Goal: Task Accomplishment & Management: Use online tool/utility

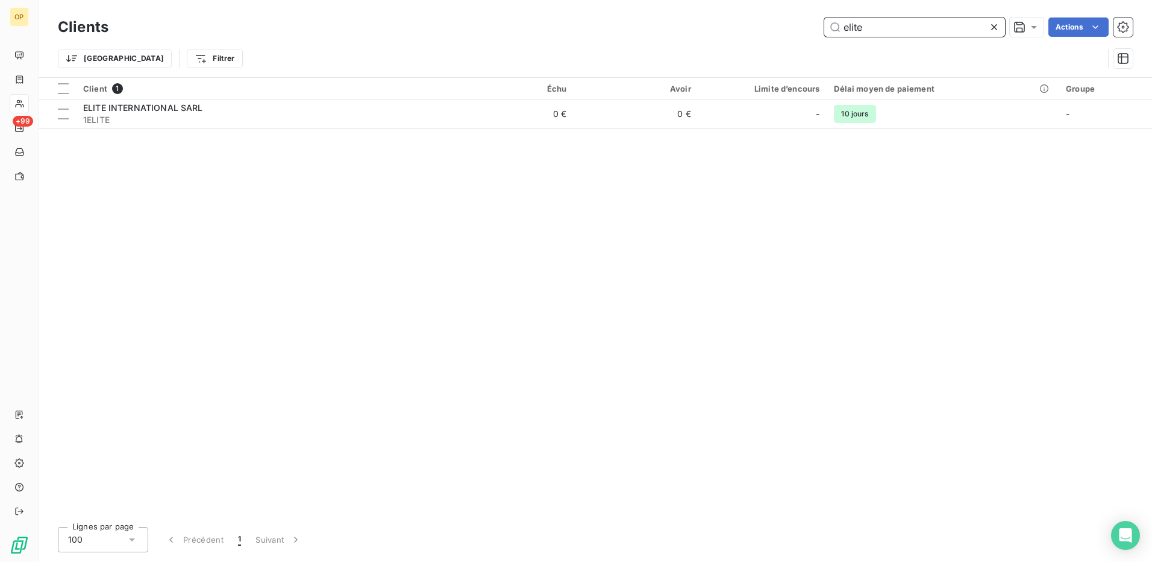
drag, startPoint x: 891, startPoint y: 23, endPoint x: 743, endPoint y: 38, distance: 148.3
click at [743, 38] on div "Clients elite Actions" at bounding box center [595, 26] width 1075 height 25
paste input "FAUCHON SOFAVI [PERSON_NAME]"
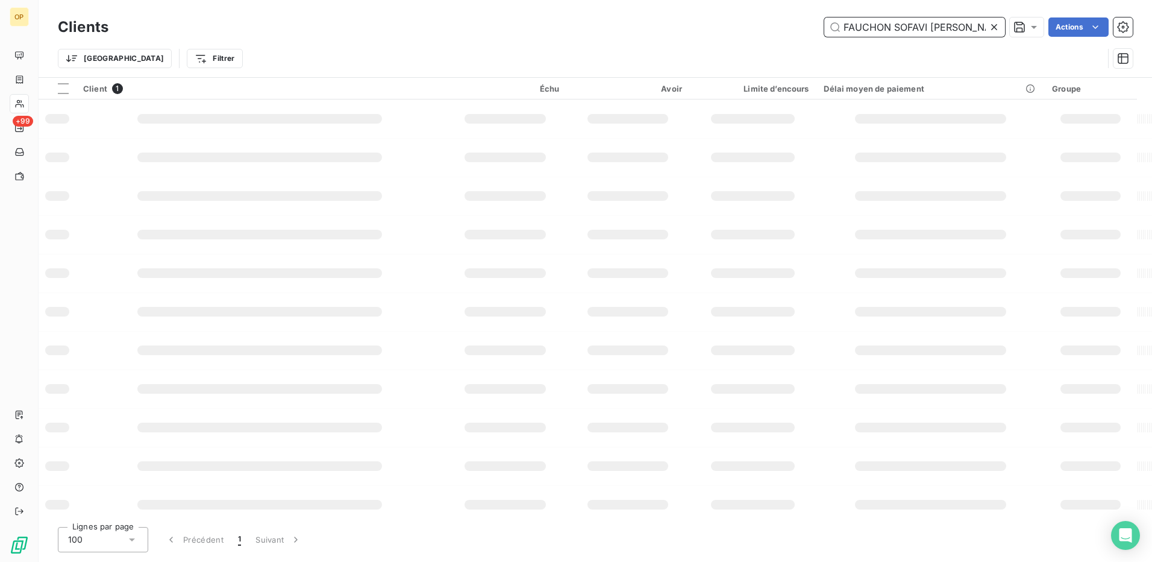
type input "FAUCHON SOFAVI [PERSON_NAME]"
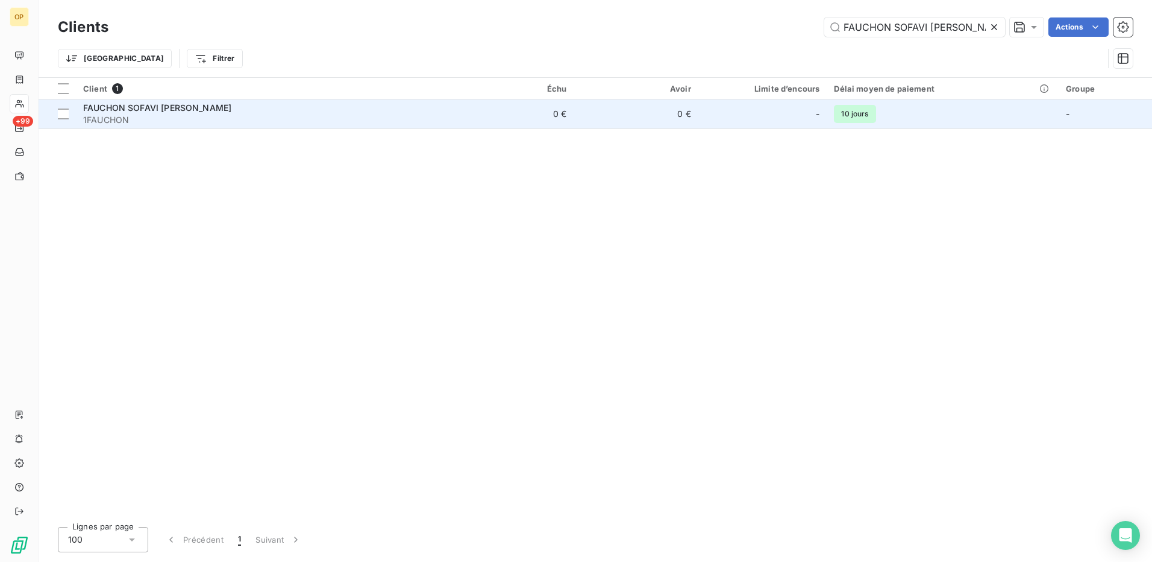
click at [522, 111] on td "0 €" at bounding box center [511, 113] width 125 height 29
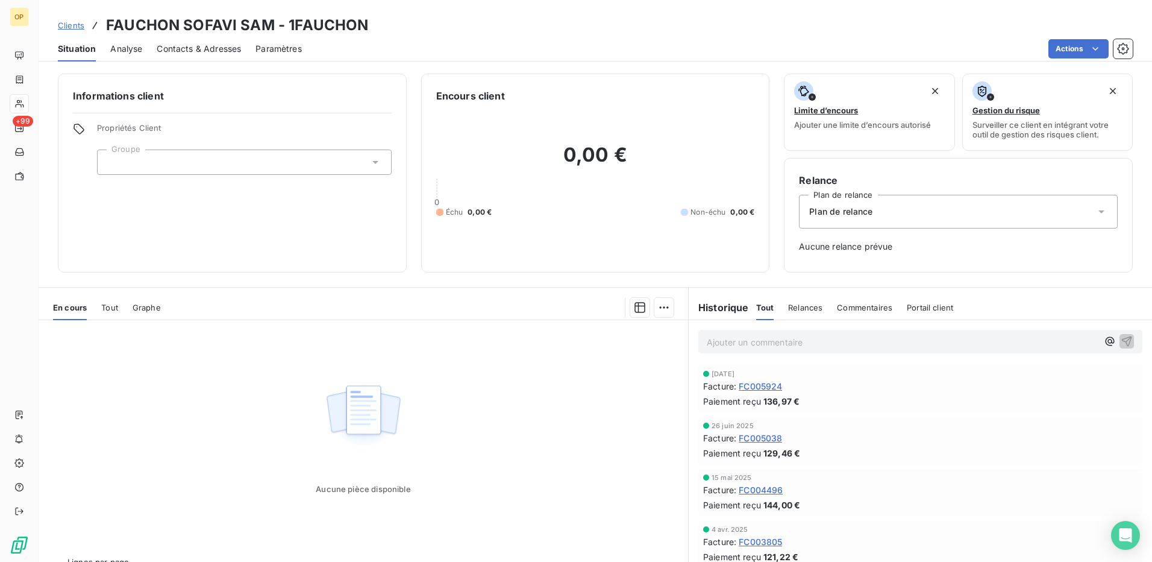
click at [630, 42] on div "Actions" at bounding box center [724, 48] width 816 height 19
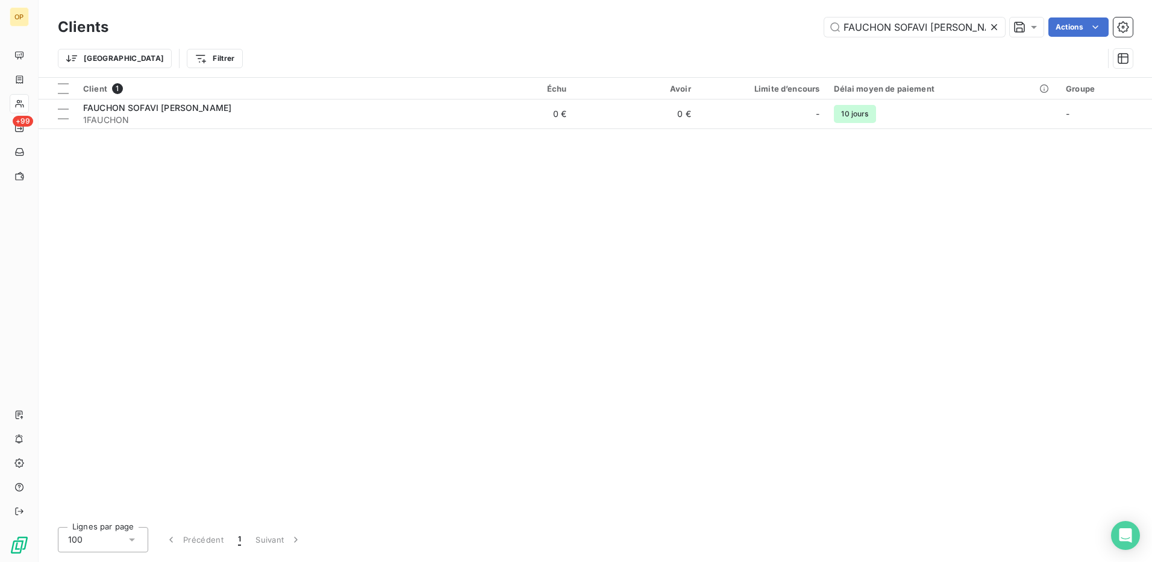
drag, startPoint x: 965, startPoint y: 23, endPoint x: 662, endPoint y: 34, distance: 303.3
click at [662, 34] on div "FAUCHON SOFAVI SAM Actions" at bounding box center [628, 26] width 1010 height 19
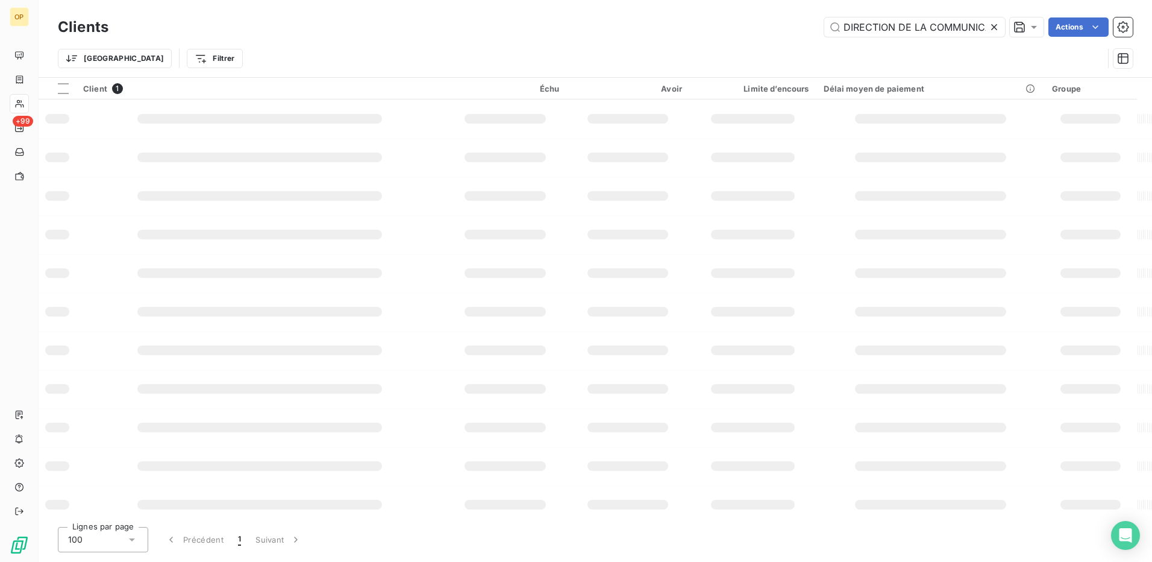
scroll to position [0, 28]
type input "DIRECTION DE LA COMMUNICATION"
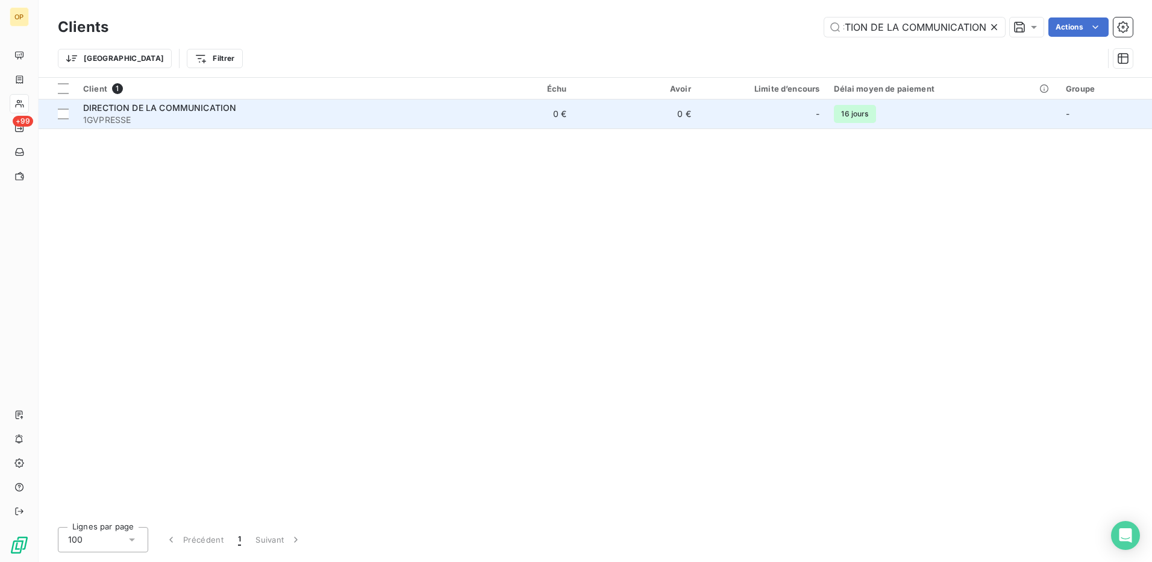
scroll to position [0, 0]
click at [478, 108] on td "0 €" at bounding box center [511, 113] width 125 height 29
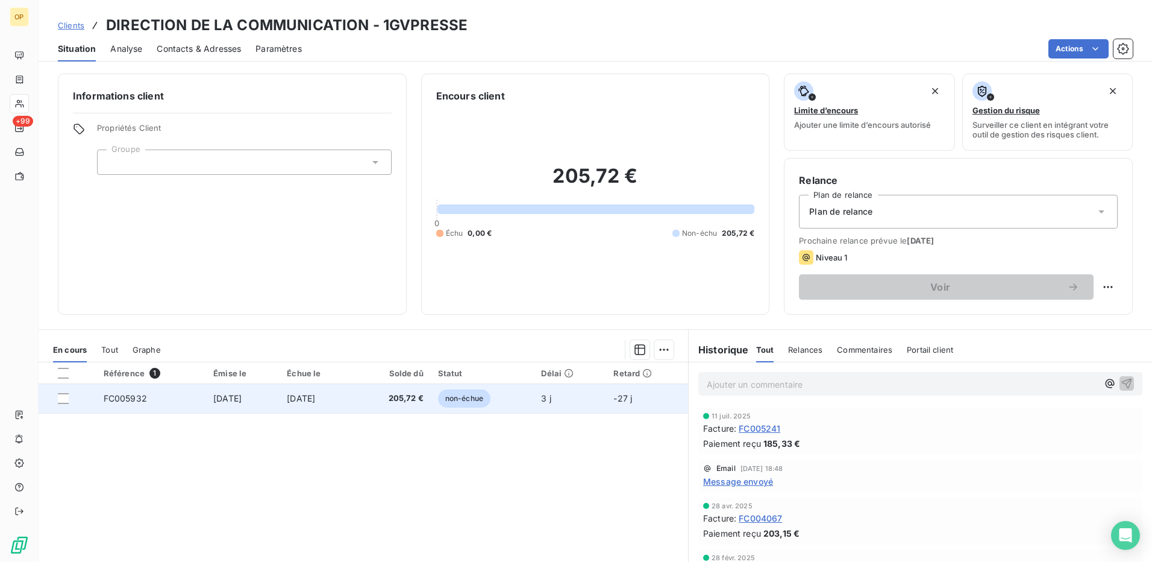
click at [406, 401] on span "205,72 €" at bounding box center [393, 398] width 62 height 12
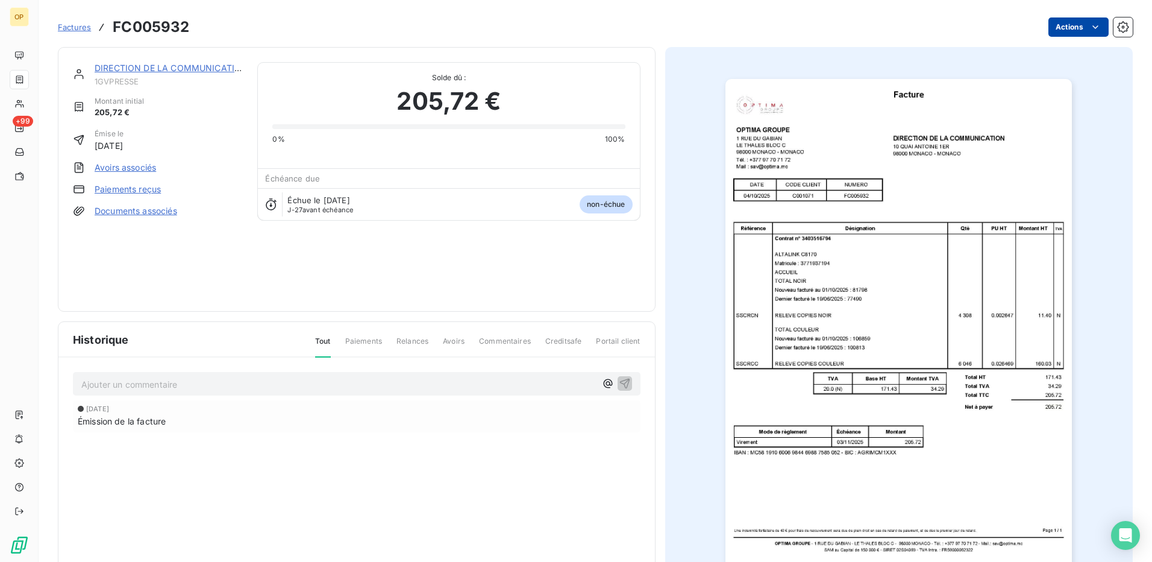
click at [1071, 27] on html "OP +99 Factures FC005932 Actions DIRECTION DE LA COMMUNICATION 1GVPRESSE Montan…" at bounding box center [576, 281] width 1152 height 562
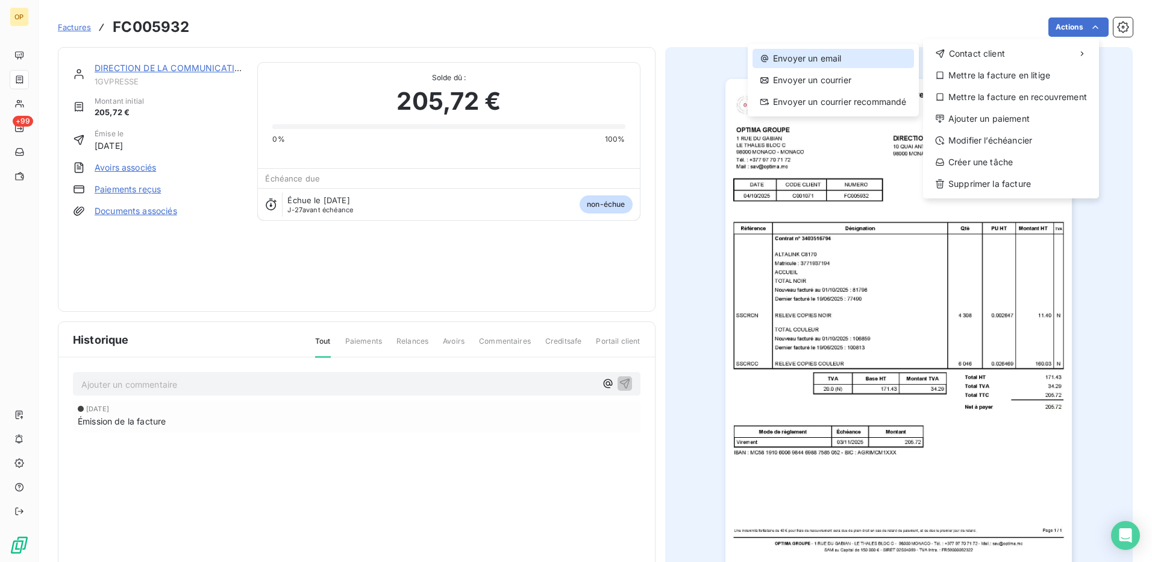
click at [785, 51] on div "Envoyer un email" at bounding box center [833, 58] width 161 height 19
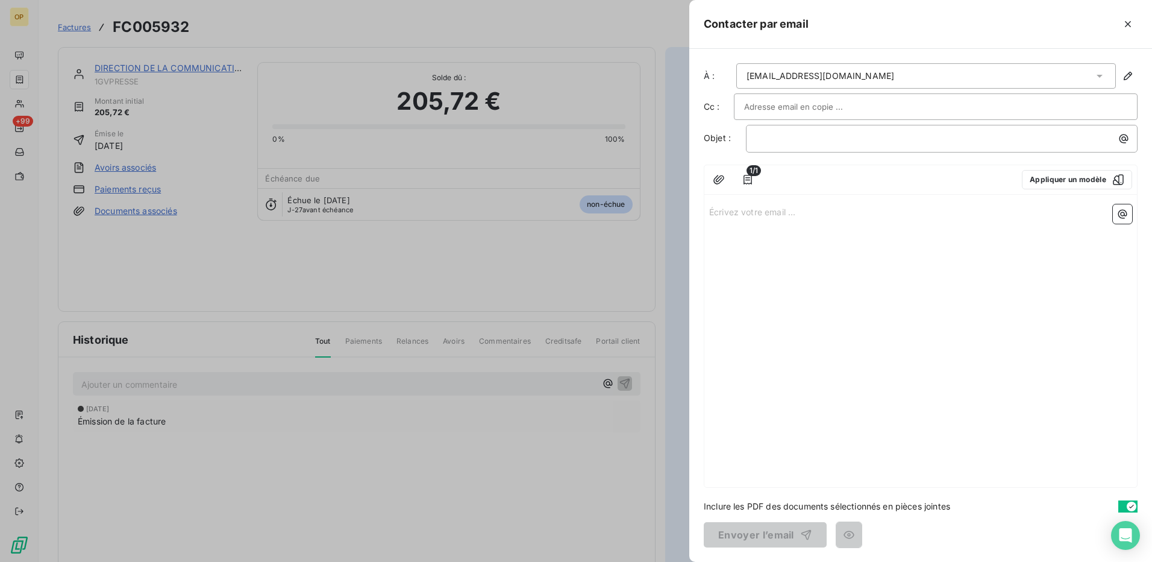
click at [754, 198] on div "1/1 Appliquer un modèle Écrivez votre email ... ﻿" at bounding box center [921, 325] width 434 height 323
click at [739, 214] on p "Écrivez votre email ... ﻿" at bounding box center [920, 211] width 423 height 14
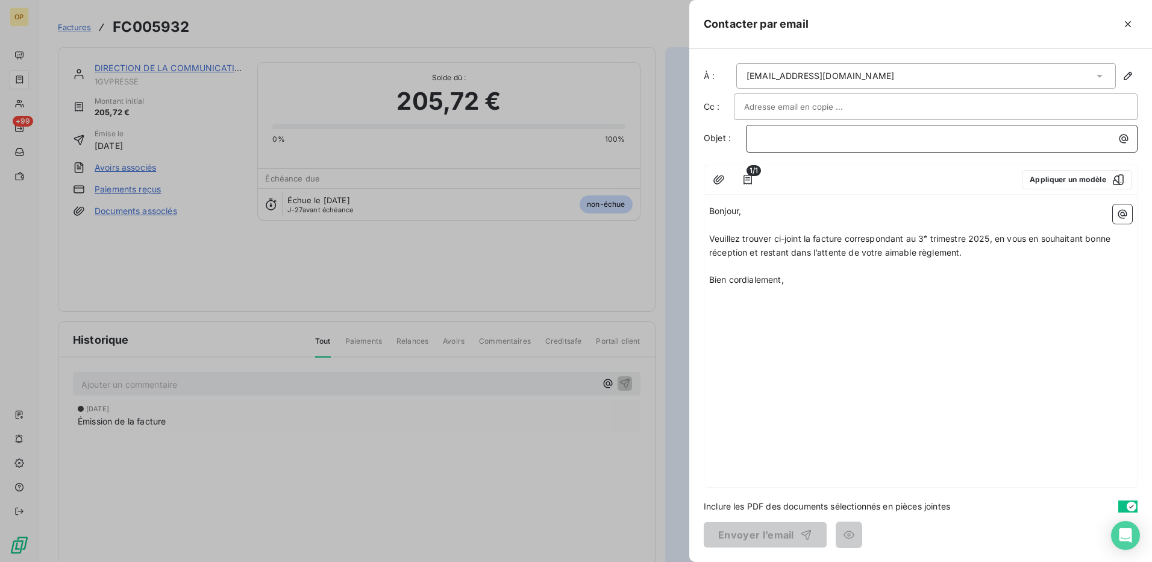
click at [786, 137] on p "﻿" at bounding box center [944, 138] width 377 height 14
click at [772, 529] on button "Envoyer l’email" at bounding box center [765, 534] width 123 height 25
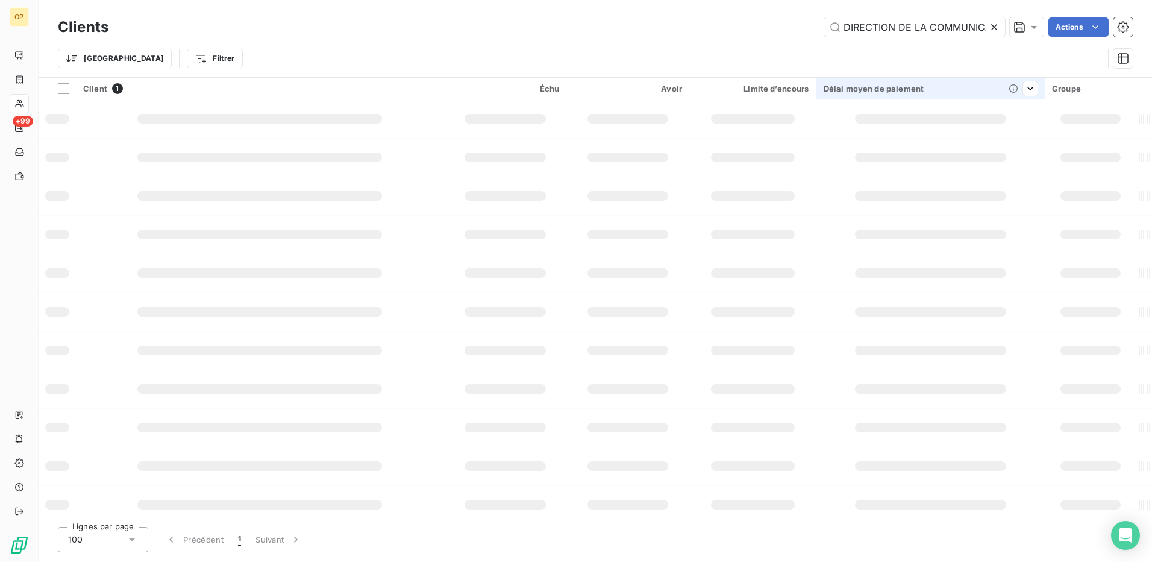
scroll to position [0, 28]
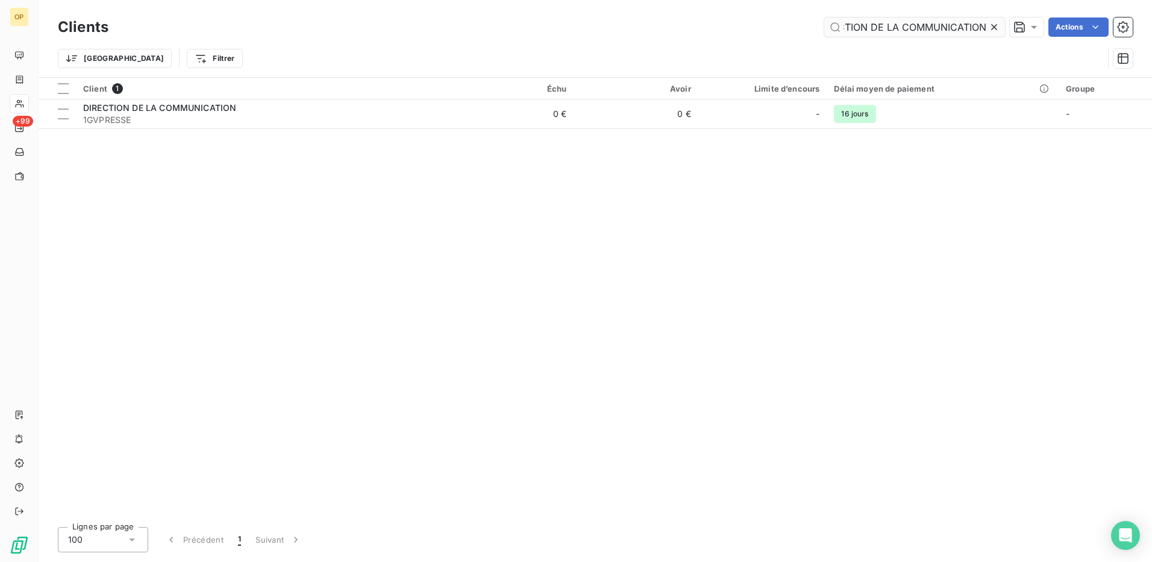
click at [898, 30] on input "DIRECTION DE LA COMMUNICATION" at bounding box center [914, 26] width 181 height 19
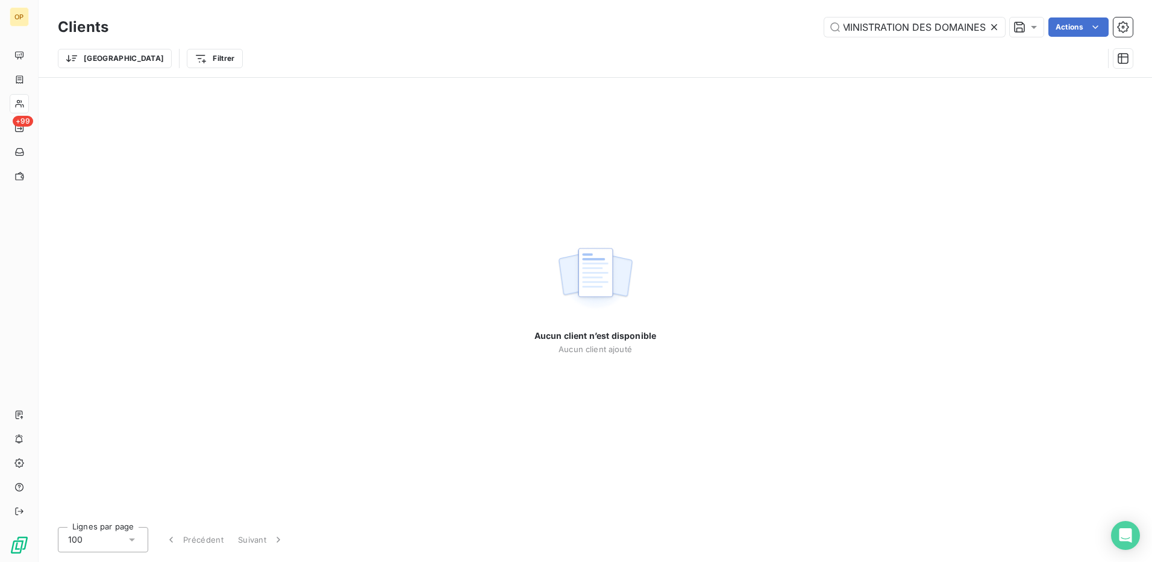
scroll to position [0, 0]
click at [897, 25] on input "ADMINISTRATION DES DOMAINES" at bounding box center [914, 26] width 181 height 19
paste input "1GVT"
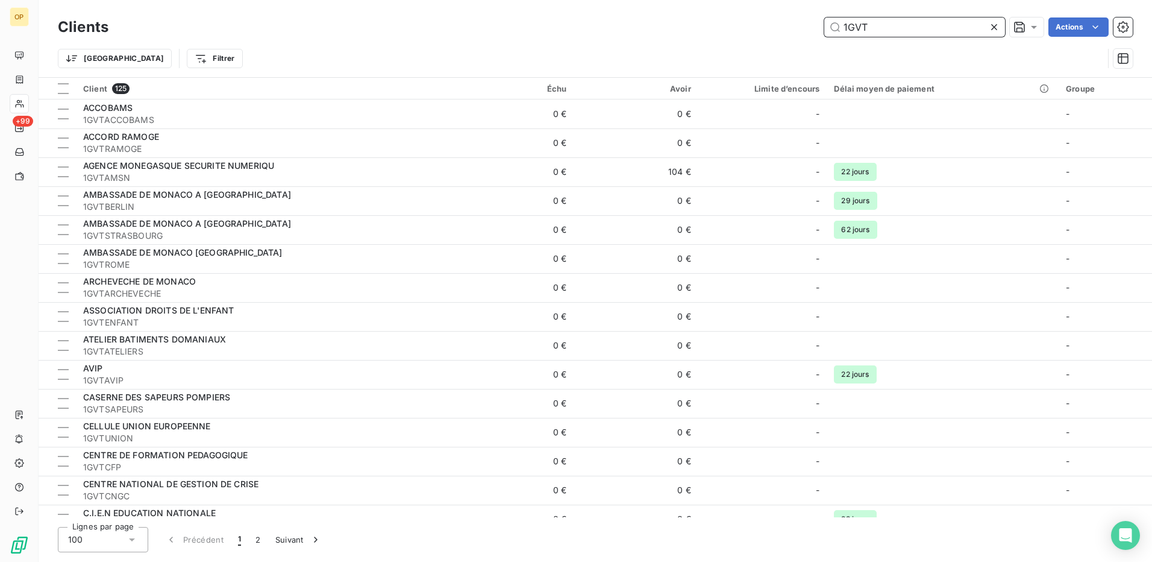
drag, startPoint x: 883, startPoint y: 27, endPoint x: 774, endPoint y: 37, distance: 109.5
click at [774, 37] on div "Clients 1GVT Actions" at bounding box center [595, 26] width 1075 height 25
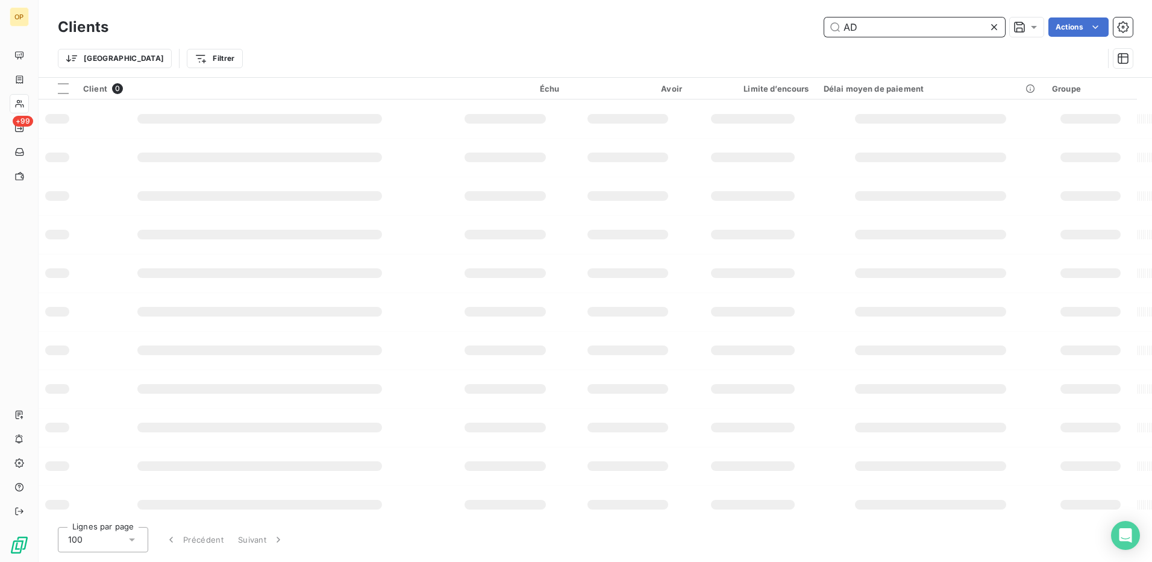
type input "A"
type input "DOMAINES"
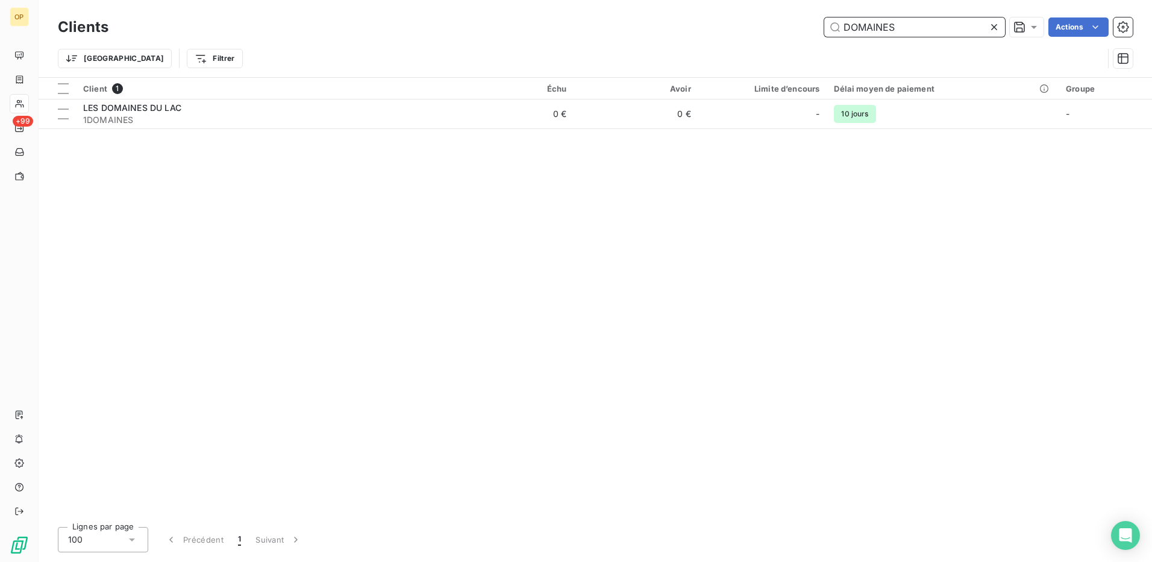
drag, startPoint x: 904, startPoint y: 32, endPoint x: 601, endPoint y: 43, distance: 302.7
click at [601, 43] on div "Clients DOMAINES Actions Trier Filtrer" at bounding box center [595, 45] width 1075 height 63
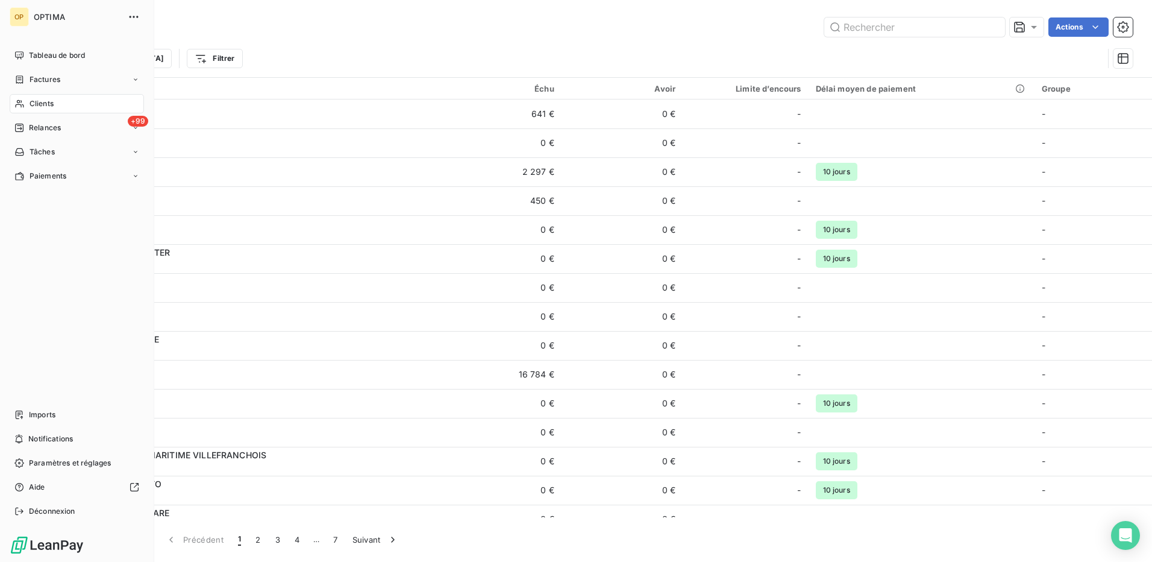
click at [54, 104] on div "Clients" at bounding box center [77, 103] width 134 height 19
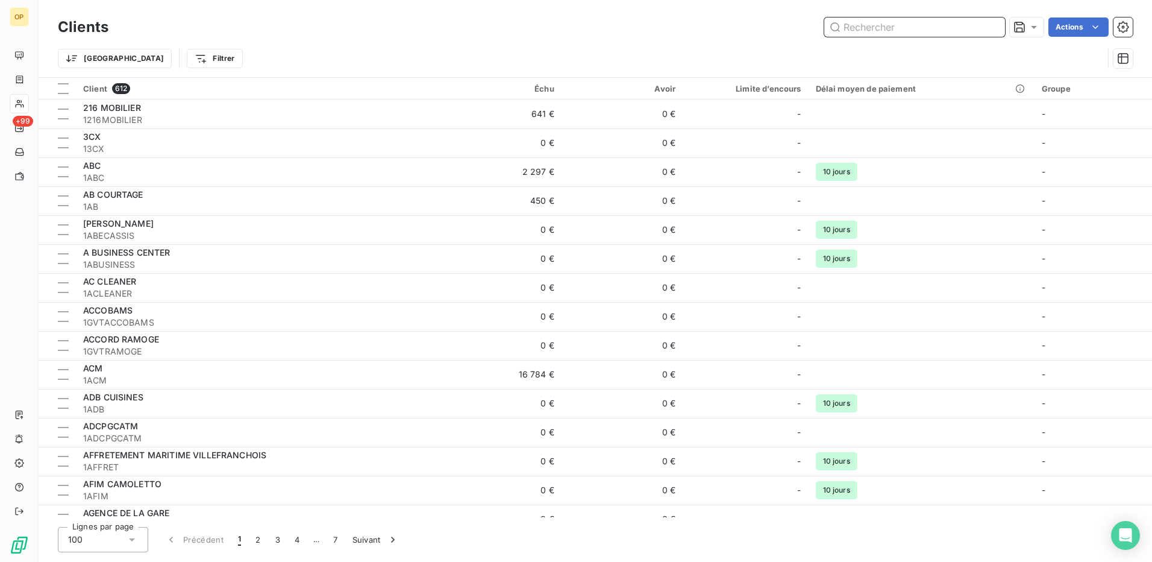
click at [897, 33] on input "text" at bounding box center [914, 26] width 181 height 19
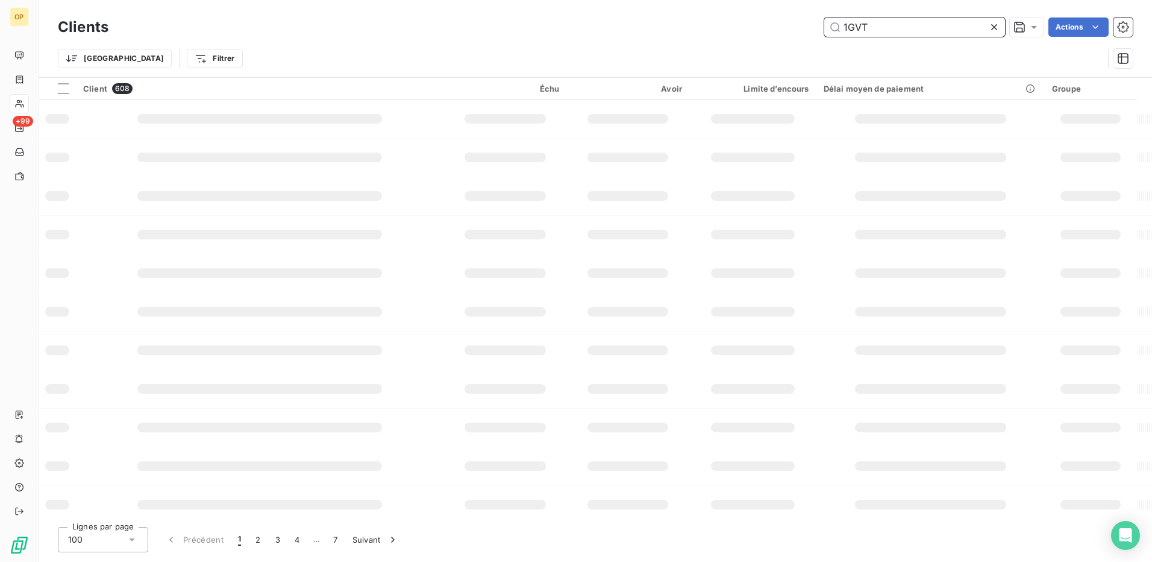
type input "1GVT"
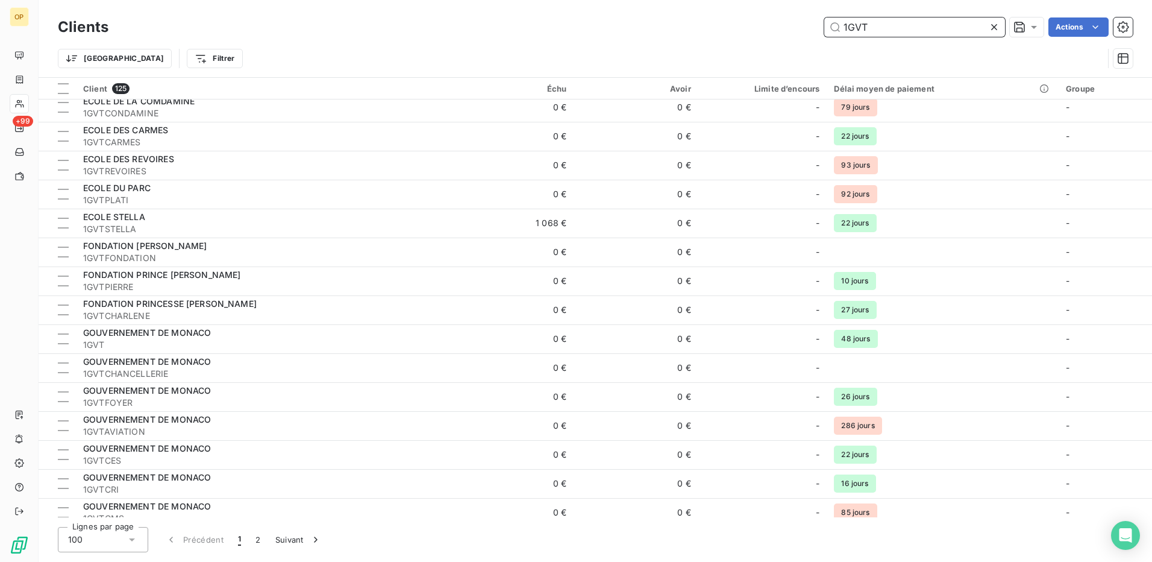
scroll to position [1386, 0]
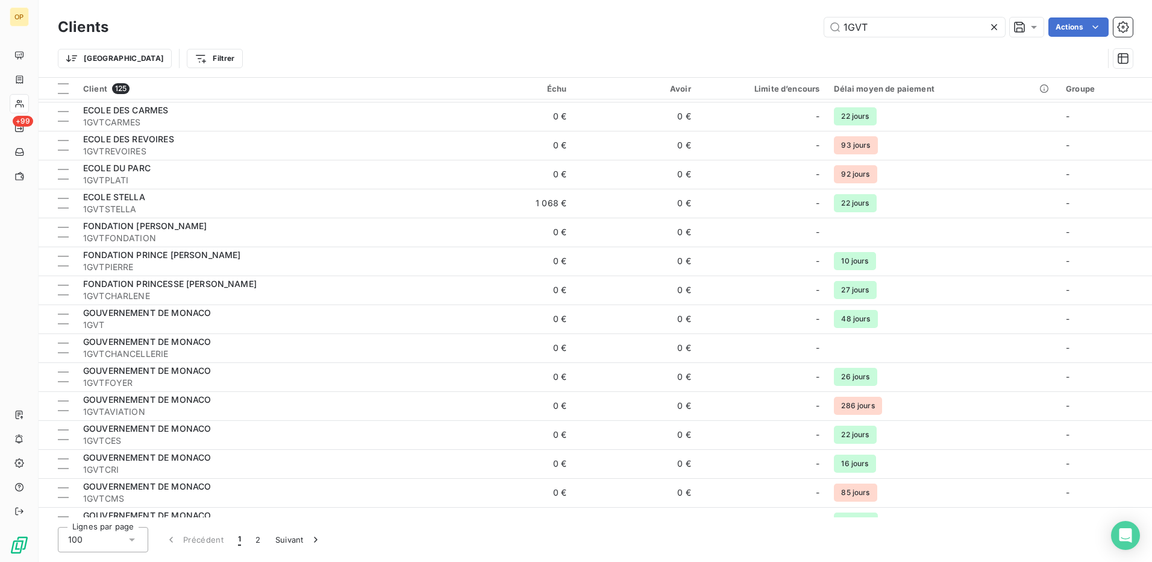
click at [256, 318] on div "GOUVERNEMENT DE MONACO" at bounding box center [262, 313] width 359 height 12
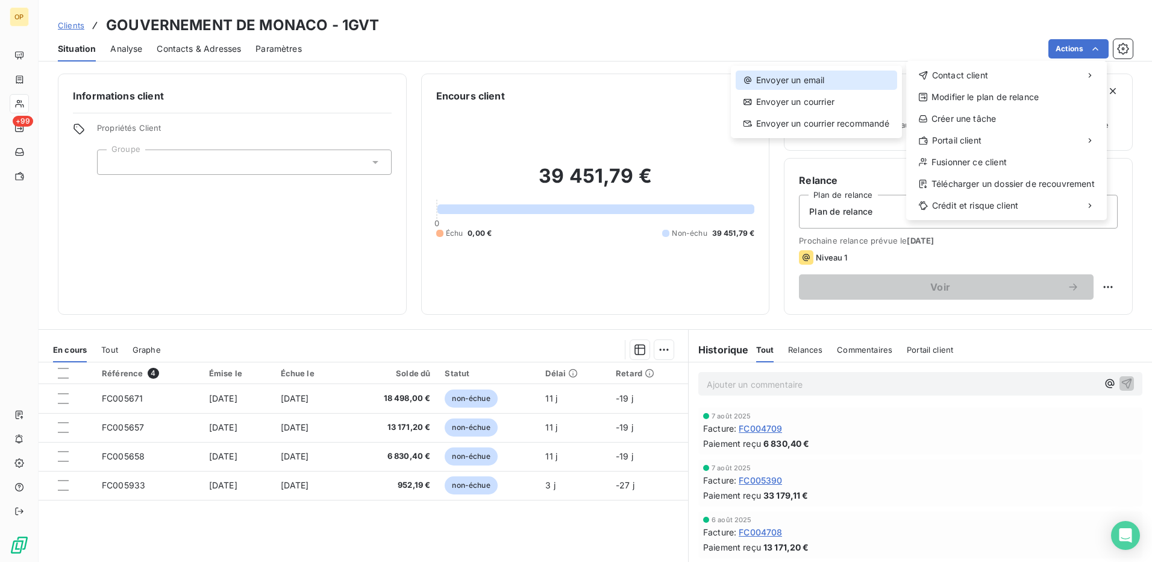
click at [803, 80] on div "Envoyer un email" at bounding box center [816, 79] width 161 height 19
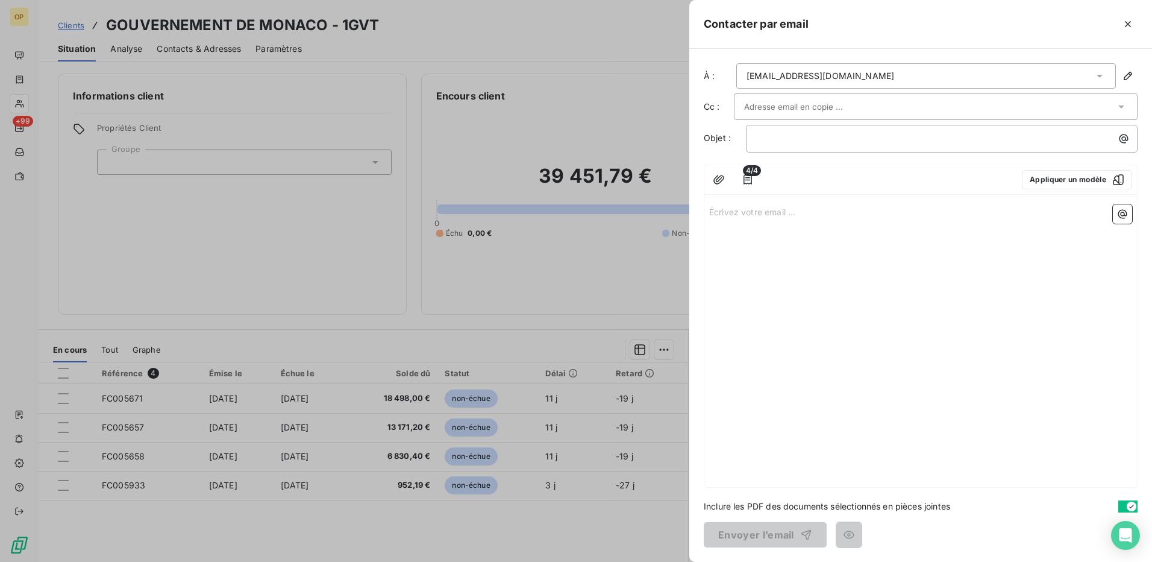
click at [722, 206] on p "Écrivez votre email ... ﻿" at bounding box center [920, 211] width 423 height 14
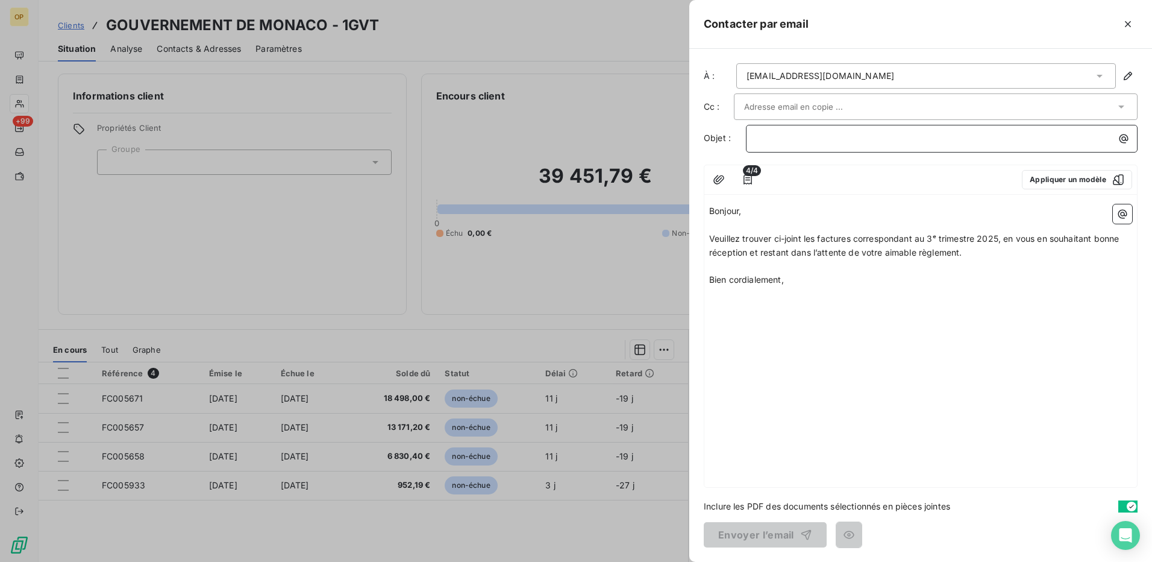
click at [762, 141] on p "﻿" at bounding box center [944, 138] width 377 height 14
click at [753, 531] on button "Envoyer l’email" at bounding box center [765, 534] width 123 height 25
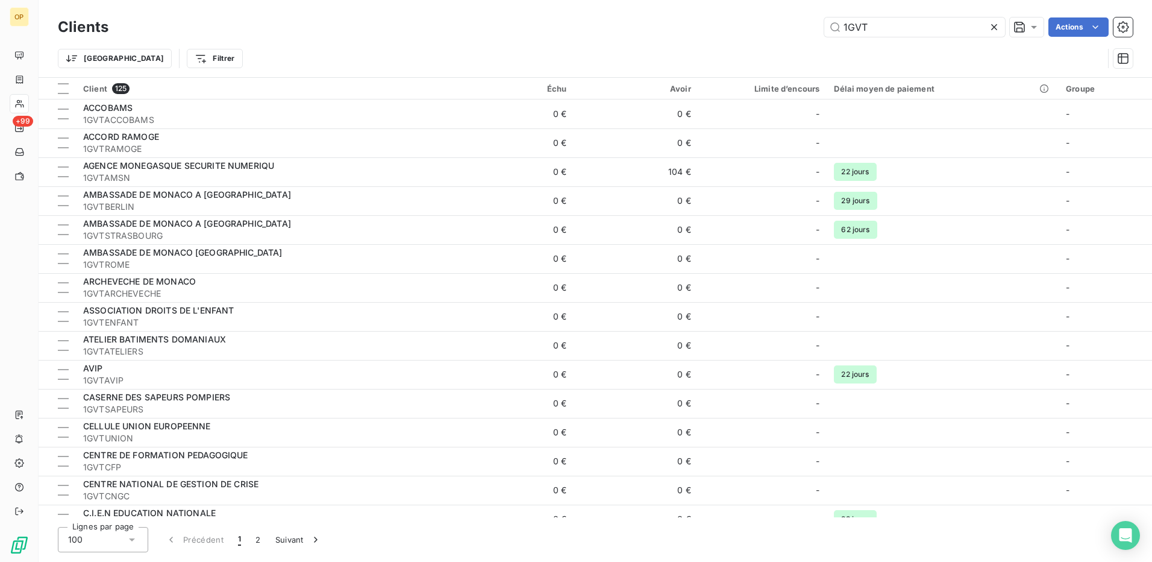
drag, startPoint x: 872, startPoint y: 27, endPoint x: 811, endPoint y: 28, distance: 61.5
click at [811, 28] on div "1GVT Actions" at bounding box center [628, 26] width 1010 height 19
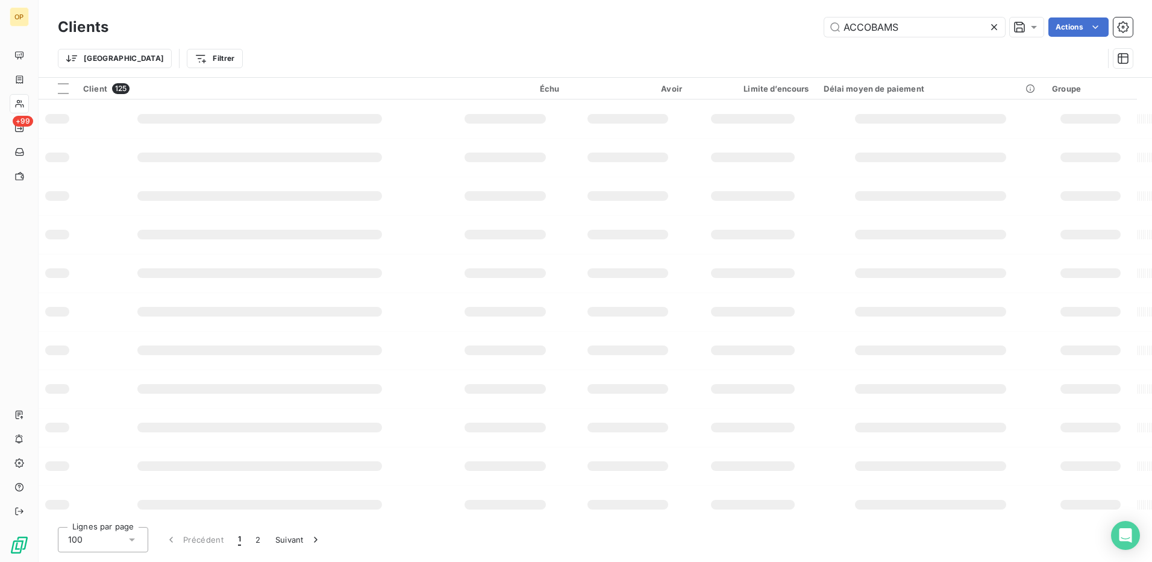
type input "ACCOBAMS"
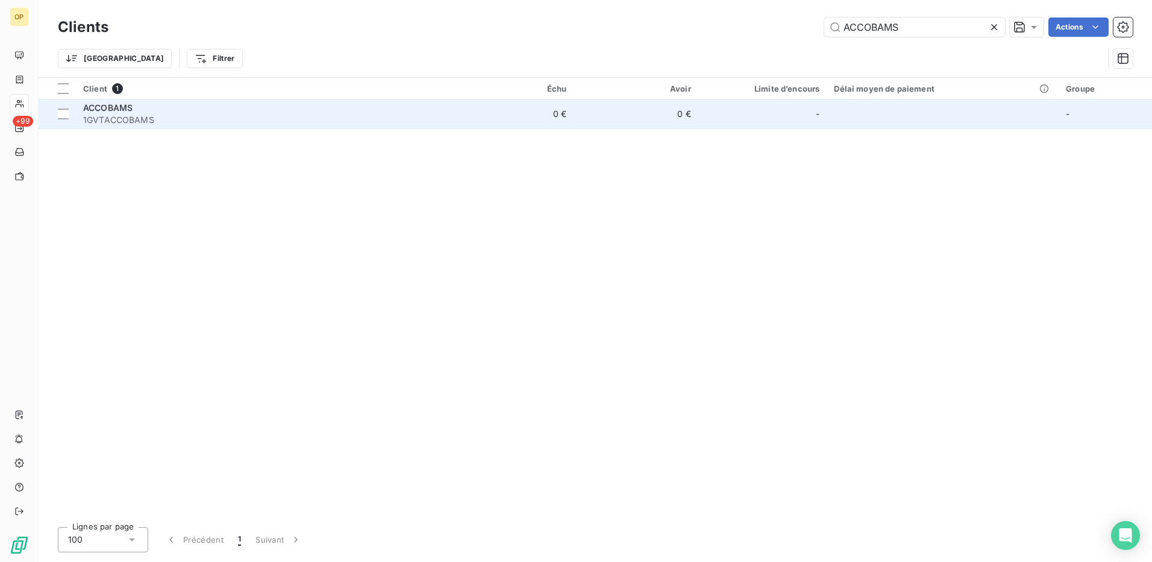
click at [766, 108] on div "-" at bounding box center [763, 113] width 114 height 19
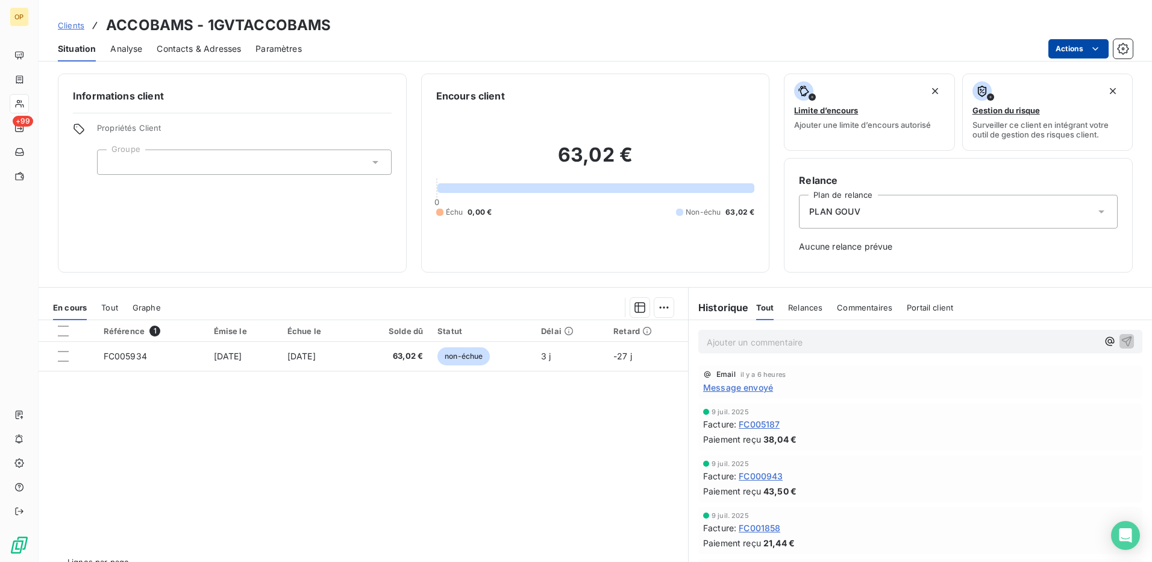
click at [1062, 51] on html "OP +99 Clients ACCOBAMS - 1GVTACCOBAMS Situation Analyse Contacts & Adresses Pa…" at bounding box center [576, 281] width 1152 height 562
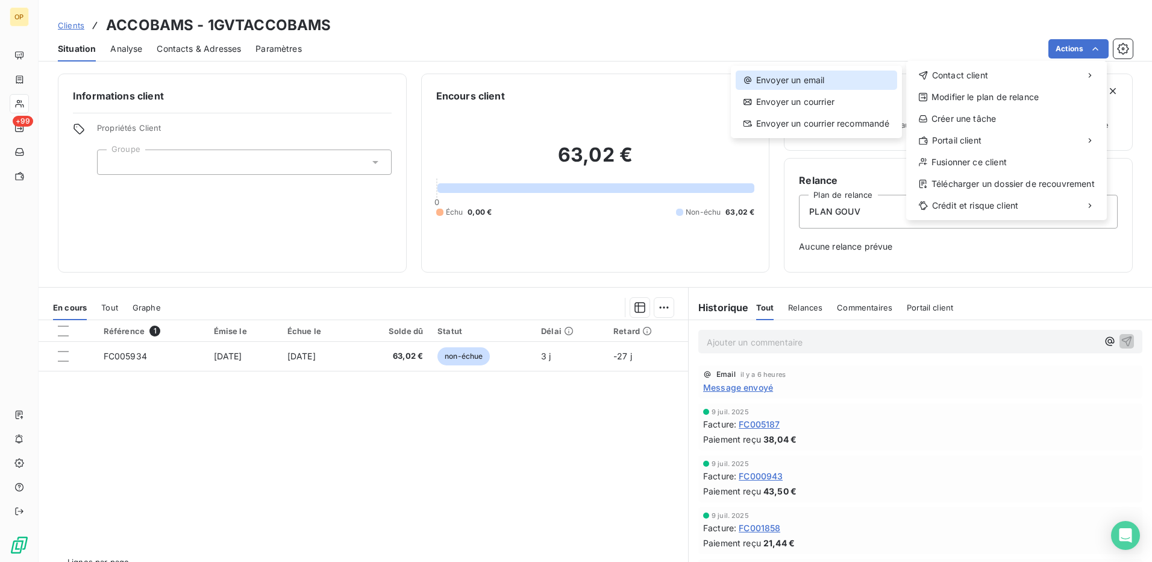
click at [819, 72] on div "Envoyer un email" at bounding box center [816, 79] width 161 height 19
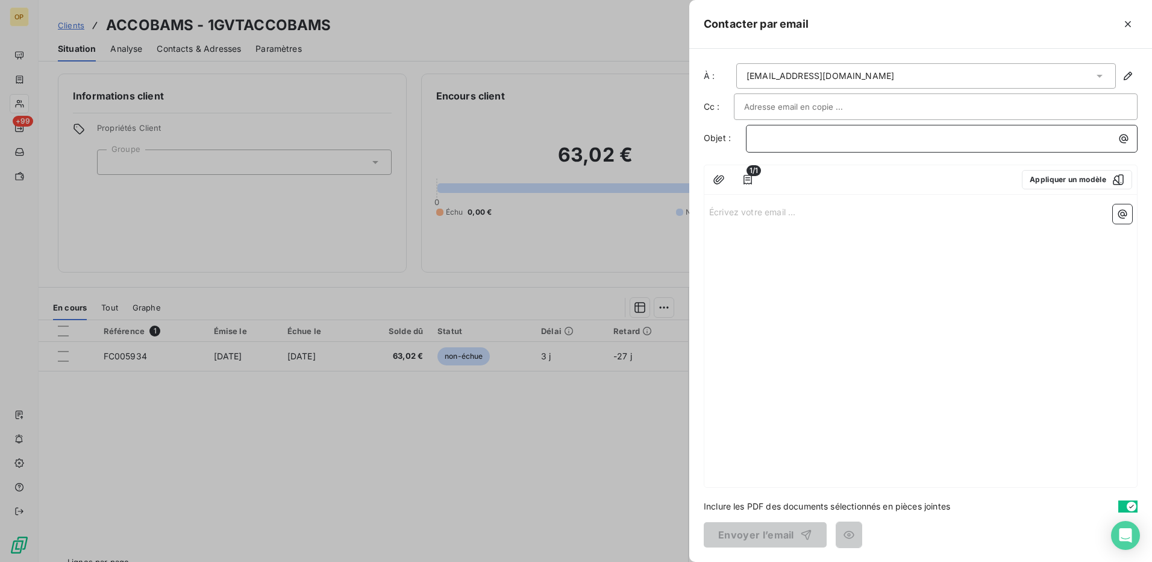
click at [798, 144] on p "﻿" at bounding box center [944, 138] width 377 height 14
click at [760, 210] on p "Écrivez votre email ... ﻿" at bounding box center [920, 211] width 423 height 14
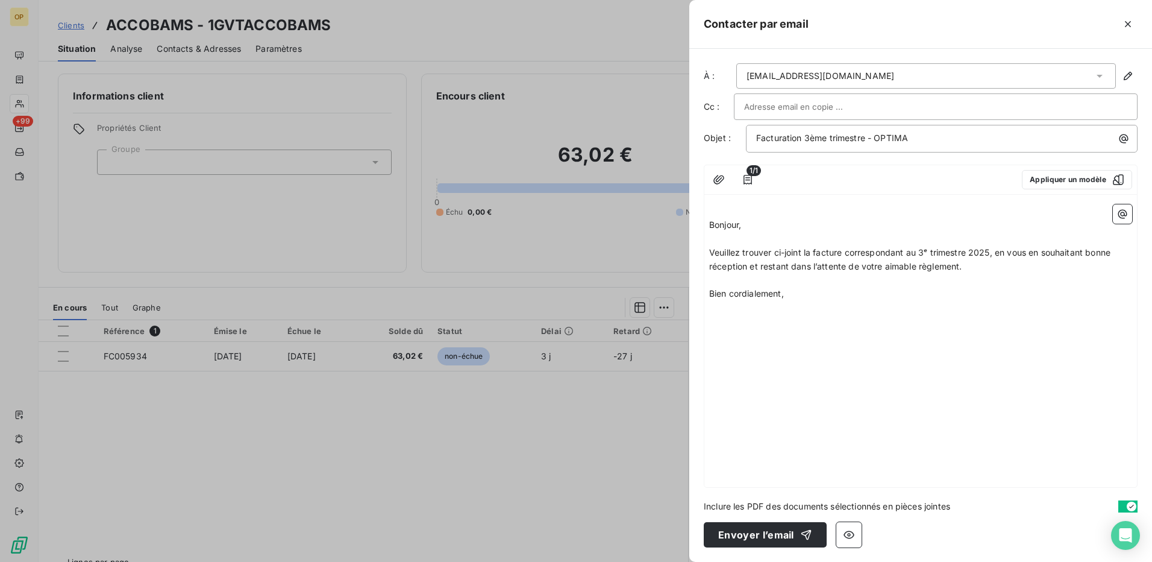
click at [706, 221] on div "﻿ Bonjour, ﻿ Veuillez trouver ci-joint la facture correspondant au 3ᵉ trimestre…" at bounding box center [920, 342] width 433 height 287
click at [711, 230] on p "Bonjour," at bounding box center [920, 225] width 423 height 14
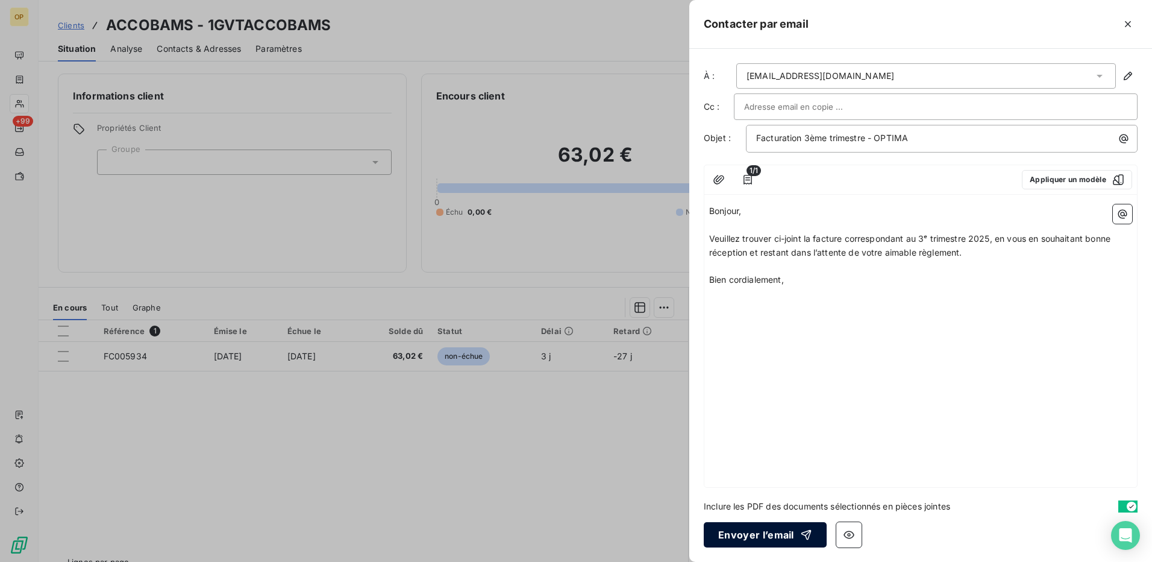
click at [769, 532] on button "Envoyer l’email" at bounding box center [765, 534] width 123 height 25
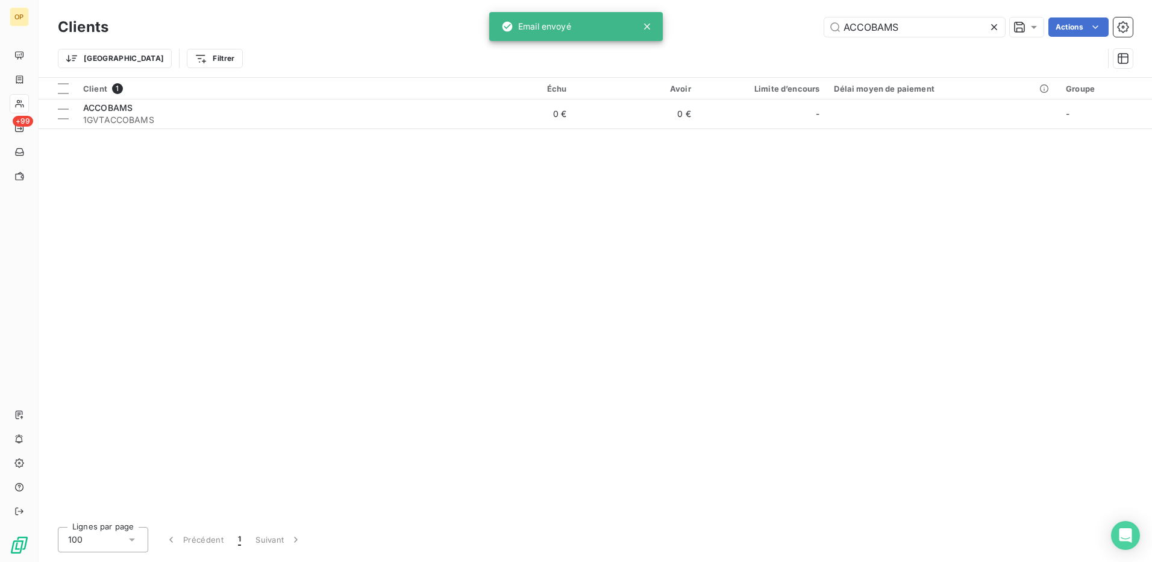
drag, startPoint x: 918, startPoint y: 30, endPoint x: 695, endPoint y: 30, distance: 222.9
click at [695, 30] on div "ACCOBAMS Actions" at bounding box center [628, 26] width 1010 height 19
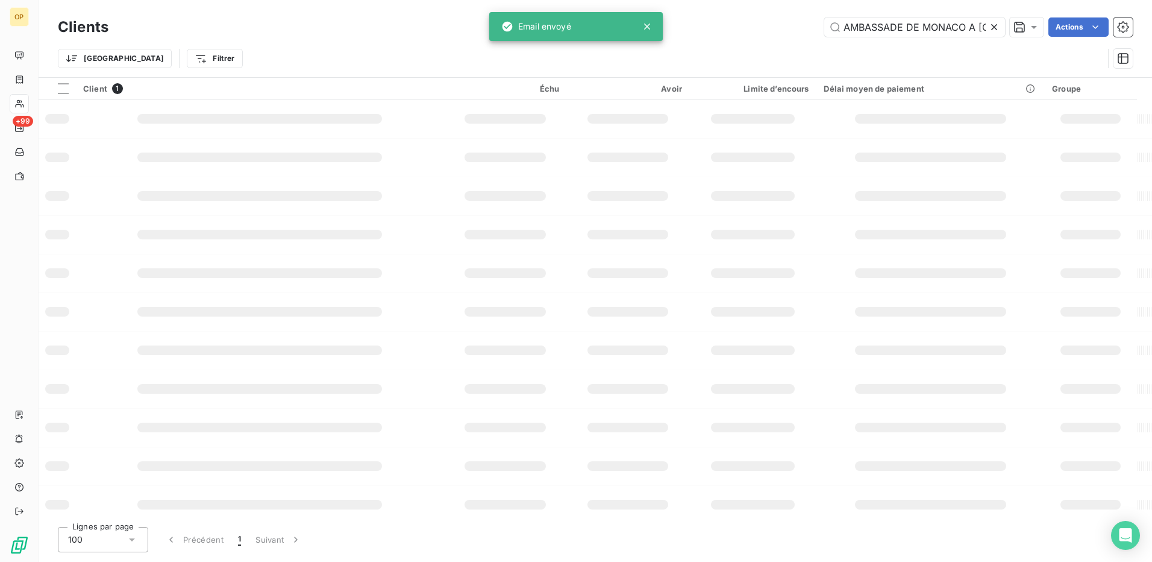
scroll to position [0, 19]
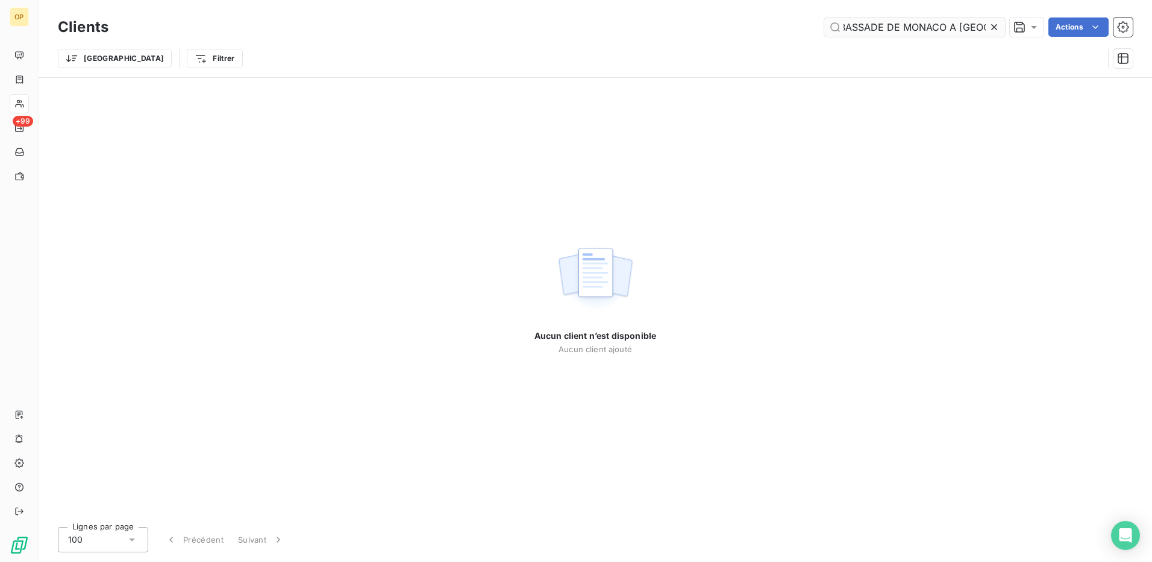
click at [958, 27] on input "AMBASSADE DE MONACO A [GEOGRAPHIC_DATA]" at bounding box center [914, 26] width 181 height 19
drag, startPoint x: 948, startPoint y: 30, endPoint x: 988, endPoint y: 30, distance: 40.4
click at [988, 30] on div "AMBASSADE DE MONACO A [GEOGRAPHIC_DATA]" at bounding box center [914, 26] width 181 height 19
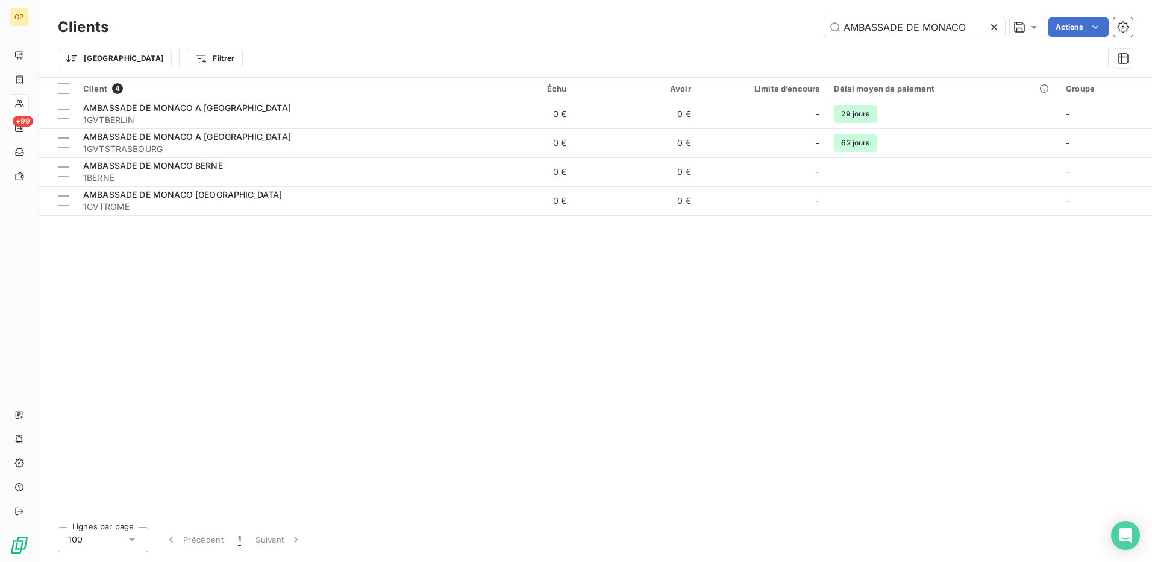
drag, startPoint x: 972, startPoint y: 26, endPoint x: 788, endPoint y: 37, distance: 184.1
click at [788, 37] on div "Clients AMBASSADE DE MONACO Actions" at bounding box center [595, 26] width 1075 height 25
click at [954, 32] on input "AMBASSADE DE MONACO" at bounding box center [914, 26] width 181 height 19
drag, startPoint x: 972, startPoint y: 27, endPoint x: 909, endPoint y: 36, distance: 63.8
click at [909, 36] on input "AMBASSADE DE MONACO" at bounding box center [914, 26] width 181 height 19
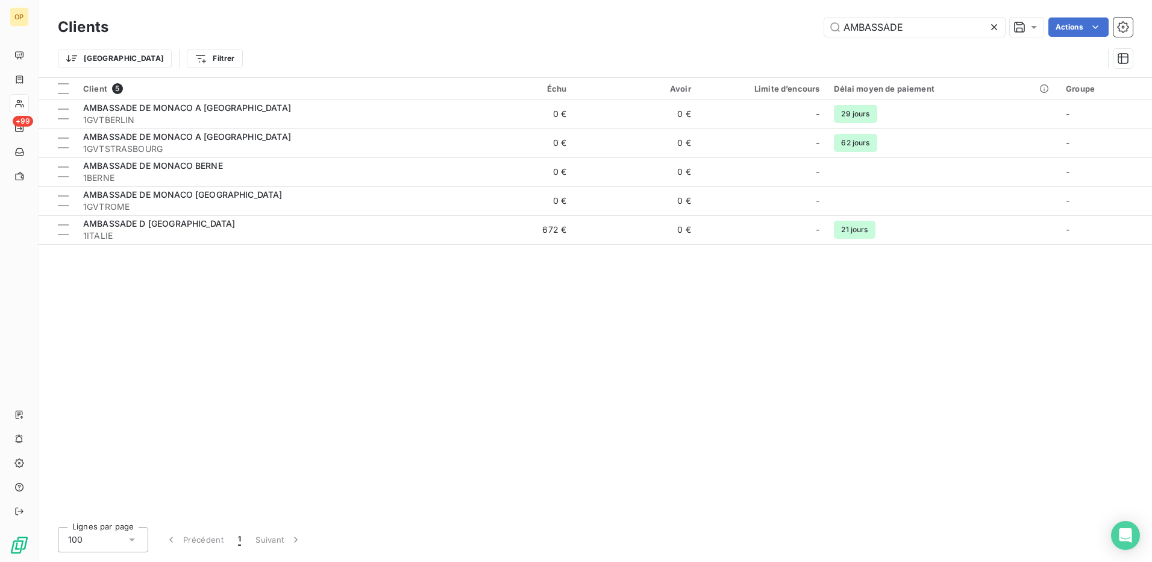
drag, startPoint x: 938, startPoint y: 28, endPoint x: 754, endPoint y: 37, distance: 184.6
click at [754, 37] on div "Clients AMBASSADE Actions" at bounding box center [595, 26] width 1075 height 25
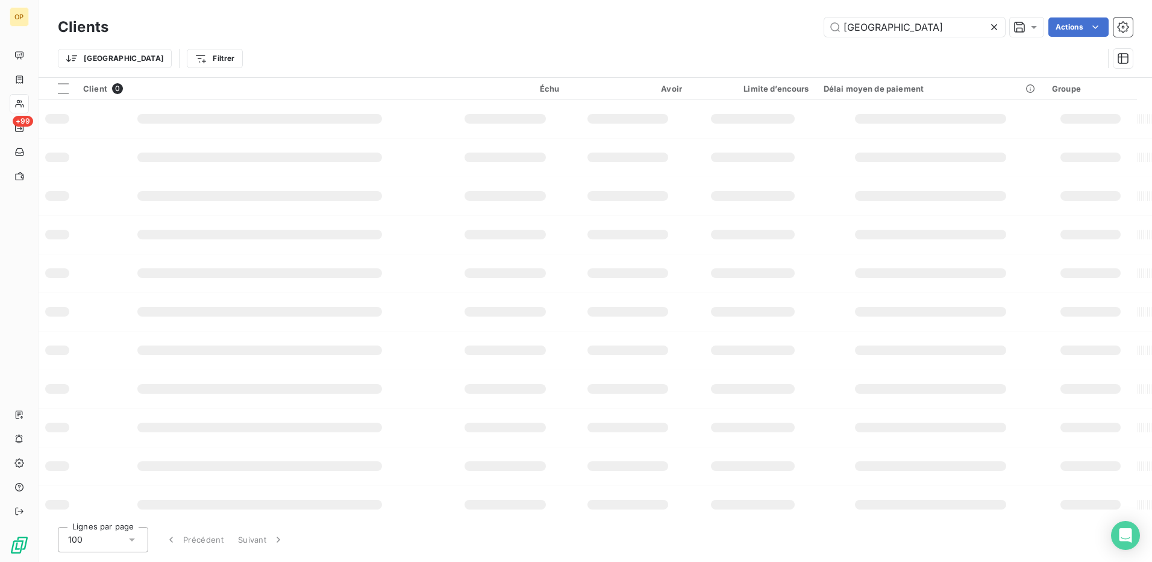
type input "[GEOGRAPHIC_DATA]"
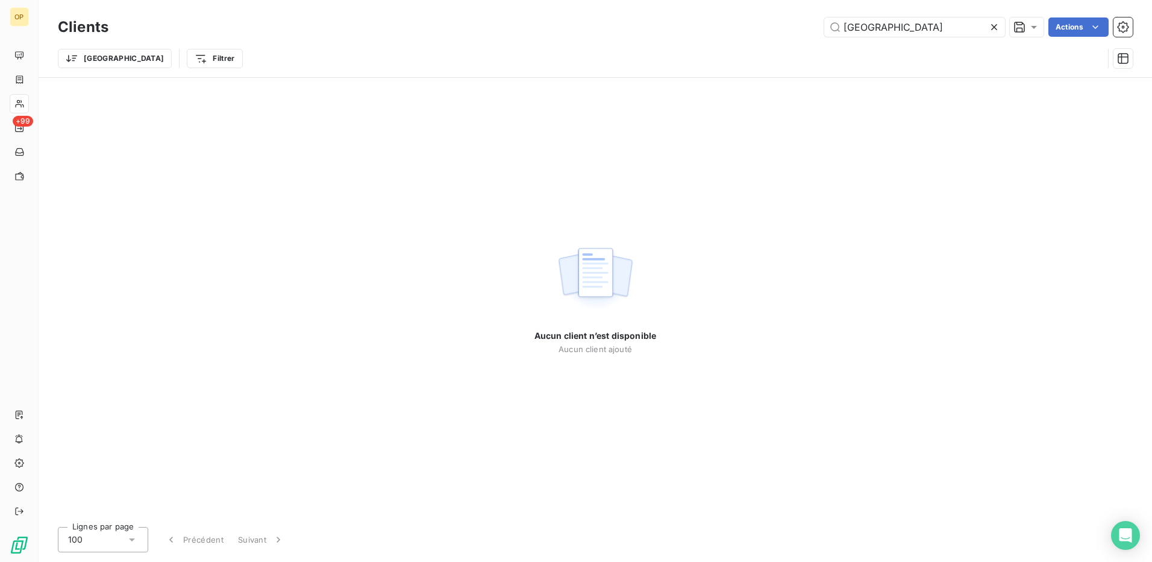
drag, startPoint x: 944, startPoint y: 22, endPoint x: 723, endPoint y: 28, distance: 220.6
click at [723, 28] on div "MONACO DE PARIS Actions" at bounding box center [628, 26] width 1010 height 19
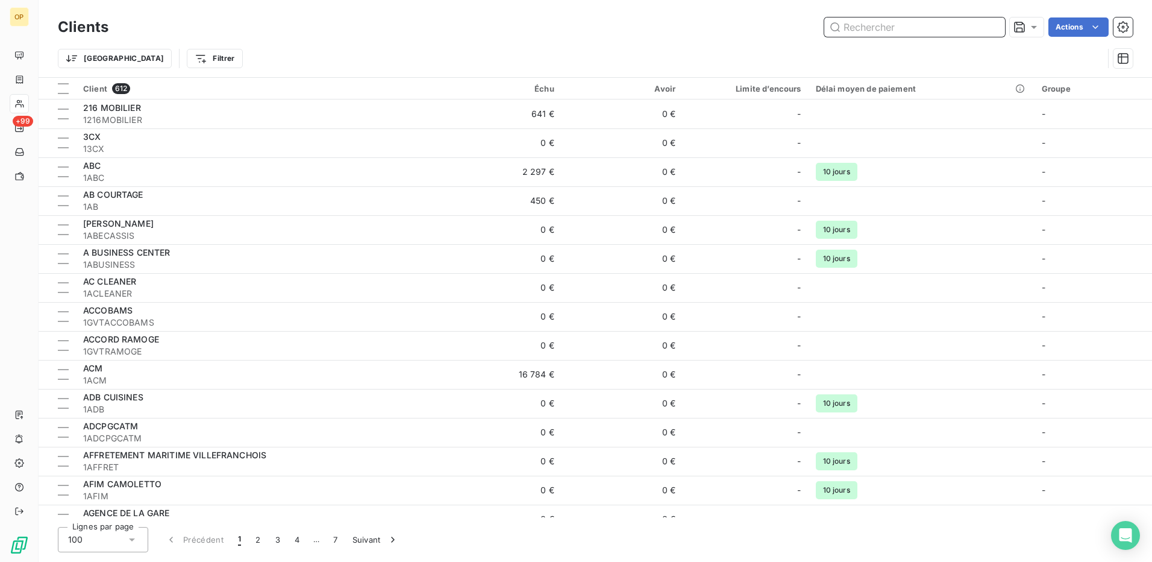
click at [897, 22] on input "text" at bounding box center [914, 26] width 181 height 19
paste input "1GVTAMBASSADE"
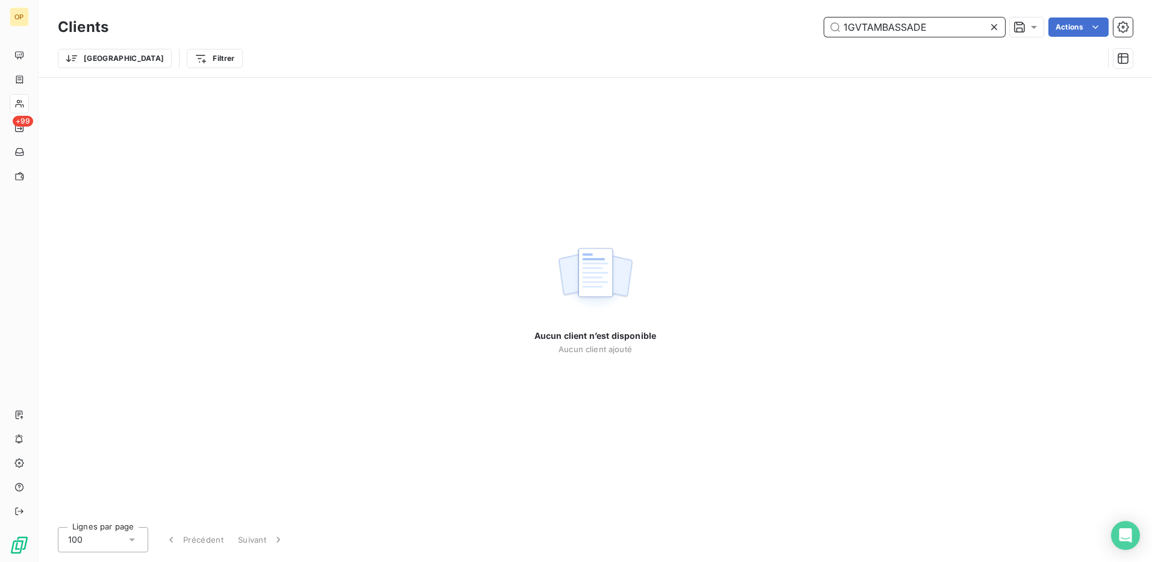
click at [868, 30] on input "1GVTAMBASSADE" at bounding box center [914, 26] width 181 height 19
click at [867, 29] on input "1GVTAMBASSADE" at bounding box center [914, 26] width 181 height 19
click at [865, 29] on input "1GVTAMBASSADE" at bounding box center [914, 26] width 181 height 19
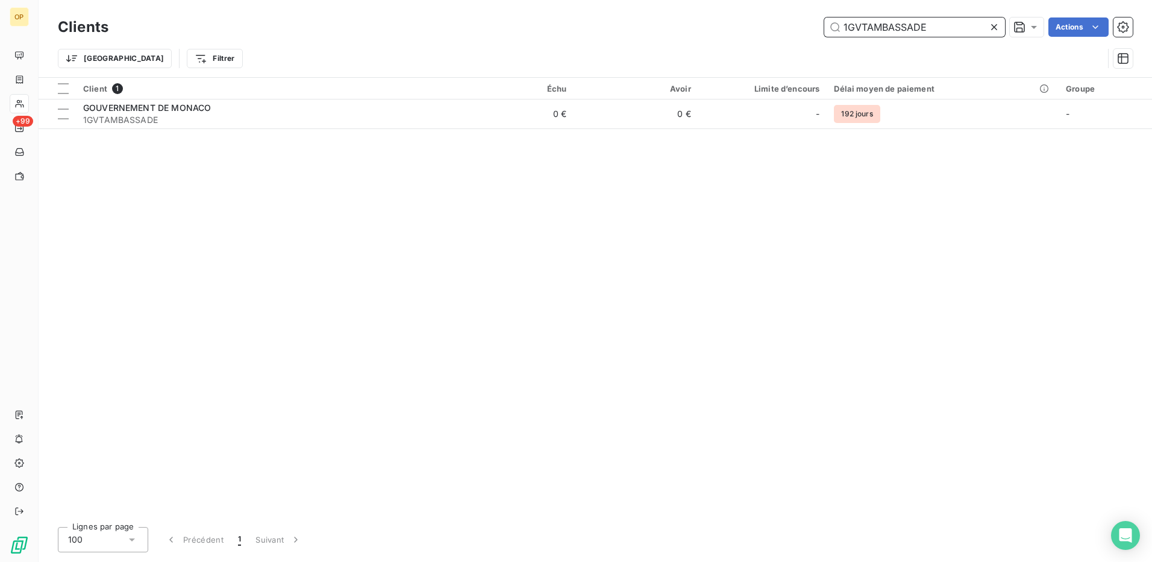
type input "1GVTAMBASSADE"
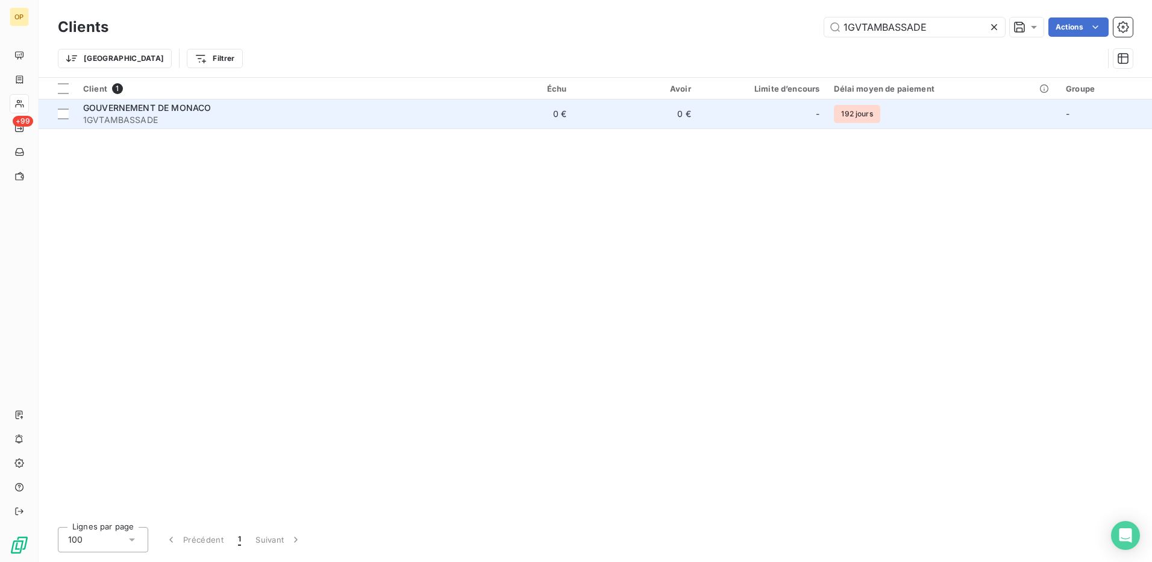
click at [404, 119] on span "1GVTAMBASSADE" at bounding box center [262, 120] width 359 height 12
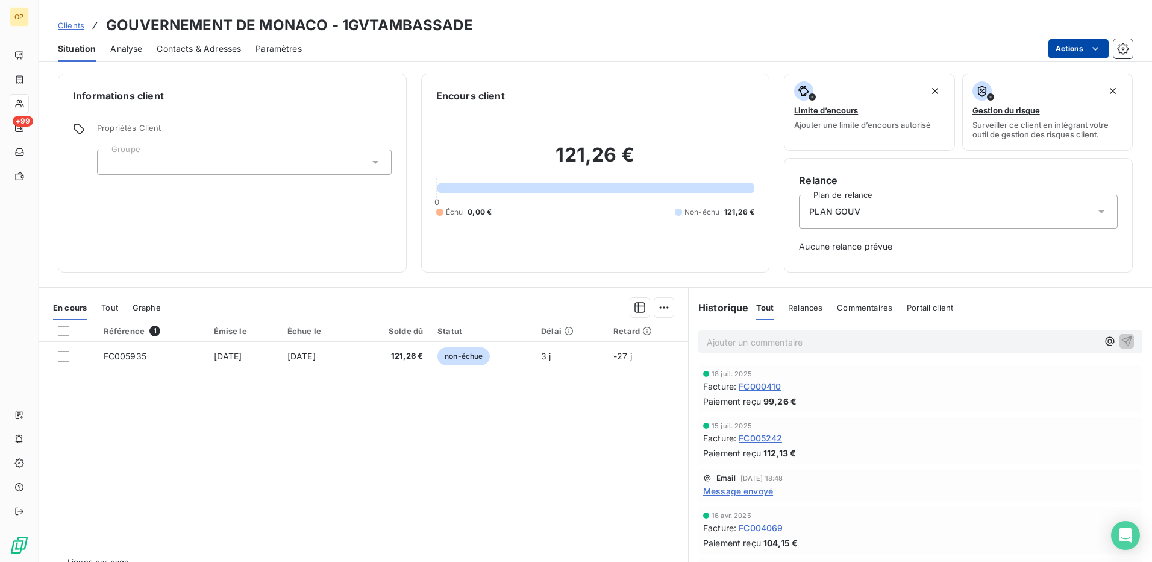
click at [1080, 54] on html "OP +99 Clients GOUVERNEMENT DE MONACO - 1GVTAMBASSADE Situation Analyse Contact…" at bounding box center [576, 281] width 1152 height 562
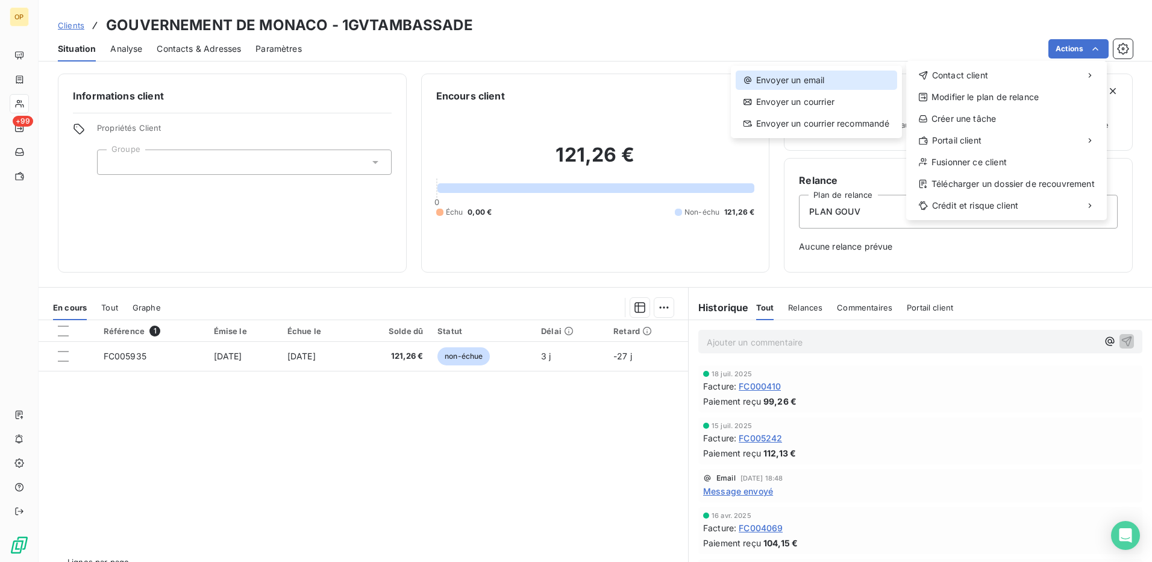
click at [861, 72] on div "Envoyer un email" at bounding box center [816, 79] width 161 height 19
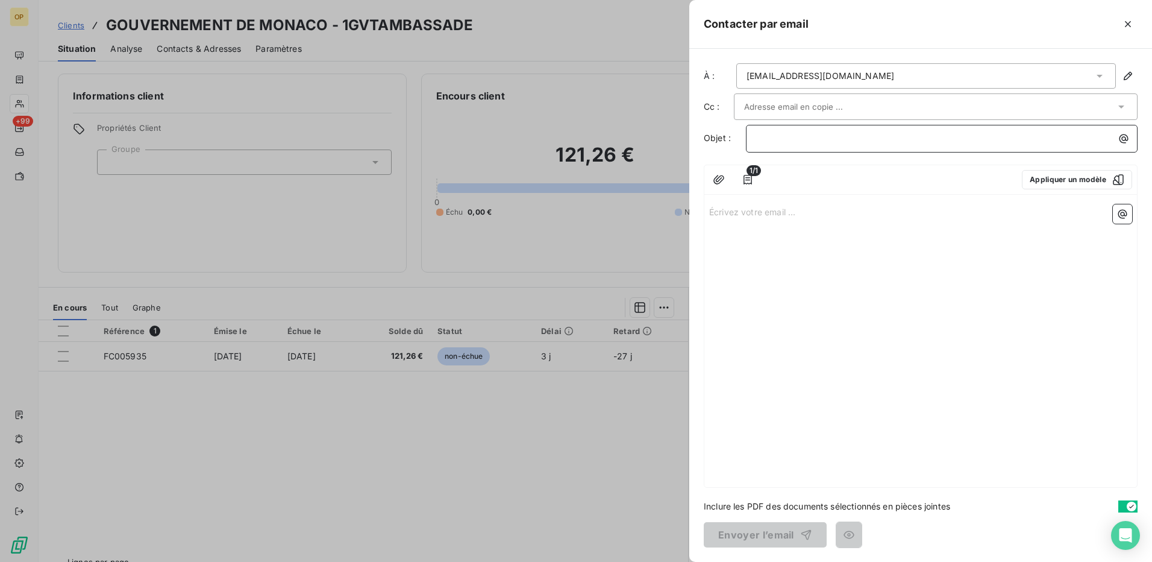
click at [827, 133] on p "﻿" at bounding box center [944, 138] width 377 height 14
click at [719, 211] on p "Écrivez votre email ... ﻿" at bounding box center [920, 211] width 423 height 14
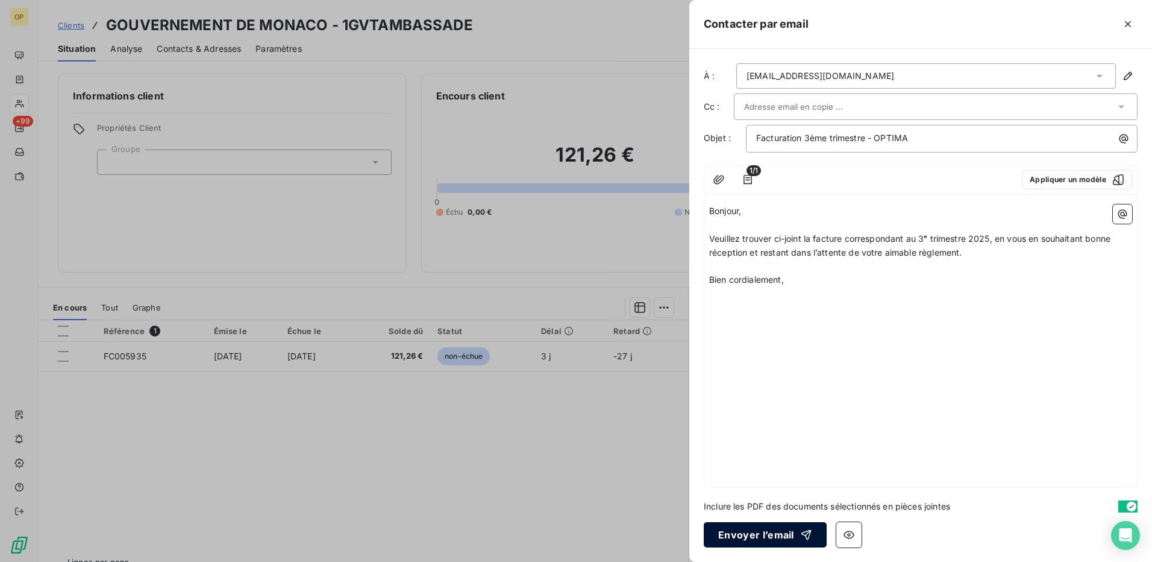
click at [751, 528] on button "Envoyer l’email" at bounding box center [765, 534] width 123 height 25
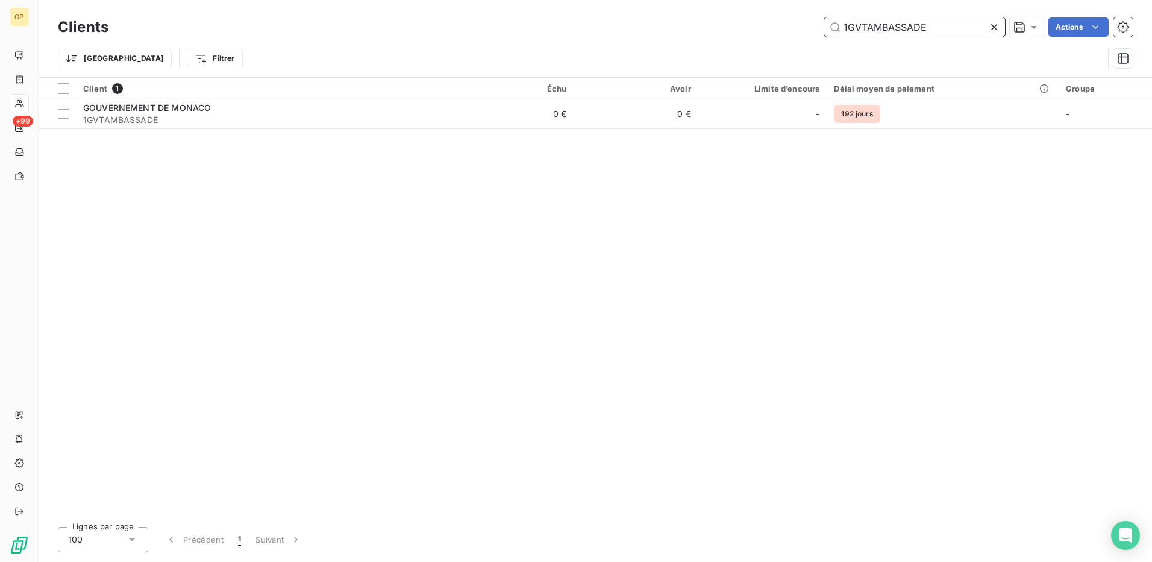
drag, startPoint x: 957, startPoint y: 22, endPoint x: 721, endPoint y: 36, distance: 236.6
click at [721, 36] on div "1GVTAMBASSADE Actions" at bounding box center [628, 26] width 1010 height 19
paste input "ARCHEVECHE DE MONACO"
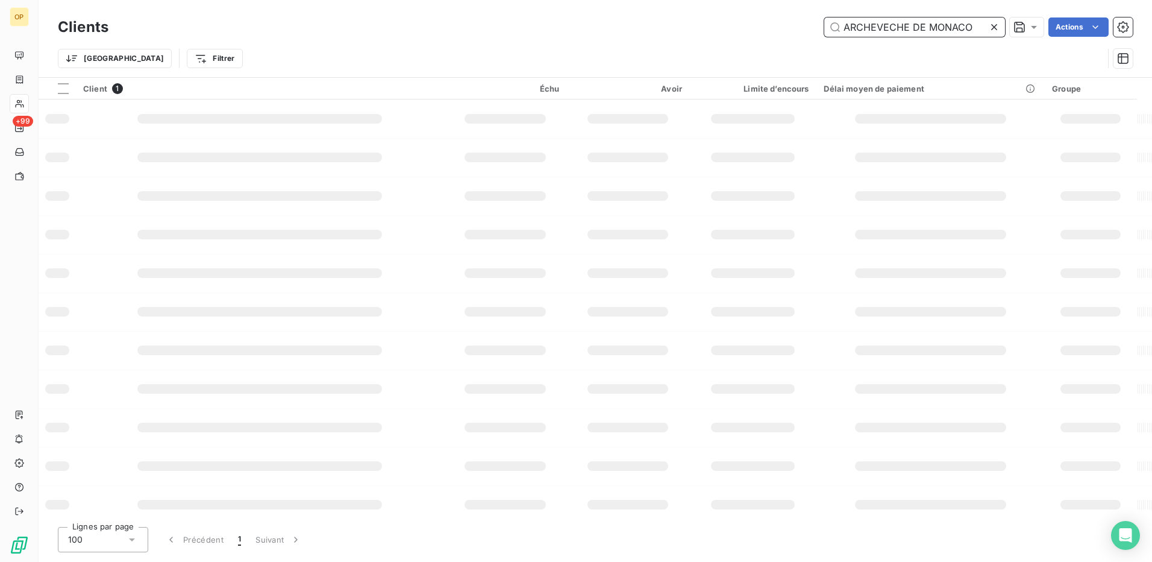
type input "ARCHEVECHE DE MONACO"
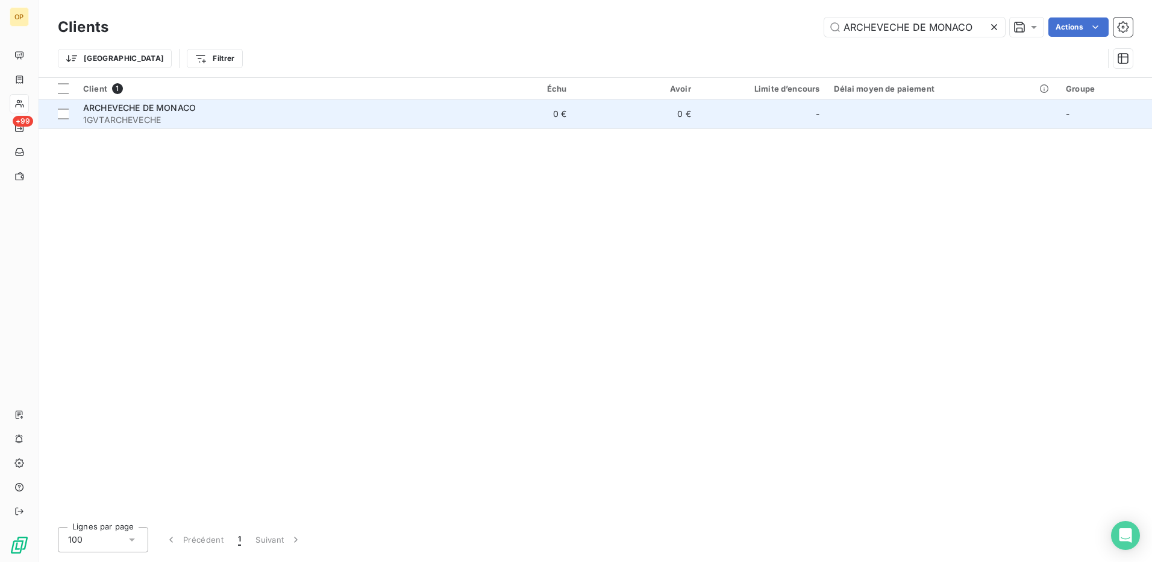
click at [275, 112] on div "ARCHEVECHE DE MONACO" at bounding box center [262, 108] width 359 height 12
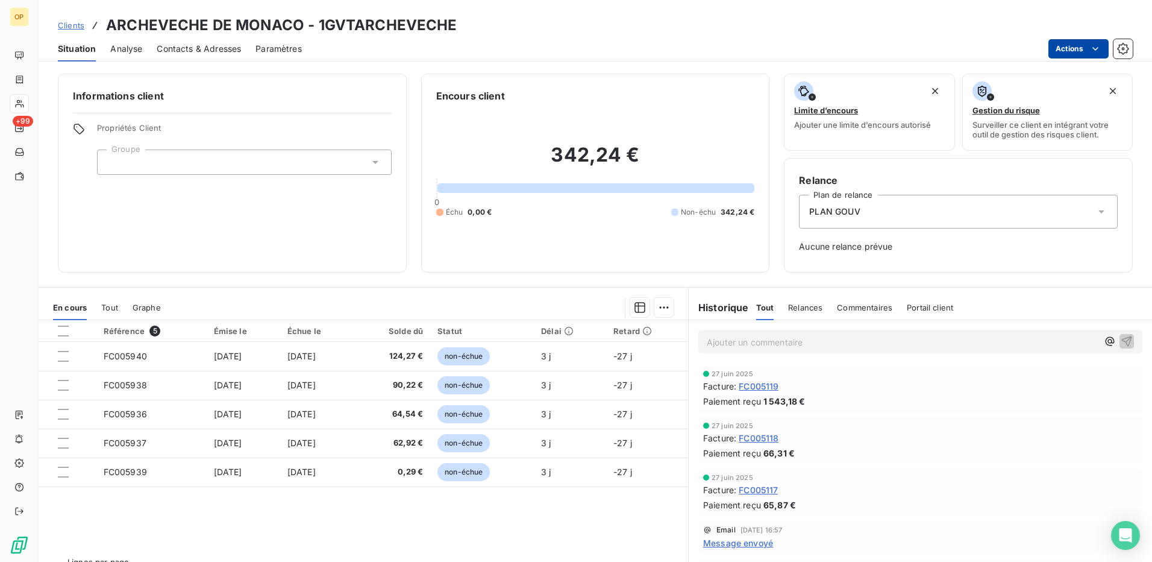
click at [1071, 46] on html "OP +99 Clients ARCHEVECHE DE MONACO - 1GVTARCHEVECHE Situation Analyse Contacts…" at bounding box center [576, 281] width 1152 height 562
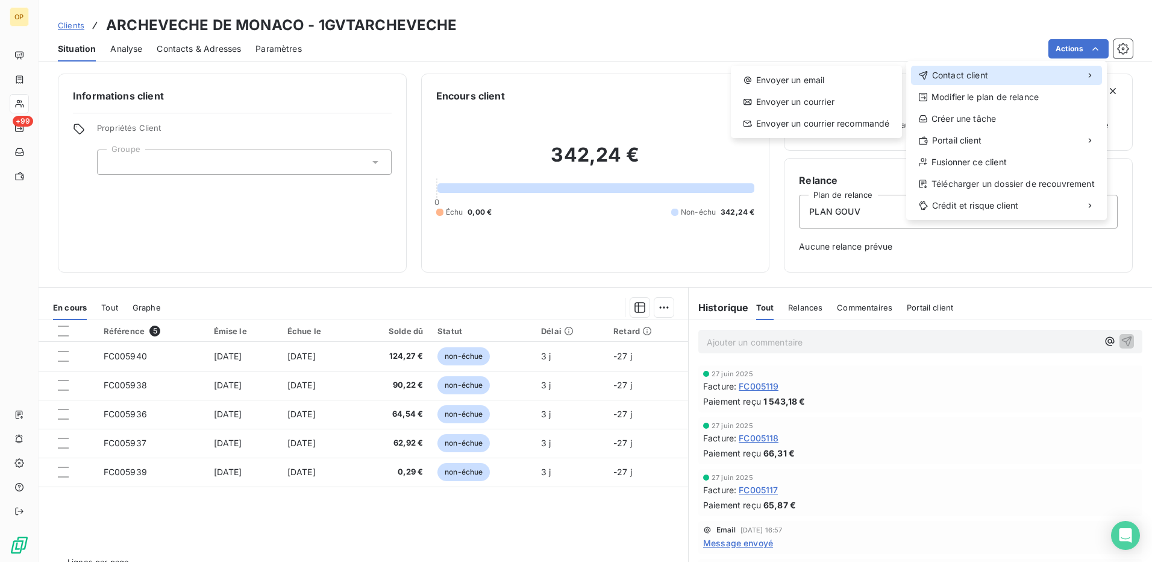
click at [938, 78] on span "Contact client" at bounding box center [960, 75] width 56 height 12
click at [789, 74] on div "Envoyer un email" at bounding box center [816, 79] width 161 height 19
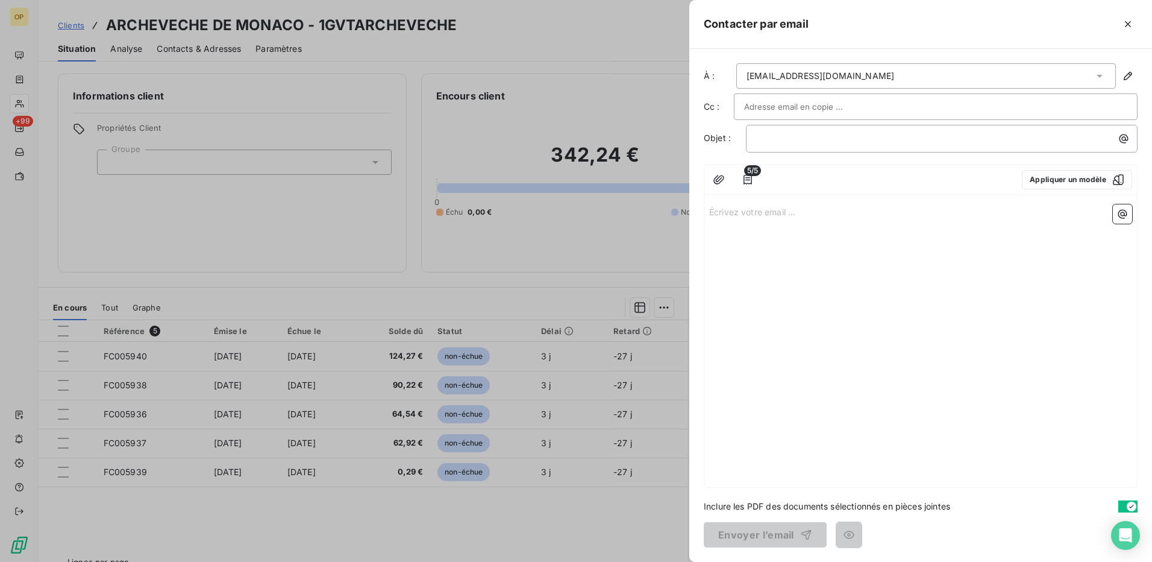
click at [736, 215] on p "Écrivez votre email ... ﻿" at bounding box center [920, 211] width 423 height 14
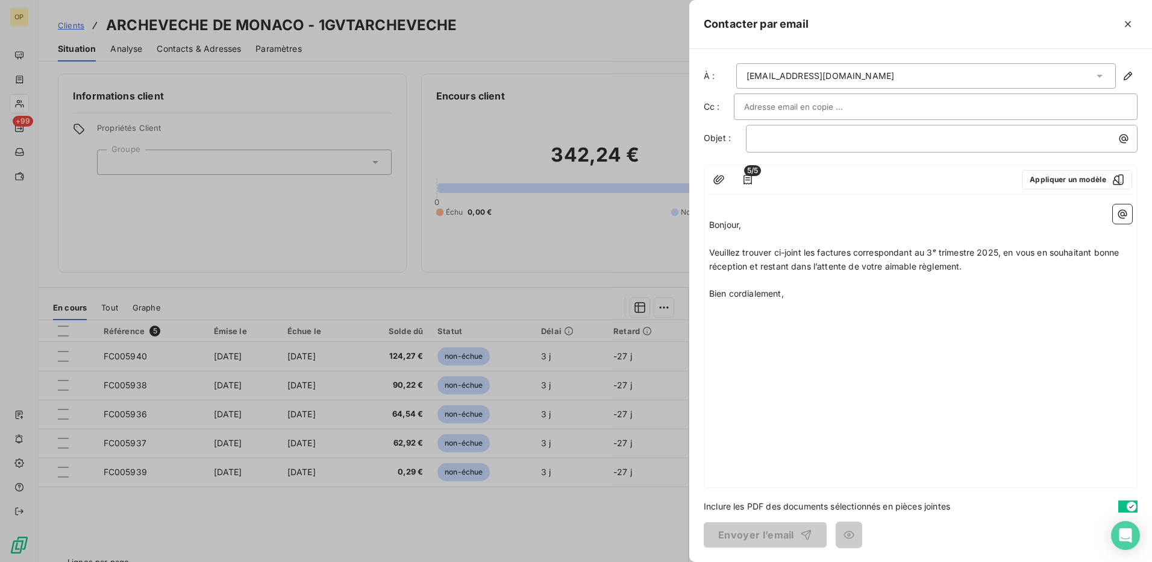
click at [709, 221] on div "﻿ Bonjour, ﻿ Veuillez trouver ci-joint les factures correspondant au 3ᵉ trimest…" at bounding box center [920, 342] width 433 height 287
click at [709, 224] on div "﻿ Bonjour, ﻿ Veuillez trouver ci-joint les factures correspondant au 3ᵉ trimest…" at bounding box center [920, 342] width 433 height 287
click at [709, 225] on span "Bonjour," at bounding box center [725, 224] width 32 height 10
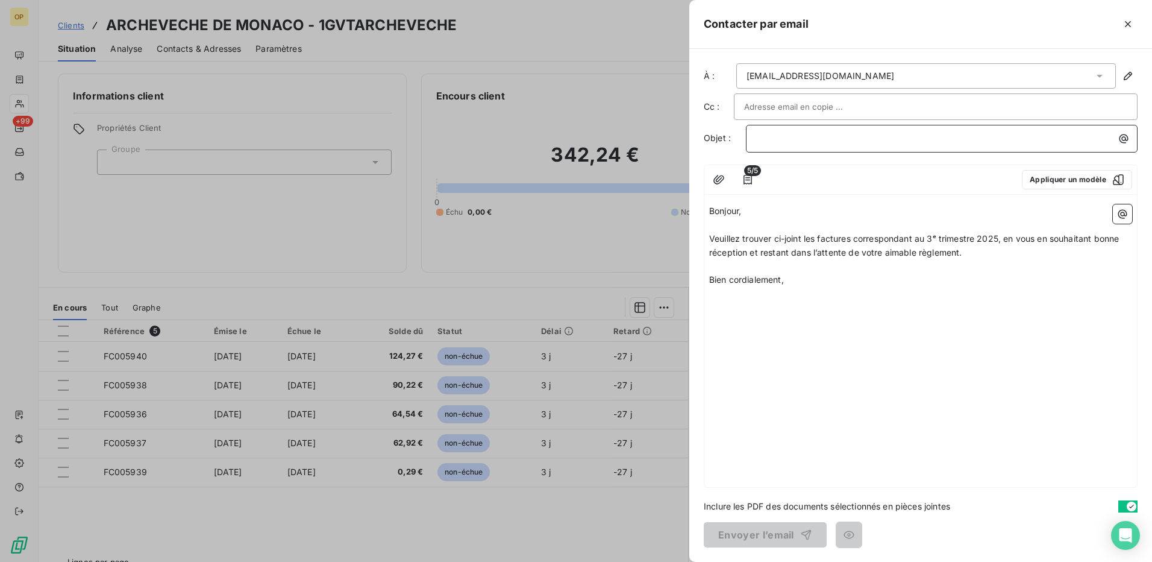
click at [829, 134] on p "﻿" at bounding box center [944, 138] width 377 height 14
click at [756, 534] on button "Envoyer l’email" at bounding box center [765, 534] width 123 height 25
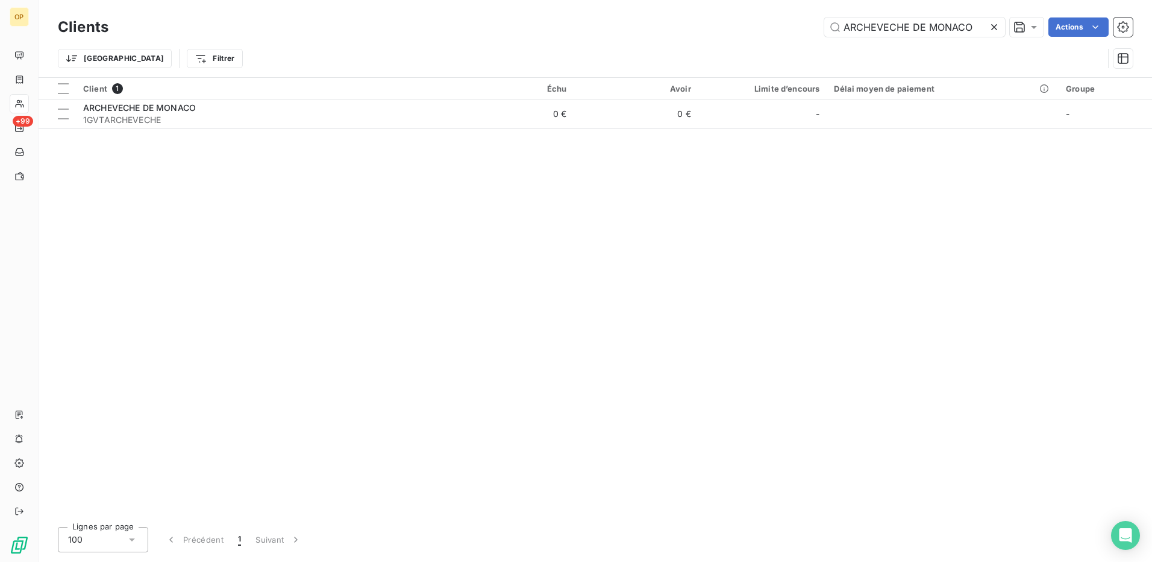
drag, startPoint x: 974, startPoint y: 28, endPoint x: 728, endPoint y: 33, distance: 245.9
click at [728, 33] on div "ARCHEVECHE DE MONACO Actions" at bounding box center [628, 26] width 1010 height 19
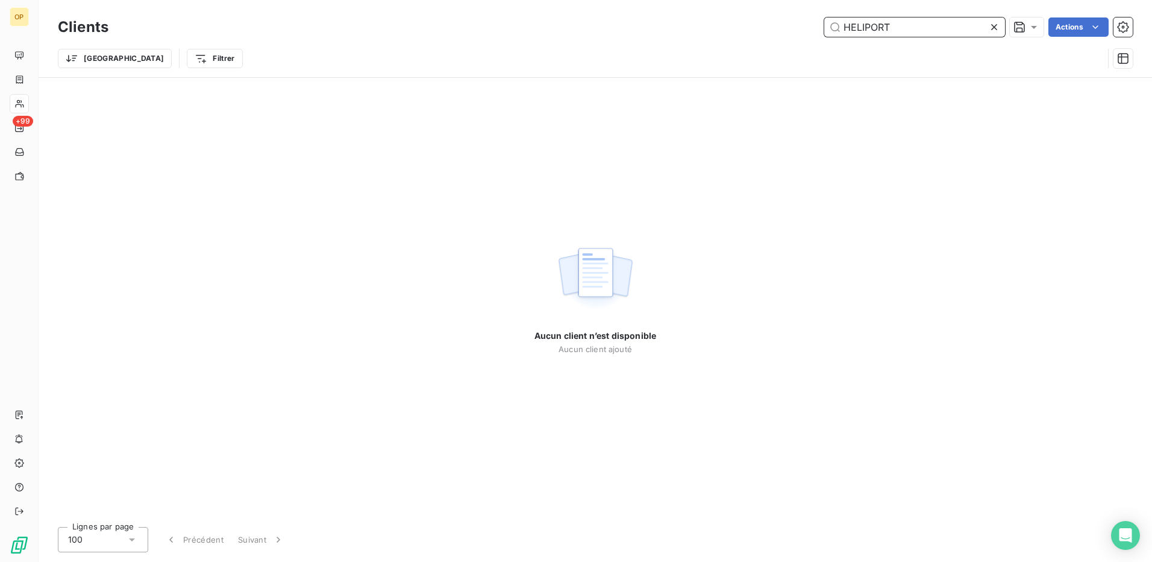
drag, startPoint x: 935, startPoint y: 28, endPoint x: 741, endPoint y: 30, distance: 193.4
click at [741, 30] on div "HELIPORT Actions" at bounding box center [628, 26] width 1010 height 19
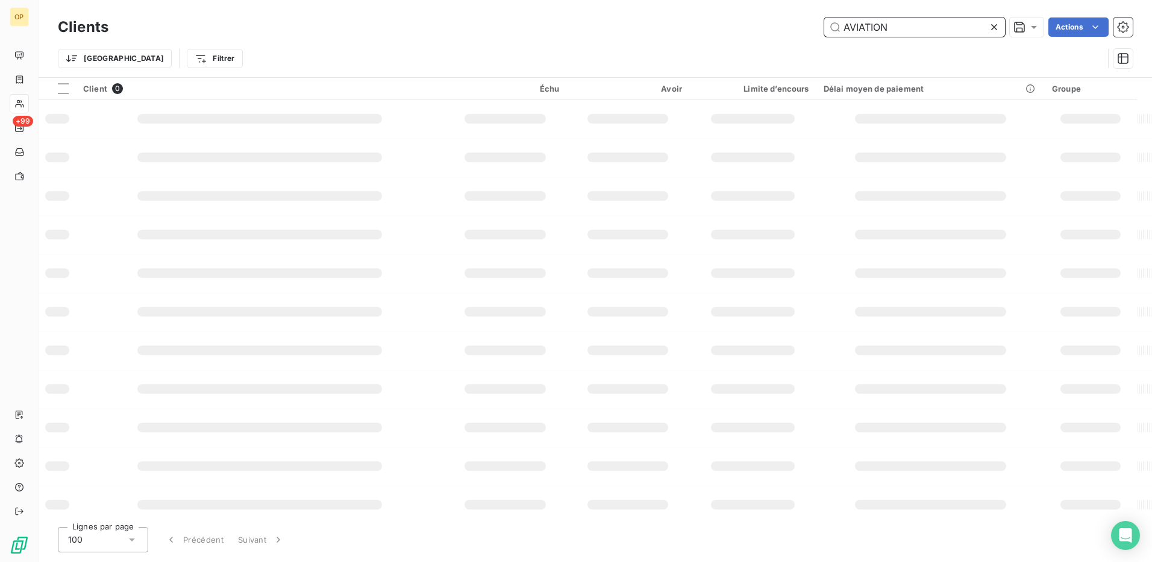
type input "AVIATION"
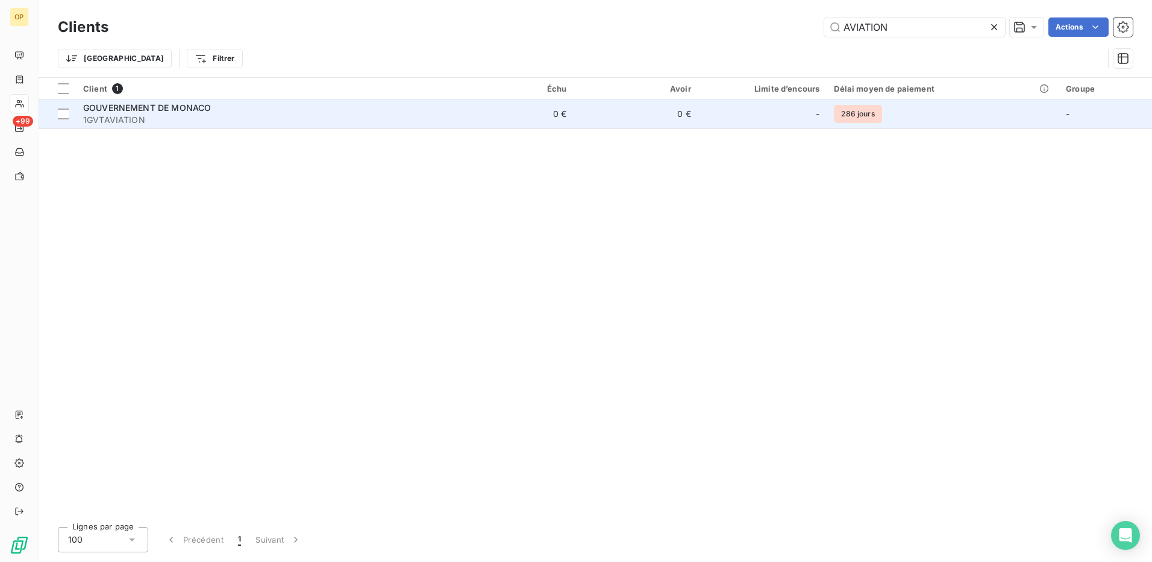
click at [563, 117] on td "0 €" at bounding box center [511, 113] width 125 height 29
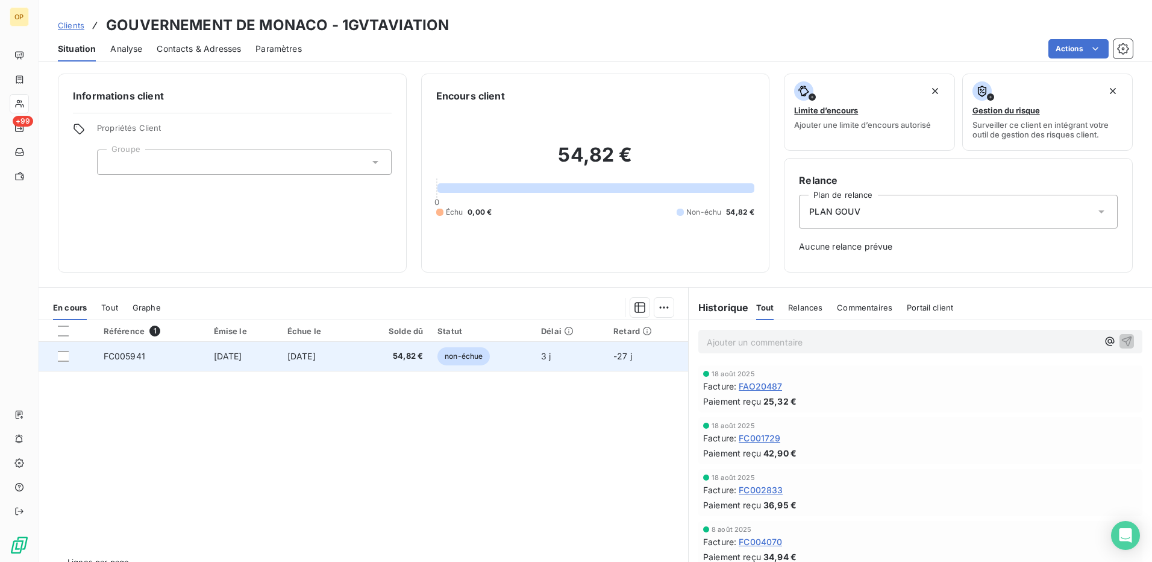
click at [570, 364] on td "3 j" at bounding box center [570, 356] width 72 height 29
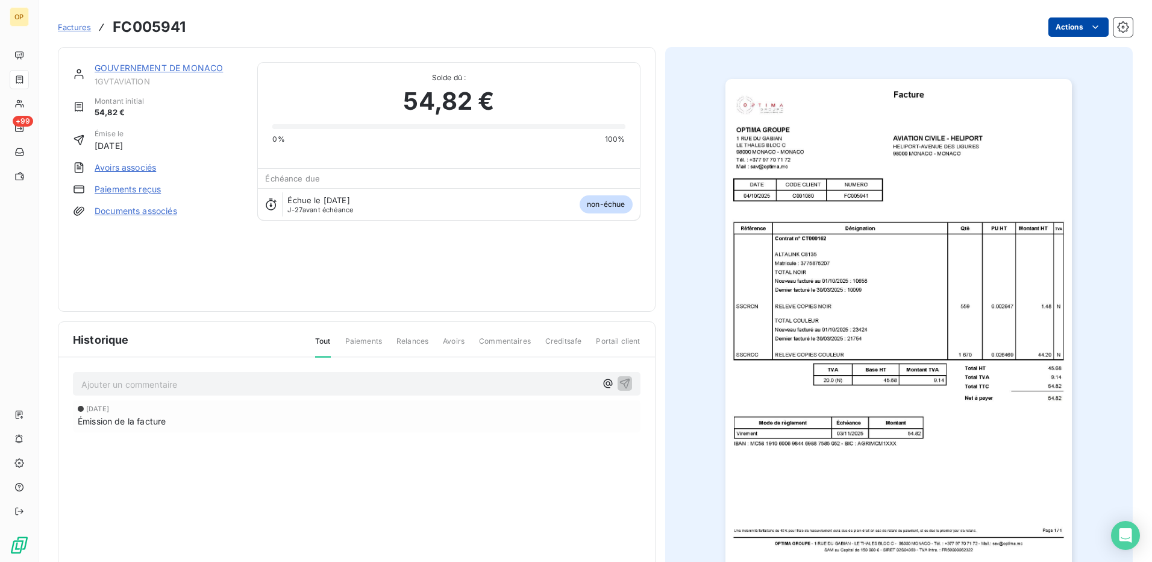
click at [1065, 34] on html "OP +99 Factures FC005941 Actions GOUVERNEMENT DE MONACO 1GVTAVIATION Montant in…" at bounding box center [576, 281] width 1152 height 562
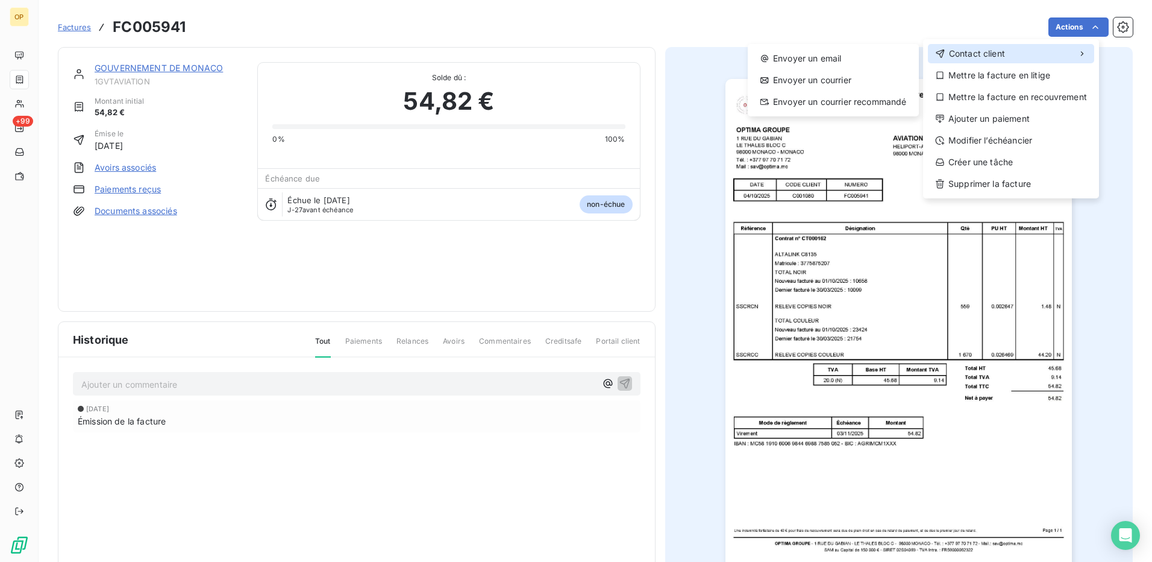
click at [976, 57] on span "Contact client" at bounding box center [977, 54] width 56 height 12
click at [788, 63] on div "Envoyer un email" at bounding box center [833, 58] width 161 height 19
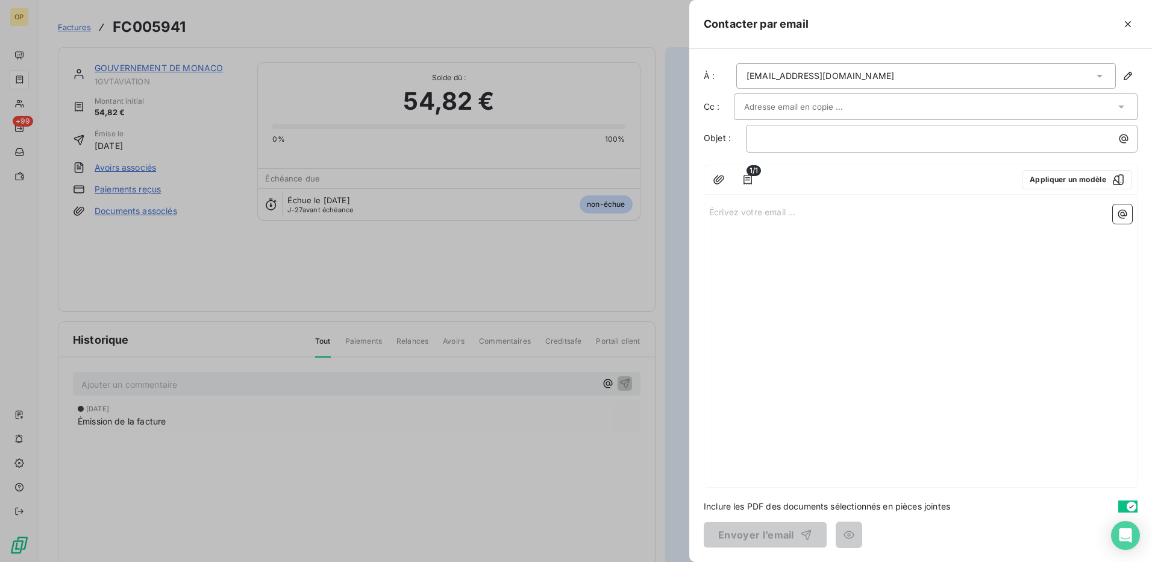
click at [737, 197] on div "1/1 Appliquer un modèle Écrivez votre email ... ﻿" at bounding box center [921, 325] width 434 height 323
click at [727, 217] on p "Écrivez votre email ... ﻿" at bounding box center [920, 211] width 423 height 14
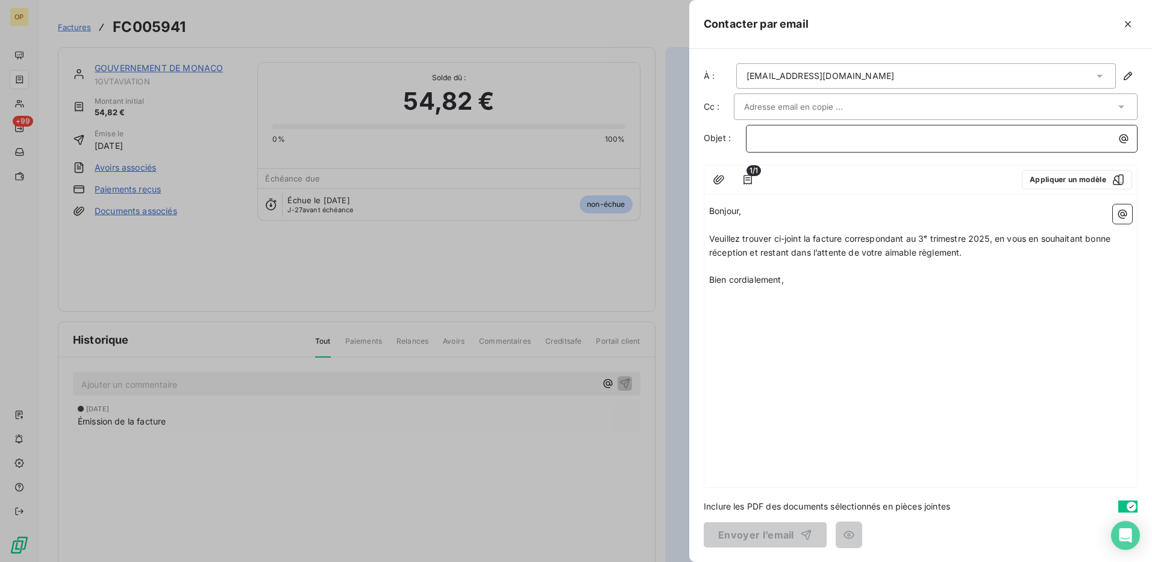
drag, startPoint x: 819, startPoint y: 140, endPoint x: 838, endPoint y: 139, distance: 18.7
click at [819, 139] on p "﻿" at bounding box center [944, 138] width 377 height 14
click at [761, 530] on button "Envoyer l’email" at bounding box center [765, 534] width 123 height 25
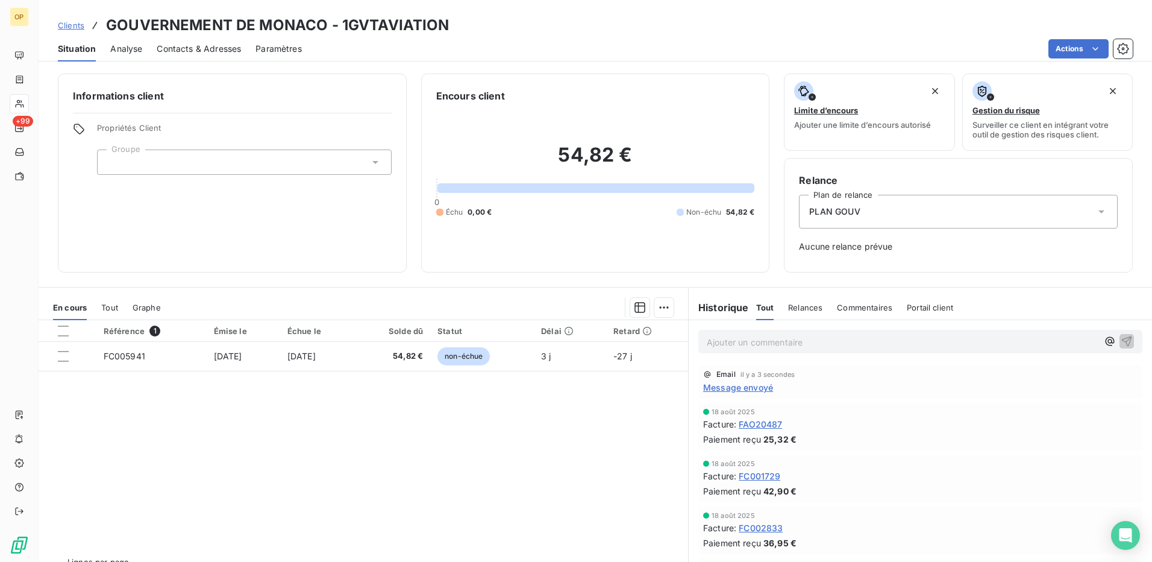
drag, startPoint x: 469, startPoint y: 429, endPoint x: 495, endPoint y: 432, distance: 26.1
click at [469, 429] on div "Référence 1 Émise le Échue le Solde dû Statut Délai Retard FC005941 [DATE] [DAT…" at bounding box center [364, 436] width 650 height 232
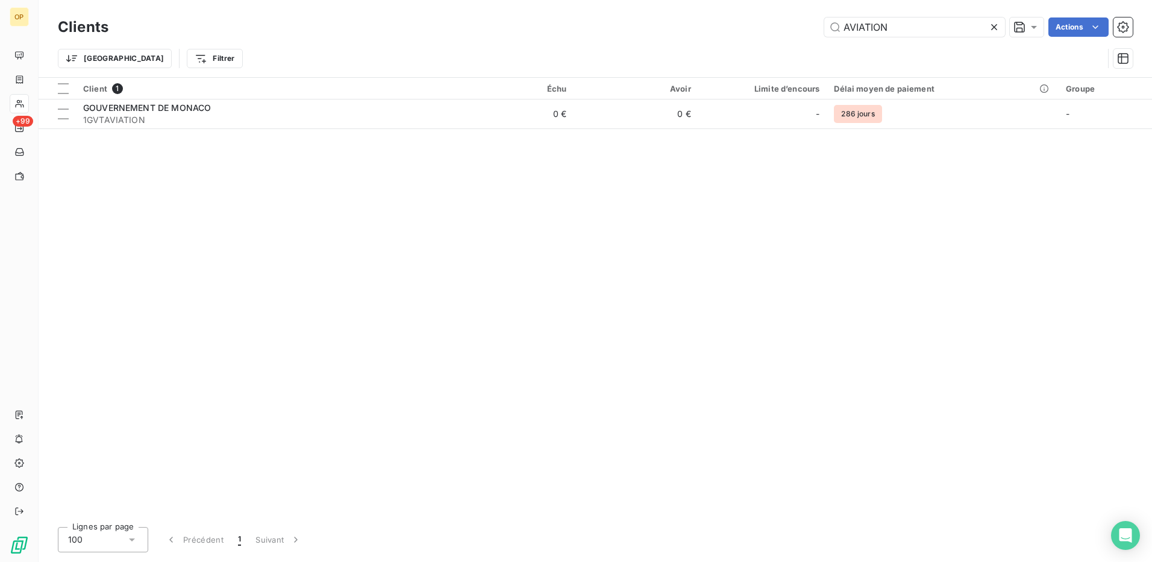
drag, startPoint x: 922, startPoint y: 10, endPoint x: 819, endPoint y: 25, distance: 104.0
click at [819, 25] on div "Clients AVIATION Actions Trier Filtrer" at bounding box center [595, 38] width 1113 height 77
drag, startPoint x: 819, startPoint y: 25, endPoint x: 720, endPoint y: 202, distance: 203.4
click at [651, 204] on div "Client 1 Échu Avoir Limite d’encours Délai moyen de paiement Groupe GOUVERNEMEN…" at bounding box center [595, 297] width 1113 height 439
drag, startPoint x: 874, startPoint y: 29, endPoint x: 774, endPoint y: 27, distance: 100.0
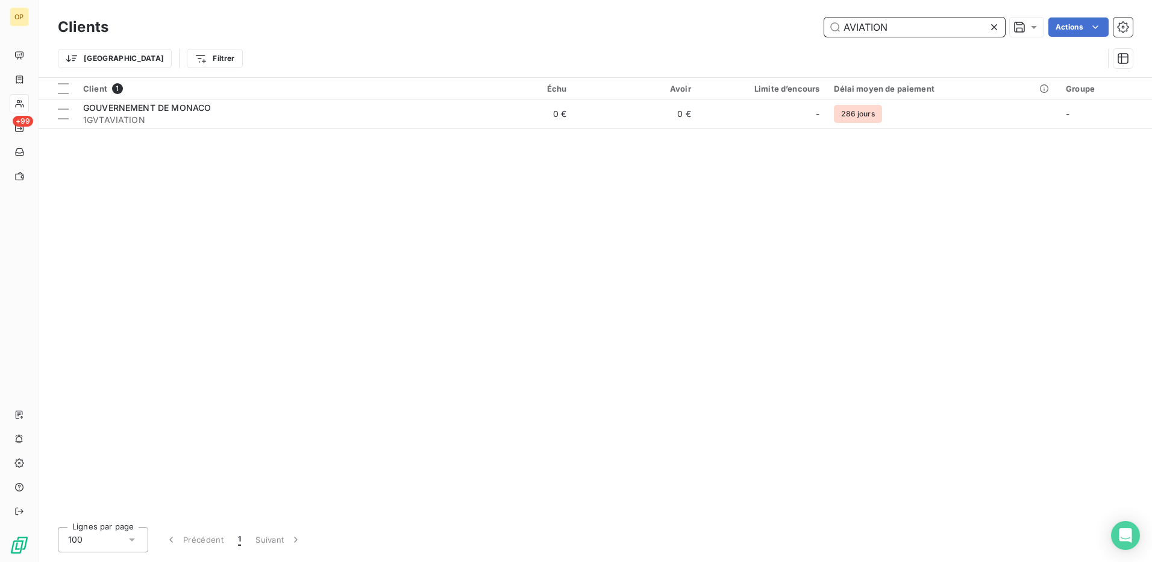
click at [774, 27] on div "AVIATION Actions" at bounding box center [628, 26] width 1010 height 19
paste input "P"
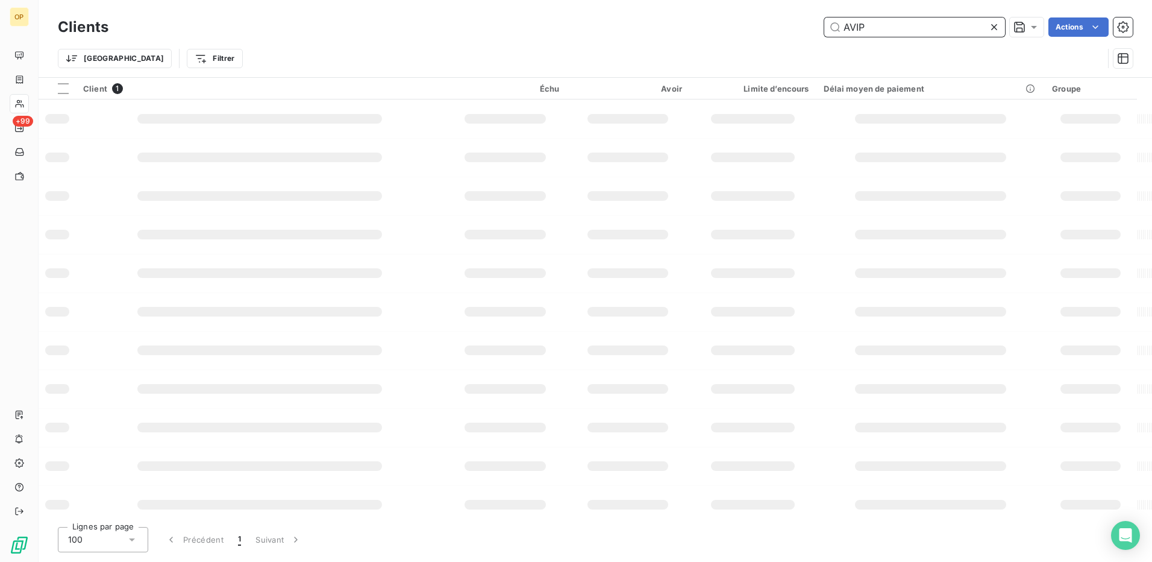
type input "AVIP"
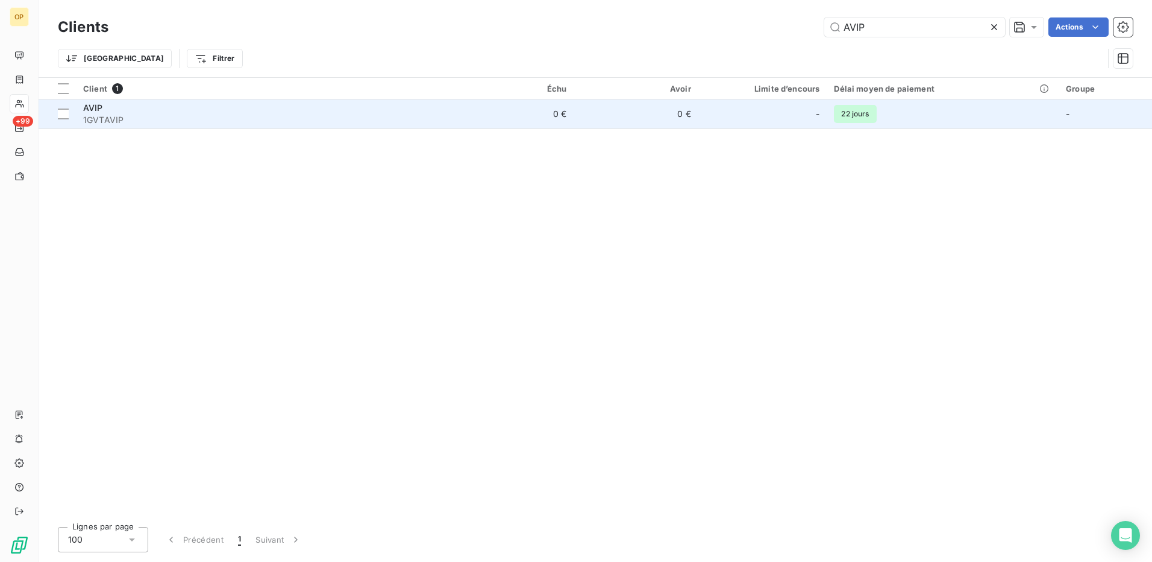
click at [445, 121] on td "AVIP 1GVTAVIP" at bounding box center [263, 113] width 374 height 29
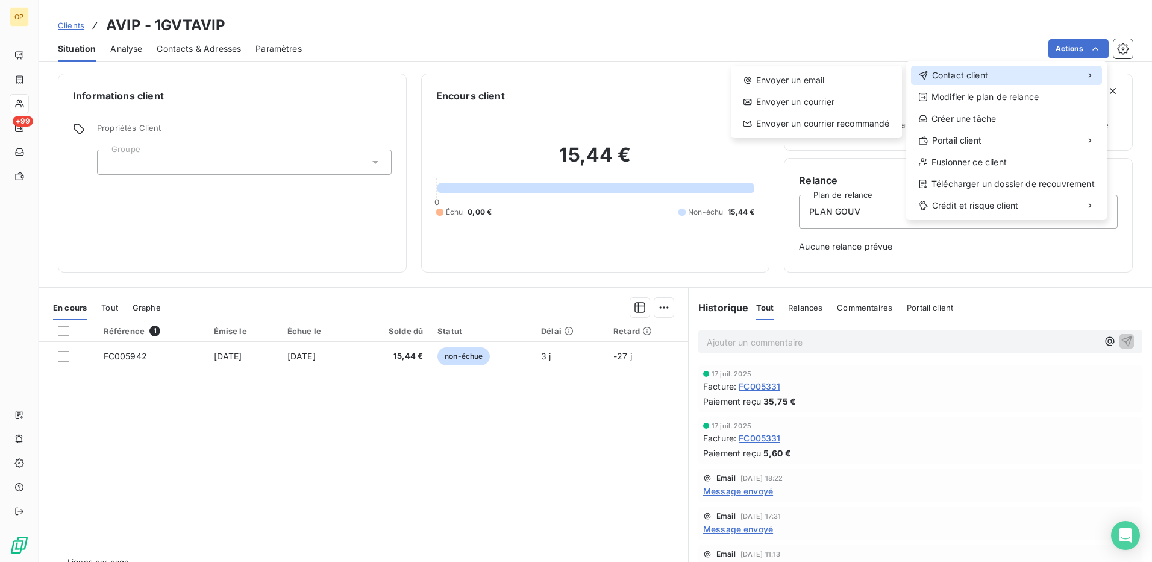
click at [981, 71] on span "Contact client" at bounding box center [960, 75] width 56 height 12
click at [741, 74] on div "Envoyer un email" at bounding box center [816, 79] width 161 height 19
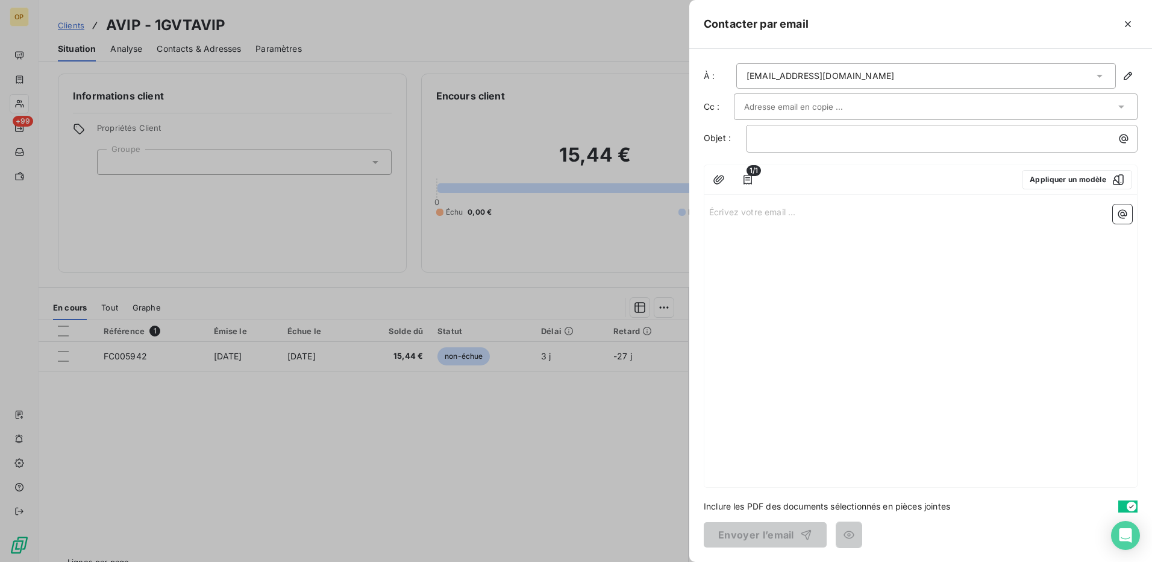
click at [792, 208] on p "Écrivez votre email ... ﻿" at bounding box center [920, 211] width 423 height 14
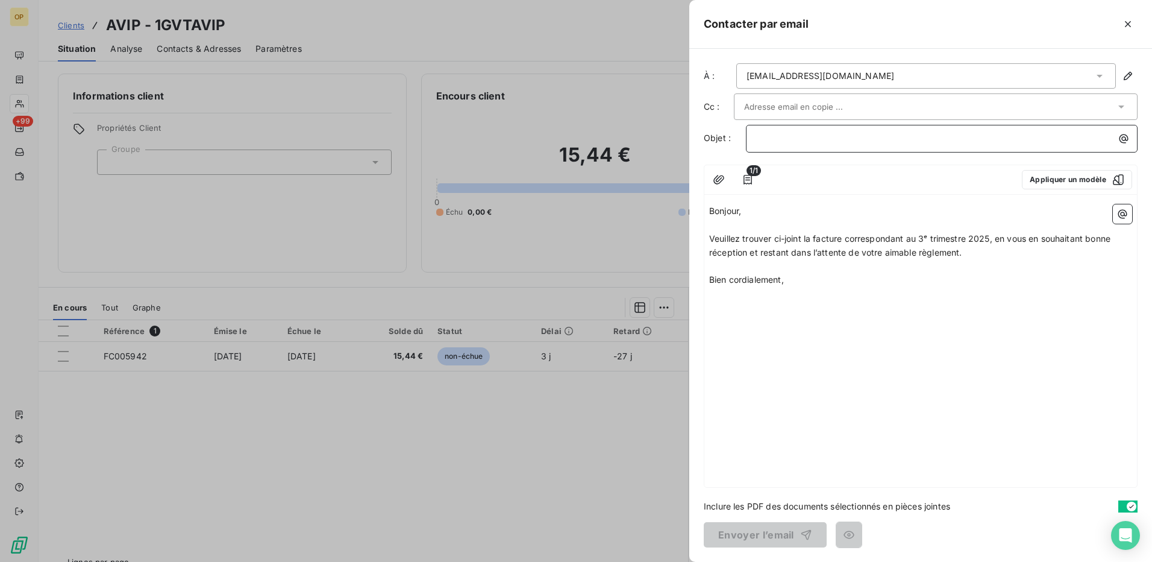
click at [797, 137] on p "﻿" at bounding box center [944, 138] width 377 height 14
click at [788, 527] on button "Envoyer l’email" at bounding box center [765, 534] width 123 height 25
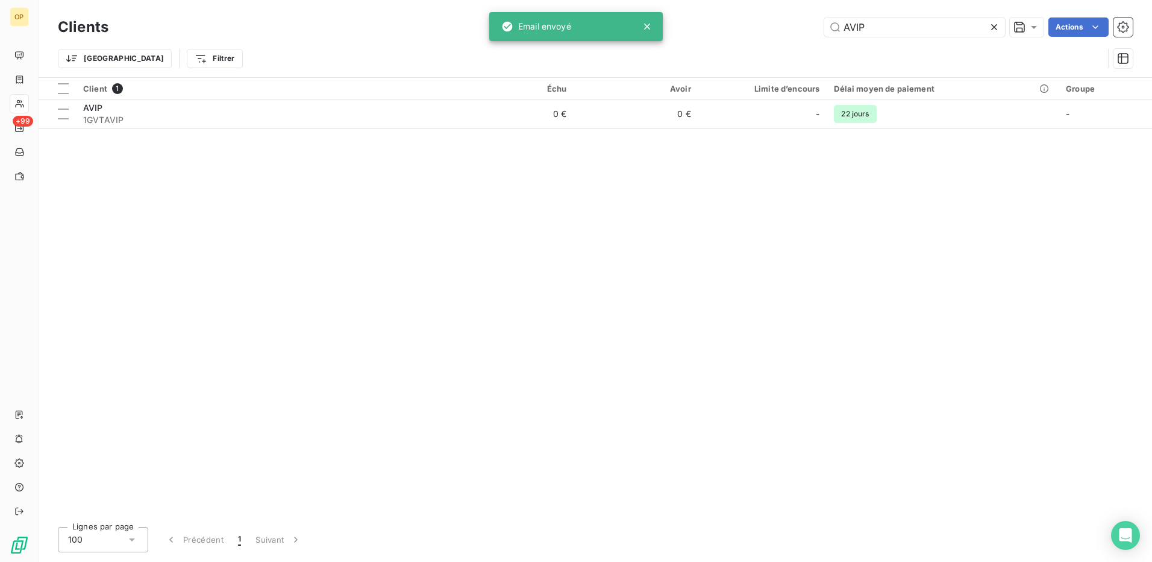
drag, startPoint x: 869, startPoint y: 27, endPoint x: 760, endPoint y: 23, distance: 109.1
click at [760, 23] on div "AVIP Actions" at bounding box center [628, 26] width 1010 height 19
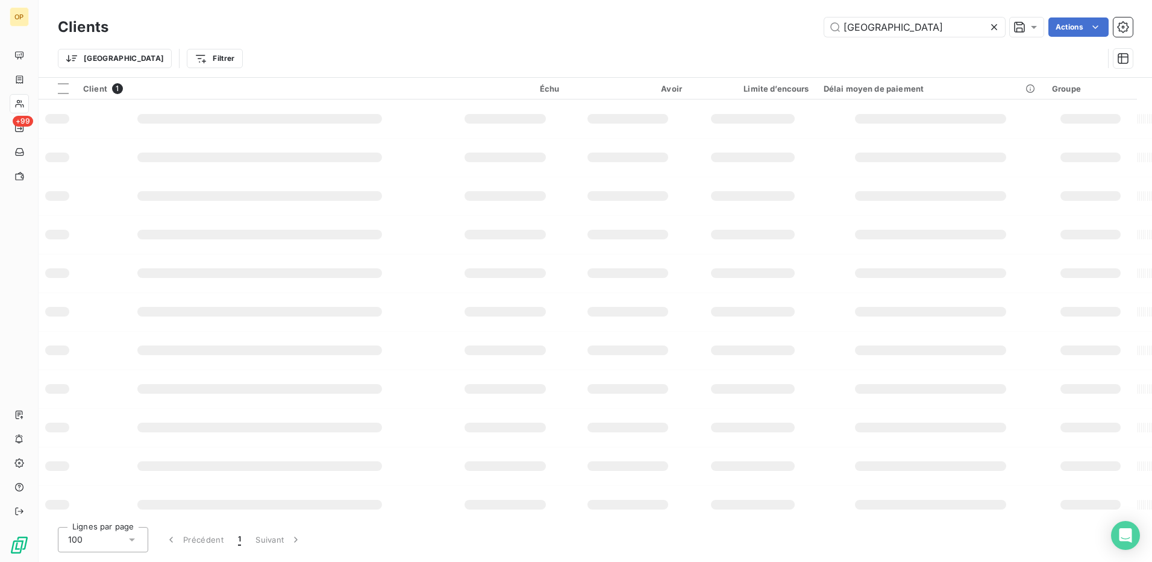
type input "[GEOGRAPHIC_DATA]"
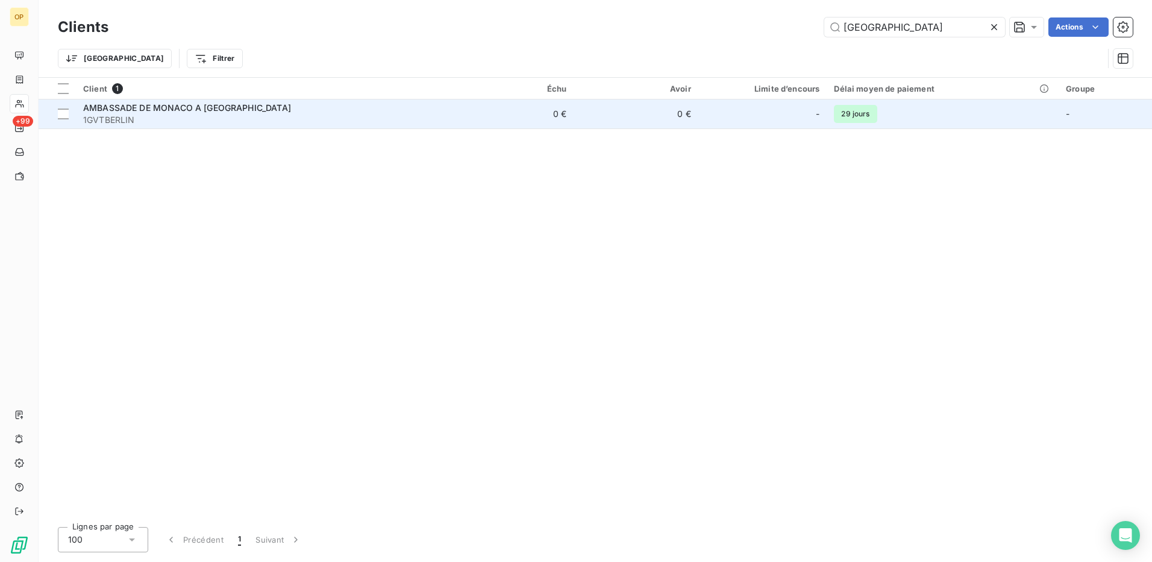
click at [449, 107] on td "AMBASSADE DE MONACO A BERLIN 1GVTBERLIN" at bounding box center [263, 113] width 374 height 29
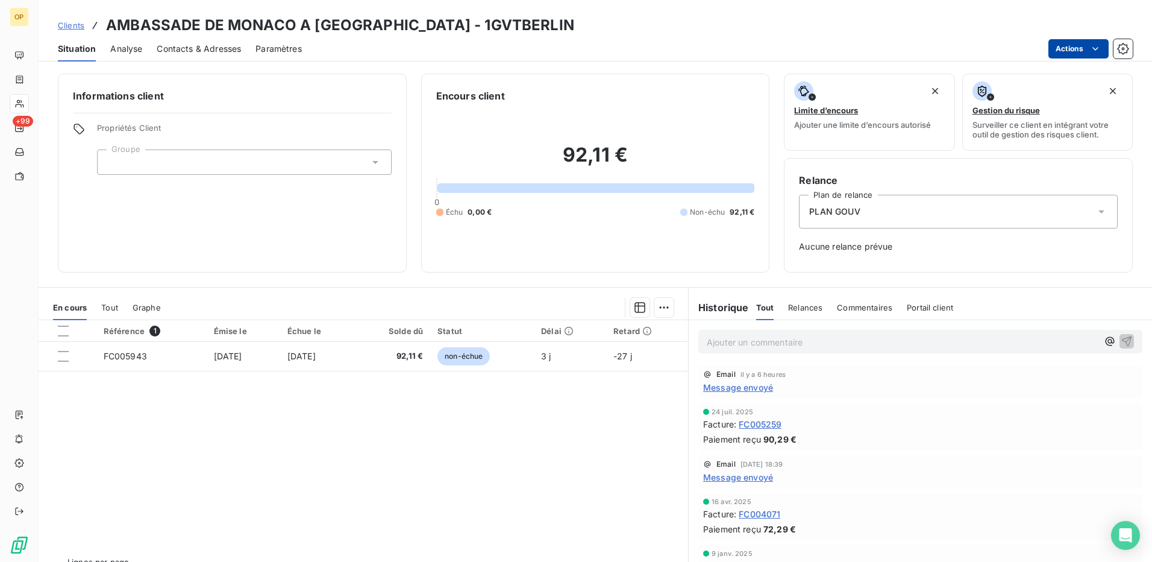
click at [1082, 47] on html "OP +99 Clients AMBASSADE DE [GEOGRAPHIC_DATA] A [GEOGRAPHIC_DATA] - 1GVTBERLIN …" at bounding box center [576, 281] width 1152 height 562
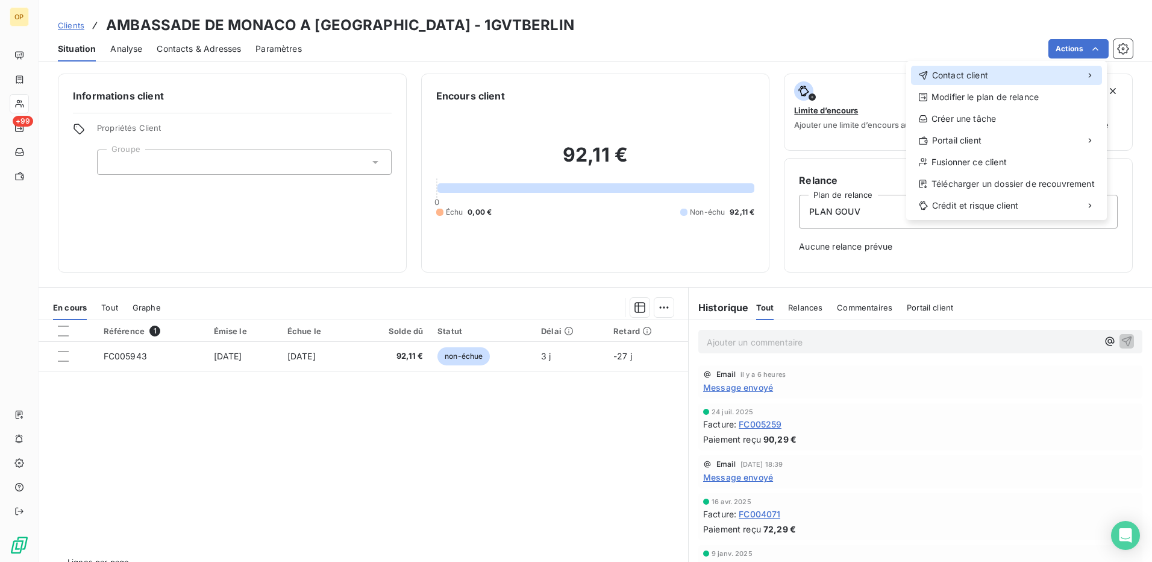
click at [997, 74] on div "Contact client" at bounding box center [1006, 75] width 191 height 19
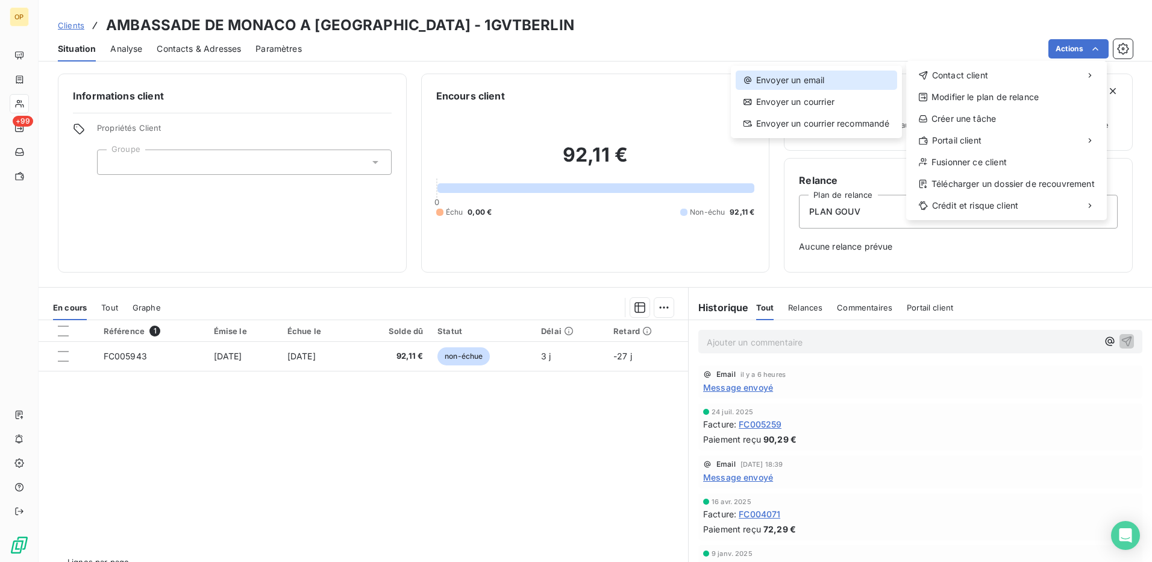
click at [825, 75] on div "Envoyer un email" at bounding box center [816, 79] width 161 height 19
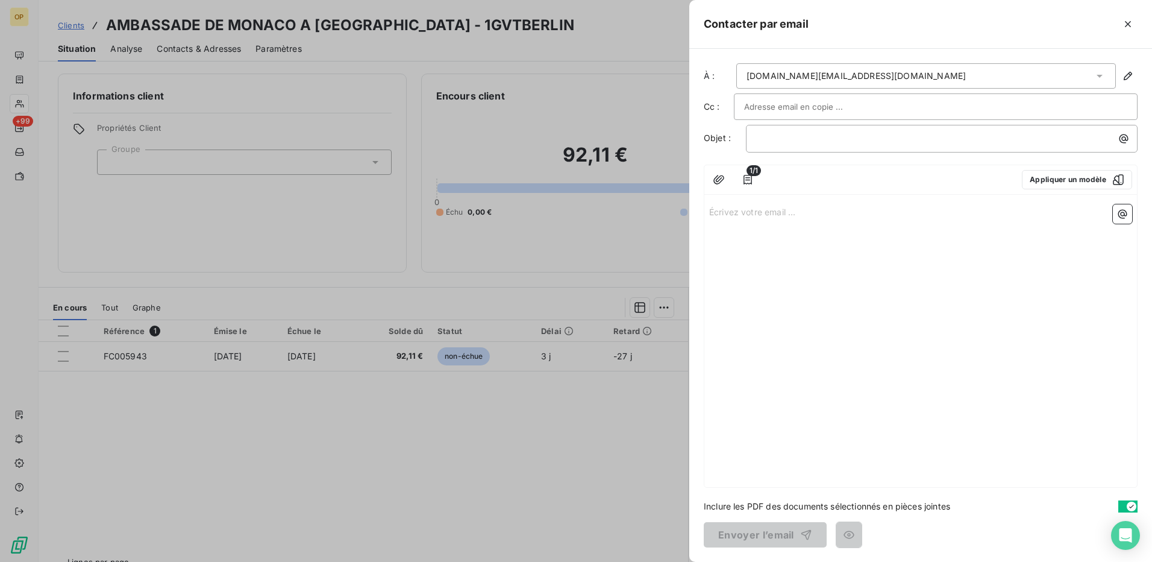
click at [751, 209] on p "Écrivez votre email ... ﻿" at bounding box center [920, 211] width 423 height 14
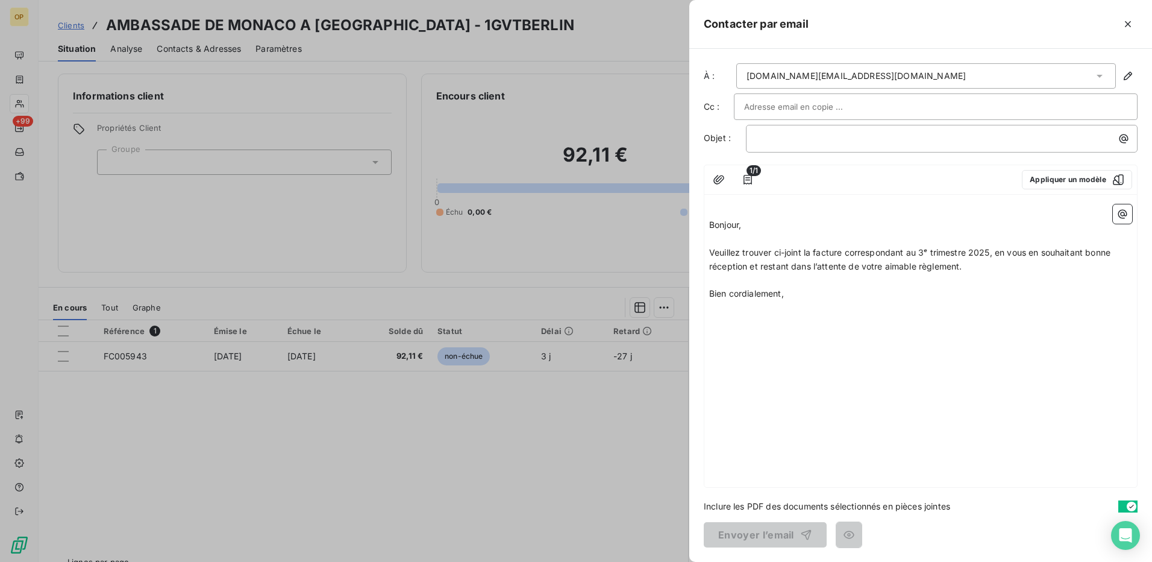
click at [707, 226] on div "﻿ Bonjour, ﻿ Veuillez trouver ci-joint la facture correspondant au 3ᵉ trimestre…" at bounding box center [920, 342] width 433 height 287
click at [709, 227] on span "Bonjour," at bounding box center [725, 224] width 32 height 10
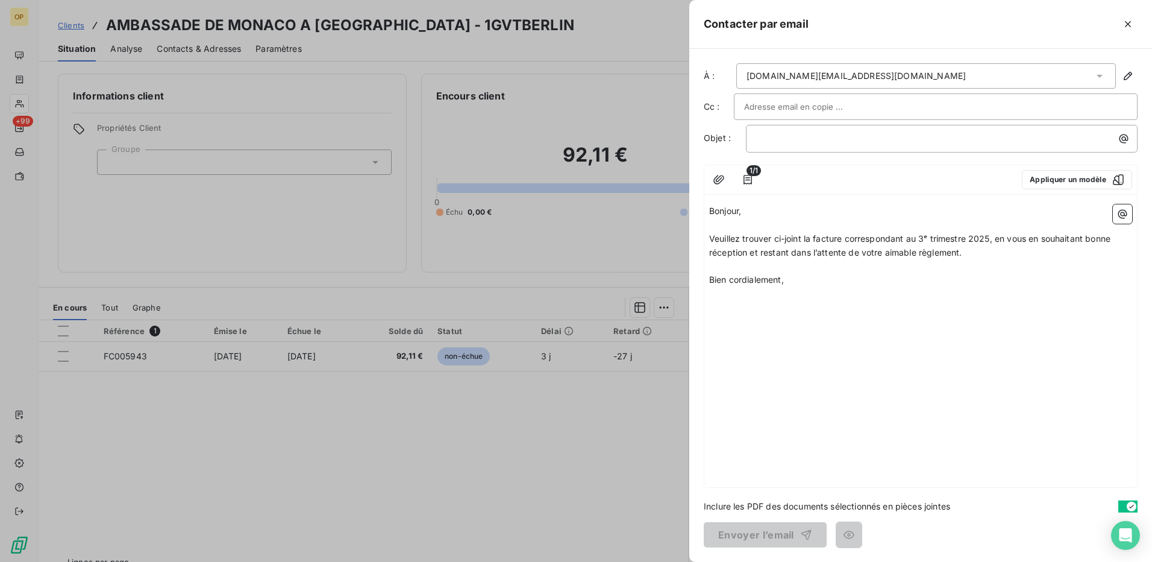
click at [846, 125] on div "﻿" at bounding box center [942, 139] width 392 height 28
click at [839, 133] on p "﻿" at bounding box center [944, 138] width 377 height 14
click at [754, 536] on button "Envoyer l’email" at bounding box center [765, 534] width 123 height 25
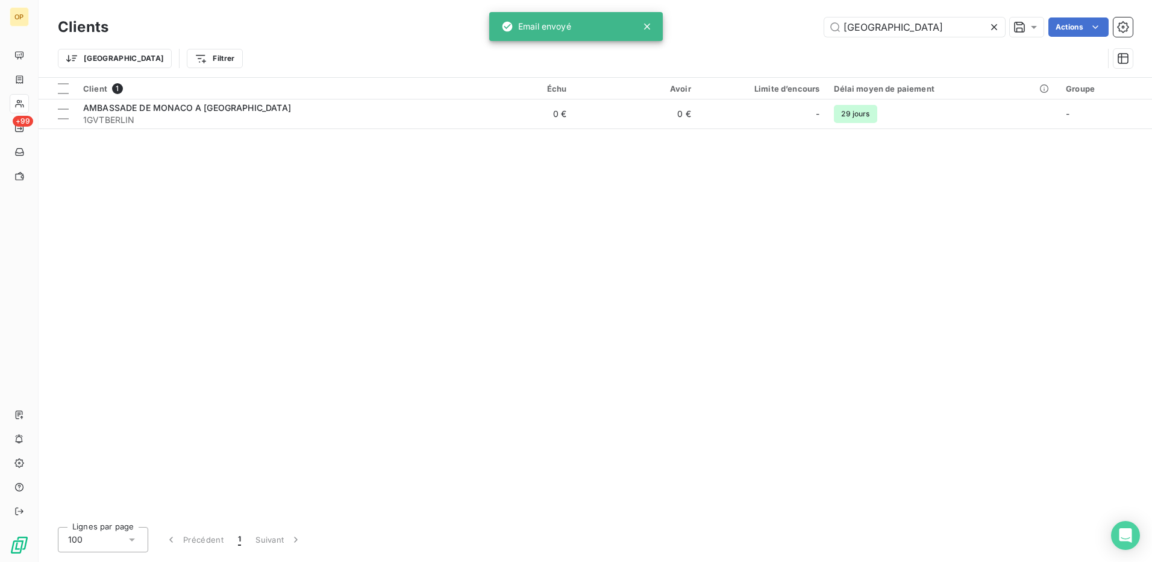
drag, startPoint x: 907, startPoint y: 28, endPoint x: 748, endPoint y: 51, distance: 160.1
click at [748, 51] on div "Clients BERLIN Actions Trier Filtrer" at bounding box center [595, 45] width 1075 height 63
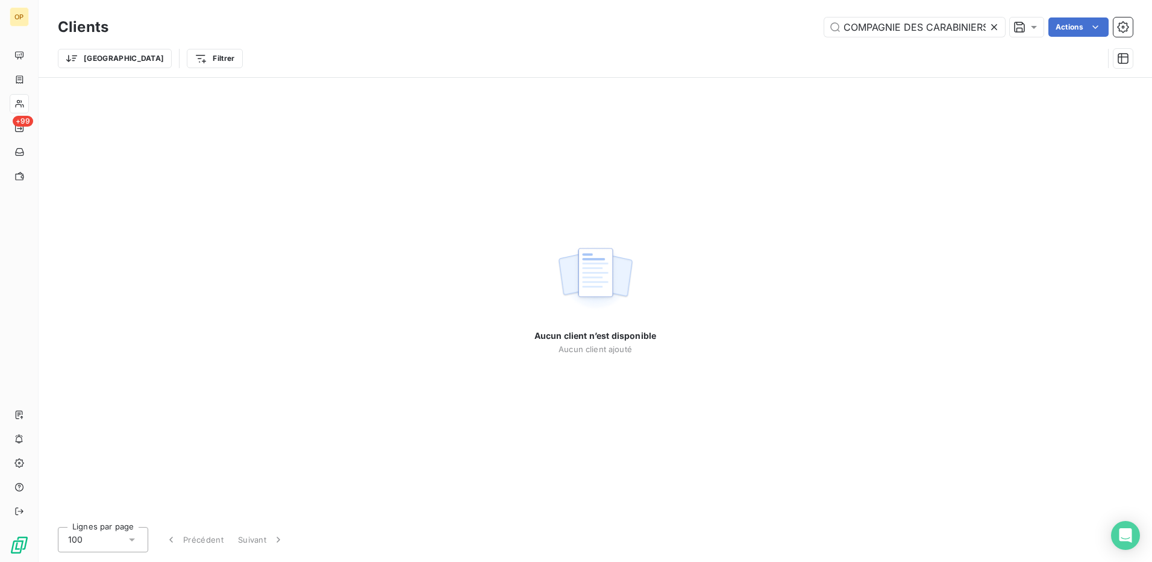
drag, startPoint x: 986, startPoint y: 30, endPoint x: 737, endPoint y: 25, distance: 248.9
click at [737, 25] on div "COMPAGNIE DES CARABINIERS DU PRINCE Actions" at bounding box center [628, 26] width 1010 height 19
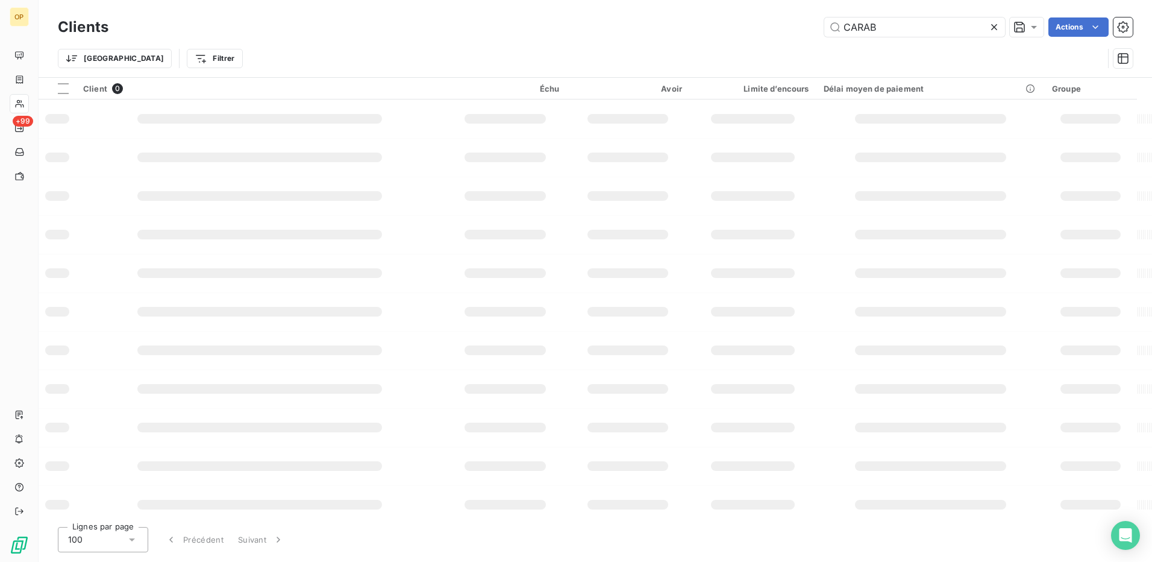
type input "CARAB"
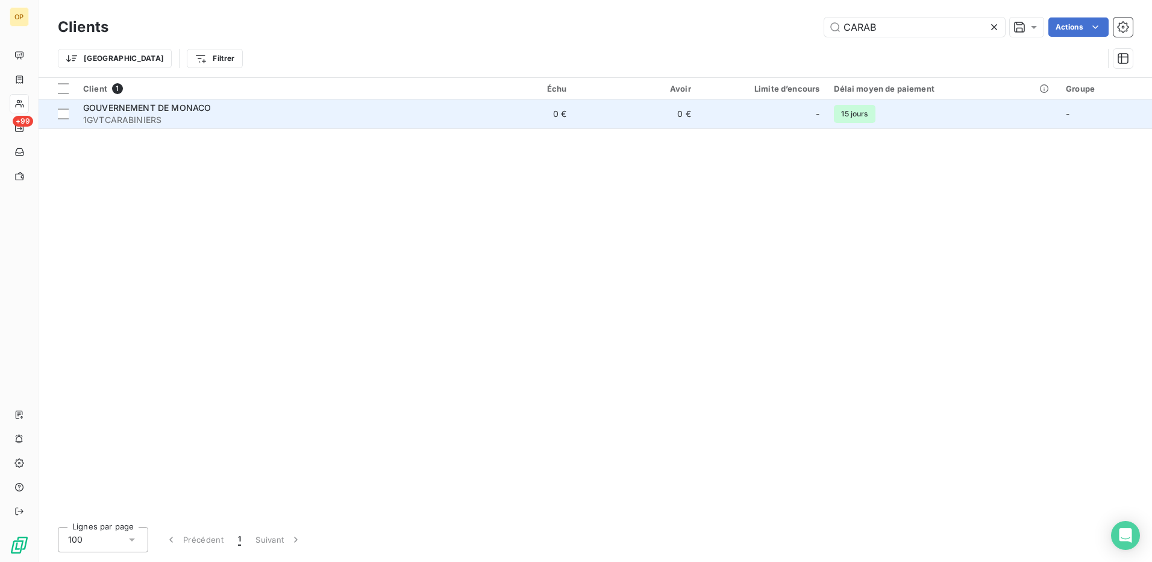
click at [319, 116] on span "1GVTCARABINIERS" at bounding box center [262, 120] width 359 height 12
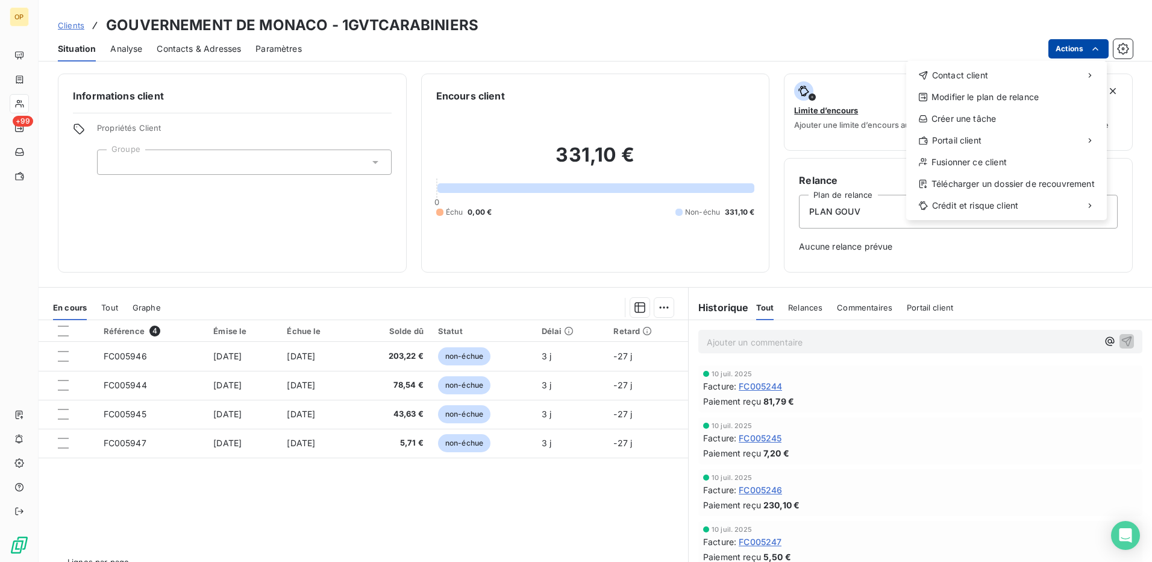
click at [1072, 47] on html "OP +99 Clients GOUVERNEMENT DE MONACO - 1GVTCARABINIERS Situation Analyse Conta…" at bounding box center [576, 281] width 1152 height 562
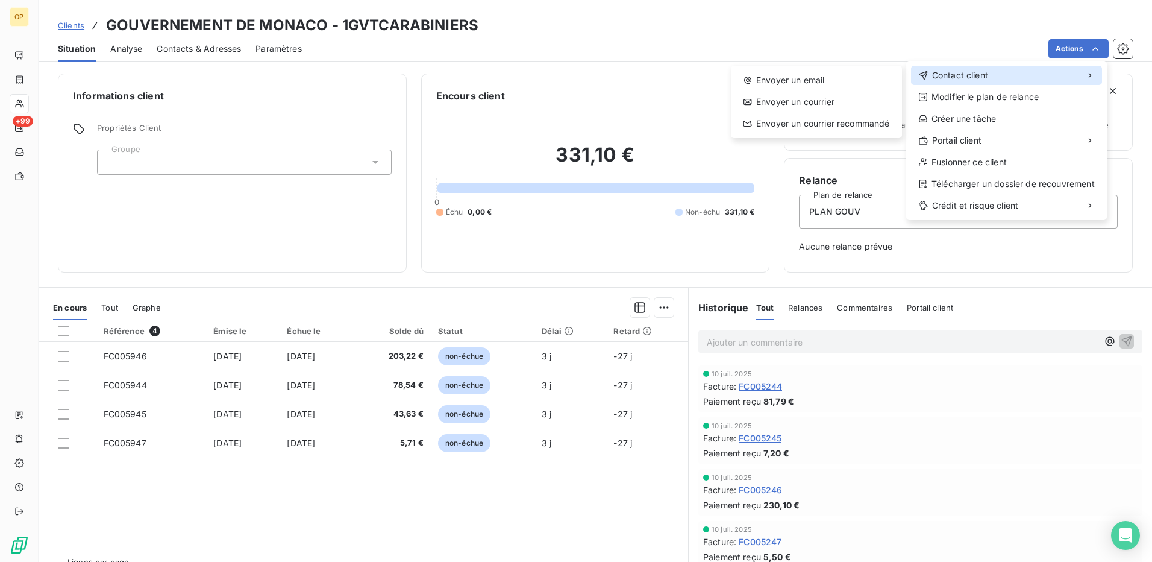
click at [982, 76] on span "Contact client" at bounding box center [960, 75] width 56 height 12
click at [784, 71] on div "Envoyer un email" at bounding box center [816, 79] width 161 height 19
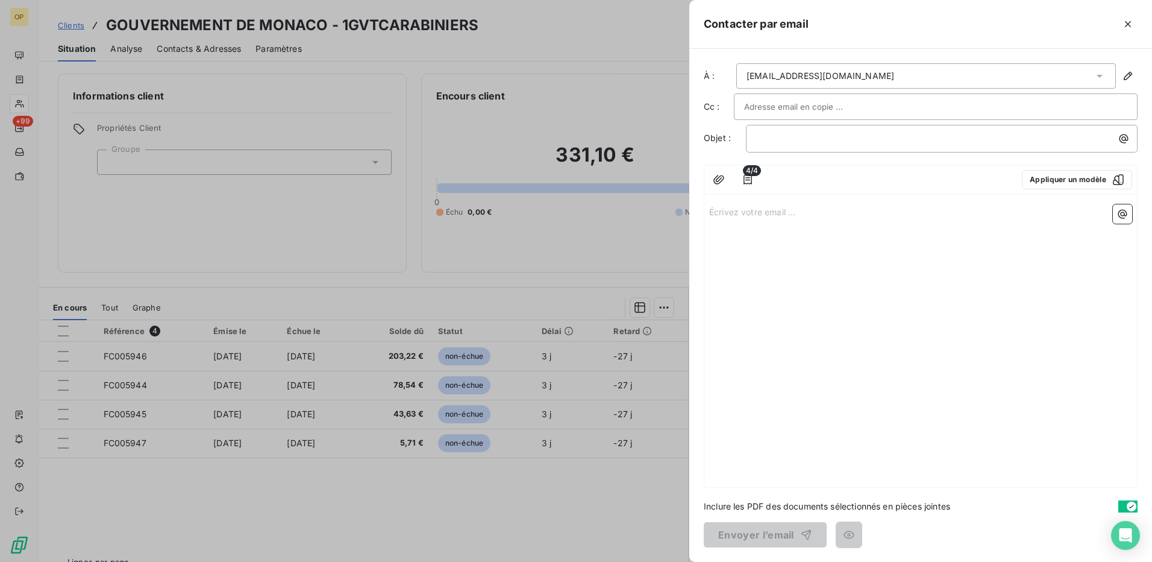
click at [733, 205] on p "Écrivez votre email ... ﻿" at bounding box center [920, 211] width 423 height 14
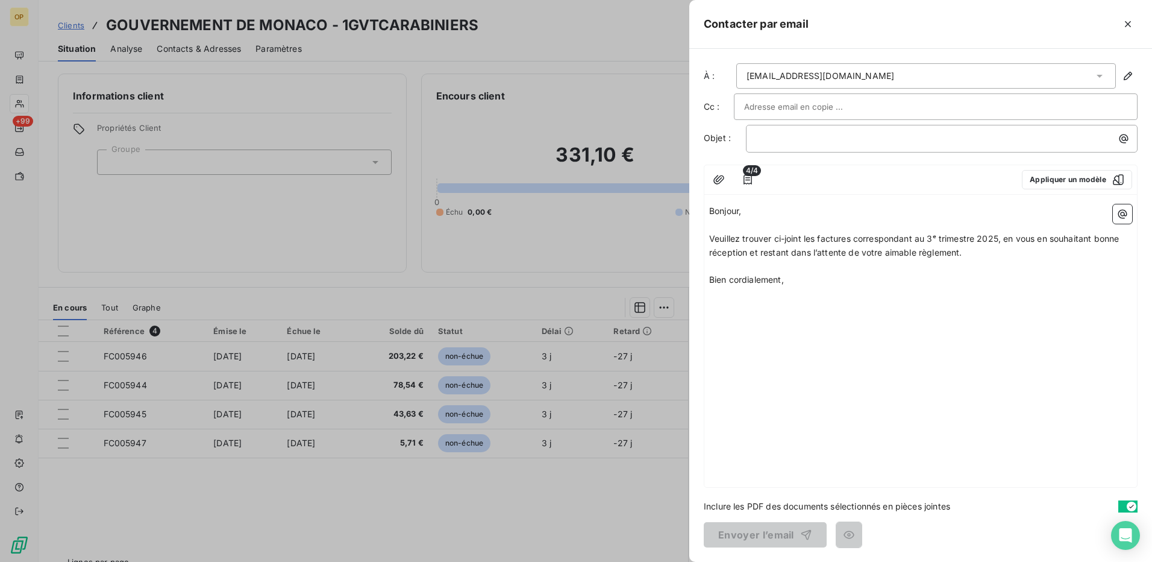
click at [798, 128] on div "﻿" at bounding box center [942, 139] width 392 height 28
click at [795, 136] on p "﻿" at bounding box center [944, 138] width 377 height 14
click at [756, 534] on button "Envoyer l’email" at bounding box center [765, 534] width 123 height 25
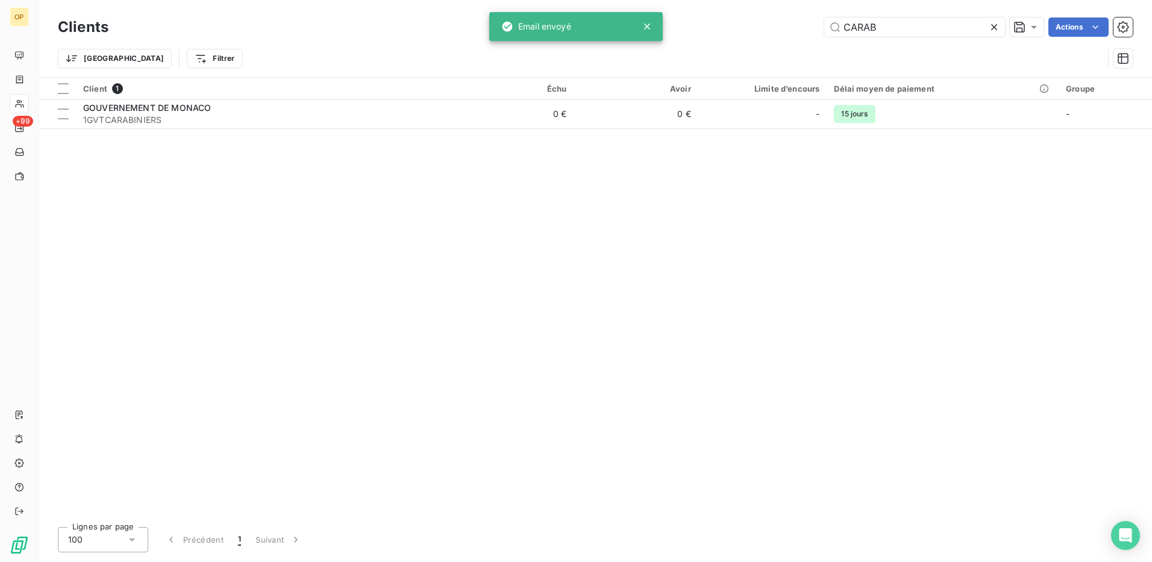
drag, startPoint x: 880, startPoint y: 24, endPoint x: 803, endPoint y: 31, distance: 78.1
click at [803, 31] on div "CARAB Actions" at bounding box center [628, 26] width 1010 height 19
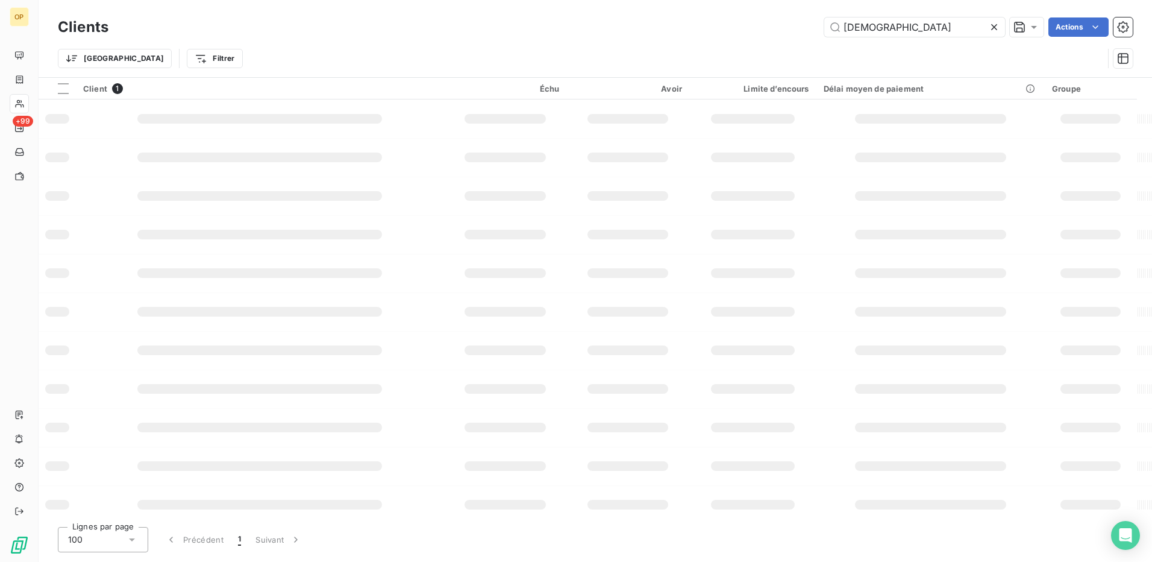
type input "[DEMOGRAPHIC_DATA]"
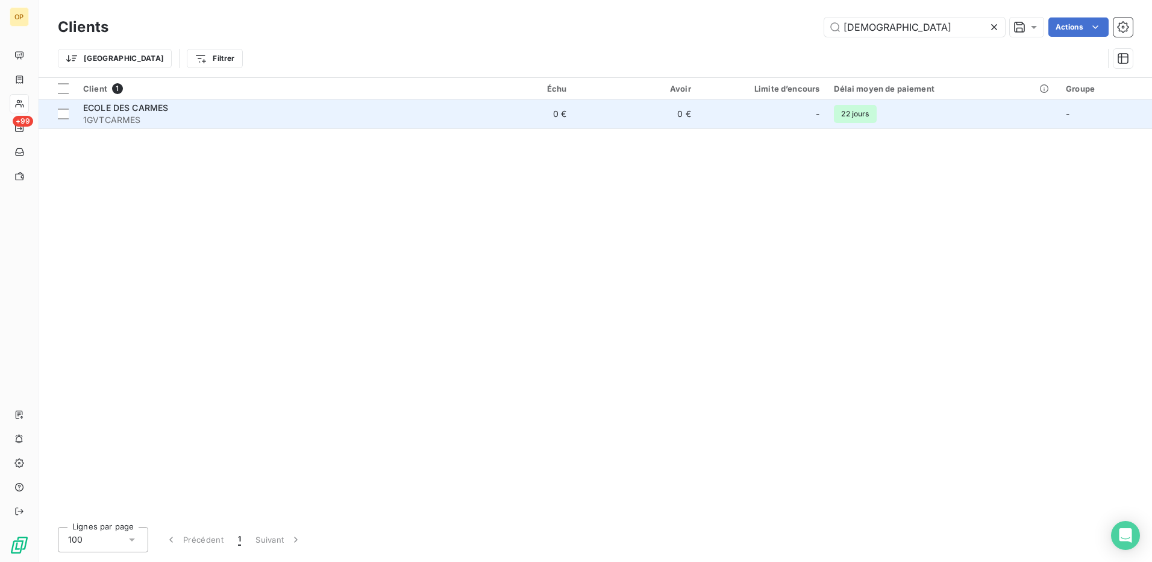
click at [456, 122] on td "0 €" at bounding box center [511, 113] width 125 height 29
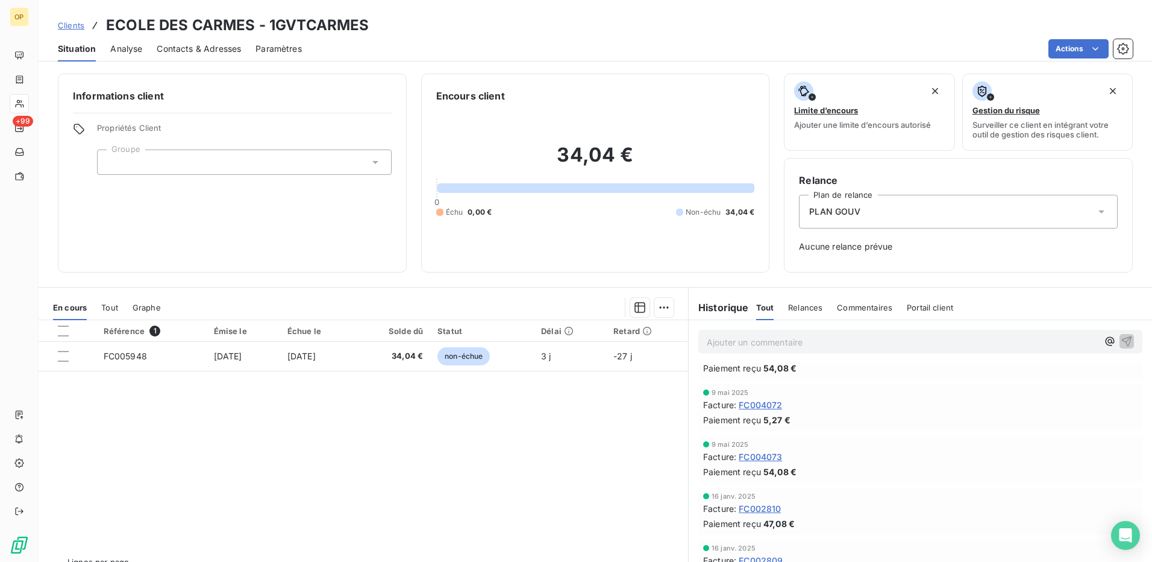
scroll to position [60, 0]
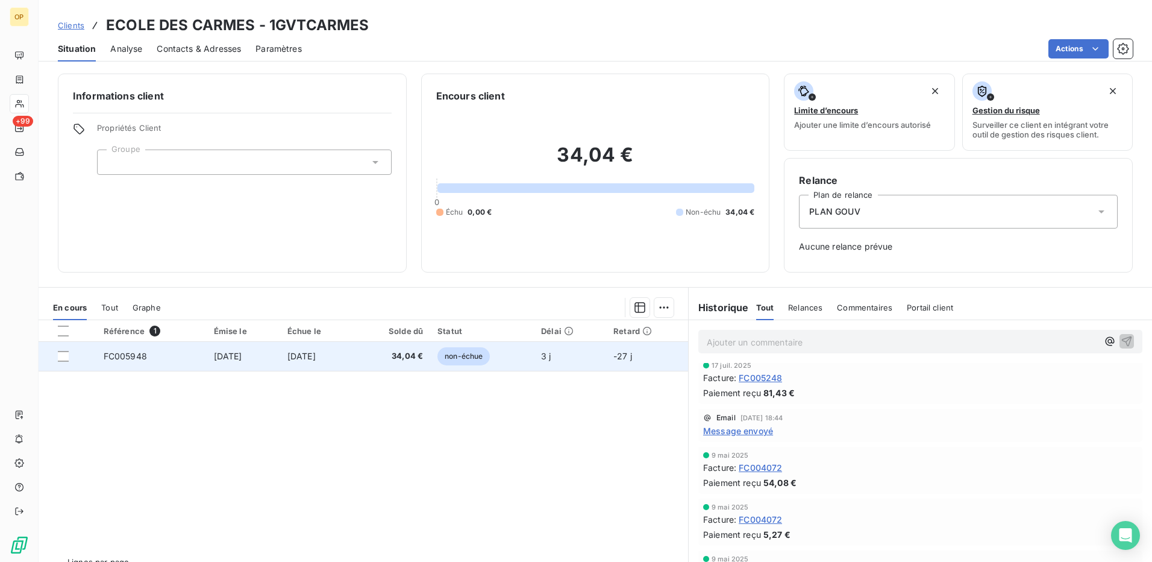
click at [395, 351] on span "34,04 €" at bounding box center [392, 356] width 61 height 12
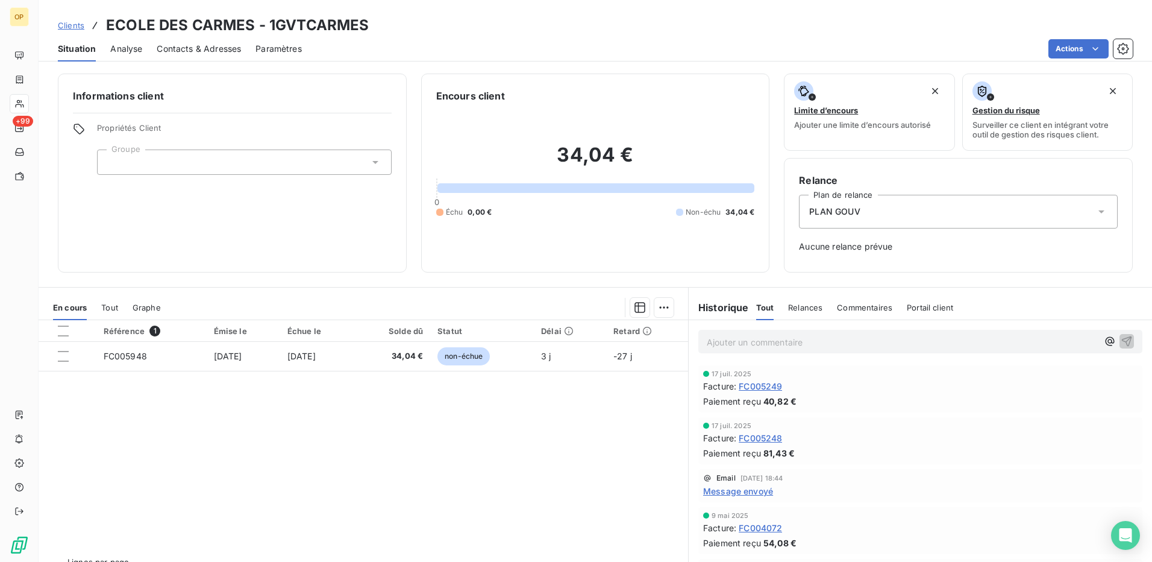
click at [772, 437] on span "FC005248" at bounding box center [760, 437] width 43 height 13
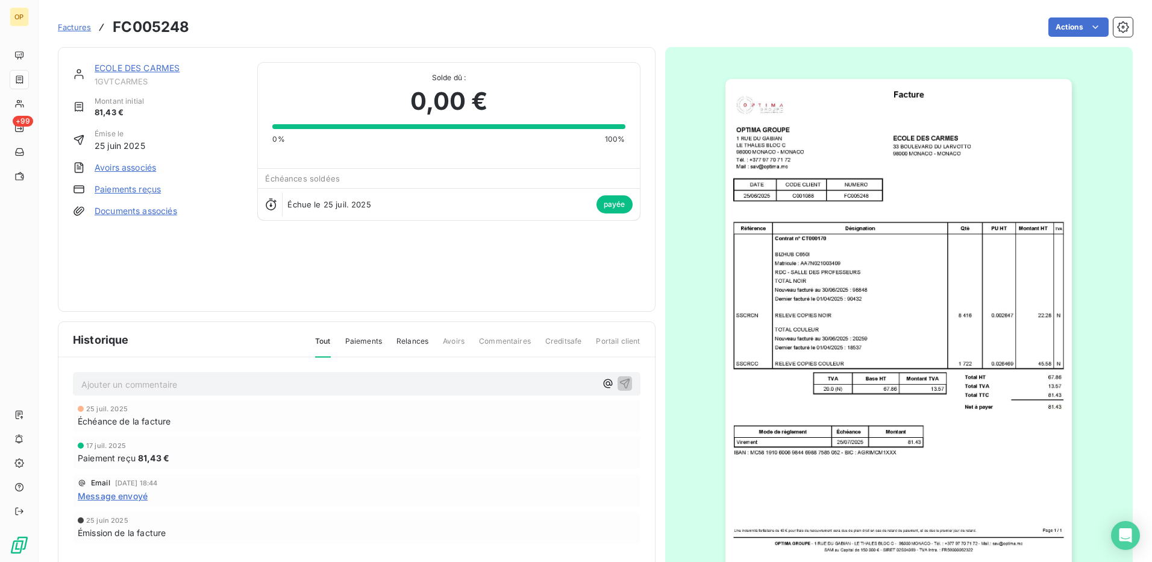
click at [930, 306] on img "button" at bounding box center [898, 324] width 346 height 490
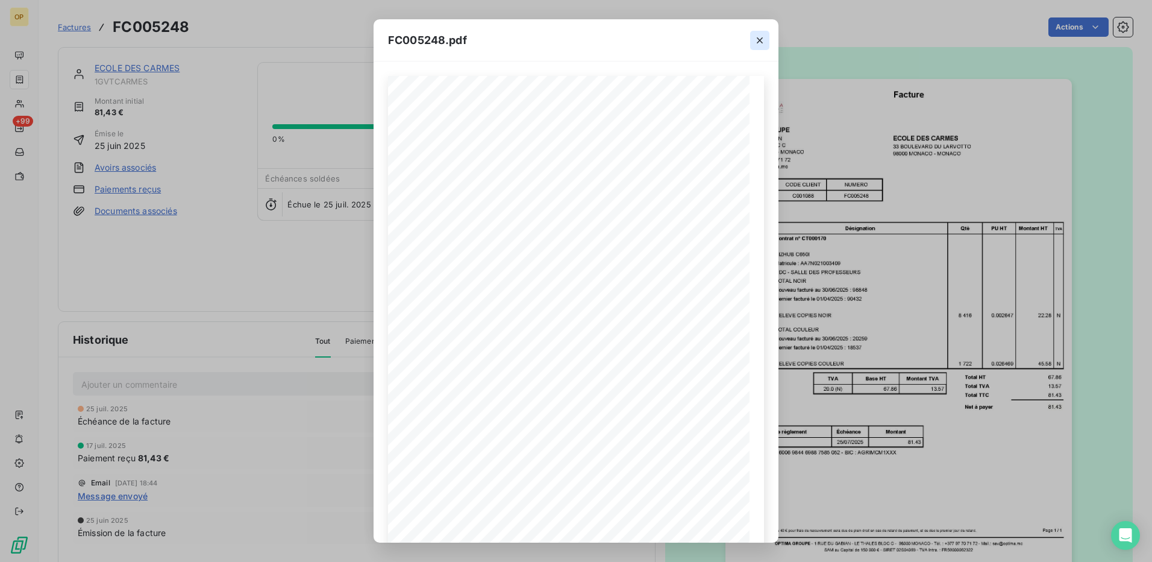
click at [755, 42] on icon "button" at bounding box center [760, 40] width 12 height 12
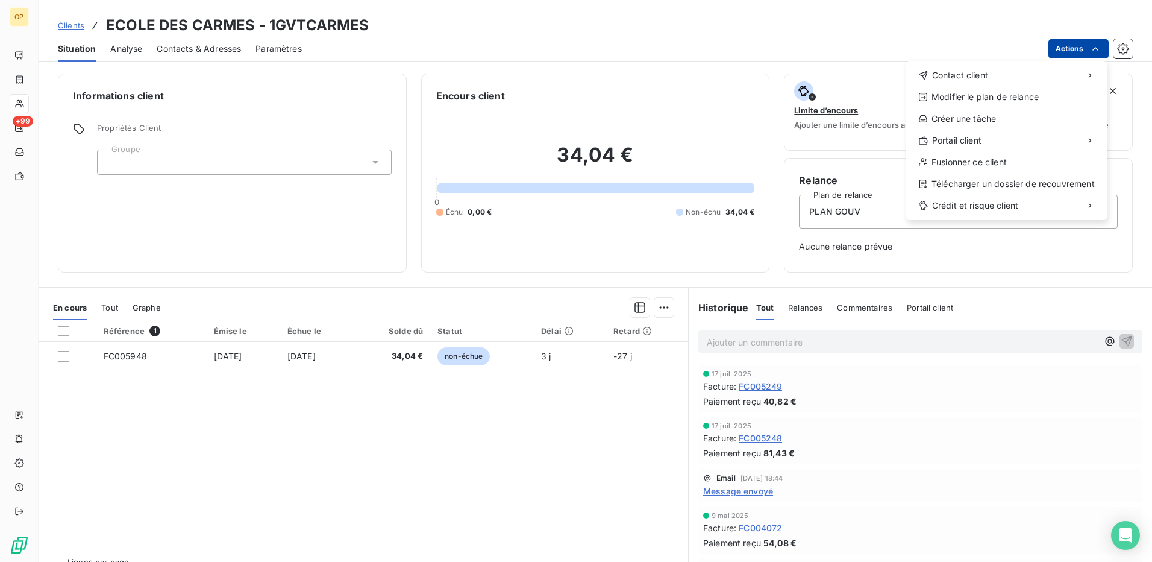
click at [1079, 48] on html "OP +99 Clients ECOLE DES CARMES - 1GVTCARMES Situation Analyse Contacts & Adres…" at bounding box center [576, 281] width 1152 height 562
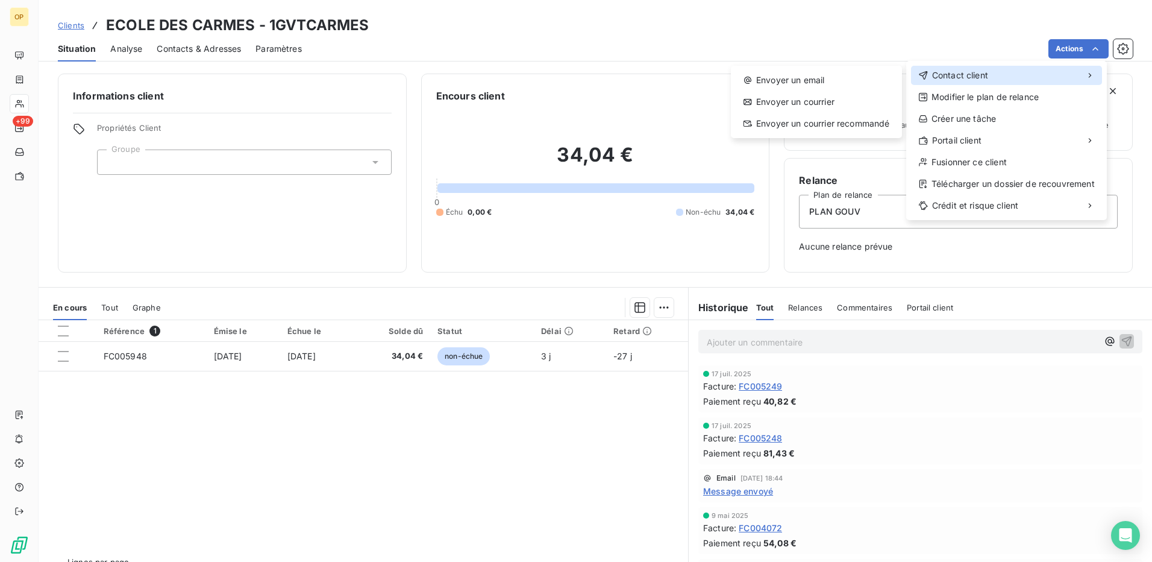
click at [986, 70] on span "Contact client" at bounding box center [960, 75] width 56 height 12
click at [854, 79] on div "Envoyer un email" at bounding box center [816, 79] width 161 height 19
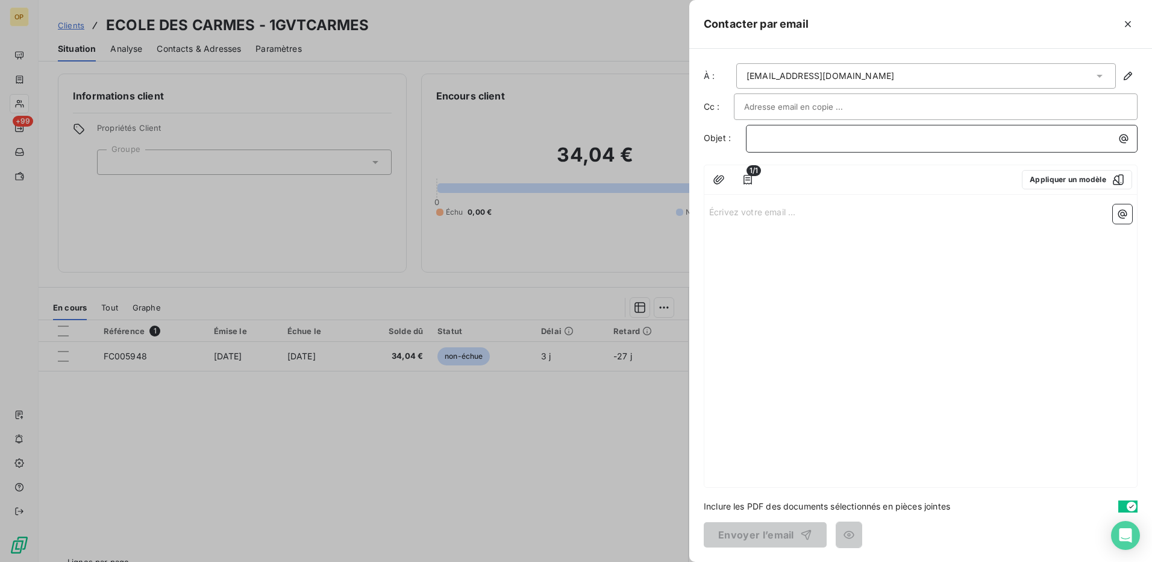
click at [775, 140] on p "﻿" at bounding box center [944, 138] width 377 height 14
drag, startPoint x: 710, startPoint y: 204, endPoint x: 716, endPoint y: 207, distance: 6.5
click at [710, 205] on p "Écrivez votre email ... ﻿" at bounding box center [920, 211] width 423 height 14
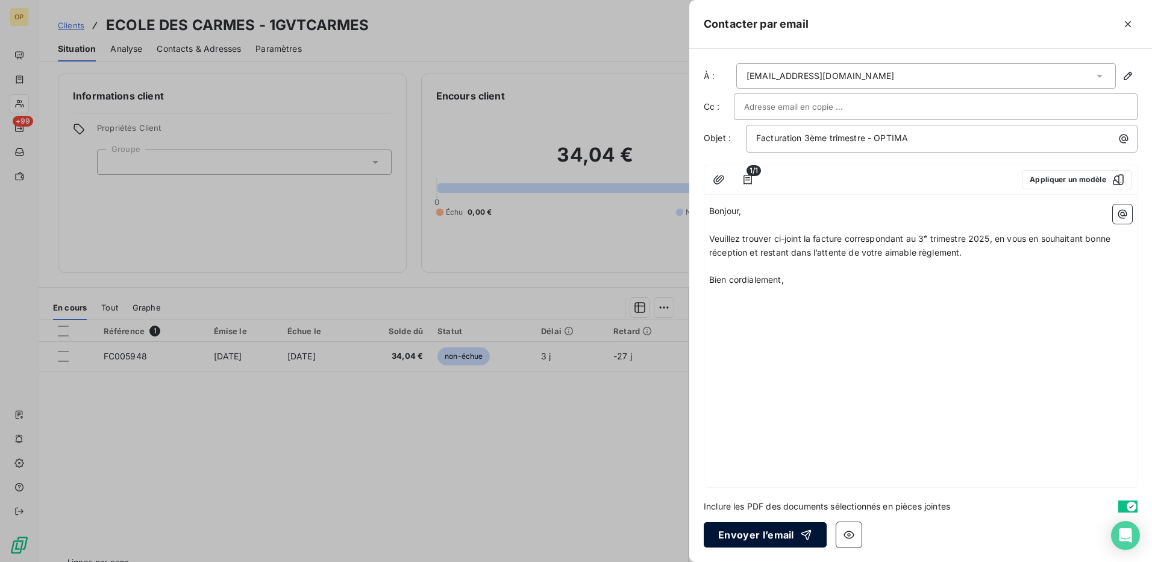
click at [747, 532] on button "Envoyer l’email" at bounding box center [765, 534] width 123 height 25
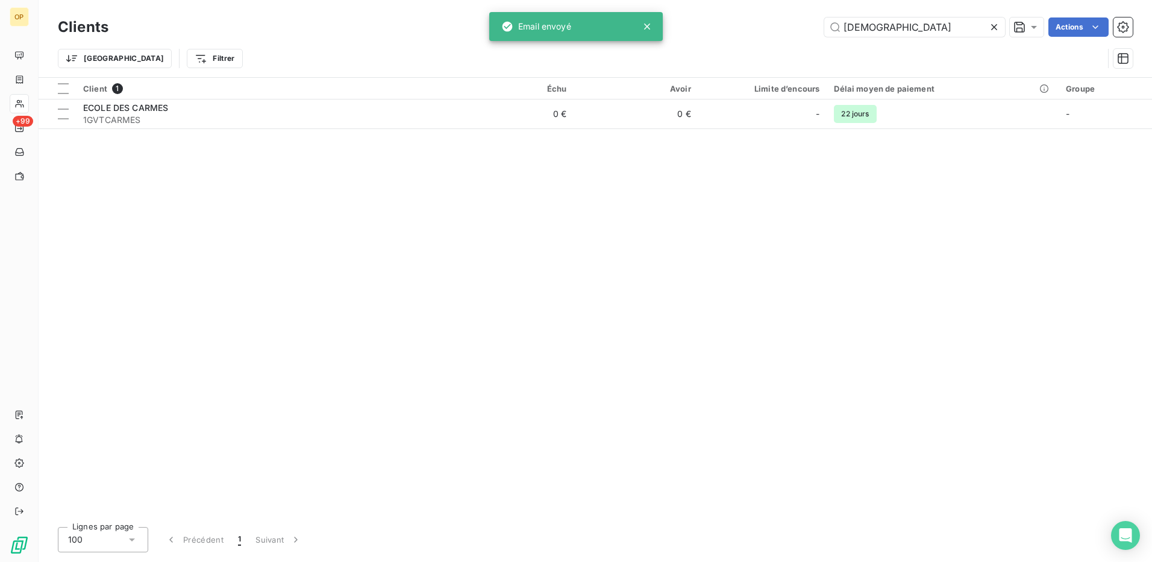
drag, startPoint x: 896, startPoint y: 23, endPoint x: 709, endPoint y: 21, distance: 186.8
click at [709, 21] on div "[DEMOGRAPHIC_DATA] Actions" at bounding box center [628, 26] width 1010 height 19
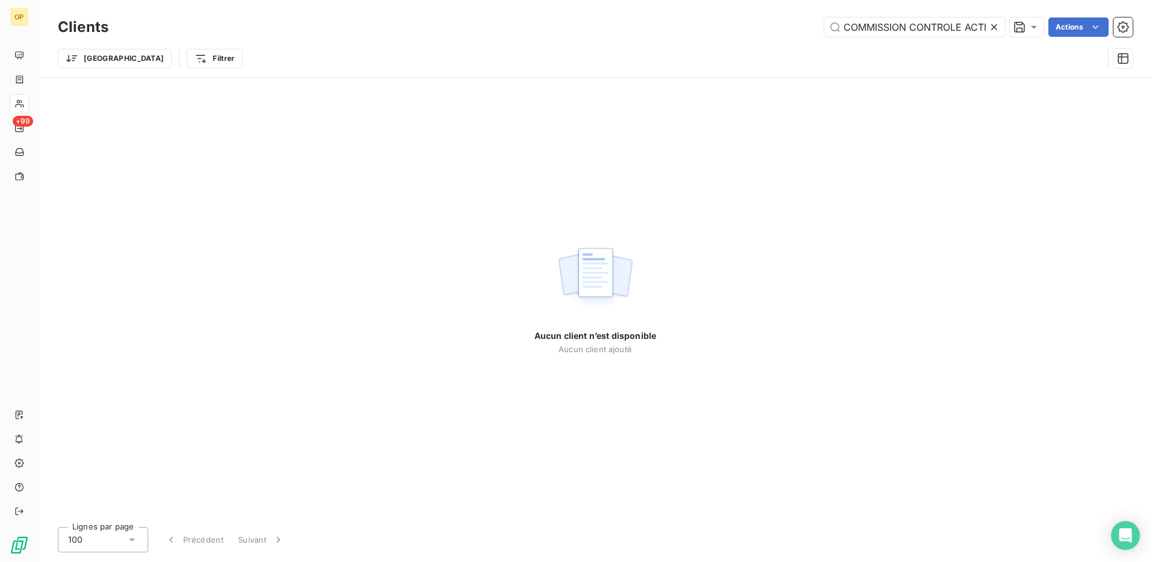
drag, startPoint x: 922, startPoint y: 25, endPoint x: 727, endPoint y: 30, distance: 194.7
click at [727, 34] on div "COMMISSION CONTROLE ACTIVITES FINANCIERES Actions" at bounding box center [628, 26] width 1010 height 19
drag, startPoint x: 922, startPoint y: 37, endPoint x: 889, endPoint y: 37, distance: 33.7
click at [889, 37] on div "Clients FINANCIERES Actions" at bounding box center [595, 26] width 1075 height 25
drag, startPoint x: 889, startPoint y: 37, endPoint x: 836, endPoint y: 45, distance: 53.6
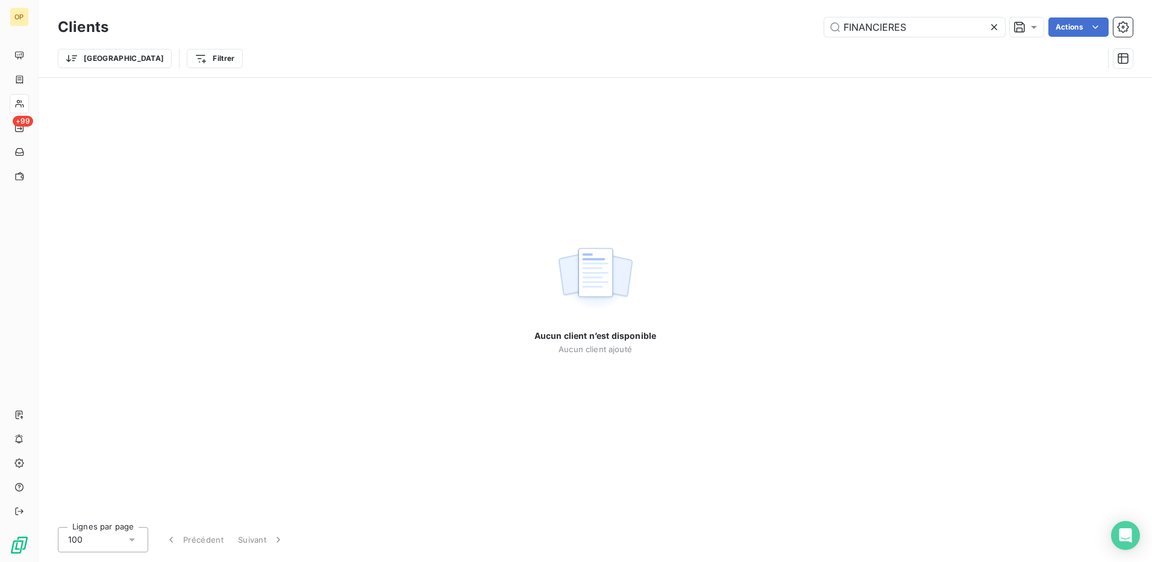
click at [828, 87] on div "Aucun client n’est disponible Aucun client ajouté" at bounding box center [595, 297] width 1113 height 439
drag, startPoint x: 925, startPoint y: 23, endPoint x: 784, endPoint y: 30, distance: 141.1
click at [784, 30] on div "FINANCIERES Actions" at bounding box center [628, 26] width 1010 height 19
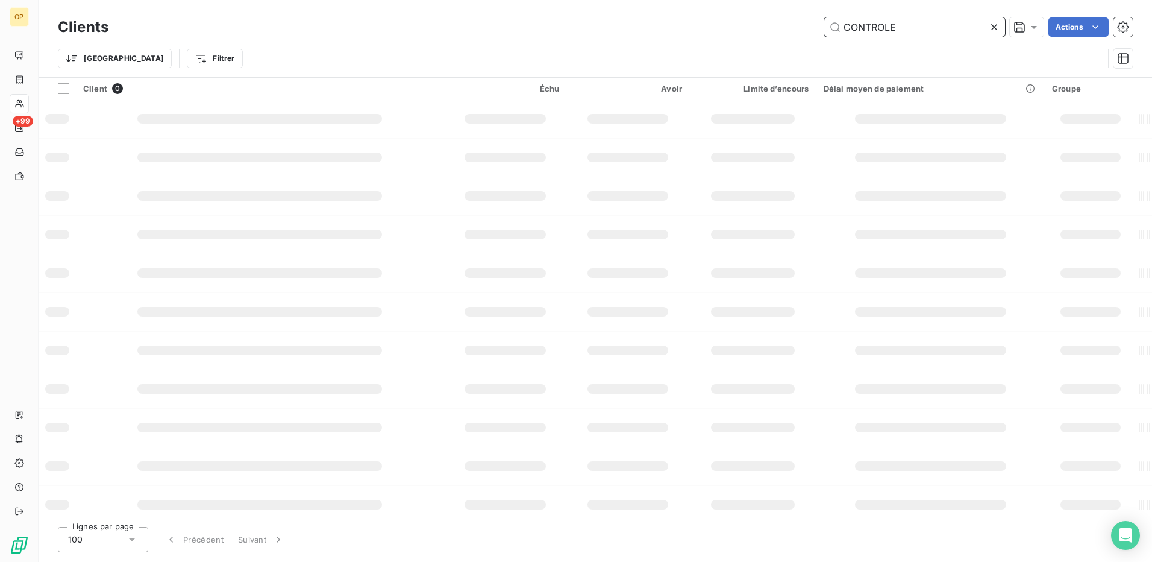
type input "CONTROLE"
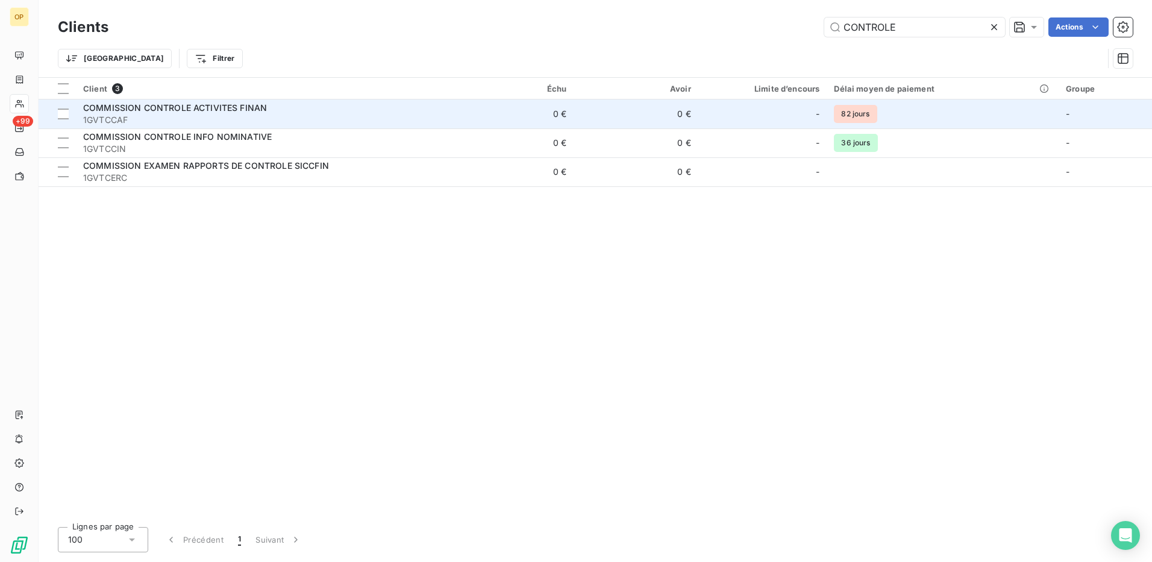
click at [348, 113] on div "COMMISSION CONTROLE ACTIVITES FINAN" at bounding box center [262, 108] width 359 height 12
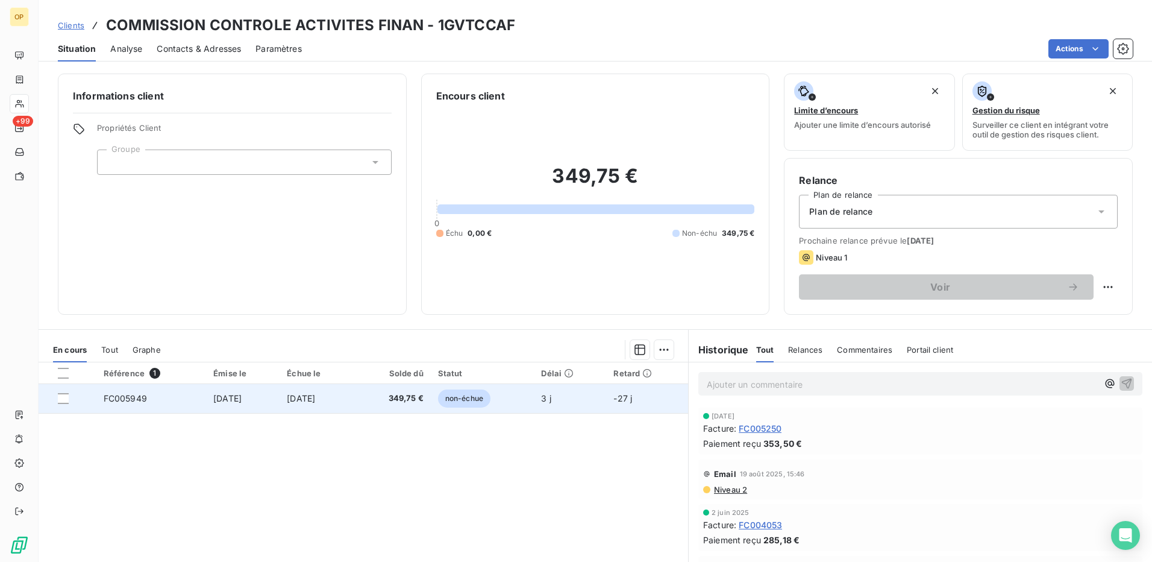
click at [431, 405] on td "349,75 €" at bounding box center [392, 398] width 77 height 29
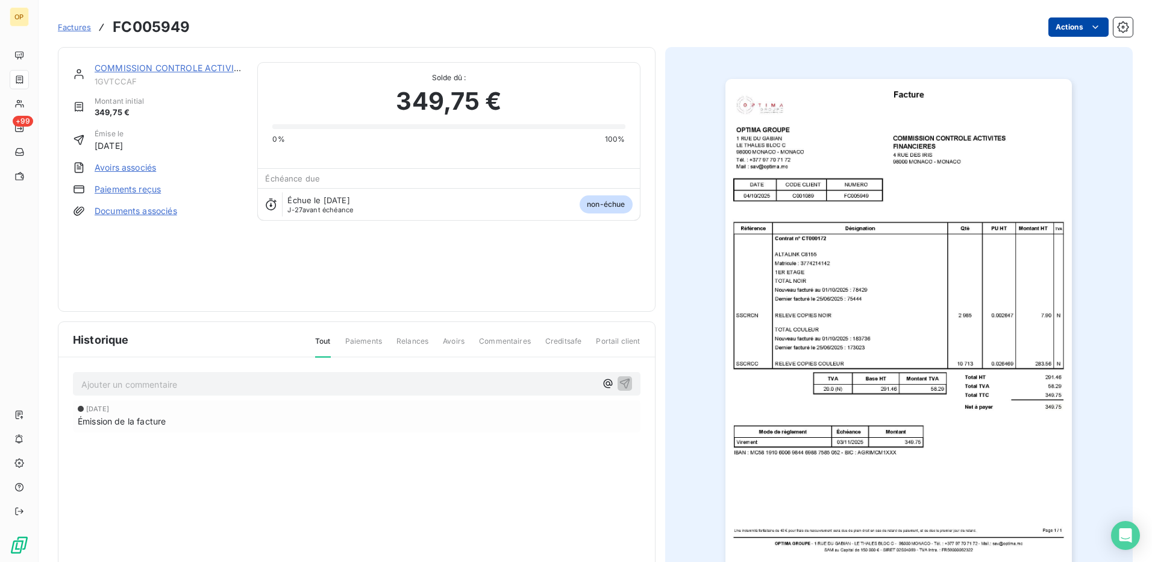
click at [1080, 29] on html "OP +99 Factures FC005949 Actions COMMISSION CONTROLE ACTIVITES FINAN 1GVTCCAF M…" at bounding box center [576, 281] width 1152 height 562
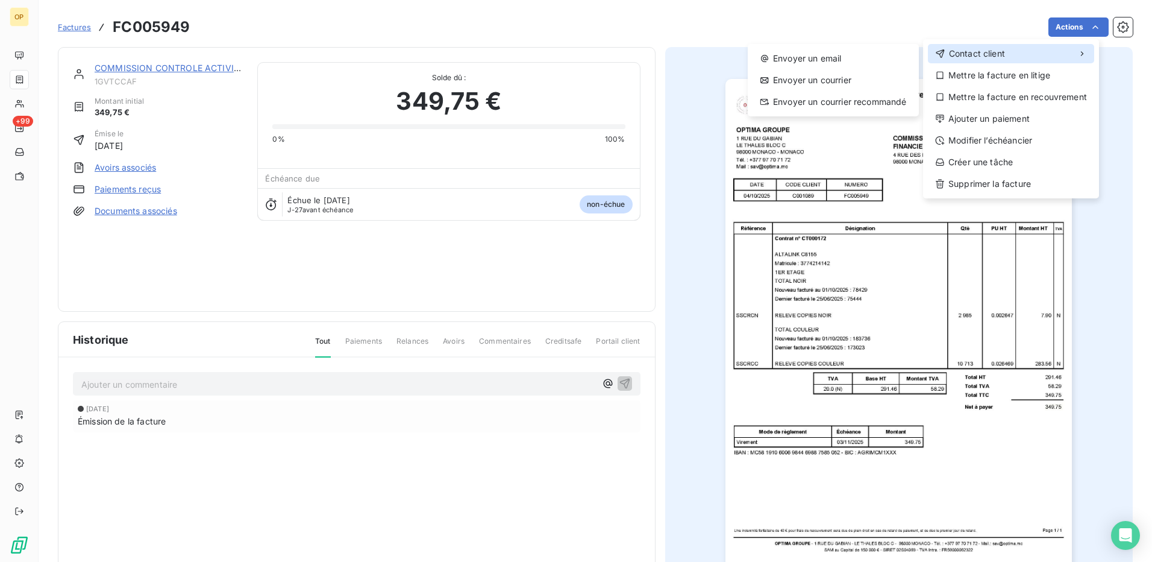
click at [947, 61] on div "Contact client" at bounding box center [1011, 53] width 166 height 19
click at [845, 53] on div "Envoyer un email" at bounding box center [833, 58] width 161 height 19
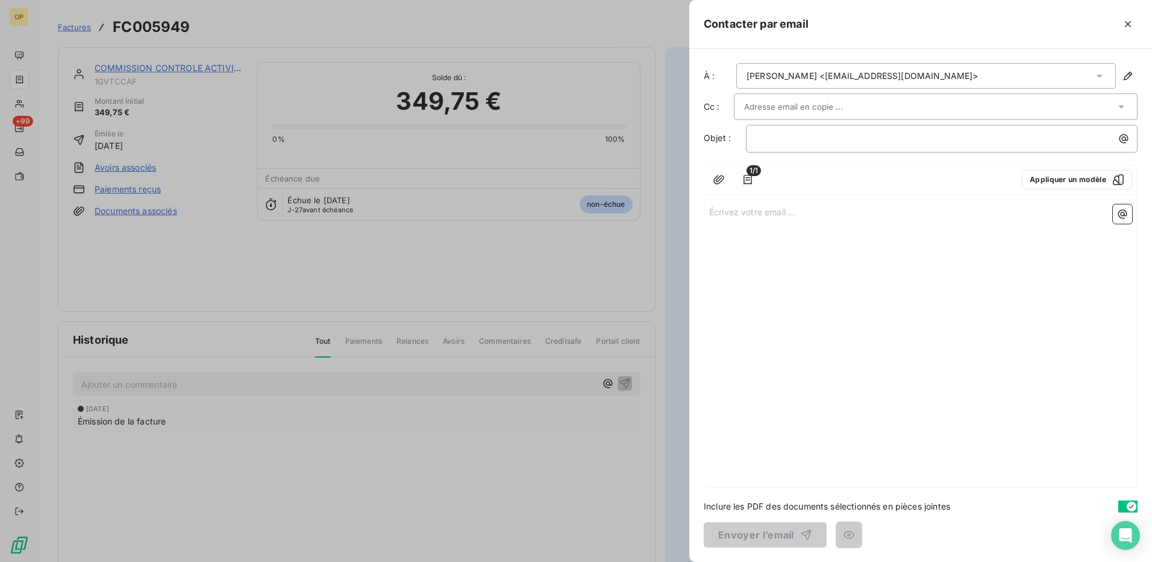
click at [745, 203] on div "Écrivez votre email ... ﻿" at bounding box center [920, 342] width 433 height 287
click at [710, 211] on p "Écrivez votre email ... ﻿" at bounding box center [920, 211] width 423 height 14
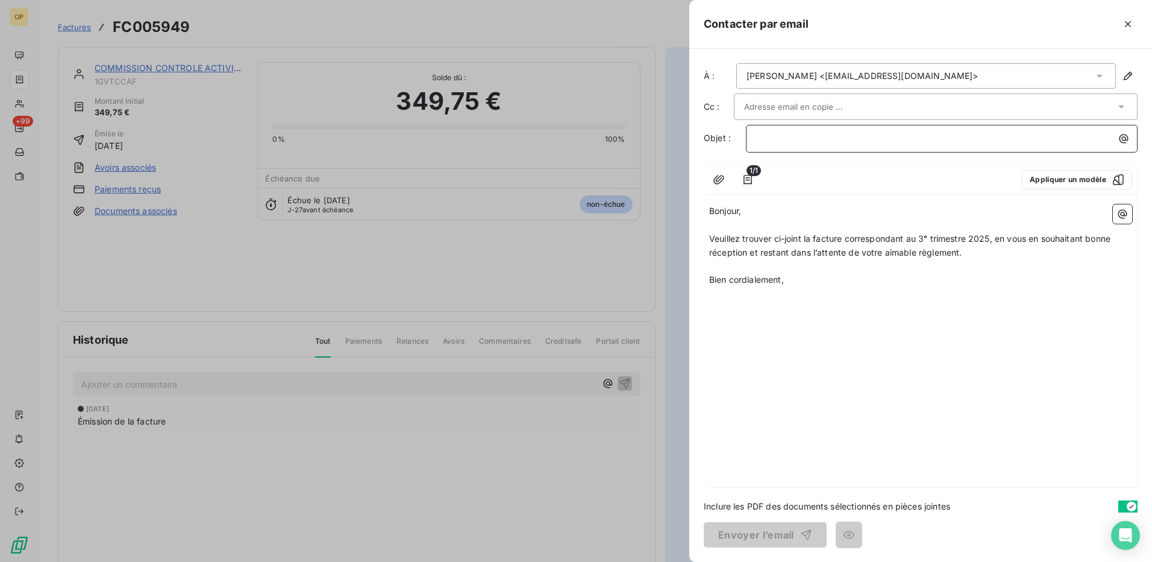
click at [865, 130] on div "﻿" at bounding box center [941, 137] width 383 height 16
click at [778, 530] on button "Envoyer l’email" at bounding box center [765, 534] width 123 height 25
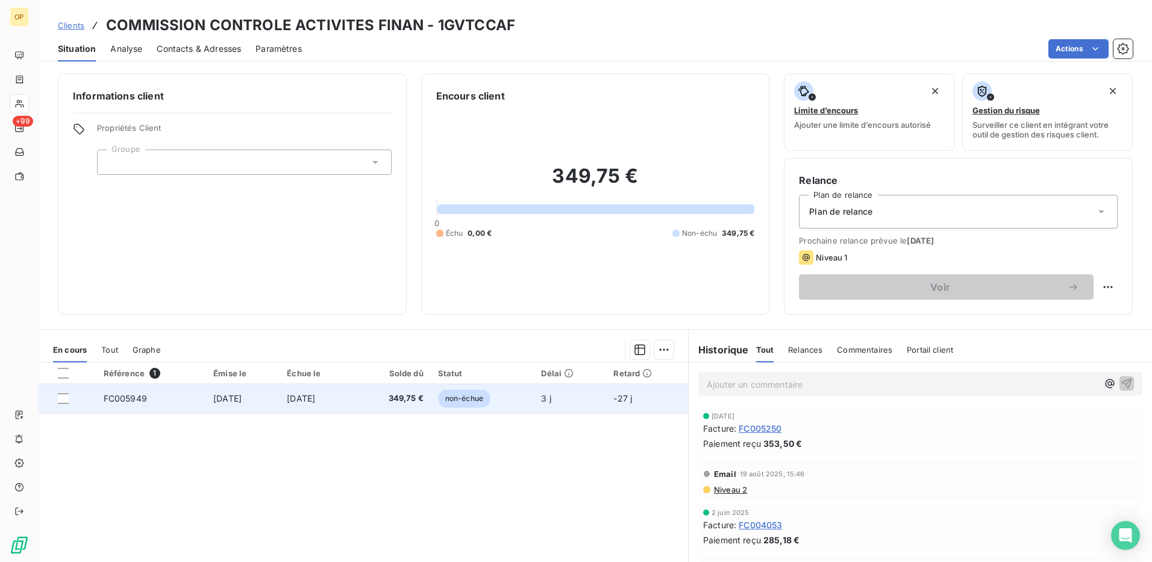
click at [480, 389] on span "non-échue" at bounding box center [464, 398] width 52 height 18
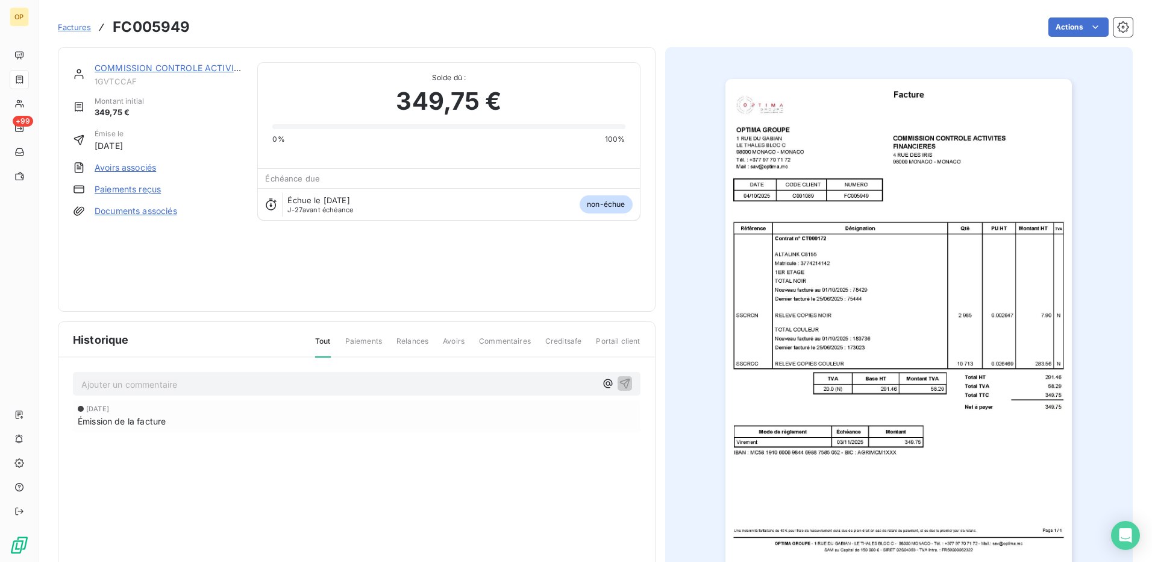
click at [935, 261] on img "button" at bounding box center [898, 324] width 346 height 490
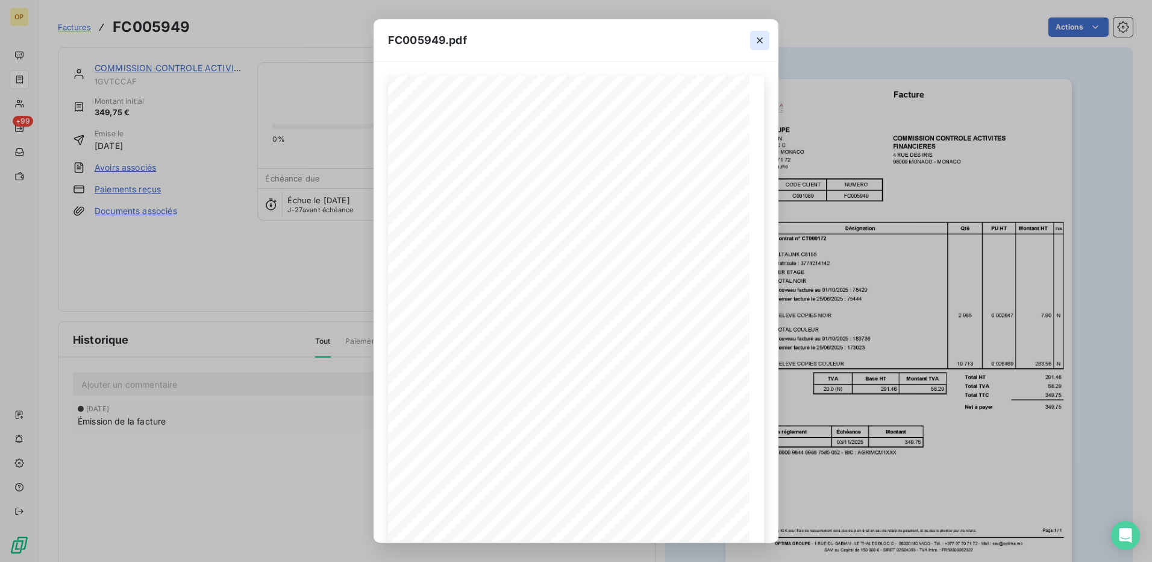
click at [756, 42] on icon "button" at bounding box center [760, 40] width 12 height 12
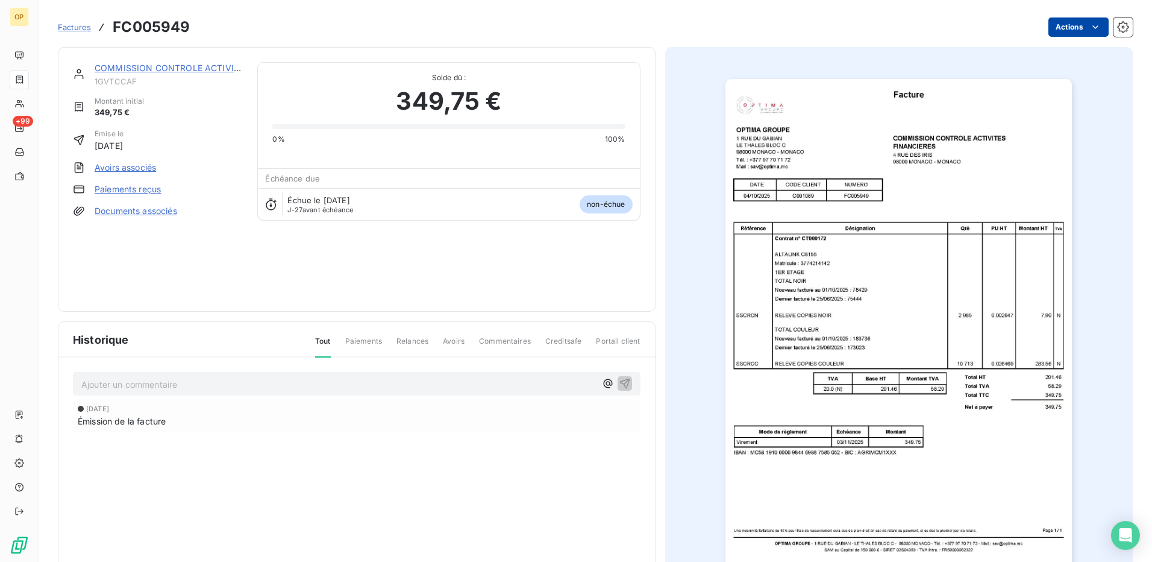
click at [1050, 26] on html "OP +99 Factures FC005949 Actions COMMISSION CONTROLE ACTIVITES FINAN 1GVTCCAF M…" at bounding box center [576, 281] width 1152 height 562
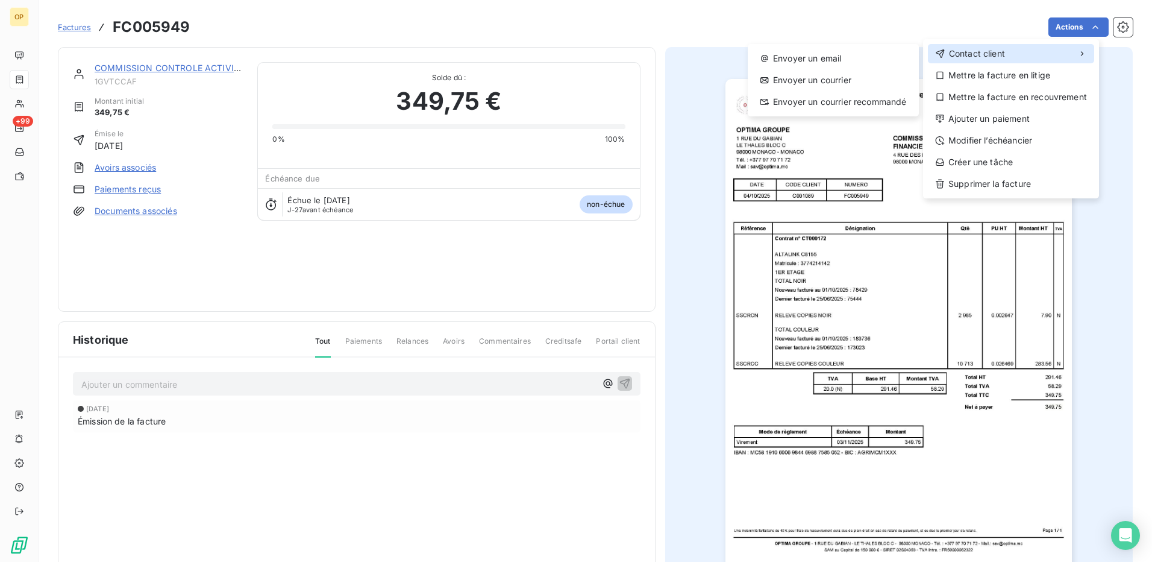
click at [961, 47] on div "Contact client" at bounding box center [1011, 53] width 166 height 19
click at [847, 54] on div "Envoyer un email" at bounding box center [833, 58] width 161 height 19
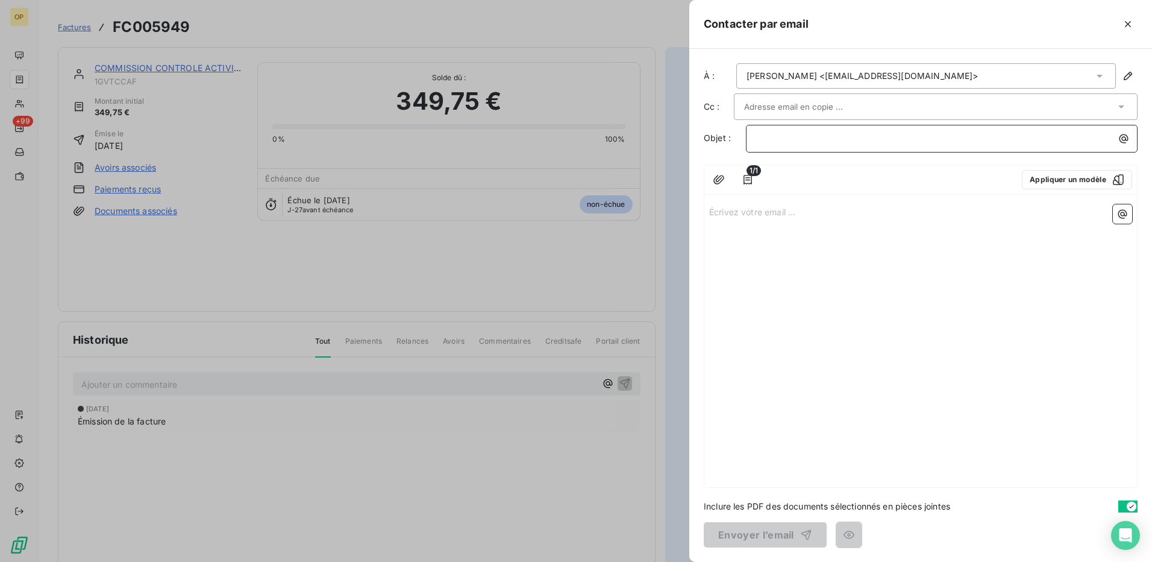
click at [816, 138] on p "﻿" at bounding box center [944, 138] width 377 height 14
drag, startPoint x: 837, startPoint y: 142, endPoint x: 715, endPoint y: 141, distance: 122.3
click at [715, 141] on div "Objet : COMMISSION" at bounding box center [921, 139] width 434 height 28
click at [848, 142] on p "﻿" at bounding box center [944, 138] width 377 height 14
click at [760, 216] on p "Écrivez votre email ... ﻿" at bounding box center [920, 211] width 423 height 14
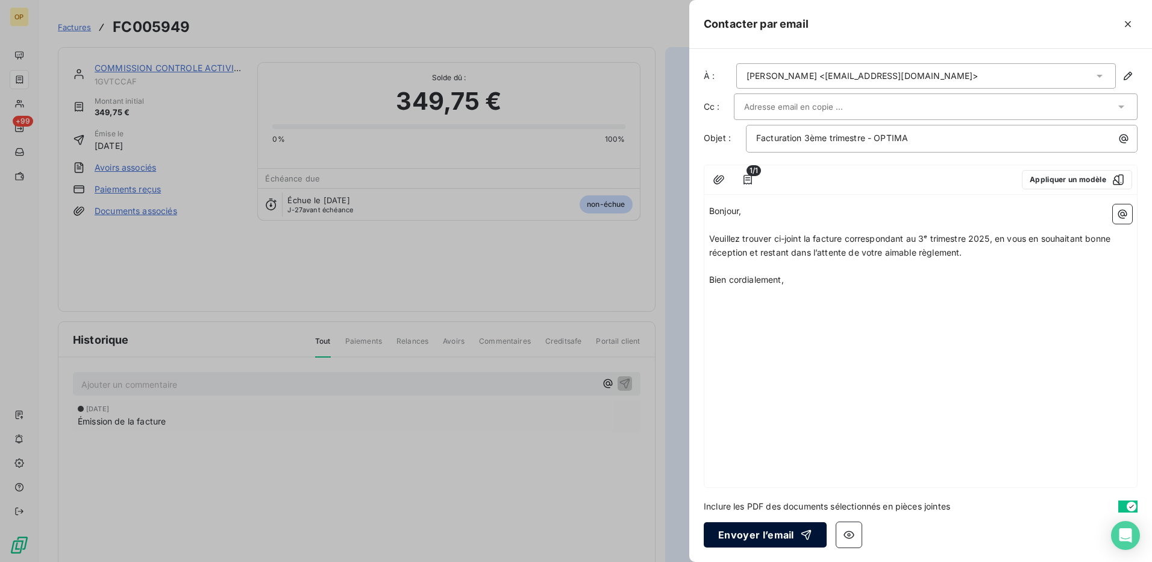
click at [757, 534] on button "Envoyer l’email" at bounding box center [765, 534] width 123 height 25
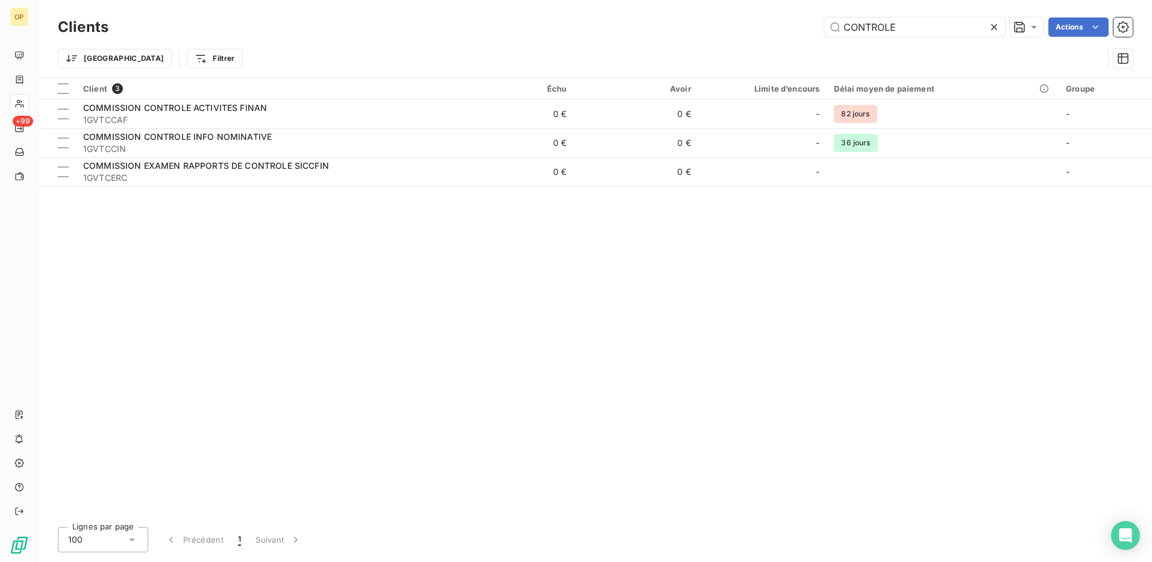
drag, startPoint x: 933, startPoint y: 23, endPoint x: 776, endPoint y: 23, distance: 157.3
click at [776, 23] on div "CONTROLE Actions" at bounding box center [628, 26] width 1010 height 19
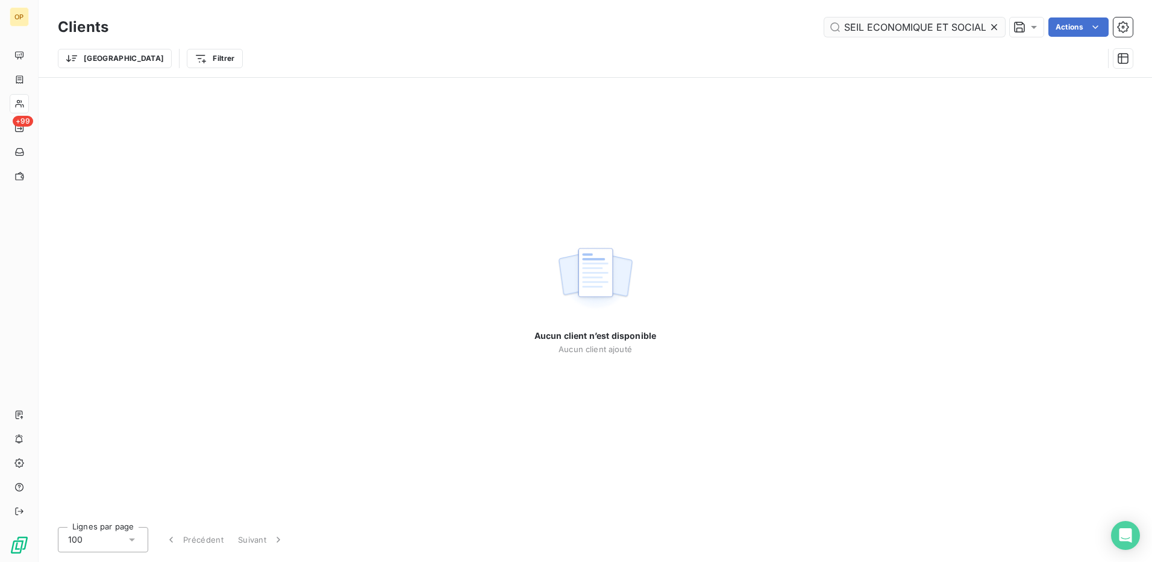
scroll to position [0, 22]
drag, startPoint x: 986, startPoint y: 26, endPoint x: 899, endPoint y: 26, distance: 87.4
click at [899, 26] on input "CONSEIL ECONOMIQUE ET SOCIAL" at bounding box center [914, 26] width 181 height 19
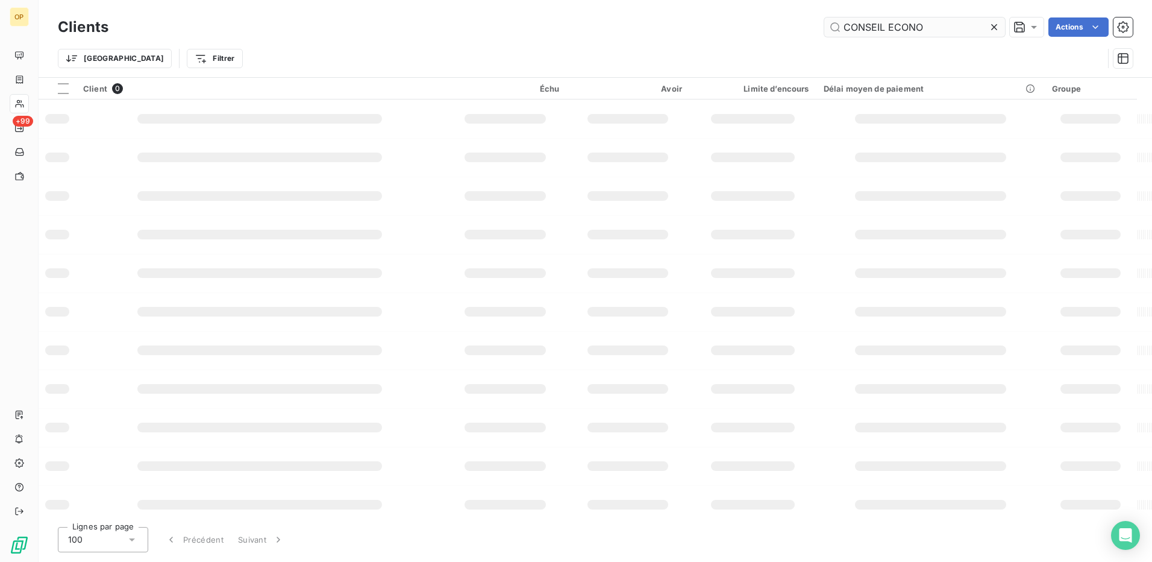
scroll to position [0, 0]
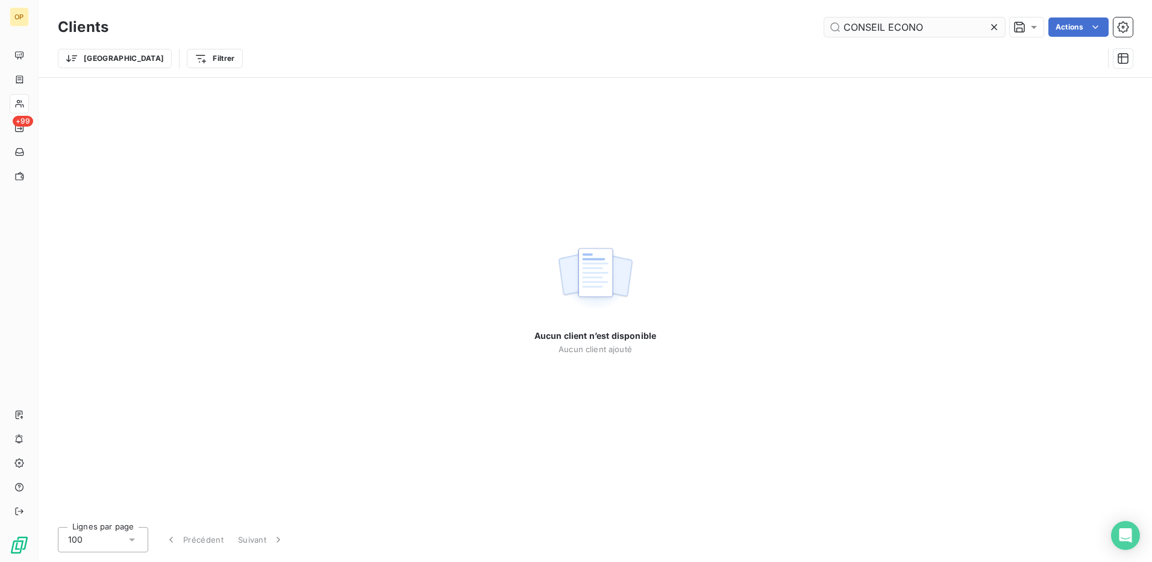
drag, startPoint x: 932, startPoint y: 33, endPoint x: 889, endPoint y: 33, distance: 42.2
click at [889, 33] on input "CONSEIL ECONO" at bounding box center [914, 26] width 181 height 19
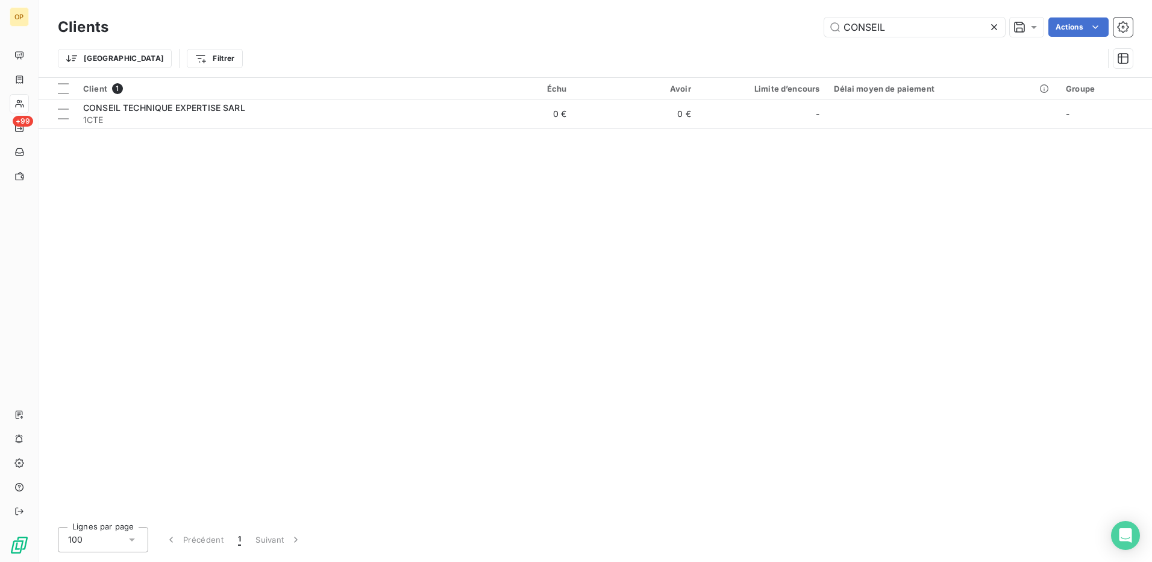
drag, startPoint x: 913, startPoint y: 30, endPoint x: 762, endPoint y: 30, distance: 151.8
click at [762, 30] on div "CONSEIL Actions" at bounding box center [628, 26] width 1010 height 19
drag, startPoint x: 900, startPoint y: 31, endPoint x: 813, endPoint y: 34, distance: 86.8
click at [813, 34] on div "ECONO Actions" at bounding box center [628, 26] width 1010 height 19
paste input "1GVTCES"
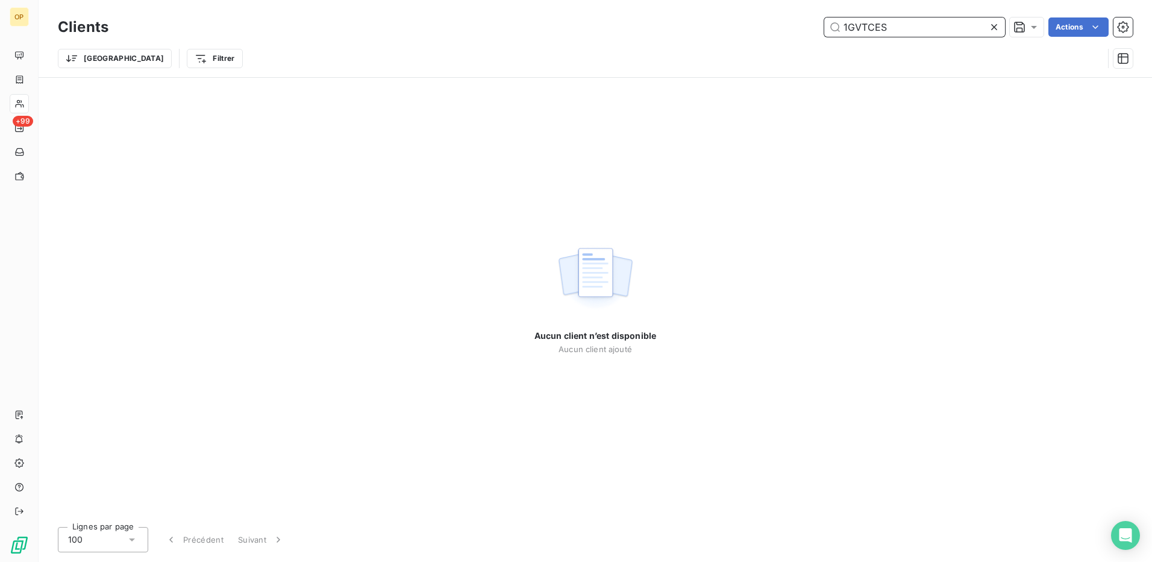
click at [865, 26] on input "1GVTCES" at bounding box center [914, 26] width 181 height 19
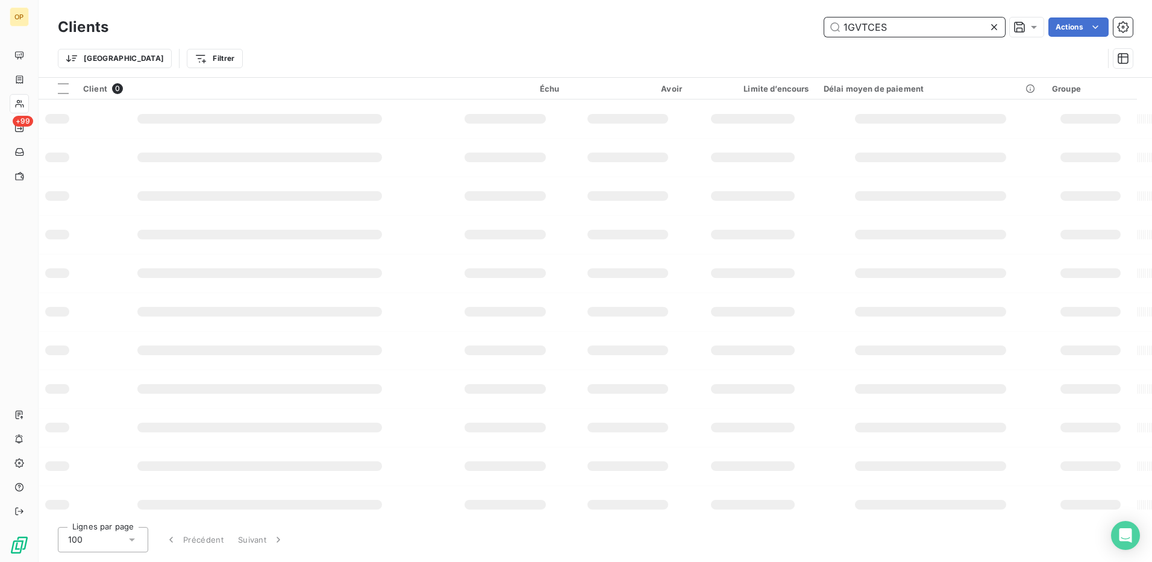
type input "1GVTCES"
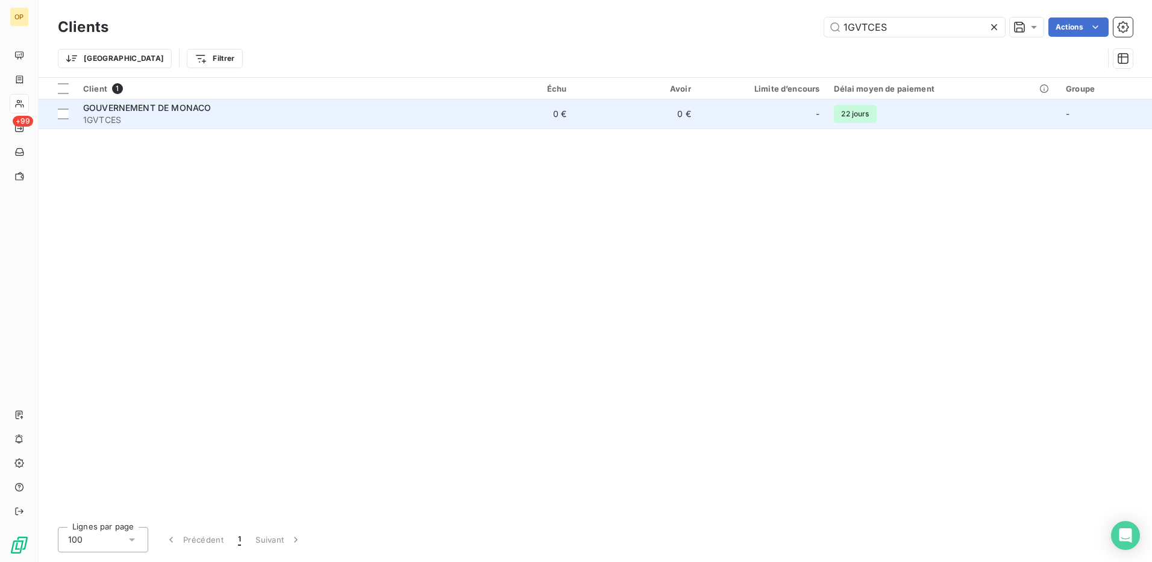
click at [632, 107] on td "0 €" at bounding box center [636, 113] width 125 height 29
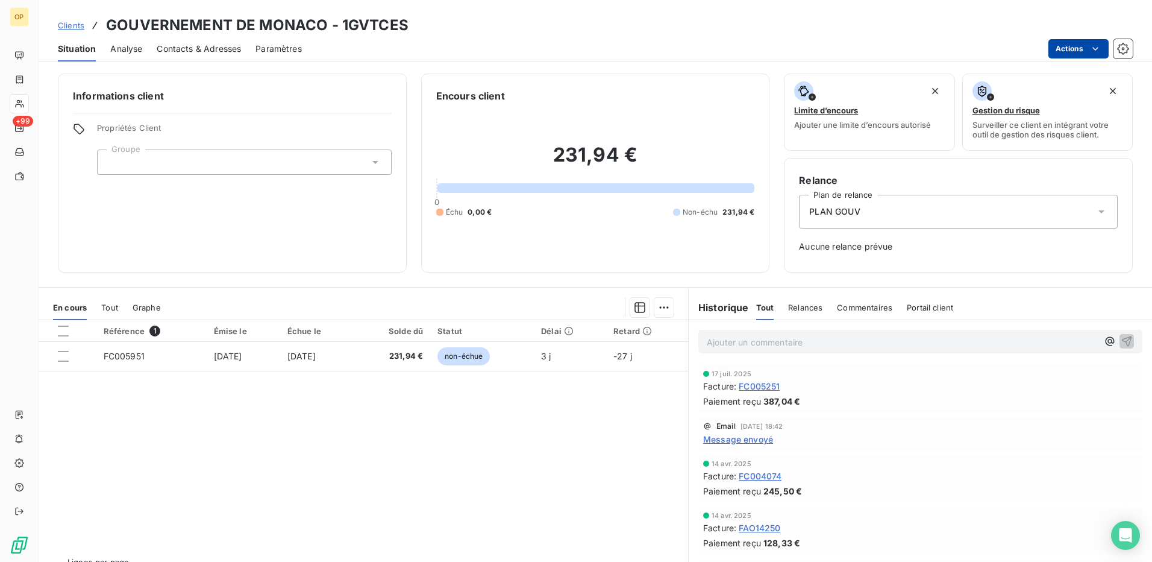
click at [1073, 51] on html "OP +99 Clients GOUVERNEMENT DE MONACO - 1GVTCES Situation Analyse Contacts & Ad…" at bounding box center [576, 281] width 1152 height 562
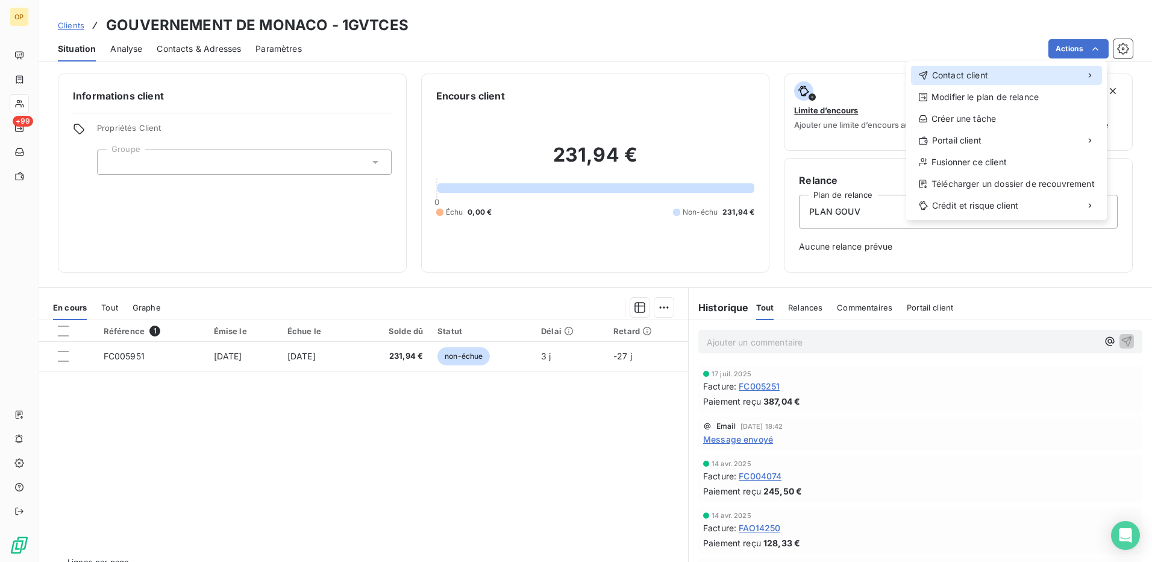
click at [948, 67] on div "Contact client" at bounding box center [1006, 75] width 191 height 19
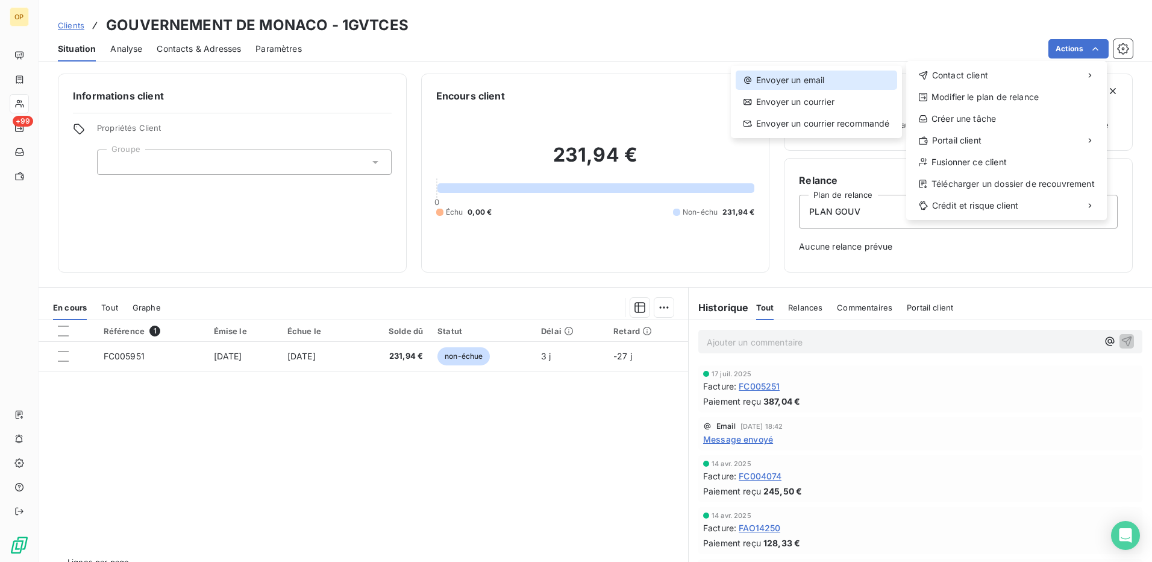
click at [849, 70] on div "Envoyer un email" at bounding box center [816, 79] width 161 height 19
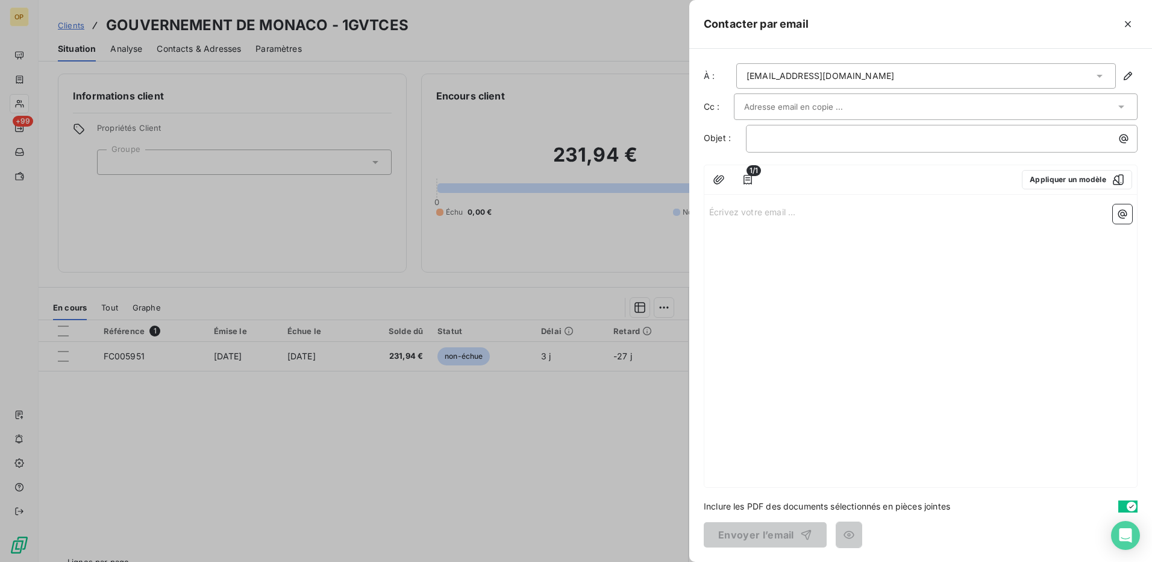
click at [753, 207] on p "Écrivez votre email ... ﻿" at bounding box center [920, 211] width 423 height 14
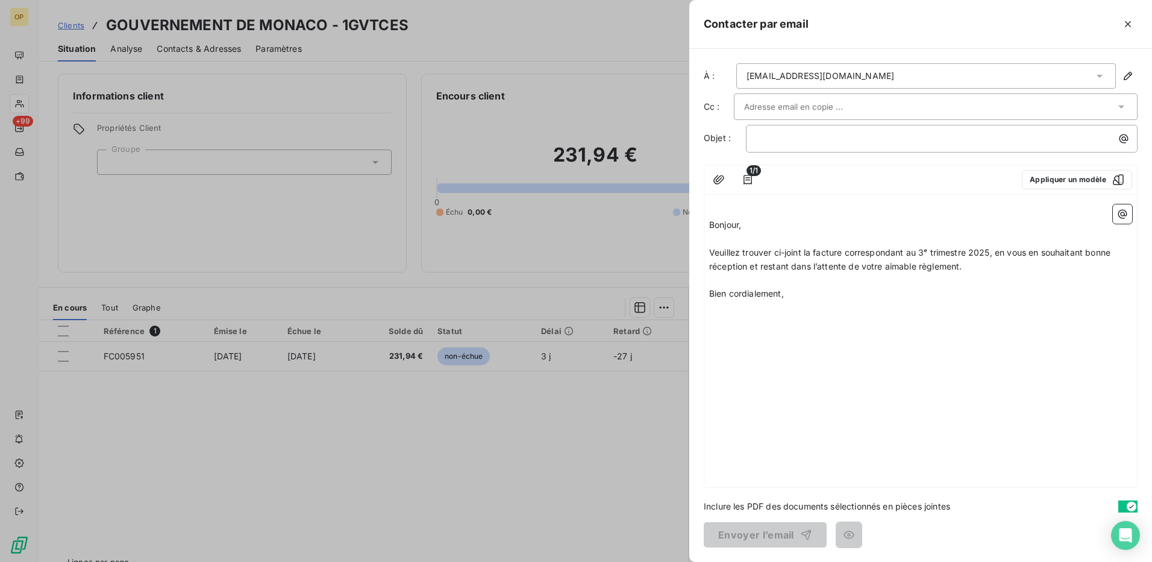
click at [708, 224] on div "﻿ Bonjour, ﻿ Veuillez trouver ci-joint la facture correspondant au 3ᵉ trimestre…" at bounding box center [920, 342] width 433 height 287
click at [712, 224] on span "Bonjour," at bounding box center [725, 224] width 32 height 10
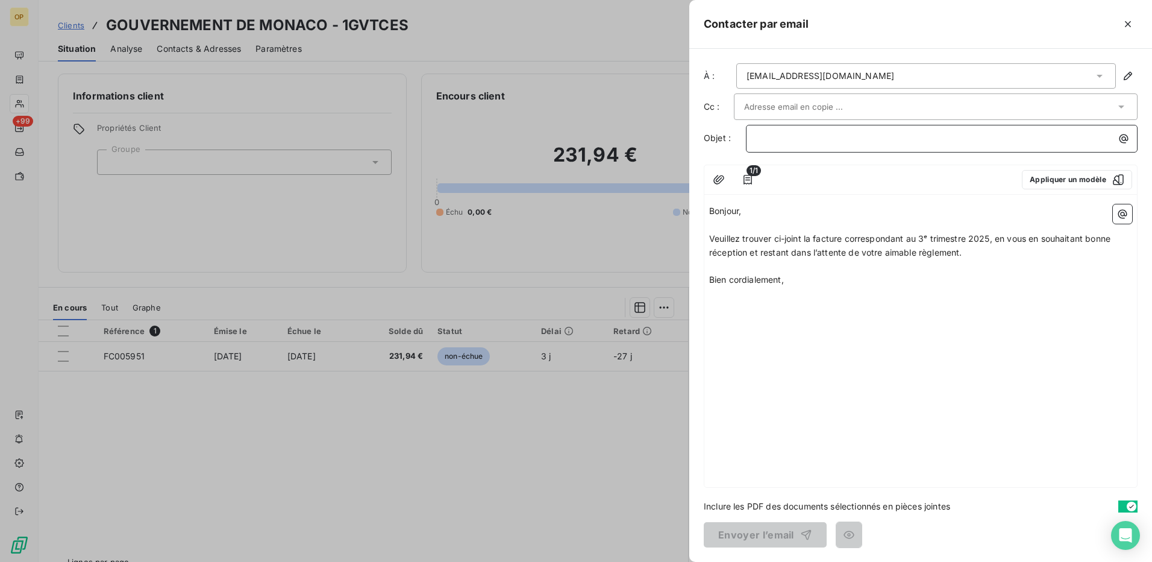
click at [763, 141] on p "﻿" at bounding box center [944, 138] width 377 height 14
click at [768, 535] on button "Envoyer l’email" at bounding box center [765, 534] width 123 height 25
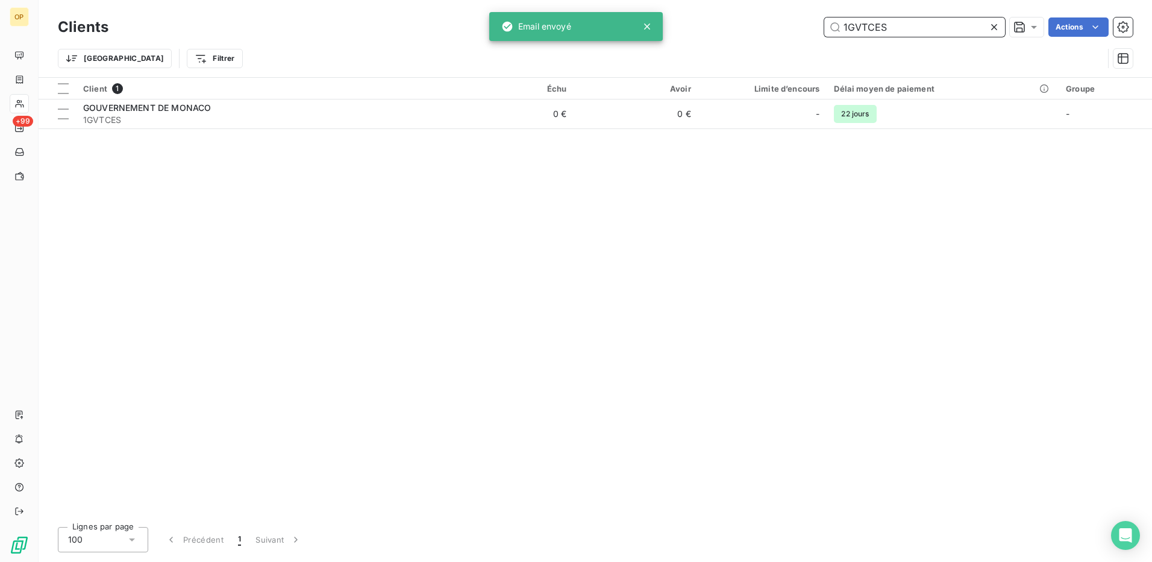
drag, startPoint x: 915, startPoint y: 27, endPoint x: 730, endPoint y: 30, distance: 185.6
click at [730, 30] on div "1GVTCES Actions" at bounding box center [628, 26] width 1010 height 19
paste input "CENTRE DE FORMATION PEDAGOGIQUE"
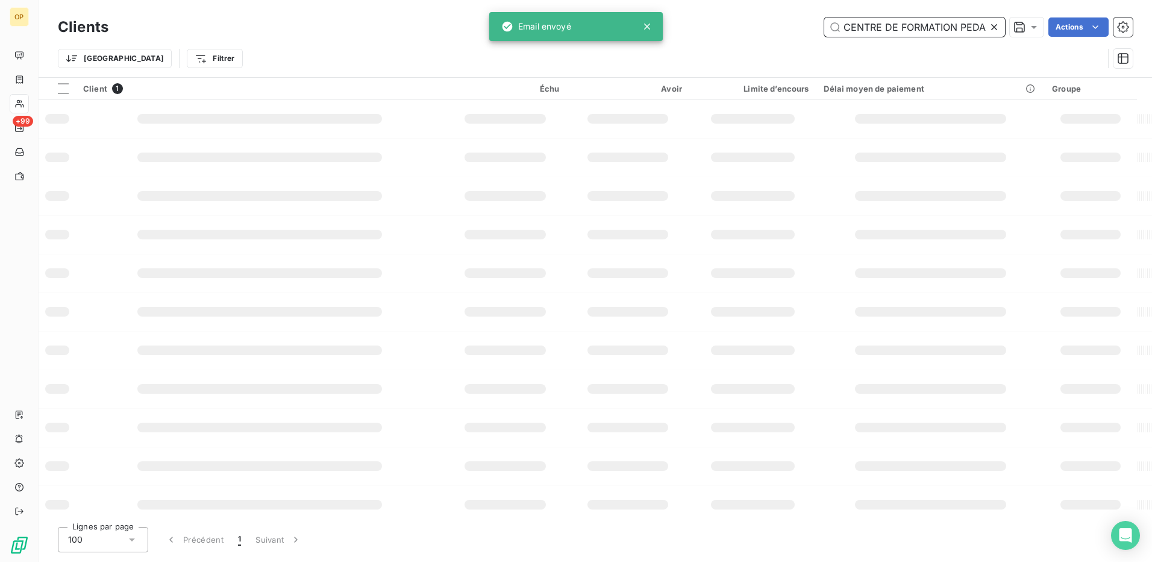
scroll to position [0, 43]
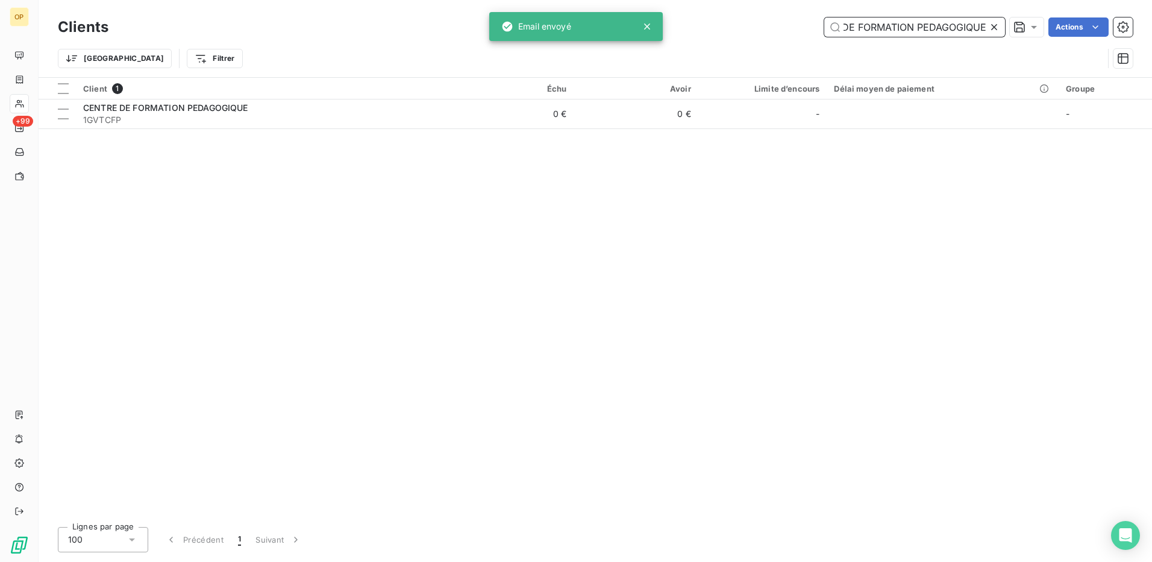
type input "CENTRE DE FORMATION PEDAGOGIQUE"
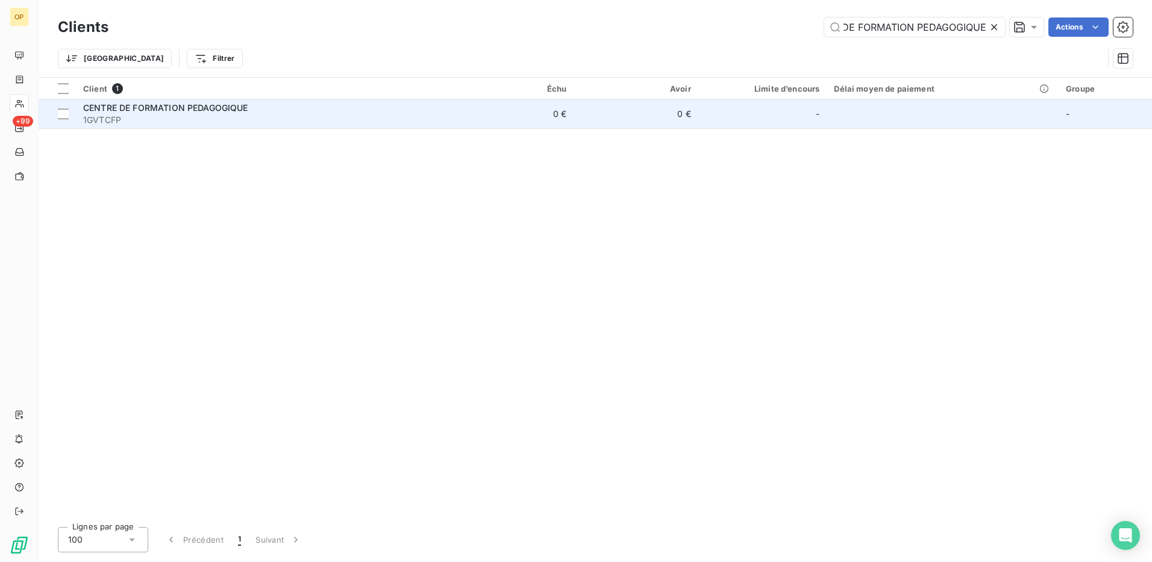
scroll to position [0, 0]
click at [392, 108] on div "CENTRE DE FORMATION PEDAGOGIQUE" at bounding box center [262, 108] width 359 height 12
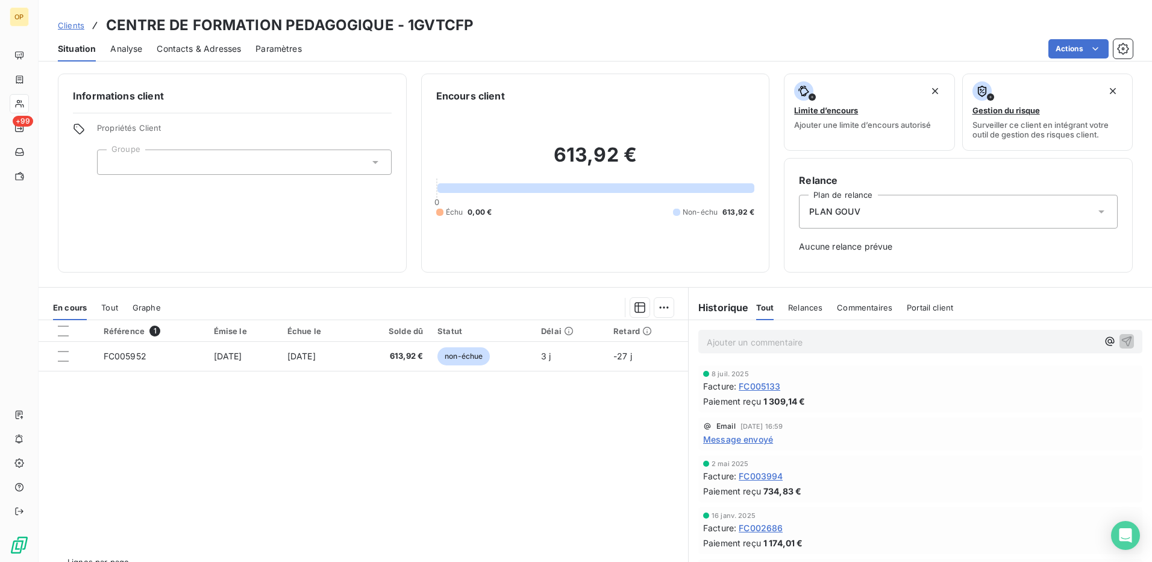
click at [195, 399] on div "Référence 1 Émise le Échue le Solde dû Statut Délai Retard FC005952 [DATE] [DAT…" at bounding box center [364, 436] width 650 height 232
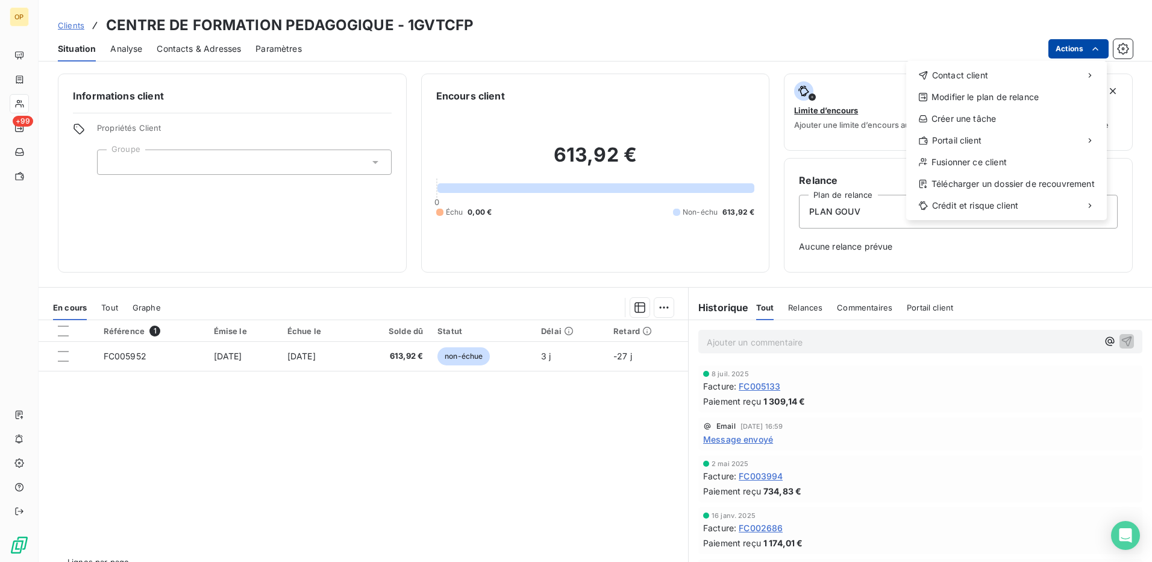
click at [1073, 49] on html "OP +99 Clients CENTRE DE FORMATION PEDAGOGIQUE - 1GVTCFP Situation Analyse Cont…" at bounding box center [576, 281] width 1152 height 562
click at [851, 77] on div "Envoyer un email" at bounding box center [816, 79] width 161 height 19
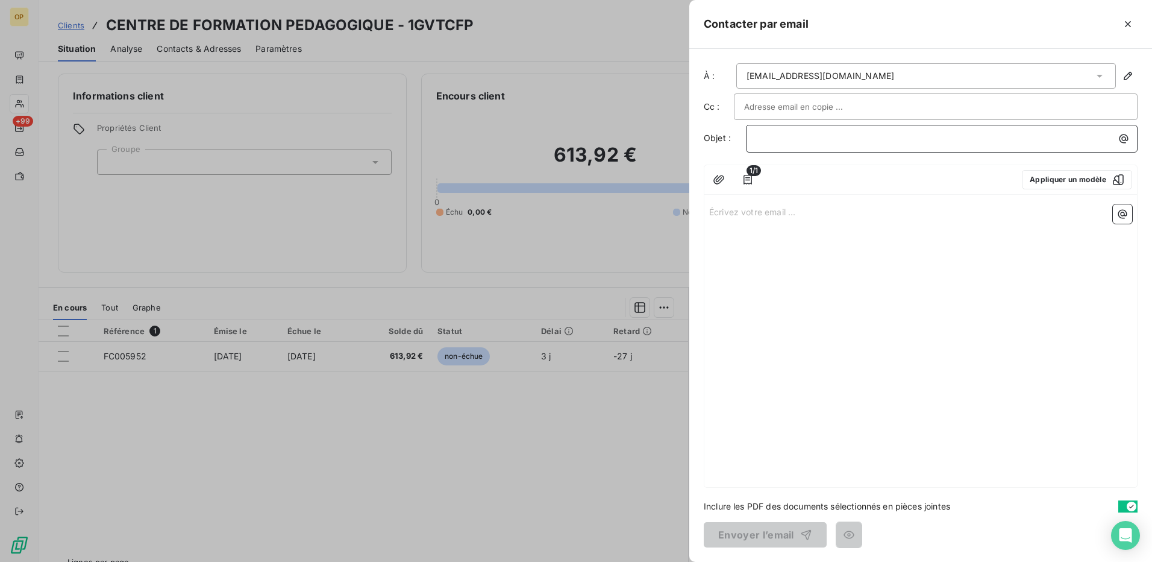
click at [807, 142] on p "﻿" at bounding box center [944, 138] width 377 height 14
click at [800, 232] on div "Écrivez votre email ... ﻿" at bounding box center [920, 342] width 433 height 287
click at [789, 218] on div "Écrivez votre email ... ﻿" at bounding box center [920, 342] width 433 height 287
click at [783, 216] on p "Écrivez votre email ... ﻿" at bounding box center [920, 211] width 423 height 14
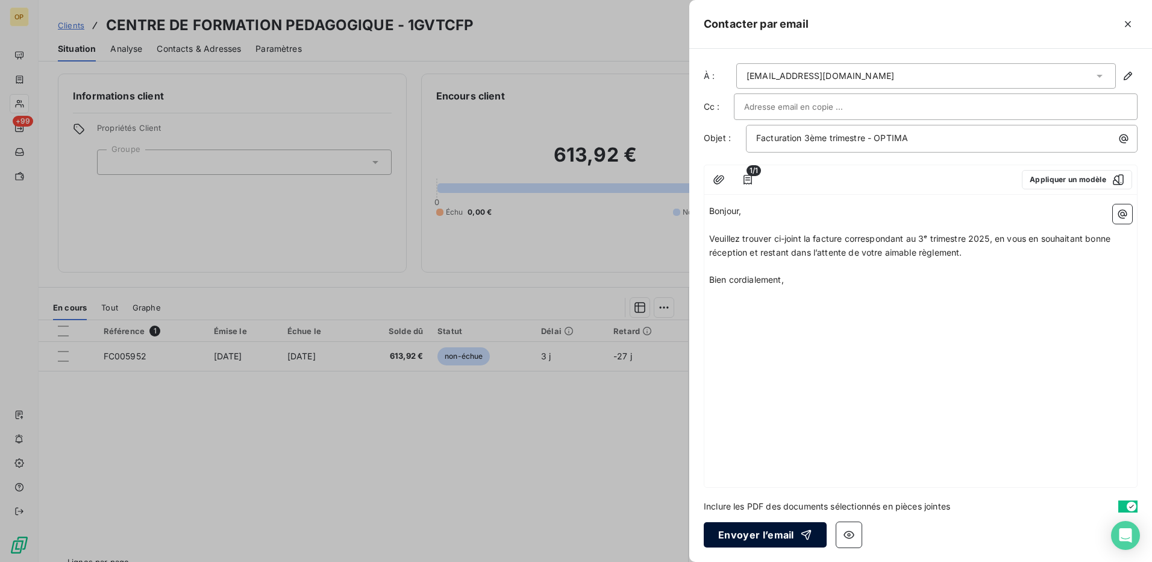
click at [769, 533] on button "Envoyer l’email" at bounding box center [765, 534] width 123 height 25
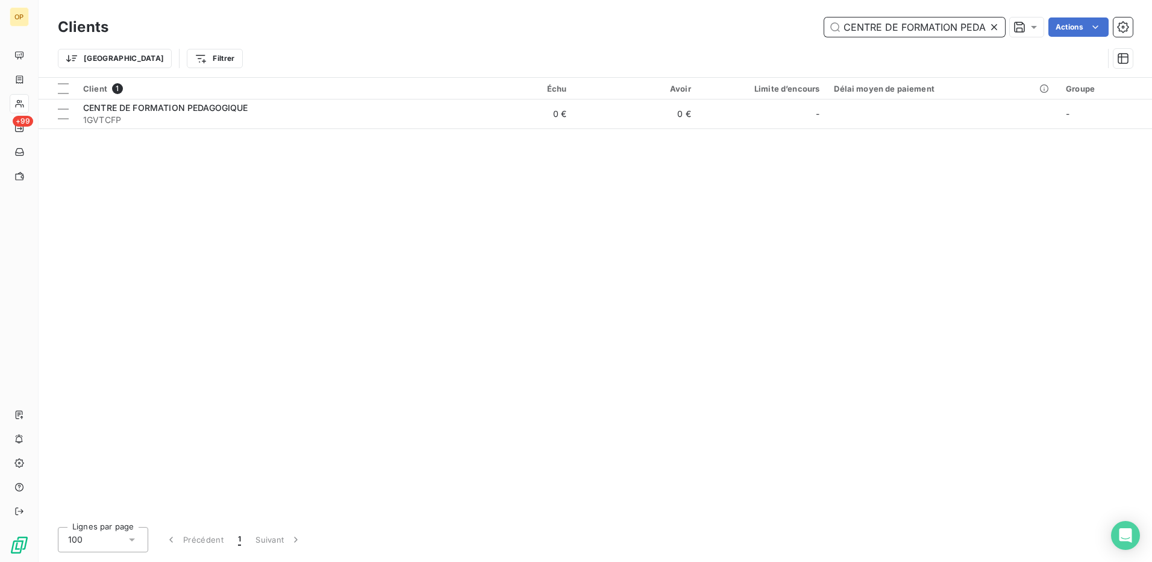
click at [922, 33] on input "CENTRE DE FORMATION PEDAGOGIQUE" at bounding box center [914, 26] width 181 height 19
paste input "ONTROLE GENERAL DES DEPENSES"
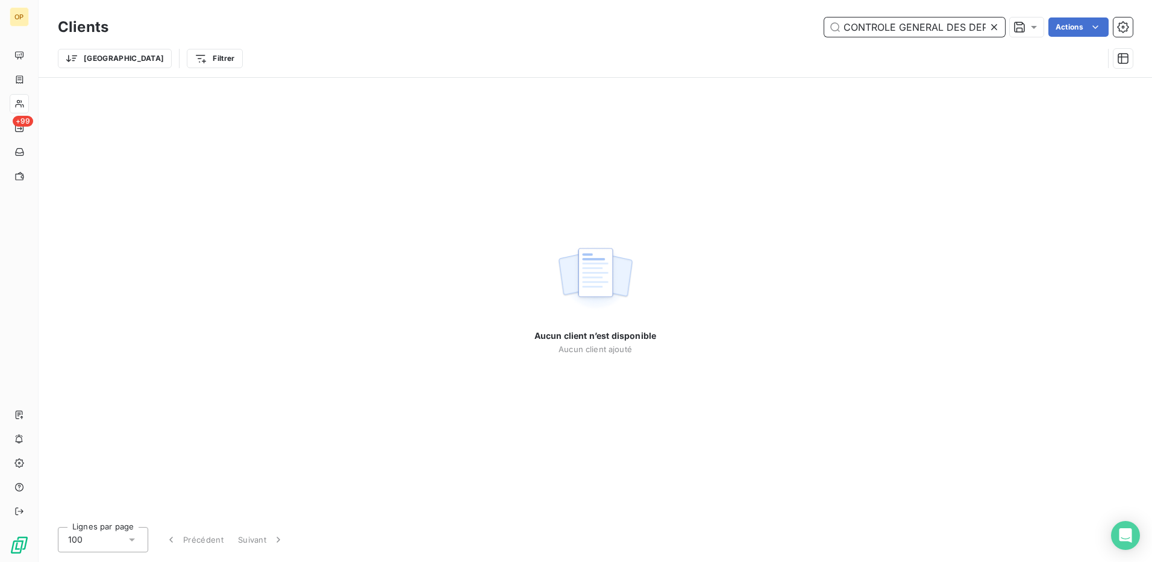
drag, startPoint x: 897, startPoint y: 28, endPoint x: 791, endPoint y: 30, distance: 105.5
click at [791, 30] on div "CONTROLE GENERAL DES DEPENSES Actions" at bounding box center [628, 26] width 1010 height 19
drag, startPoint x: 909, startPoint y: 25, endPoint x: 824, endPoint y: 25, distance: 85.6
click at [824, 25] on input "GENERAL DES DEPENSES" at bounding box center [914, 26] width 181 height 19
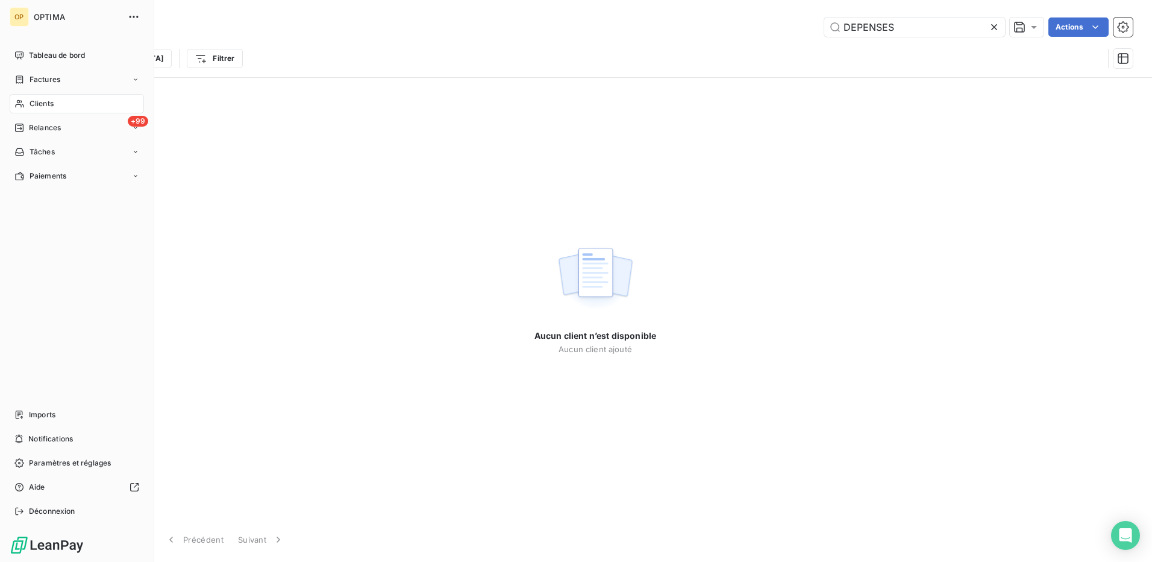
click at [42, 98] on div "Clients" at bounding box center [77, 103] width 134 height 19
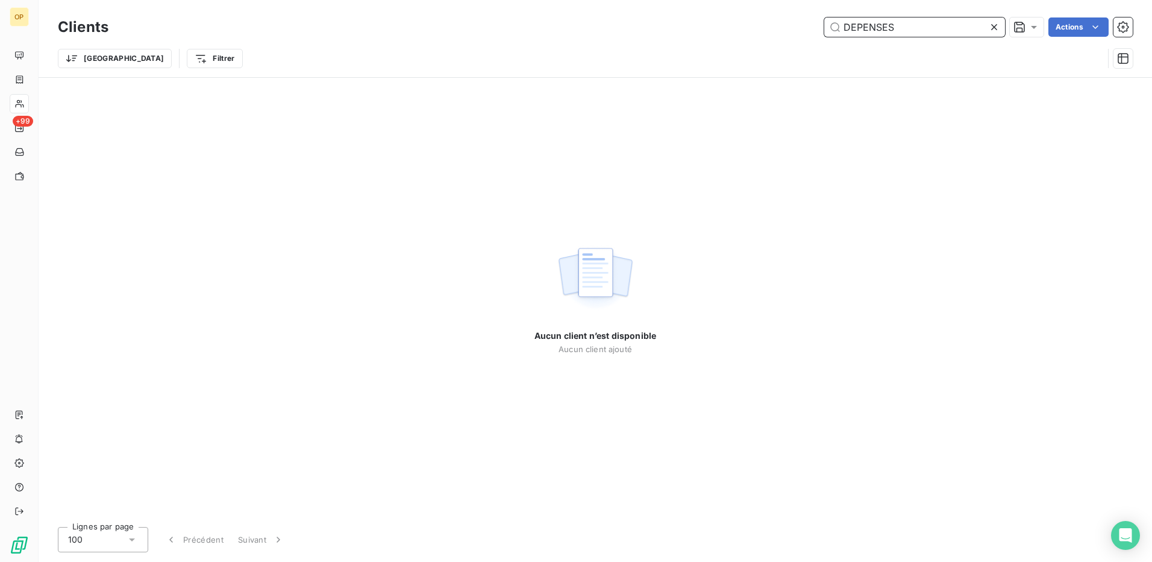
drag, startPoint x: 912, startPoint y: 28, endPoint x: 765, endPoint y: 38, distance: 147.3
click at [765, 38] on div "Clients DEPENSES Actions" at bounding box center [595, 26] width 1075 height 25
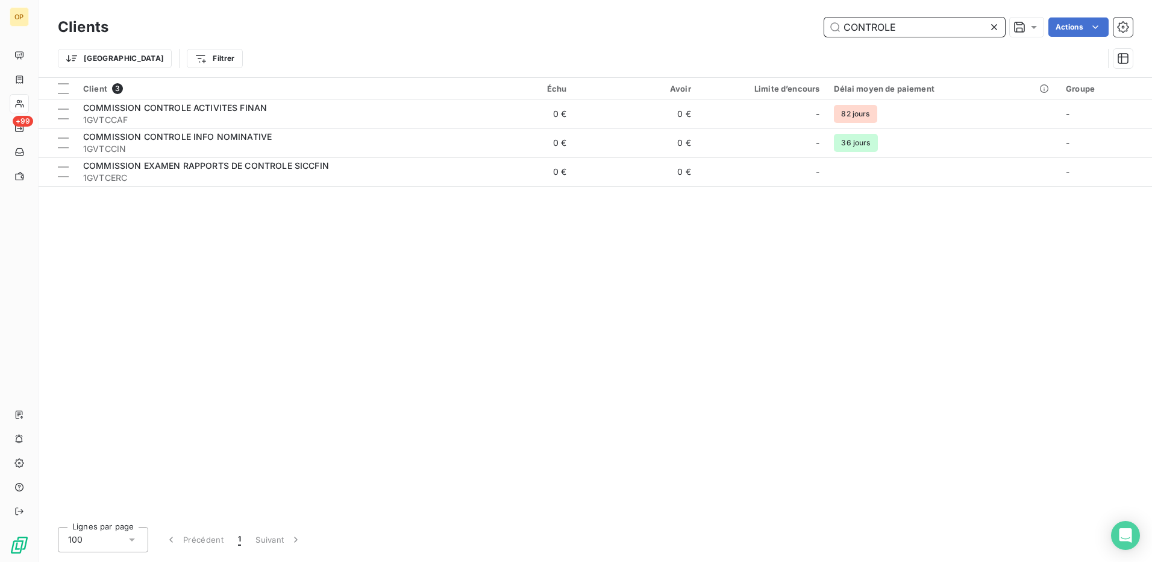
drag, startPoint x: 896, startPoint y: 30, endPoint x: 707, endPoint y: 26, distance: 188.6
click at [707, 26] on div "CONTROLE Actions" at bounding box center [628, 26] width 1010 height 19
paste input "1GVTCGD"
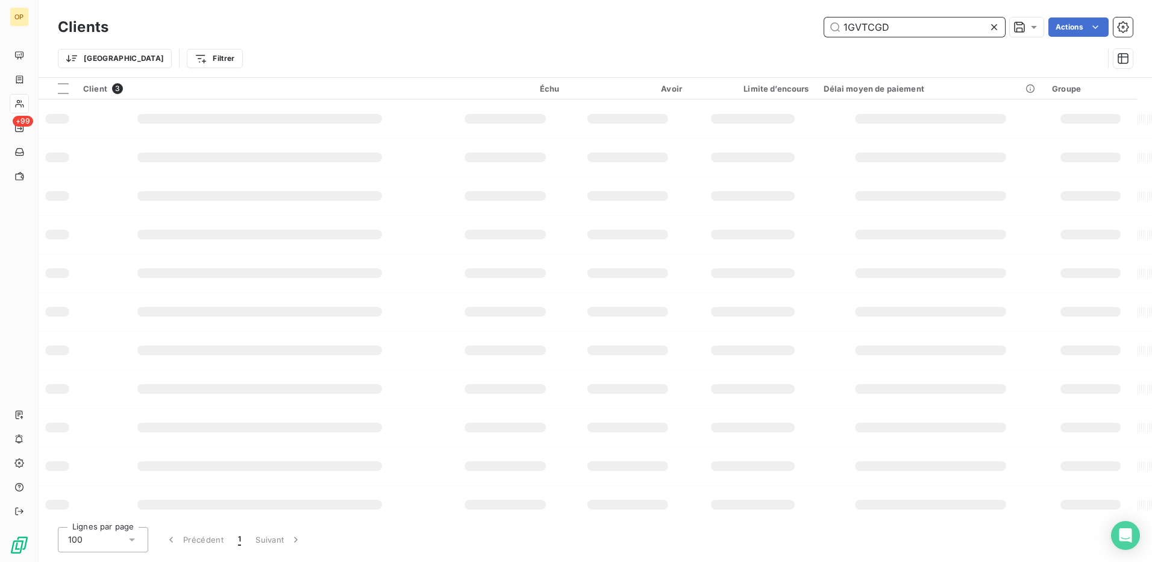
type input "1GVTCGD"
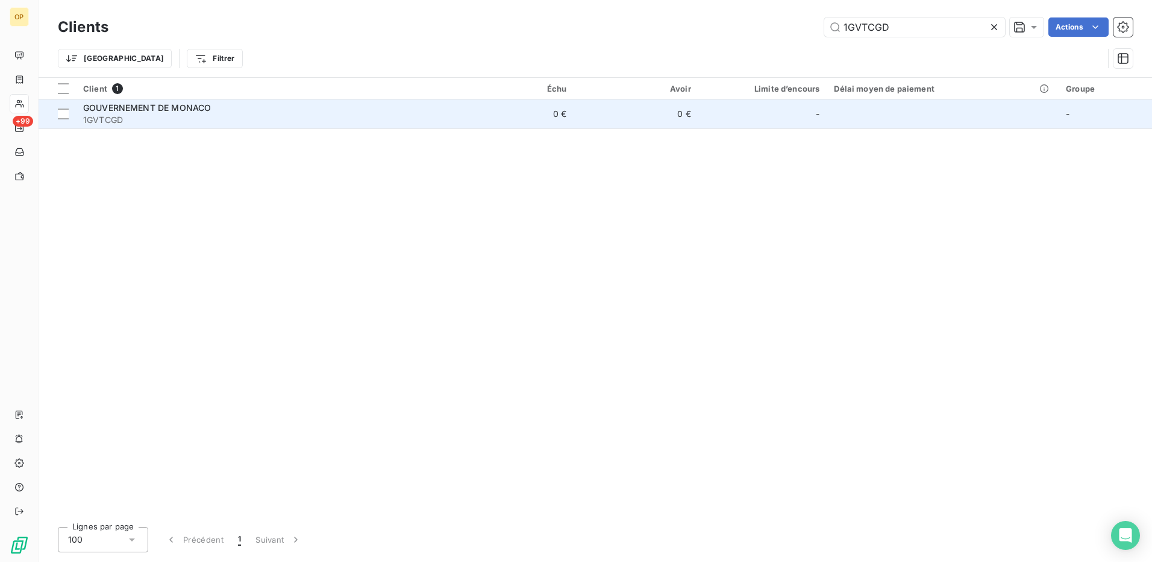
click at [151, 116] on span "1GVTCGD" at bounding box center [262, 120] width 359 height 12
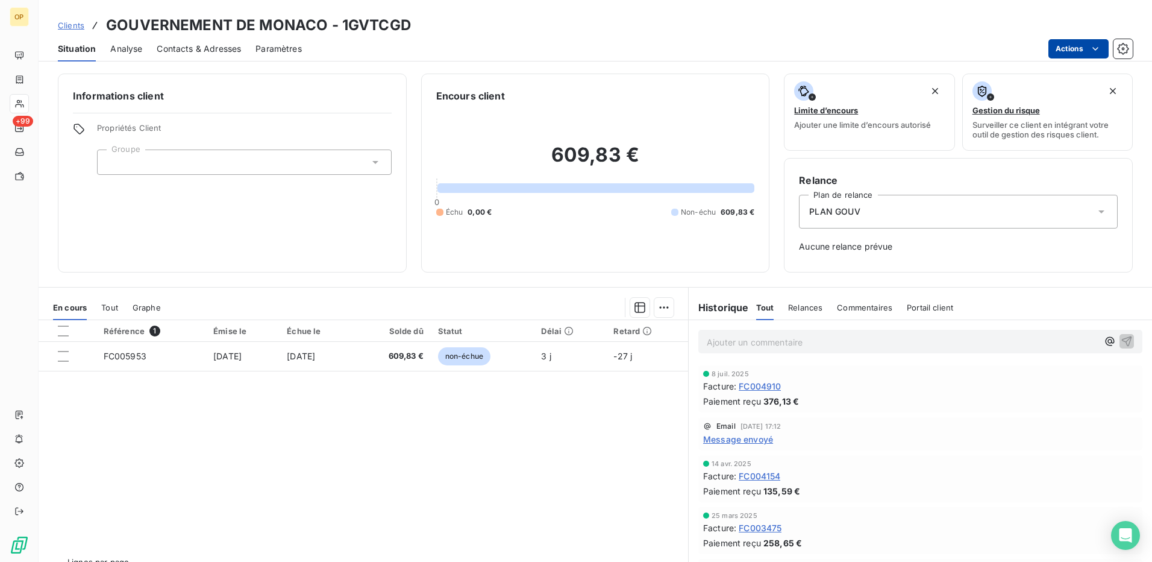
click at [1082, 45] on html "OP +99 Clients GOUVERNEMENT DE MONACO - 1GVTCGD Situation Analyse Contacts & Ad…" at bounding box center [576, 281] width 1152 height 562
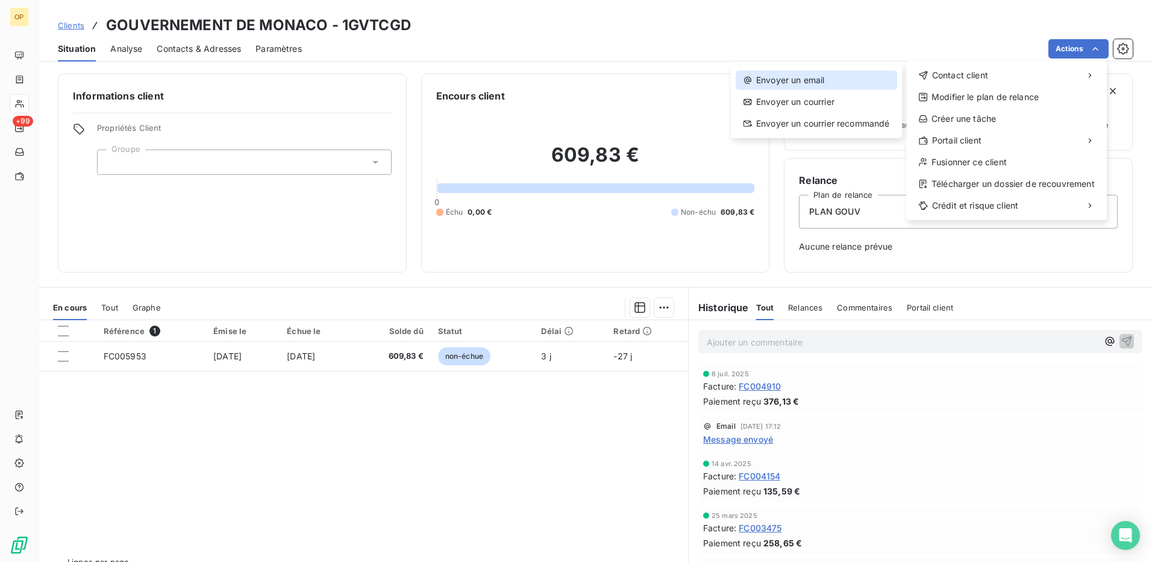
click at [817, 77] on div "Envoyer un email" at bounding box center [816, 79] width 161 height 19
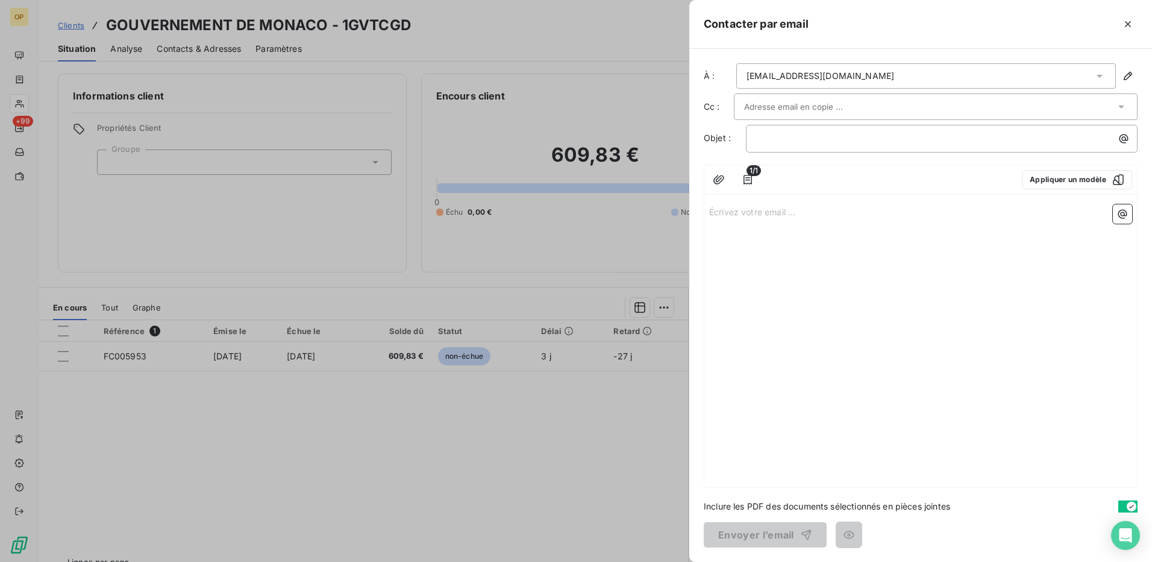
click at [718, 207] on p "Écrivez votre email ... ﻿" at bounding box center [920, 211] width 423 height 14
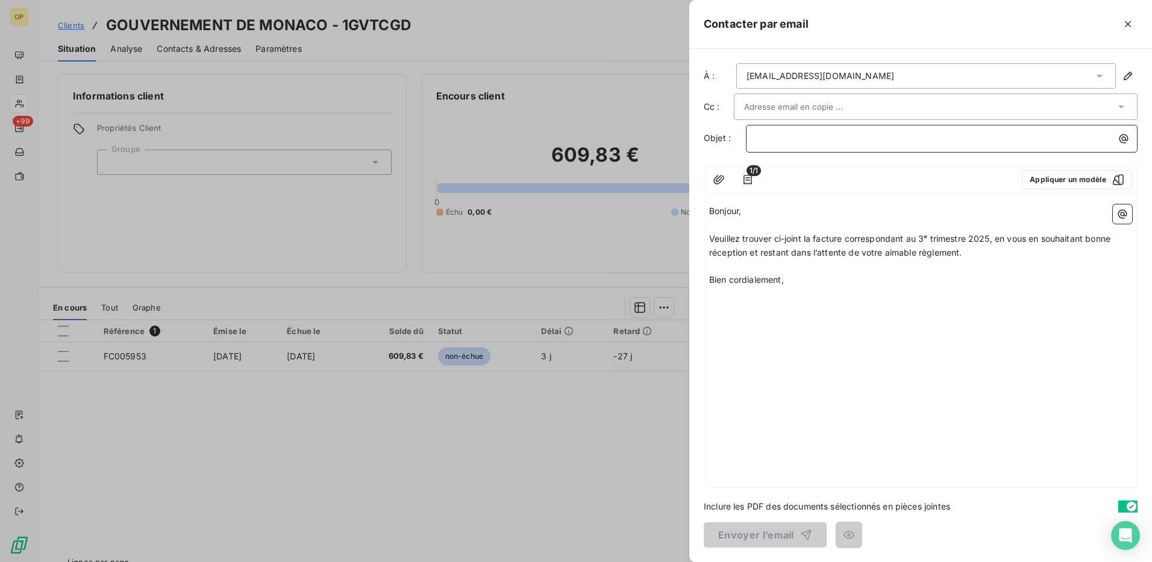
click at [772, 138] on p "﻿" at bounding box center [944, 138] width 377 height 14
click at [759, 533] on button "Envoyer l’email" at bounding box center [765, 534] width 123 height 25
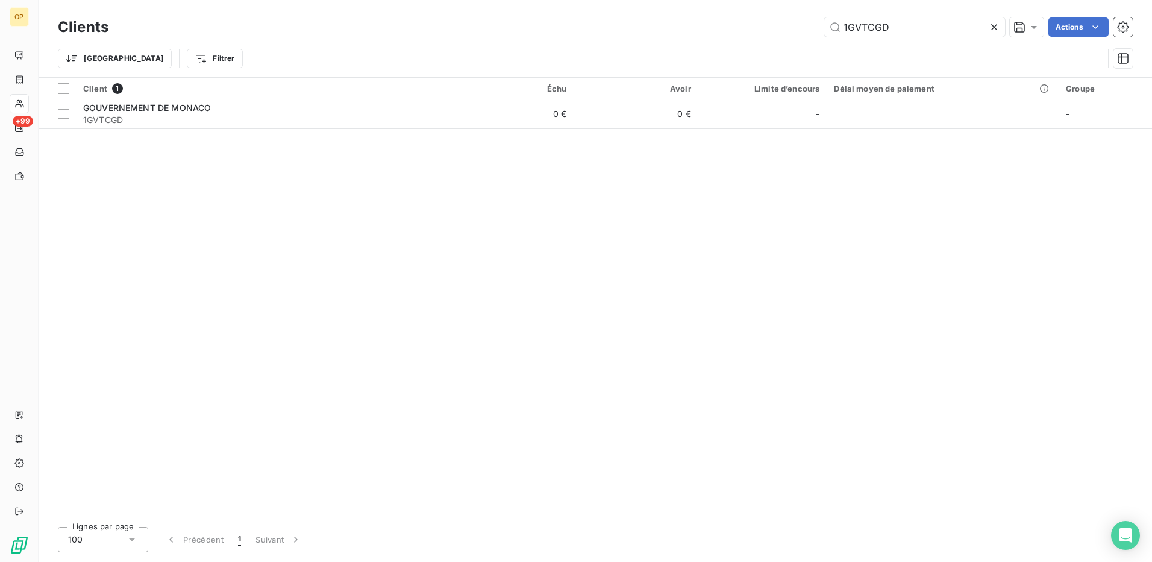
drag, startPoint x: 909, startPoint y: 23, endPoint x: 778, endPoint y: 33, distance: 130.5
click at [778, 33] on div "1GVTCGD Actions" at bounding box center [628, 26] width 1010 height 19
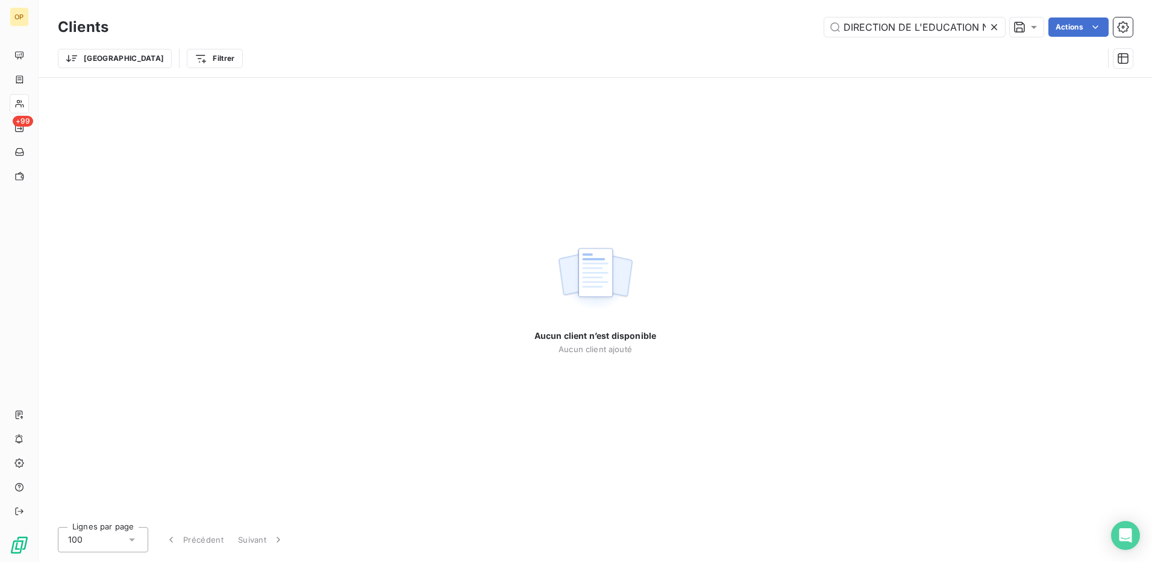
drag, startPoint x: 930, startPoint y: 25, endPoint x: 788, endPoint y: 22, distance: 142.8
click at [788, 22] on div "DIRECTION DE L'EDUCATION NATIONALE Actions" at bounding box center [628, 26] width 1010 height 19
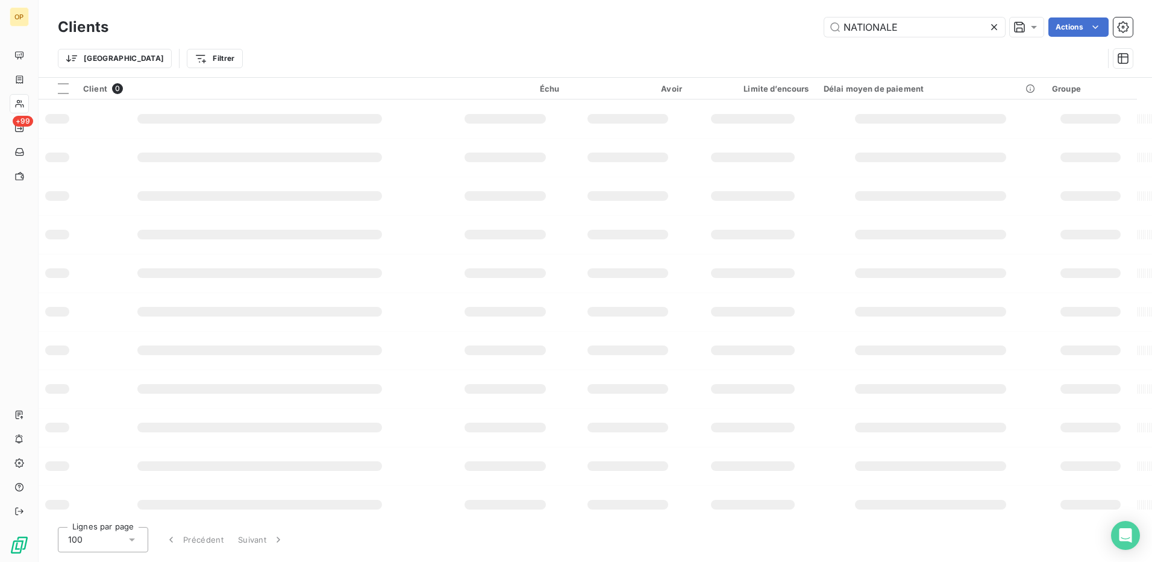
type input "NATIONALE"
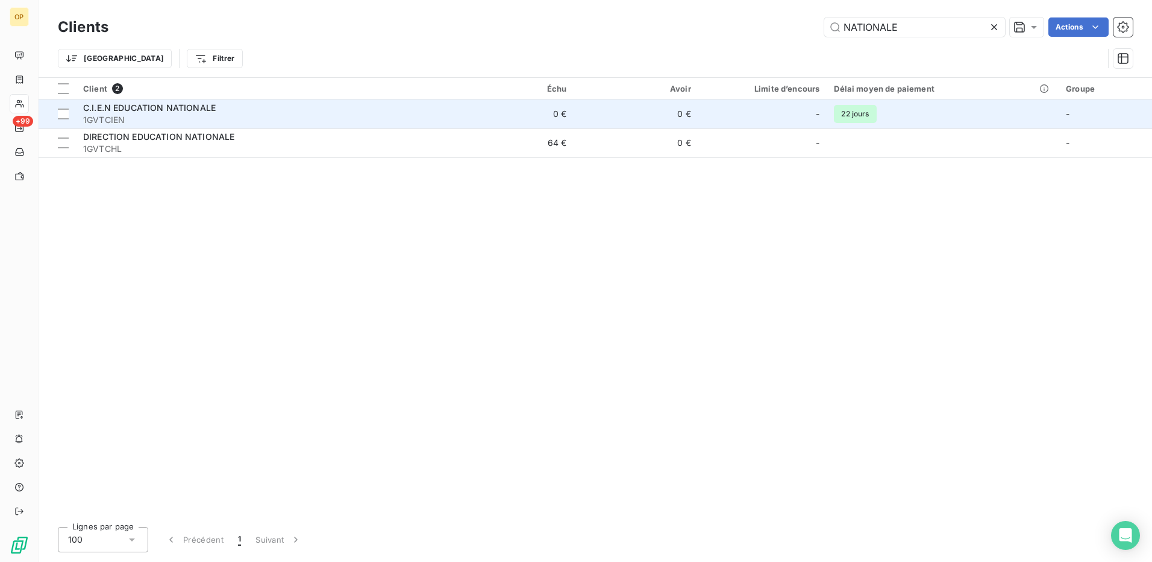
click at [184, 109] on span "C.I.E.N EDUCATION NATIONALE" at bounding box center [149, 107] width 133 height 10
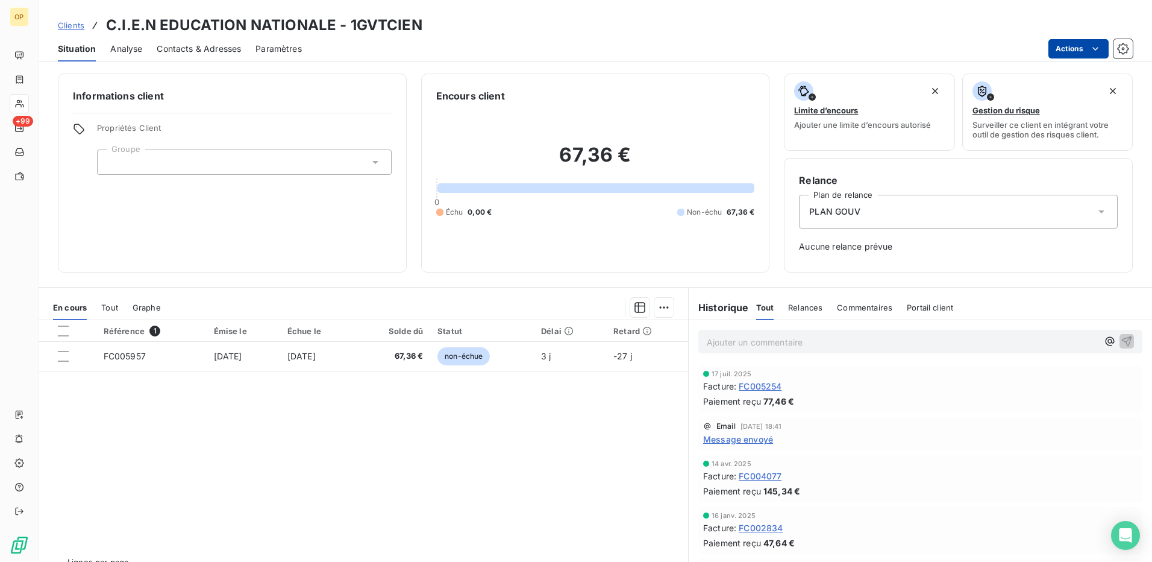
click at [1076, 41] on html "OP +99 Clients C.I.E.N EDUCATION NATIONALE - 1GVTCIEN Situation Analyse Contact…" at bounding box center [576, 281] width 1152 height 562
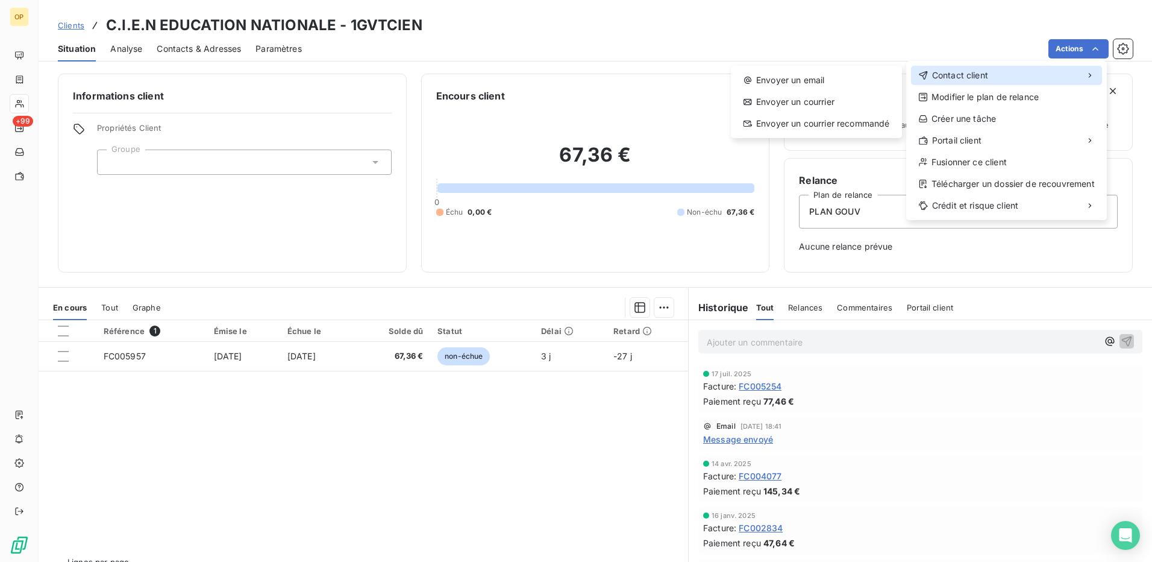
click at [986, 84] on div "Contact client" at bounding box center [1006, 75] width 191 height 19
click at [821, 81] on div "Envoyer un email" at bounding box center [816, 79] width 161 height 19
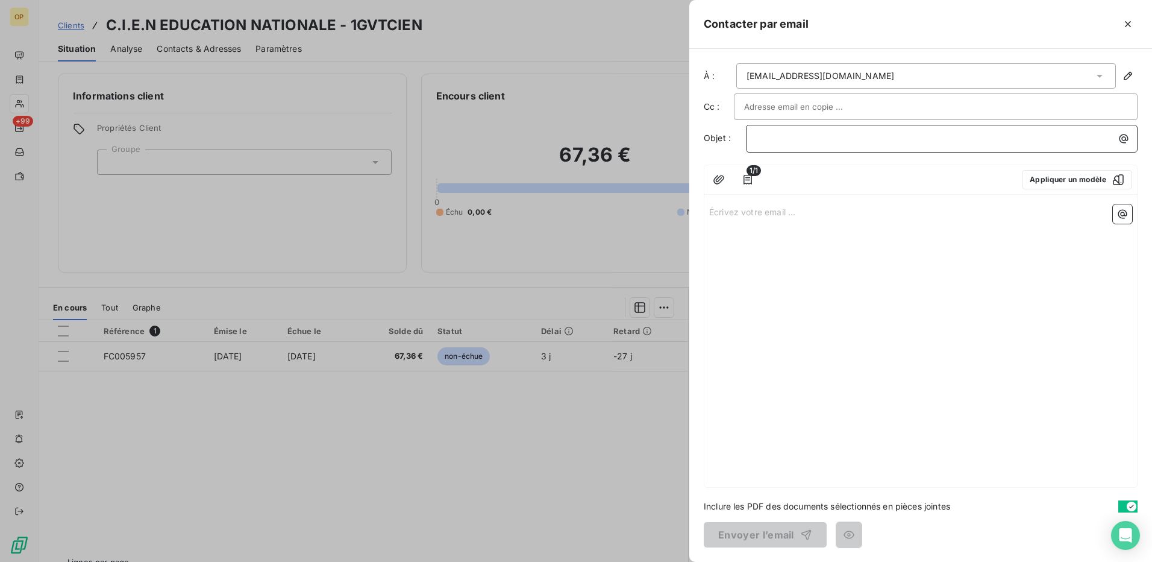
click at [772, 137] on p "﻿" at bounding box center [944, 138] width 377 height 14
click at [725, 203] on div "Écrivez votre email ... ﻿" at bounding box center [920, 342] width 433 height 287
click at [723, 211] on p "Écrivez votre email ... ﻿" at bounding box center [920, 211] width 423 height 14
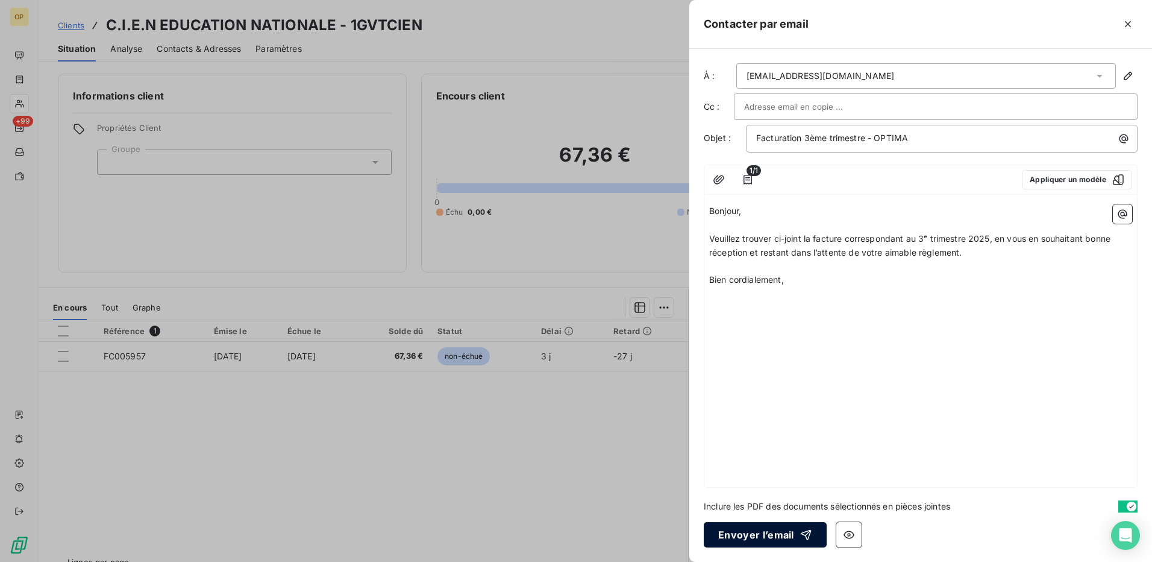
click at [771, 528] on button "Envoyer l’email" at bounding box center [765, 534] width 123 height 25
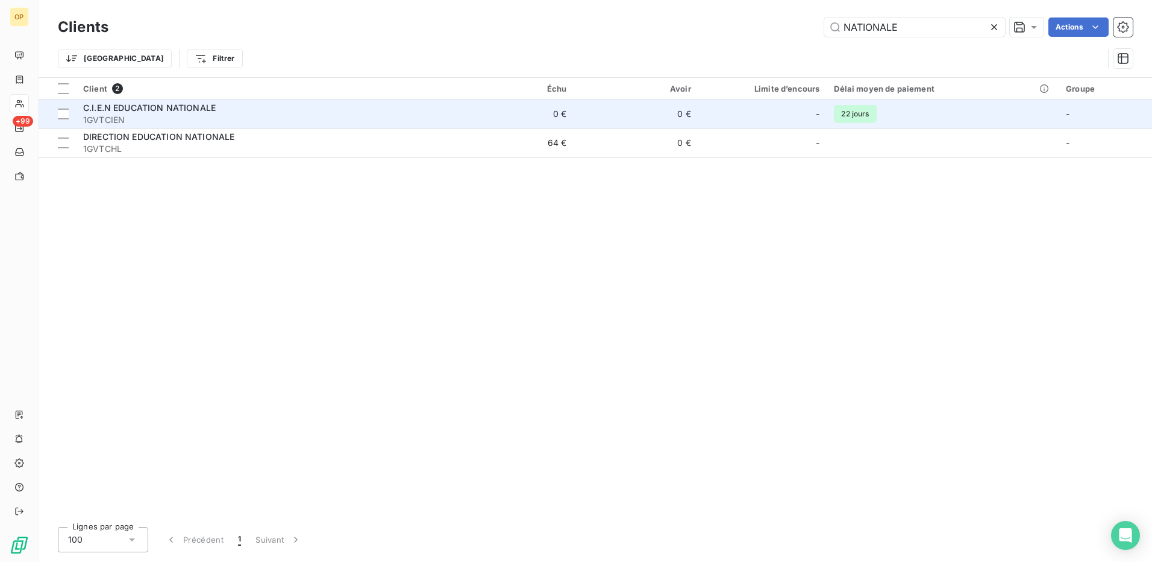
click at [214, 114] on span "1GVTCIEN" at bounding box center [262, 120] width 359 height 12
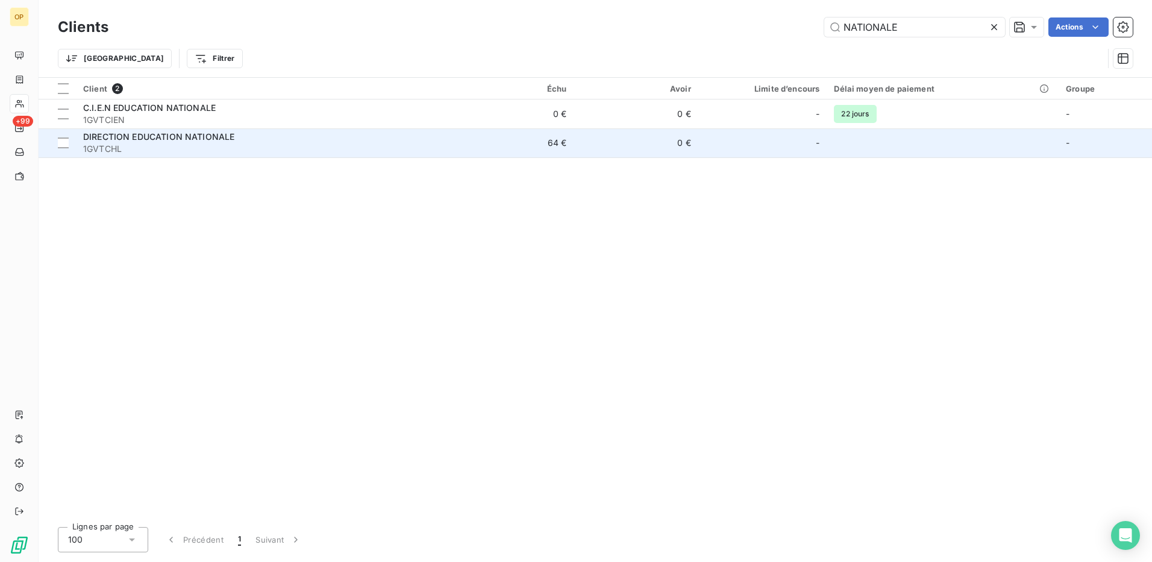
click at [221, 135] on span "DIRECTION EDUCATION NATIONALE" at bounding box center [158, 136] width 151 height 10
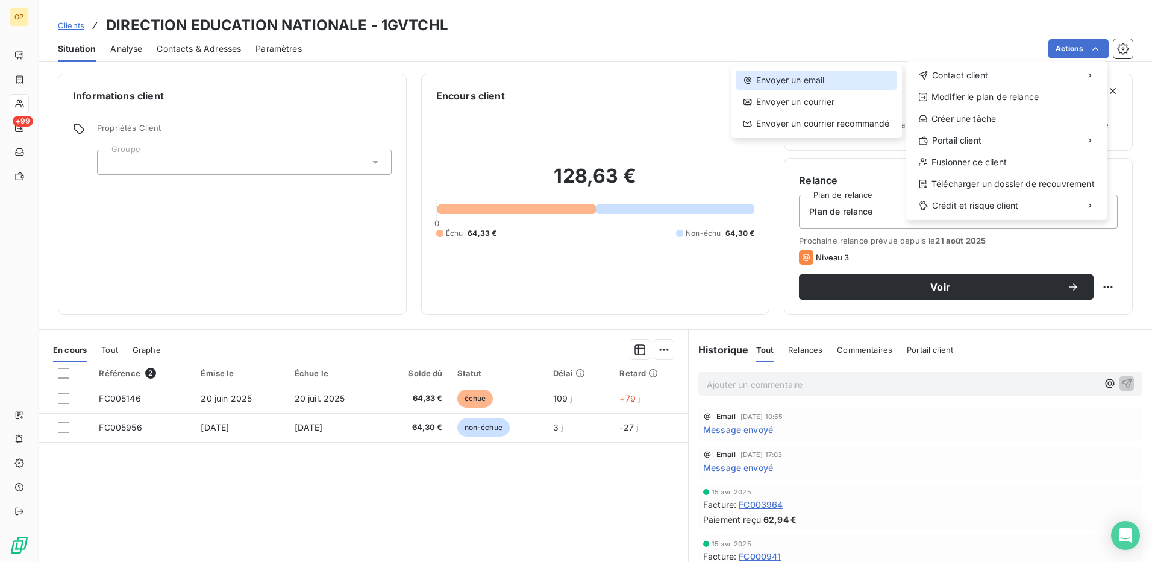
click at [813, 74] on div "Envoyer un email" at bounding box center [816, 79] width 161 height 19
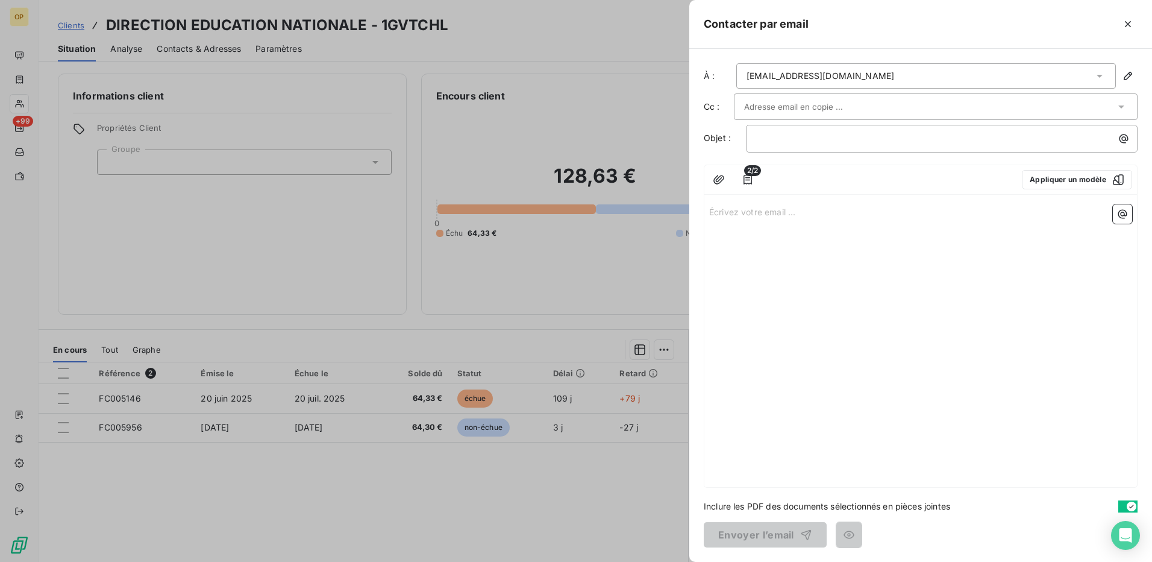
click at [744, 210] on p "Écrivez votre email ... ﻿" at bounding box center [920, 211] width 423 height 14
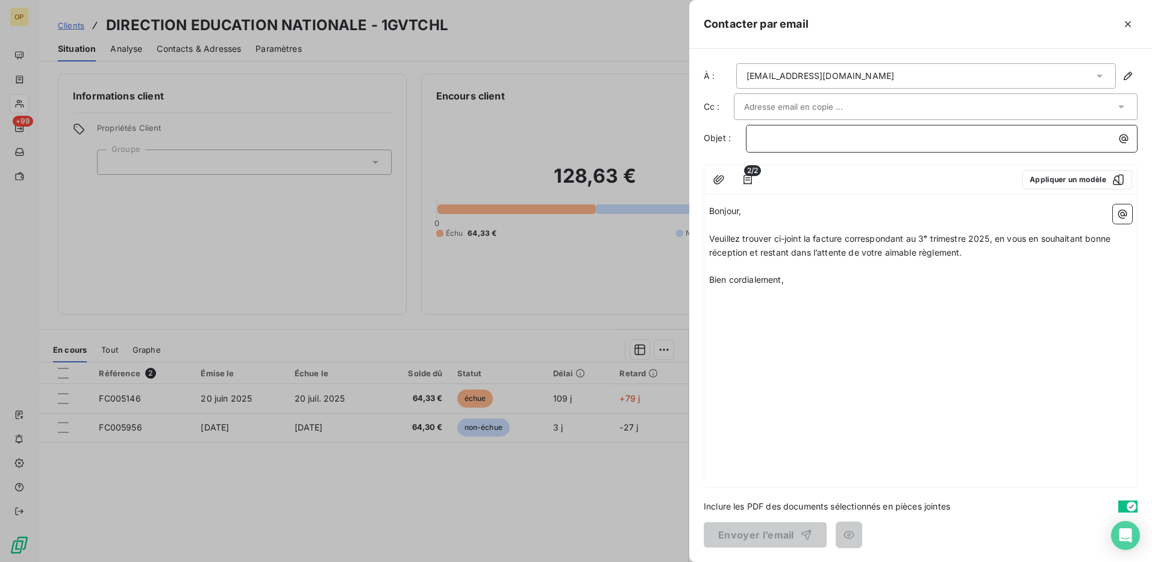
click at [800, 140] on p "﻿" at bounding box center [944, 138] width 377 height 14
click at [733, 534] on button "Envoyer l’email" at bounding box center [765, 534] width 123 height 25
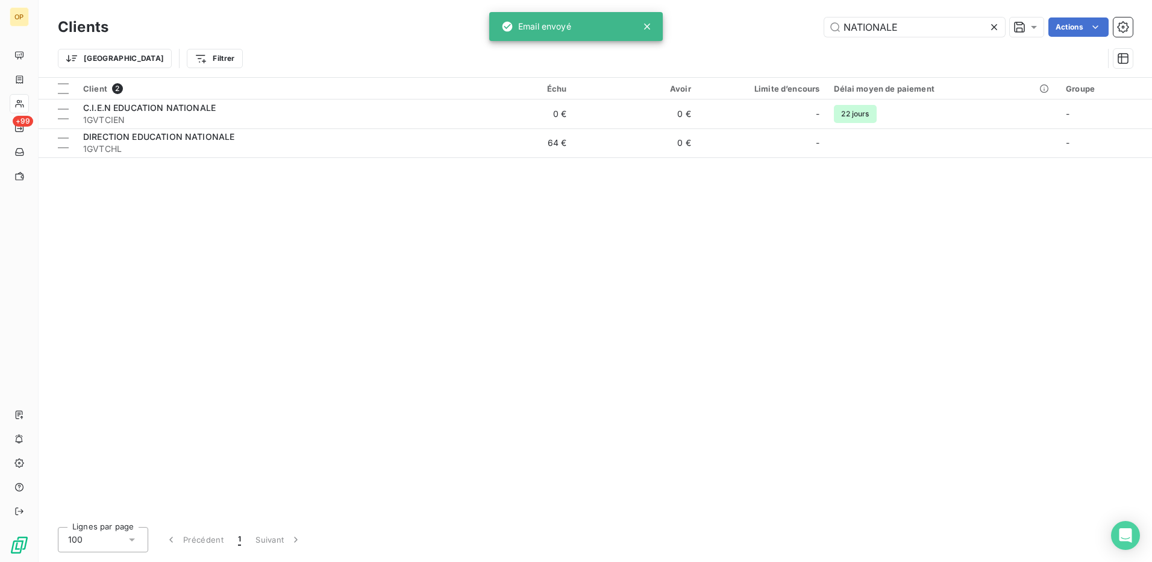
drag, startPoint x: 1059, startPoint y: 275, endPoint x: 1105, endPoint y: 291, distance: 49.0
click at [1059, 275] on div "Client 2 Échu Avoir Limite d’encours Délai moyen de paiement Groupe C.I.E.N EDU…" at bounding box center [595, 297] width 1113 height 439
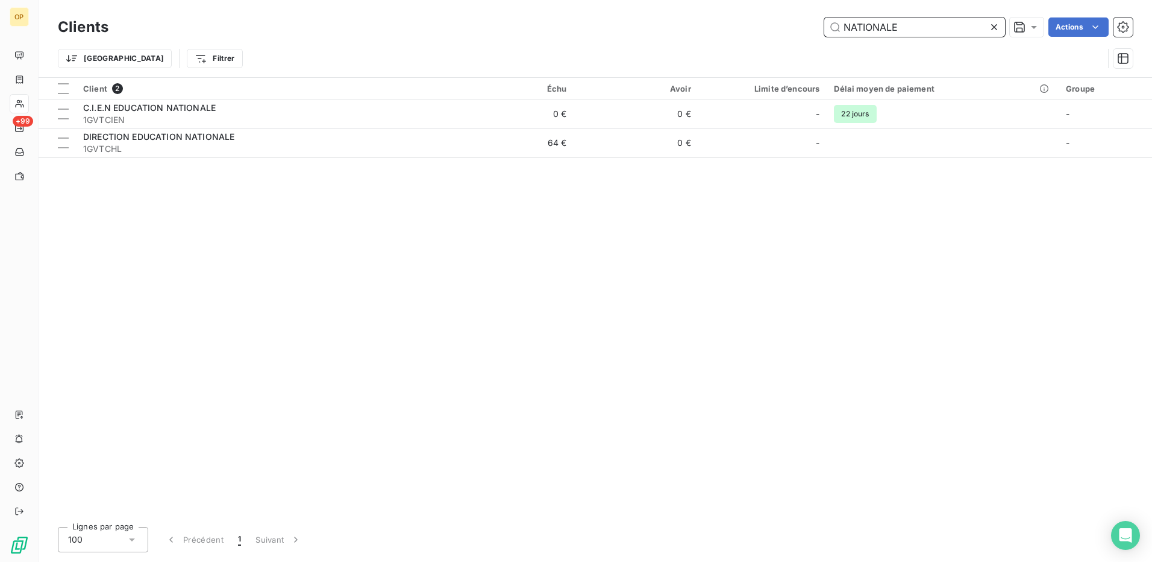
drag, startPoint x: 930, startPoint y: 32, endPoint x: 694, endPoint y: 22, distance: 235.8
click at [694, 22] on div "NATIONALE Actions" at bounding box center [628, 26] width 1010 height 19
paste input "1GVTCMP"
type input "1GVTCMP"
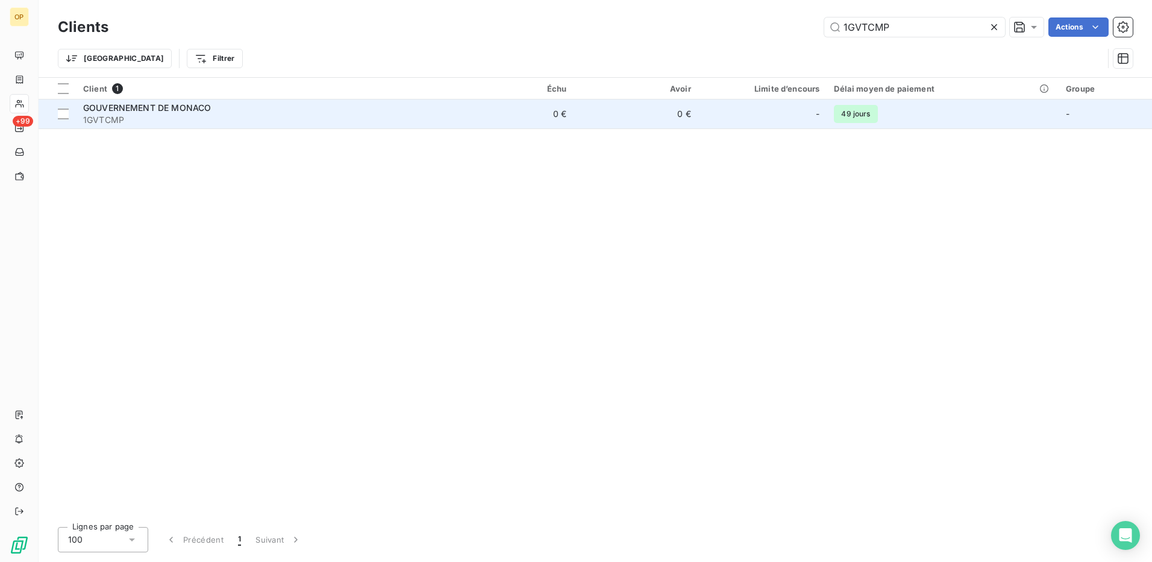
click at [466, 113] on td "0 €" at bounding box center [511, 113] width 125 height 29
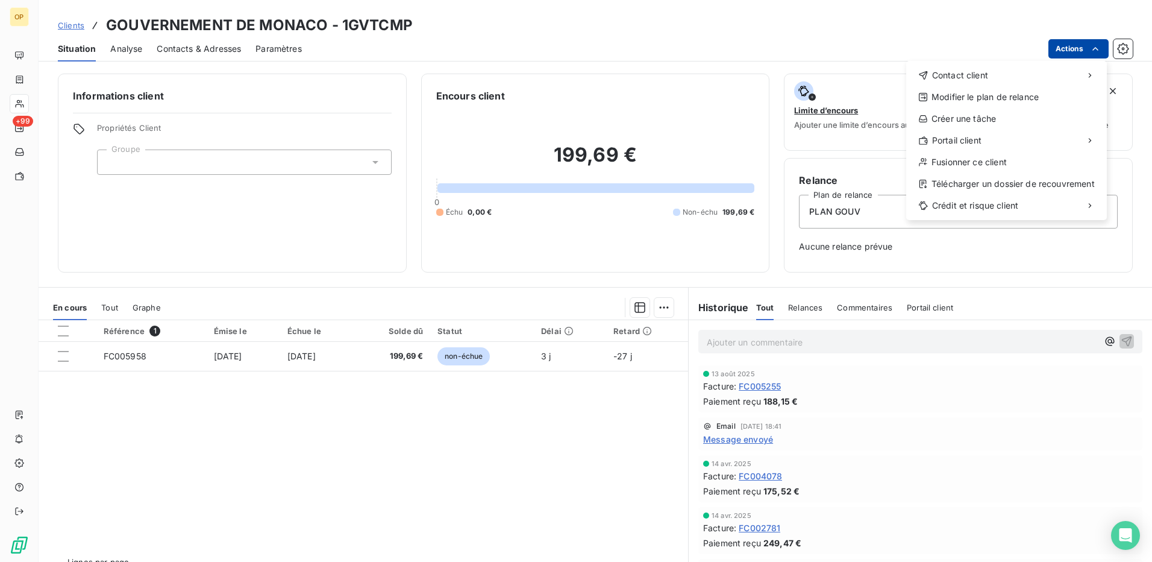
click at [1066, 43] on html "OP +99 Clients GOUVERNEMENT DE MONACO - 1GVTCMP Situation Analyse Contacts & Ad…" at bounding box center [576, 281] width 1152 height 562
click at [828, 86] on div "Envoyer un email" at bounding box center [816, 79] width 161 height 19
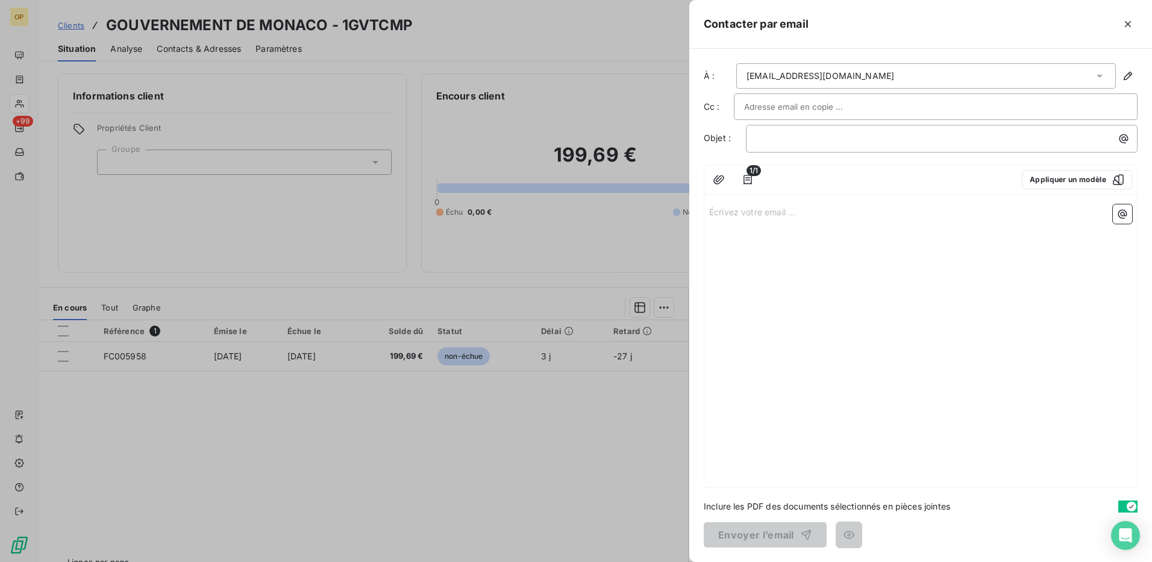
click at [798, 126] on div "﻿" at bounding box center [942, 139] width 392 height 28
click at [787, 134] on p "﻿" at bounding box center [944, 138] width 377 height 14
click at [832, 204] on div "Écrivez votre email ... ﻿" at bounding box center [920, 342] width 433 height 287
click at [741, 206] on p "Écrivez votre email ... ﻿" at bounding box center [920, 211] width 423 height 14
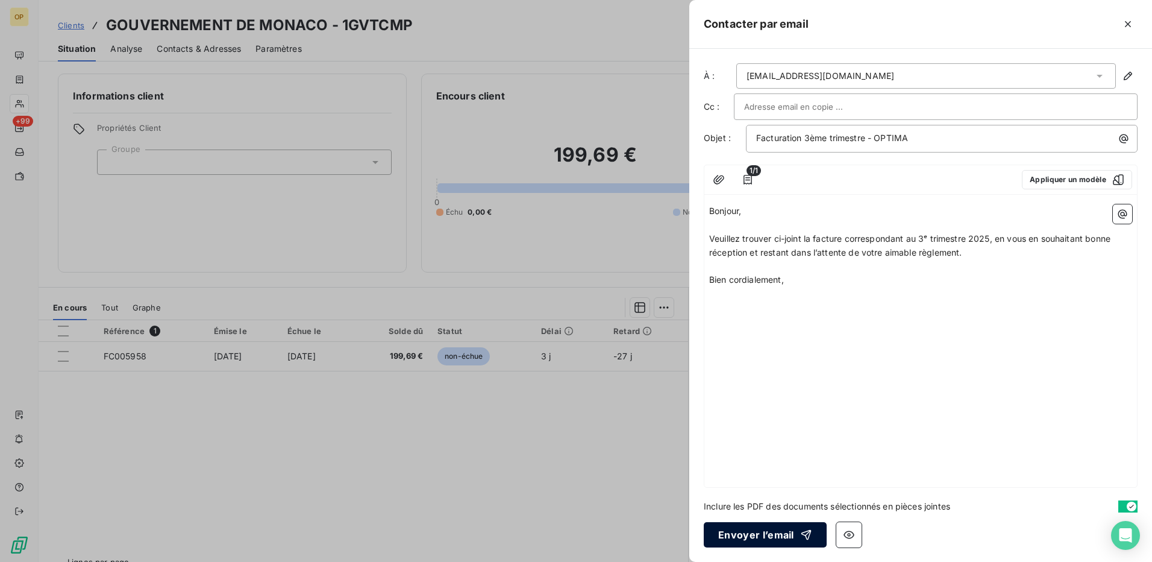
click at [763, 537] on button "Envoyer l’email" at bounding box center [765, 534] width 123 height 25
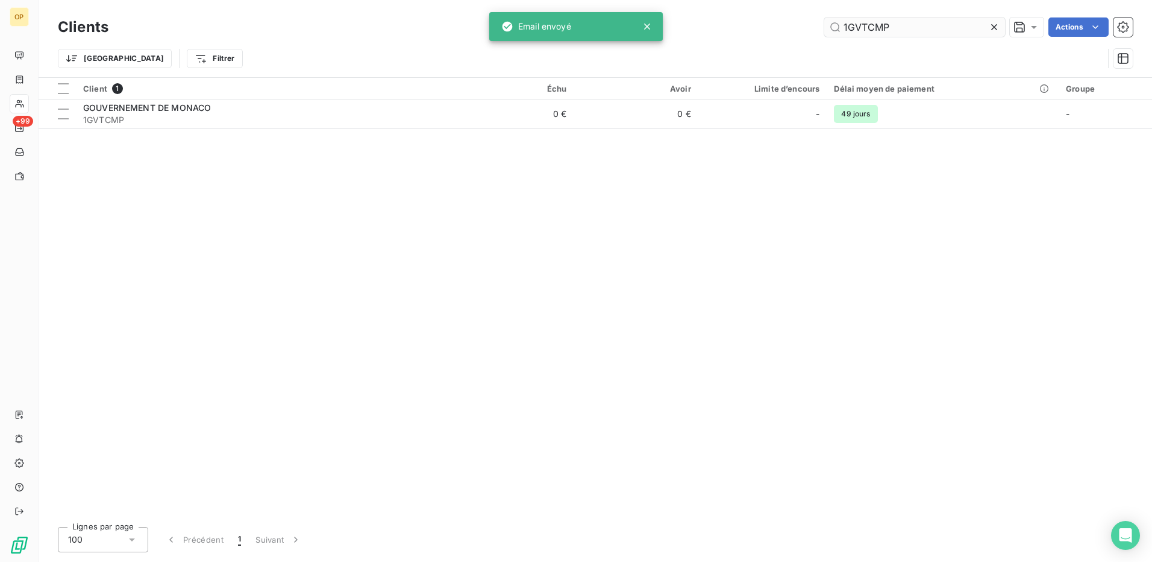
drag, startPoint x: 911, startPoint y: 16, endPoint x: 831, endPoint y: 23, distance: 80.4
click at [831, 23] on div "Clients 1GVTCMP Actions" at bounding box center [595, 26] width 1075 height 25
drag, startPoint x: 895, startPoint y: 20, endPoint x: 803, endPoint y: 27, distance: 92.4
click at [803, 27] on div "1GVTCMP Actions" at bounding box center [628, 26] width 1010 height 19
paste input "CENTRE MEDICO SPORTIF"
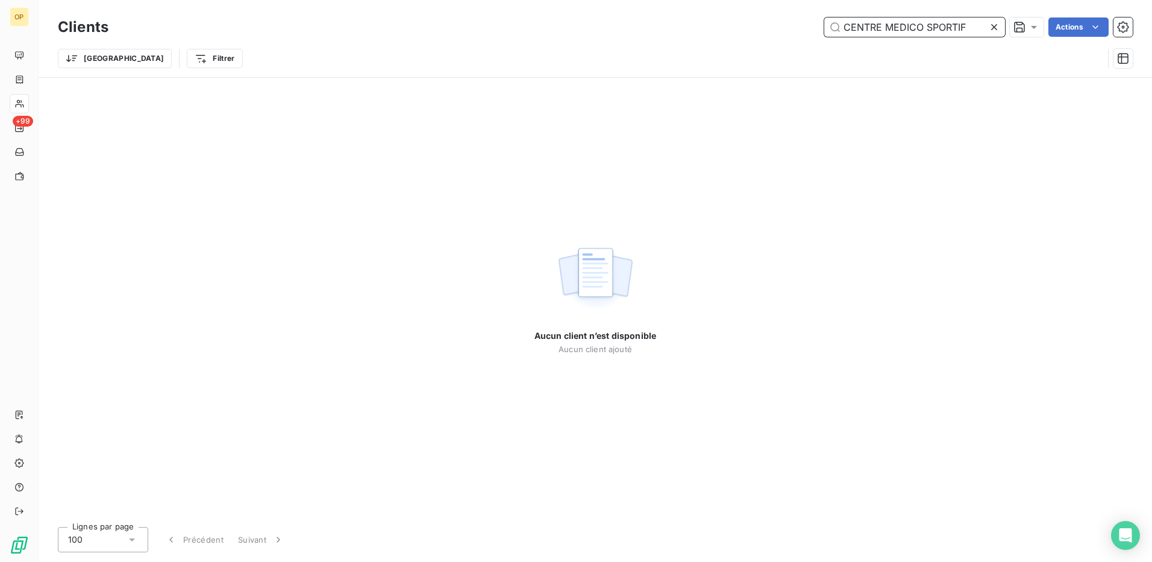
drag, startPoint x: 924, startPoint y: 23, endPoint x: 768, endPoint y: 23, distance: 156.7
click at [768, 23] on div "CENTRE MEDICO SPORTIF Actions" at bounding box center [628, 26] width 1010 height 19
drag, startPoint x: 936, startPoint y: 25, endPoint x: 728, endPoint y: 25, distance: 207.3
click at [728, 25] on div "SPORTIF Actions" at bounding box center [628, 26] width 1010 height 19
paste input "1GVTCMS"
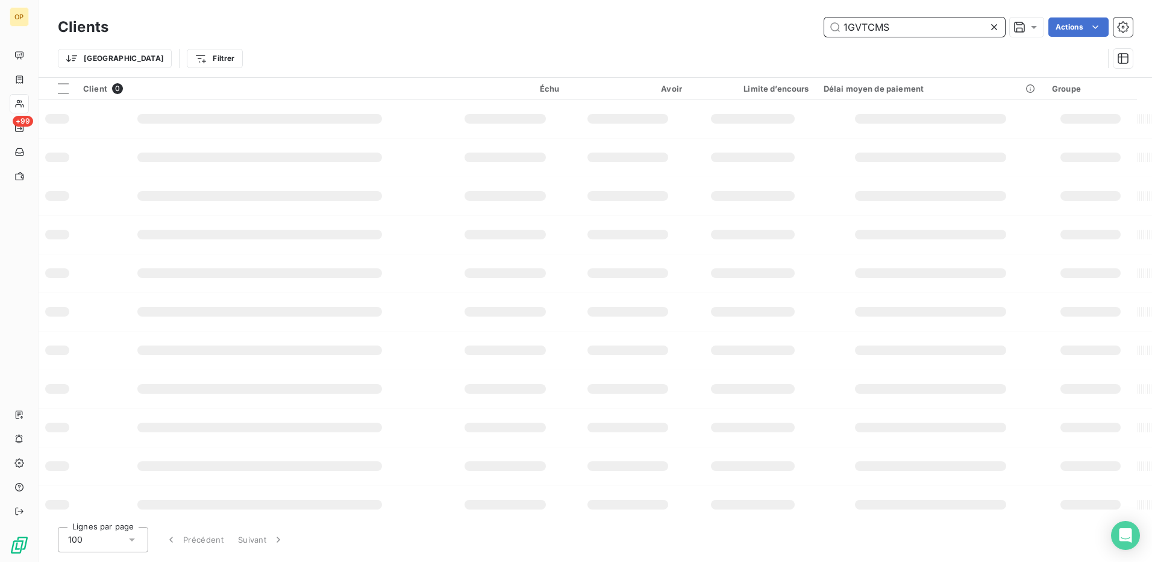
type input "1GVTCMS"
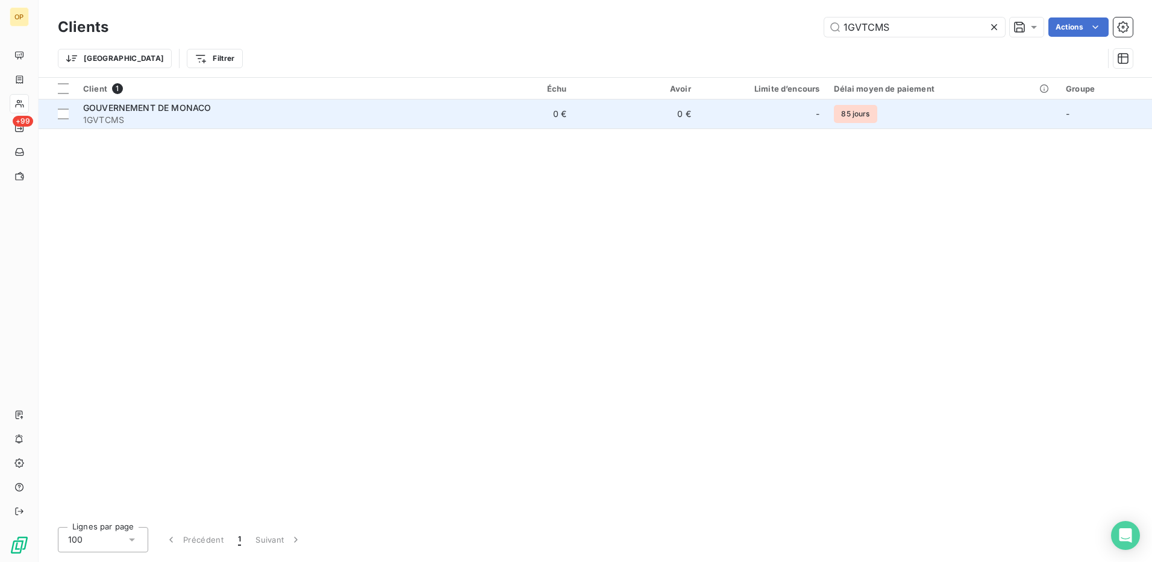
click at [595, 116] on td "0 €" at bounding box center [636, 113] width 125 height 29
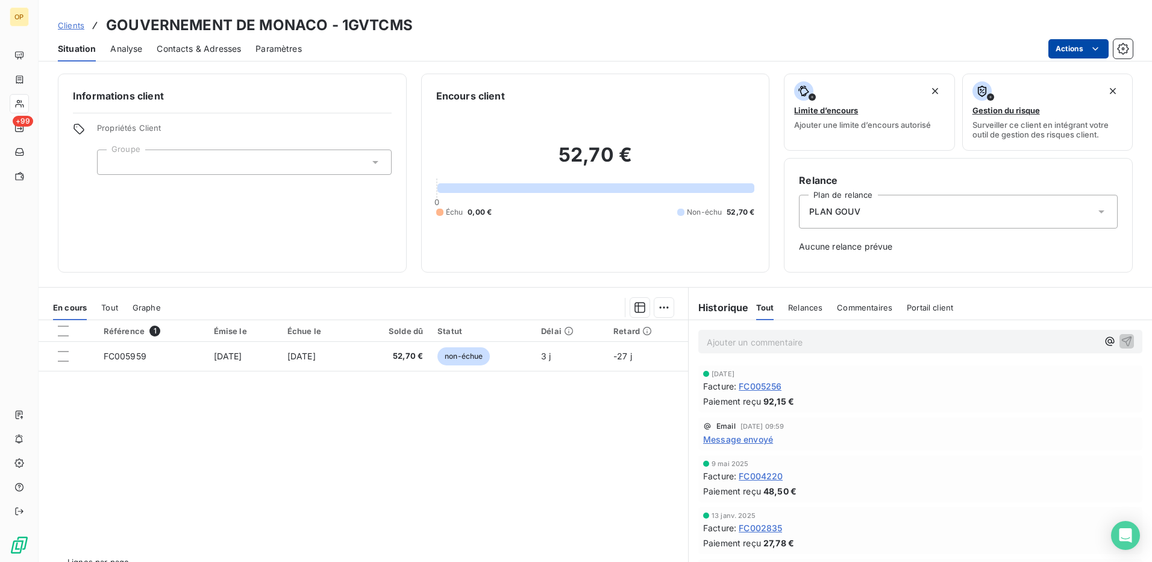
click at [1059, 43] on html "OP +99 Clients GOUVERNEMENT DE MONACO - 1GVTCMS Situation Analyse Contacts & Ad…" at bounding box center [576, 281] width 1152 height 562
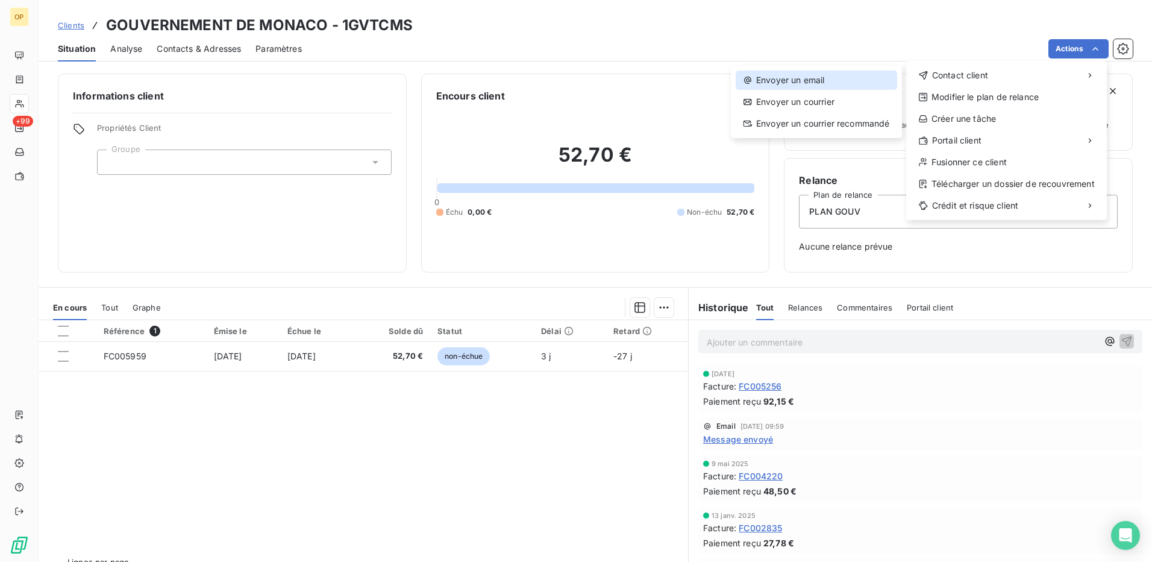
click at [874, 77] on div "Envoyer un email" at bounding box center [816, 79] width 161 height 19
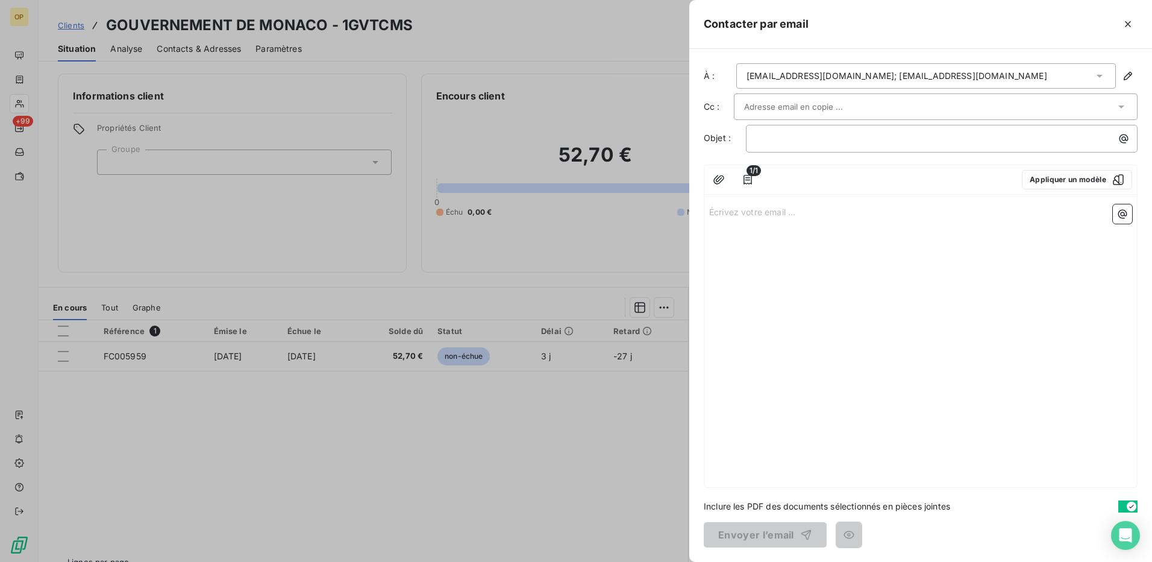
click at [760, 215] on p "Écrivez votre email ... ﻿" at bounding box center [920, 211] width 423 height 14
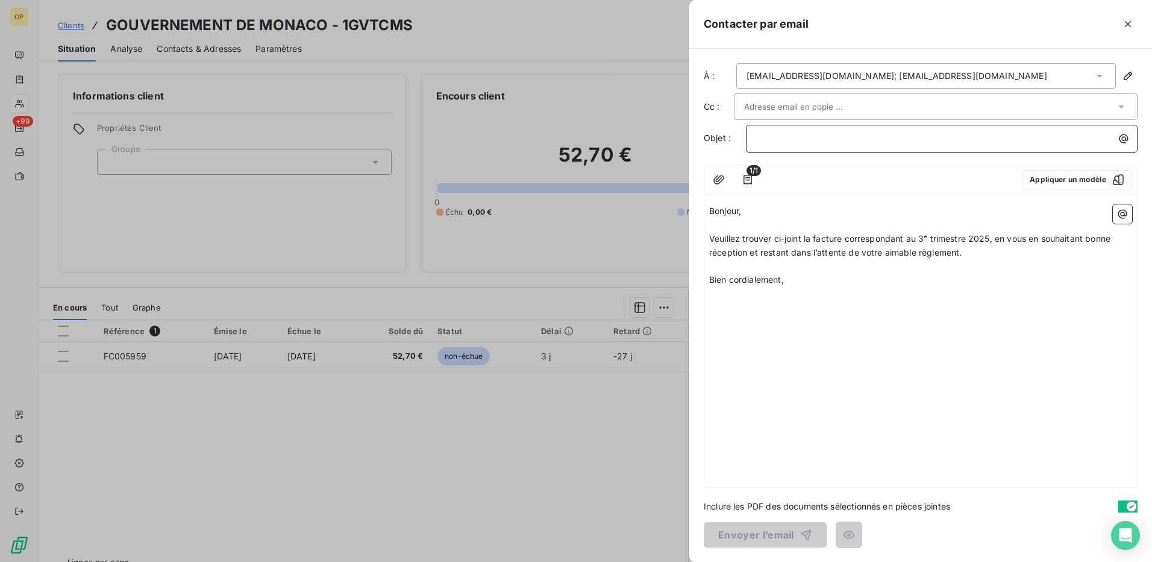
click at [752, 132] on div "﻿" at bounding box center [941, 137] width 383 height 16
click at [751, 528] on button "Envoyer l’email" at bounding box center [765, 534] width 123 height 25
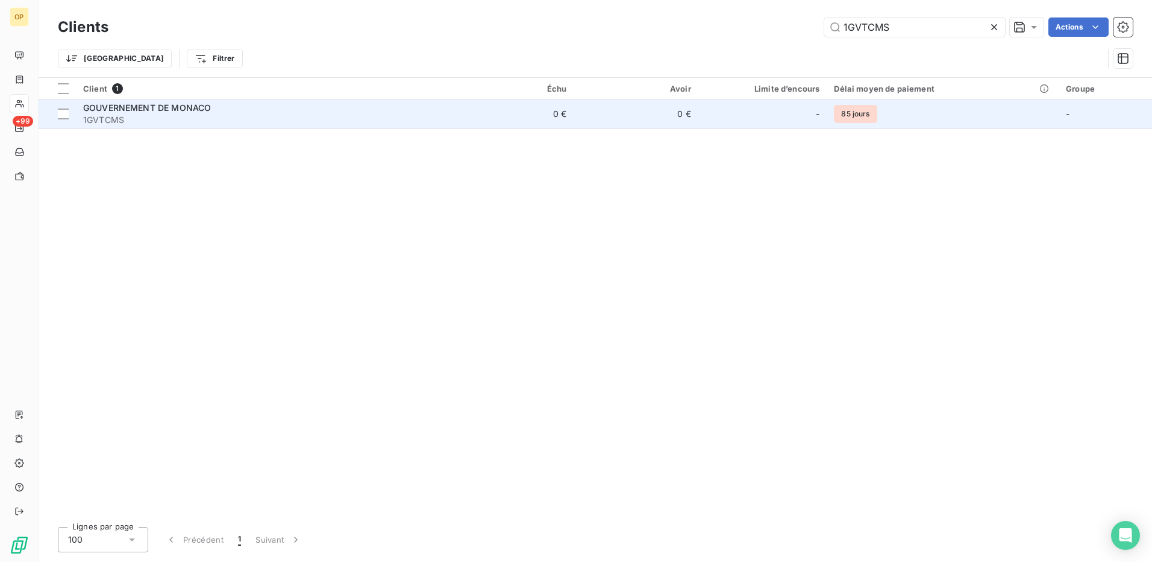
click at [104, 103] on span "GOUVERNEMENT DE MONACO" at bounding box center [147, 107] width 128 height 10
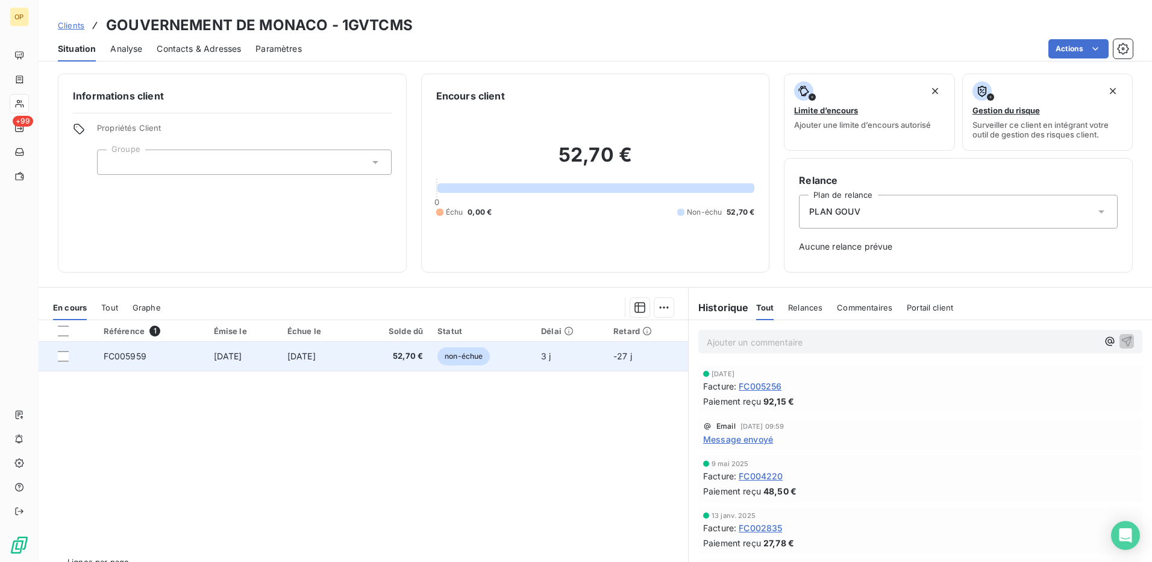
click at [468, 354] on span "non-échue" at bounding box center [463, 356] width 52 height 18
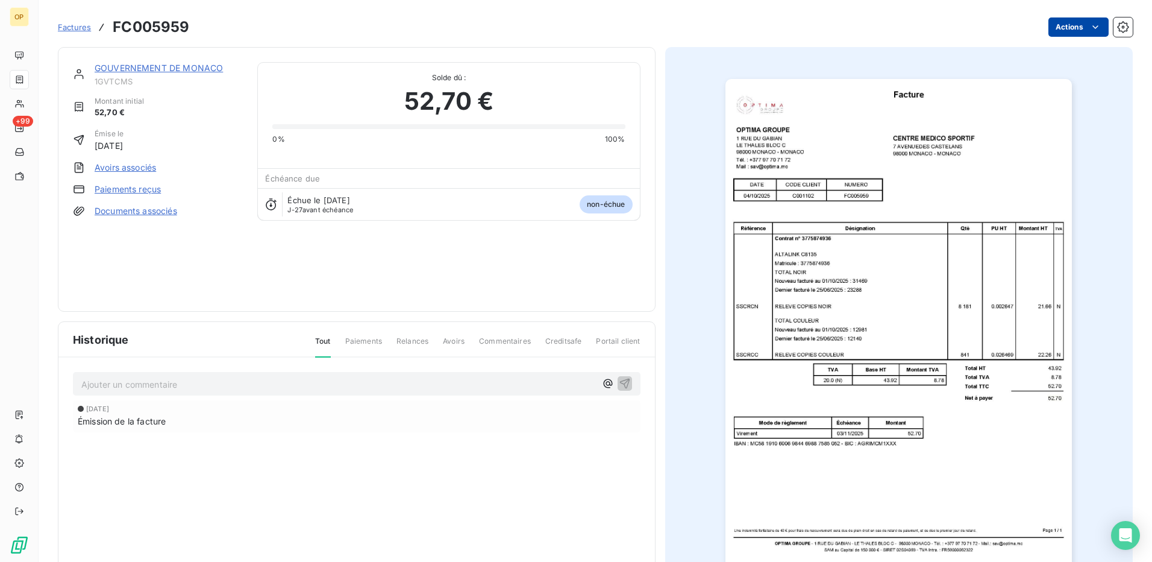
click at [1042, 32] on html "OP +99 Factures FC005959 Actions GOUVERNEMENT DE MONACO 1GVTCMS Montant initial…" at bounding box center [576, 281] width 1152 height 562
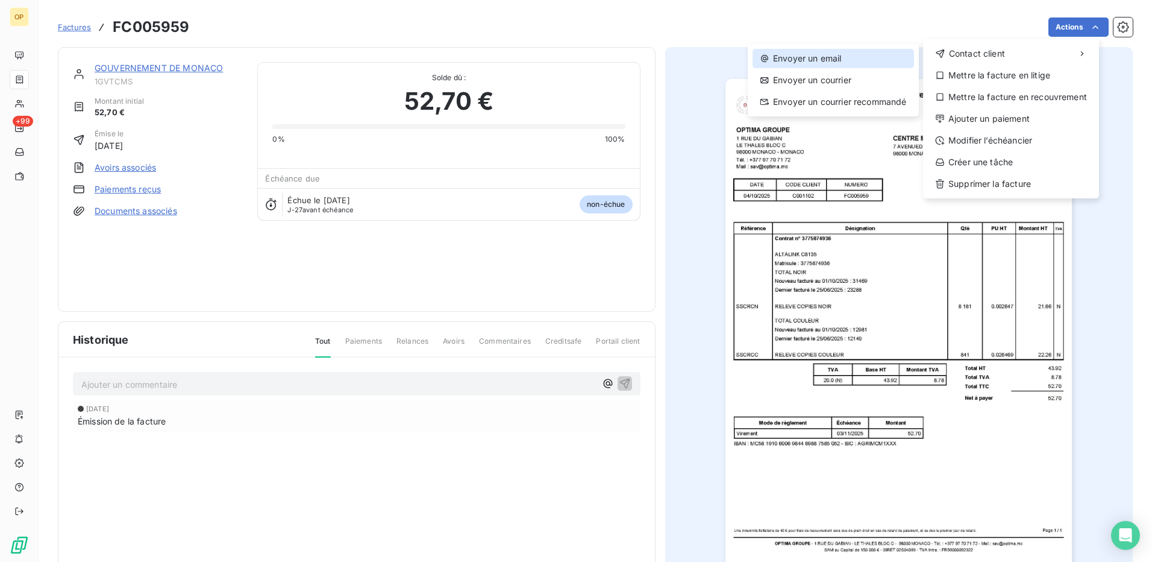
click at [848, 60] on div "Envoyer un email" at bounding box center [833, 58] width 161 height 19
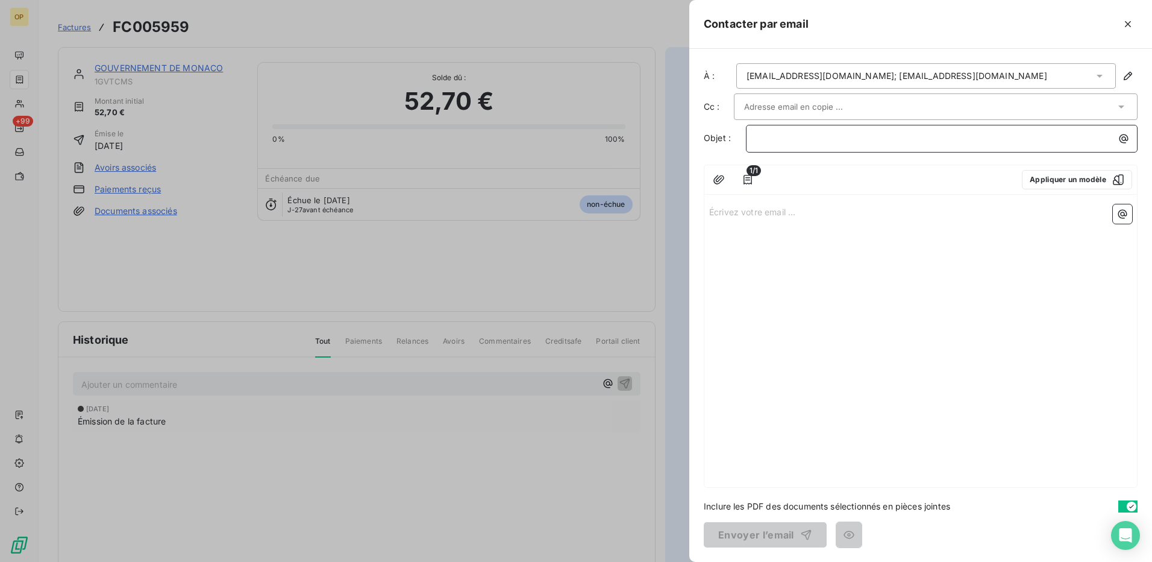
click at [790, 136] on p "﻿" at bounding box center [944, 138] width 377 height 14
click at [733, 210] on p "Écrivez votre email ... ﻿" at bounding box center [920, 211] width 423 height 14
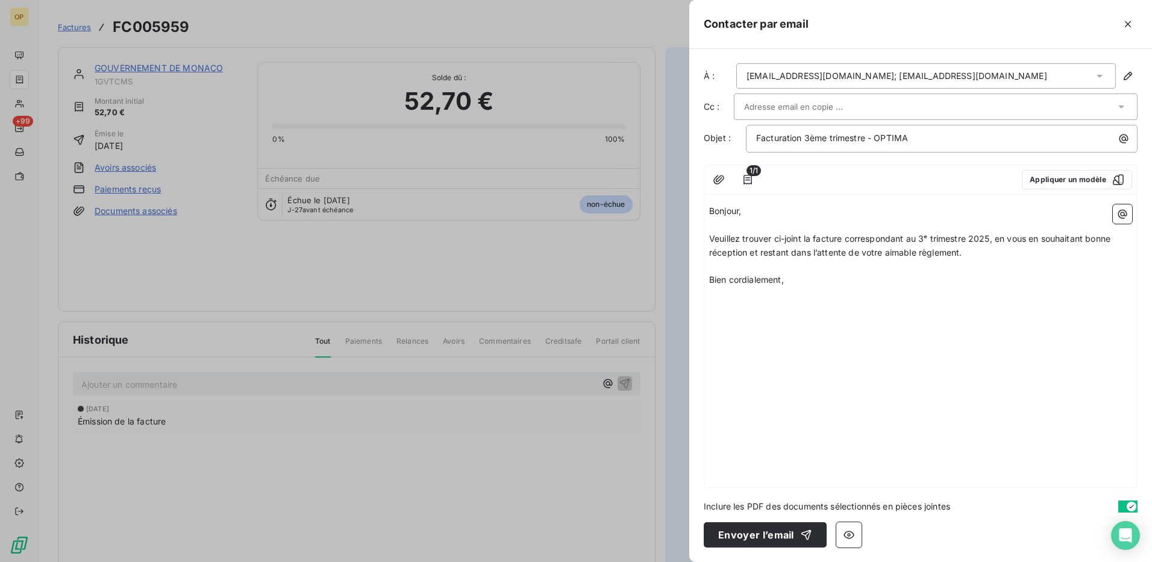
click at [993, 70] on div "[EMAIL_ADDRESS][DOMAIN_NAME]; [EMAIL_ADDRESS][DOMAIN_NAME]" at bounding box center [926, 75] width 380 height 25
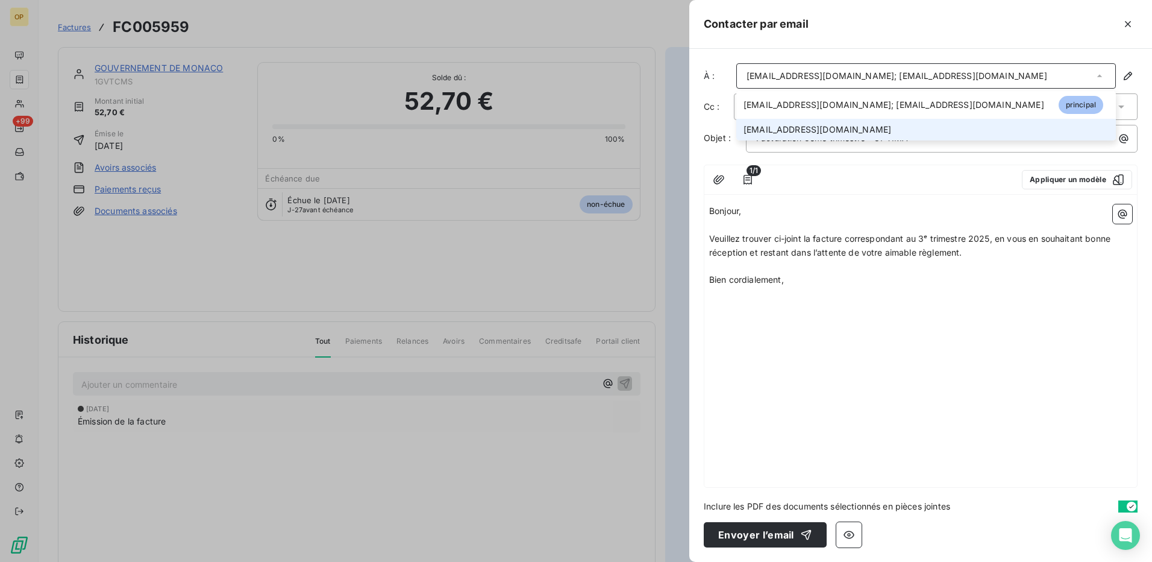
click at [866, 124] on li "[EMAIL_ADDRESS][DOMAIN_NAME]" at bounding box center [926, 130] width 380 height 22
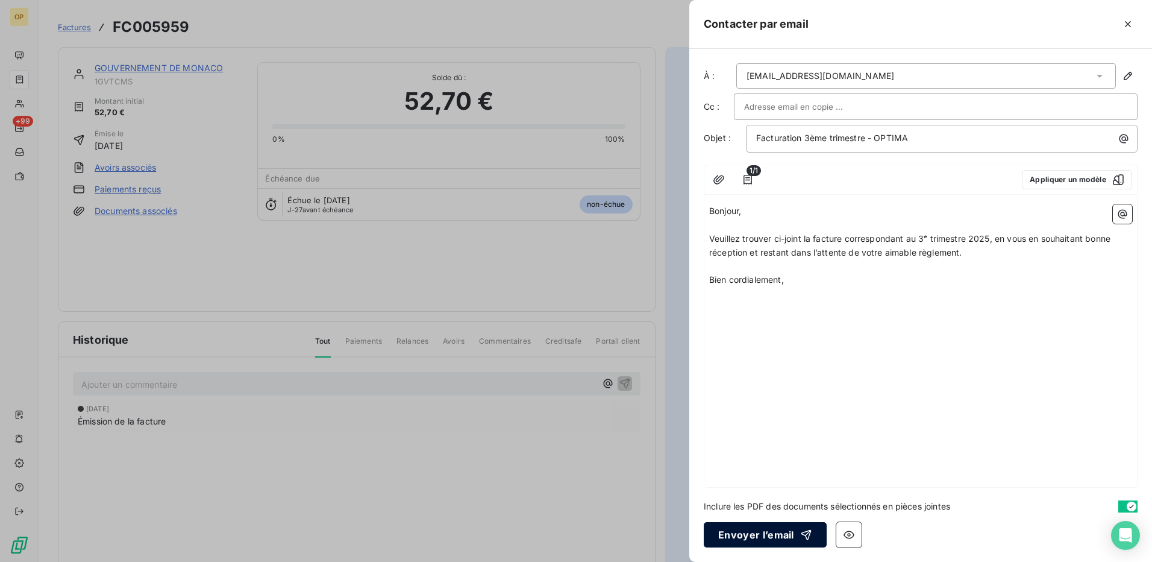
click at [775, 533] on button "Envoyer l’email" at bounding box center [765, 534] width 123 height 25
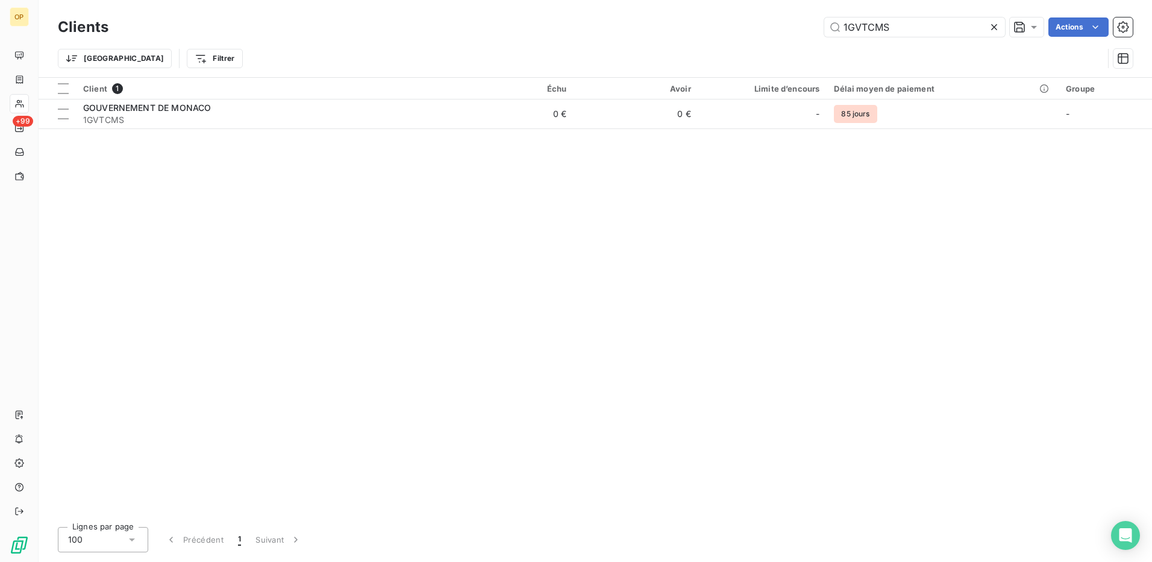
drag, startPoint x: 915, startPoint y: 24, endPoint x: 668, endPoint y: 30, distance: 247.1
click at [668, 30] on div "1GVTCMS Actions" at bounding box center [628, 26] width 1010 height 19
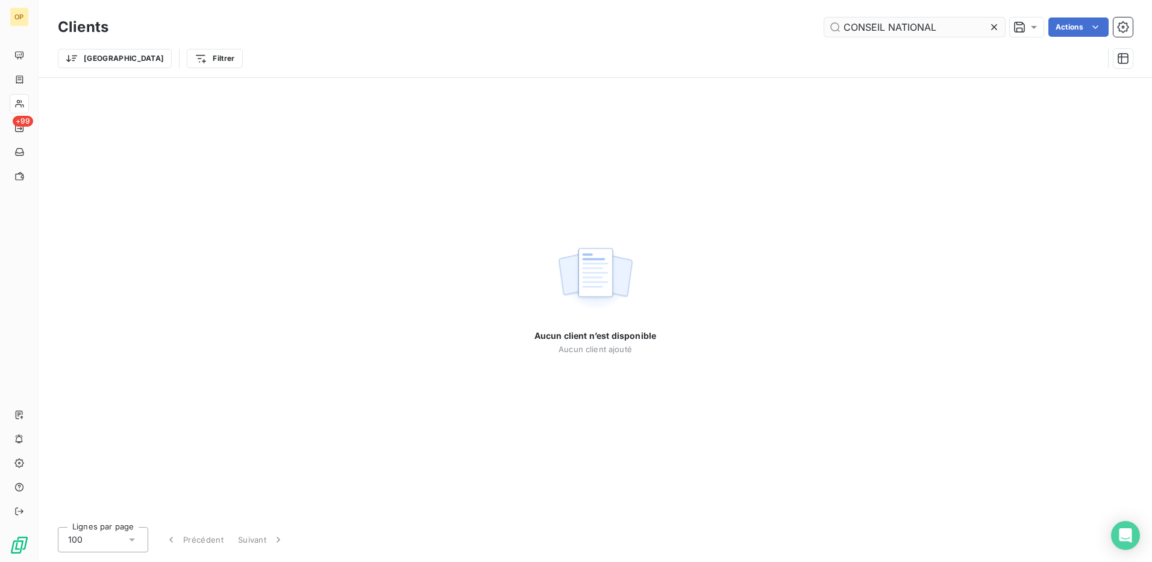
drag, startPoint x: 955, startPoint y: 23, endPoint x: 886, endPoint y: 30, distance: 69.0
click at [886, 30] on input "CONSEIL NATIONAL" at bounding box center [914, 26] width 181 height 19
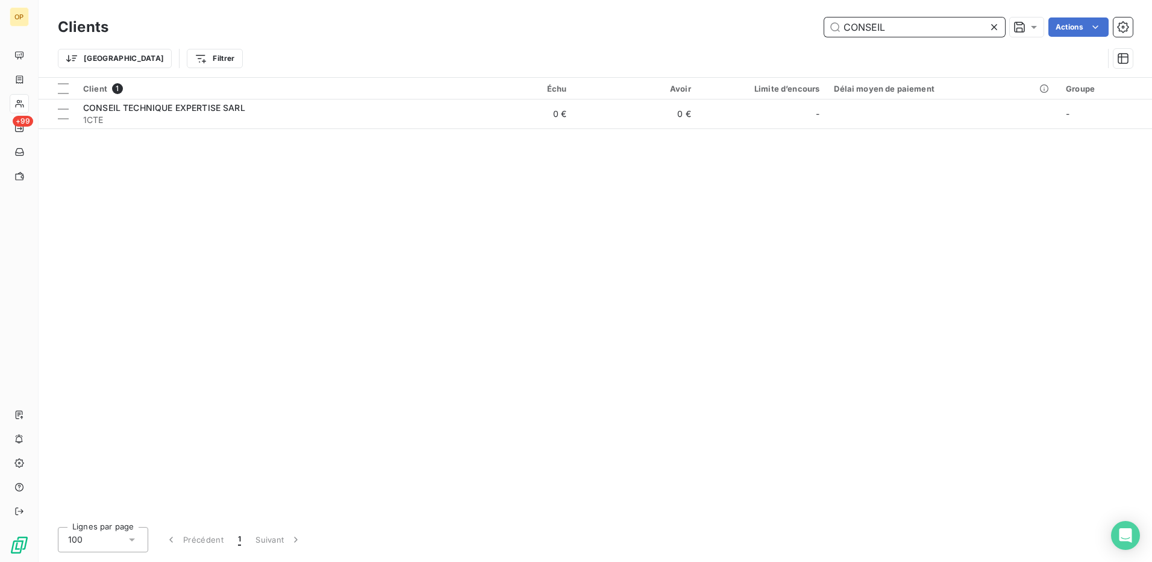
drag, startPoint x: 895, startPoint y: 25, endPoint x: 800, endPoint y: 33, distance: 95.5
click at [800, 33] on div "CONSEIL Actions" at bounding box center [628, 26] width 1010 height 19
paste input "1GVTCN"
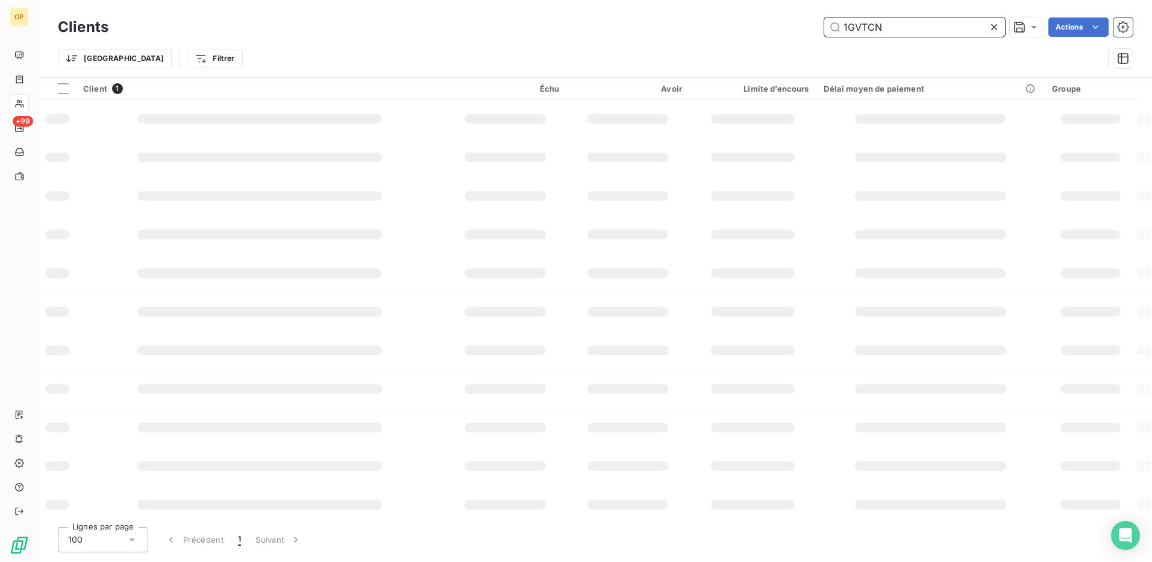
type input "1GVTCN"
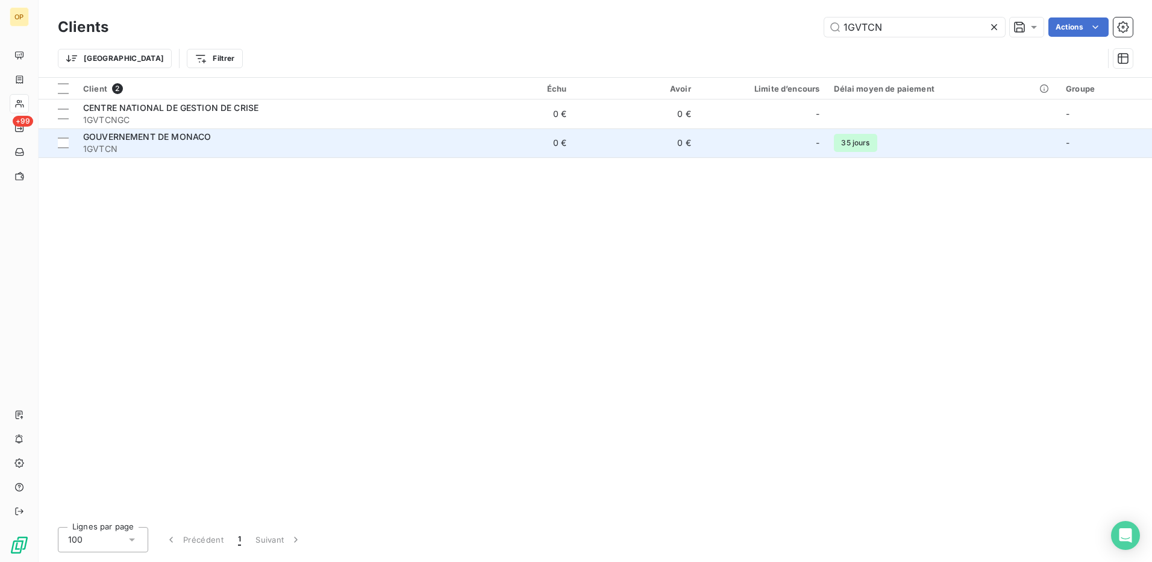
click at [322, 145] on span "1GVTCN" at bounding box center [262, 149] width 359 height 12
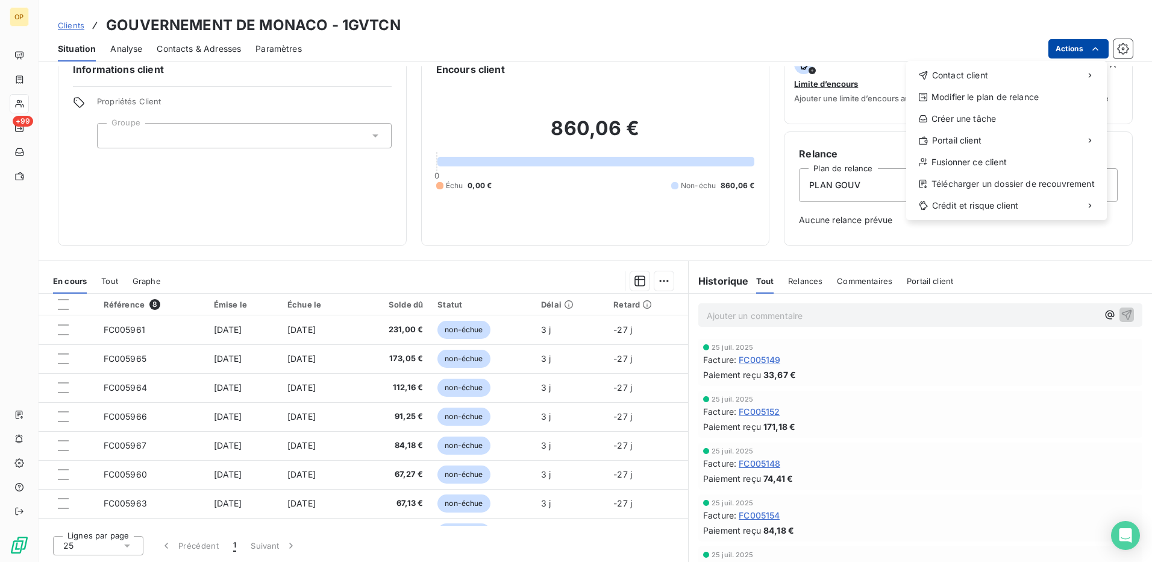
click at [1083, 49] on html "OP +99 Clients GOUVERNEMENT DE MONACO - 1GVTCN Situation Analyse Contacts & Adr…" at bounding box center [576, 281] width 1152 height 562
click at [827, 89] on div "Envoyer un email" at bounding box center [816, 79] width 161 height 19
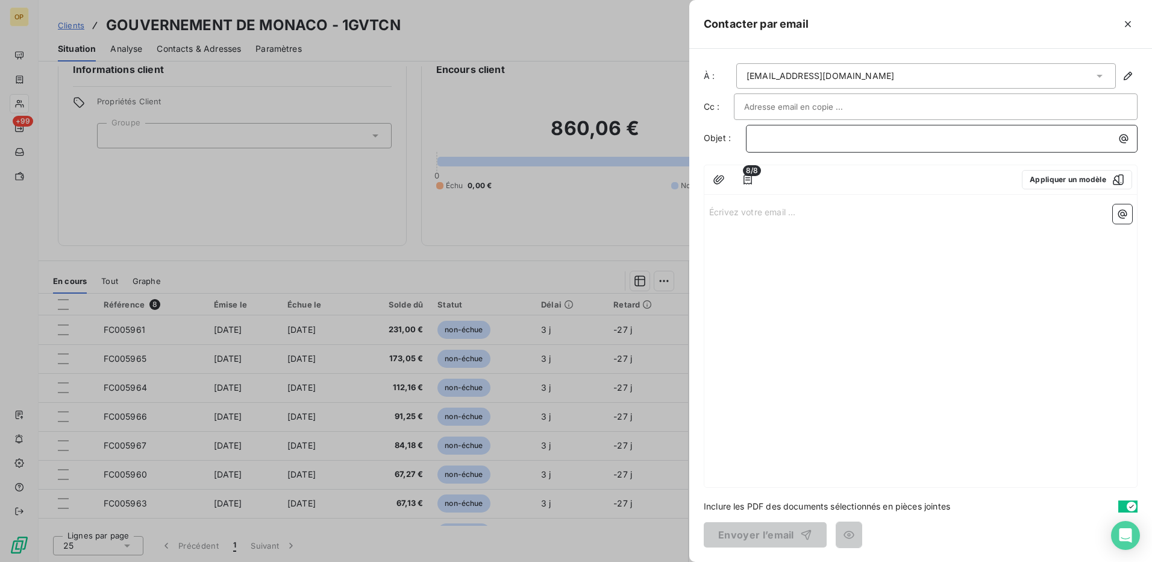
click at [818, 140] on p "﻿" at bounding box center [944, 138] width 377 height 14
click at [853, 258] on div "Écrivez votre email ... ﻿" at bounding box center [920, 342] width 433 height 287
click at [738, 211] on p "Écrivez votre email ... ﻿" at bounding box center [920, 211] width 423 height 14
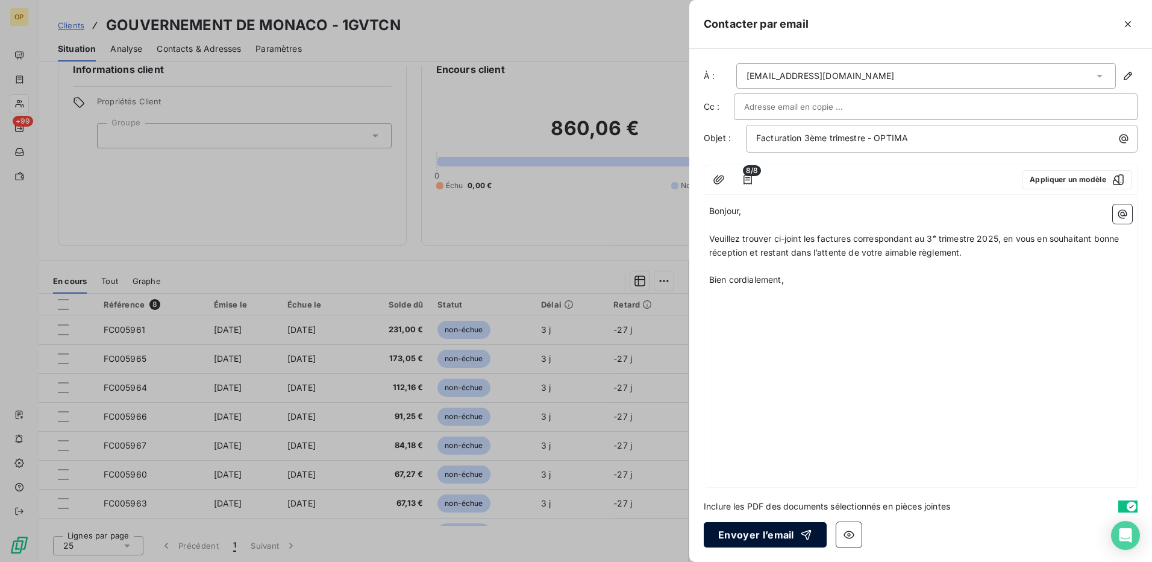
click at [759, 531] on button "Envoyer l’email" at bounding box center [765, 534] width 123 height 25
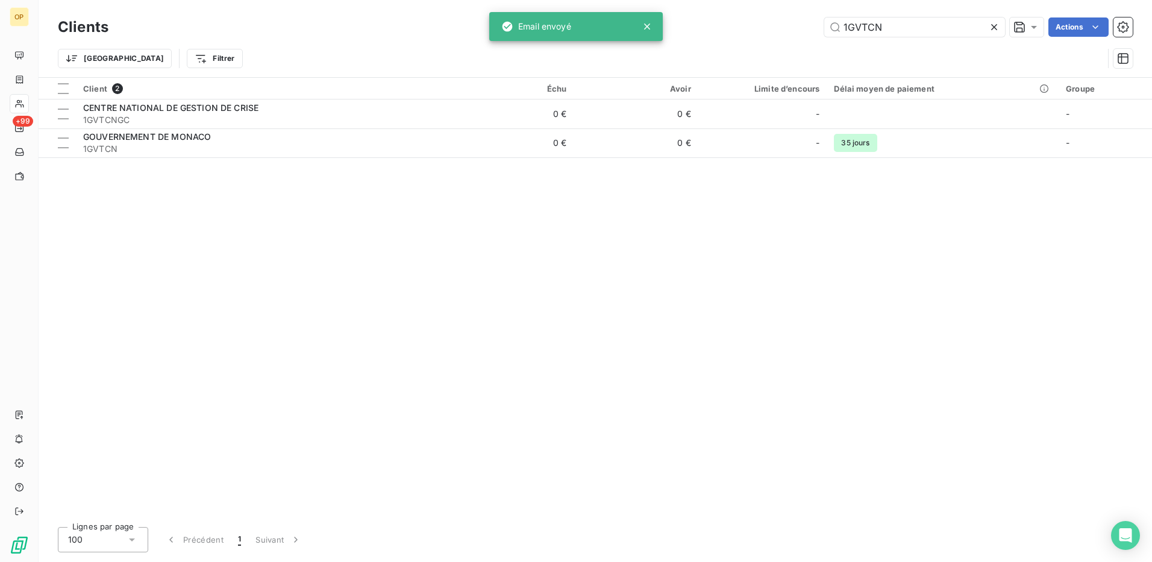
drag, startPoint x: 900, startPoint y: 25, endPoint x: 809, endPoint y: 31, distance: 91.8
click at [809, 31] on div "1GVTCN Actions" at bounding box center [628, 26] width 1010 height 19
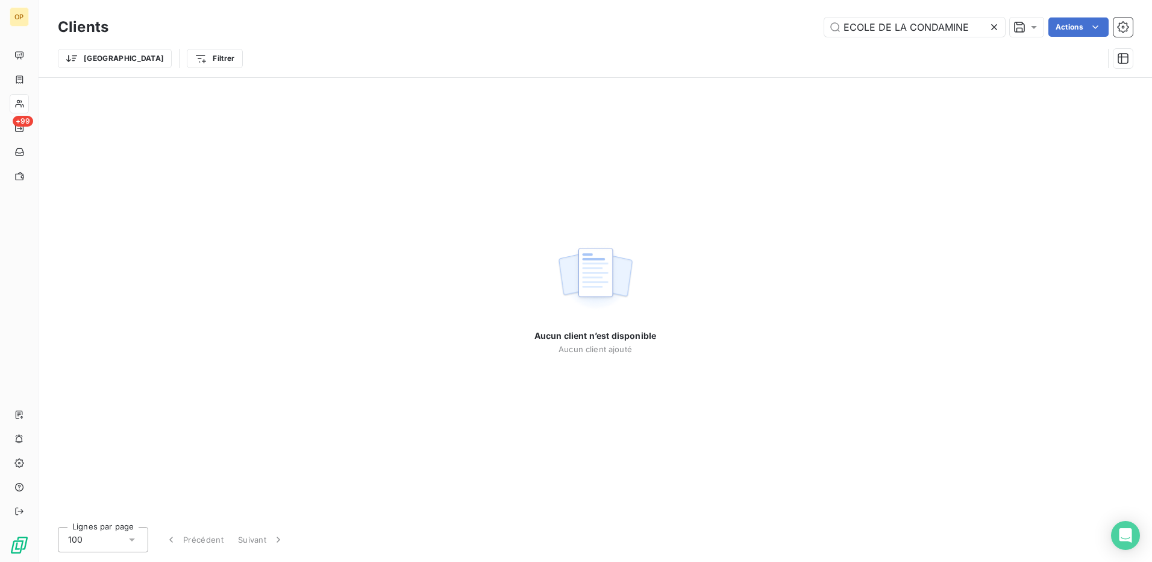
drag, startPoint x: 909, startPoint y: 31, endPoint x: 754, endPoint y: 32, distance: 154.3
click at [754, 32] on div "ECOLE DE LA CONDAMINE Actions" at bounding box center [628, 26] width 1010 height 19
type input "CONDAMINE"
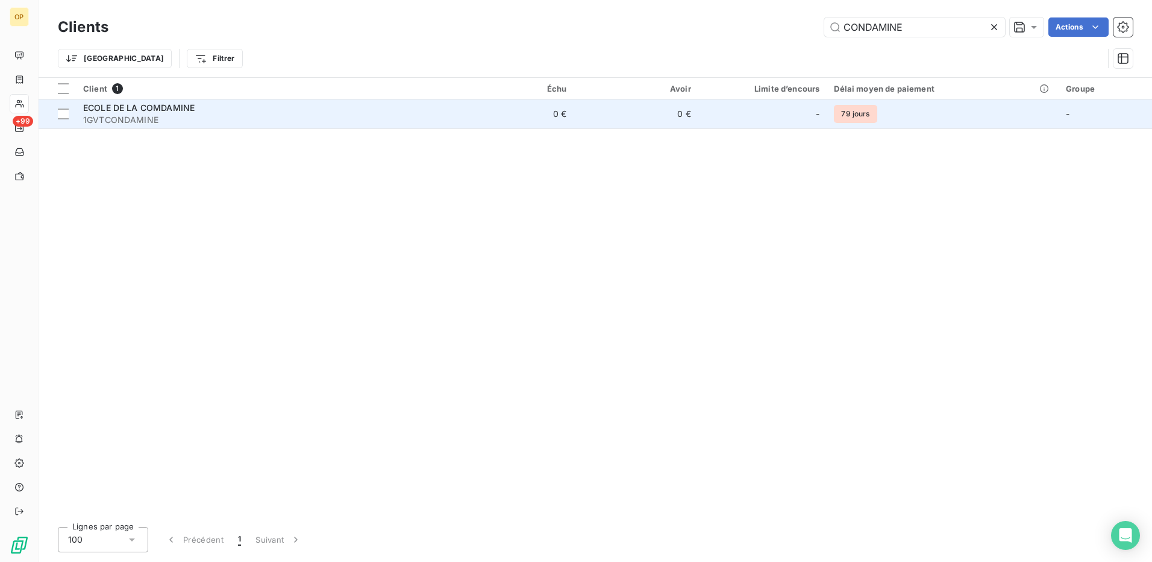
click at [335, 114] on span "1GVTCONDAMINE" at bounding box center [262, 120] width 359 height 12
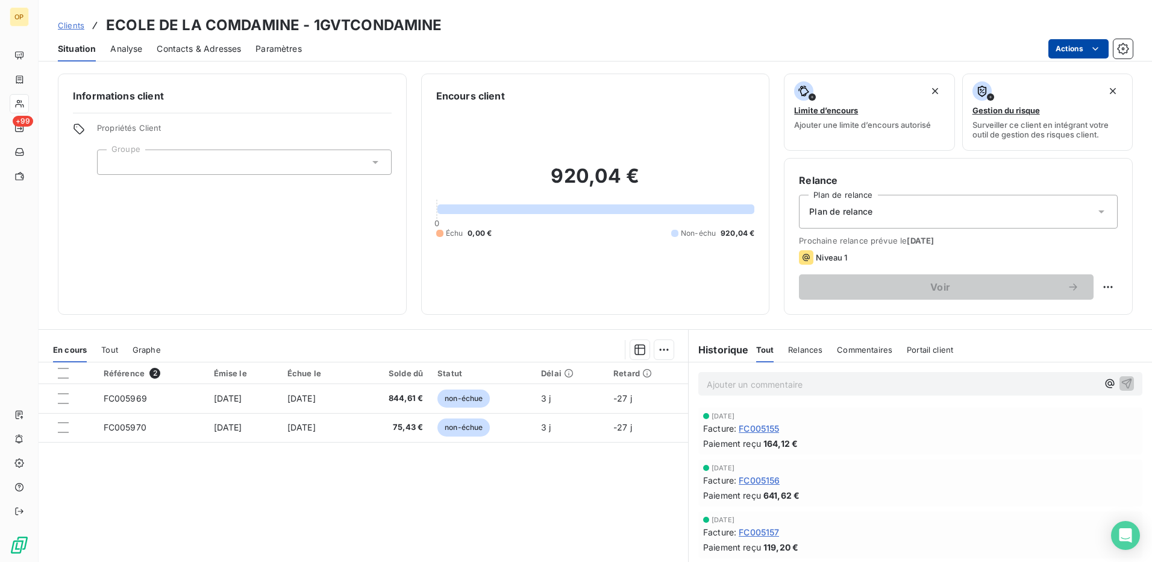
click at [1088, 48] on html "OP +99 Clients ECOLE DE LA COMDAMINE - 1GVTCONDAMINE Situation Analyse Contacts…" at bounding box center [576, 281] width 1152 height 562
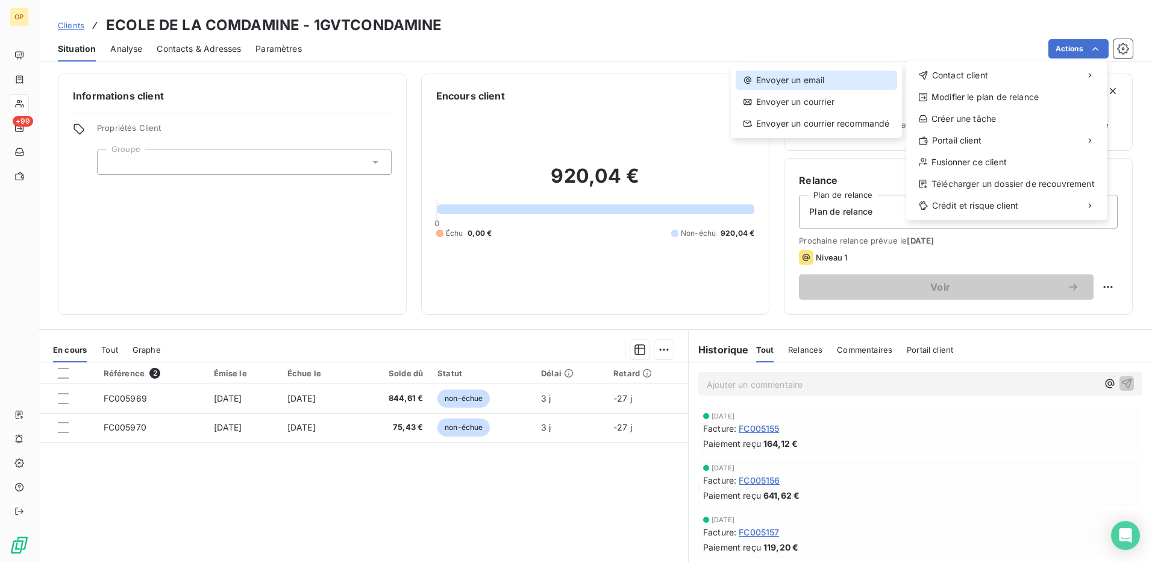
click at [847, 81] on div "Envoyer un email" at bounding box center [816, 79] width 161 height 19
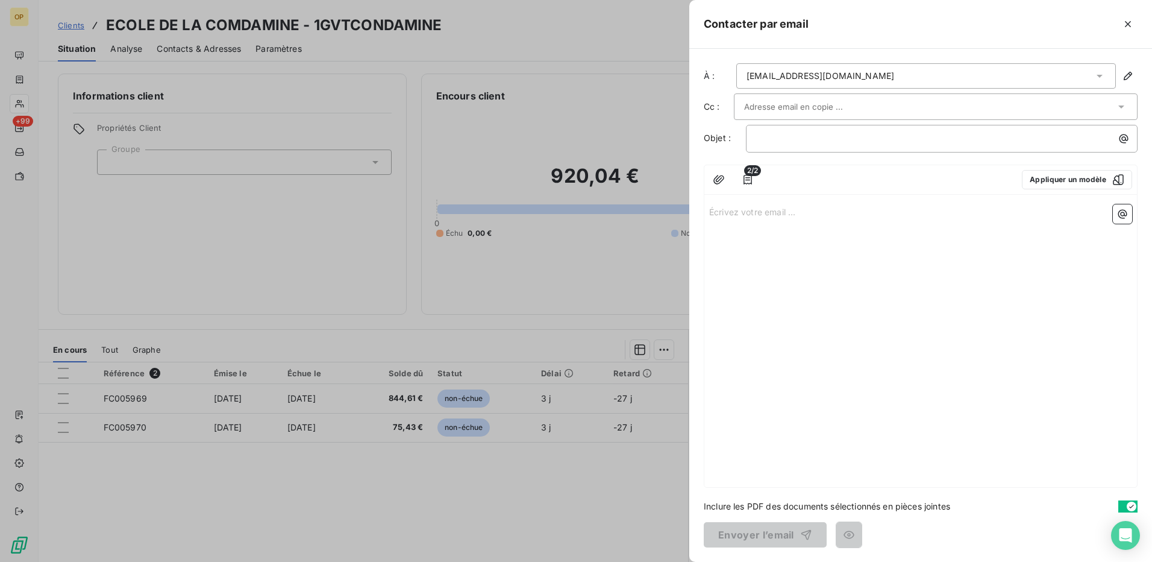
click at [748, 197] on div "2/2 Appliquer un modèle Écrivez votre email ... ﻿" at bounding box center [921, 325] width 434 height 323
click at [731, 209] on p "Écrivez votre email ... ﻿" at bounding box center [920, 211] width 423 height 14
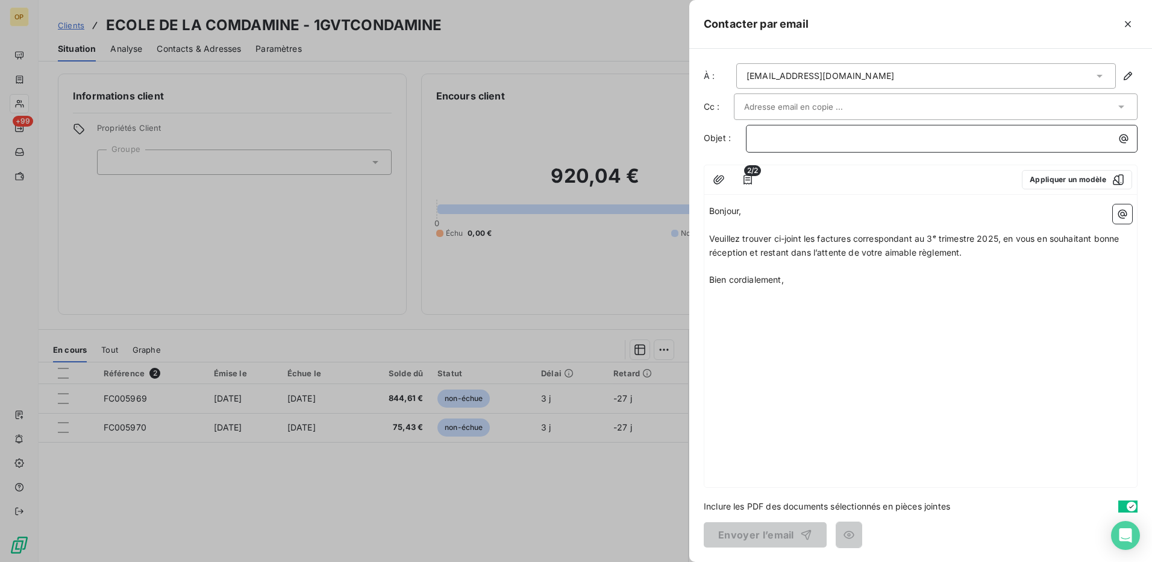
click at [772, 136] on p "﻿" at bounding box center [944, 138] width 377 height 14
click at [739, 531] on button "Envoyer l’email" at bounding box center [765, 534] width 123 height 25
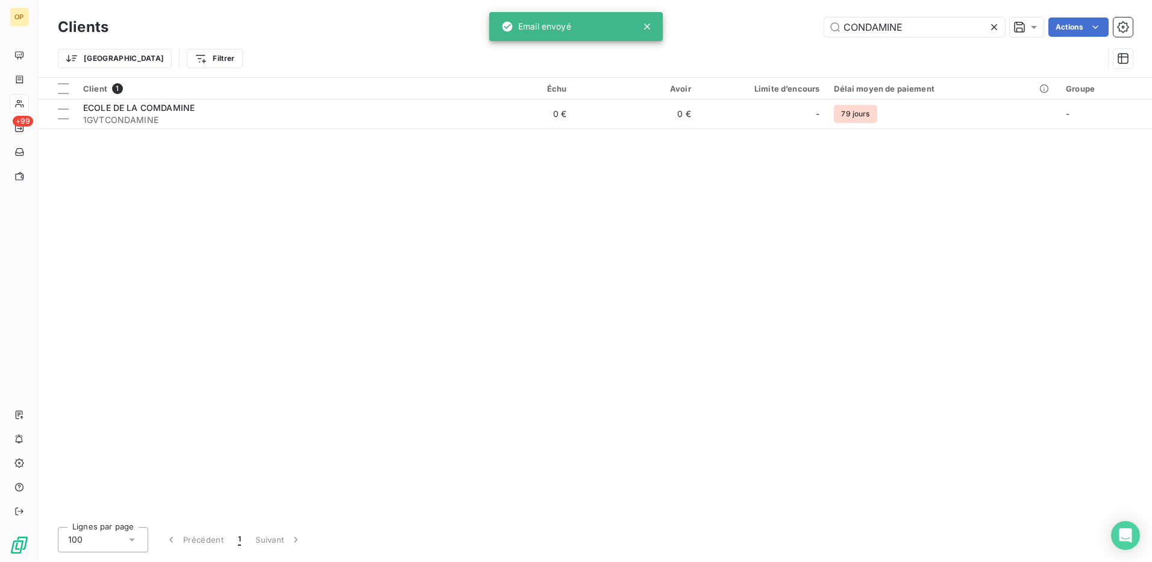
drag, startPoint x: 922, startPoint y: 32, endPoint x: 789, endPoint y: 38, distance: 133.3
click at [789, 38] on div "Clients CONDAMINE Actions" at bounding box center [595, 26] width 1075 height 25
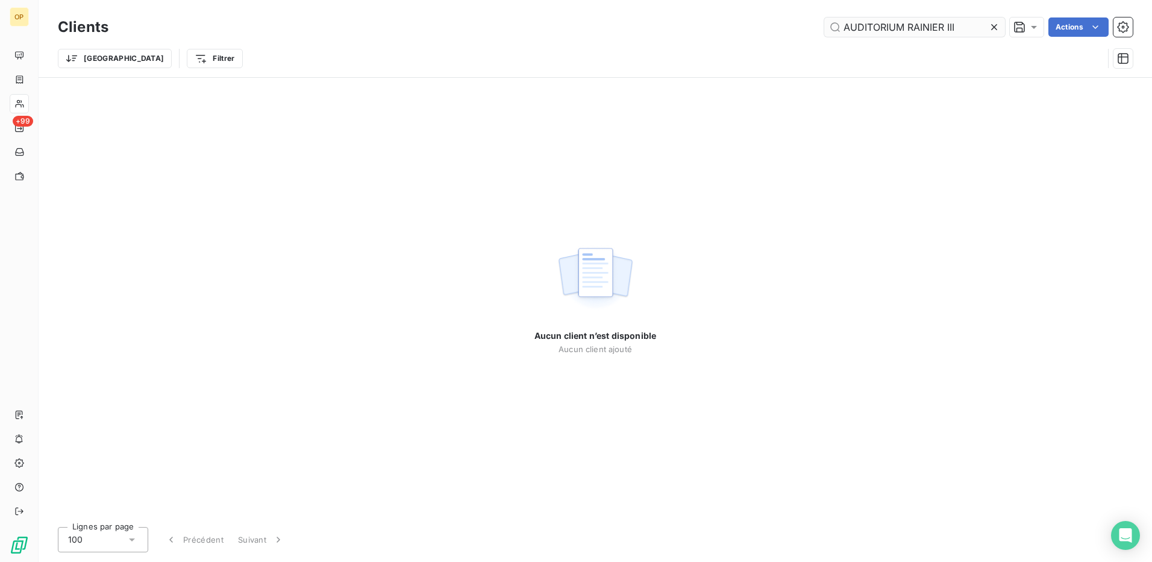
drag, startPoint x: 957, startPoint y: 27, endPoint x: 908, endPoint y: 30, distance: 49.5
click at [908, 30] on input "AUDITORIUM RAINIER III" at bounding box center [914, 26] width 181 height 19
drag, startPoint x: 912, startPoint y: 30, endPoint x: 789, endPoint y: 37, distance: 122.5
click at [789, 37] on div "Clients AUDITORIUM Actions" at bounding box center [595, 26] width 1075 height 25
drag, startPoint x: 907, startPoint y: 27, endPoint x: 748, endPoint y: 29, distance: 159.7
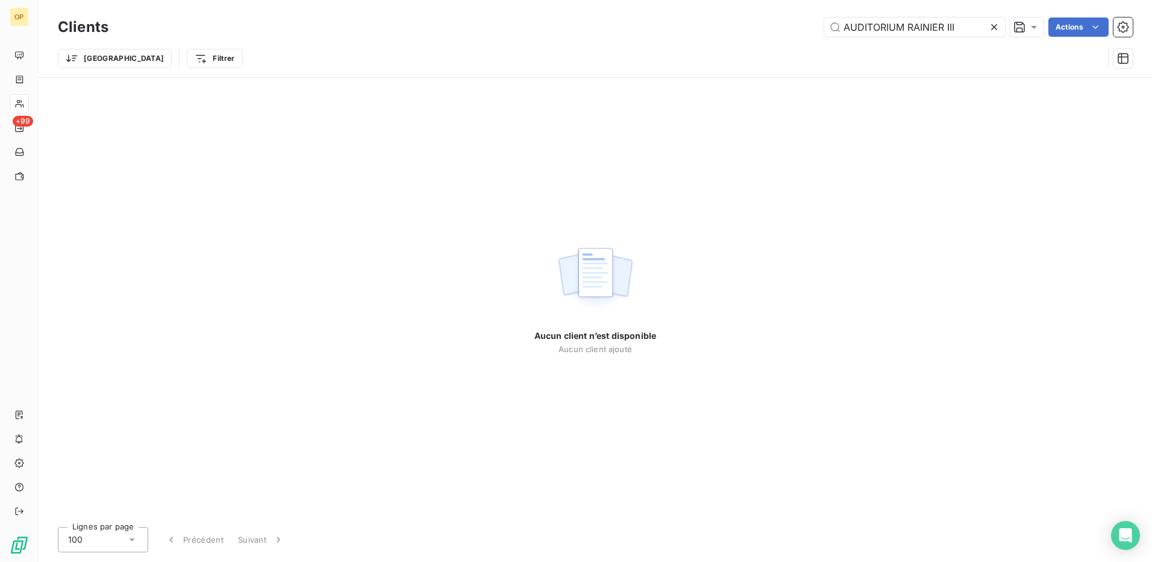
click at [754, 29] on div "AUDITORIUM RAINIER III Actions" at bounding box center [628, 26] width 1010 height 19
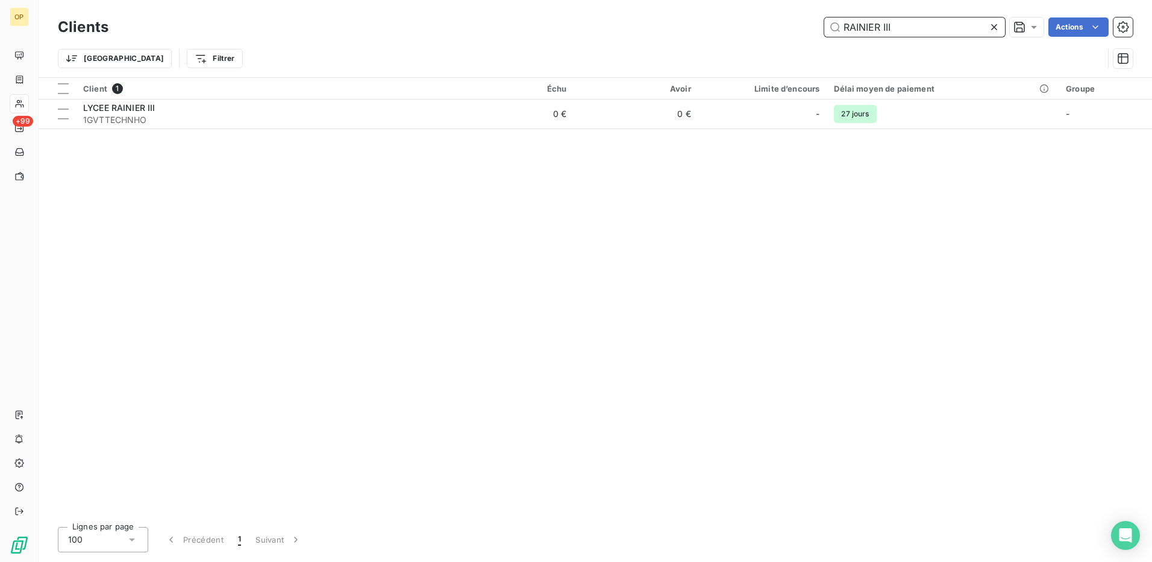
drag, startPoint x: 913, startPoint y: 29, endPoint x: 674, endPoint y: 24, distance: 239.9
click at [674, 24] on div "RAINIER III Actions" at bounding box center [628, 26] width 1010 height 19
paste input "1GVTCR"
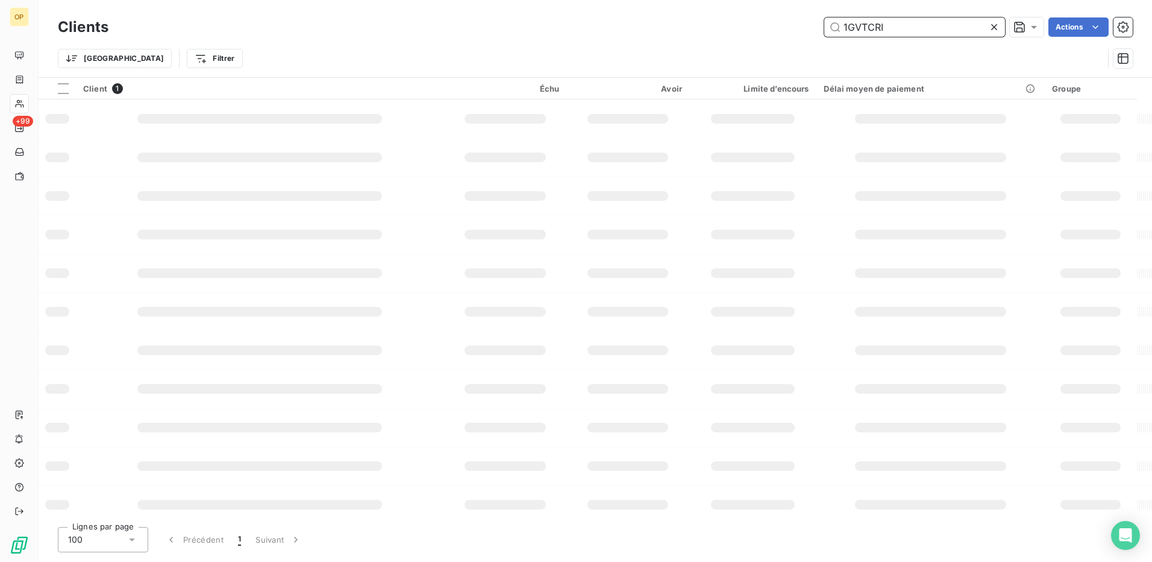
type input "1GVTCRI"
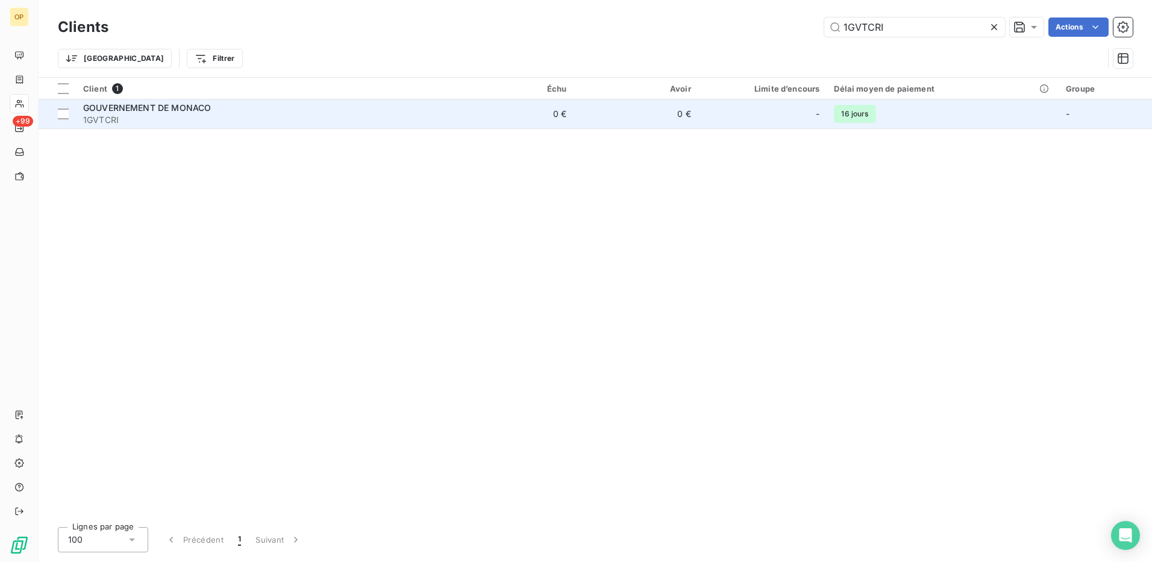
click at [528, 120] on td "0 €" at bounding box center [511, 113] width 125 height 29
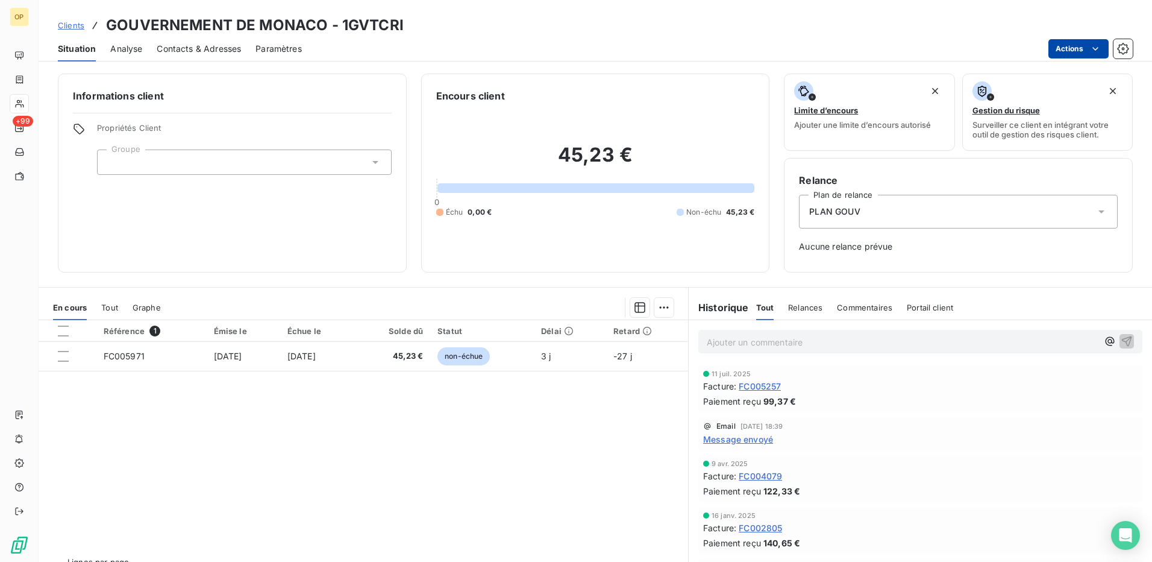
click at [1075, 52] on html "OP +99 Clients GOUVERNEMENT DE MONACO - 1GVTCRI Situation Analyse Contacts & Ad…" at bounding box center [576, 281] width 1152 height 562
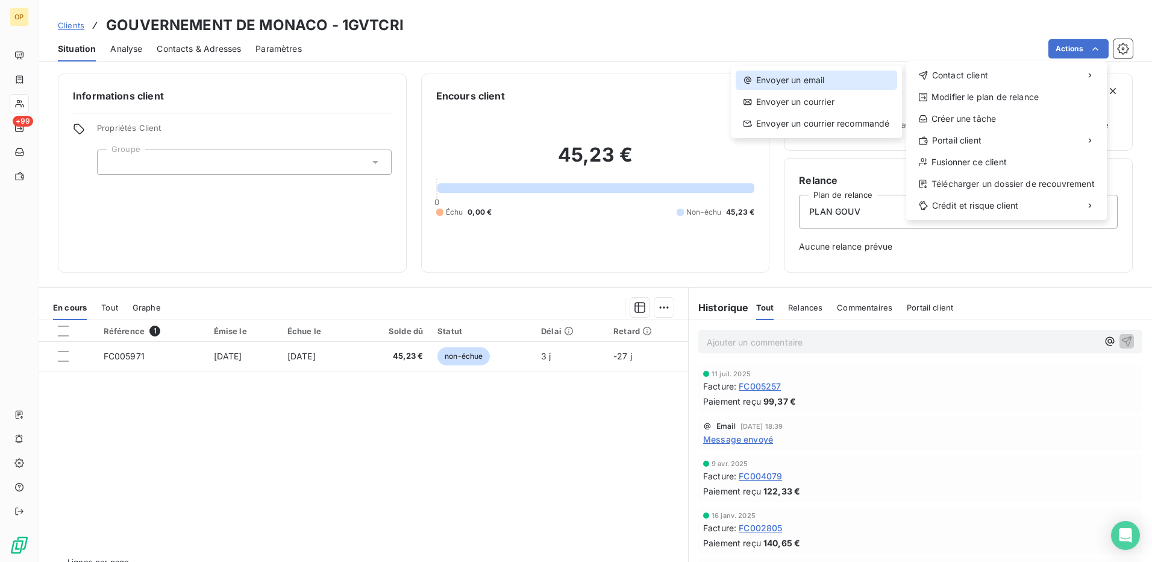
click at [835, 75] on div "Envoyer un email" at bounding box center [816, 79] width 161 height 19
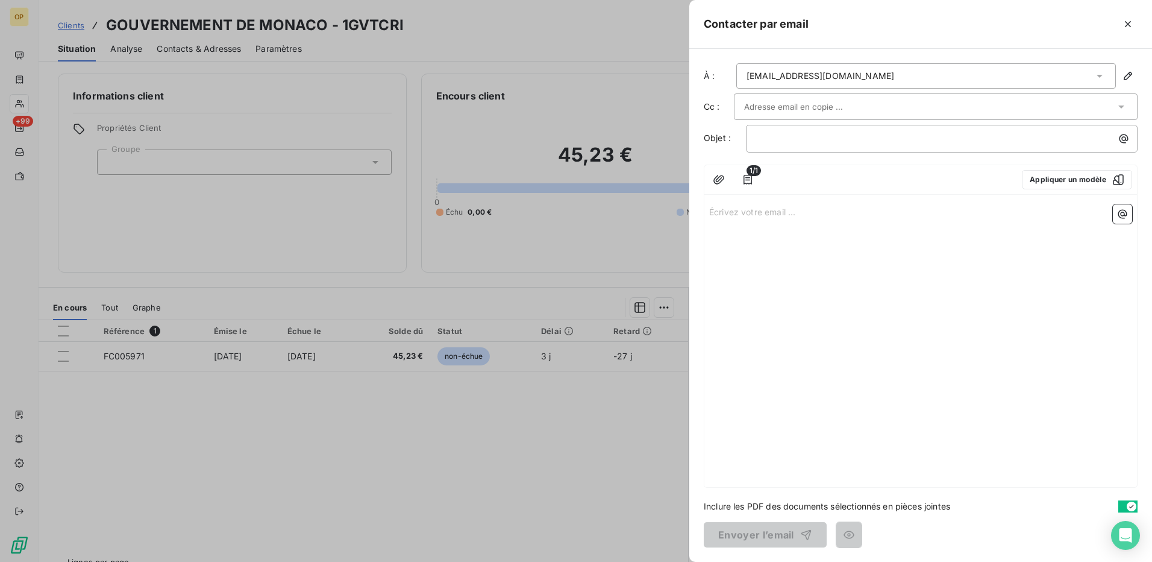
click at [757, 204] on div "Écrivez votre email ... ﻿" at bounding box center [920, 342] width 433 height 287
click at [756, 204] on p "Écrivez votre email ... ﻿" at bounding box center [920, 211] width 423 height 14
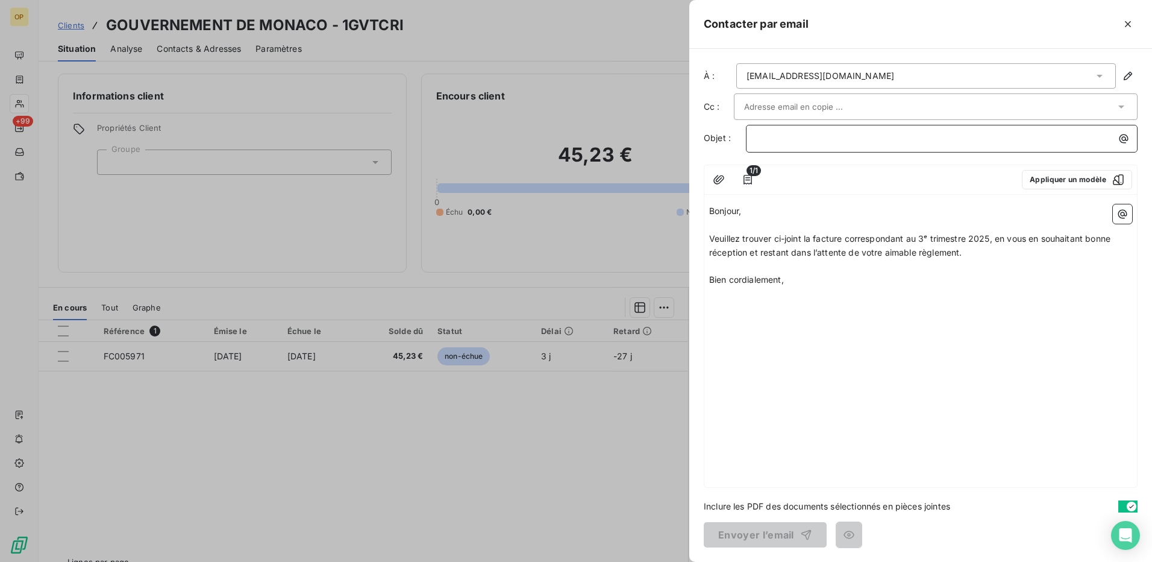
click at [775, 139] on p "﻿" at bounding box center [944, 138] width 377 height 14
click at [784, 528] on button "Envoyer l’email" at bounding box center [765, 534] width 123 height 25
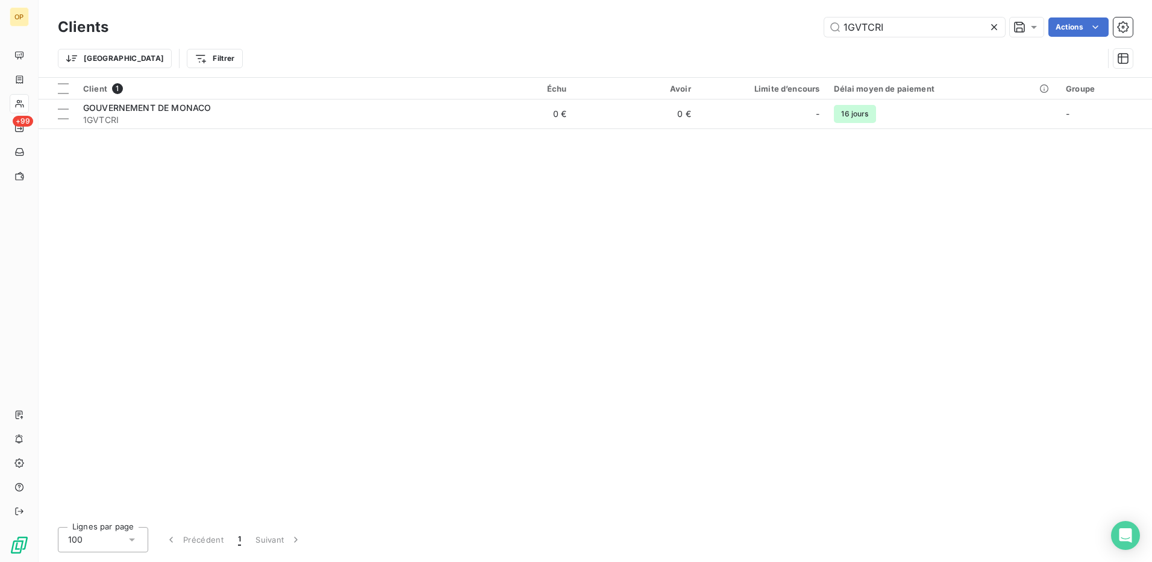
drag, startPoint x: 899, startPoint y: 25, endPoint x: 752, endPoint y: 43, distance: 148.2
click at [752, 43] on div "Clients 1GVTCRI Actions Trier Filtrer" at bounding box center [595, 45] width 1075 height 63
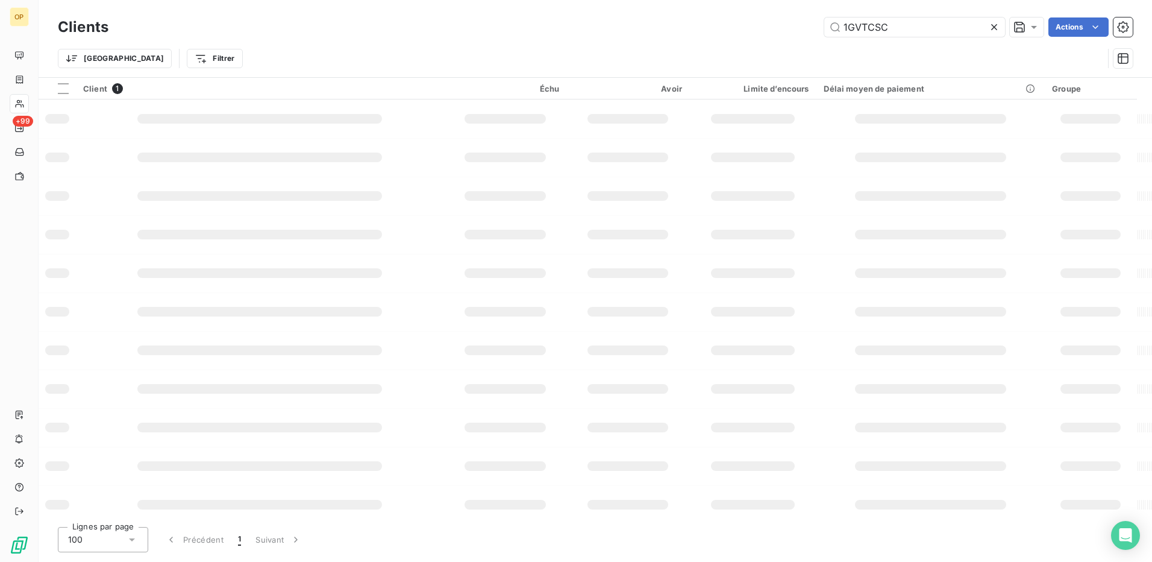
type input "1GVTCSC"
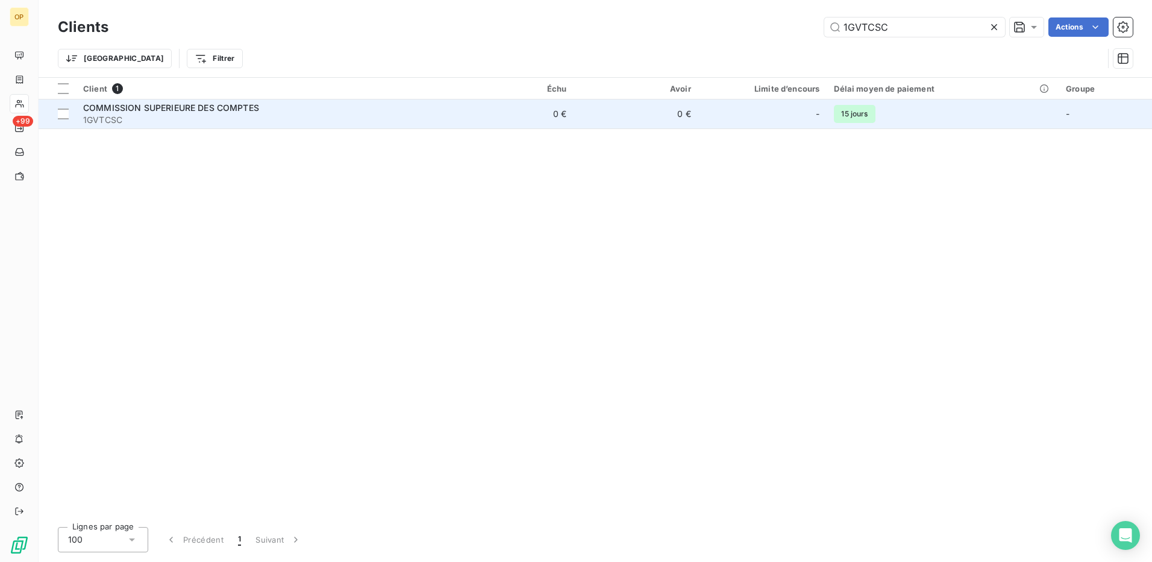
click at [609, 113] on td "0 €" at bounding box center [636, 113] width 125 height 29
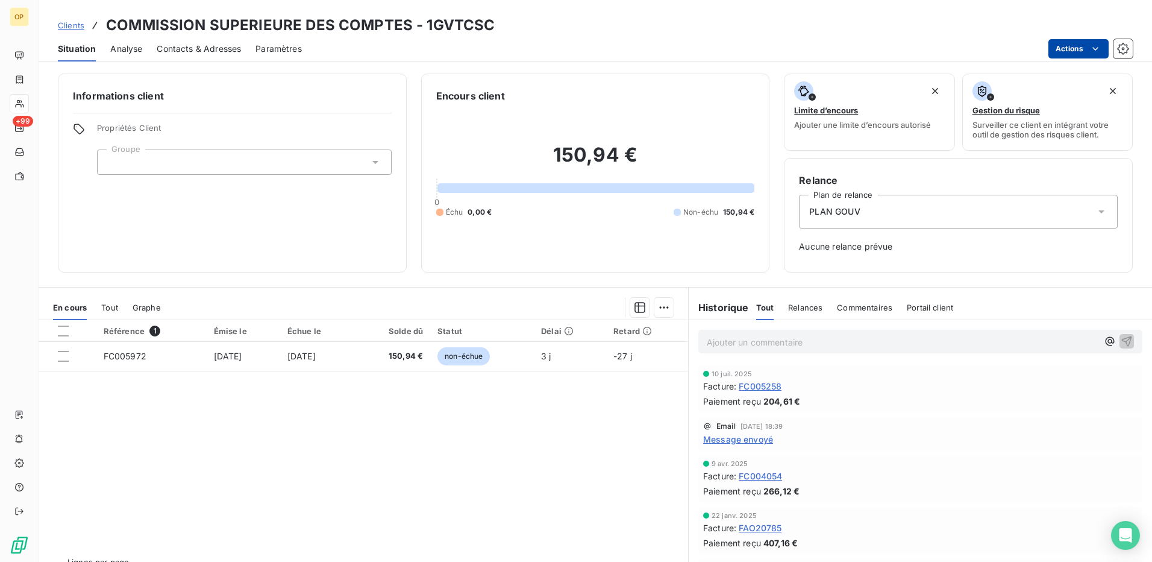
click at [1081, 53] on html "OP +99 Clients COMMISSION SUPERIEURE DES COMPTES - 1GVTCSC Situation Analyse Co…" at bounding box center [576, 281] width 1152 height 562
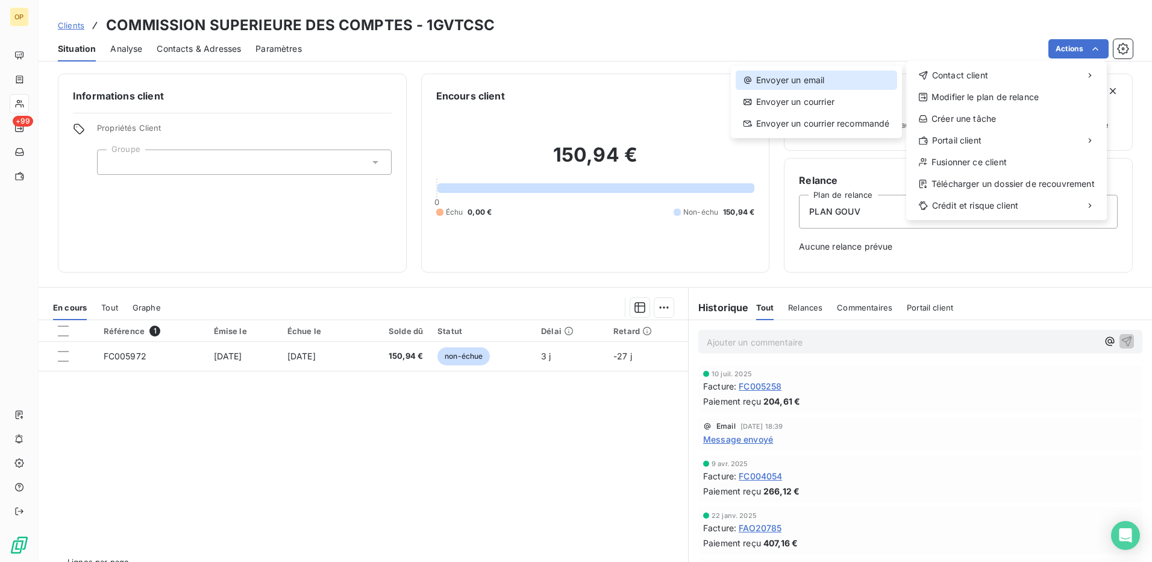
click at [812, 77] on div "Envoyer un email" at bounding box center [816, 79] width 161 height 19
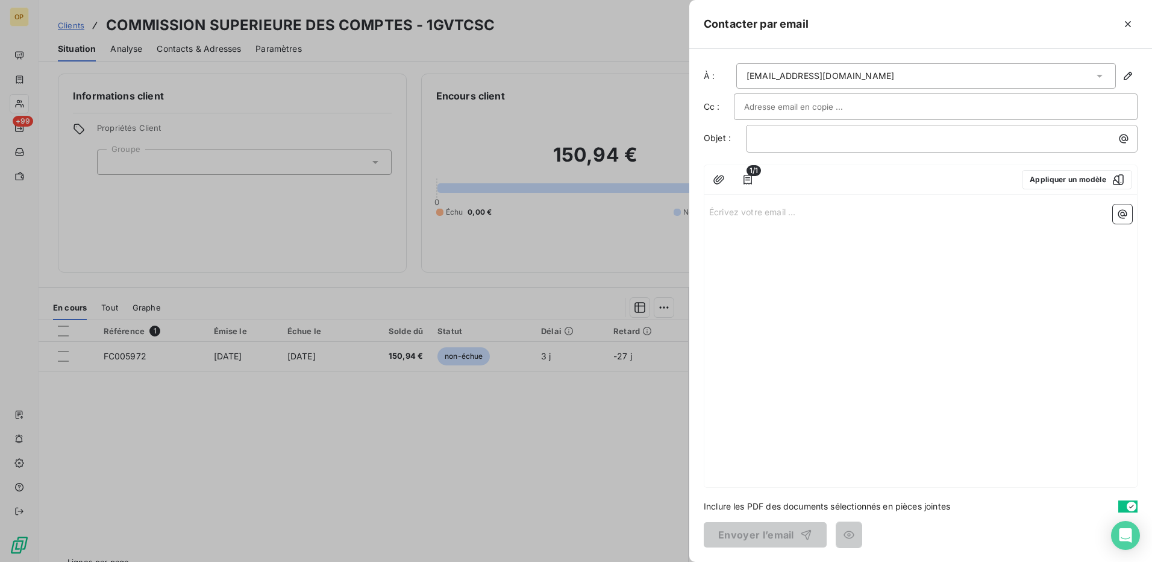
click at [789, 208] on p "Écrivez votre email ... ﻿" at bounding box center [920, 211] width 423 height 14
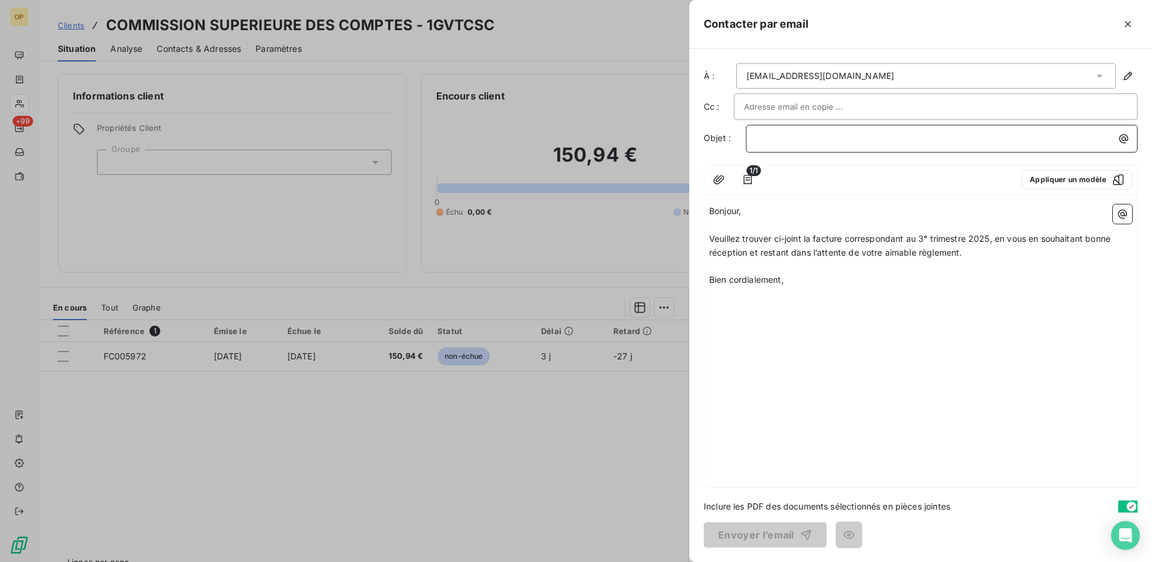
click at [779, 135] on p "﻿" at bounding box center [944, 138] width 377 height 14
click at [739, 527] on button "Envoyer l’email" at bounding box center [765, 534] width 123 height 25
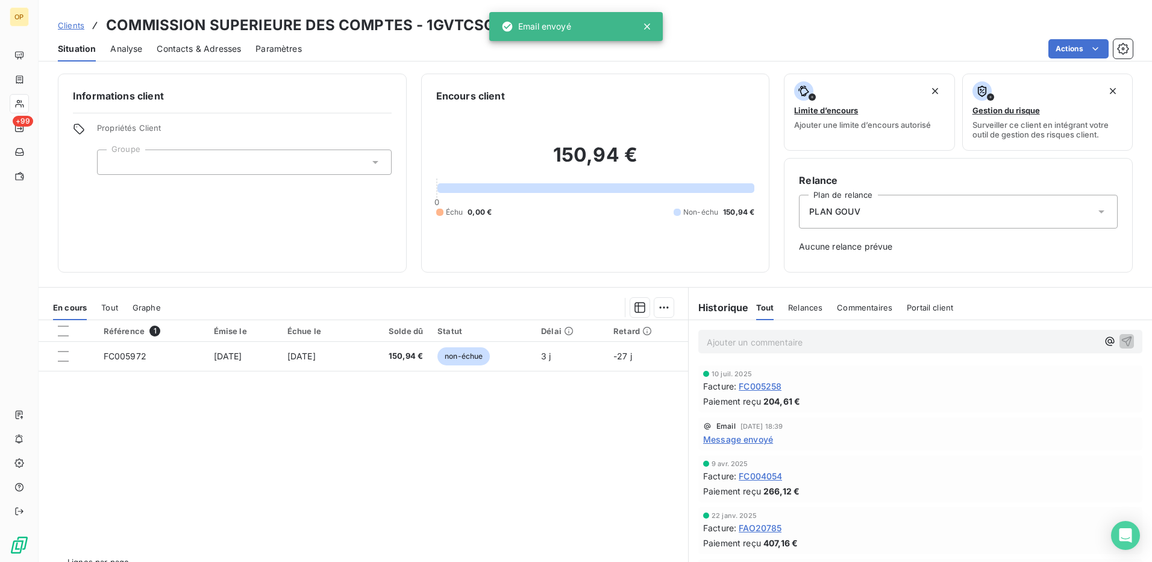
click at [288, 467] on div "Référence 1 Émise le Échue le Solde dû Statut Délai Retard FC005972 [DATE] [DAT…" at bounding box center [364, 436] width 650 height 232
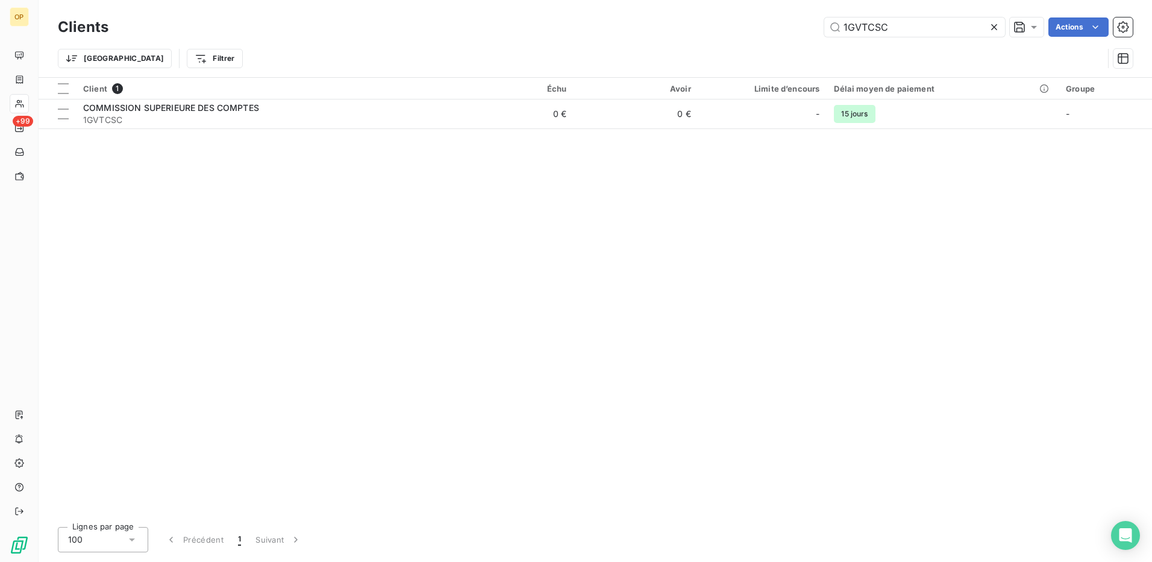
click at [1127, 249] on div "Client 1 Échu Avoir Limite d’encours Délai moyen de paiement Groupe COMMISSION …" at bounding box center [595, 297] width 1113 height 439
drag, startPoint x: 883, startPoint y: 29, endPoint x: 735, endPoint y: 30, distance: 148.2
click at [735, 30] on div "1GVTCSC Actions" at bounding box center [628, 26] width 1010 height 19
paste input "TTP"
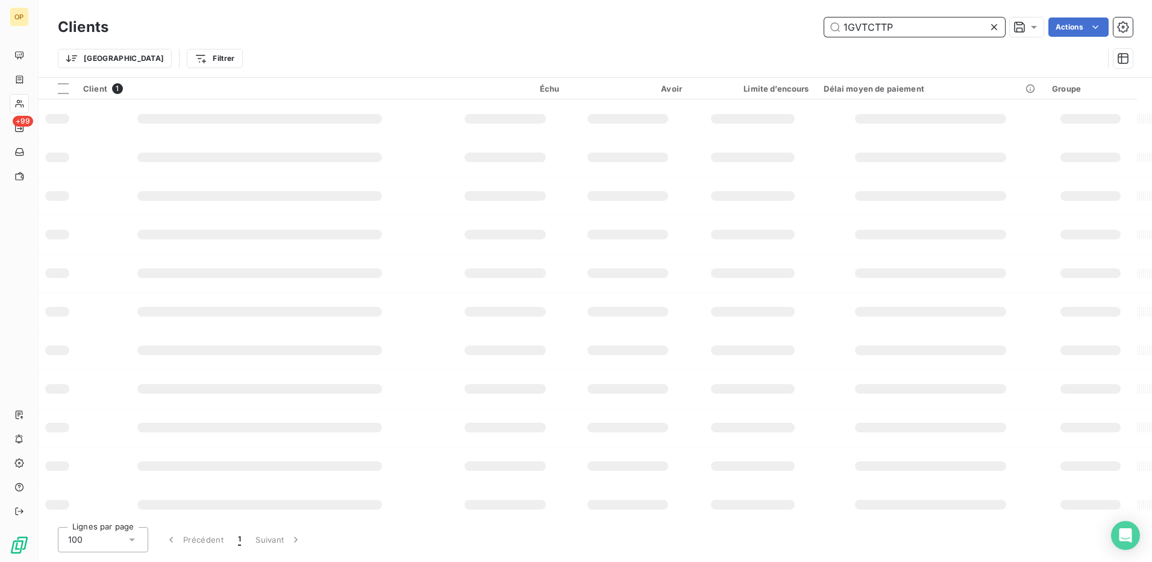
type input "1GVTCTTP"
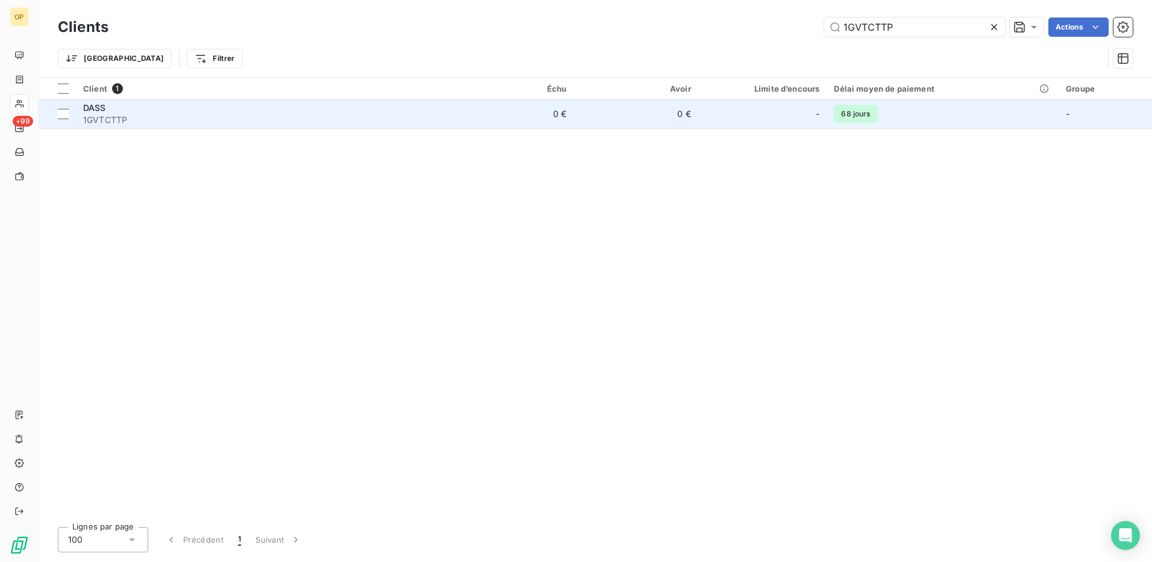
click at [663, 113] on td "0 €" at bounding box center [636, 113] width 125 height 29
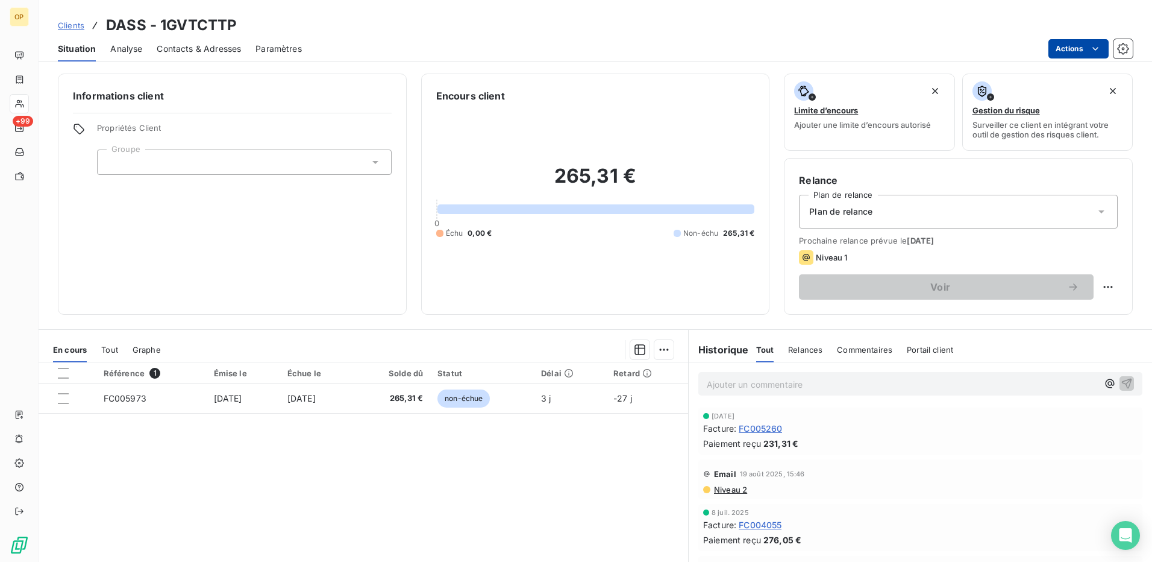
click at [1063, 54] on html "OP +99 Clients DASS - 1GVTCTTP Situation Analyse Contacts & Adresses Paramètres…" at bounding box center [576, 281] width 1152 height 562
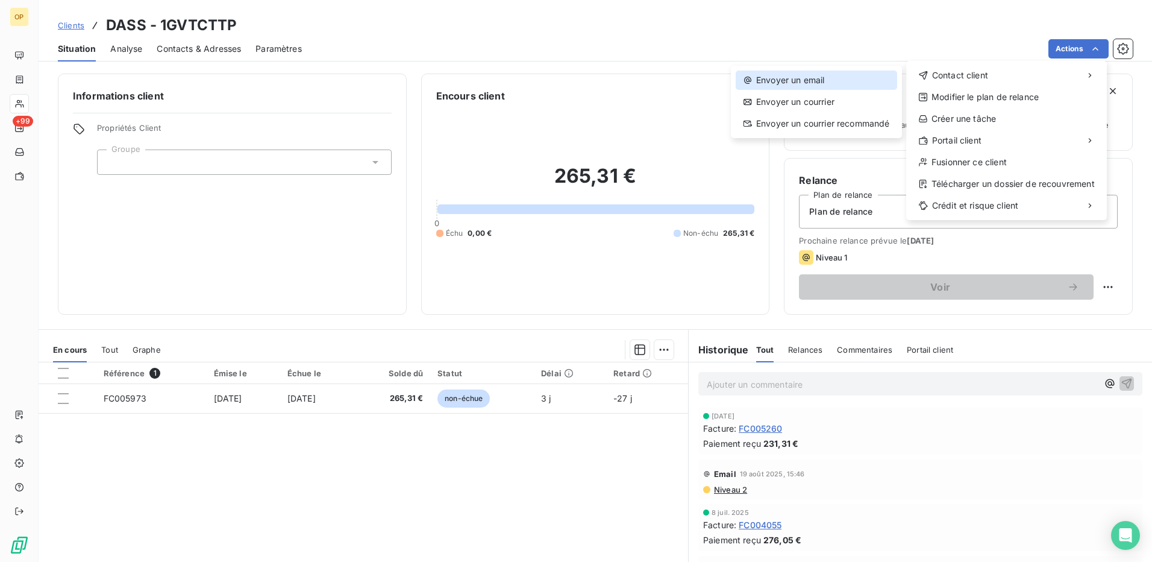
click at [853, 81] on div "Envoyer un email" at bounding box center [816, 79] width 161 height 19
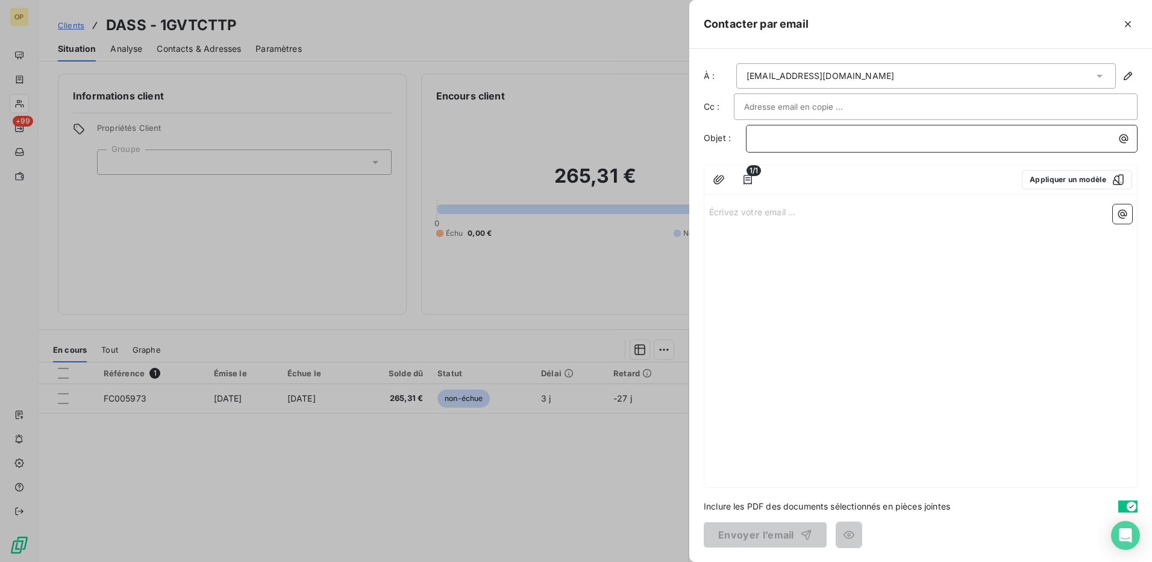
click at [872, 140] on p "﻿" at bounding box center [944, 138] width 377 height 14
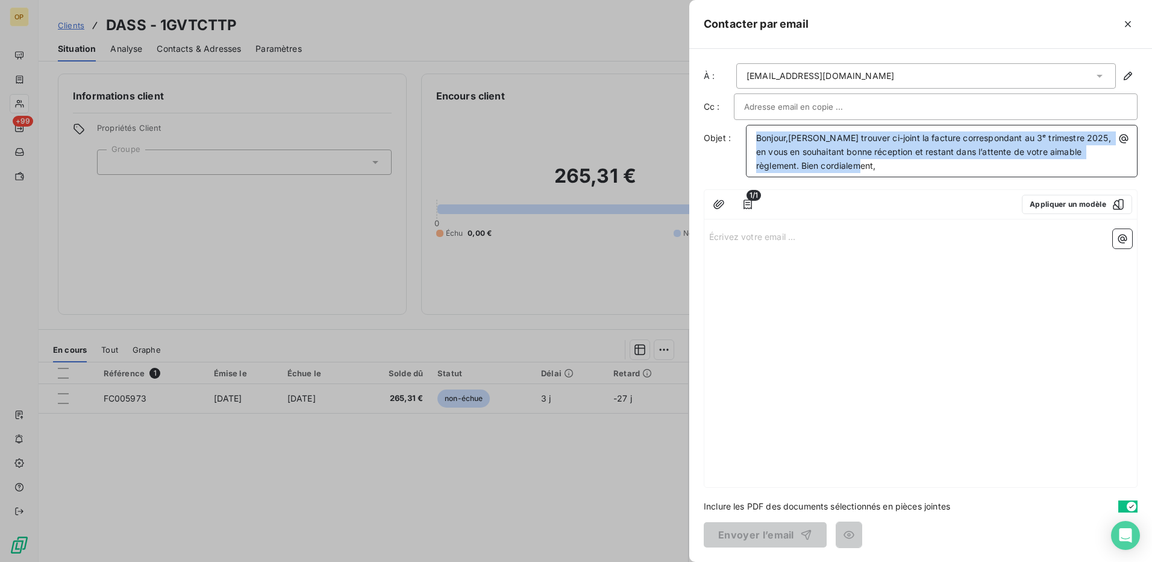
drag, startPoint x: 830, startPoint y: 166, endPoint x: 744, endPoint y: 127, distance: 95.2
click at [744, 127] on div "Objet : Bonjour,[PERSON_NAME] trouver ci-joint la facture correspondant au 3ᵉ t…" at bounding box center [921, 151] width 434 height 52
copy span "Bonjour,[PERSON_NAME] trouver ci-joint la facture correspondant au 3ᵉ trimestre…"
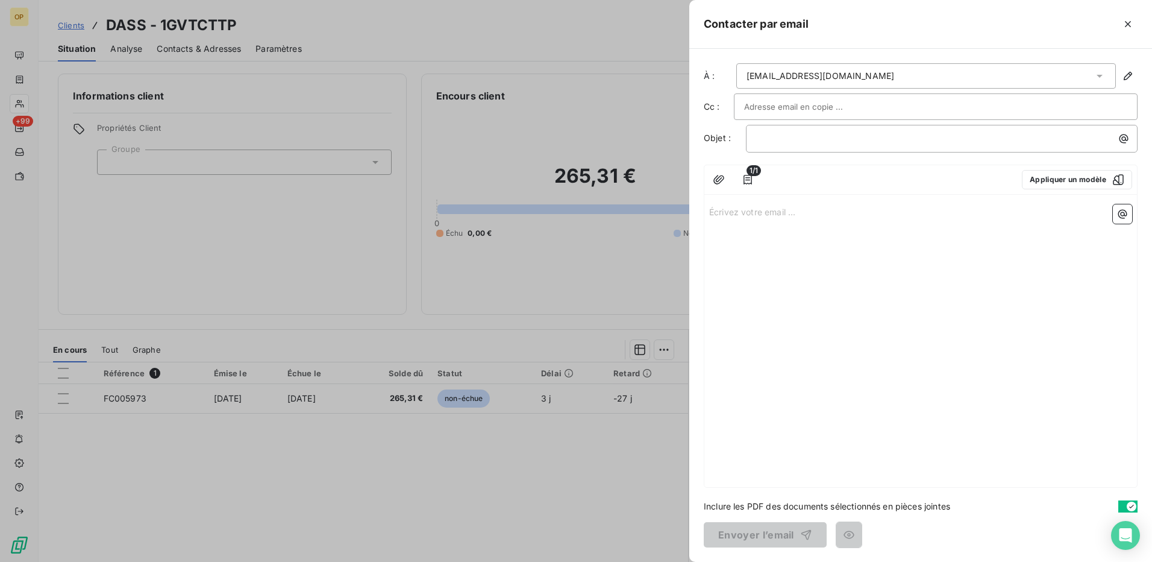
click at [727, 221] on div "Écrivez votre email ... ﻿" at bounding box center [920, 342] width 433 height 287
click at [733, 215] on p "Écrivez votre email ... ﻿" at bounding box center [920, 211] width 423 height 14
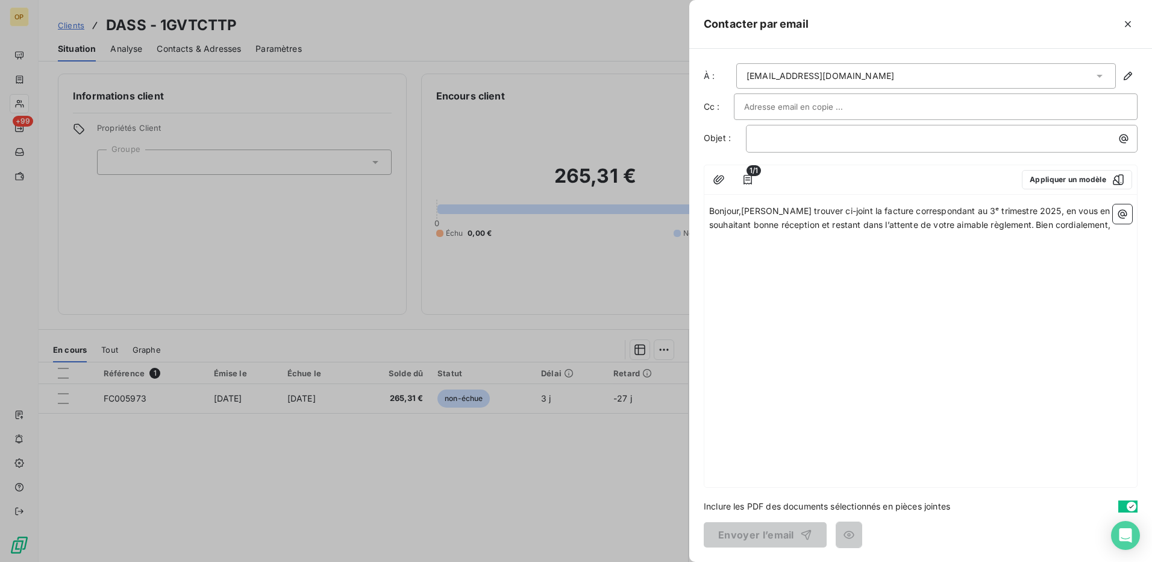
click at [744, 214] on span "Bonjour,[PERSON_NAME] trouver ci-joint la facture correspondant au 3ᵉ trimestre…" at bounding box center [911, 217] width 404 height 24
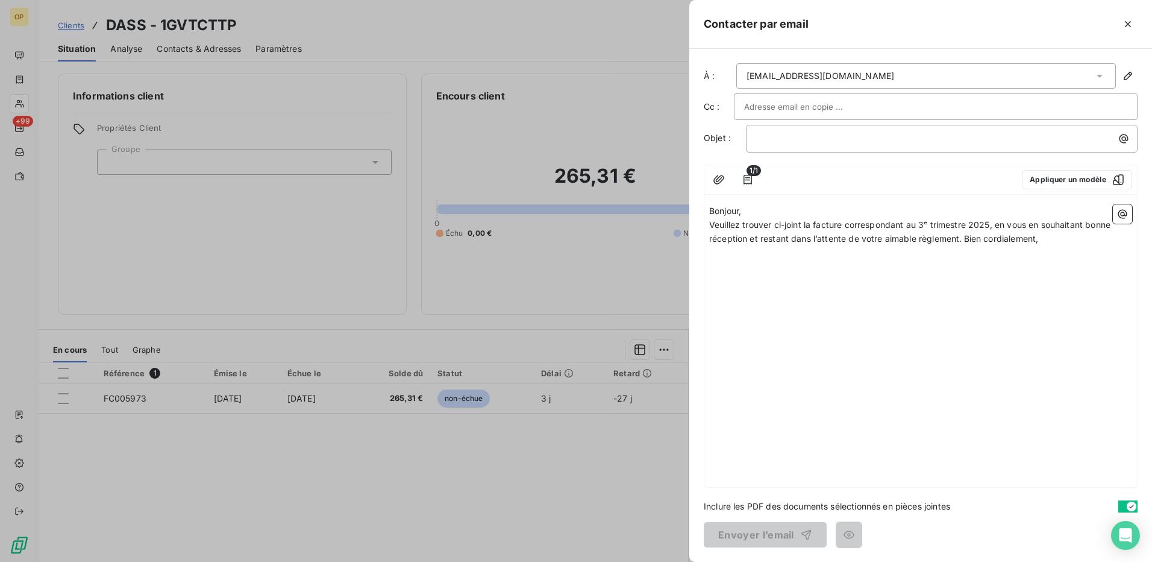
click at [992, 243] on span "Veuillez trouver ci-joint la facture correspondant au 3ᵉ trimestre 2025, en vou…" at bounding box center [911, 231] width 404 height 24
click at [1053, 239] on p "Veuillez trouver ci-joint la facture correspondant au 3ᵉ trimestre 2025, en vou…" at bounding box center [920, 232] width 423 height 28
click at [778, 215] on p "Bonjour," at bounding box center [920, 211] width 423 height 14
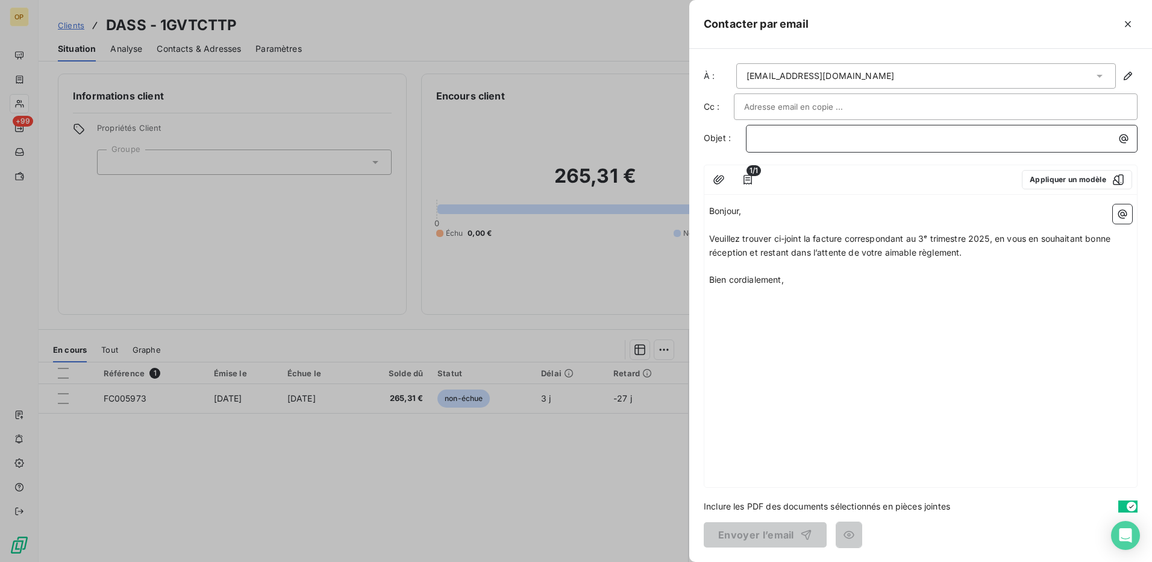
click at [820, 141] on p "﻿" at bounding box center [944, 138] width 377 height 14
click at [745, 534] on button "Envoyer l’email" at bounding box center [765, 534] width 123 height 25
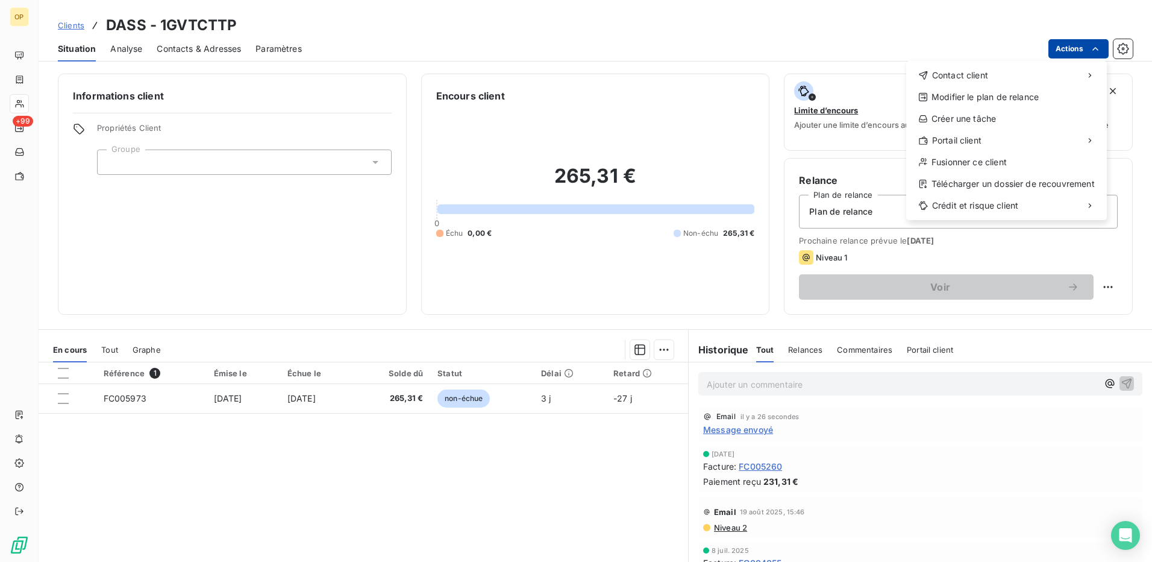
click at [1068, 48] on html "OP +99 Clients DASS - 1GVTCTTP Situation Analyse Contacts & Adresses Paramètres…" at bounding box center [576, 281] width 1152 height 562
click at [815, 72] on div "Envoyer un email" at bounding box center [816, 79] width 161 height 19
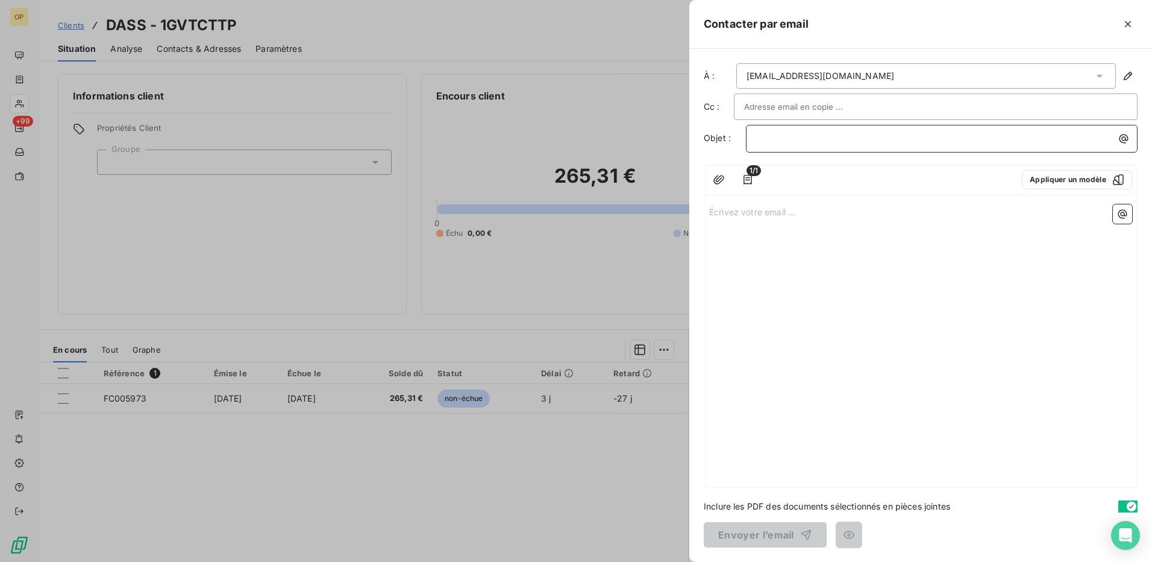
click at [803, 134] on p "﻿" at bounding box center [944, 138] width 377 height 14
drag, startPoint x: 811, startPoint y: 136, endPoint x: 717, endPoint y: 136, distance: 94.0
click at [717, 136] on div "Objet : 1GVTDAC" at bounding box center [921, 139] width 434 height 28
click at [77, 163] on div at bounding box center [576, 281] width 1152 height 562
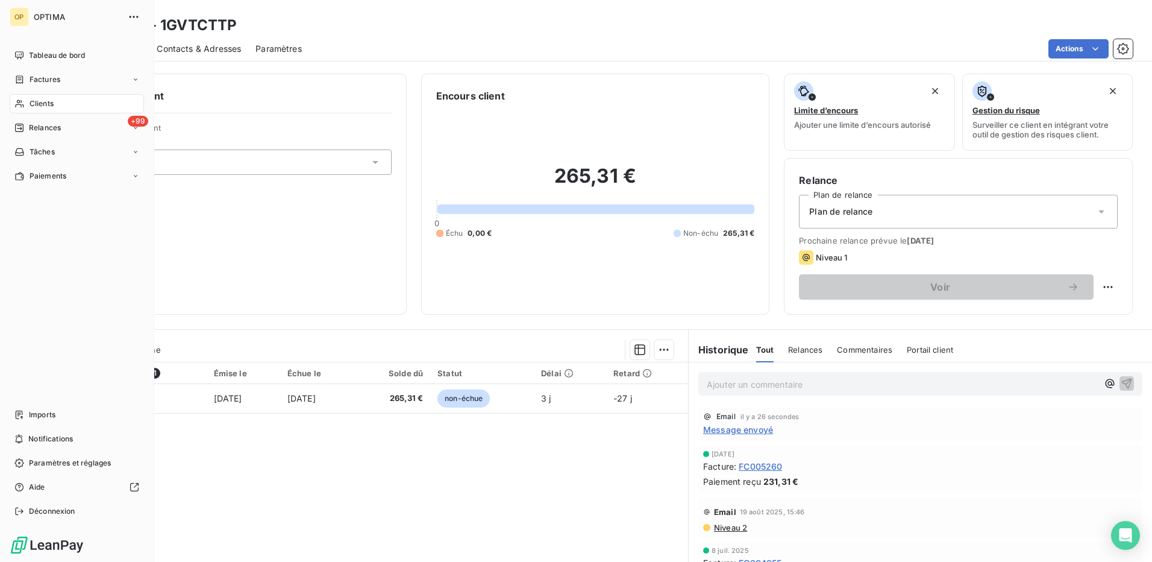
click at [34, 100] on span "Clients" at bounding box center [42, 103] width 24 height 11
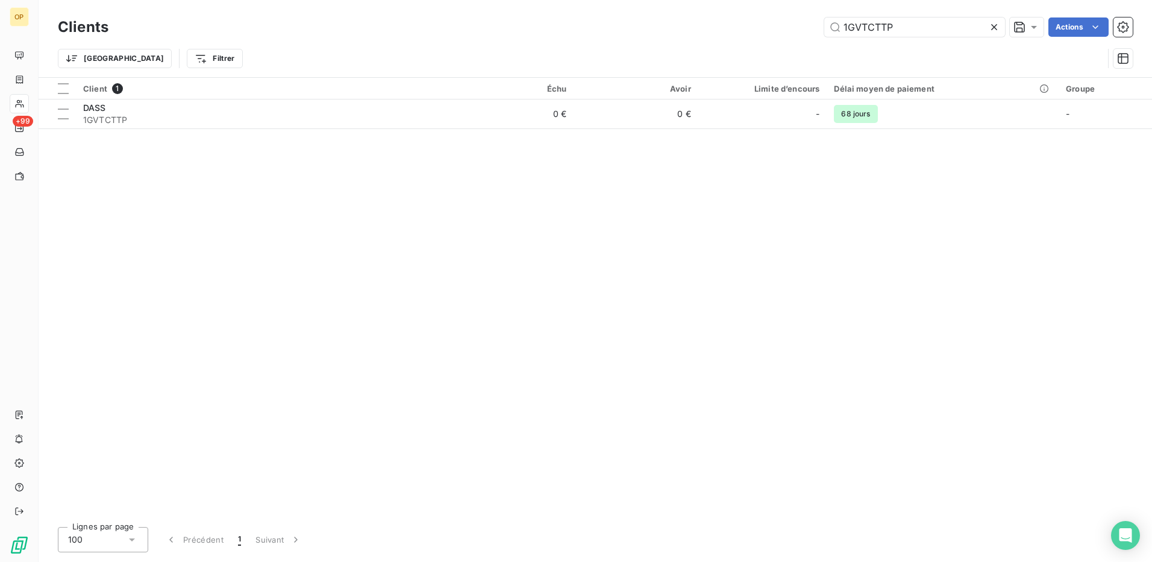
drag, startPoint x: 904, startPoint y: 27, endPoint x: 744, endPoint y: 32, distance: 160.3
click at [744, 32] on div "1GVTCTTP Actions" at bounding box center [628, 26] width 1010 height 19
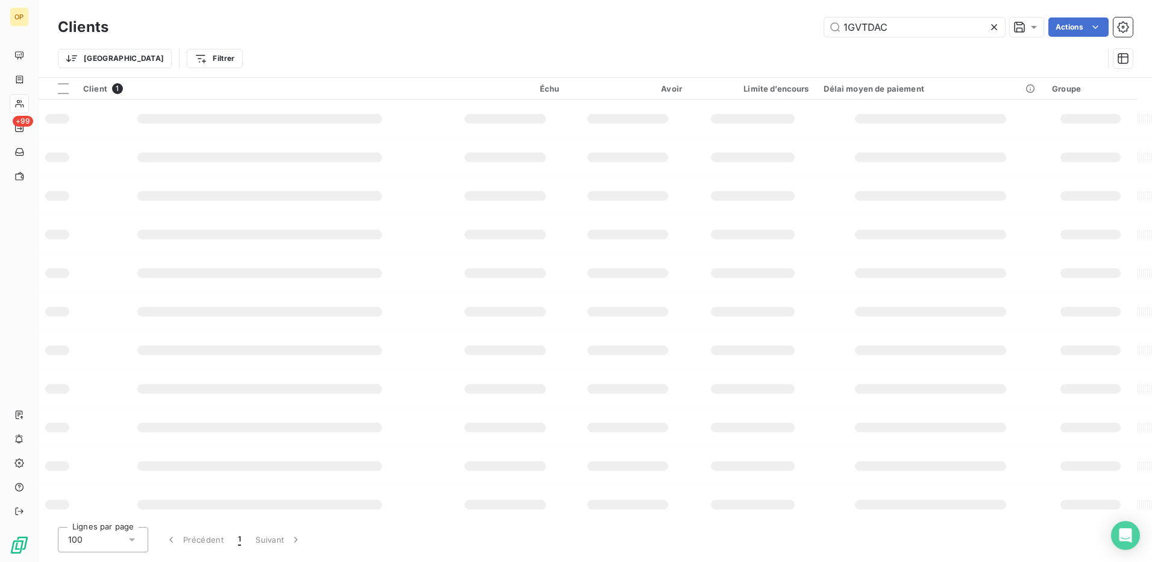
type input "1GVTDAC"
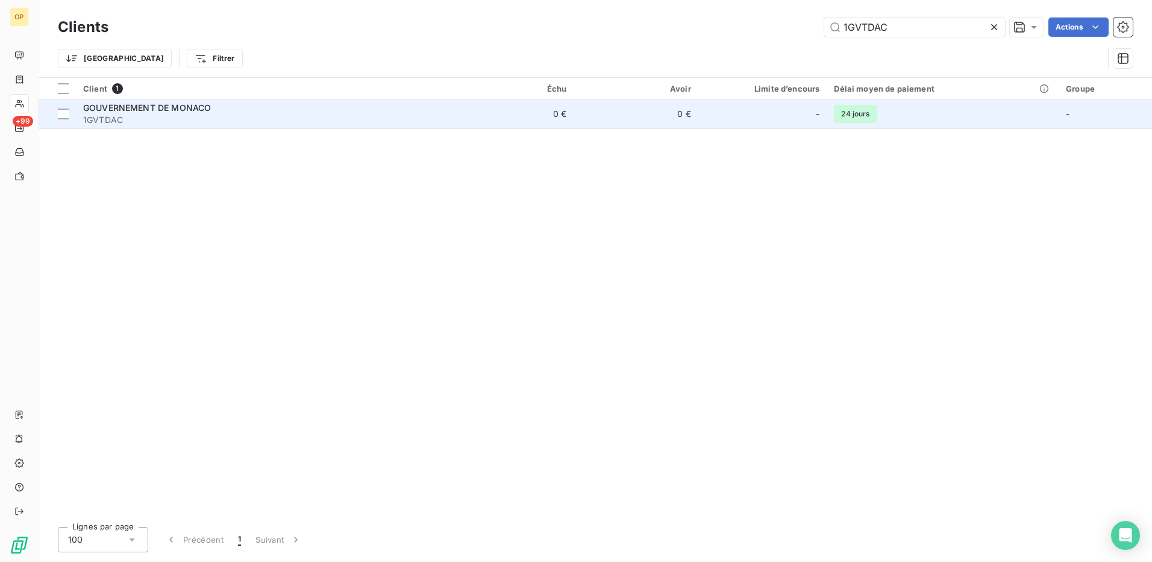
click at [645, 114] on td "0 €" at bounding box center [636, 113] width 125 height 29
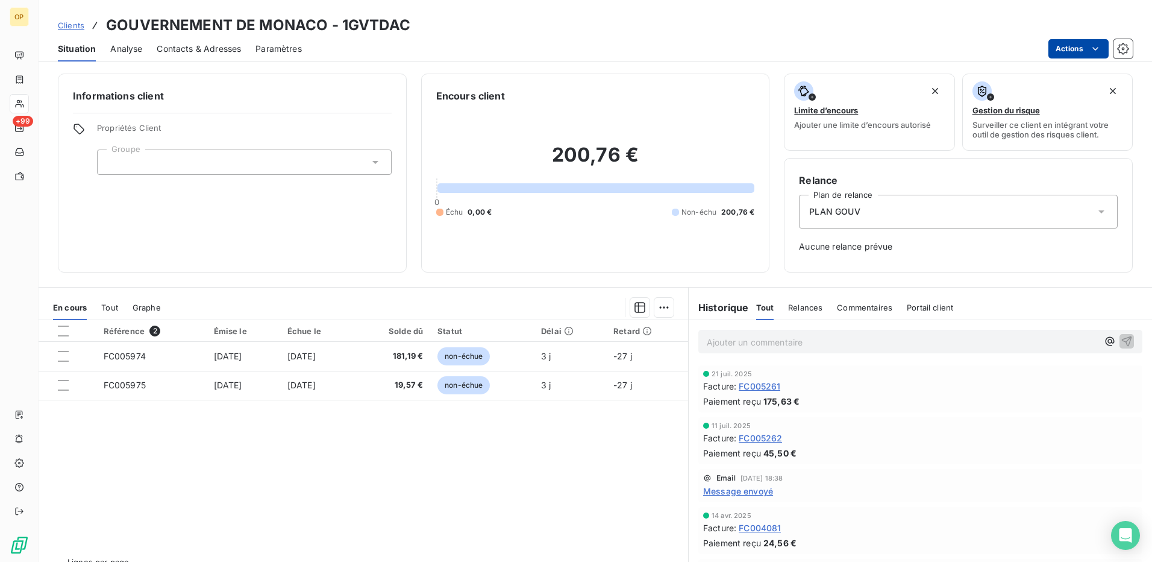
click at [1054, 52] on html "OP +99 Clients GOUVERNEMENT DE MONACO - 1GVTDAC Situation Analyse Contacts & Ad…" at bounding box center [576, 281] width 1152 height 562
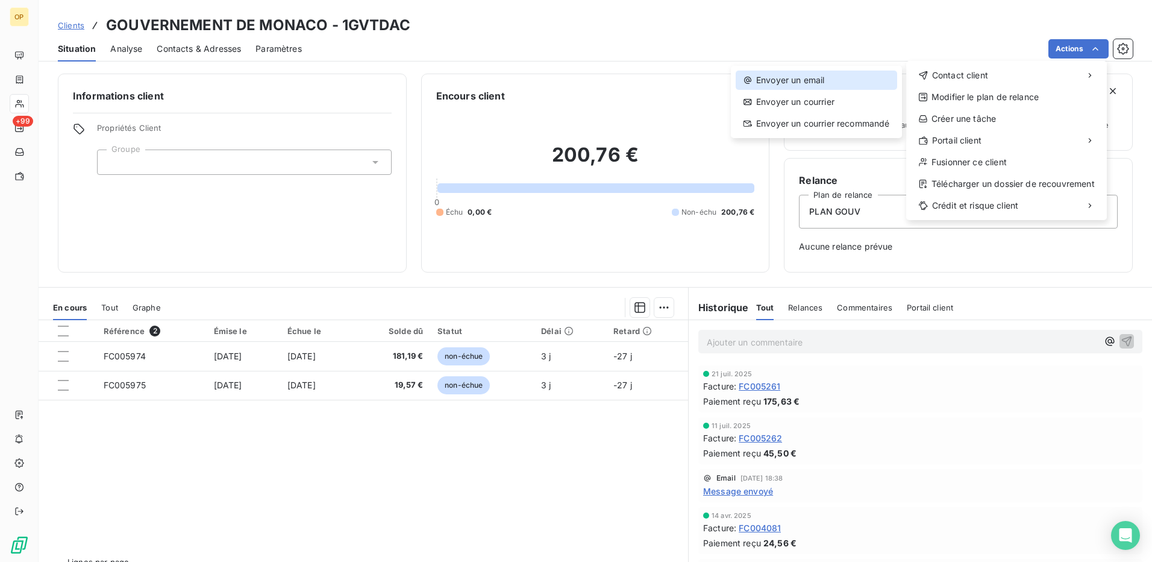
click at [841, 76] on div "Envoyer un email" at bounding box center [816, 79] width 161 height 19
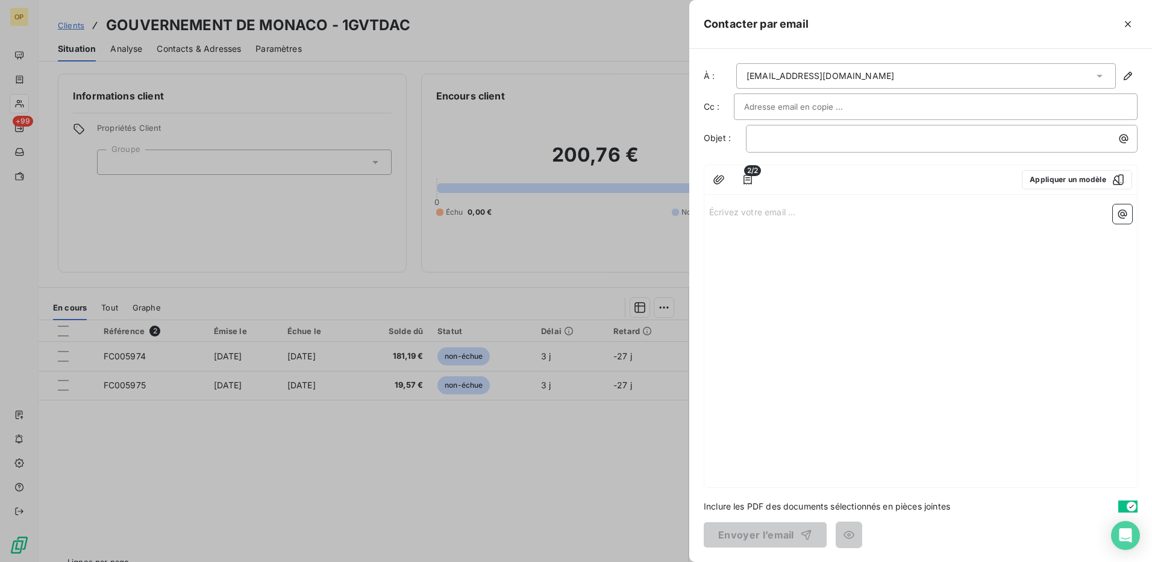
click at [699, 200] on div "À : [EMAIL_ADDRESS][DOMAIN_NAME] Cc : Objet : ﻿ 2/2 Appliquer un modèle Écrivez…" at bounding box center [920, 305] width 463 height 513
click at [716, 205] on p "Écrivez votre email ... ﻿" at bounding box center [920, 211] width 423 height 14
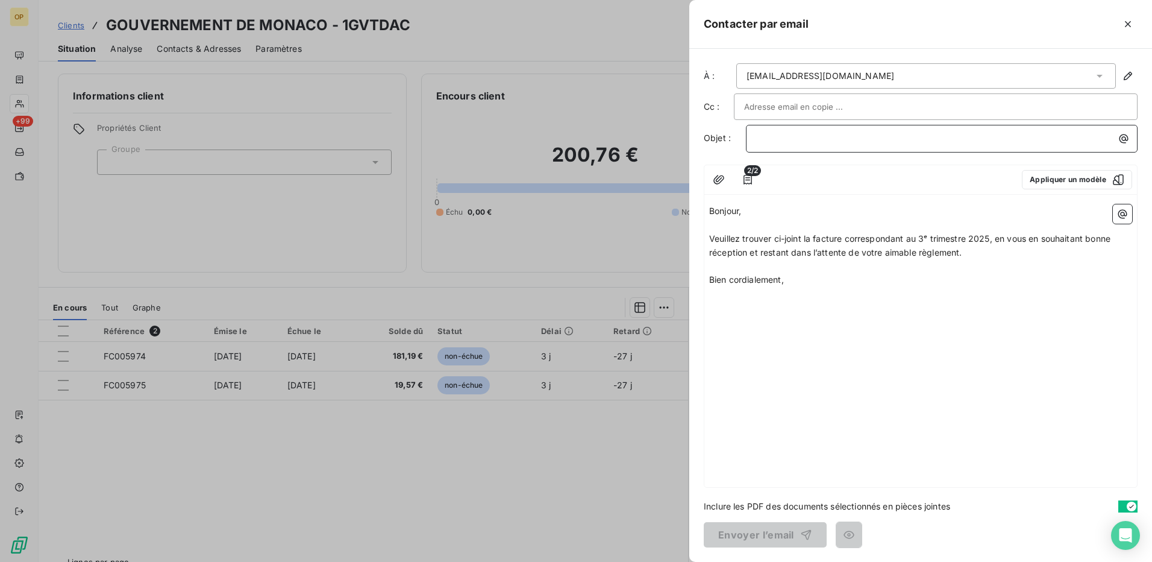
click at [828, 141] on p "﻿" at bounding box center [944, 138] width 377 height 14
click at [780, 535] on button "Envoyer l’email" at bounding box center [765, 534] width 123 height 25
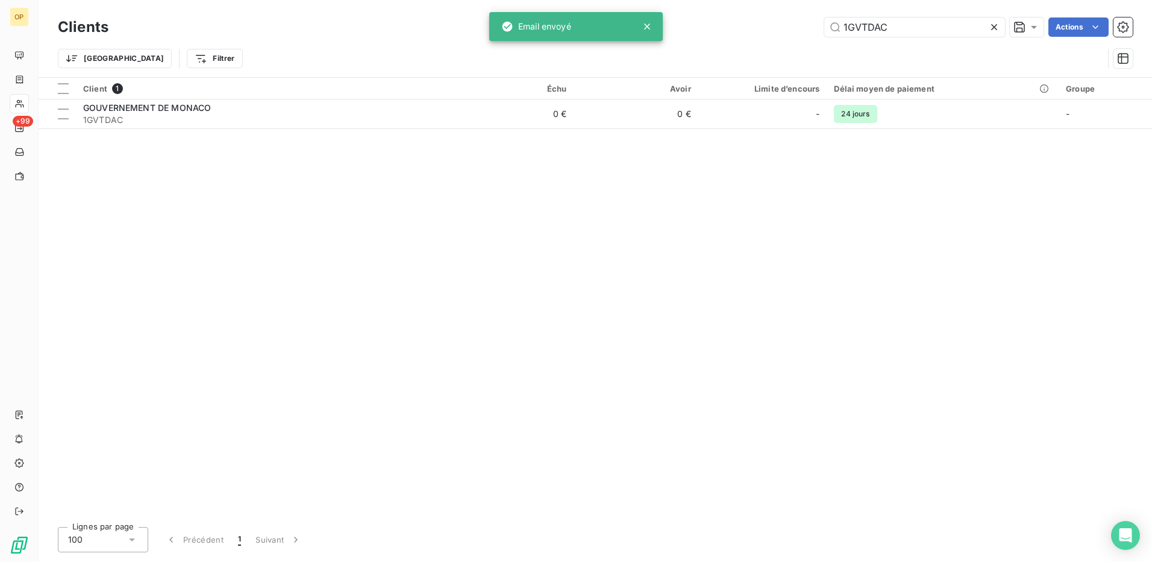
drag, startPoint x: 934, startPoint y: 25, endPoint x: 677, endPoint y: 27, distance: 257.3
click at [677, 27] on div "1GVTDAC Actions" at bounding box center [628, 26] width 1010 height 19
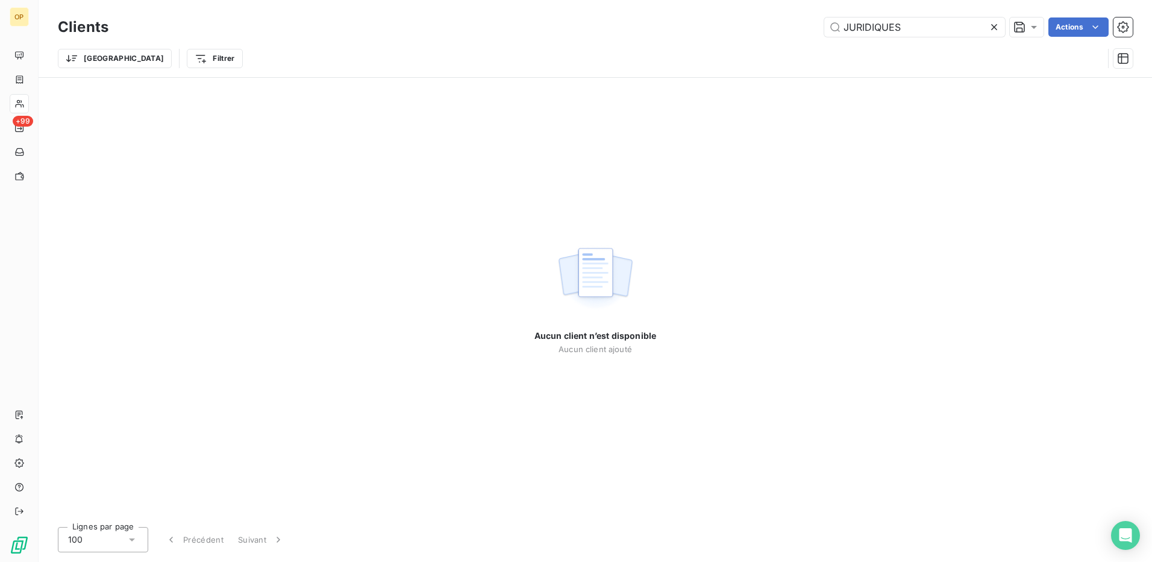
drag, startPoint x: 935, startPoint y: 34, endPoint x: 774, endPoint y: 46, distance: 161.3
click at [774, 46] on div "Clients JURIDIQUES Actions Trier Filtrer" at bounding box center [595, 45] width 1075 height 63
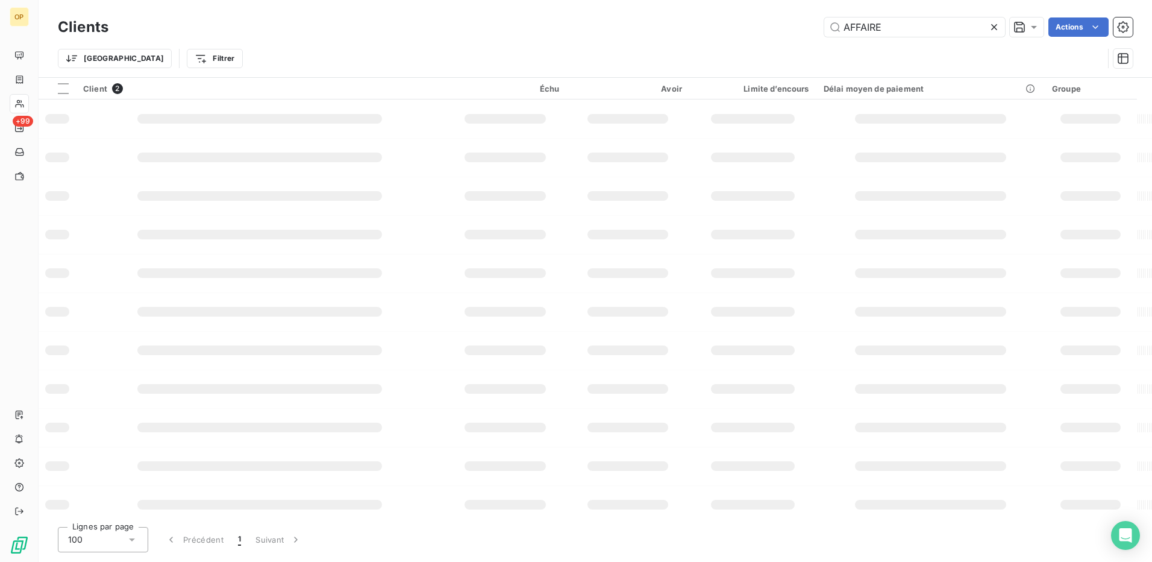
type input "AFFAIRES"
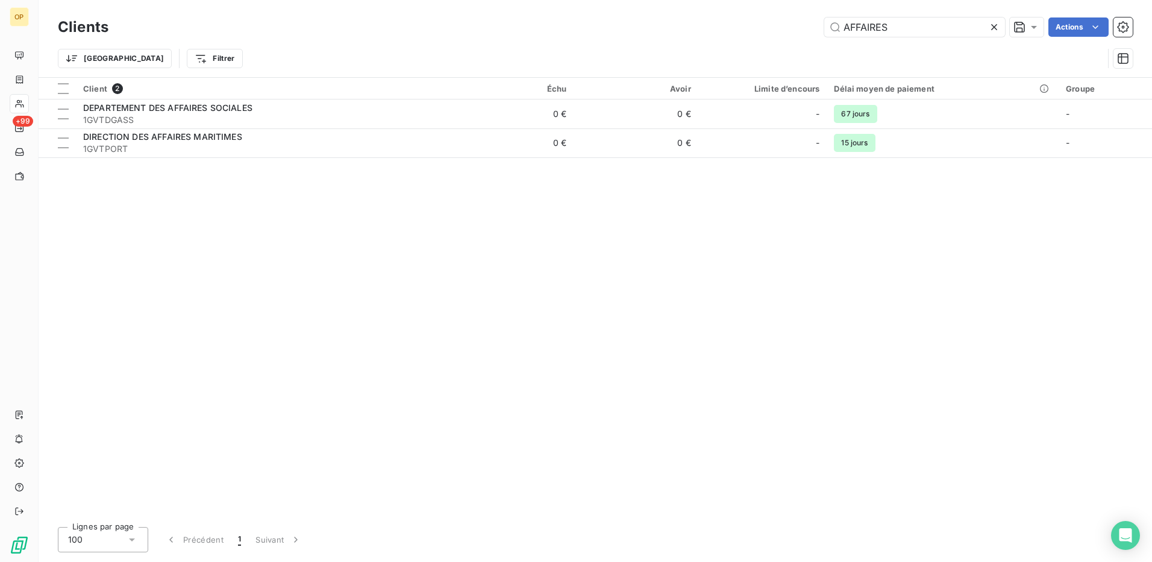
drag, startPoint x: 895, startPoint y: 26, endPoint x: 714, endPoint y: 43, distance: 182.1
click at [714, 43] on div "Clients AFFAIRES Actions Trier Filtrer" at bounding box center [595, 45] width 1075 height 63
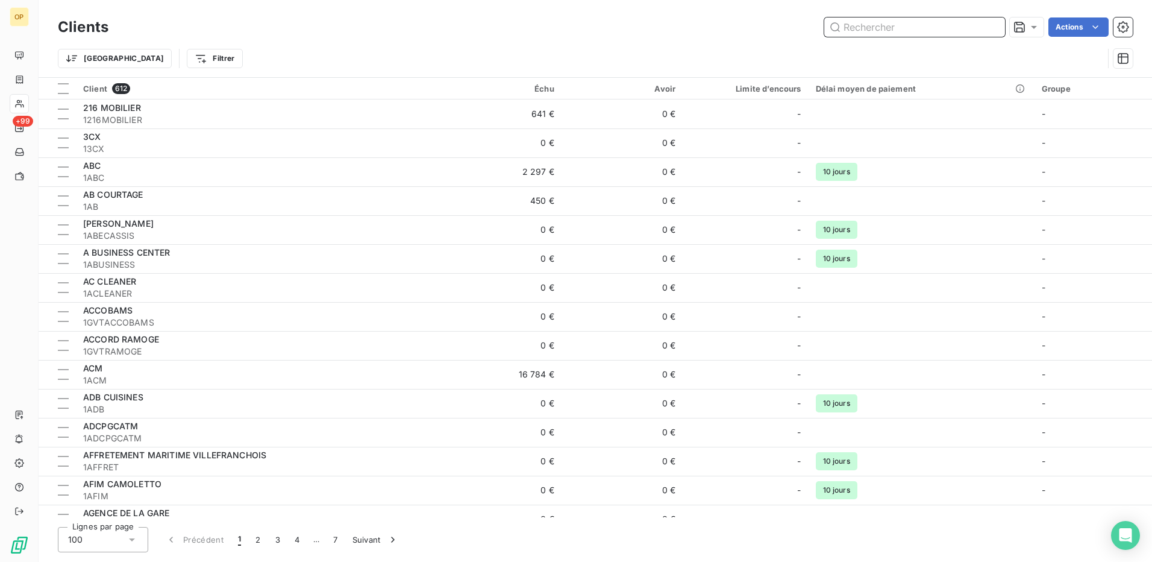
click at [889, 30] on input "text" at bounding box center [914, 26] width 181 height 19
paste input "1GVTDAL"
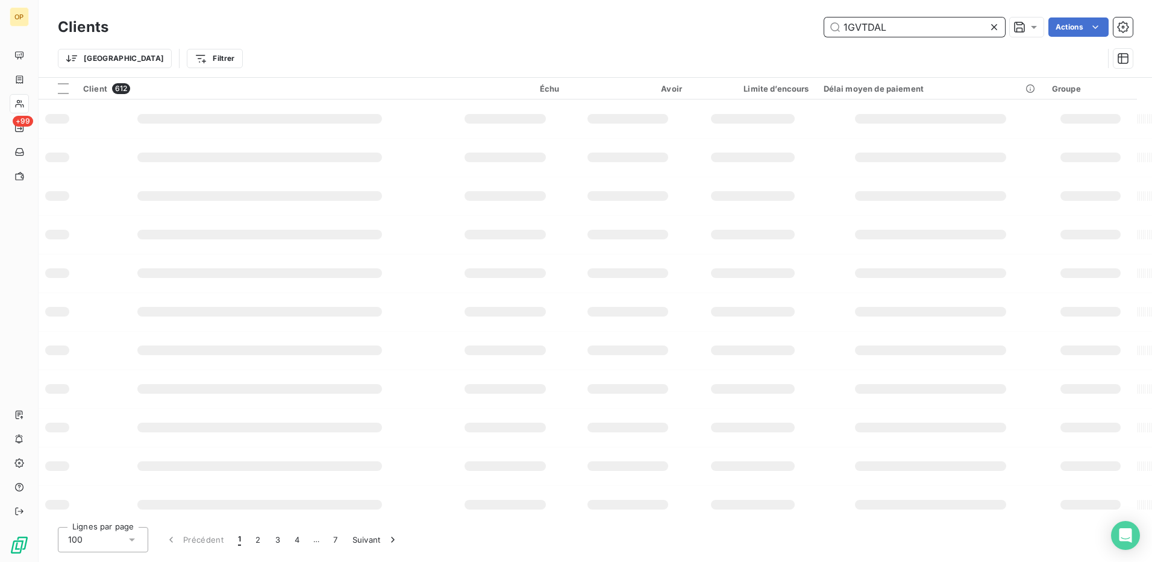
type input "1GVTDAL"
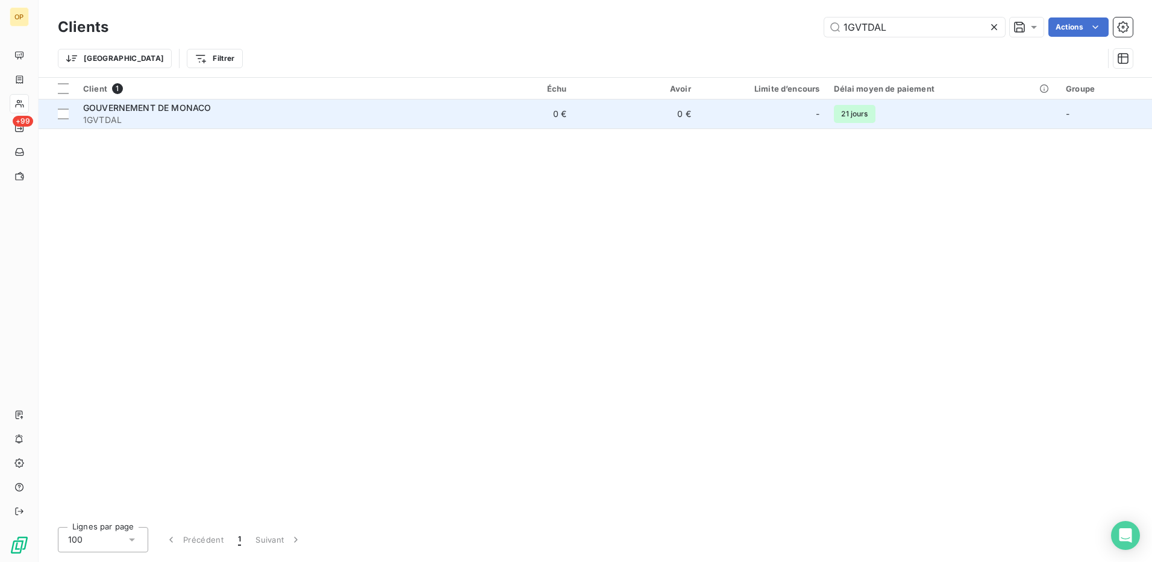
click at [501, 121] on td "0 €" at bounding box center [511, 113] width 125 height 29
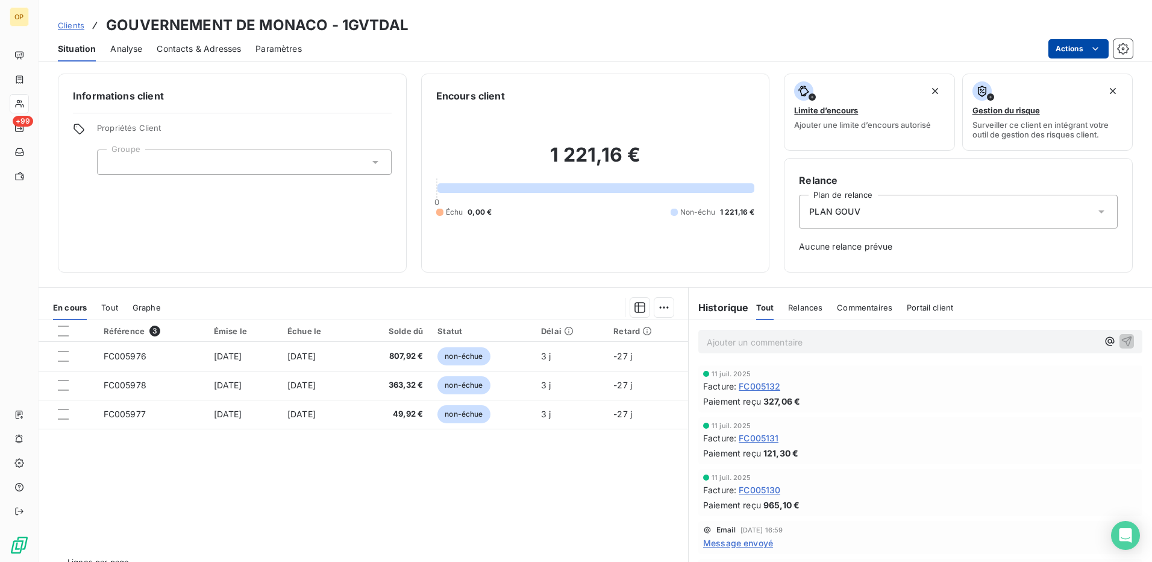
click at [1088, 48] on html "OP +99 Clients GOUVERNEMENT DE MONACO - 1GVTDAL Situation Analyse Contacts & Ad…" at bounding box center [576, 281] width 1152 height 562
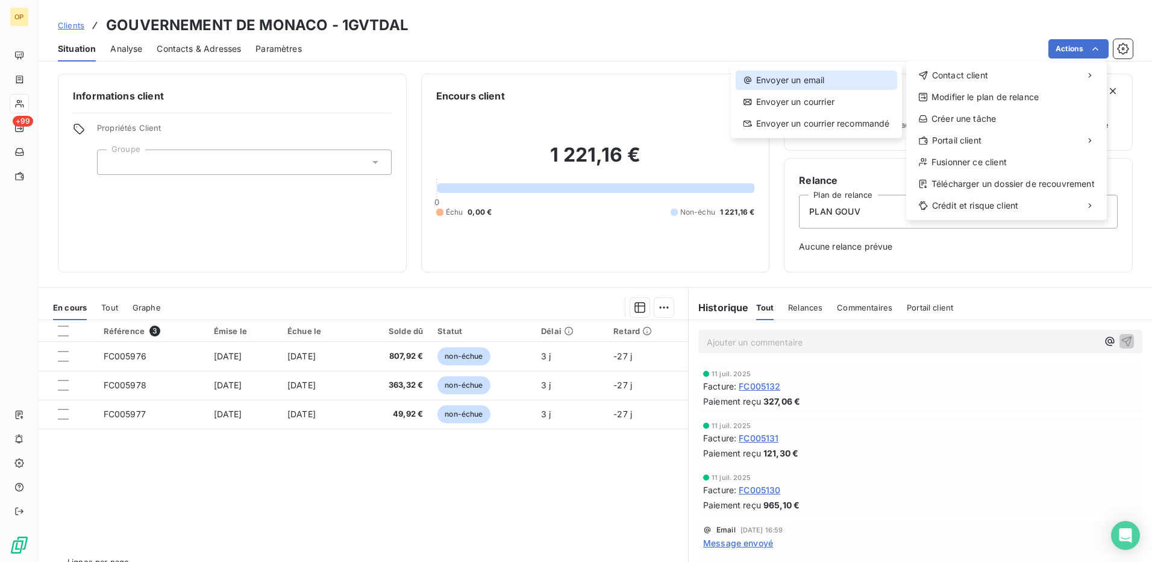
click at [859, 80] on div "Envoyer un email" at bounding box center [816, 79] width 161 height 19
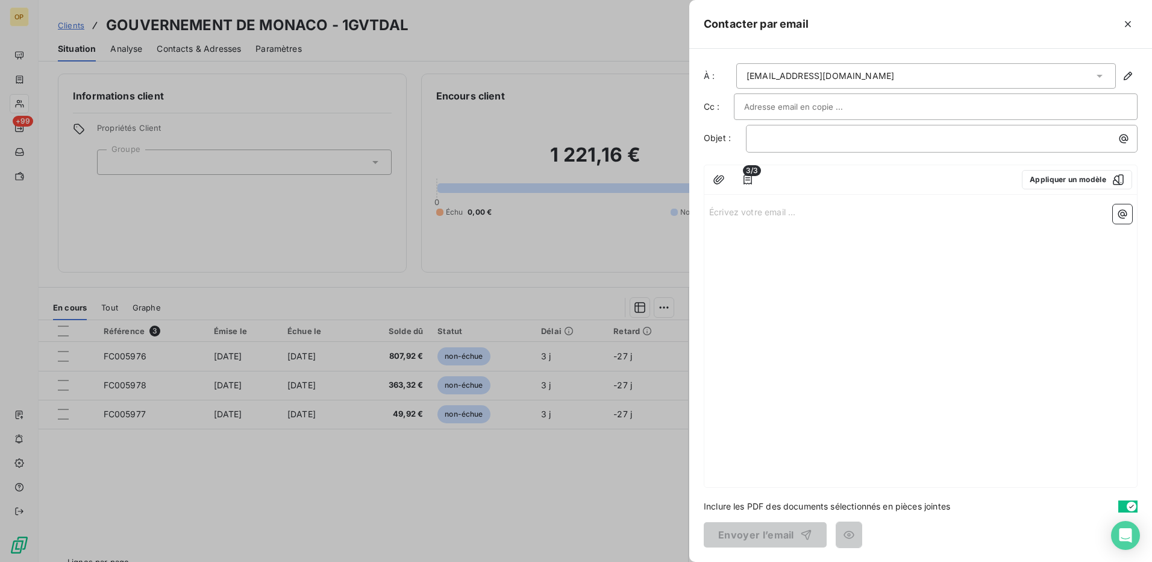
click at [730, 204] on div "Écrivez votre email ... ﻿" at bounding box center [920, 342] width 433 height 287
click at [725, 210] on p "Écrivez votre email ... ﻿" at bounding box center [920, 211] width 423 height 14
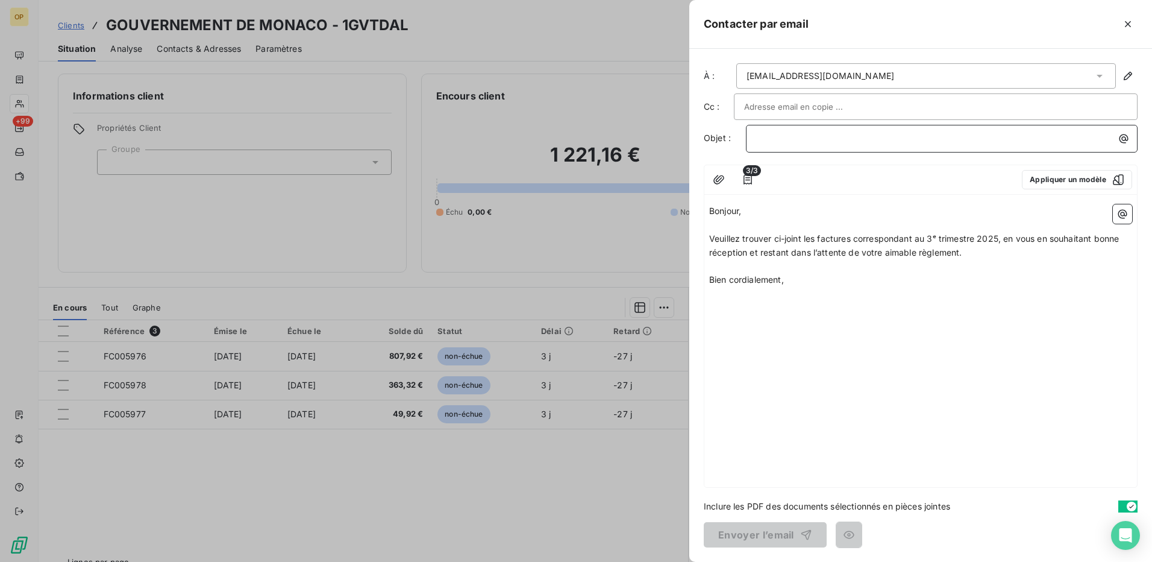
click at [781, 135] on p "﻿" at bounding box center [944, 138] width 377 height 14
click at [756, 535] on button "Envoyer l’email" at bounding box center [765, 534] width 123 height 25
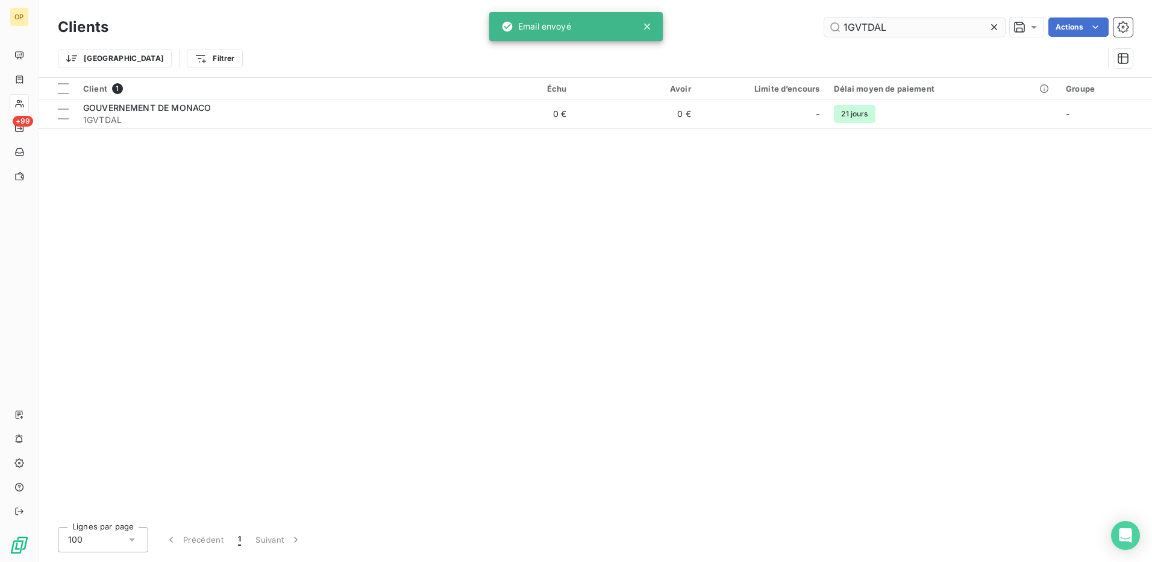
click at [898, 19] on div "Clients 1GVTDAL Actions" at bounding box center [595, 26] width 1075 height 25
drag, startPoint x: 898, startPoint y: 22, endPoint x: 774, endPoint y: 29, distance: 124.9
click at [774, 29] on div "1GVTDAL Actions" at bounding box center [628, 26] width 1010 height 19
paste input "S"
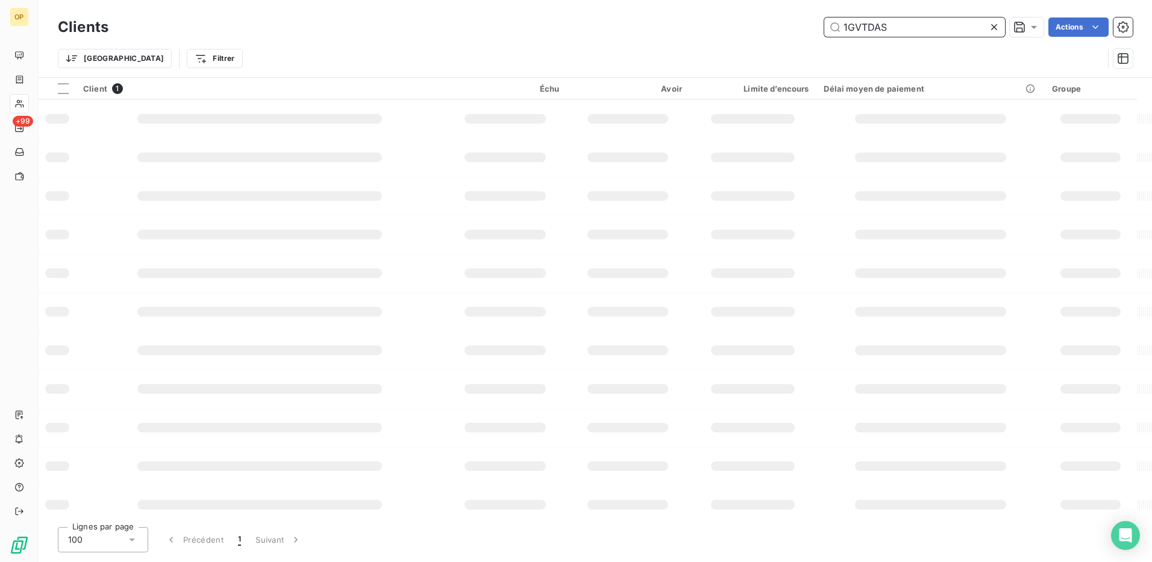
type input "1GVTDAS"
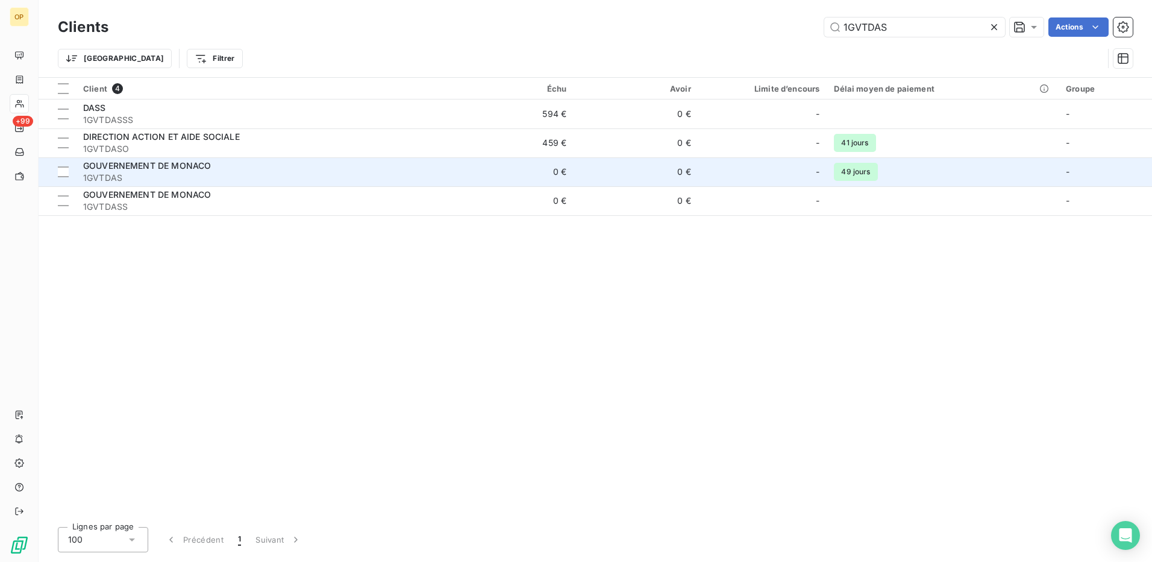
click at [327, 166] on div "GOUVERNEMENT DE MONACO" at bounding box center [262, 166] width 359 height 12
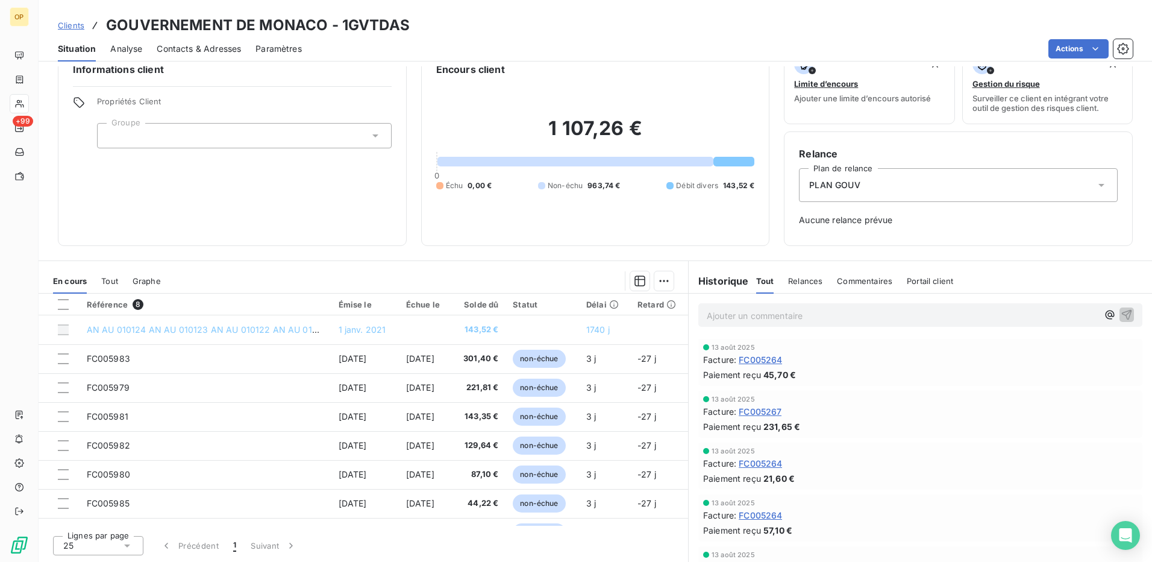
click at [1071, 58] on div "Situation Analyse Contacts & Adresses Paramètres Actions" at bounding box center [595, 48] width 1113 height 25
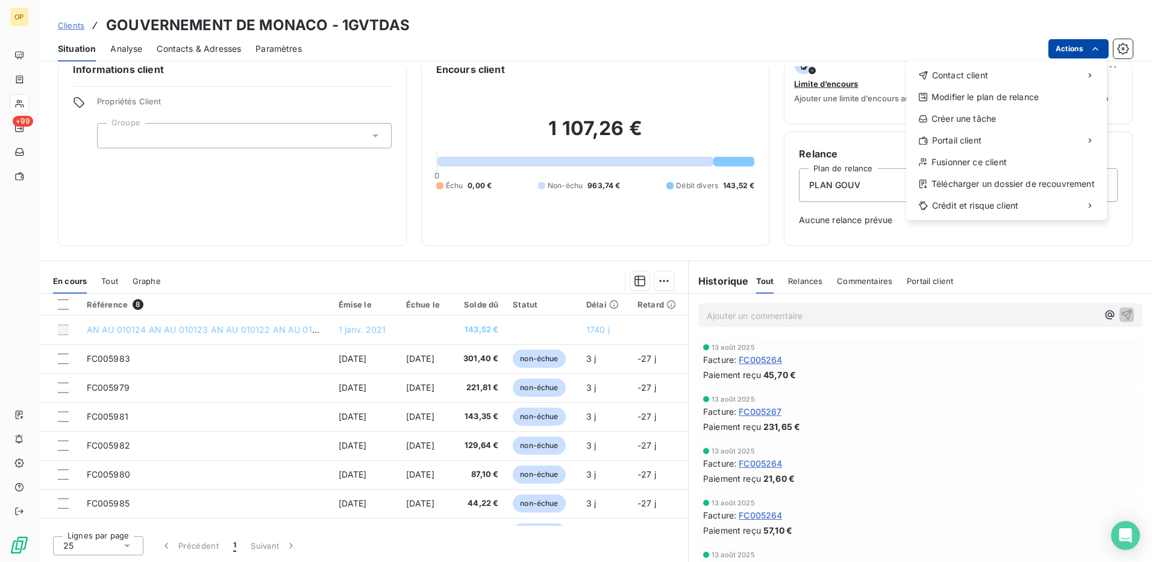
click at [1066, 46] on html "OP +99 Clients GOUVERNEMENT DE MONACO - 1GVTDAS Situation Analyse Contacts & Ad…" at bounding box center [576, 281] width 1152 height 562
click at [839, 77] on div "Envoyer un email" at bounding box center [816, 79] width 161 height 19
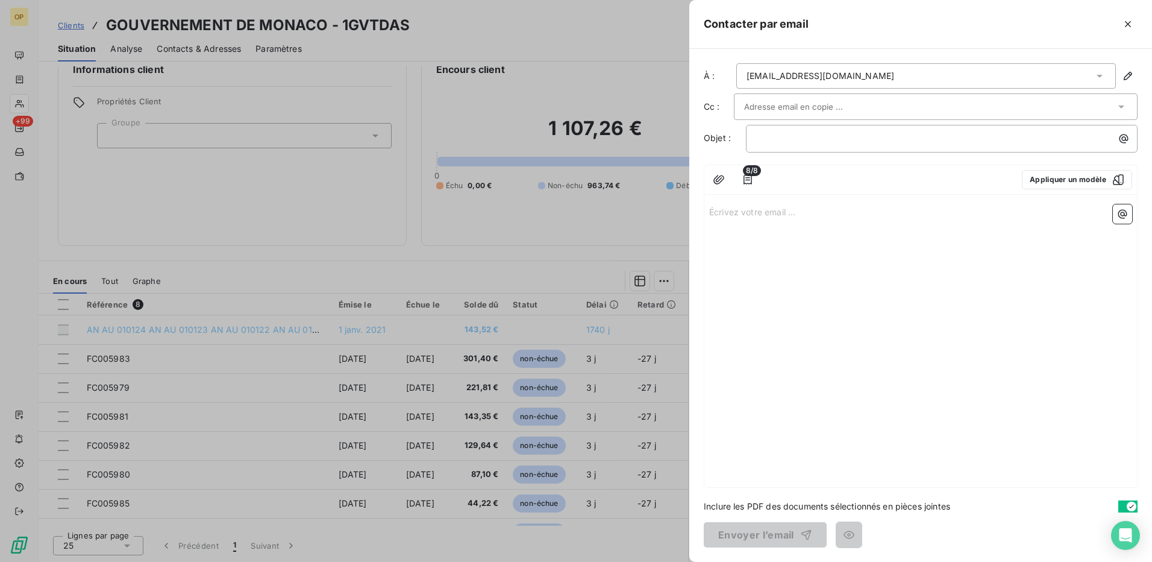
click at [722, 210] on p "Écrivez votre email ... ﻿" at bounding box center [920, 211] width 423 height 14
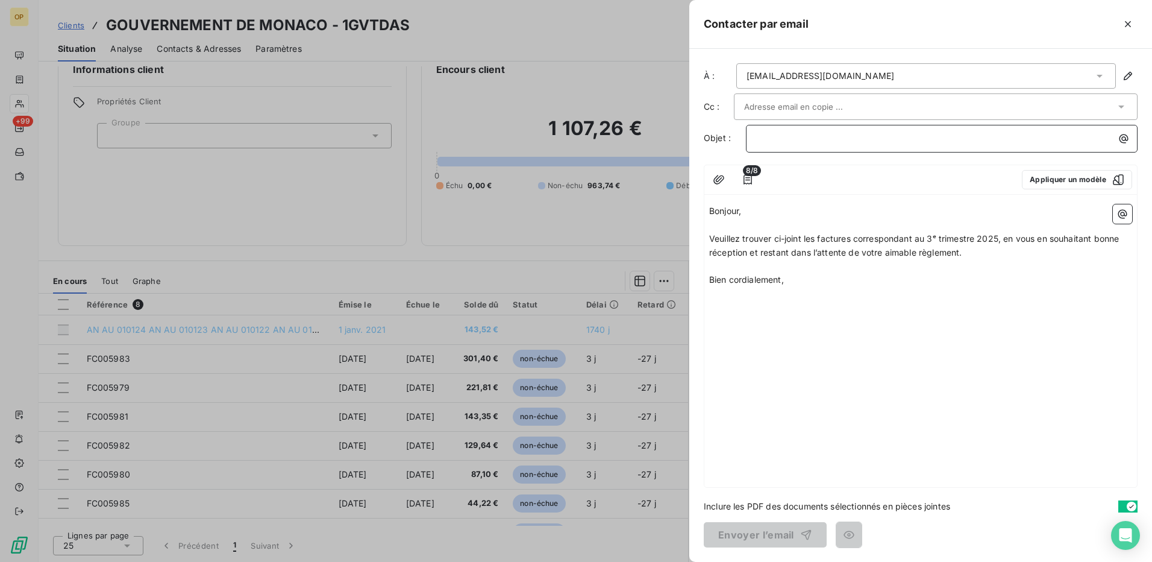
click at [793, 130] on div "﻿" at bounding box center [941, 137] width 383 height 16
click at [774, 531] on button "Envoyer l’email" at bounding box center [765, 534] width 123 height 25
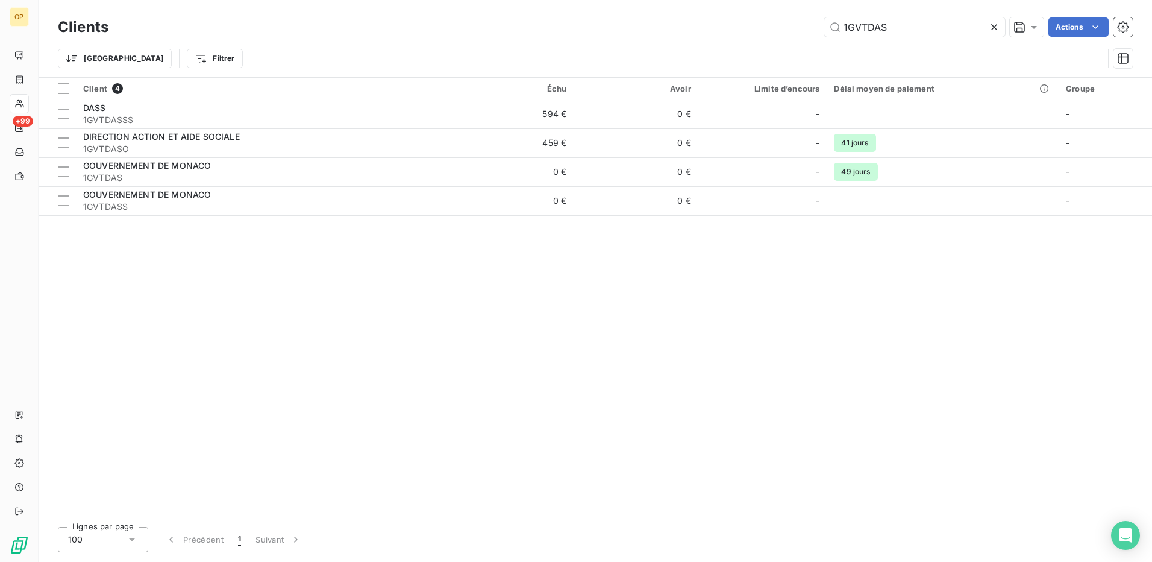
drag, startPoint x: 901, startPoint y: 25, endPoint x: 810, endPoint y: 31, distance: 91.2
click at [810, 31] on div "1GVTDAS Actions" at bounding box center [628, 26] width 1010 height 19
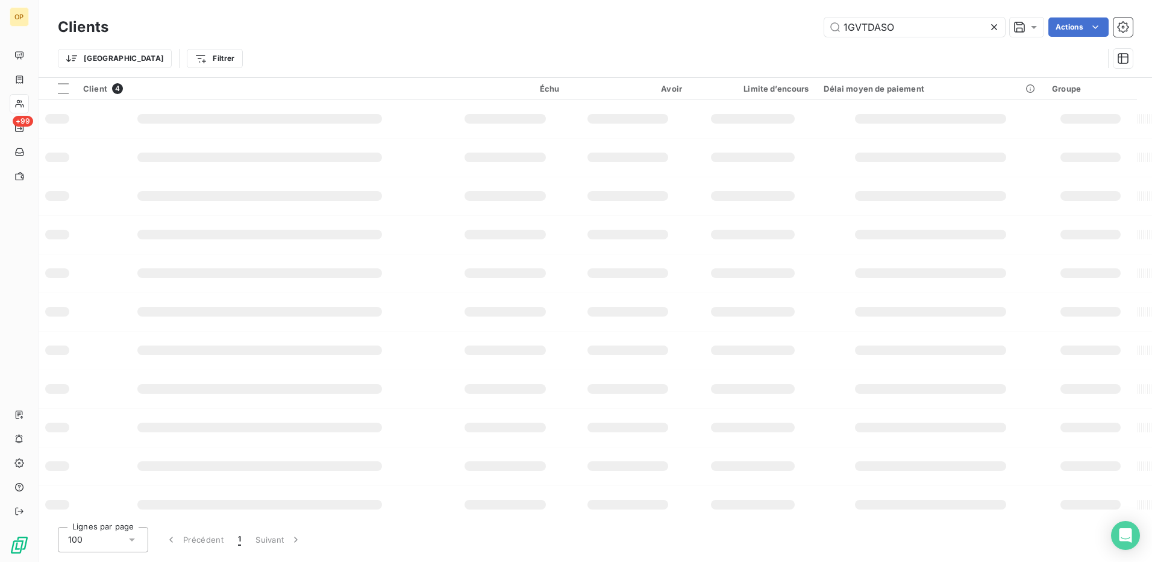
type input "1GVTDASO"
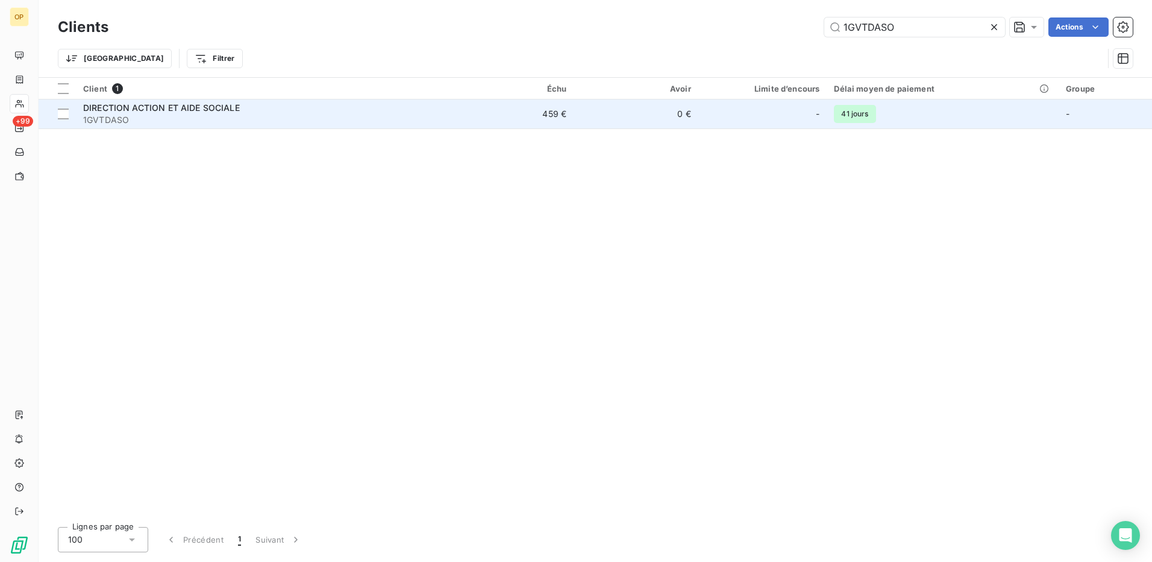
click at [636, 116] on td "0 €" at bounding box center [636, 113] width 125 height 29
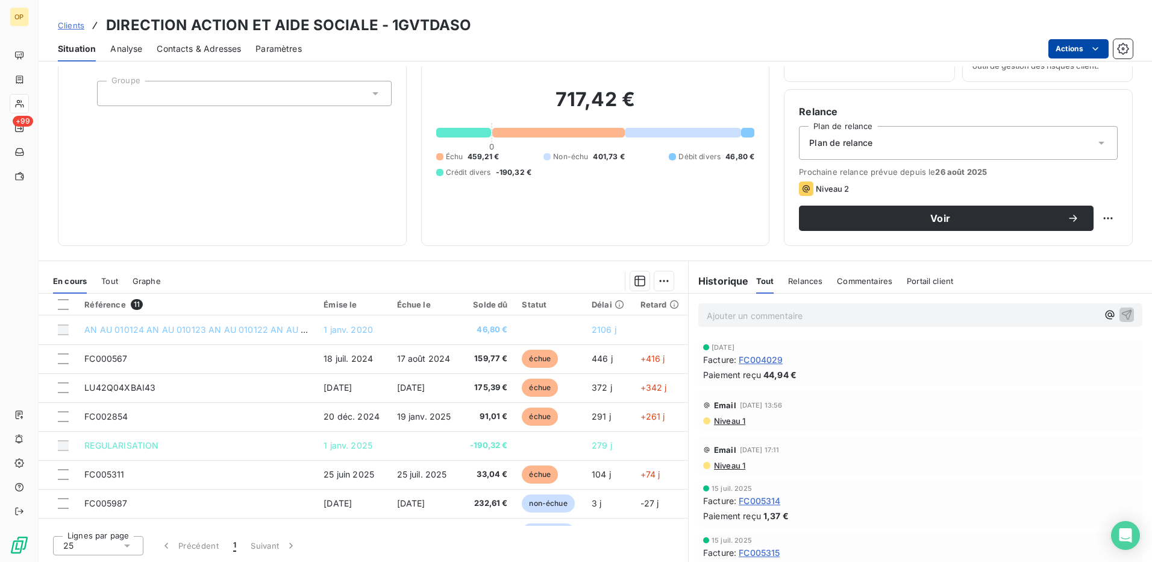
click at [1067, 46] on html "OP +99 Clients DIRECTION ACTION ET AIDE SOCIALE - 1GVTDASO Situation Analyse Co…" at bounding box center [576, 281] width 1152 height 562
click at [839, 64] on html "OP +99 Clients DIRECTION ACTION ET AIDE SOCIALE - 1GVTDASO Situation Analyse Co…" at bounding box center [576, 281] width 1152 height 562
click at [1072, 54] on html "OP +99 Clients DIRECTION ACTION ET AIDE SOCIALE - 1GVTDASO Situation Analyse Co…" at bounding box center [576, 281] width 1152 height 562
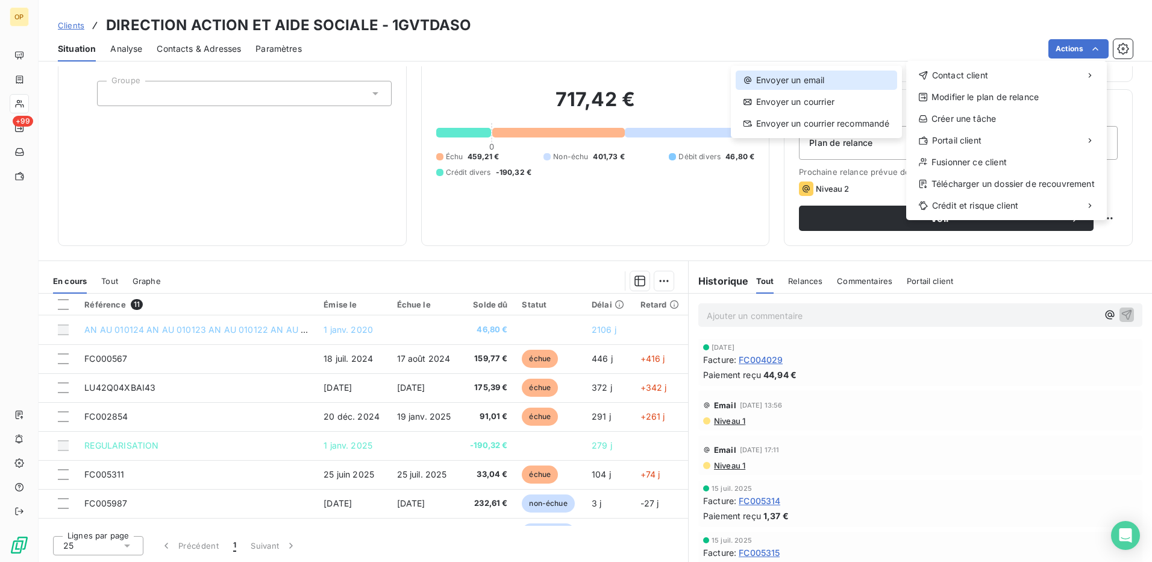
click at [811, 79] on div "Envoyer un email" at bounding box center [816, 79] width 161 height 19
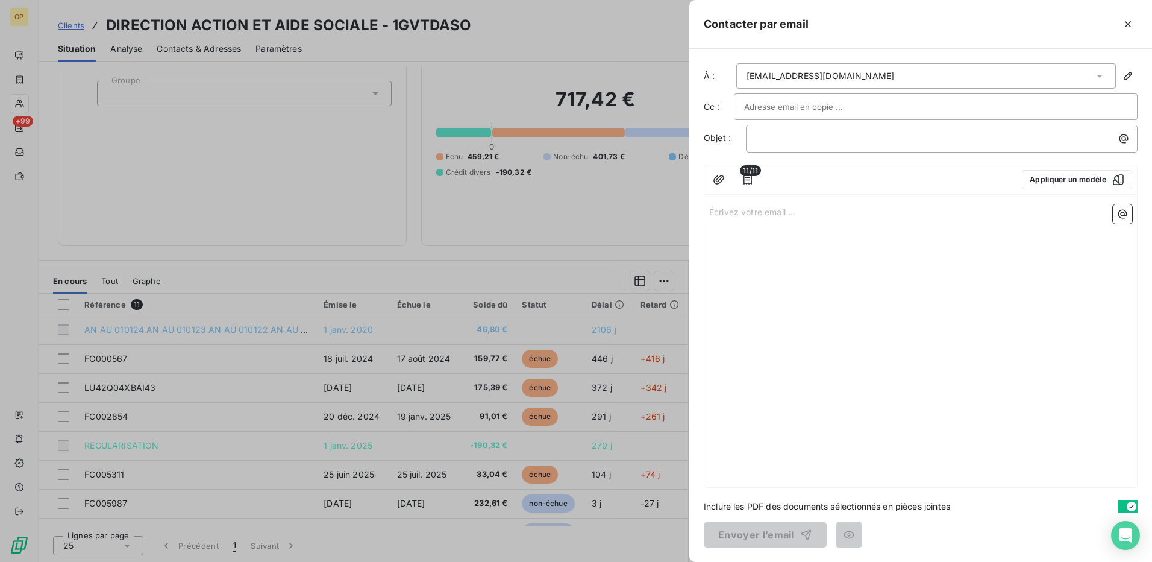
click at [749, 210] on p "Écrivez votre email ... ﻿" at bounding box center [920, 211] width 423 height 14
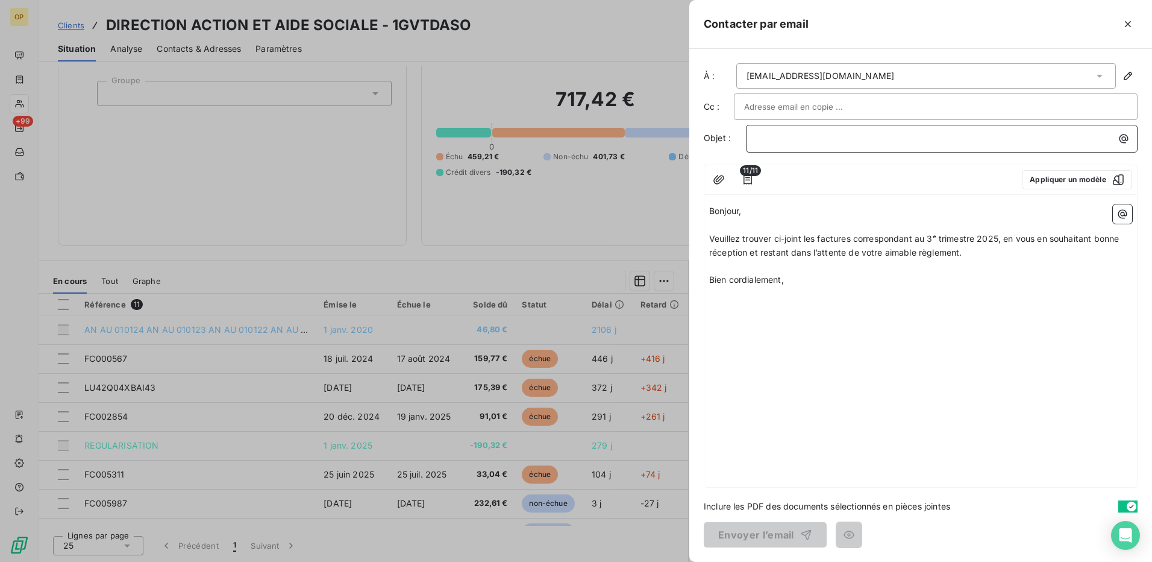
click at [774, 134] on p "﻿" at bounding box center [944, 138] width 377 height 14
click at [784, 536] on button "Envoyer l’email" at bounding box center [765, 534] width 123 height 25
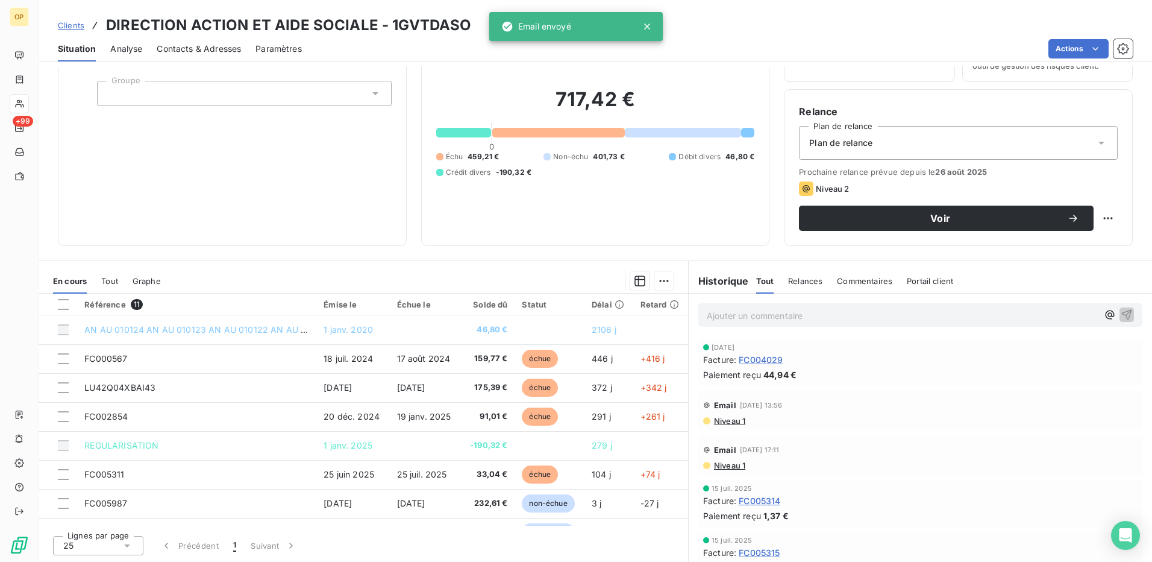
click at [731, 283] on h6 "Historique" at bounding box center [719, 281] width 60 height 14
click at [794, 280] on span "Relances" at bounding box center [805, 281] width 34 height 10
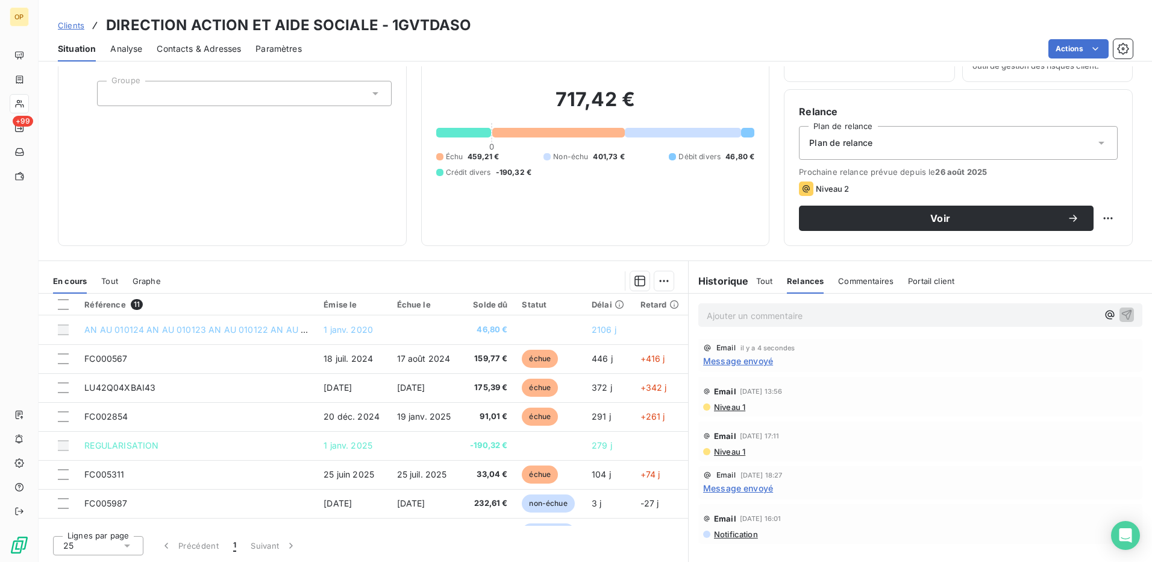
click at [712, 278] on h6 "Historique" at bounding box center [719, 281] width 60 height 14
click at [739, 360] on span "Message envoyé" at bounding box center [738, 360] width 70 height 13
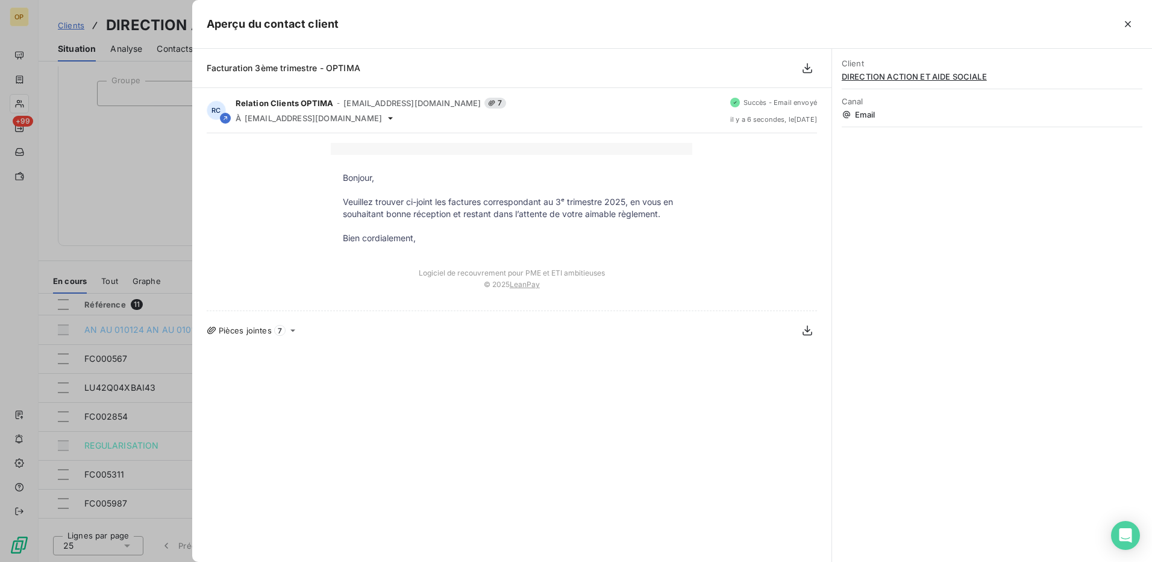
click at [290, 333] on icon at bounding box center [293, 330] width 10 height 10
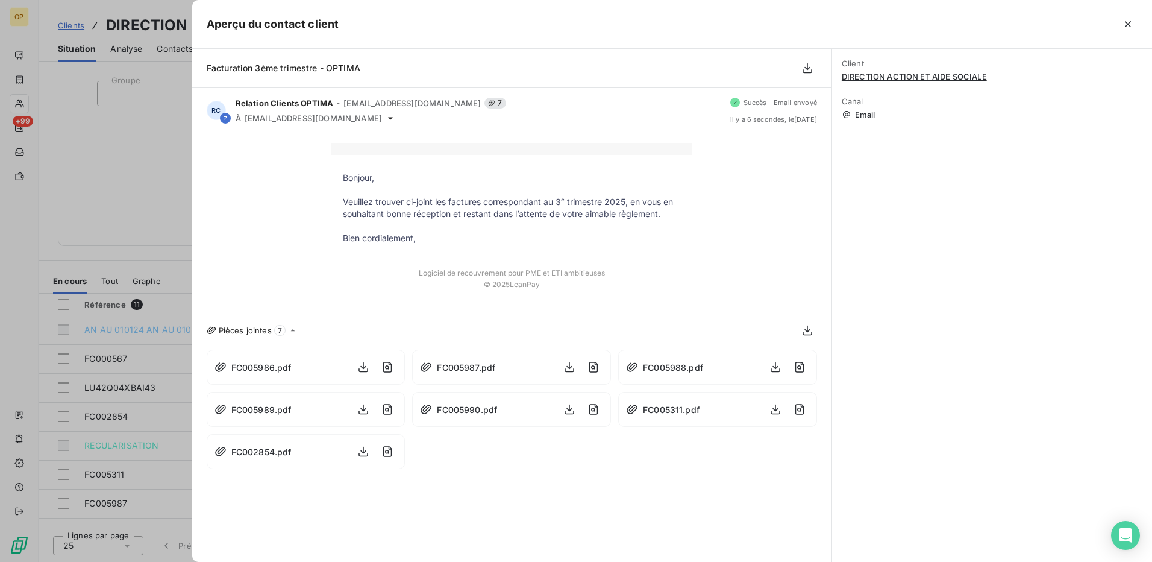
click at [99, 225] on div at bounding box center [576, 281] width 1152 height 562
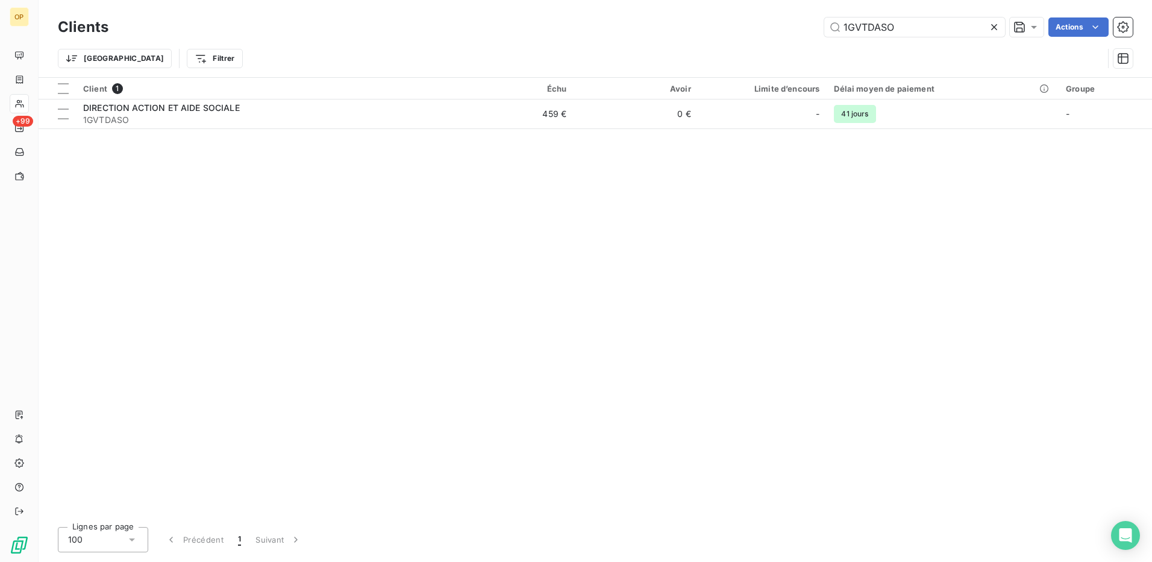
drag, startPoint x: 918, startPoint y: 25, endPoint x: 746, endPoint y: 28, distance: 172.4
click at [746, 28] on div "1GVTDASO Actions" at bounding box center [628, 26] width 1010 height 19
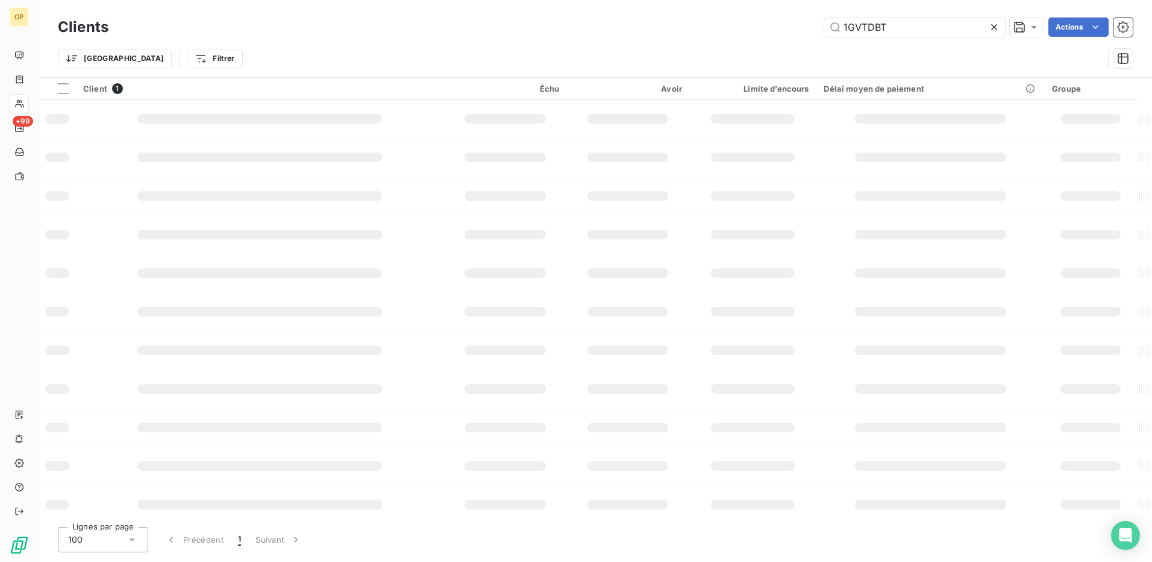
type input "1GVTDBT"
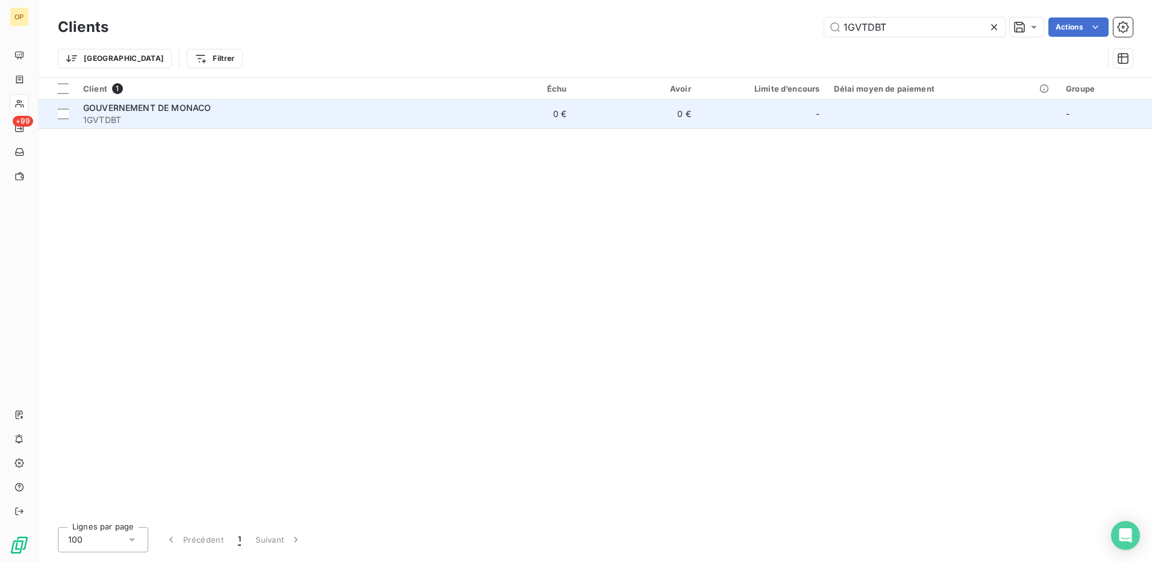
click at [617, 101] on td "0 €" at bounding box center [636, 113] width 125 height 29
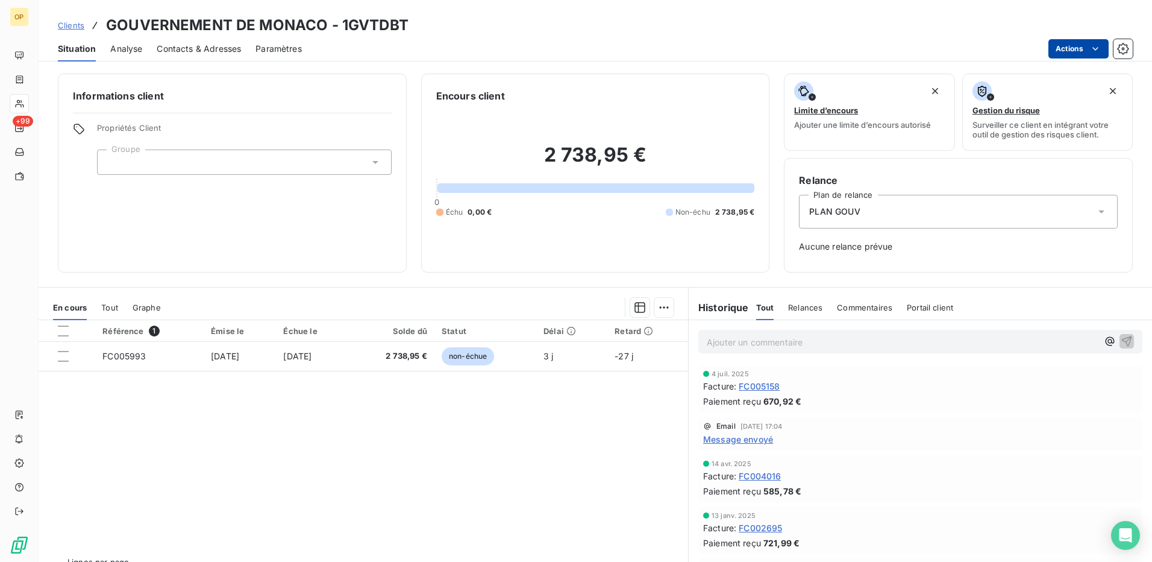
click at [1071, 49] on html "OP +99 Clients GOUVERNEMENT DE MONACO - 1GVTDBT Situation Analyse Contacts & Ad…" at bounding box center [576, 281] width 1152 height 562
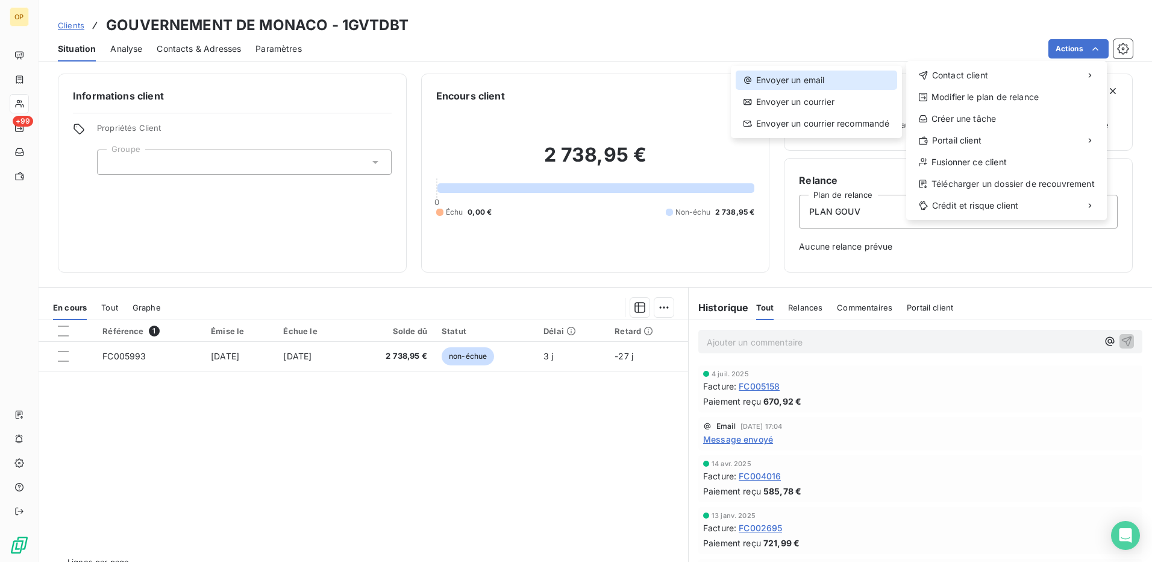
click at [778, 74] on div "Envoyer un email" at bounding box center [816, 79] width 161 height 19
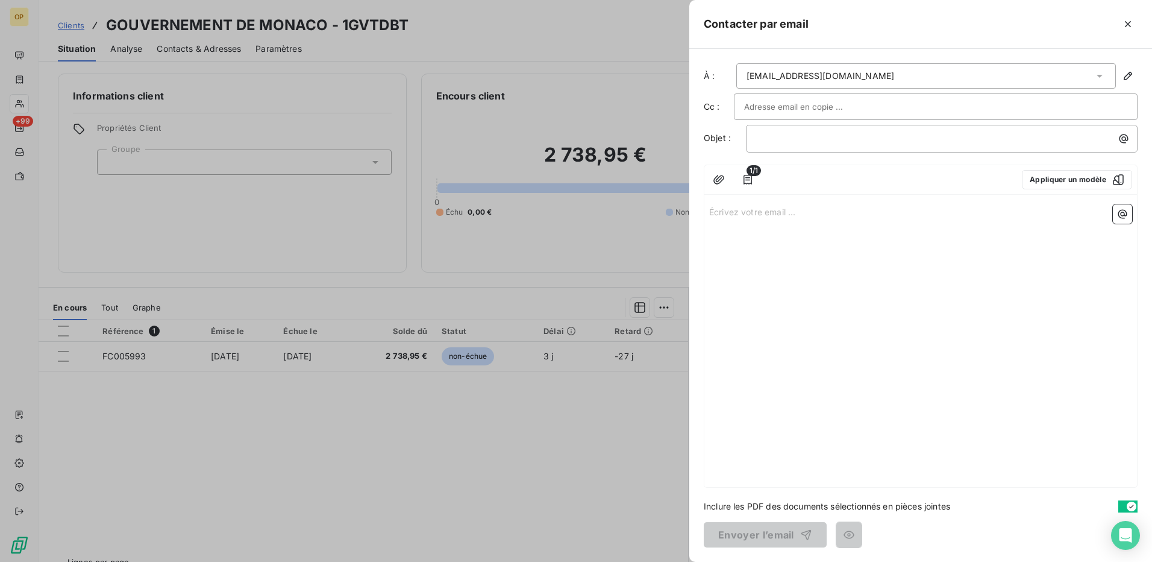
click at [607, 403] on div at bounding box center [576, 281] width 1152 height 562
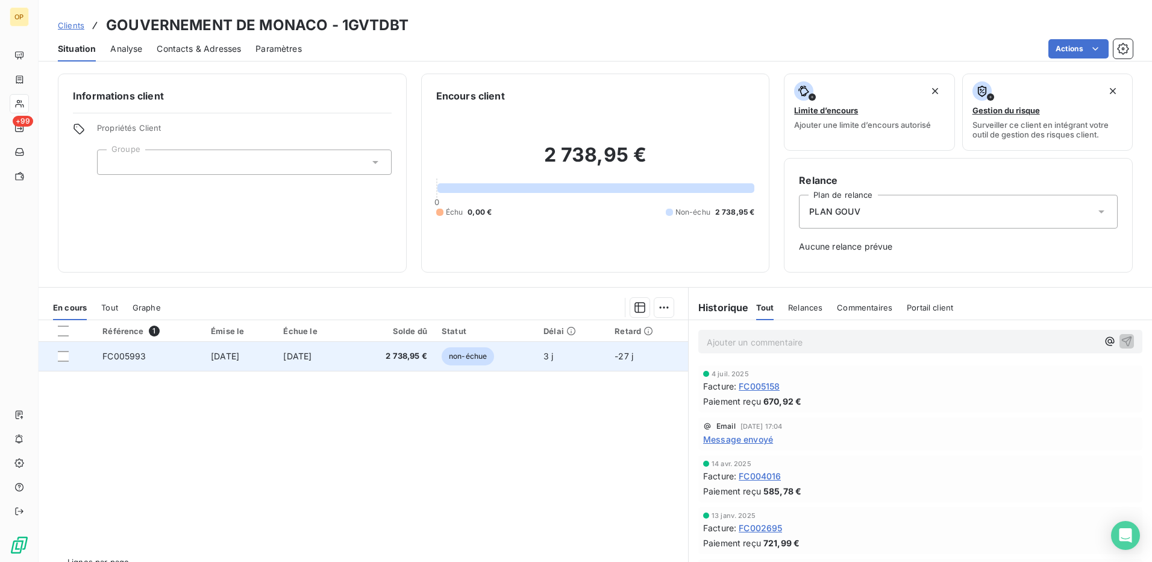
click at [427, 357] on span "2 738,95 €" at bounding box center [392, 356] width 70 height 12
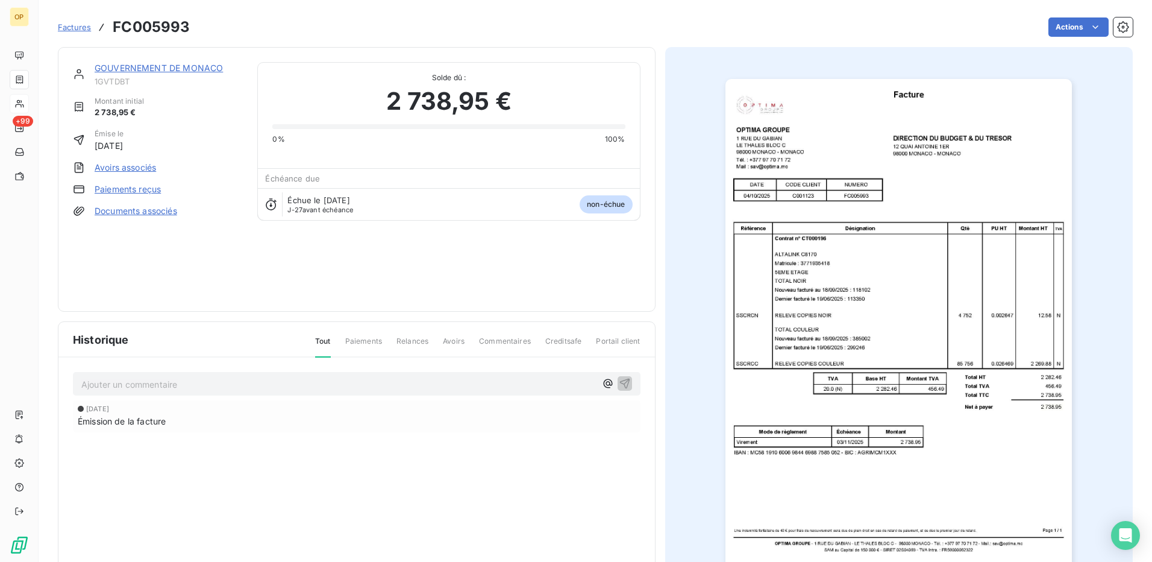
click at [447, 451] on div "[DATE] Émission de la facture" at bounding box center [357, 440] width 568 height 80
click at [1051, 25] on html "OP +99 Factures FC005993 Actions GOUVERNEMENT DE MONACO 1GVTDBT Montant initial…" at bounding box center [576, 281] width 1152 height 562
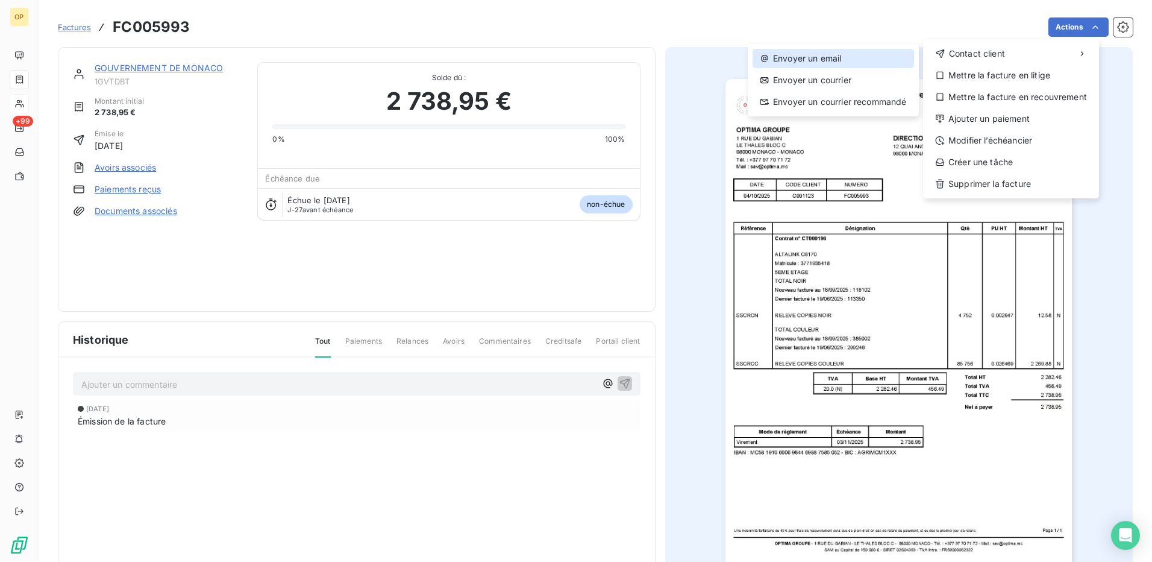
click at [857, 55] on div "Envoyer un email" at bounding box center [833, 58] width 161 height 19
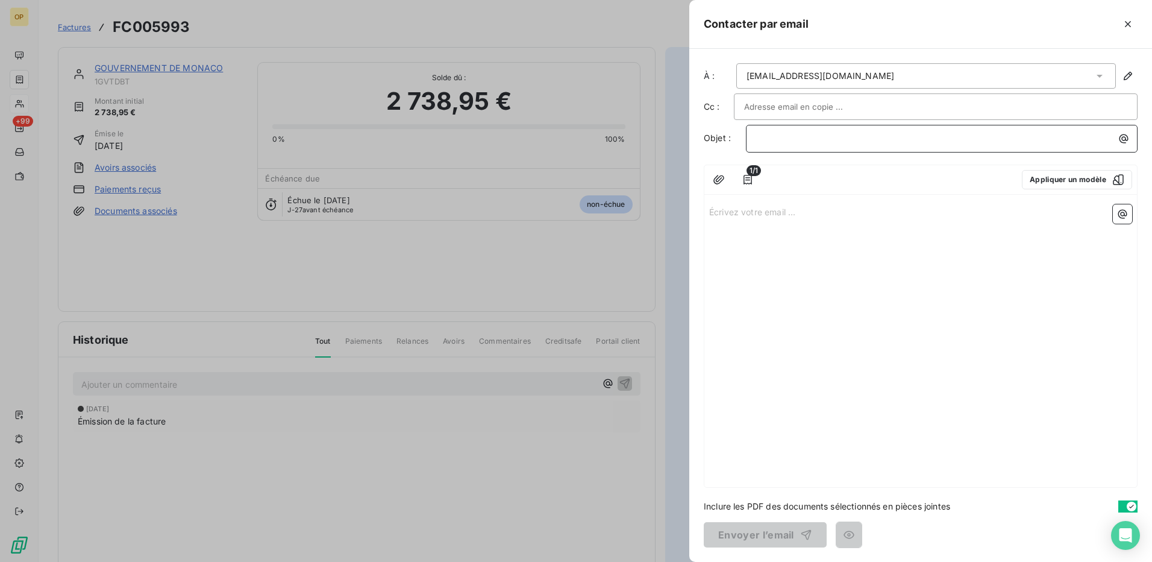
click at [768, 145] on p "﻿" at bounding box center [944, 138] width 377 height 14
click at [721, 212] on p "Écrivez votre email ... ﻿" at bounding box center [920, 211] width 423 height 14
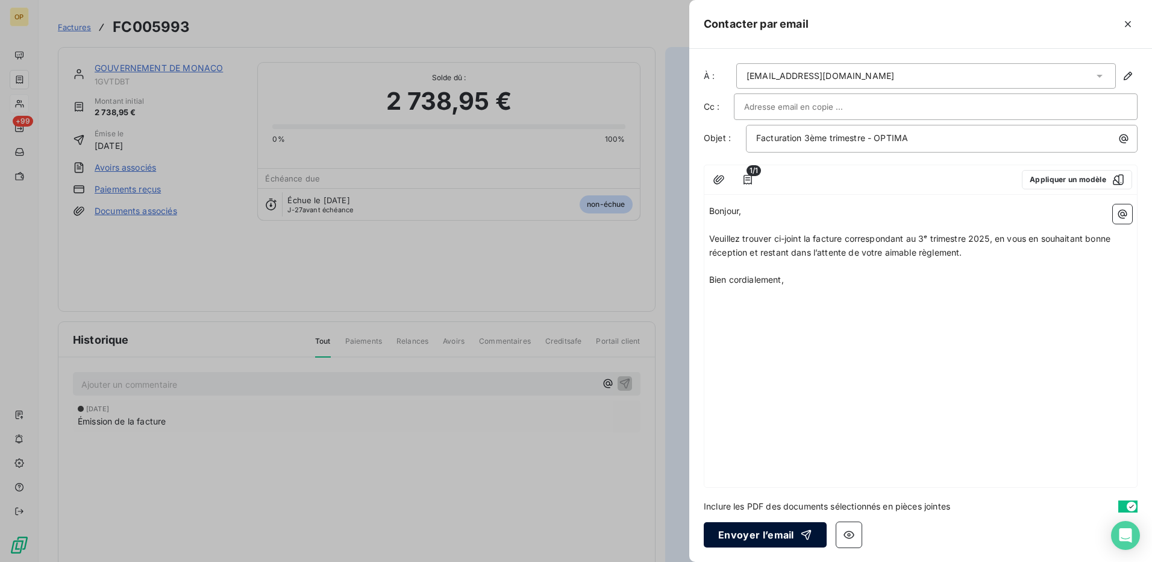
click at [756, 524] on button "Envoyer l’email" at bounding box center [765, 534] width 123 height 25
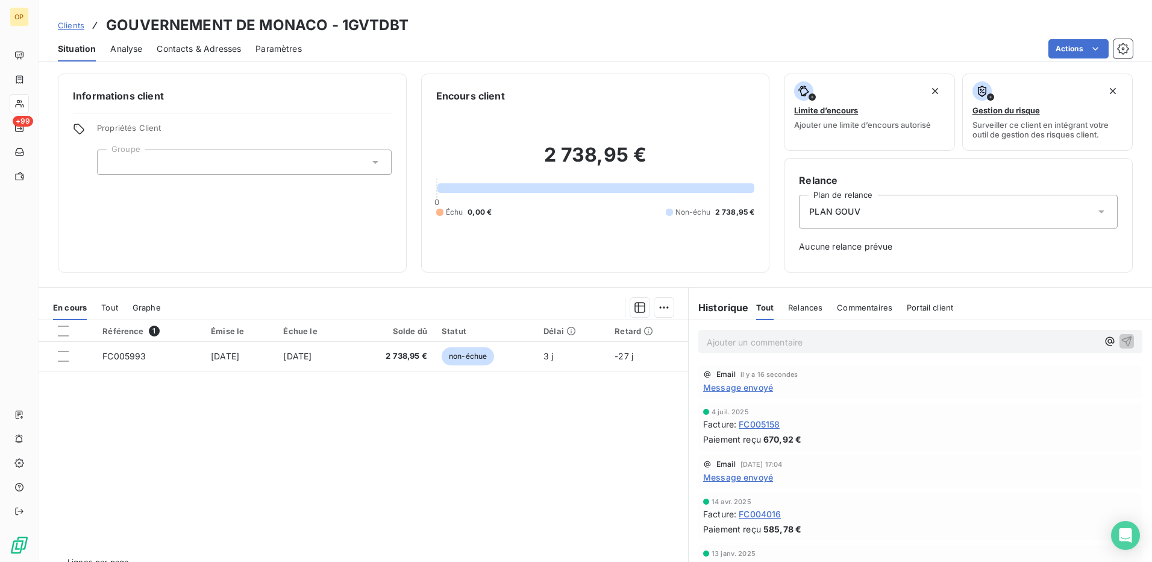
click at [487, 491] on div "Référence 1 Émise le Échue le Solde dû Statut Délai Retard FC005993 [DATE] [DAT…" at bounding box center [364, 436] width 650 height 232
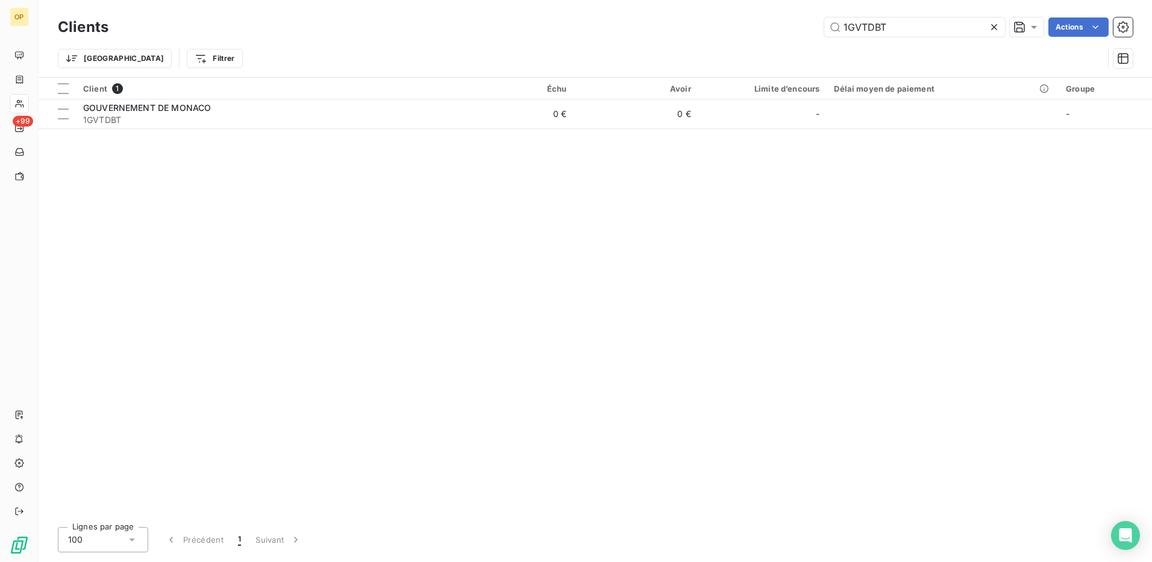
drag, startPoint x: 912, startPoint y: 23, endPoint x: 737, endPoint y: 42, distance: 176.3
click at [737, 42] on div "Clients 1GVTDBT Actions Trier Filtrer" at bounding box center [595, 45] width 1075 height 63
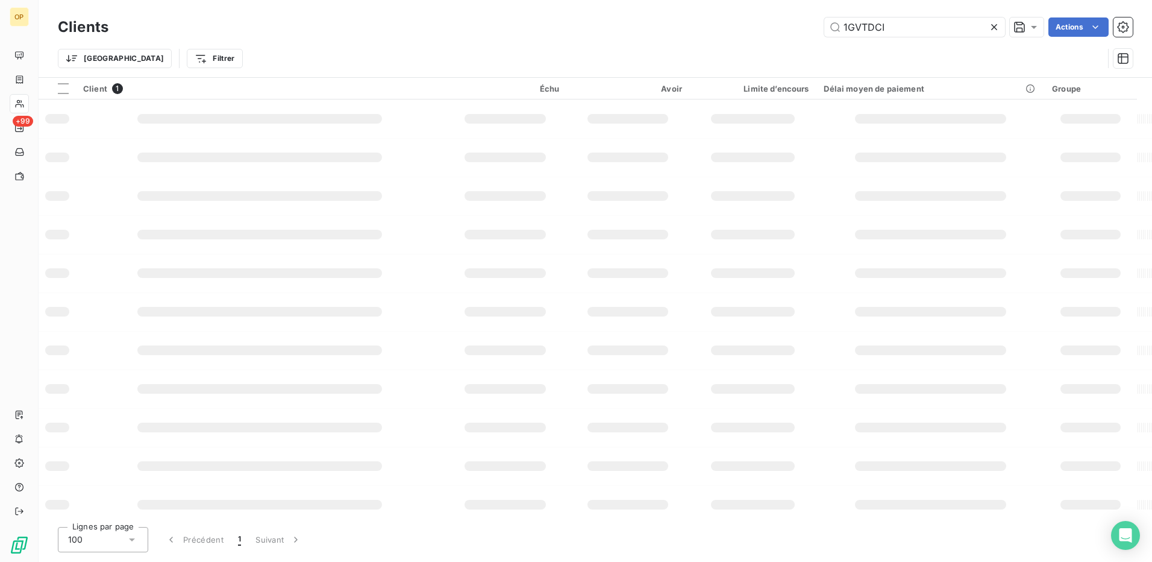
type input "1GVTDCI"
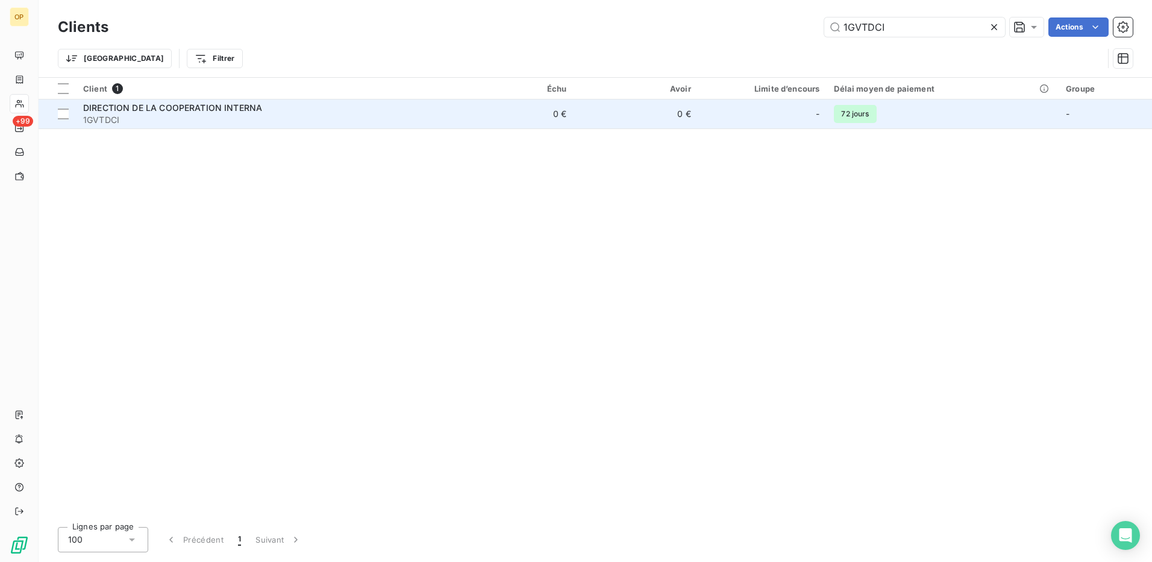
click at [647, 112] on td "0 €" at bounding box center [636, 113] width 125 height 29
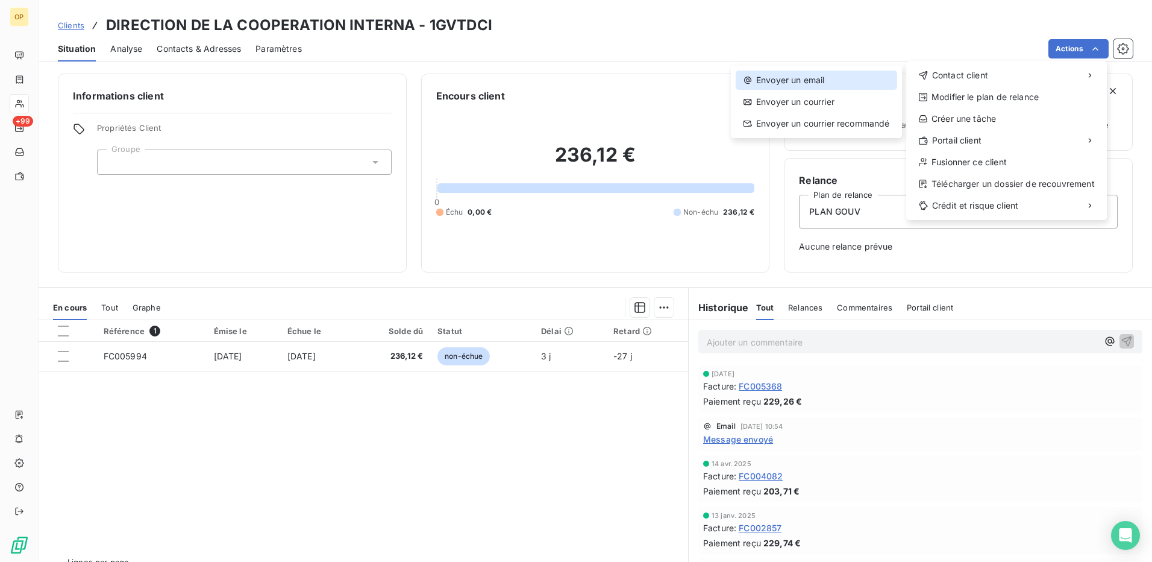
click at [836, 78] on div "Envoyer un email" at bounding box center [816, 79] width 161 height 19
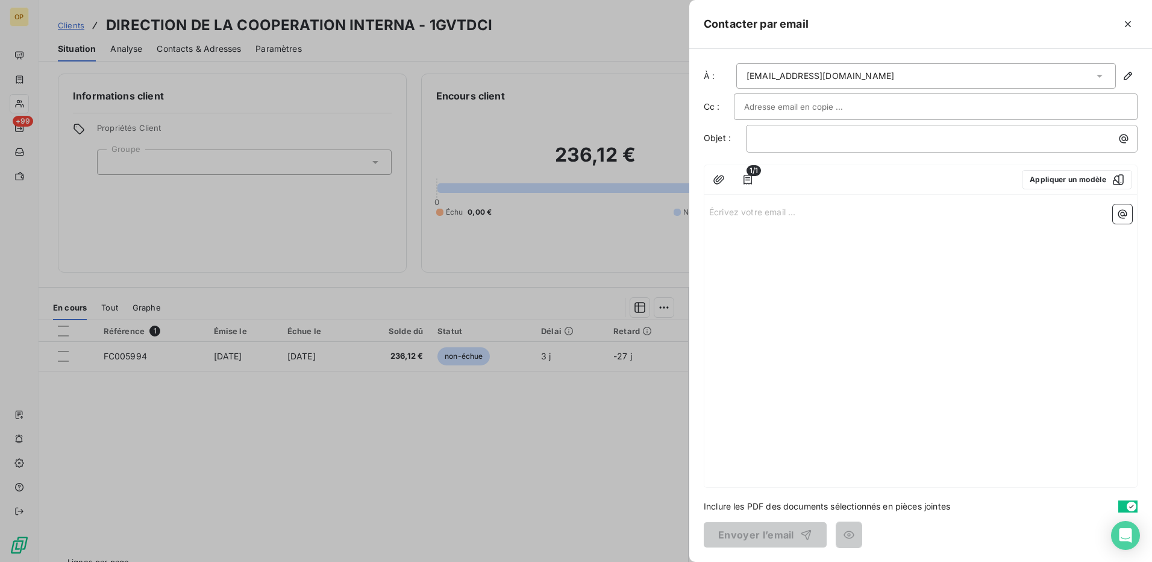
click at [763, 205] on p "Écrivez votre email ... ﻿" at bounding box center [920, 211] width 423 height 14
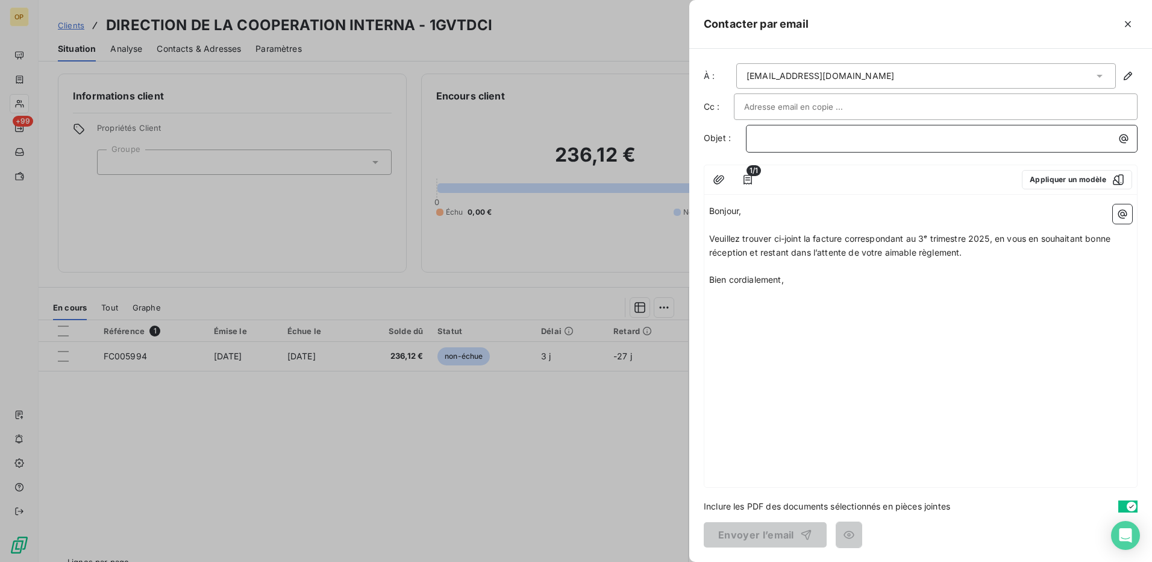
click at [829, 143] on p "﻿" at bounding box center [944, 138] width 377 height 14
click at [775, 533] on button "Envoyer l’email" at bounding box center [765, 534] width 123 height 25
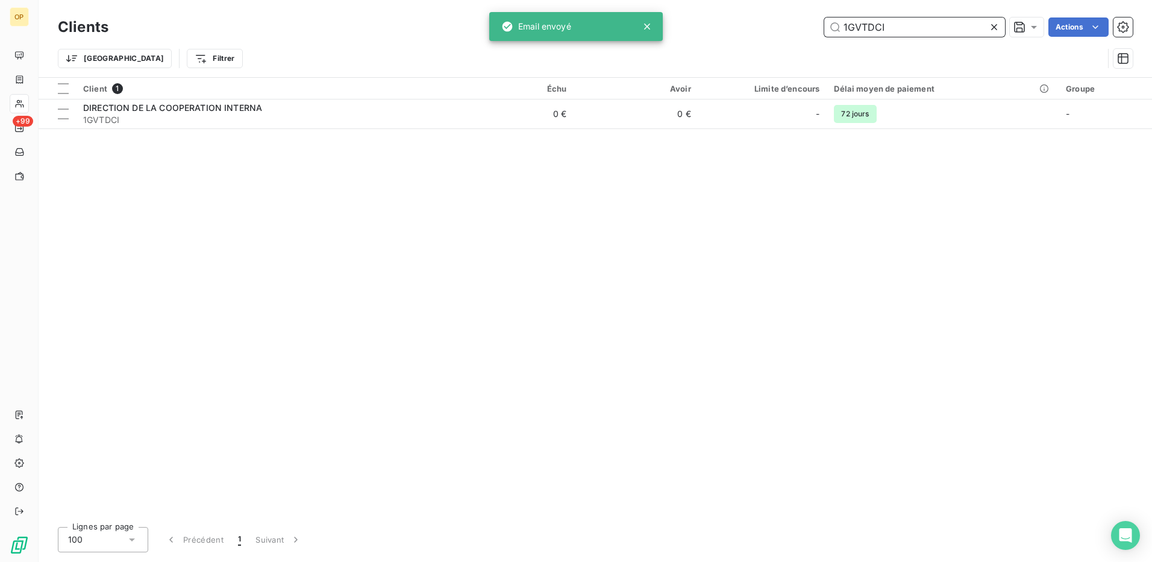
drag, startPoint x: 921, startPoint y: 26, endPoint x: 736, endPoint y: 27, distance: 185.6
click at [736, 27] on div "1GVTDCI Actions" at bounding box center [628, 26] width 1010 height 19
paste input "DIRECTION DE L'ENVIRONNEMENT"
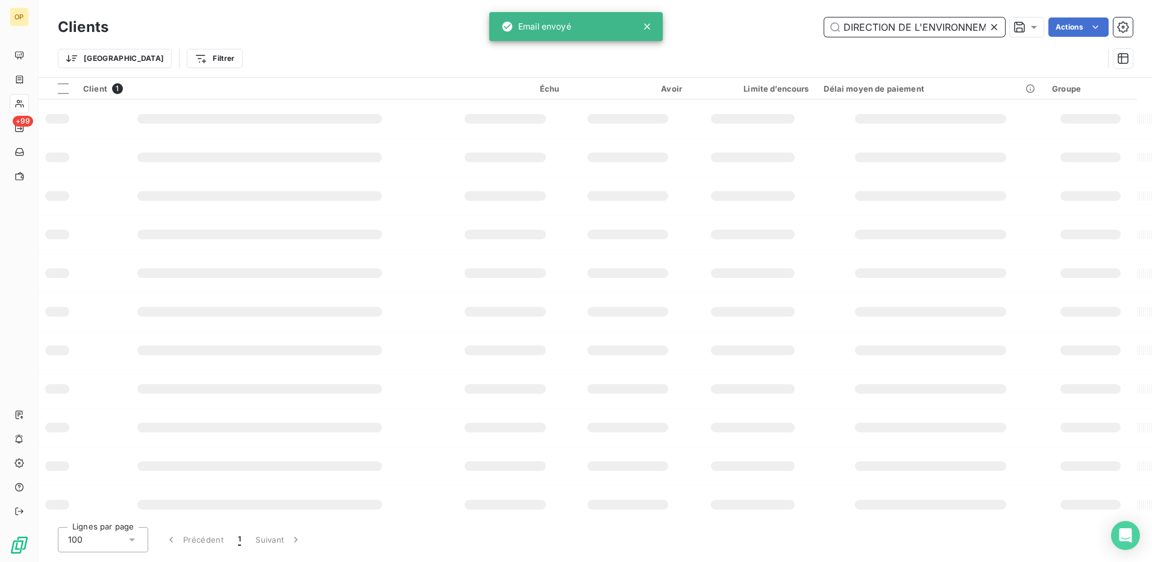
scroll to position [0, 19]
type input "DIRECTION DE L'ENVIRONNEMENT"
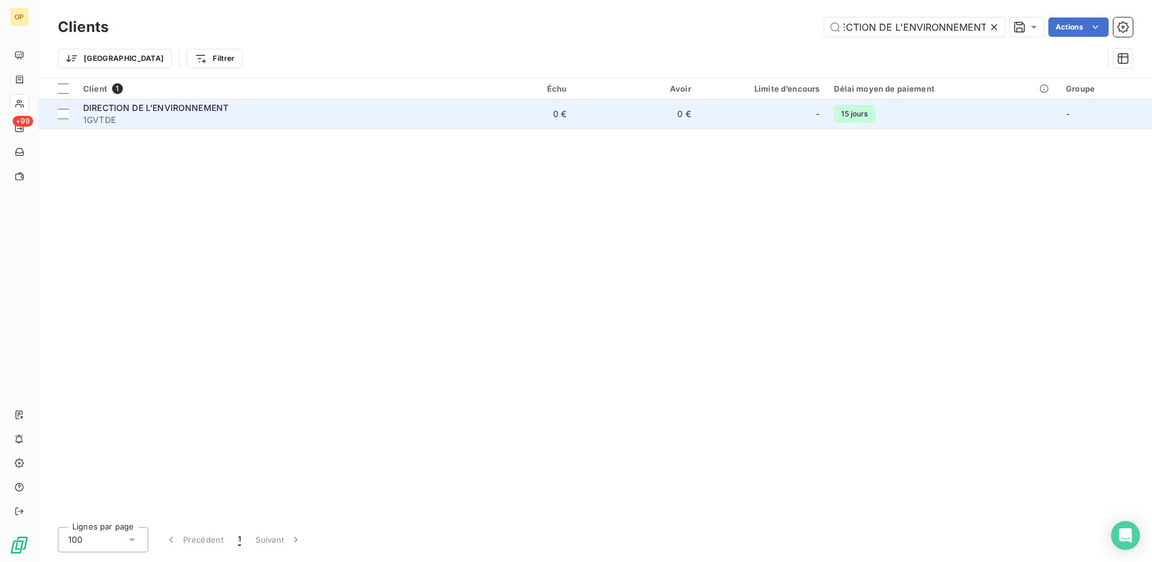
click at [418, 103] on div "DIRECTION DE L'ENVIRONNEMENT" at bounding box center [262, 108] width 359 height 12
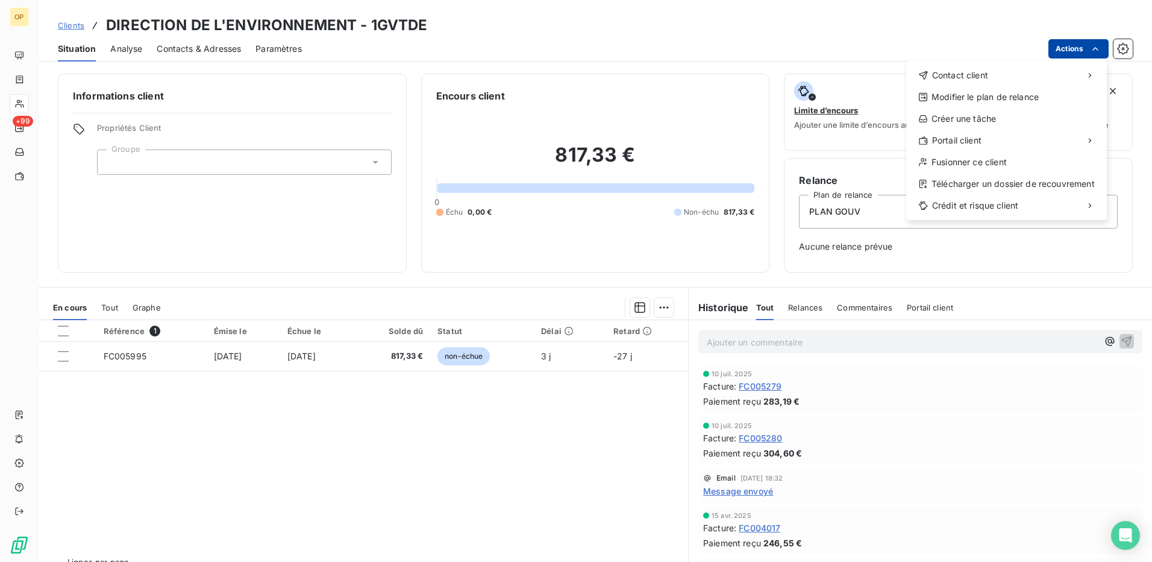
click at [1076, 46] on html "OP +99 Clients DIRECTION DE L'ENVIRONNEMENT - 1GVTDE Situation Analyse Contacts…" at bounding box center [576, 281] width 1152 height 562
click at [1012, 75] on div "Contact client" at bounding box center [1006, 75] width 191 height 19
click at [815, 83] on div "Envoyer un email" at bounding box center [816, 79] width 161 height 19
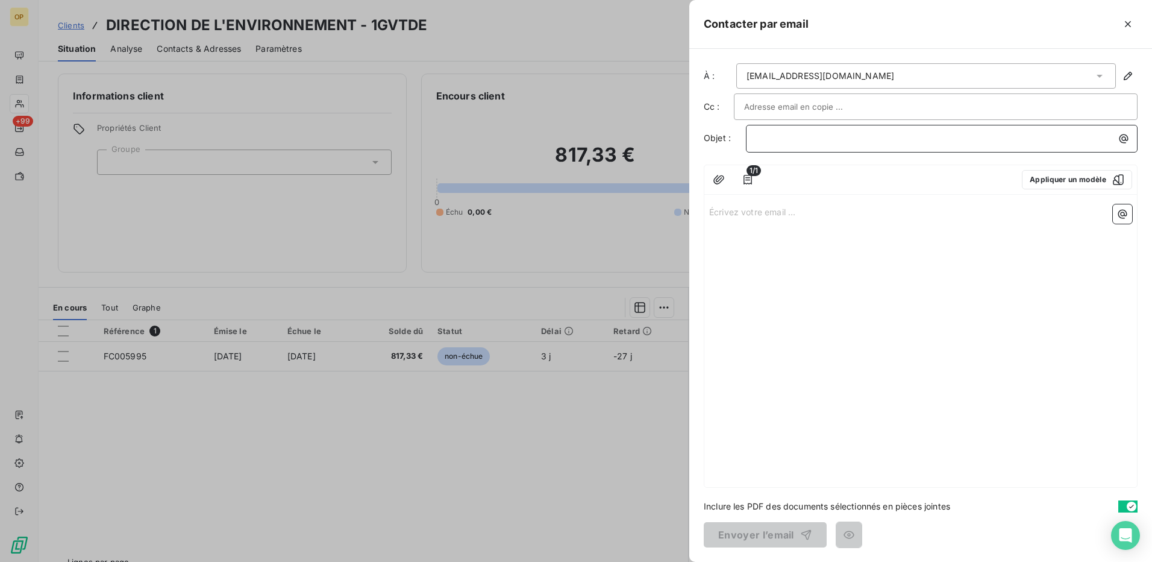
click at [793, 137] on p "﻿" at bounding box center [944, 138] width 377 height 14
click at [796, 226] on div "Écrivez votre email ... ﻿" at bounding box center [920, 342] width 433 height 287
click at [788, 214] on p "Écrivez votre email ... ﻿" at bounding box center [920, 211] width 423 height 14
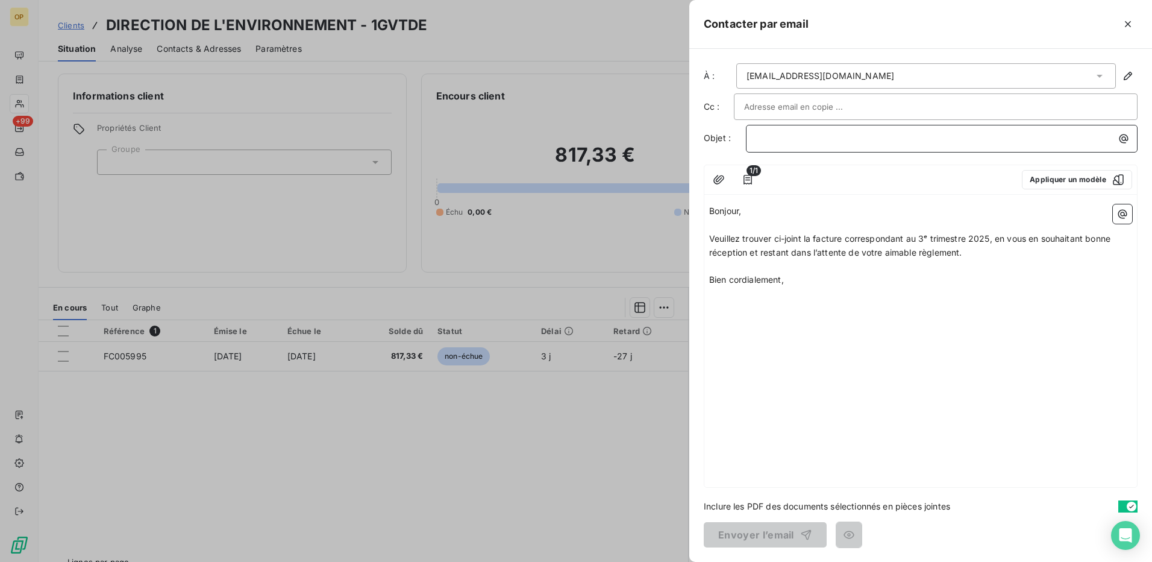
click at [848, 139] on p "﻿" at bounding box center [944, 138] width 377 height 14
click at [766, 533] on button "Envoyer l’email" at bounding box center [765, 534] width 123 height 25
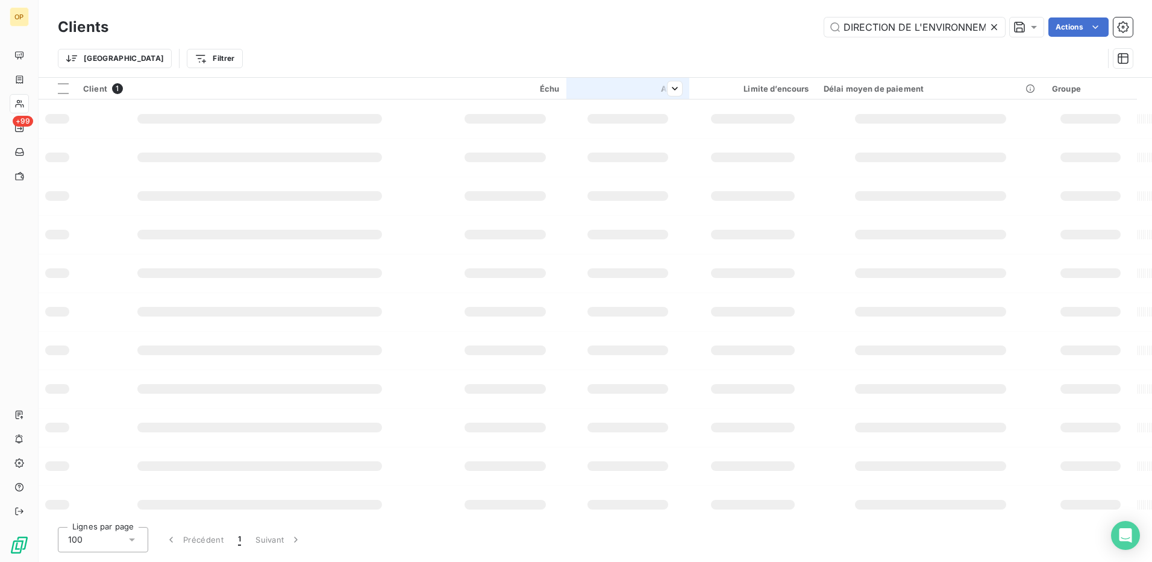
scroll to position [0, 20]
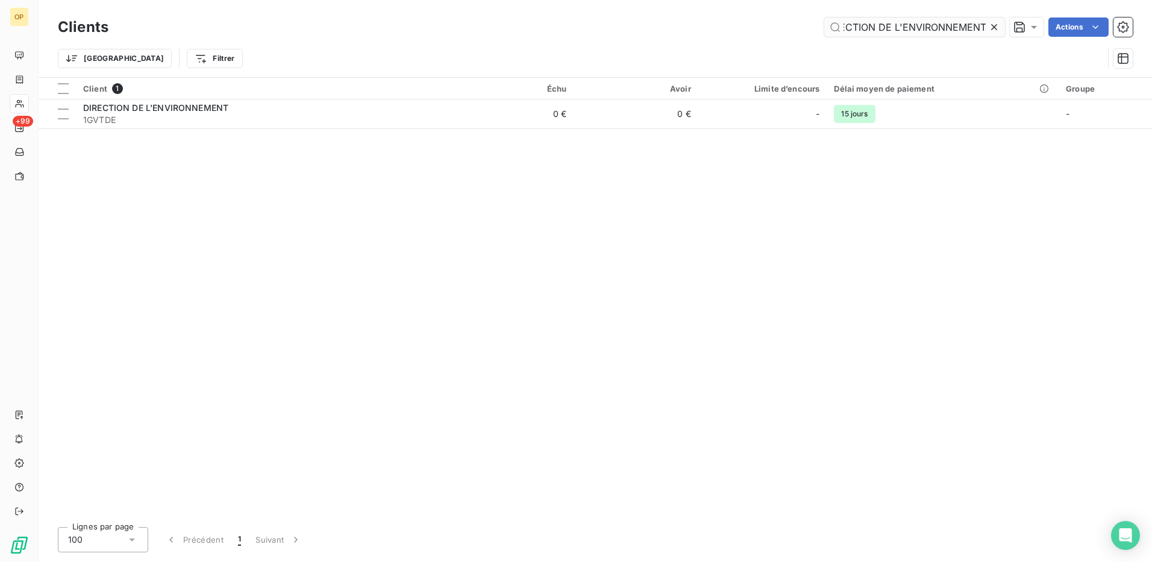
click at [909, 30] on input "DIRECTION DE L'ENVIRONNEMENT" at bounding box center [914, 26] width 181 height 19
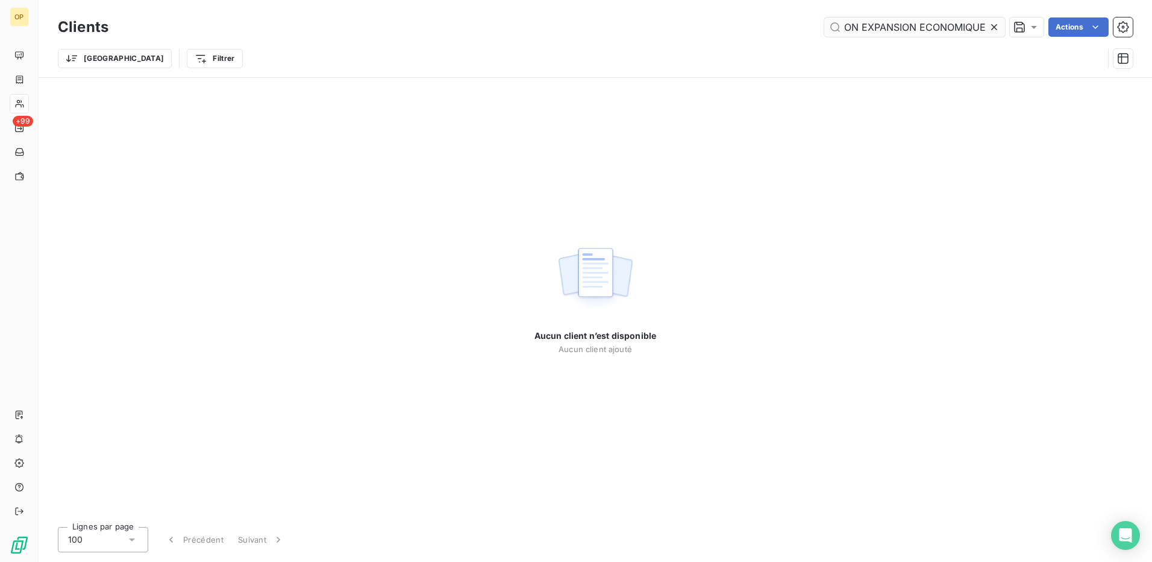
click at [910, 27] on input "DIRECTION EXPANSION ECONOMIQUE" at bounding box center [914, 26] width 181 height 19
drag, startPoint x: 918, startPoint y: 26, endPoint x: 742, endPoint y: 21, distance: 175.4
click at [742, 21] on div "DIRECTION EXPANSION ECONOMIQUE Actions" at bounding box center [628, 26] width 1010 height 19
drag, startPoint x: 920, startPoint y: 29, endPoint x: 751, endPoint y: 31, distance: 169.3
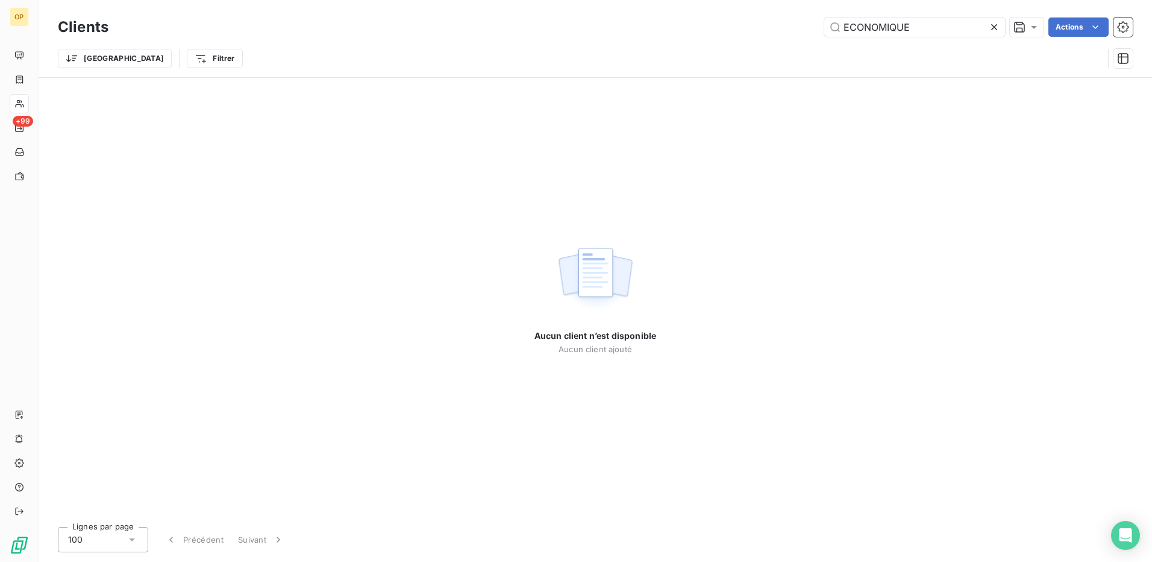
click at [751, 31] on div "ECONOMIQUE Actions" at bounding box center [628, 26] width 1010 height 19
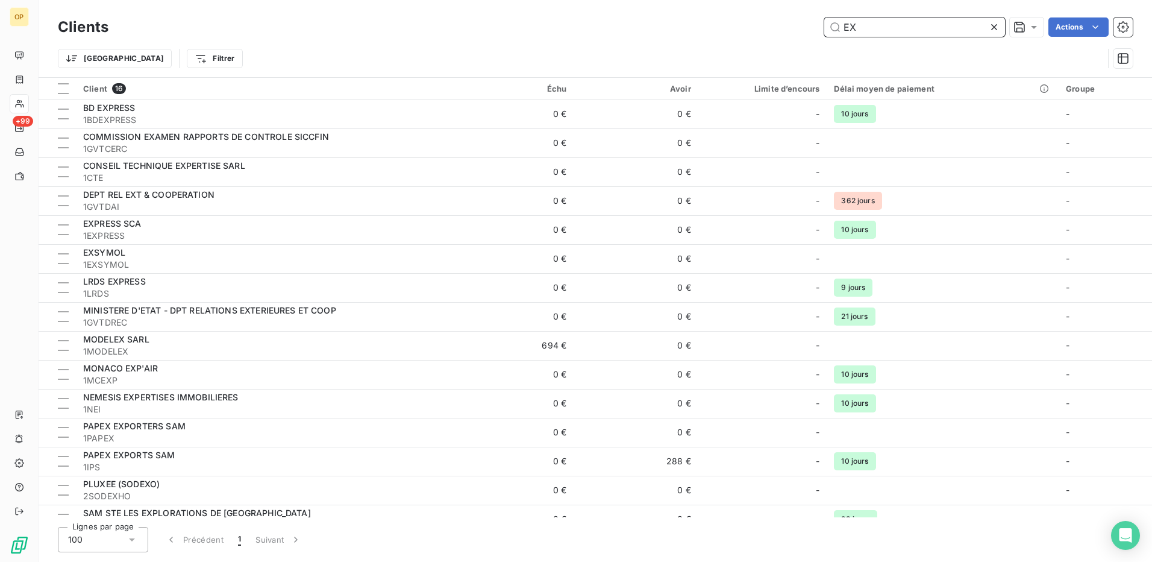
drag, startPoint x: 913, startPoint y: 30, endPoint x: 652, endPoint y: 16, distance: 261.9
click at [652, 16] on div "Clients EX Actions" at bounding box center [595, 26] width 1075 height 25
paste input "1GVTDEE"
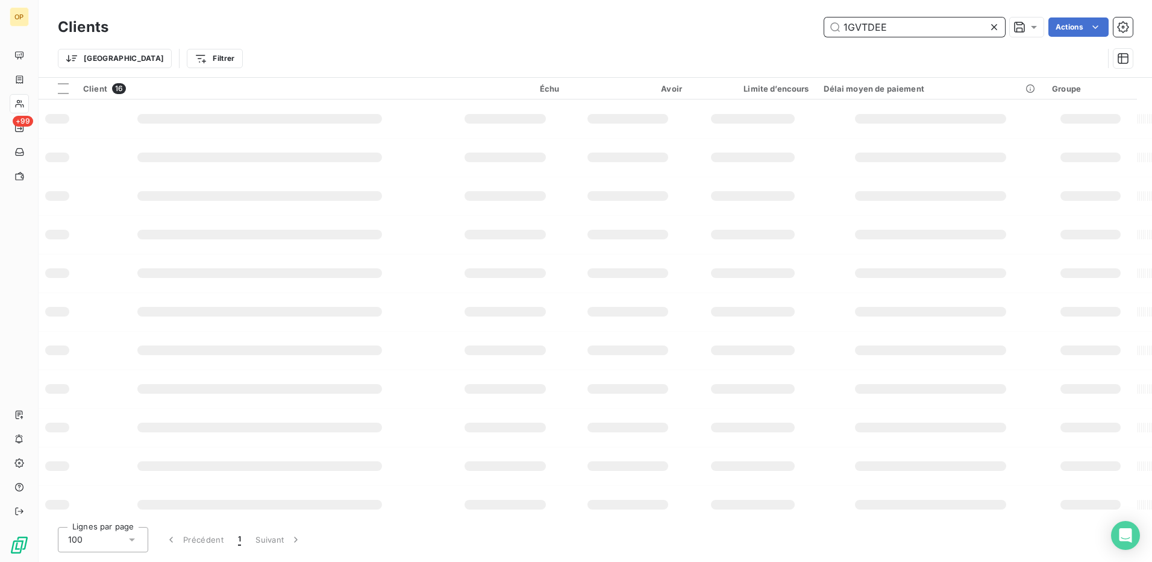
type input "1GVTDEE"
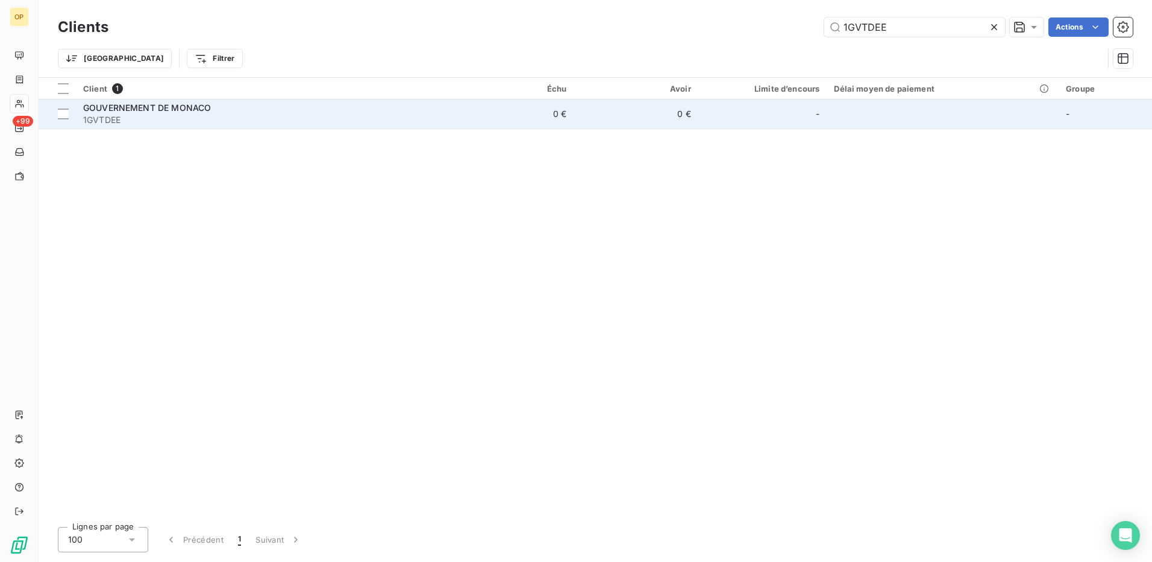
click at [399, 119] on span "1GVTDEE" at bounding box center [262, 120] width 359 height 12
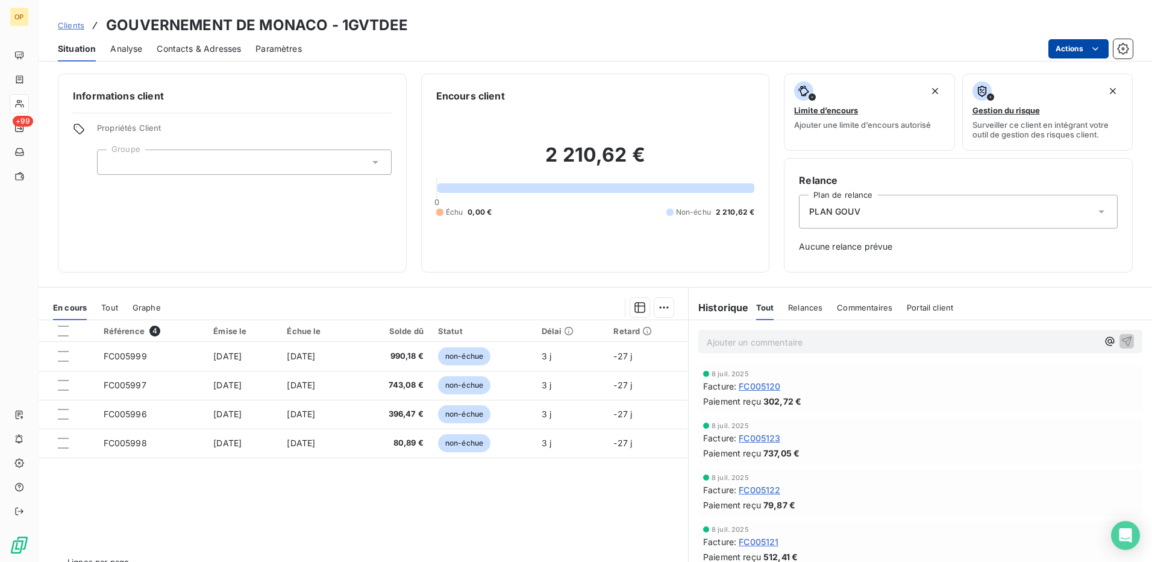
click at [1079, 48] on html "OP +99 Clients GOUVERNEMENT DE MONACO - 1GVTDEE Situation Analyse Contacts & Ad…" at bounding box center [576, 281] width 1152 height 562
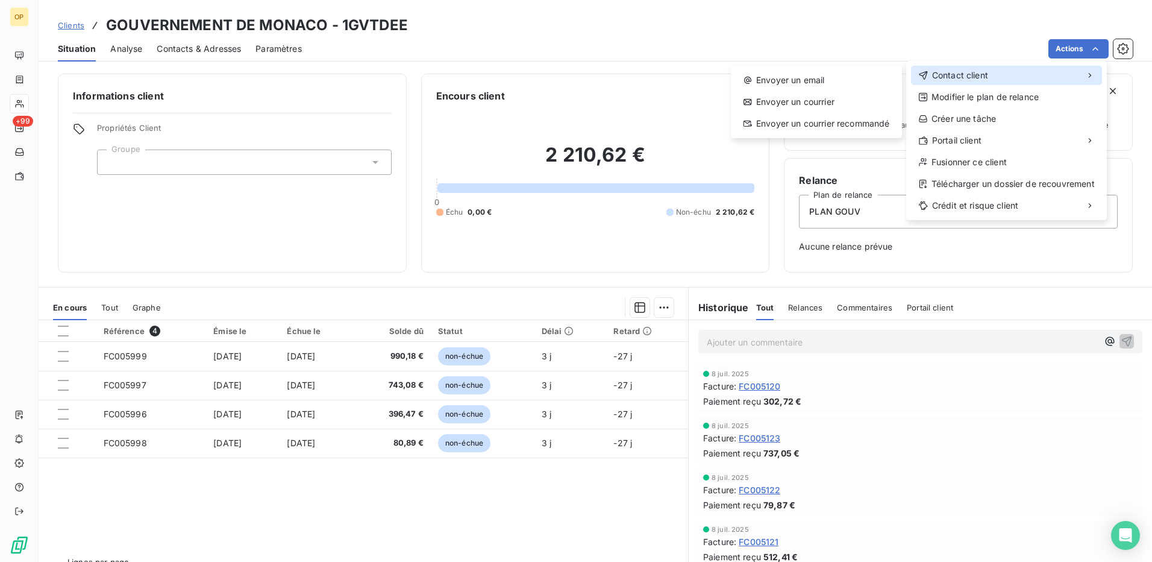
click at [1028, 74] on div "Contact client" at bounding box center [1006, 75] width 191 height 19
click at [787, 76] on div "Envoyer un email" at bounding box center [816, 79] width 161 height 19
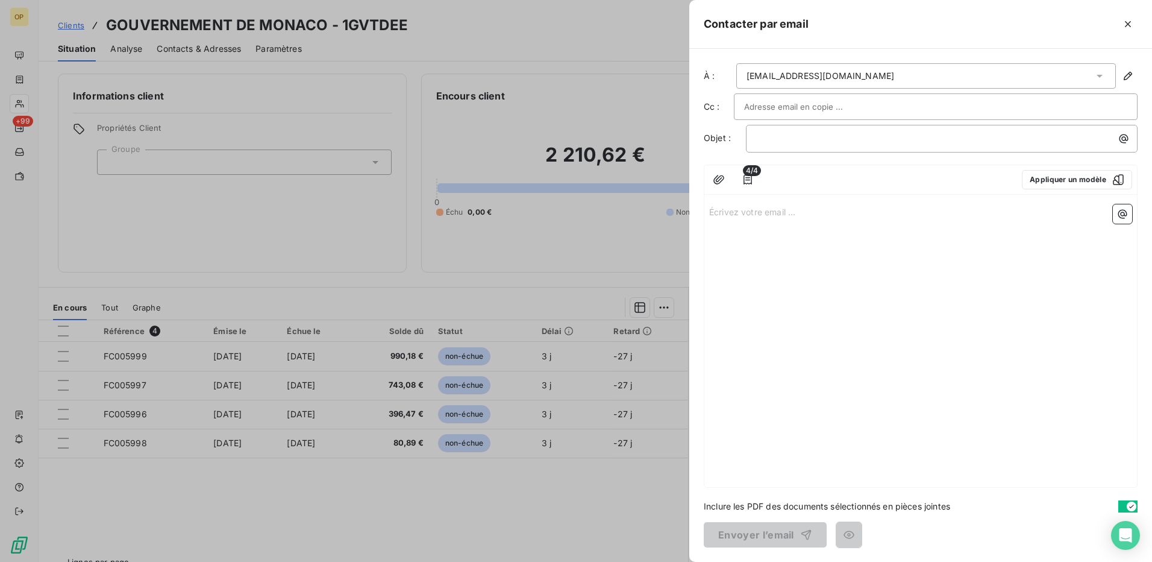
drag, startPoint x: 762, startPoint y: 220, endPoint x: 771, endPoint y: 213, distance: 11.6
click at [762, 219] on div "Écrivez votre email ... ﻿" at bounding box center [920, 342] width 433 height 287
click at [771, 212] on p "Écrivez votre email ... ﻿" at bounding box center [920, 211] width 423 height 14
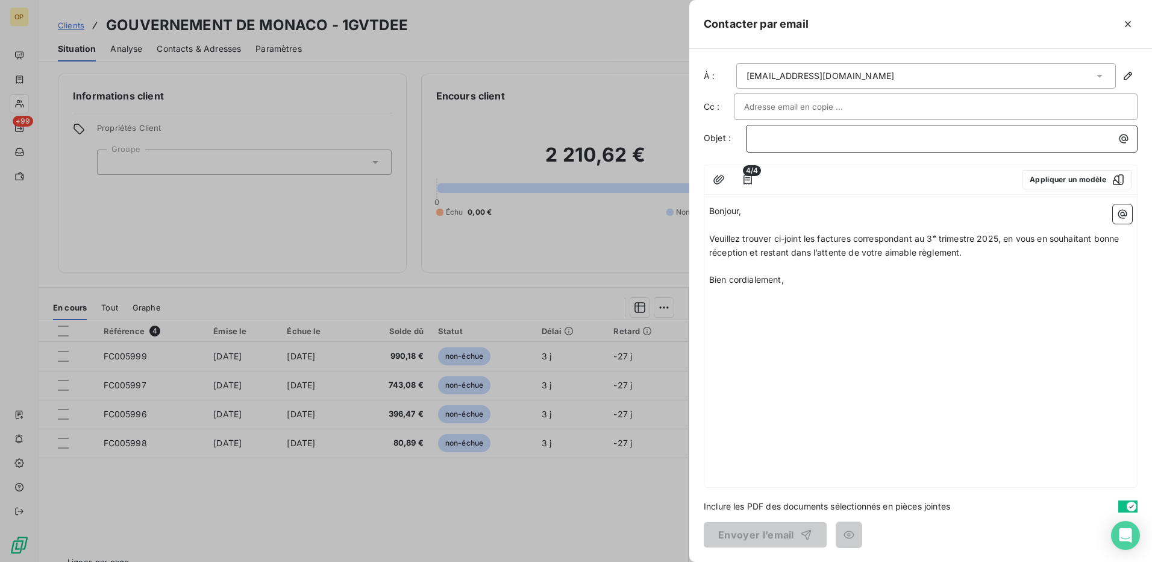
click at [782, 139] on p "﻿" at bounding box center [944, 138] width 377 height 14
click at [778, 533] on button "Envoyer l’email" at bounding box center [765, 534] width 123 height 25
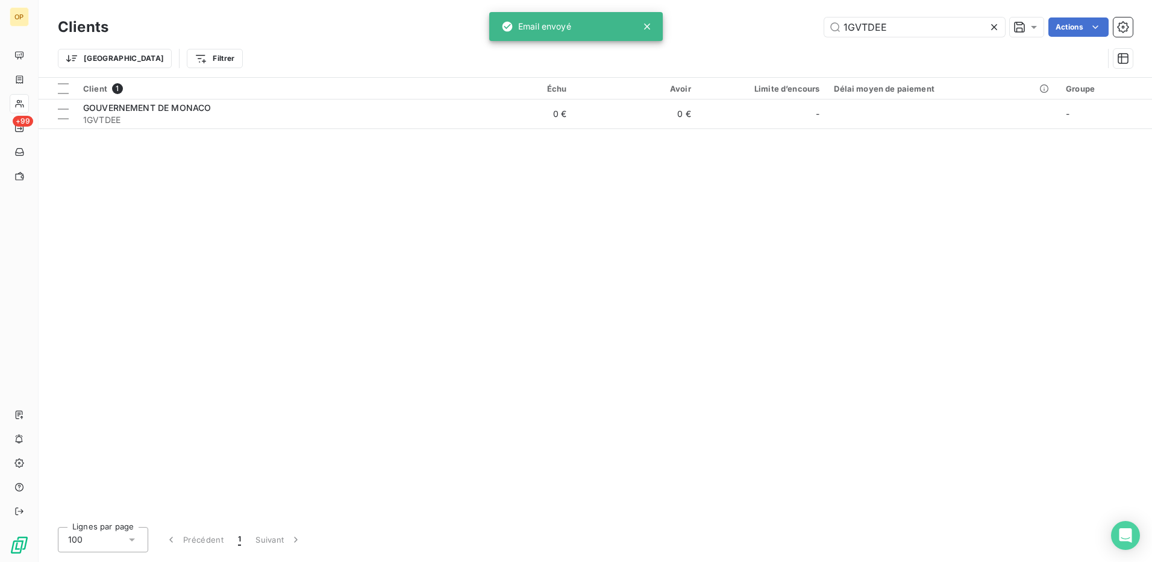
drag, startPoint x: 912, startPoint y: 28, endPoint x: 786, endPoint y: 34, distance: 126.1
click at [786, 34] on div "1GVTDEE Actions" at bounding box center [628, 26] width 1010 height 19
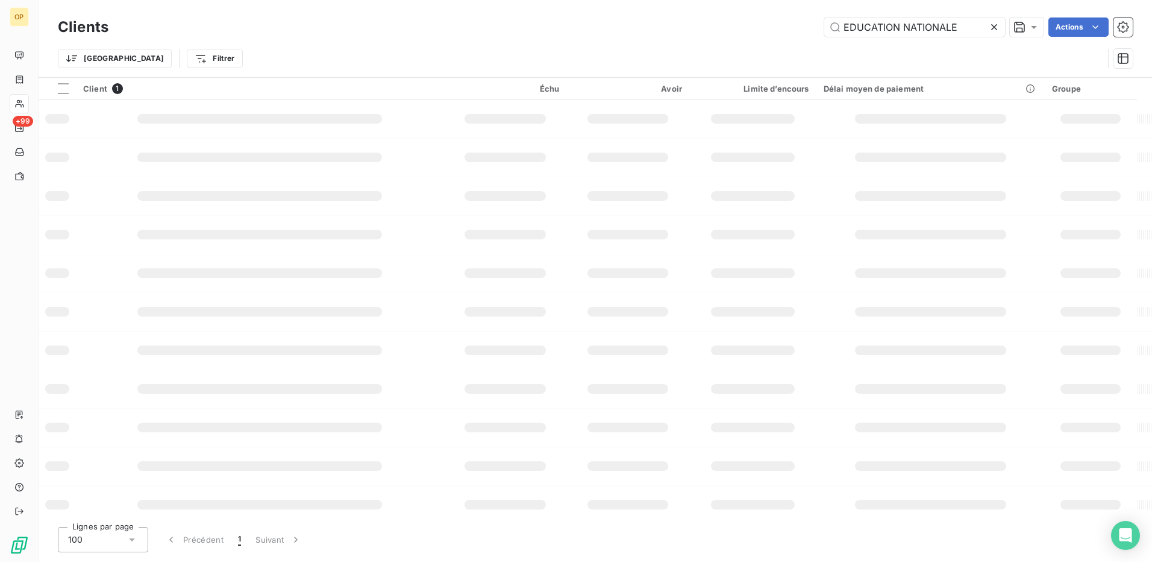
type input "EDUCATION NATIONALE"
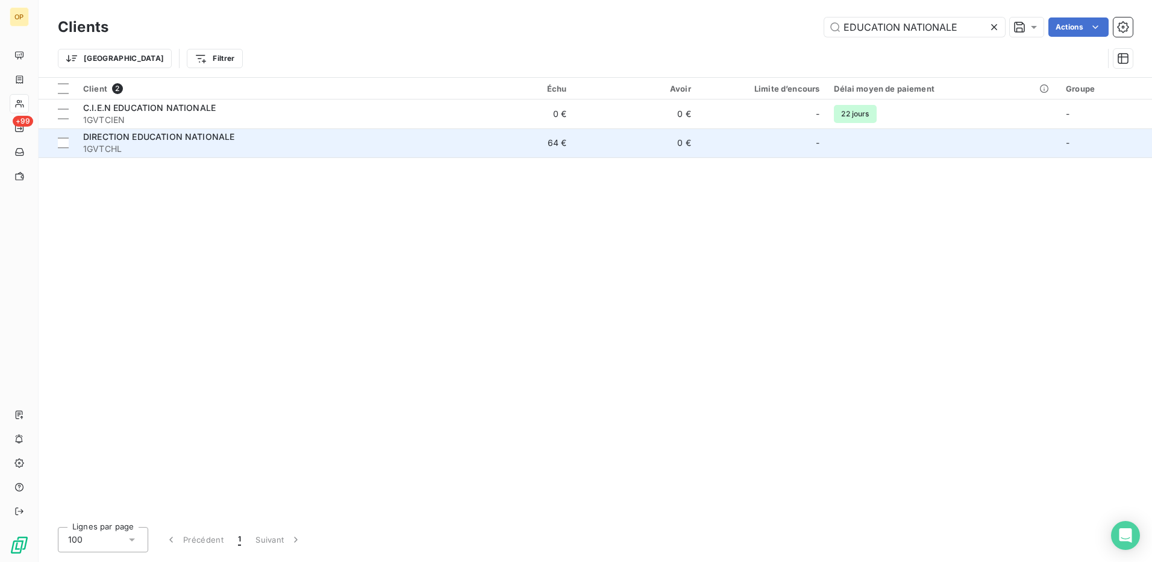
click at [268, 142] on div "DIRECTION EDUCATION NATIONALE" at bounding box center [262, 137] width 359 height 12
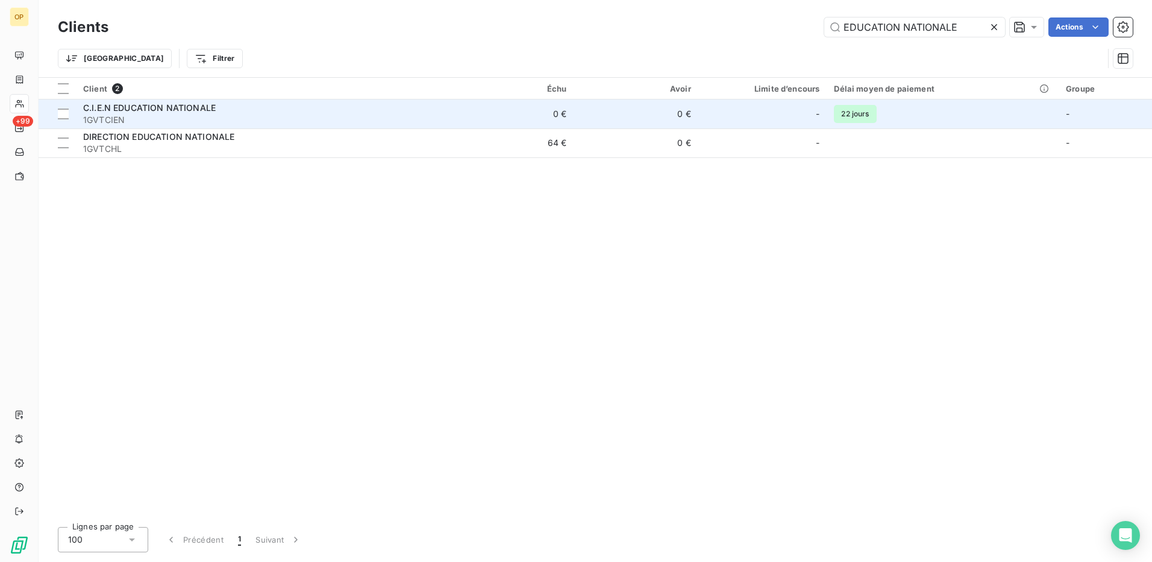
click at [288, 119] on span "1GVTCIEN" at bounding box center [262, 120] width 359 height 12
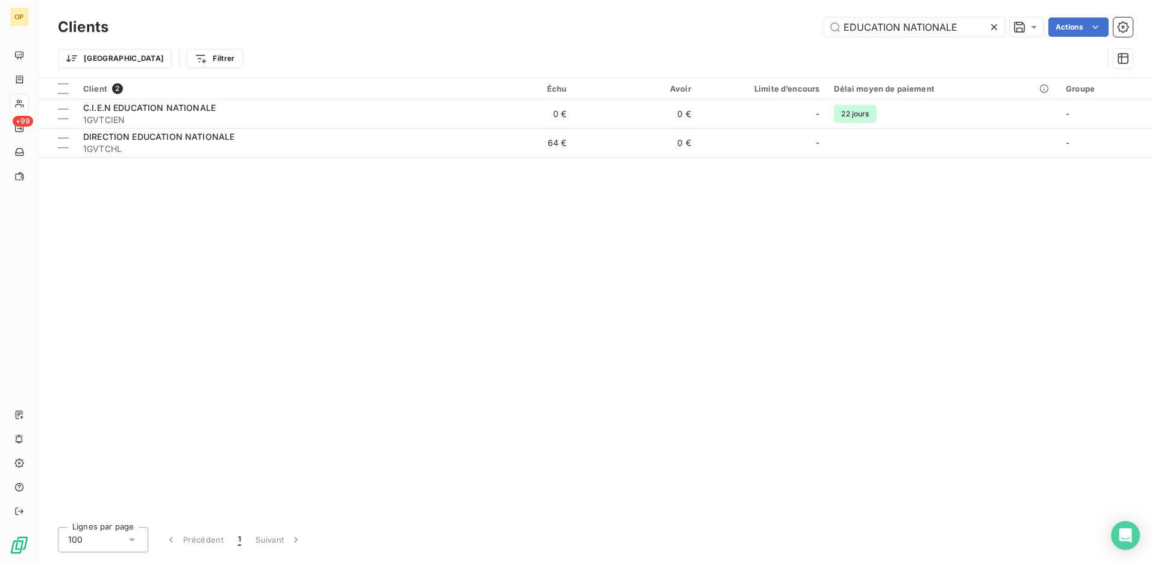
drag, startPoint x: 957, startPoint y: 30, endPoint x: 684, endPoint y: 19, distance: 272.6
click at [684, 19] on div "EDUCATION NATIONALE Actions" at bounding box center [628, 26] width 1010 height 19
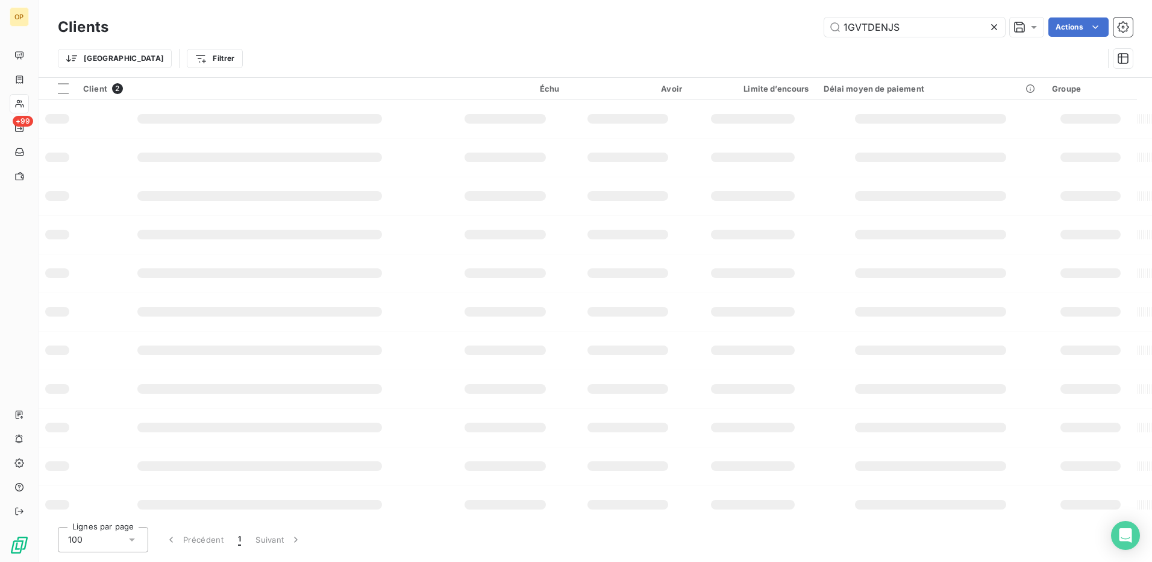
type input "1GVTDENJS"
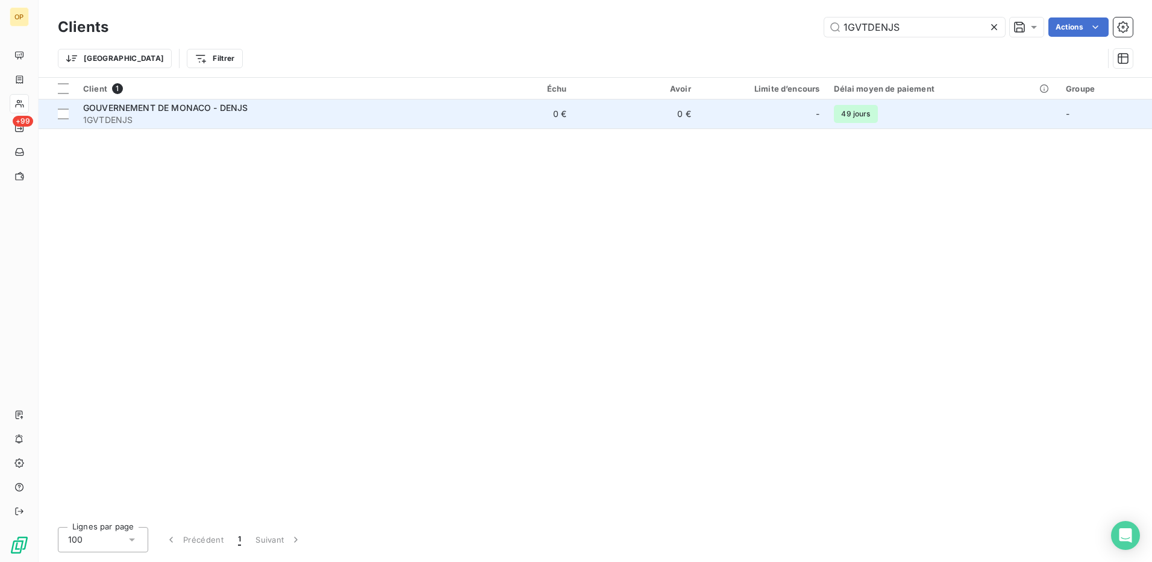
click at [563, 119] on td "0 €" at bounding box center [511, 113] width 125 height 29
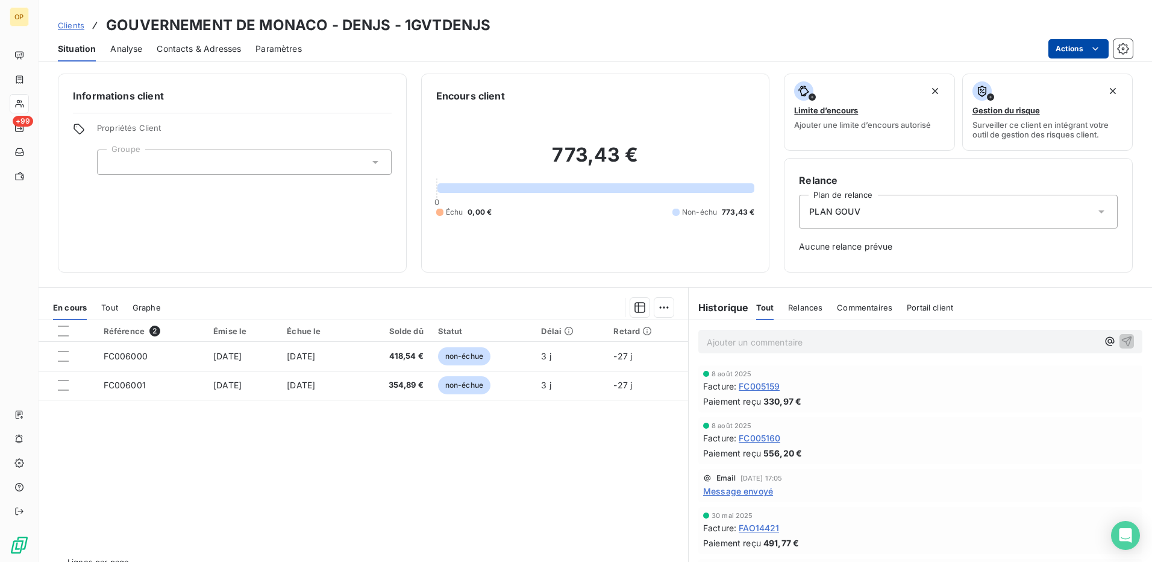
click at [1080, 45] on html "OP +99 Clients GOUVERNEMENT DE MONACO - DENJS - 1GVTDENJS Situation Analyse Con…" at bounding box center [576, 281] width 1152 height 562
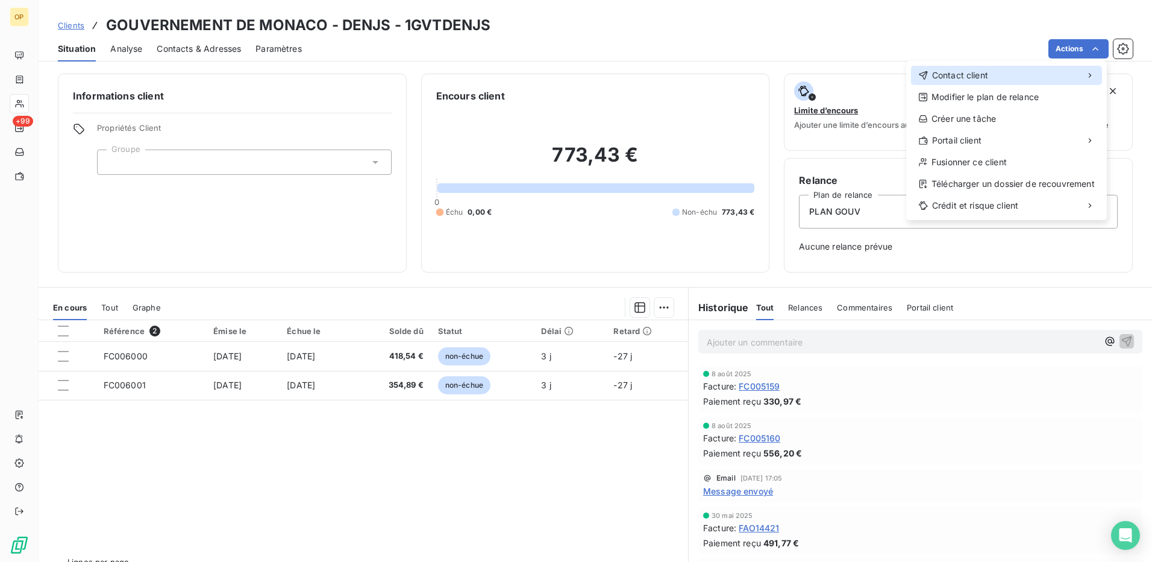
click at [1030, 66] on div "Contact client" at bounding box center [1006, 75] width 191 height 19
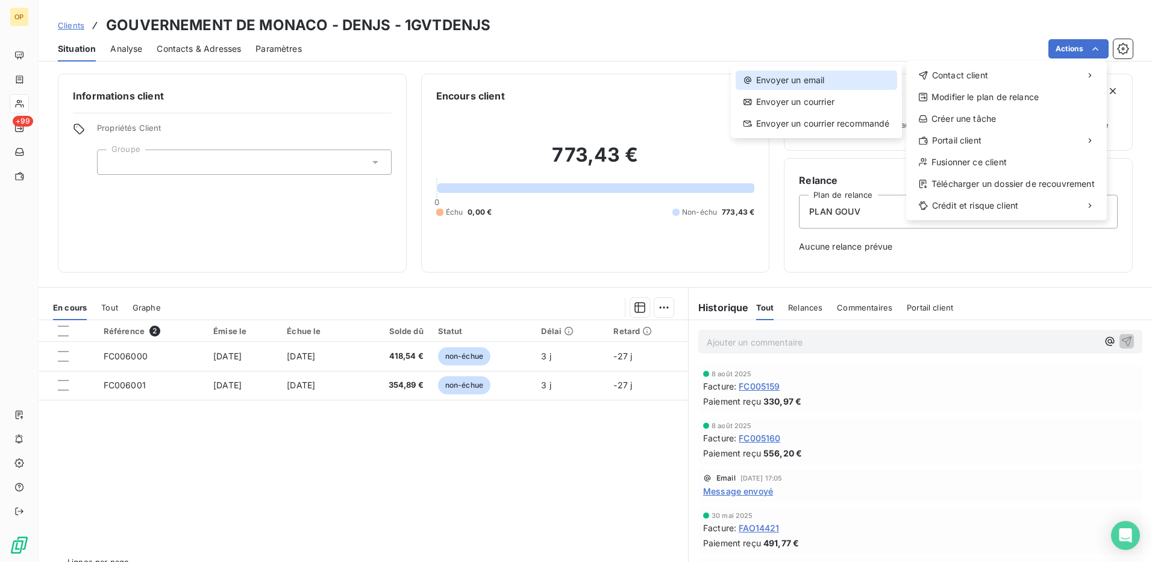
click at [819, 82] on div "Envoyer un email" at bounding box center [816, 79] width 161 height 19
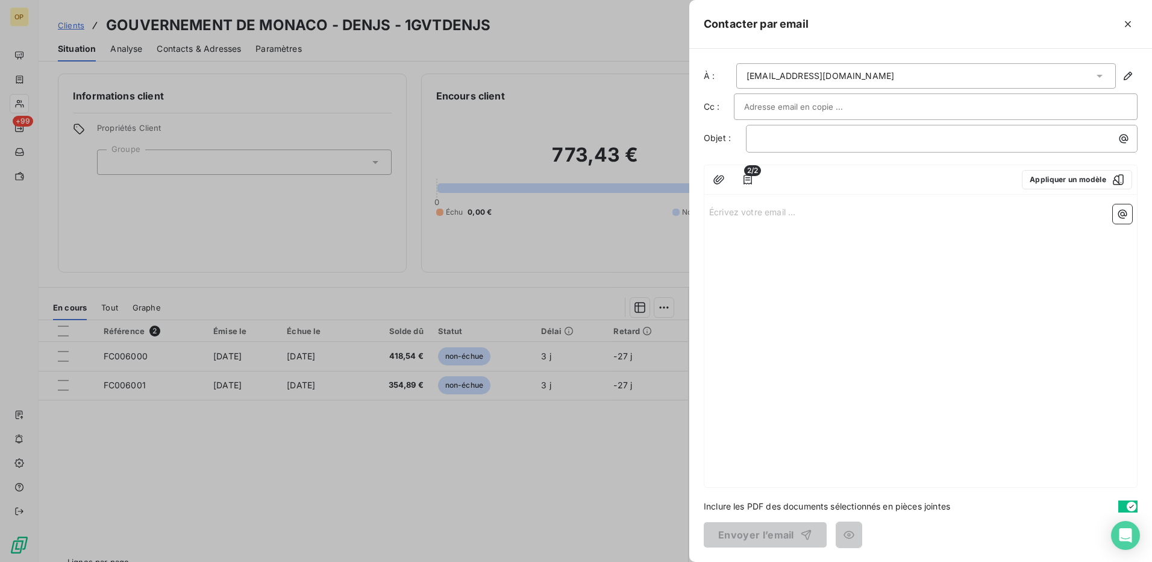
click at [735, 216] on p "Écrivez votre email ... ﻿" at bounding box center [920, 211] width 423 height 14
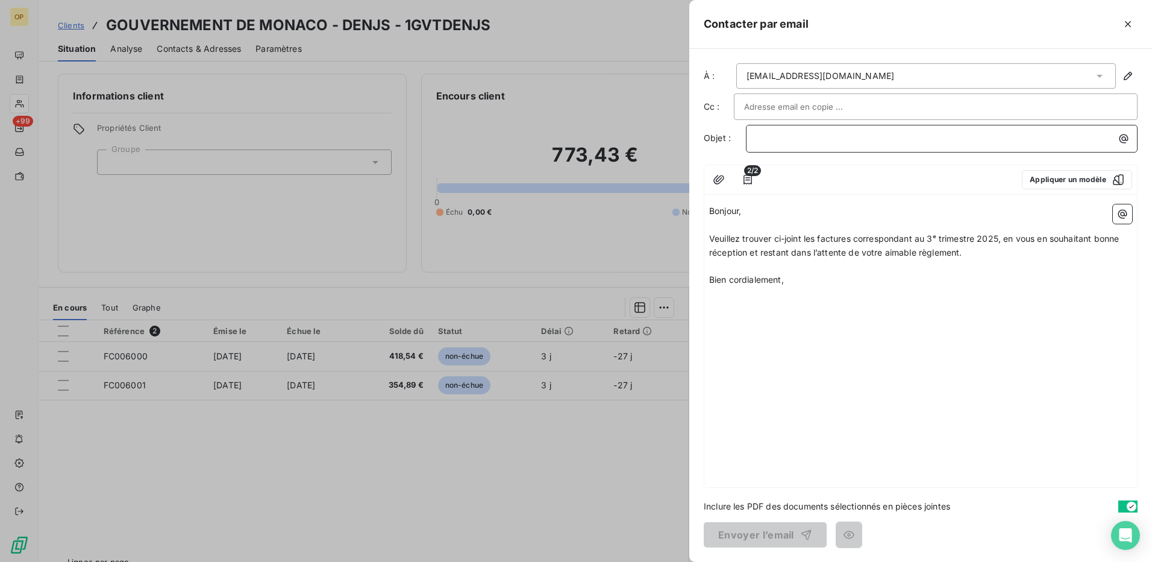
click at [800, 138] on p "﻿" at bounding box center [944, 138] width 377 height 14
click at [744, 537] on button "Envoyer l’email" at bounding box center [765, 534] width 123 height 25
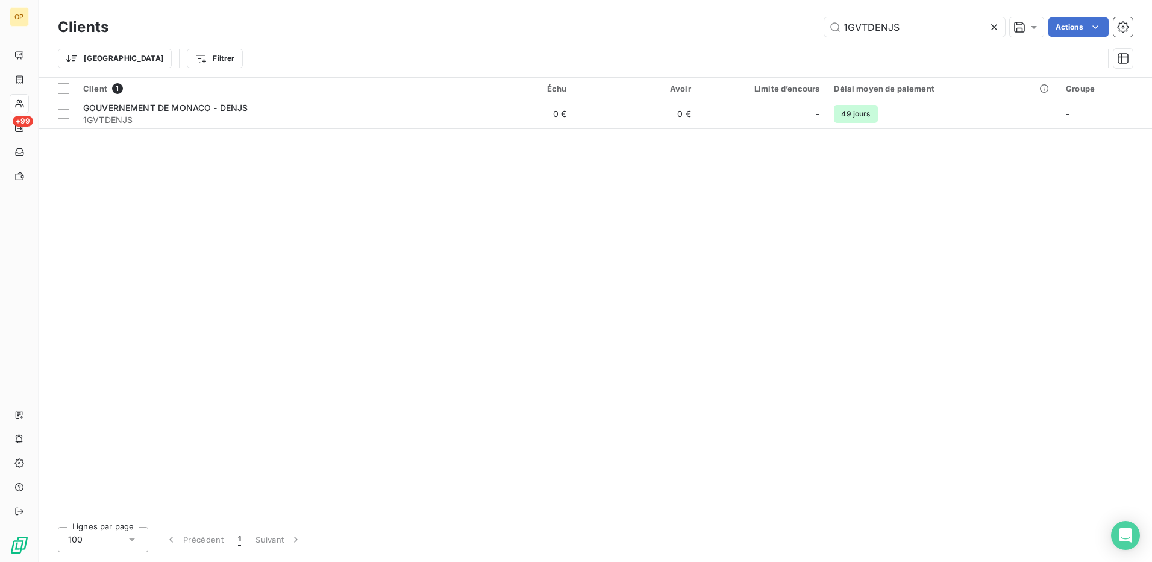
drag, startPoint x: 925, startPoint y: 32, endPoint x: 746, endPoint y: 32, distance: 179.0
click at [746, 32] on div "1GVTDENJS Actions" at bounding box center [628, 26] width 1010 height 19
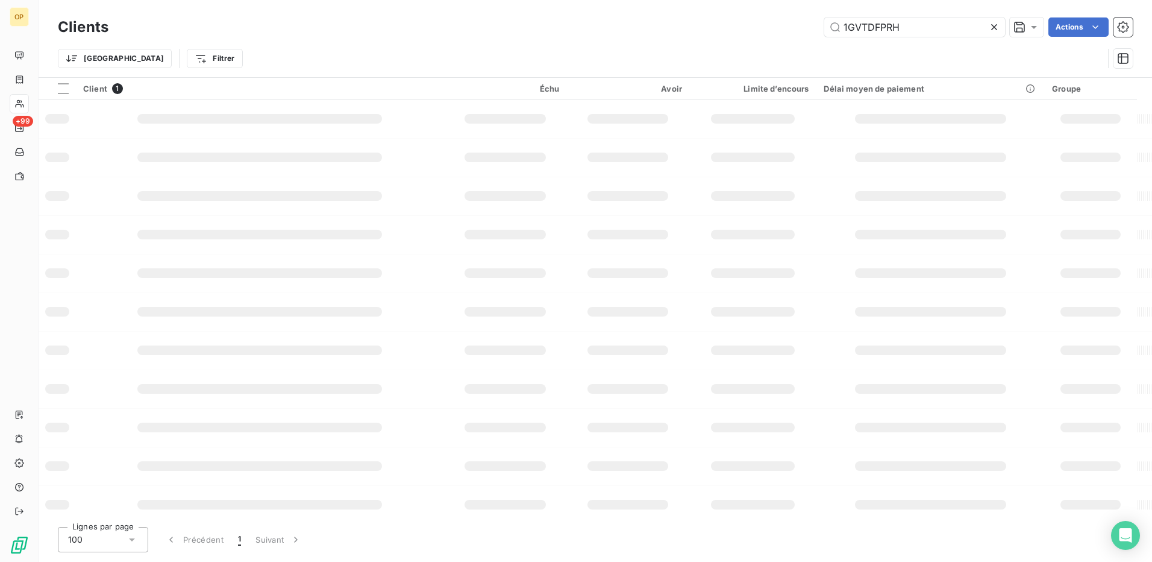
type input "1GVTDFPRH"
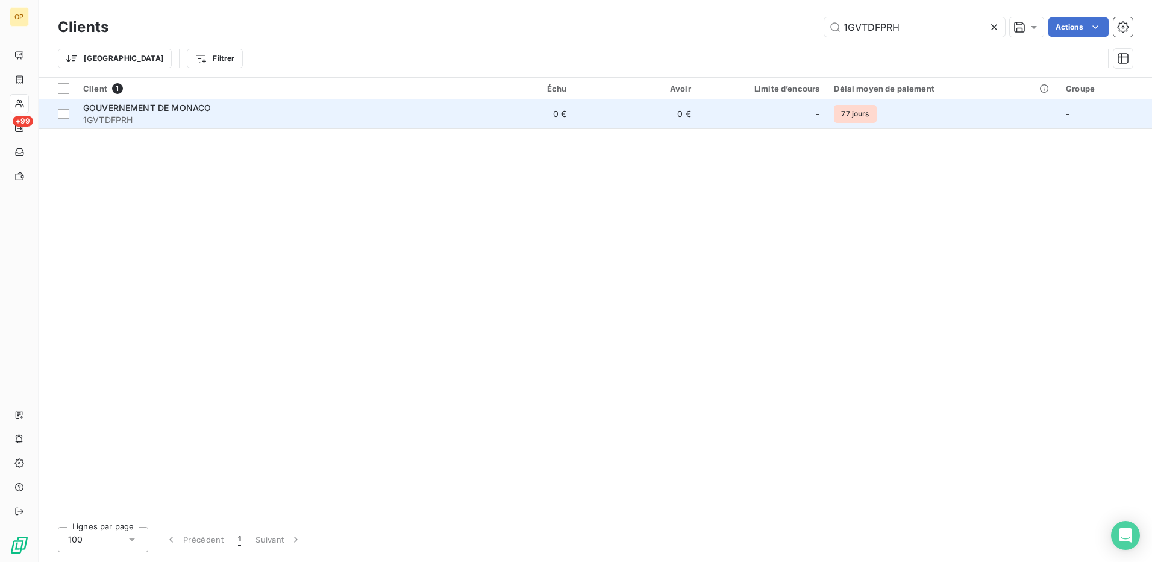
click at [604, 113] on td "0 €" at bounding box center [636, 113] width 125 height 29
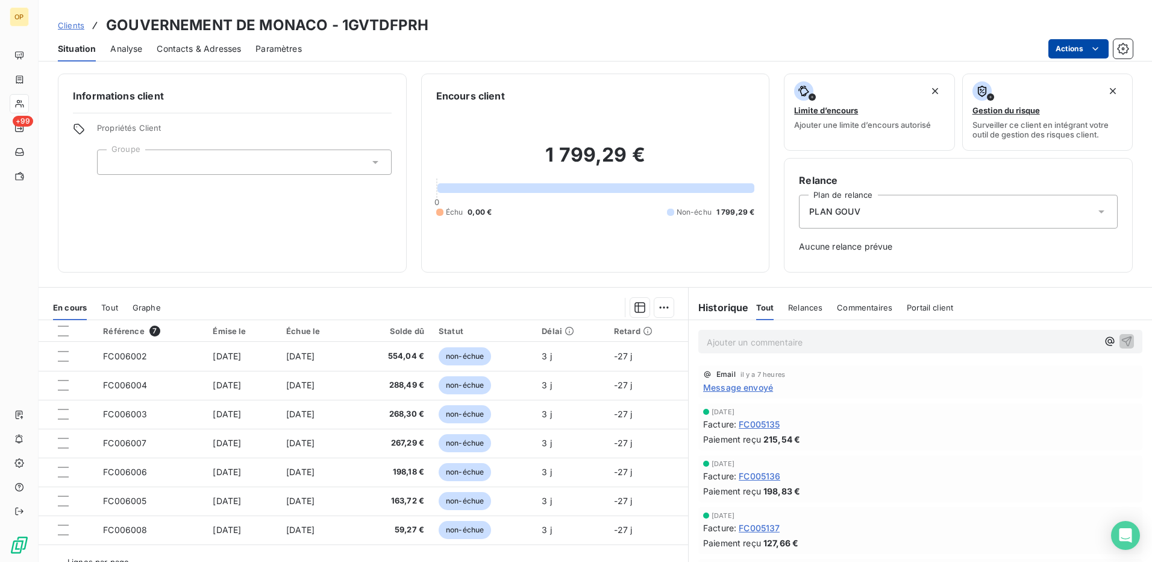
click at [1081, 45] on html "OP +99 Clients GOUVERNEMENT DE MONACO - 1GVTDFPRH Situation Analyse Contacts & …" at bounding box center [576, 281] width 1152 height 562
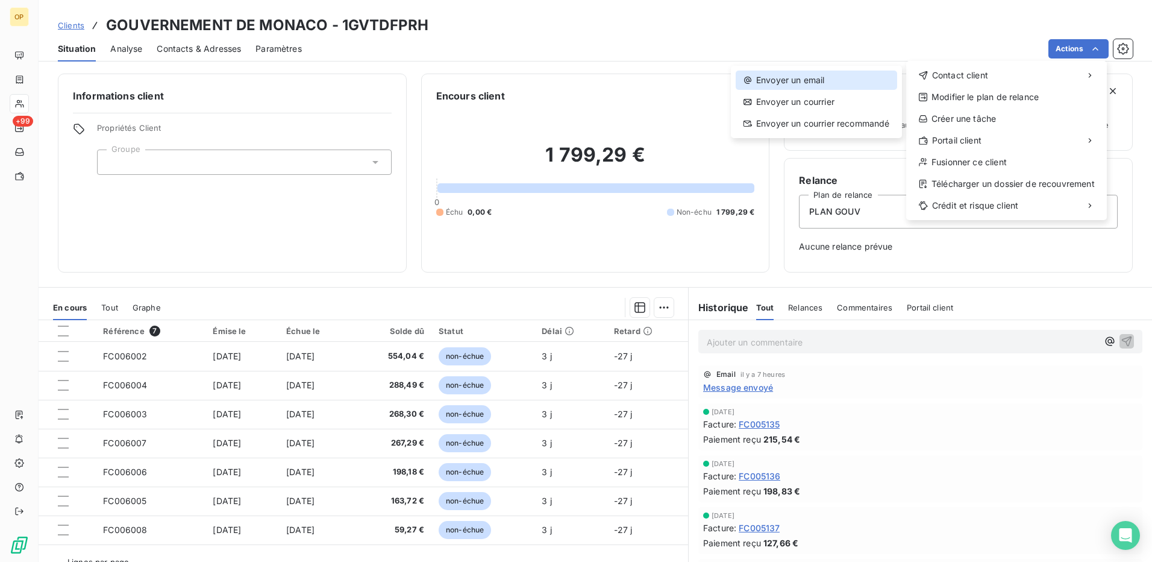
click at [818, 70] on div "Envoyer un email" at bounding box center [816, 79] width 161 height 19
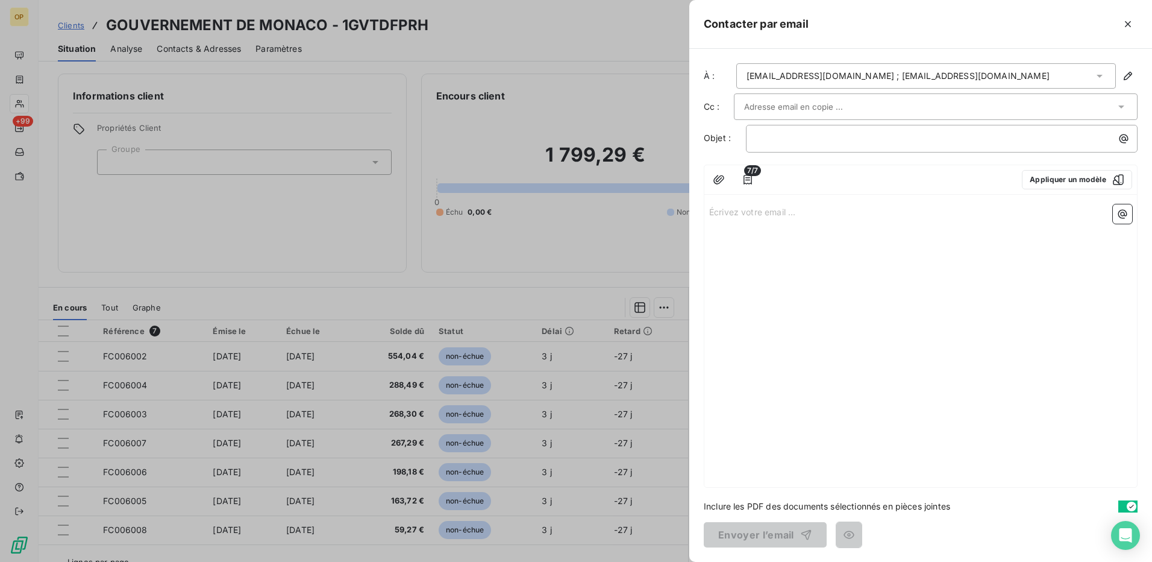
click at [738, 215] on p "Écrivez votre email ... ﻿" at bounding box center [920, 211] width 423 height 14
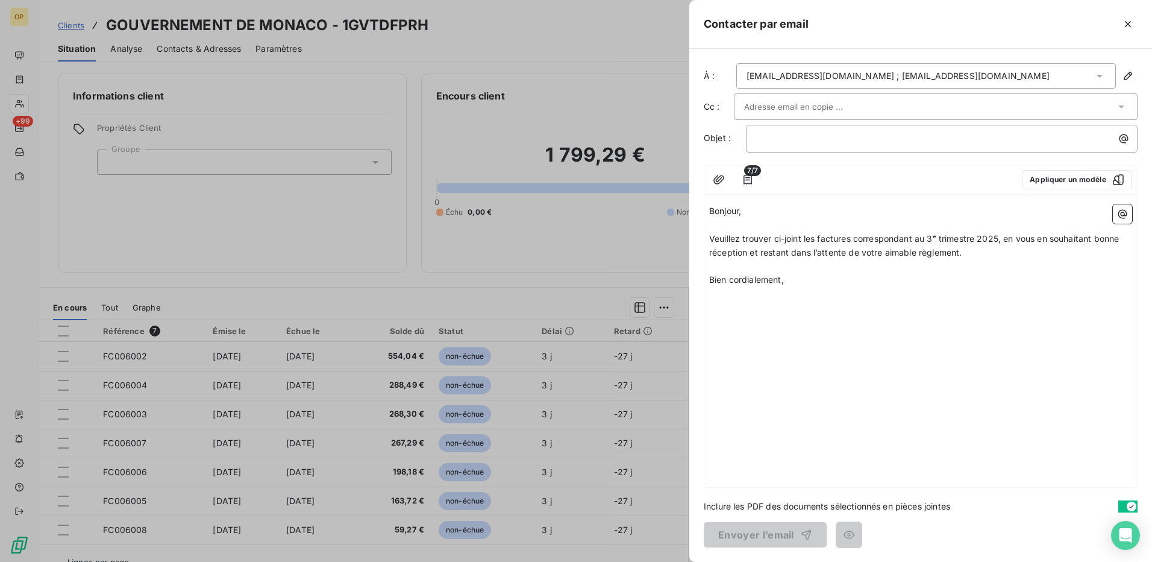
click at [871, 77] on div "[EMAIL_ADDRESS][DOMAIN_NAME] ; [EMAIL_ADDRESS][DOMAIN_NAME]" at bounding box center [898, 76] width 303 height 12
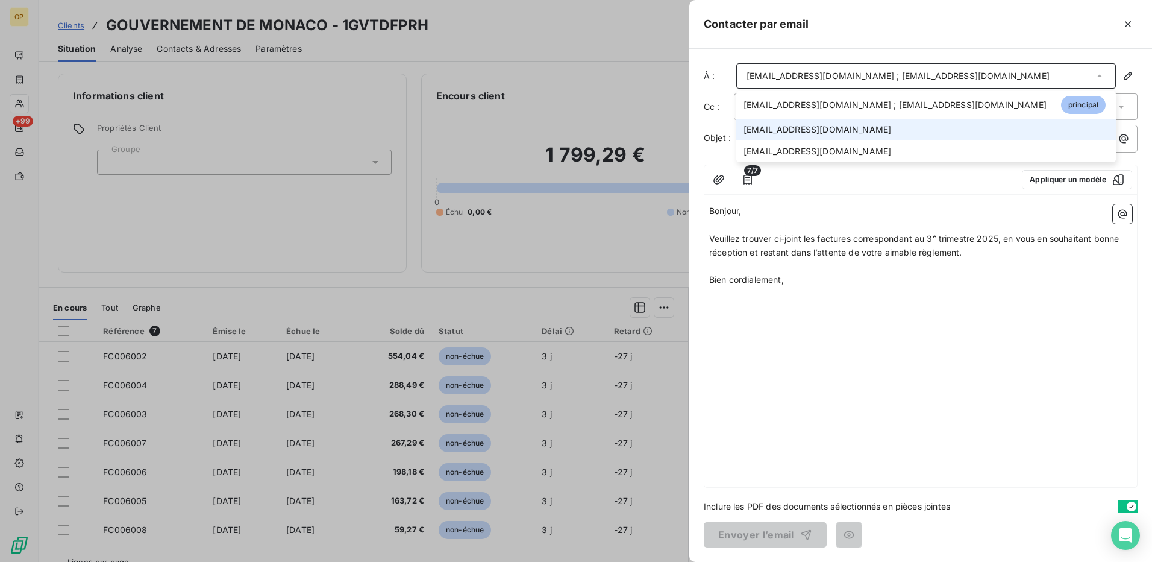
click at [818, 125] on span "[EMAIL_ADDRESS][DOMAIN_NAME]" at bounding box center [818, 130] width 148 height 12
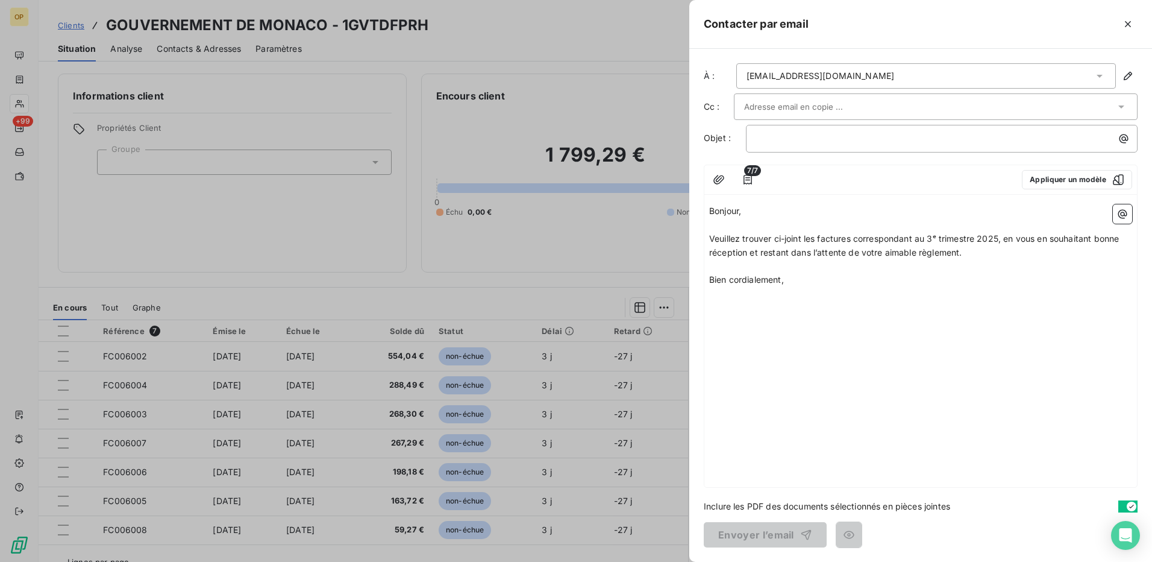
click at [874, 103] on div at bounding box center [929, 107] width 371 height 18
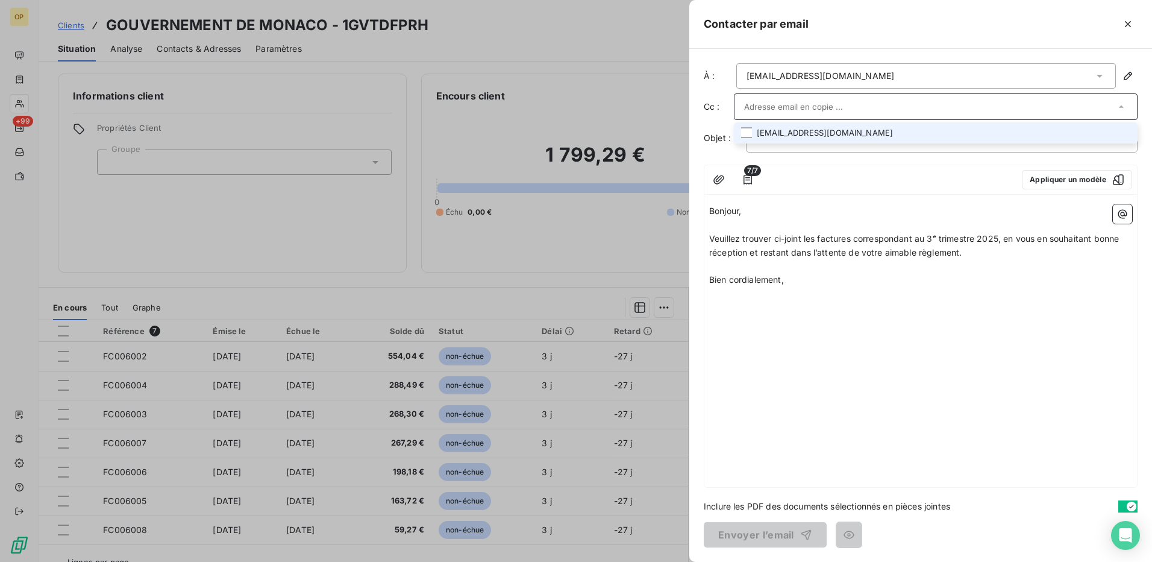
click at [819, 131] on li "[EMAIL_ADDRESS][DOMAIN_NAME]" at bounding box center [936, 132] width 404 height 21
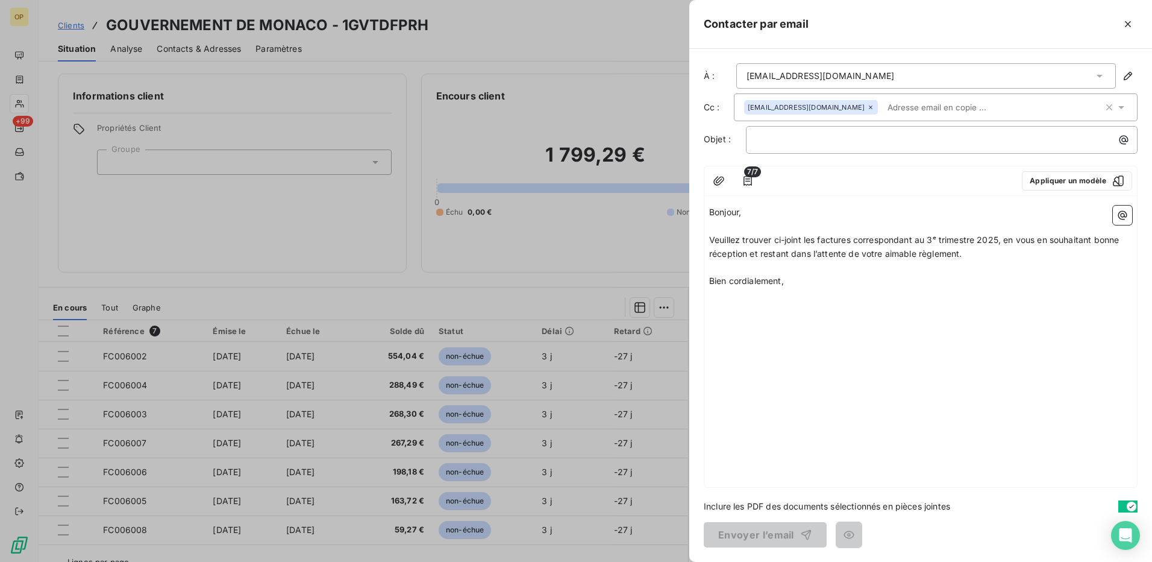
click at [863, 189] on div at bounding box center [889, 180] width 245 height 19
click at [771, 144] on p "﻿" at bounding box center [944, 140] width 377 height 14
click at [751, 528] on button "Envoyer l’email" at bounding box center [765, 534] width 123 height 25
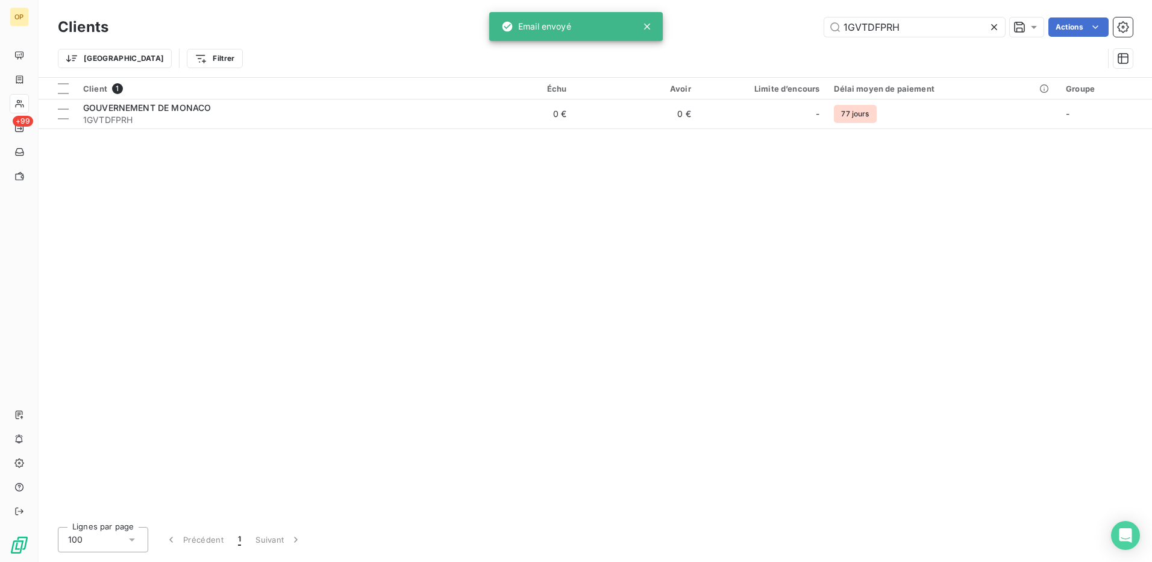
drag, startPoint x: 921, startPoint y: 21, endPoint x: 519, endPoint y: 17, distance: 401.9
click at [519, 17] on div "OP +99 Clients 1GVTDFPRH Actions Trier Filtrer Client 1 Échu Avoir Limite d’enc…" at bounding box center [576, 281] width 1152 height 562
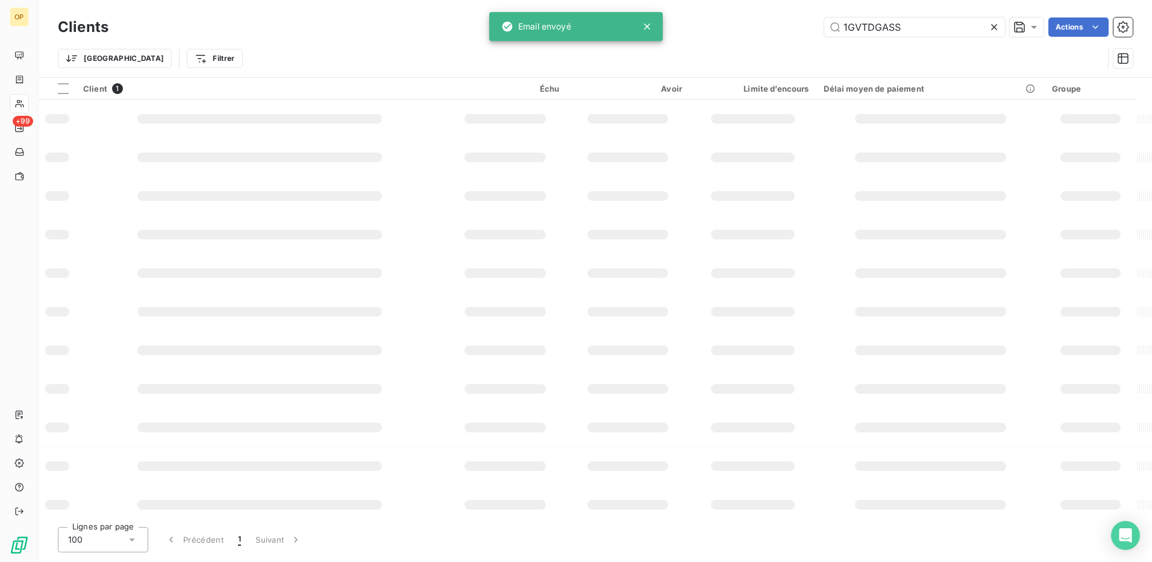
type input "1GVTDGASS"
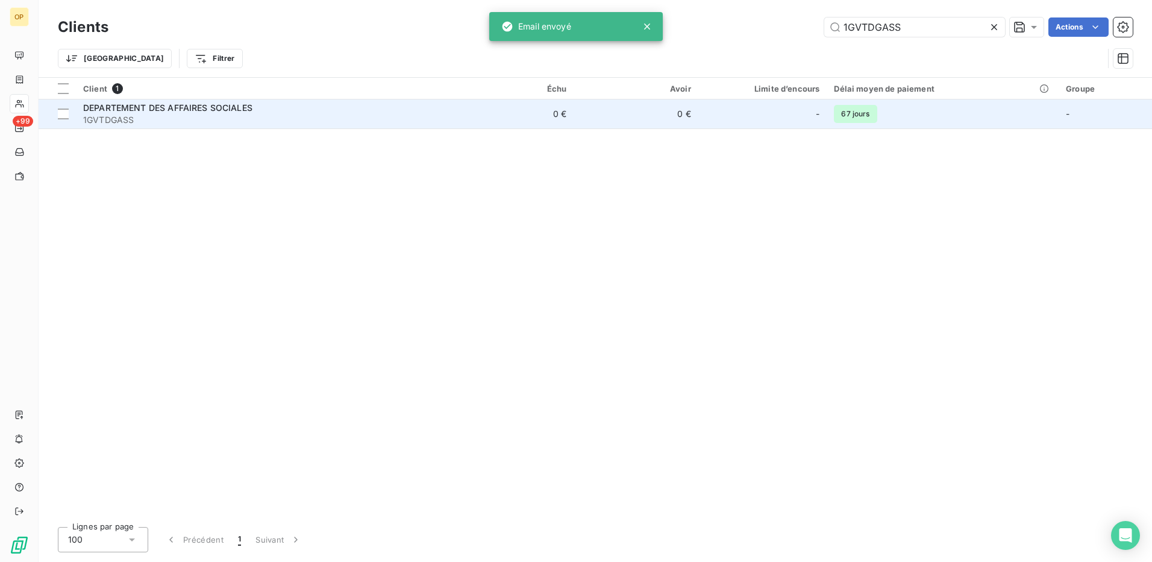
click at [481, 115] on td "0 €" at bounding box center [511, 113] width 125 height 29
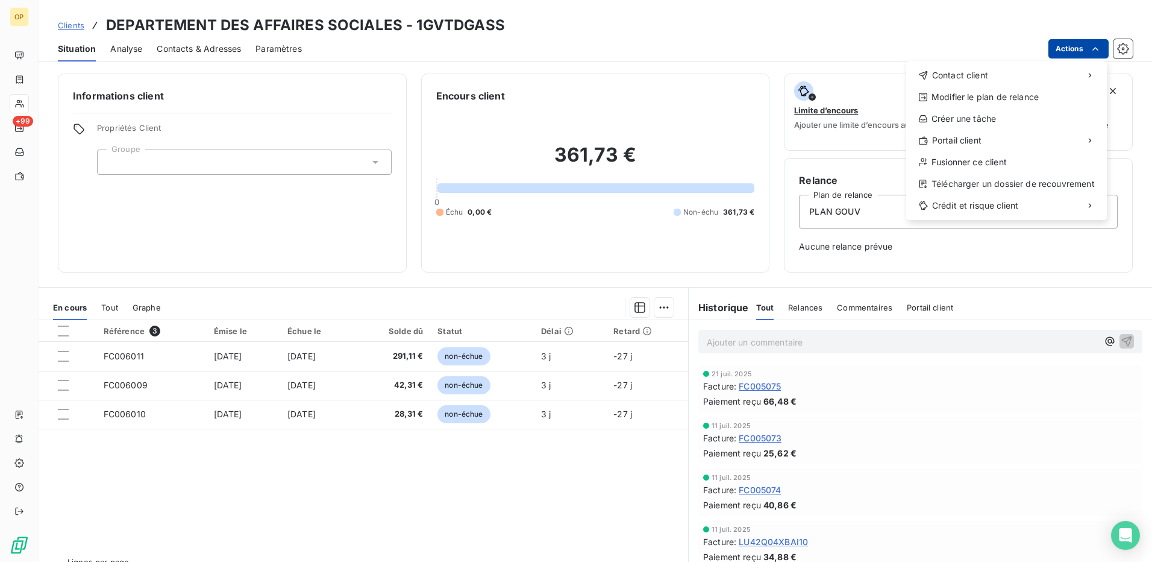
click at [1082, 47] on html "OP +99 Clients DEPARTEMENT DES AFFAIRES SOCIALES - 1GVTDGASS Situation Analyse …" at bounding box center [576, 281] width 1152 height 562
click at [839, 81] on div "Envoyer un email" at bounding box center [816, 79] width 161 height 19
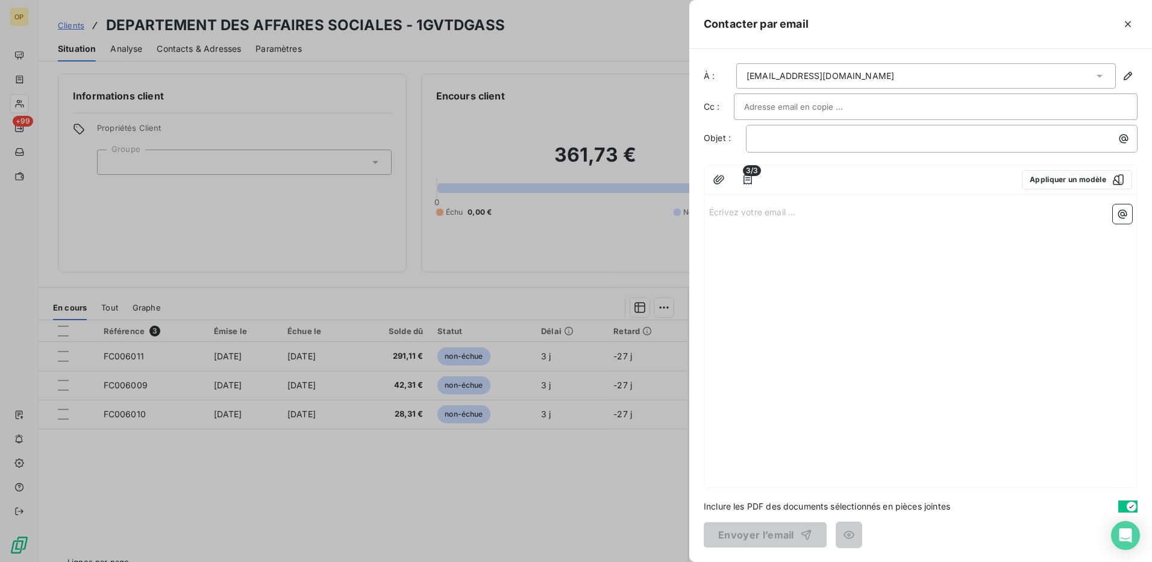
click at [763, 207] on p "Écrivez votre email ... ﻿" at bounding box center [920, 211] width 423 height 14
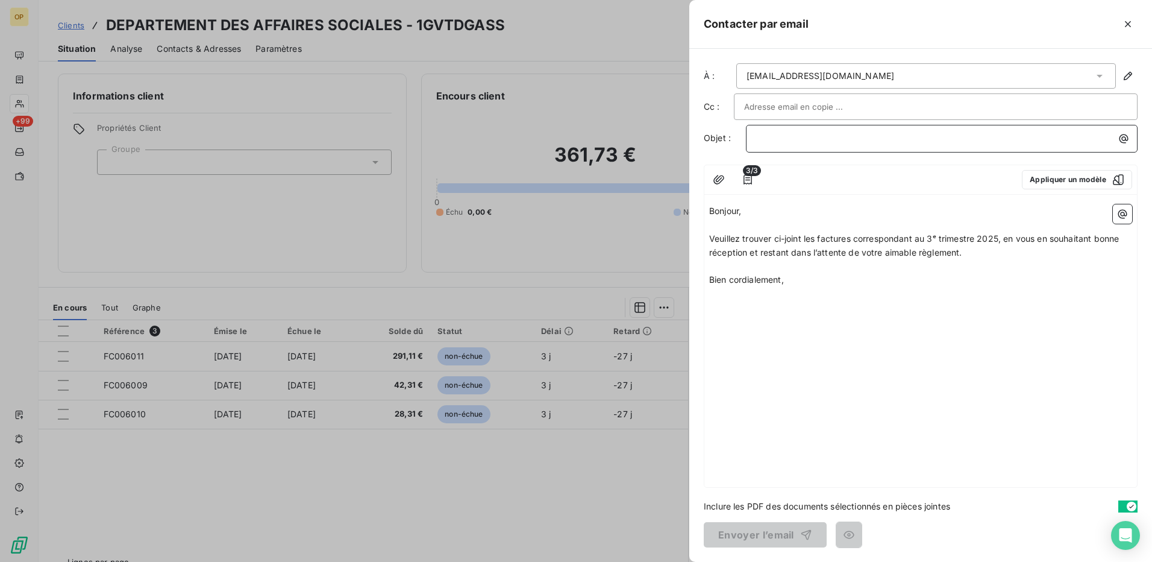
click at [775, 140] on p "﻿" at bounding box center [944, 138] width 377 height 14
click at [766, 528] on button "Envoyer l’email" at bounding box center [765, 534] width 123 height 25
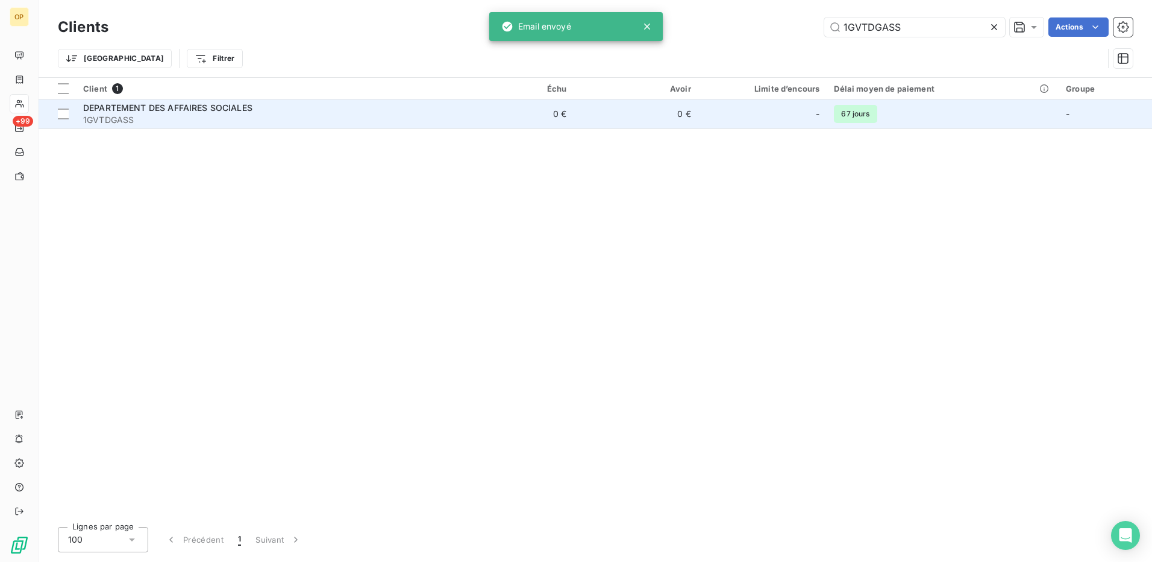
click at [362, 113] on div "DEPARTEMENT DES AFFAIRES SOCIALES" at bounding box center [262, 108] width 359 height 12
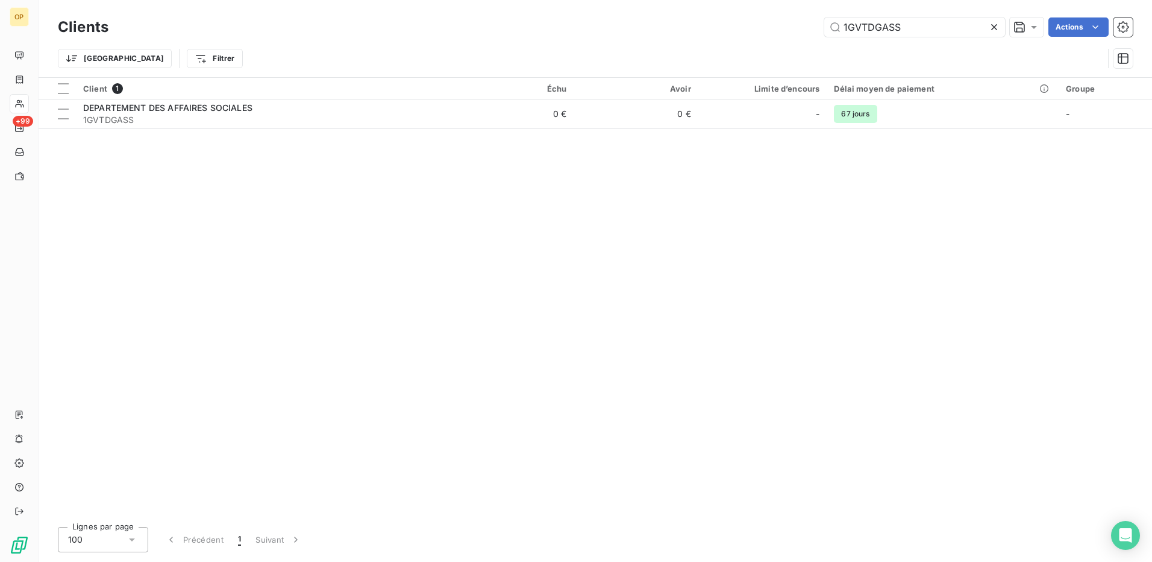
drag, startPoint x: 900, startPoint y: 31, endPoint x: 816, endPoint y: 39, distance: 84.1
click at [816, 39] on div "Clients 1GVTDGASS Actions" at bounding box center [595, 26] width 1075 height 25
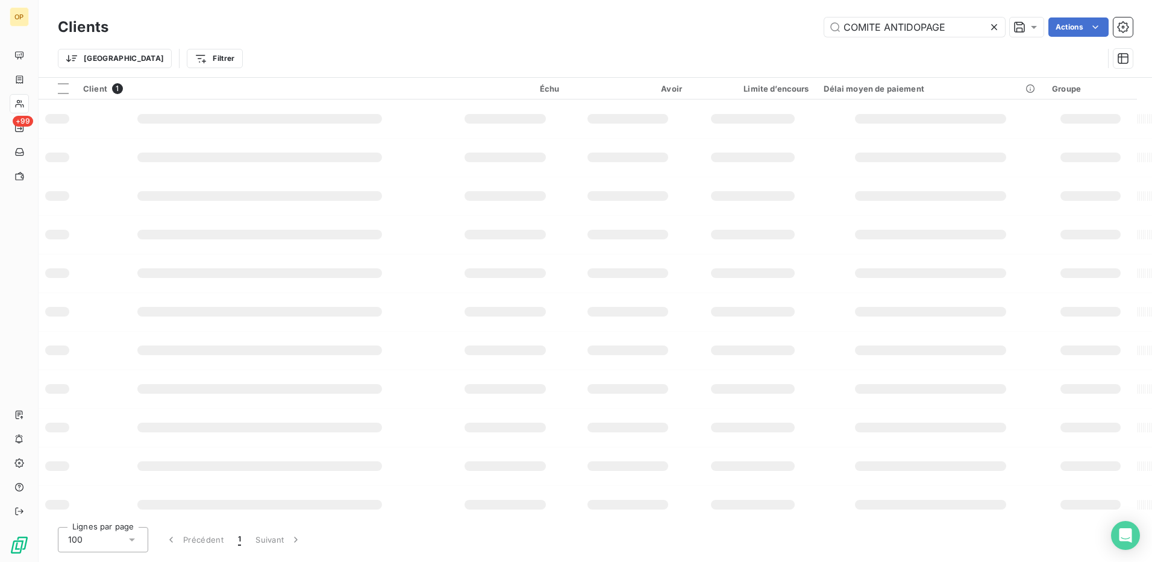
type input "COMITE ANTIDOPAGE"
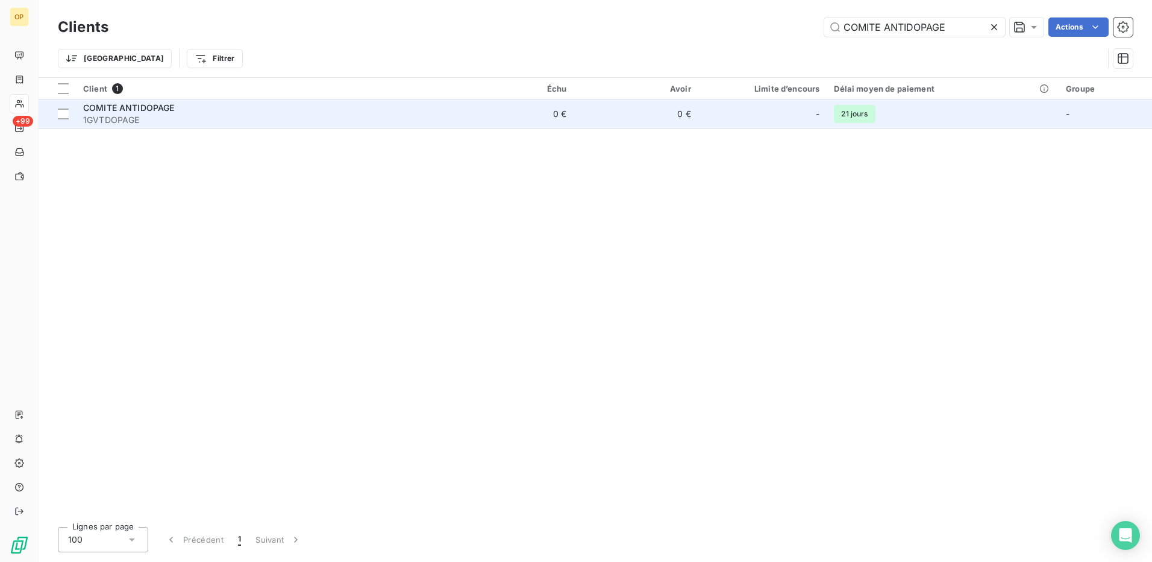
click at [422, 123] on span "1GVTDOPAGE" at bounding box center [262, 120] width 359 height 12
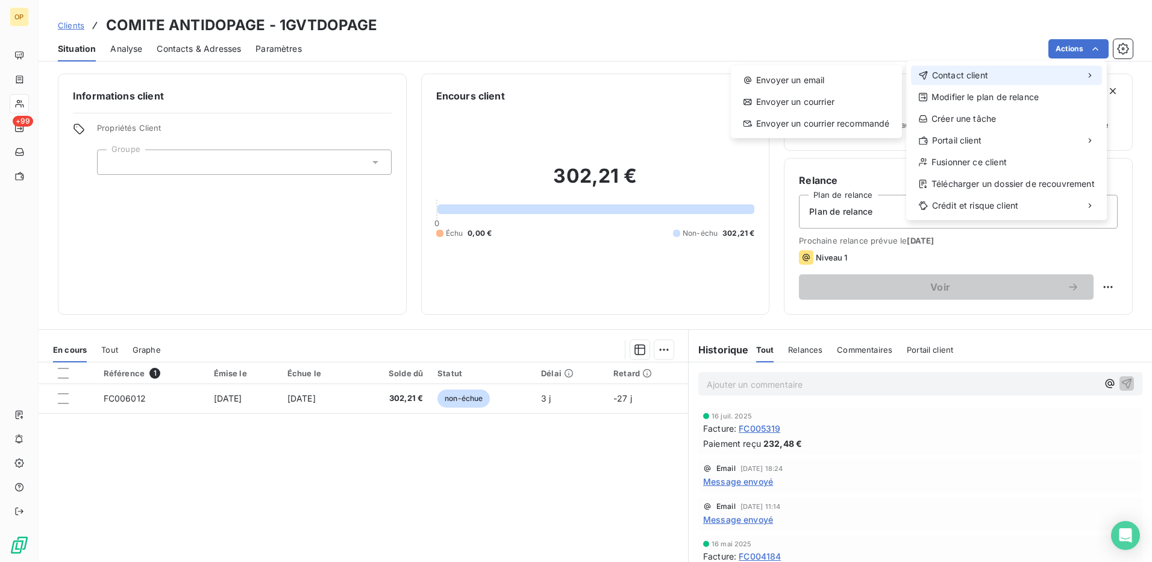
click at [1010, 80] on div "Contact client" at bounding box center [1006, 75] width 191 height 19
click at [760, 78] on div "Envoyer un email" at bounding box center [816, 79] width 161 height 19
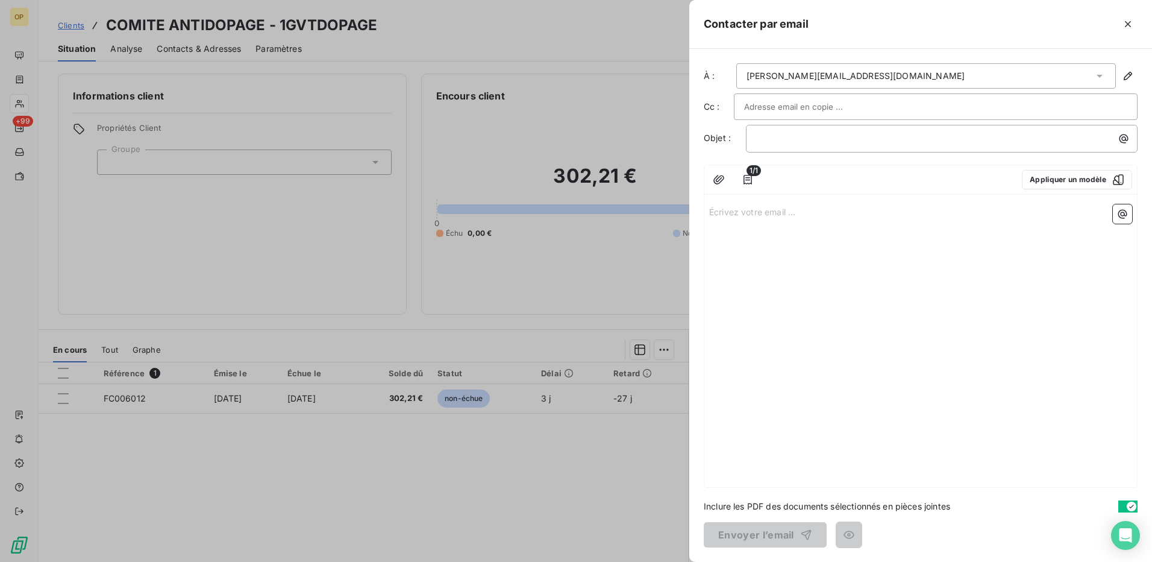
click at [769, 202] on div "Écrivez votre email ... ﻿" at bounding box center [920, 342] width 433 height 287
click at [765, 215] on p "Écrivez votre email ... ﻿" at bounding box center [920, 211] width 423 height 14
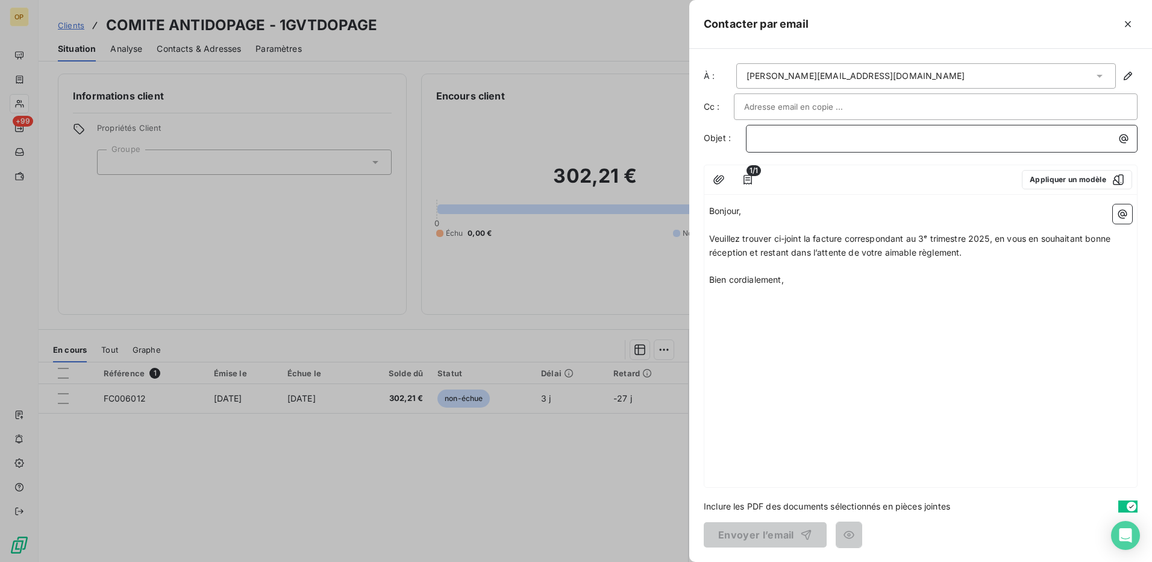
click at [897, 139] on p "﻿" at bounding box center [944, 138] width 377 height 14
click at [782, 531] on button "Envoyer l’email" at bounding box center [765, 534] width 123 height 25
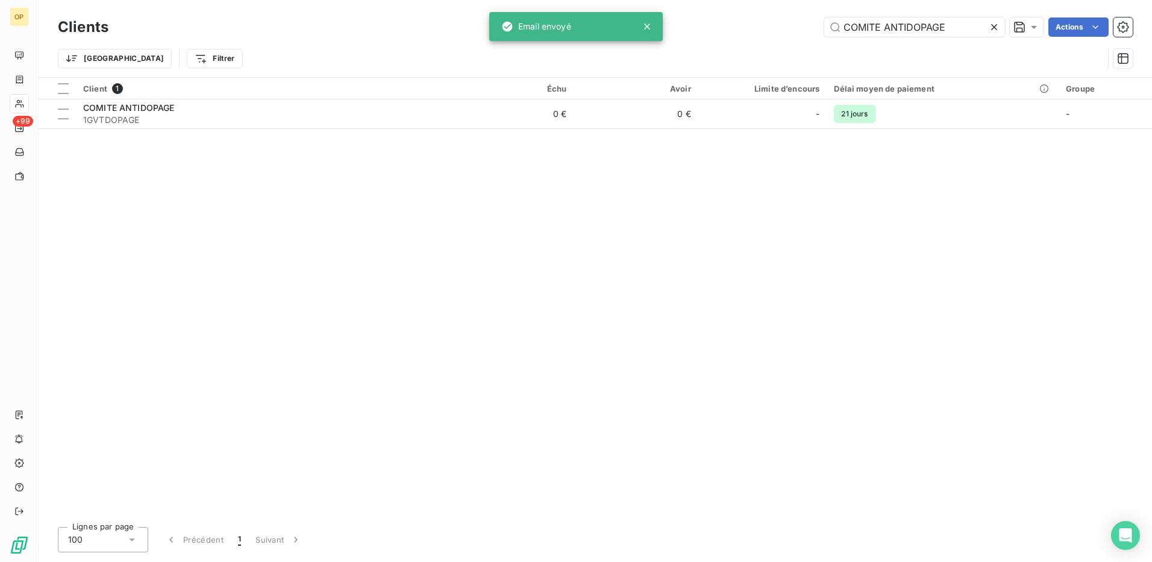
drag, startPoint x: 952, startPoint y: 26, endPoint x: 801, endPoint y: 36, distance: 150.9
click at [801, 36] on div "COMITE ANTIDOPAGE Actions" at bounding box center [628, 26] width 1010 height 19
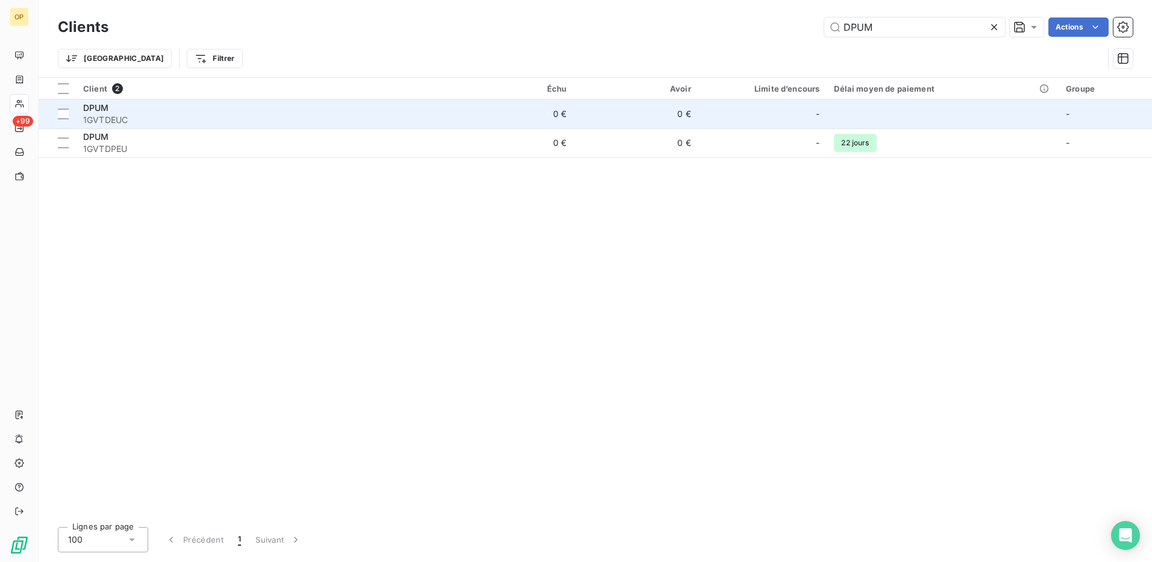
type input "DPUM"
click at [349, 108] on div "DPUM" at bounding box center [262, 108] width 359 height 12
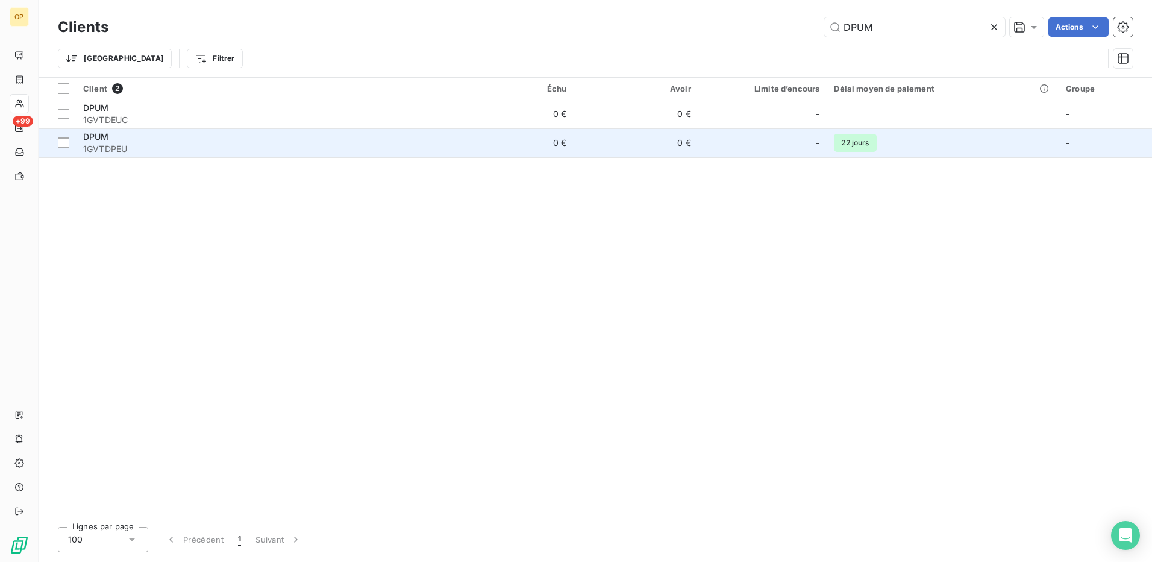
click at [165, 132] on div "DPUM" at bounding box center [262, 137] width 359 height 12
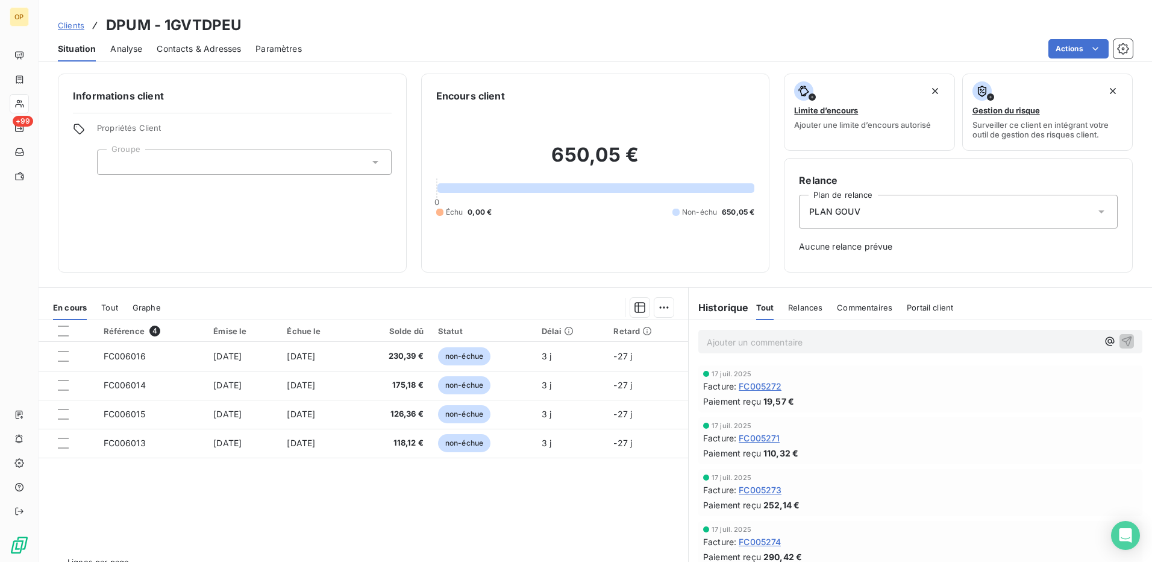
click at [1082, 60] on div "Situation Analyse Contacts & Adresses Paramètres Actions" at bounding box center [595, 48] width 1113 height 25
click at [1062, 57] on html "OP +99 Clients DPUM - 1GVTDPEU Situation Analyse Contacts & Adresses Paramètres…" at bounding box center [576, 281] width 1152 height 562
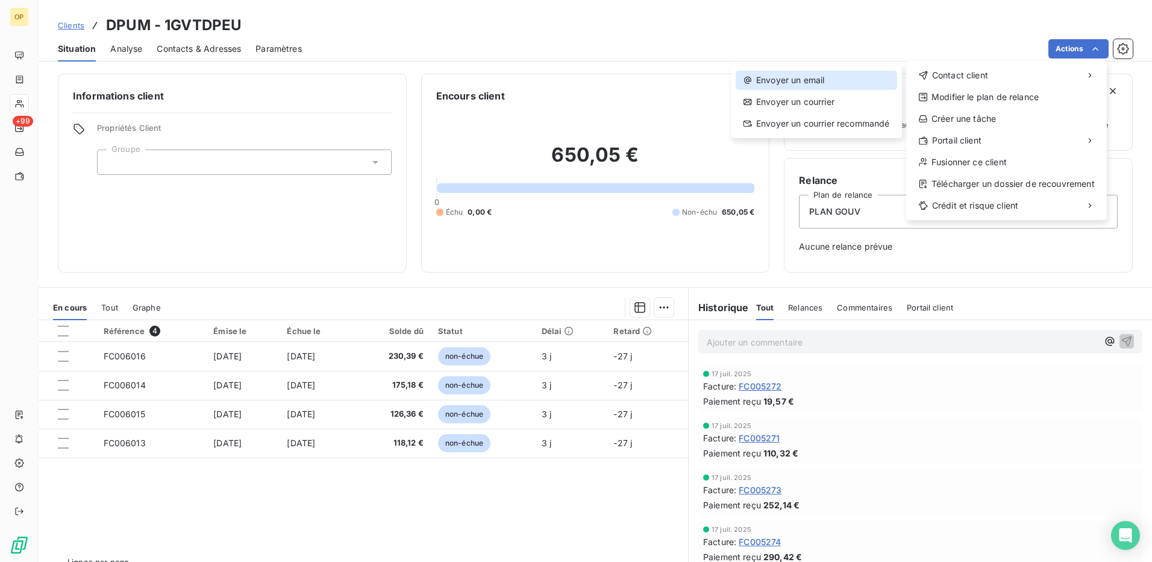
click at [819, 74] on div "Envoyer un email" at bounding box center [816, 79] width 161 height 19
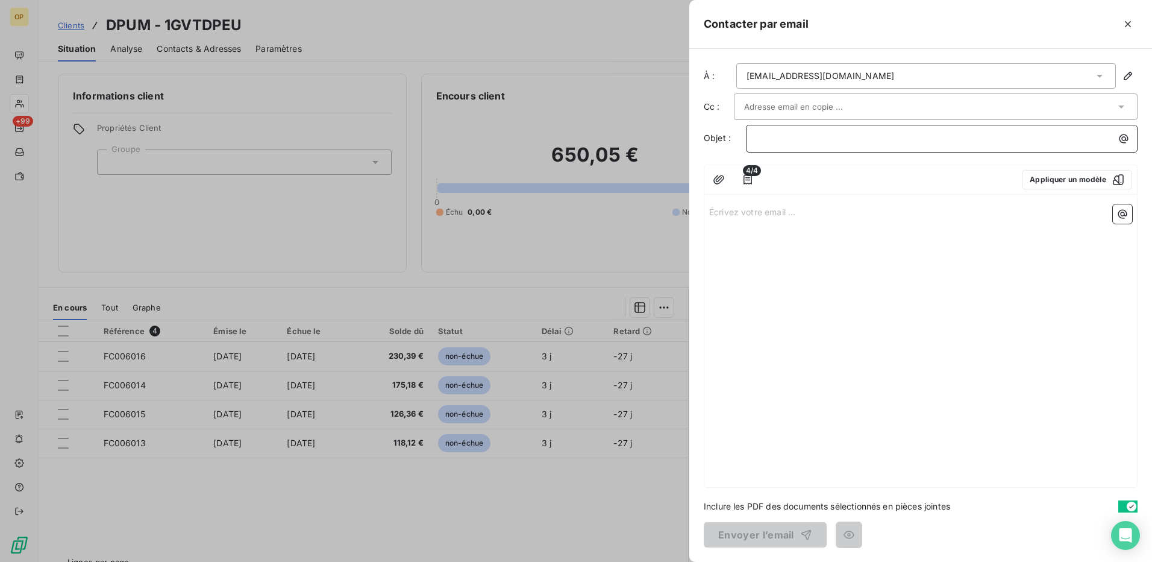
click at [786, 132] on p "﻿" at bounding box center [944, 138] width 377 height 14
click at [742, 202] on div "Écrivez votre email ... ﻿" at bounding box center [920, 342] width 433 height 287
click at [729, 211] on p "Écrivez votre email ... ﻿" at bounding box center [920, 211] width 423 height 14
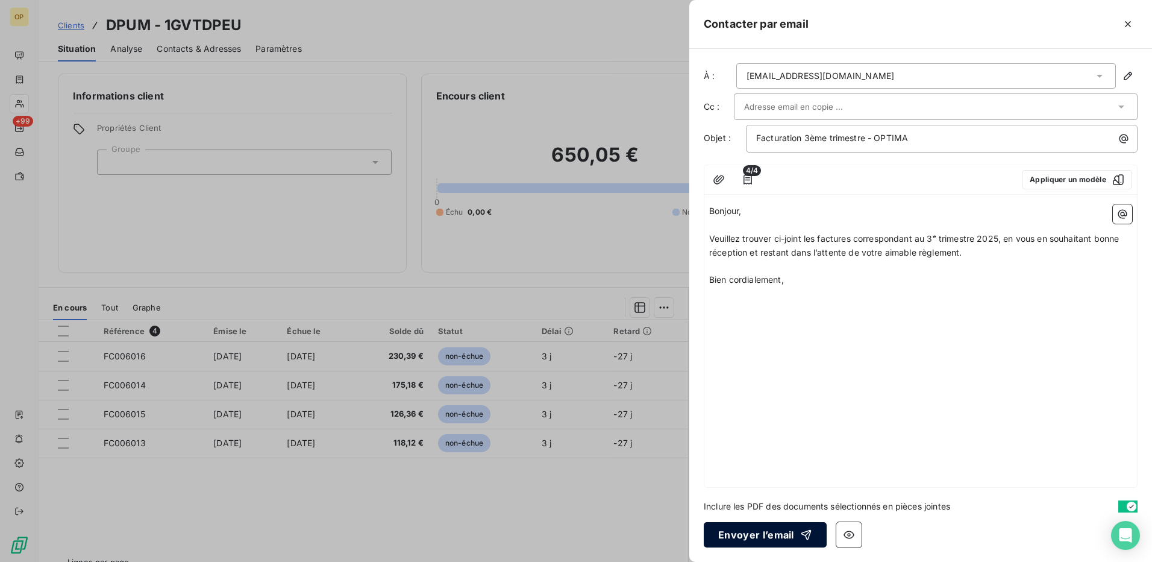
click at [765, 527] on button "Envoyer l’email" at bounding box center [765, 534] width 123 height 25
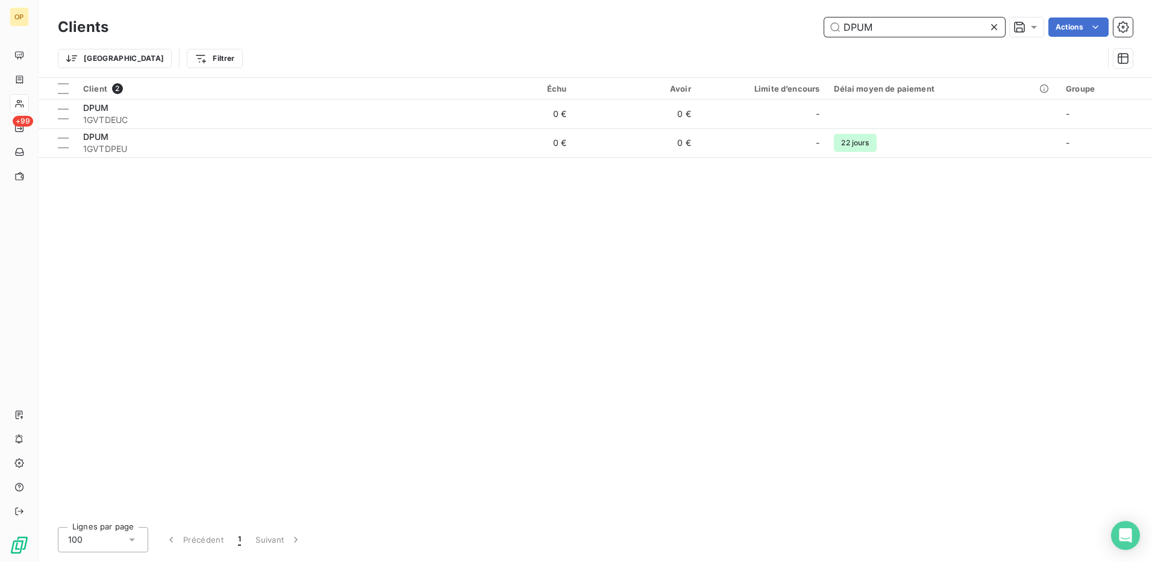
drag, startPoint x: 878, startPoint y: 29, endPoint x: 764, endPoint y: 30, distance: 114.5
click at [764, 30] on div "DPUM Actions" at bounding box center [628, 26] width 1010 height 19
paste input "IRECTION RELATIONS DIPLOMATIQUES ET CONSULAIRES"
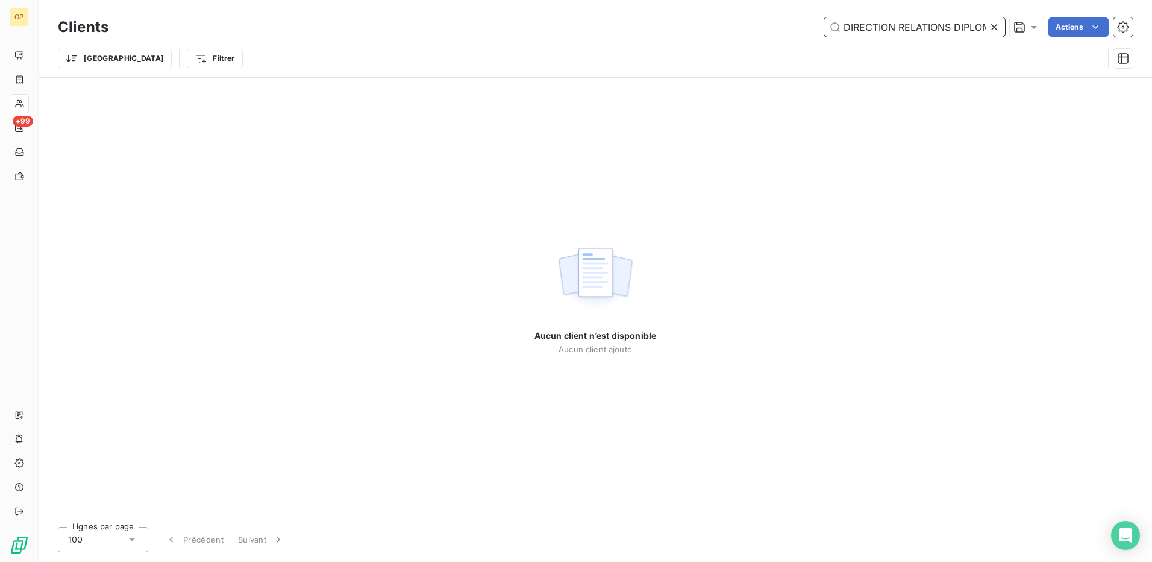
click at [845, 30] on input "DIRECTION RELATIONS DIPLOMATIQUES ET CONSULAIRES" at bounding box center [914, 26] width 181 height 19
click at [845, 28] on input "DIRECTION RELATIONS DIPLOMATIQUES ET CONSULAIRES" at bounding box center [914, 26] width 181 height 19
paste input "1GVTDRDC"
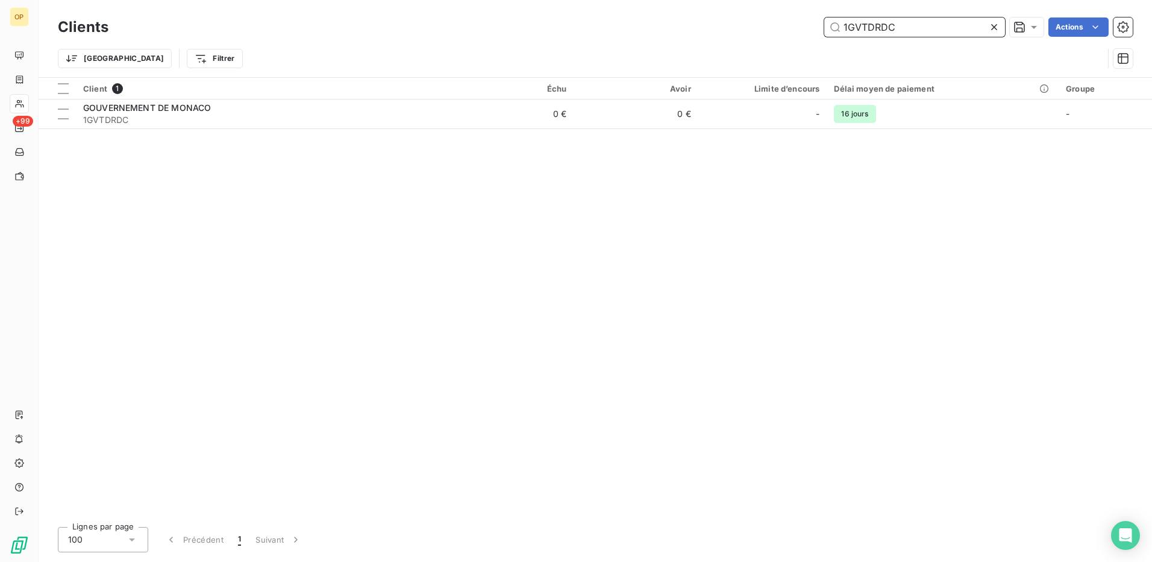
type input "1GVTDRDC"
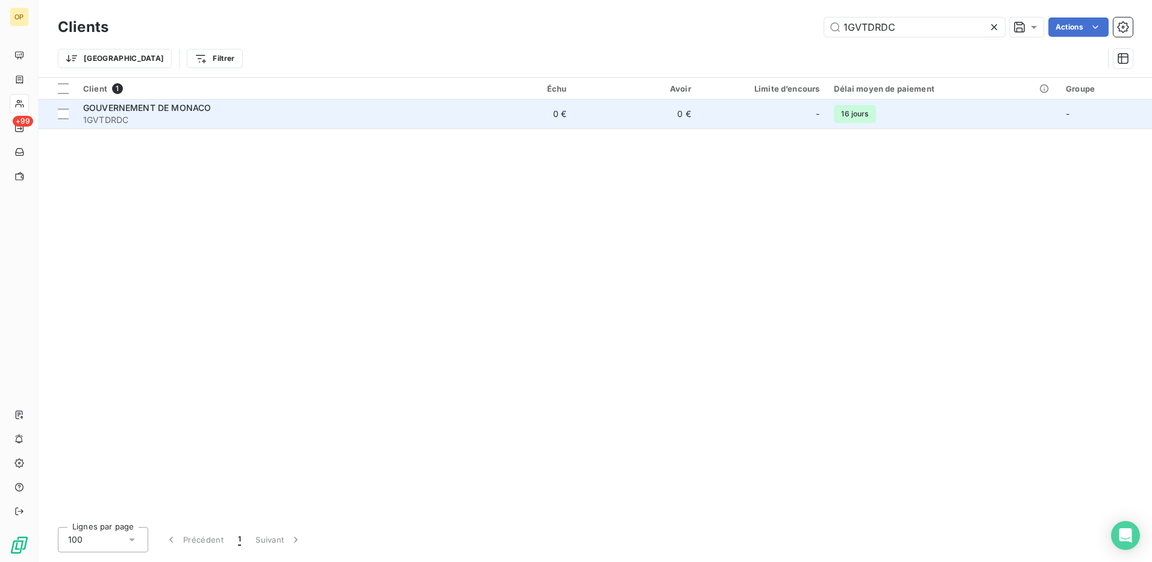
click at [526, 121] on td "0 €" at bounding box center [511, 113] width 125 height 29
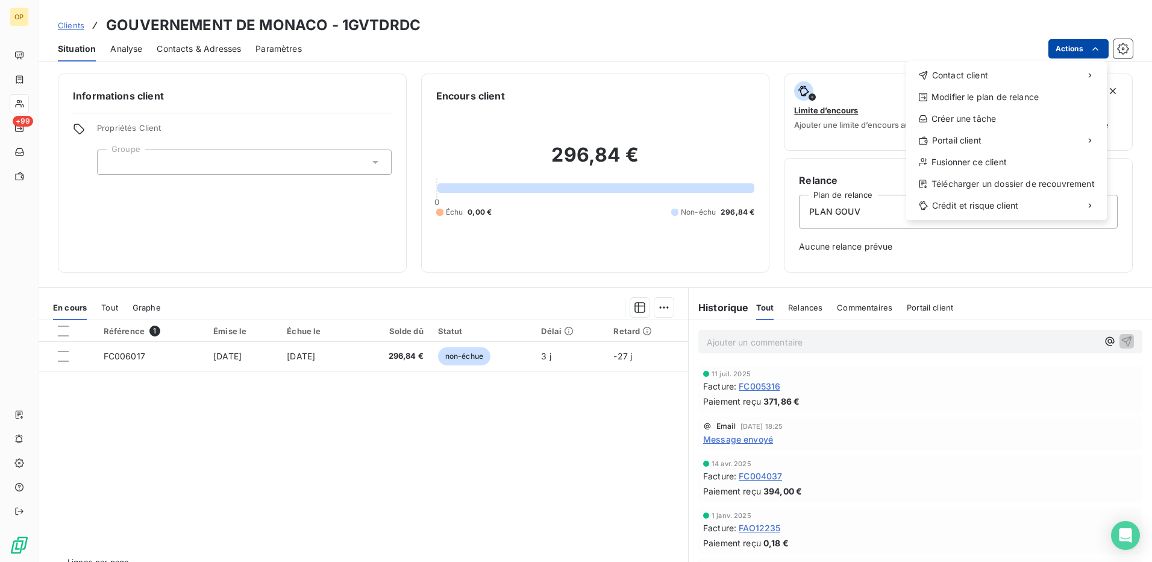
click at [1057, 40] on html "OP +99 Clients GOUVERNEMENT DE MONACO - 1GVTDRDC Situation Analyse Contacts & A…" at bounding box center [576, 281] width 1152 height 562
click at [798, 77] on div "Envoyer un email" at bounding box center [816, 79] width 161 height 19
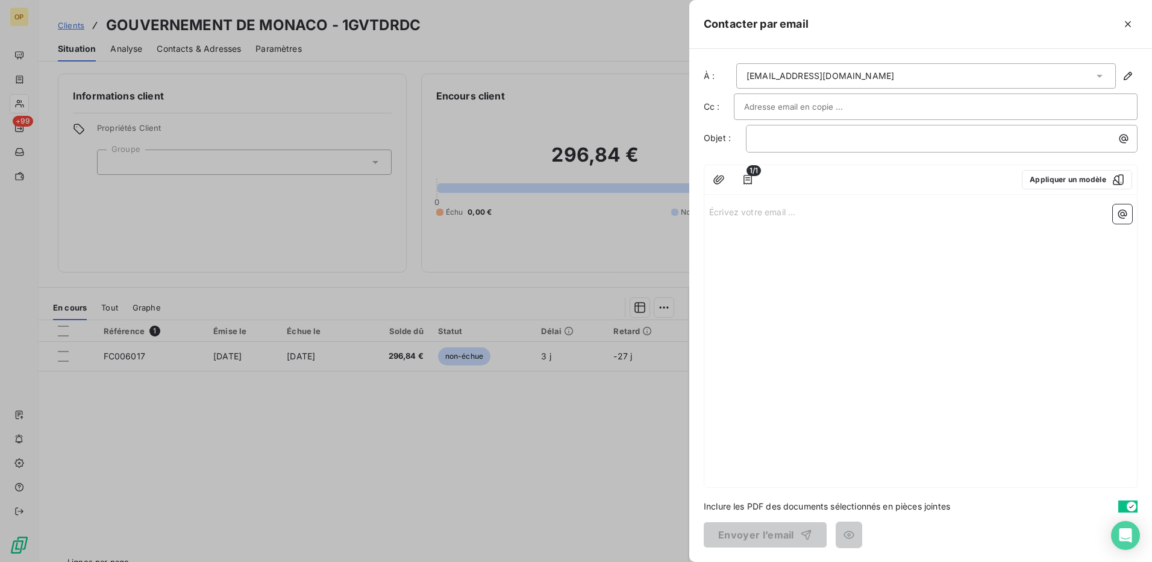
click at [726, 207] on p "Écrivez votre email ... ﻿" at bounding box center [920, 211] width 423 height 14
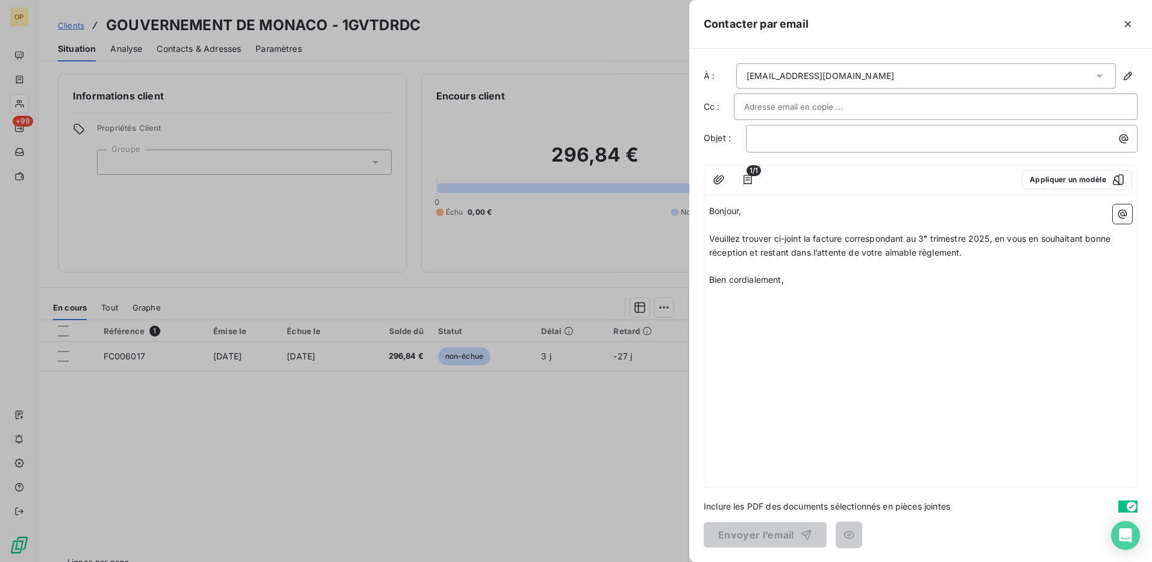
click at [816, 129] on div "﻿" at bounding box center [942, 139] width 392 height 28
click at [816, 129] on div "﻿" at bounding box center [941, 137] width 383 height 16
click at [739, 528] on button "Envoyer l’email" at bounding box center [765, 534] width 123 height 25
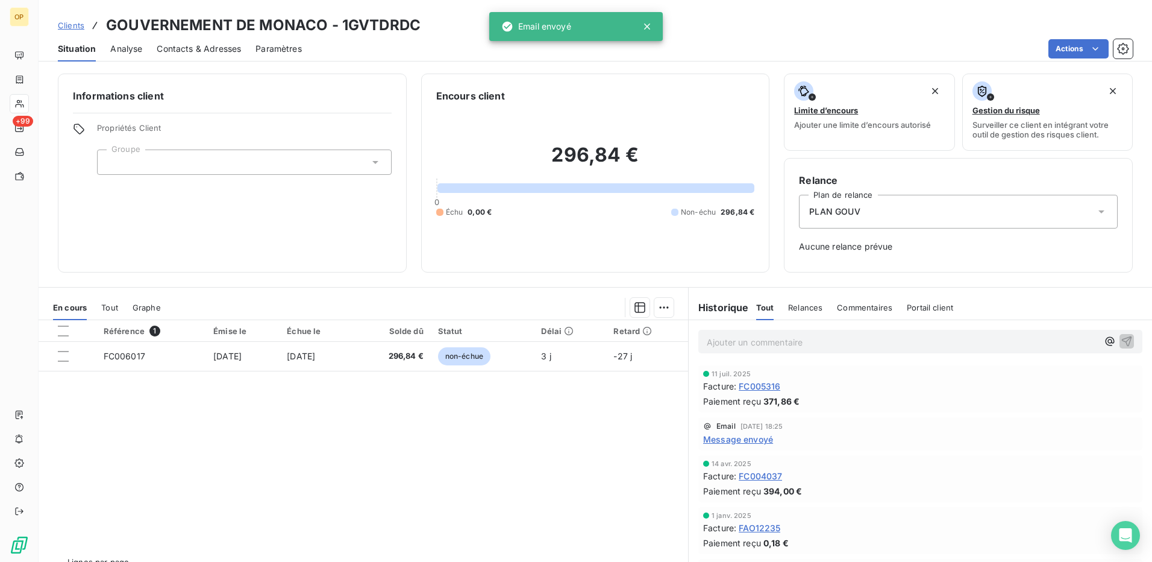
click at [559, 503] on div "Référence 1 Émise le Échue le Solde dû Statut Délai Retard FC006017 [DATE] [DAT…" at bounding box center [364, 436] width 650 height 232
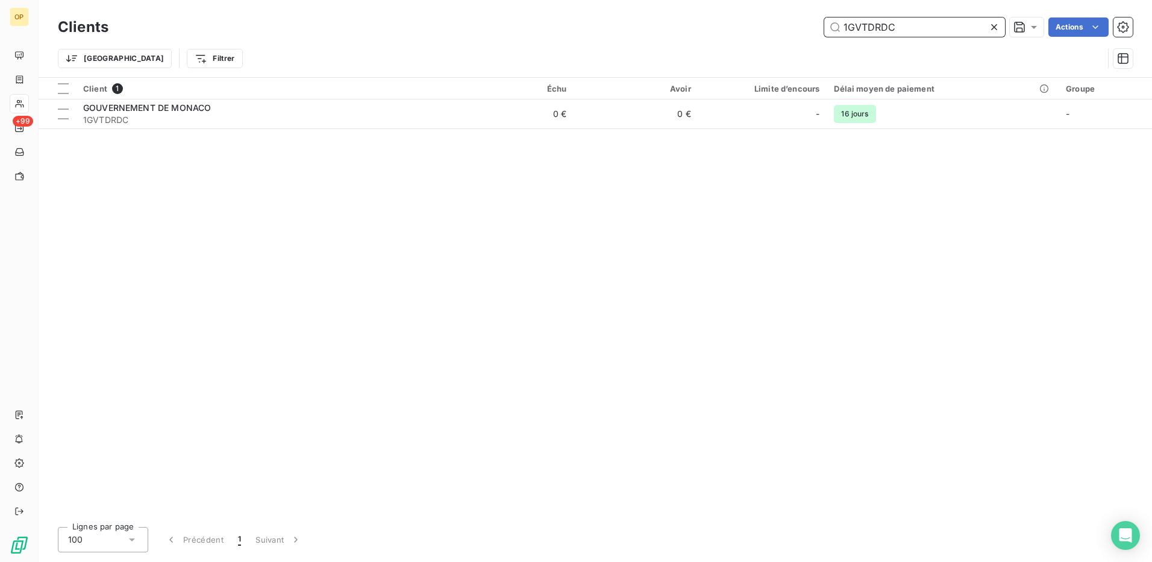
drag, startPoint x: 932, startPoint y: 24, endPoint x: 824, endPoint y: 43, distance: 109.5
click at [824, 43] on div "Clients 1GVTDRDC Actions Trier Filtrer" at bounding box center [595, 45] width 1075 height 63
paste input "E"
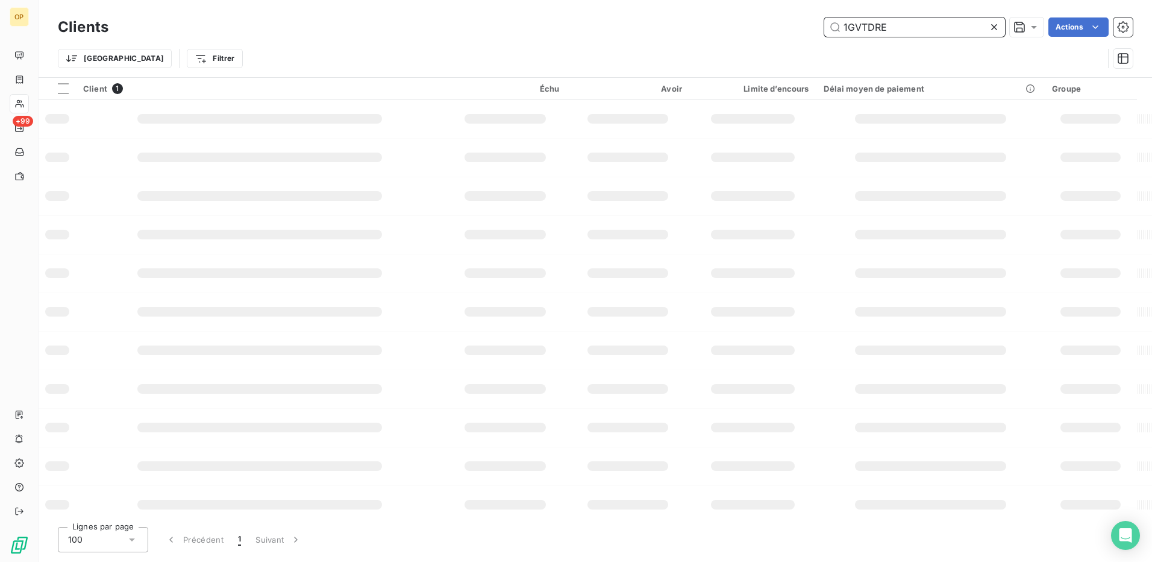
type input "1GVTDRE"
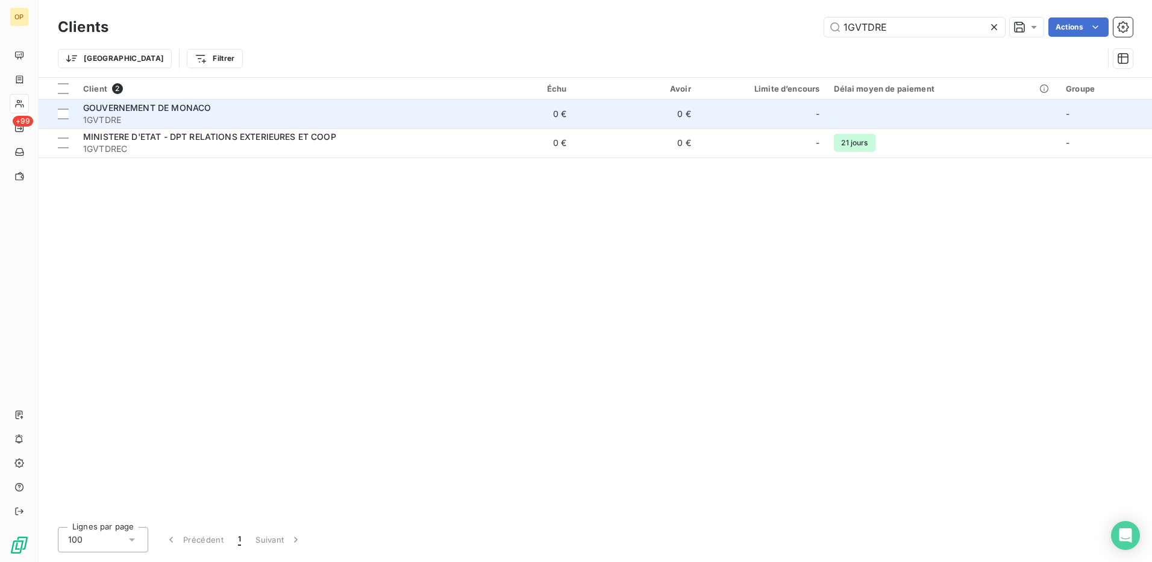
click at [231, 118] on span "1GVTDRE" at bounding box center [262, 120] width 359 height 12
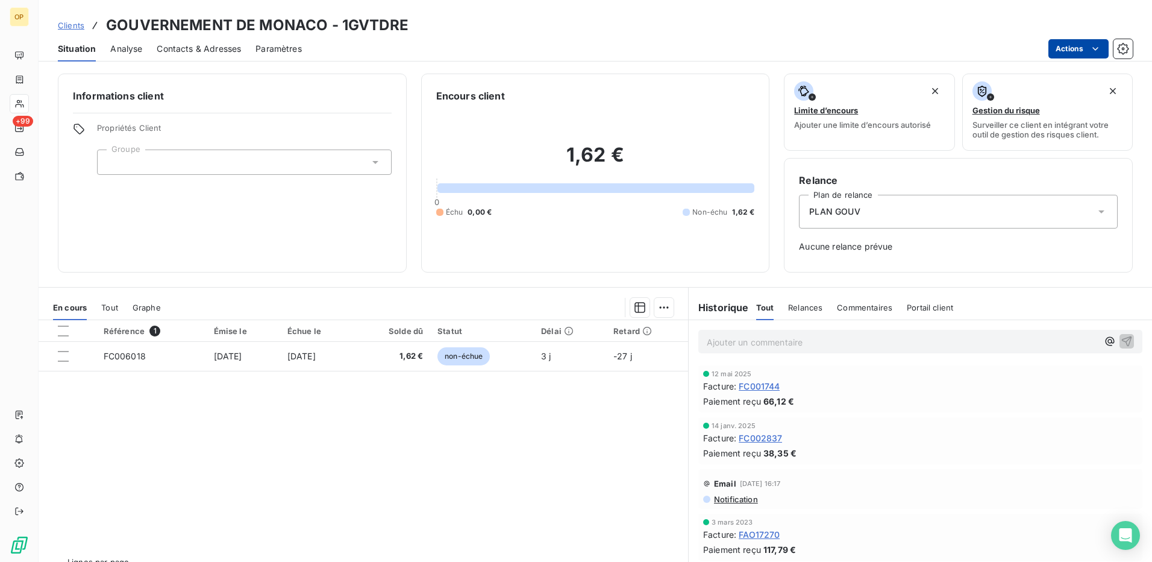
click at [1081, 49] on html "OP +99 Clients GOUVERNEMENT DE MONACO - 1GVTDRE Situation Analyse Contacts & Ad…" at bounding box center [576, 281] width 1152 height 562
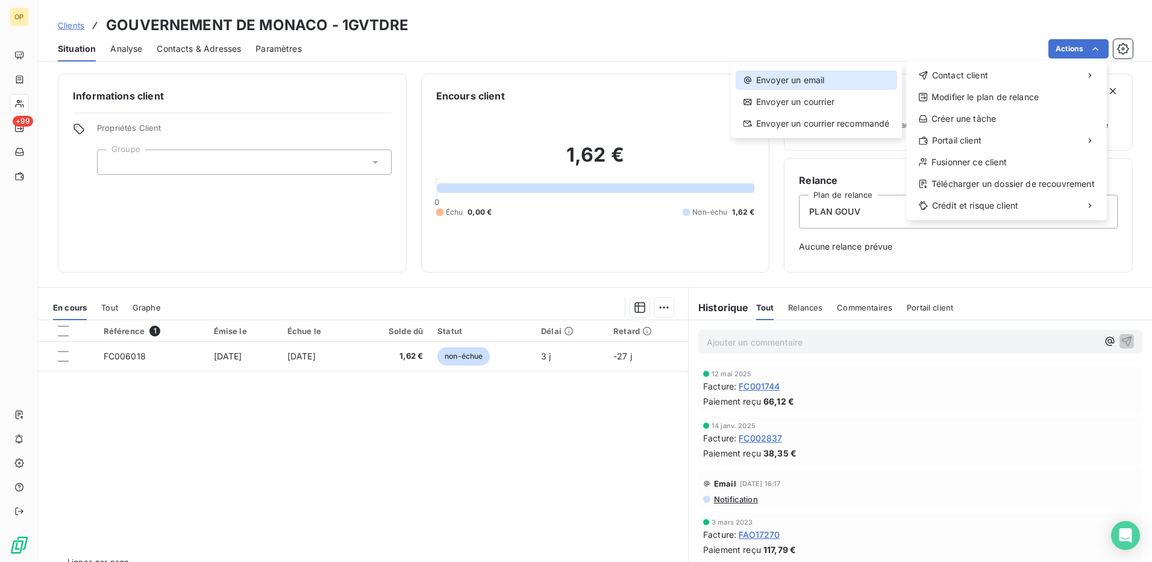
click at [803, 81] on div "Envoyer un email" at bounding box center [816, 79] width 161 height 19
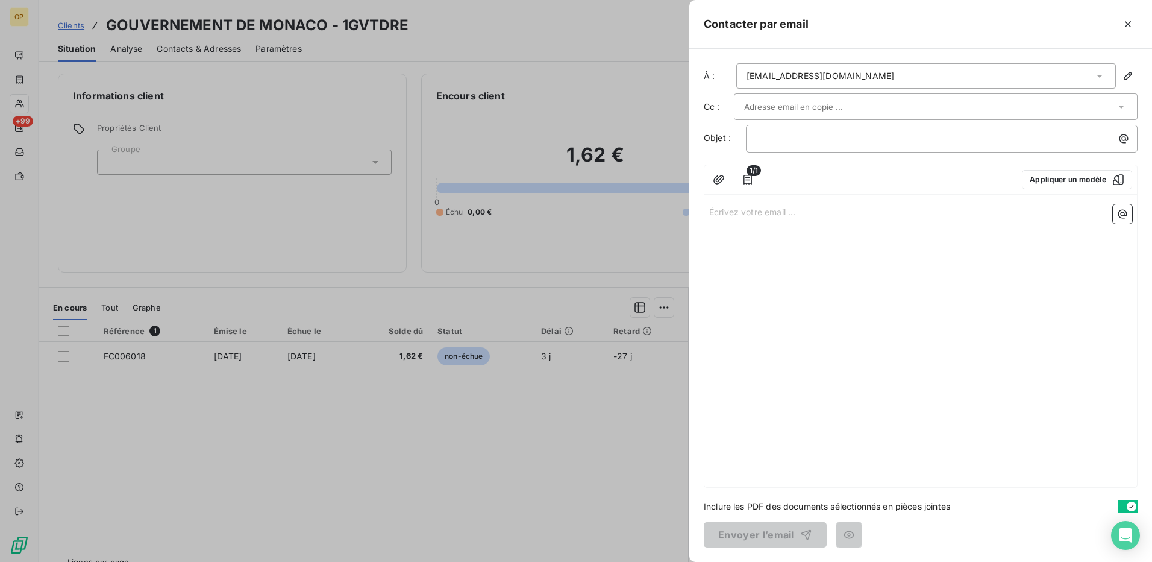
click at [749, 208] on p "Écrivez votre email ... ﻿" at bounding box center [920, 211] width 423 height 14
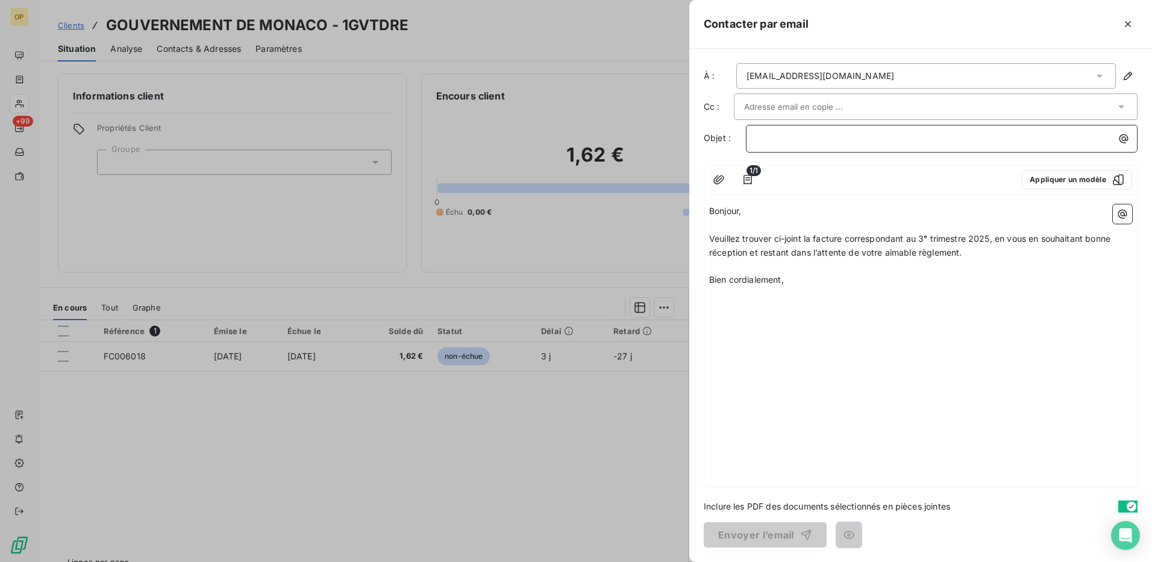
click at [774, 141] on p "﻿" at bounding box center [944, 138] width 377 height 14
click at [760, 536] on button "Envoyer l’email" at bounding box center [765, 534] width 123 height 25
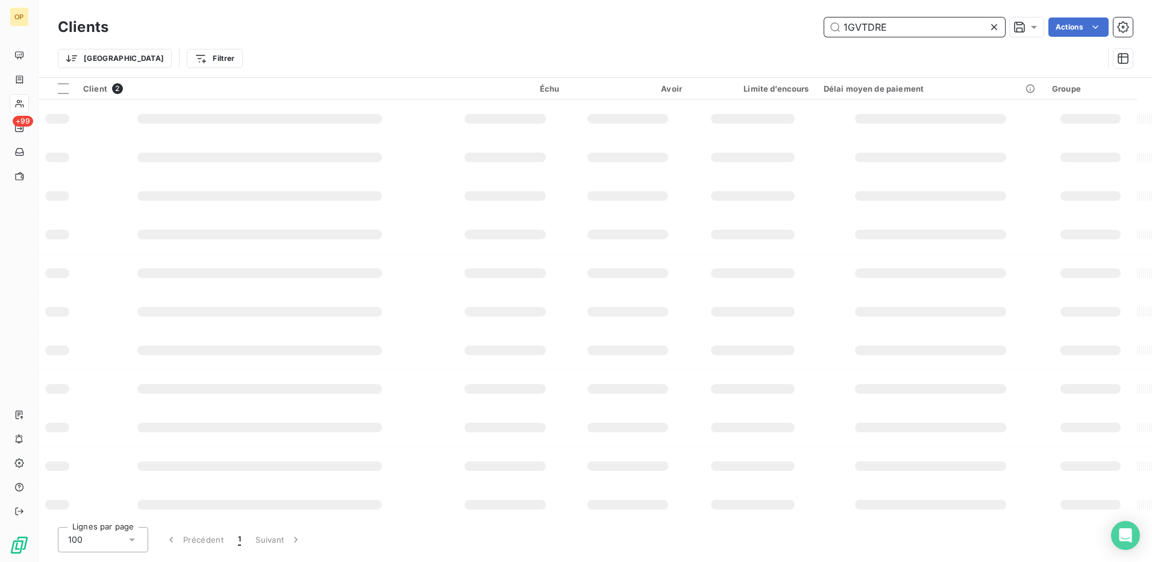
drag, startPoint x: 909, startPoint y: 24, endPoint x: 807, endPoint y: 31, distance: 101.4
click at [807, 31] on div "1GVTDRE Actions" at bounding box center [628, 26] width 1010 height 19
paste input "DIRECTION DES SERVICES FISCAUX"
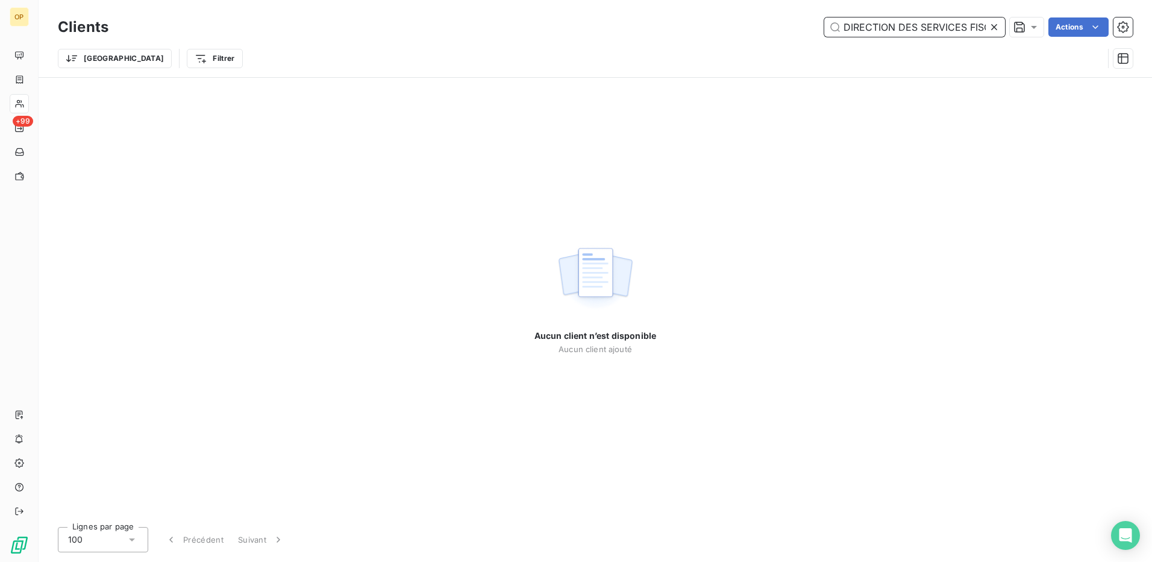
click at [913, 30] on input "DIRECTION DES SERVICES FISCAUX" at bounding box center [914, 26] width 181 height 19
paste input "1GVTDSF"
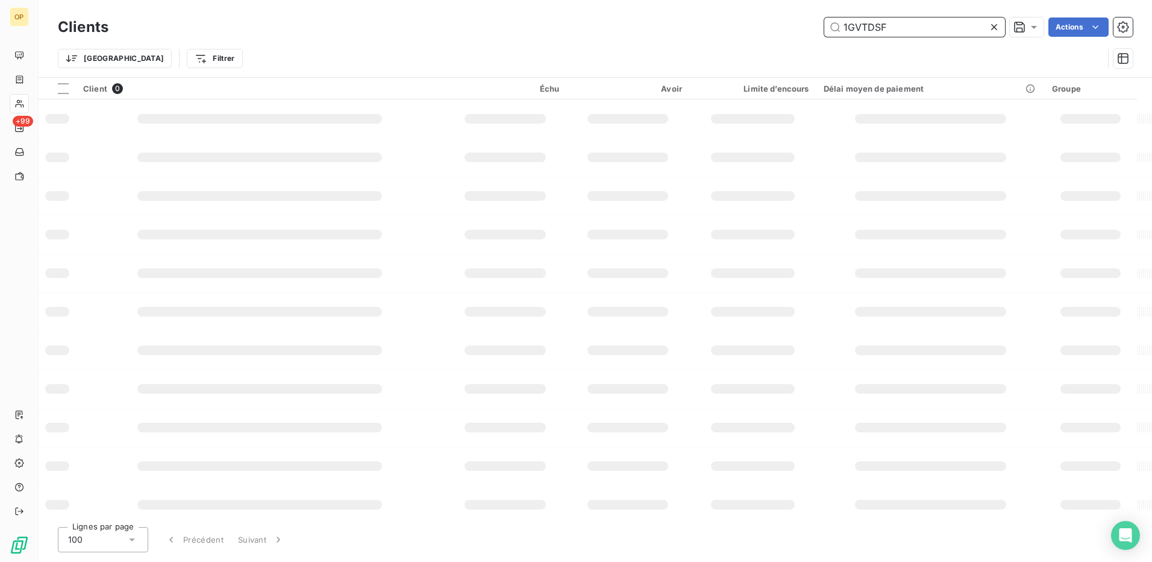
type input "1GVTDSF"
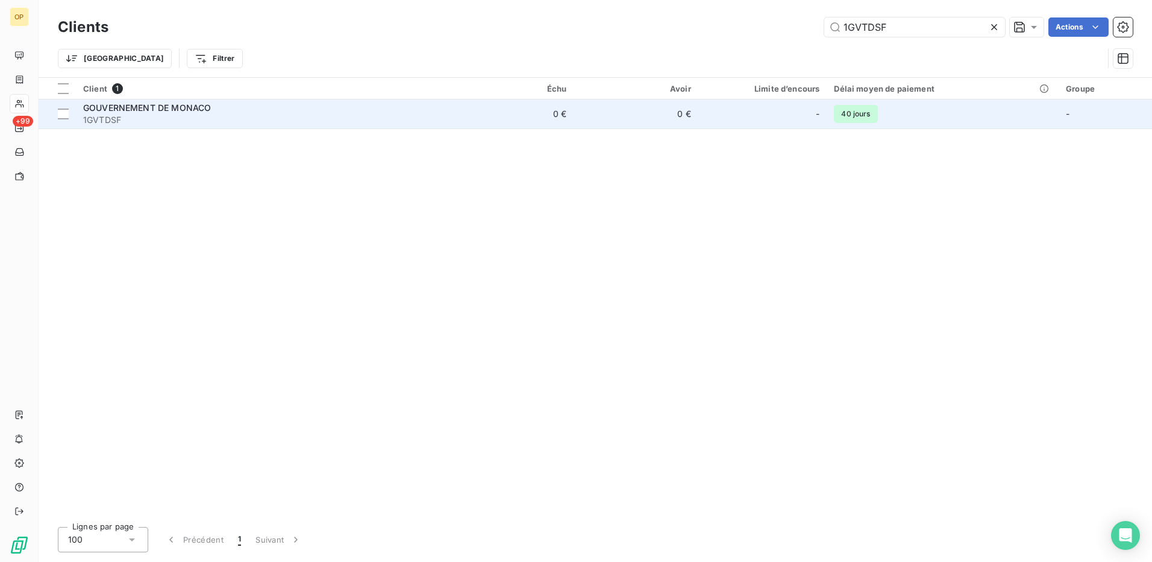
click at [534, 111] on td "0 €" at bounding box center [511, 113] width 125 height 29
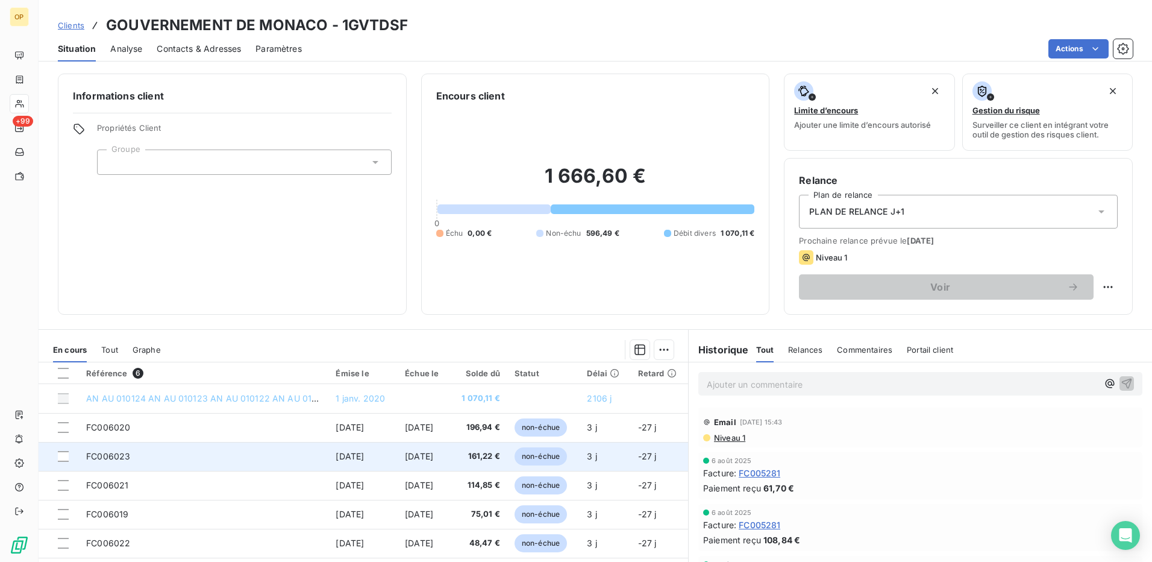
scroll to position [69, 0]
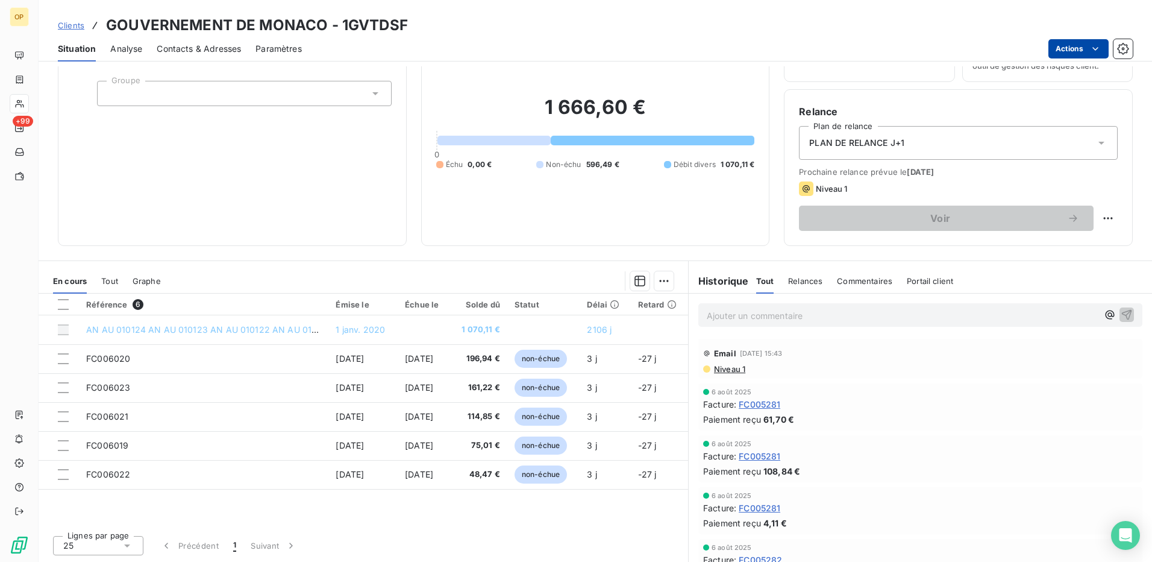
click at [1054, 43] on html "OP +99 Clients GOUVERNEMENT DE MONACO - 1GVTDSF Situation Analyse Contacts & Ad…" at bounding box center [576, 281] width 1152 height 562
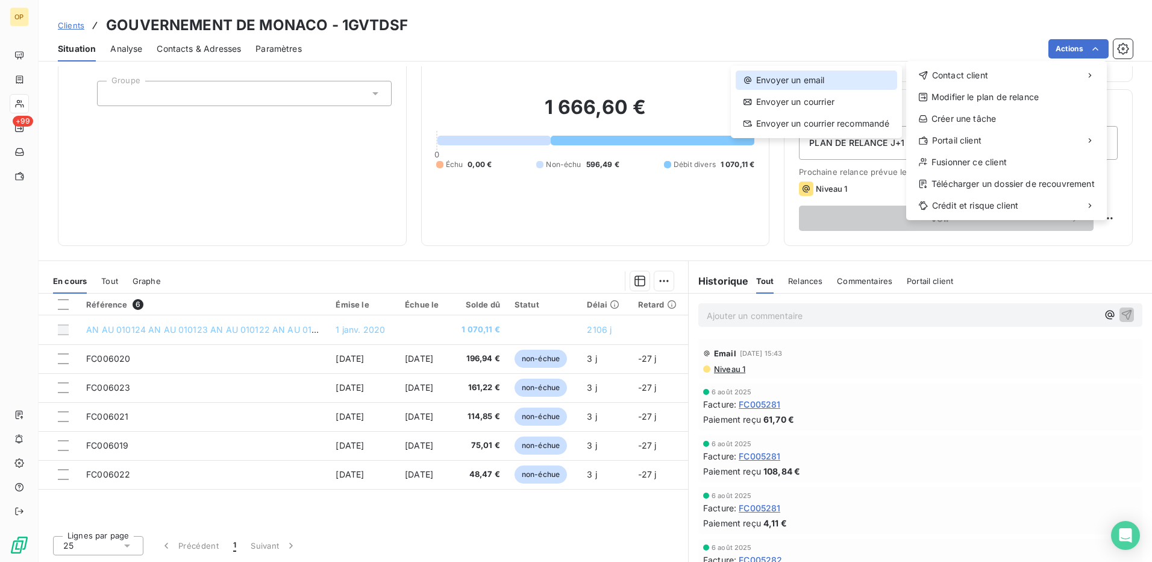
click at [848, 72] on div "Envoyer un email" at bounding box center [816, 79] width 161 height 19
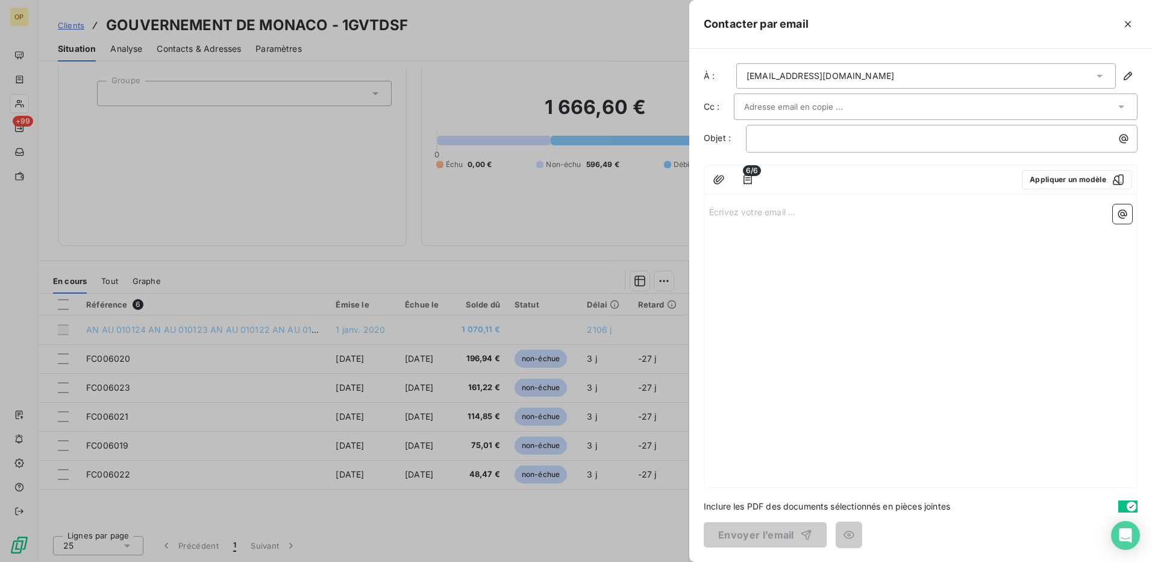
click at [730, 207] on p "Écrivez votre email ... ﻿" at bounding box center [920, 211] width 423 height 14
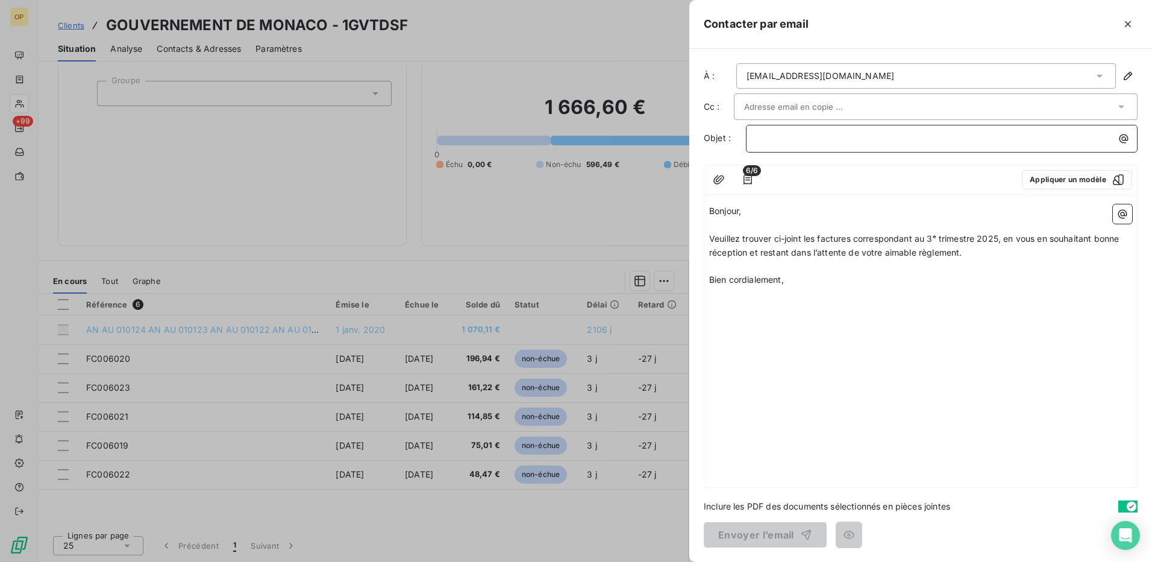
click at [797, 139] on p "﻿" at bounding box center [944, 138] width 377 height 14
click at [747, 534] on button "Envoyer l’email" at bounding box center [765, 534] width 123 height 25
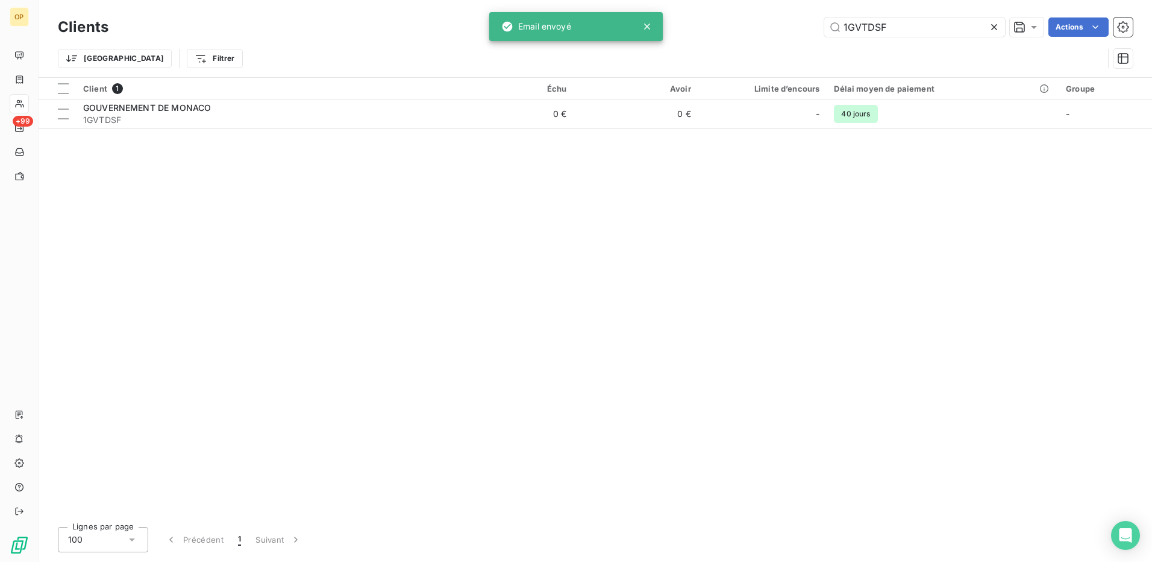
drag, startPoint x: 907, startPoint y: 26, endPoint x: 769, endPoint y: 31, distance: 138.7
click at [769, 31] on div "1GVTDSF Actions" at bounding box center [628, 26] width 1010 height 19
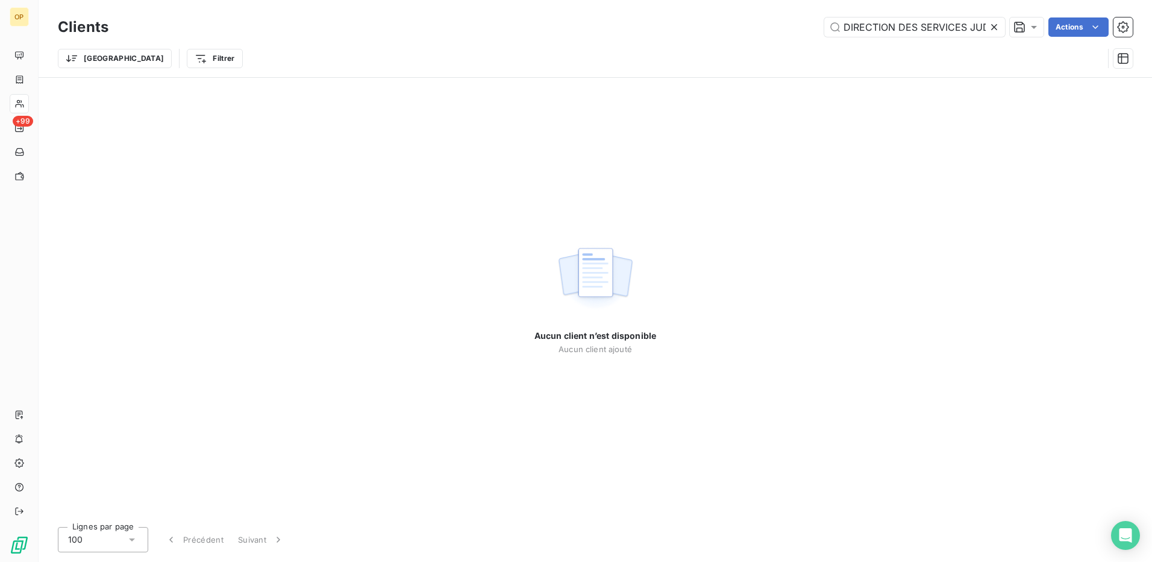
drag, startPoint x: 925, startPoint y: 28, endPoint x: 757, endPoint y: 27, distance: 168.1
click at [757, 27] on div "DIRECTION DES SERVICES JUDICIAIRES Actions" at bounding box center [628, 26] width 1010 height 19
type input "JUDICIAIRES"
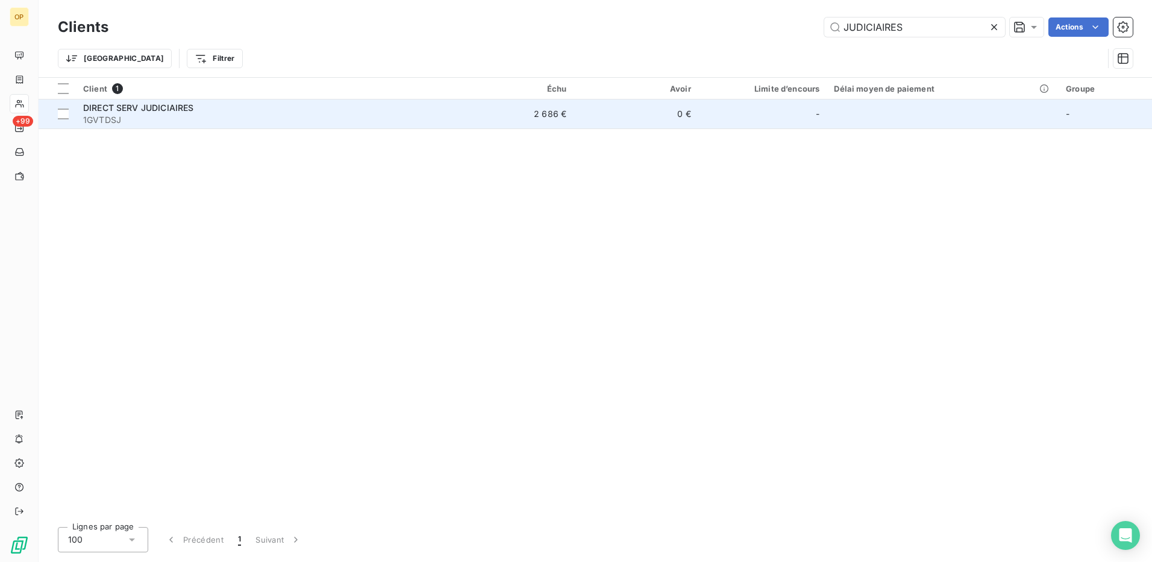
click at [268, 114] on span "1GVTDSJ" at bounding box center [262, 120] width 359 height 12
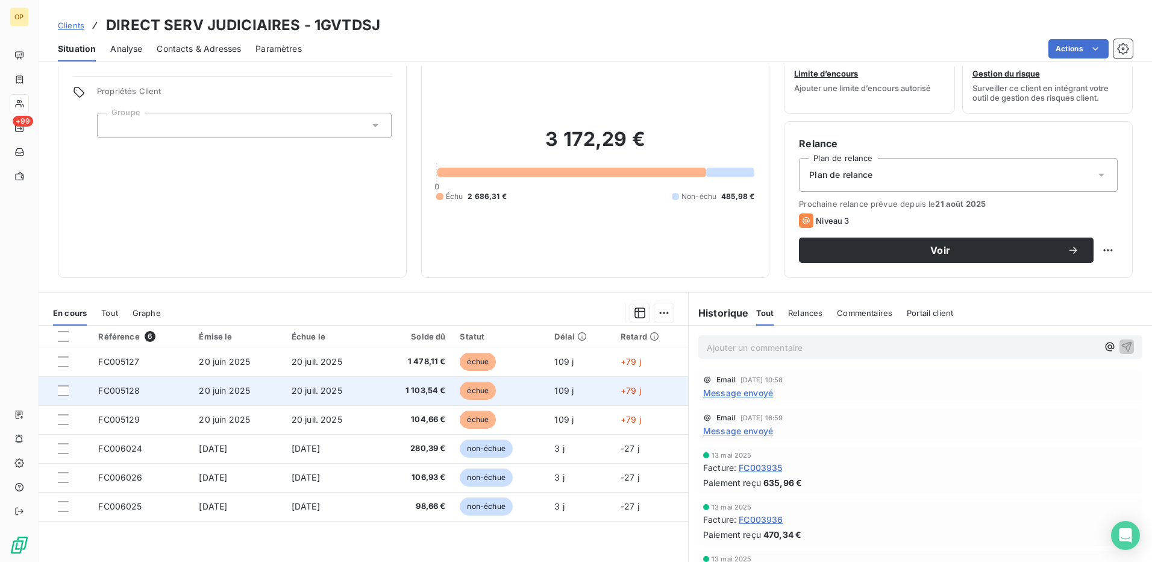
scroll to position [69, 0]
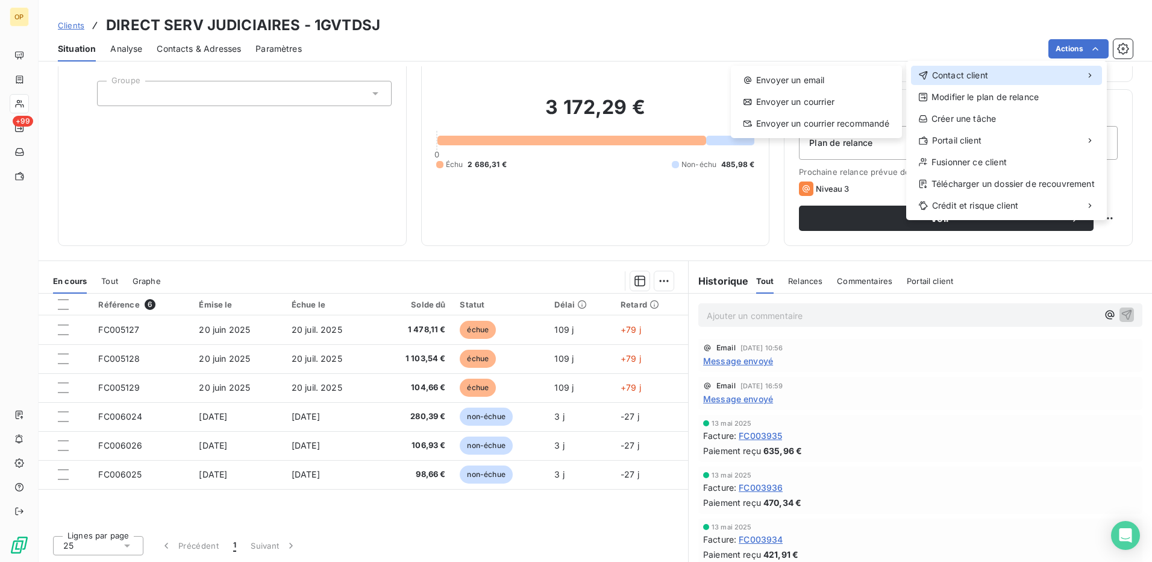
click at [948, 69] on span "Contact client" at bounding box center [960, 75] width 56 height 12
click at [820, 74] on div "Envoyer un email" at bounding box center [816, 79] width 161 height 19
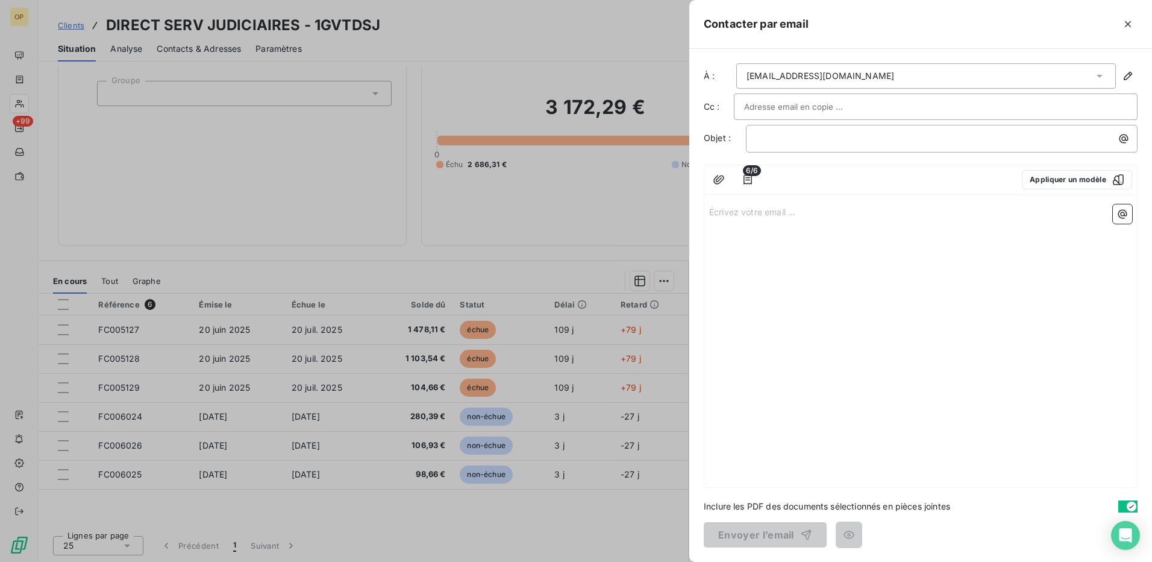
click at [724, 212] on p "Écrivez votre email ... ﻿" at bounding box center [920, 211] width 423 height 14
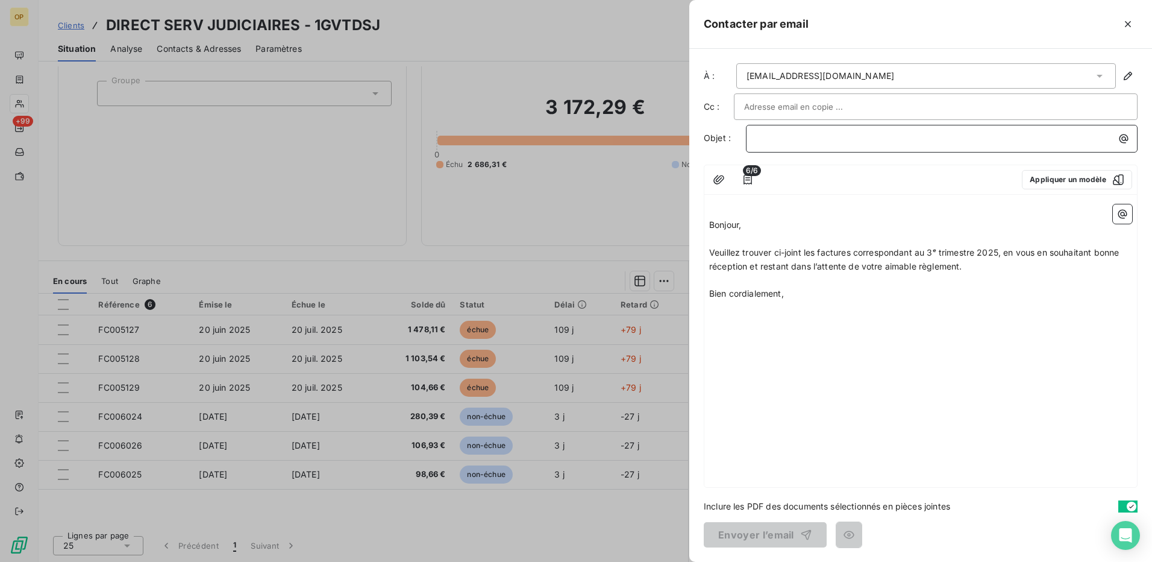
click at [783, 137] on p "﻿" at bounding box center [944, 138] width 377 height 14
click at [732, 538] on button "Envoyer l’email" at bounding box center [765, 534] width 123 height 25
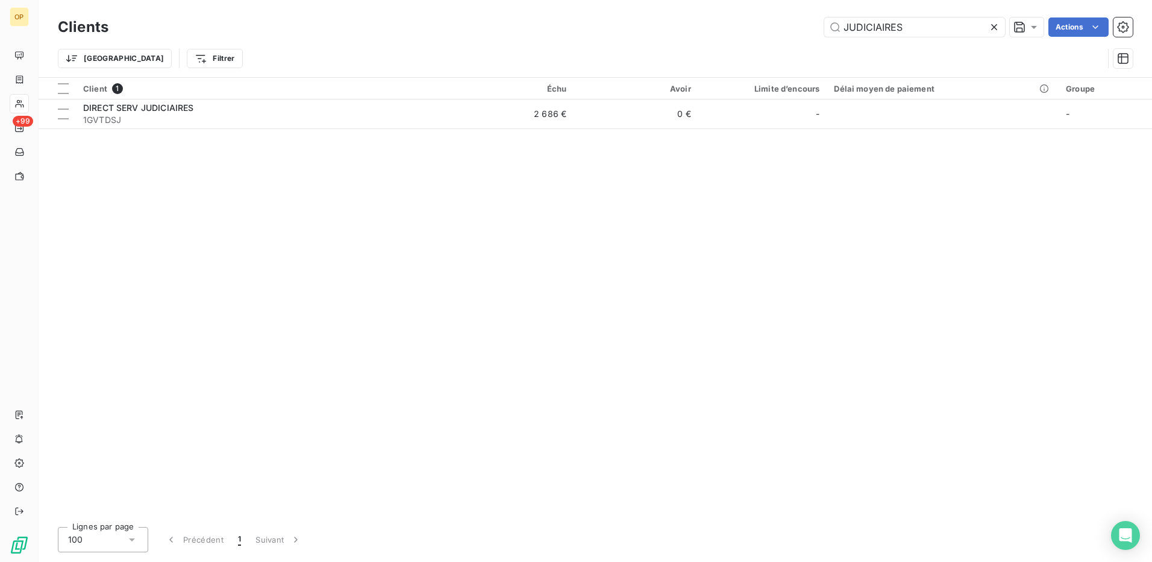
drag, startPoint x: 910, startPoint y: 28, endPoint x: 659, endPoint y: 49, distance: 251.5
click at [659, 49] on div "Clients JUDICIAIRES Actions Trier Filtrer" at bounding box center [595, 45] width 1075 height 63
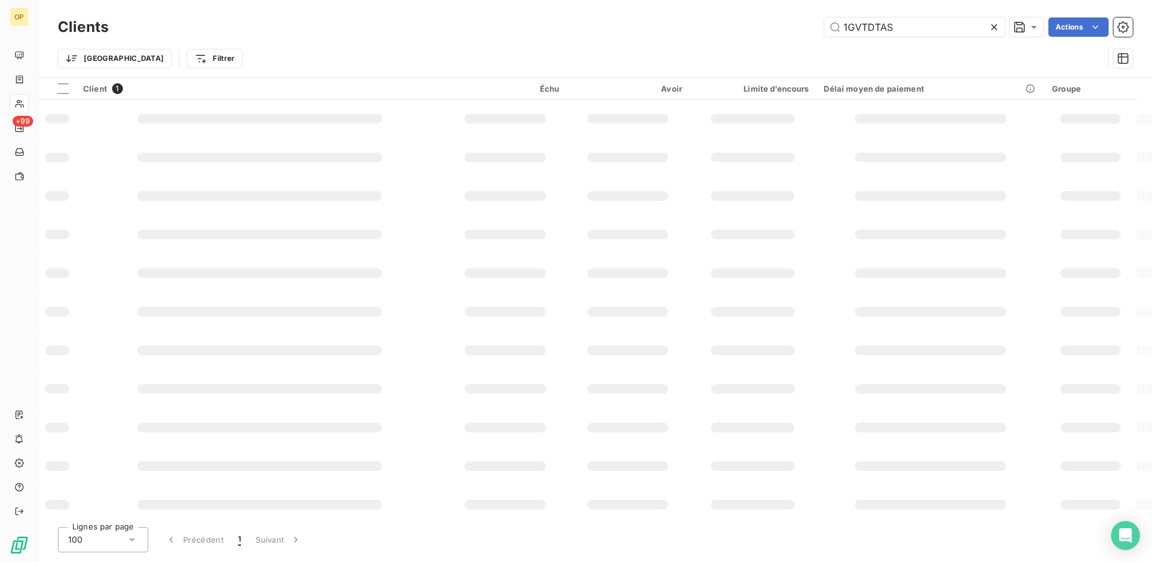
type input "1GVTDTAS"
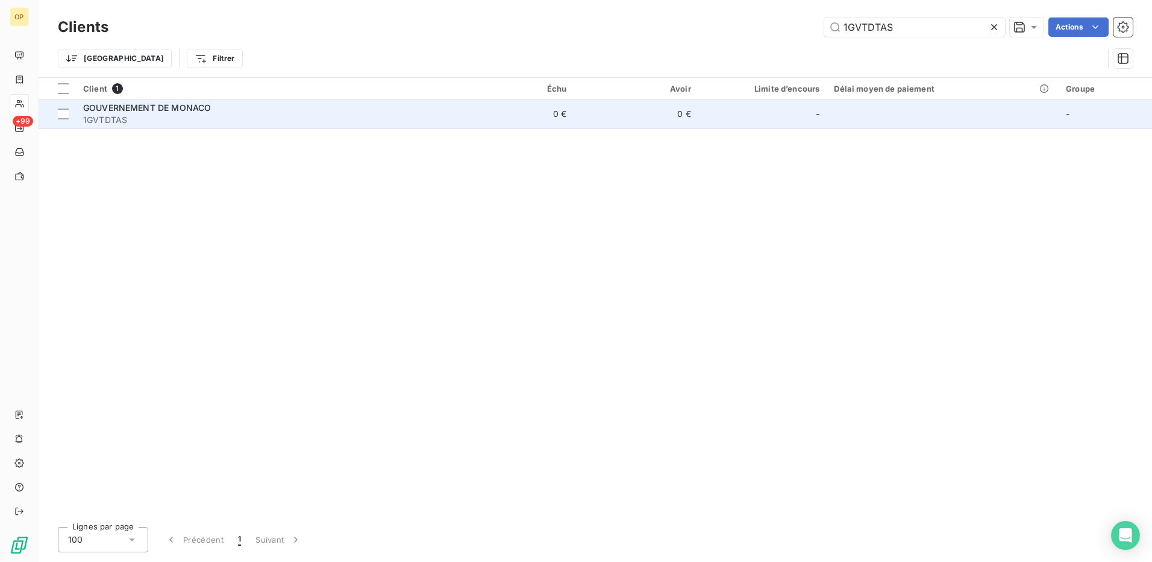
click at [523, 114] on td "0 €" at bounding box center [511, 113] width 125 height 29
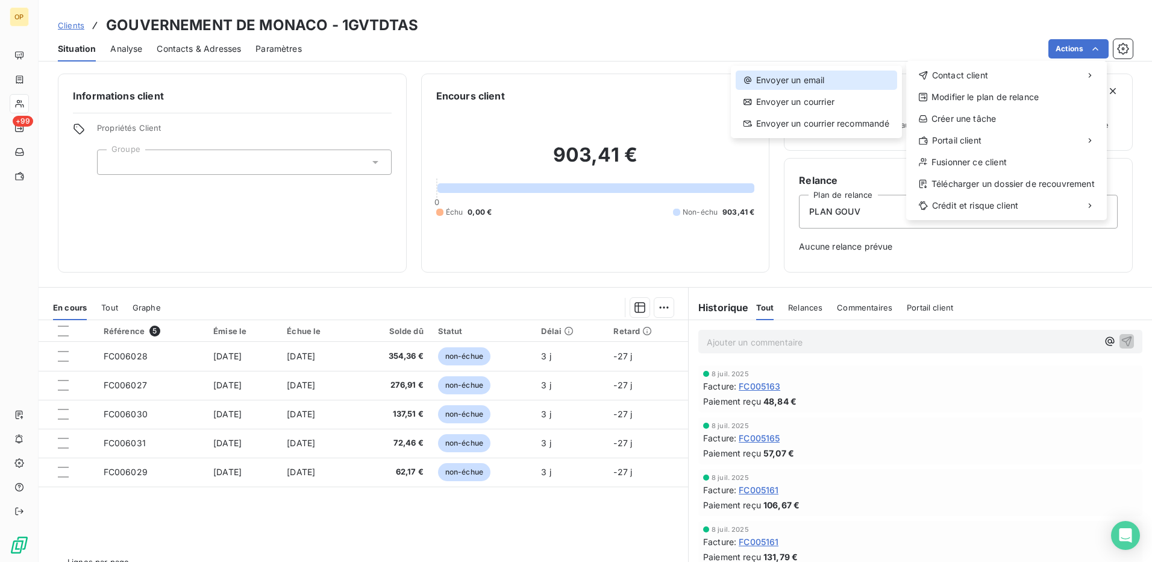
click at [826, 83] on div "Envoyer un email" at bounding box center [816, 79] width 161 height 19
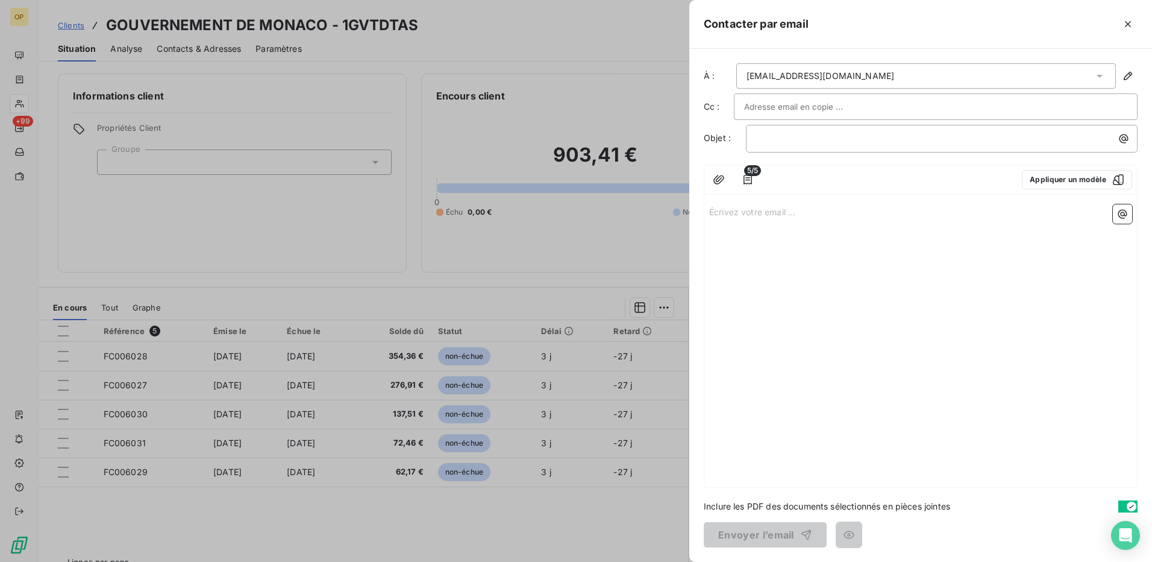
click at [778, 206] on p "Écrivez votre email ... ﻿" at bounding box center [920, 211] width 423 height 14
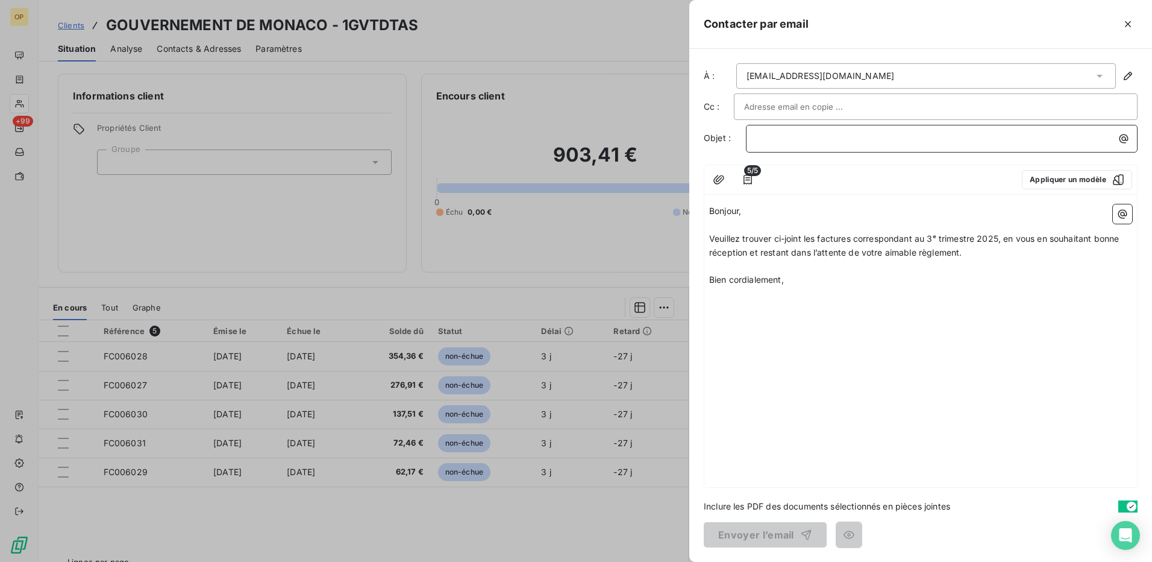
click at [854, 141] on p "﻿" at bounding box center [944, 138] width 377 height 14
click at [784, 533] on button "Envoyer l’email" at bounding box center [765, 534] width 123 height 25
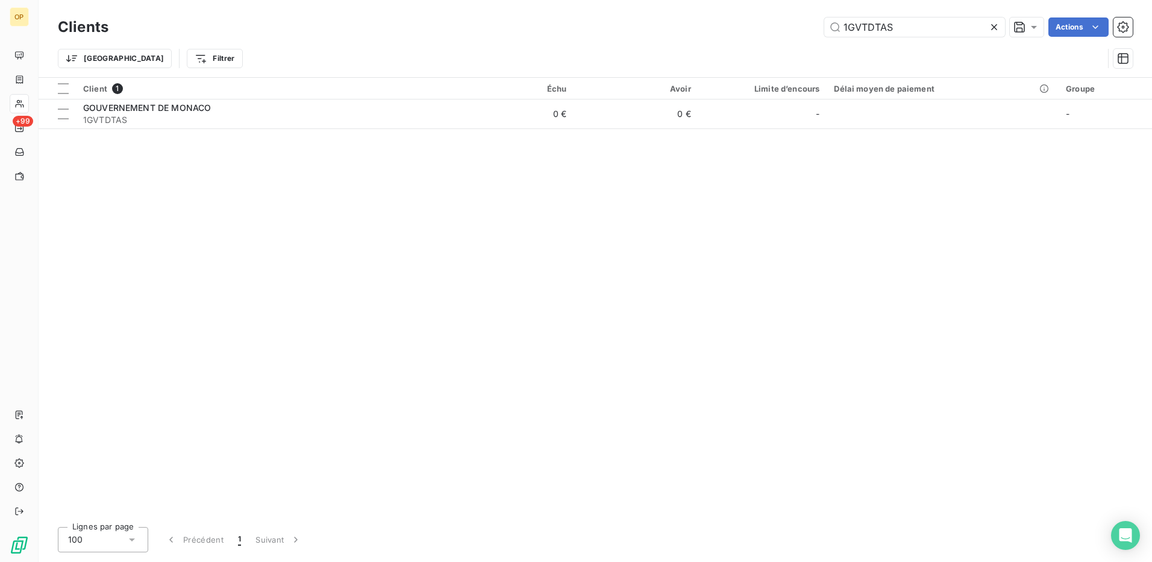
drag, startPoint x: 907, startPoint y: 28, endPoint x: 765, endPoint y: 28, distance: 142.2
click at [765, 28] on div "1GVTDTAS Actions" at bounding box center [628, 26] width 1010 height 19
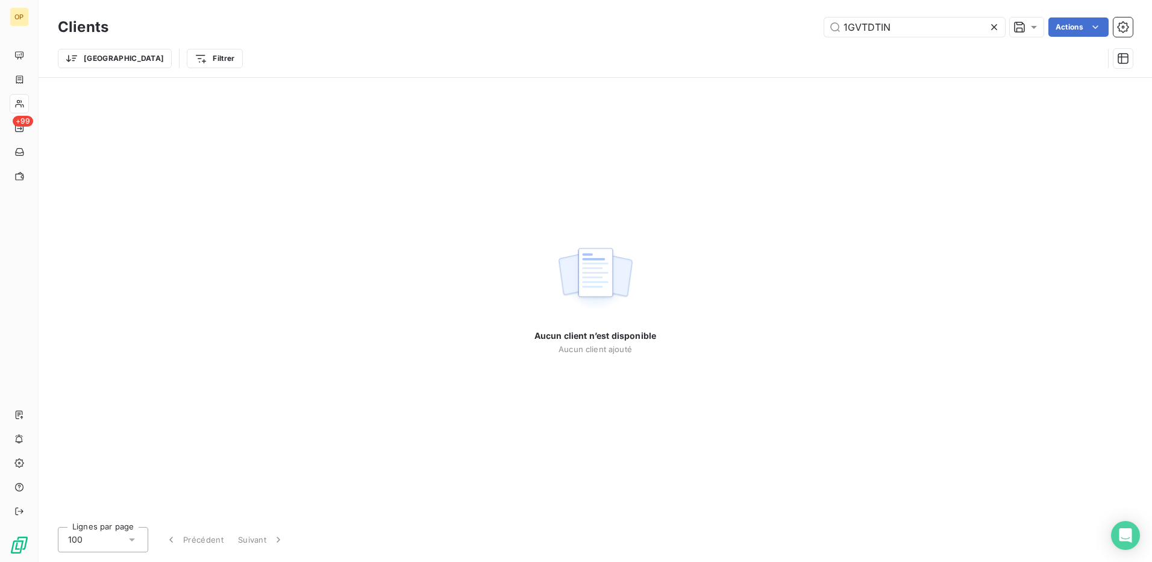
type input "1GVTDTIN"
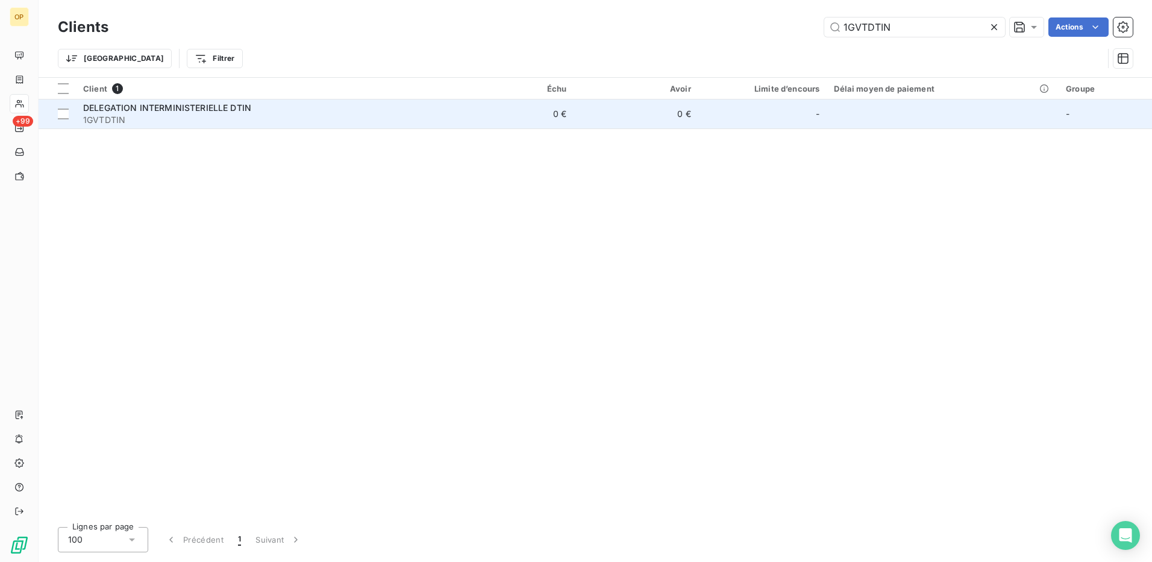
click at [522, 110] on td "0 €" at bounding box center [511, 113] width 125 height 29
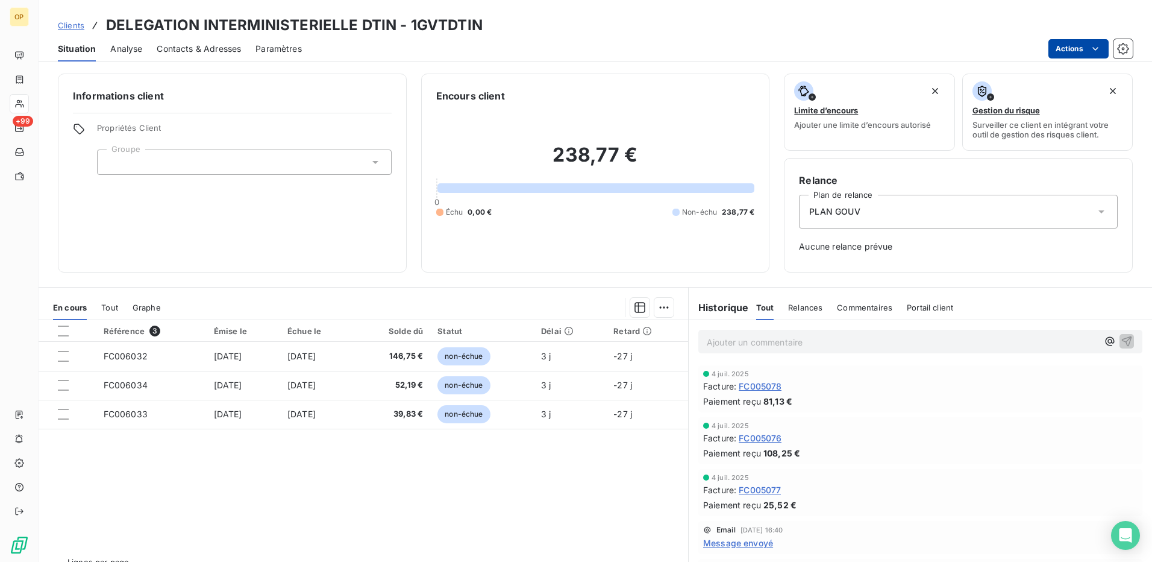
click at [1056, 47] on html "OP +99 Clients DELEGATION INTERMINISTERIELLE DTIN - 1GVTDTIN Situation Analyse …" at bounding box center [576, 281] width 1152 height 562
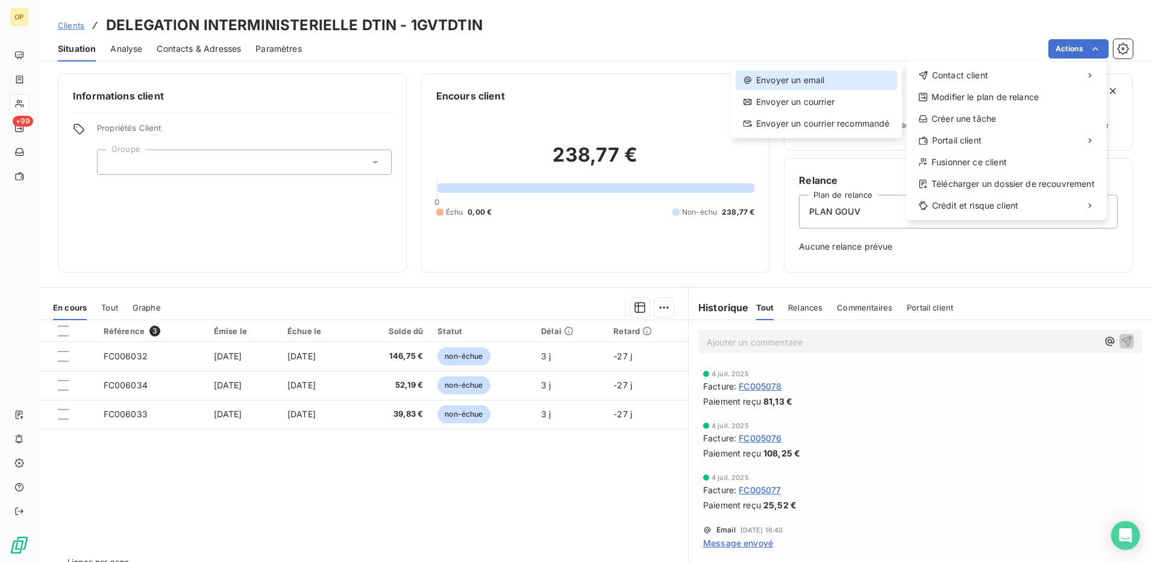
click at [850, 77] on div "Envoyer un email" at bounding box center [816, 79] width 161 height 19
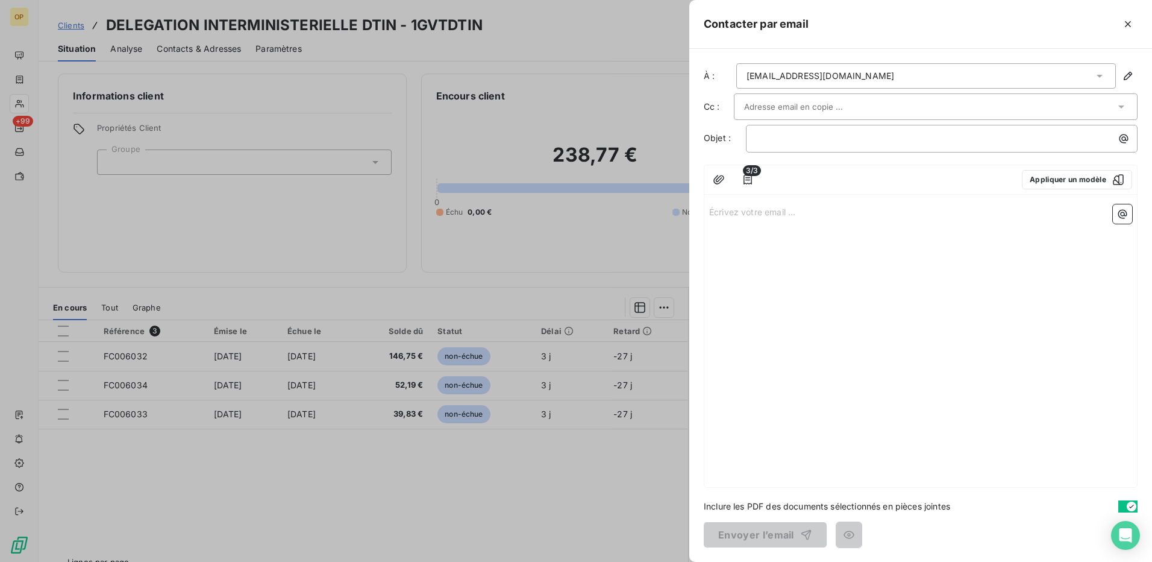
click at [789, 201] on div "Écrivez votre email ... ﻿" at bounding box center [920, 342] width 433 height 287
click at [787, 204] on div "Écrivez votre email ... ﻿" at bounding box center [920, 342] width 433 height 287
click at [771, 220] on div "Écrivez votre email ... ﻿" at bounding box center [920, 342] width 433 height 287
click at [766, 210] on p "Écrivez votre email ... ﻿" at bounding box center [920, 211] width 423 height 14
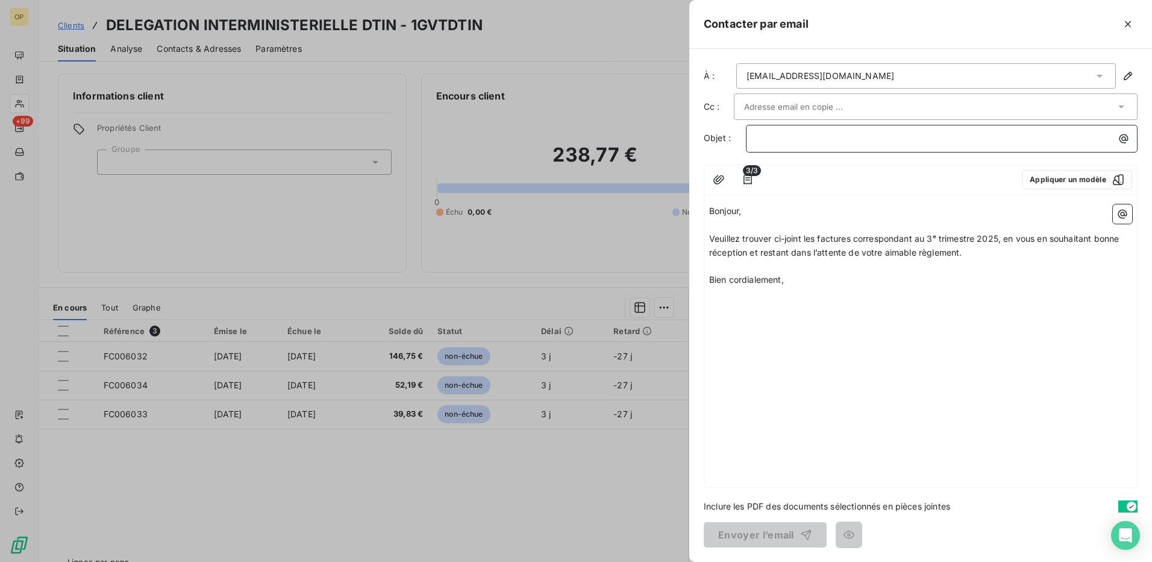
click at [783, 133] on p "﻿" at bounding box center [944, 138] width 377 height 14
click at [768, 530] on button "Envoyer l’email" at bounding box center [765, 534] width 123 height 25
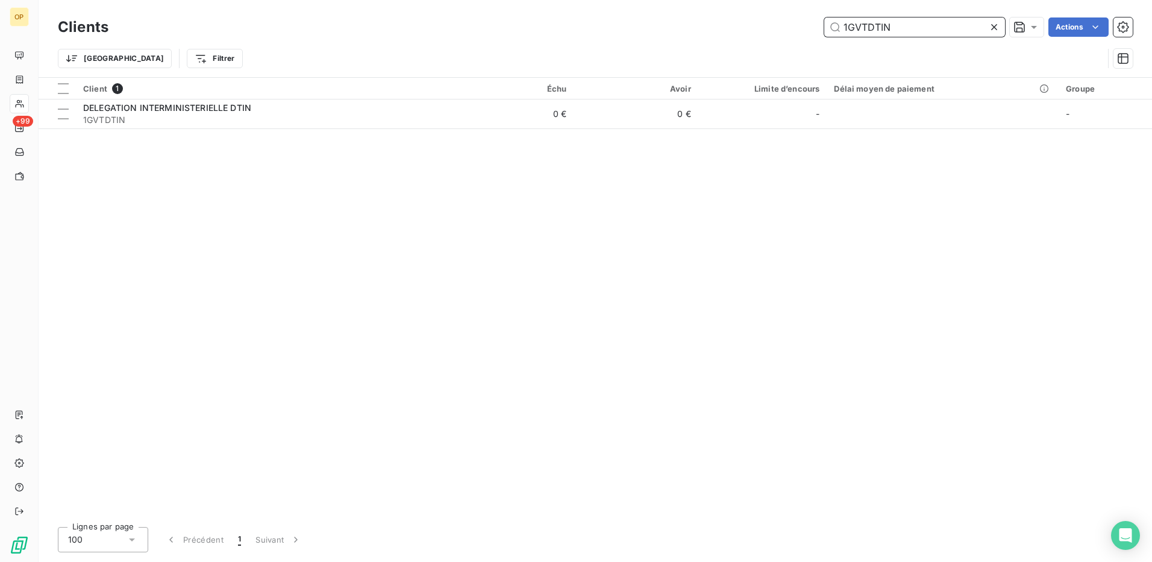
drag, startPoint x: 898, startPoint y: 25, endPoint x: 757, endPoint y: 31, distance: 140.5
click at [757, 32] on div "1GVTDTIN Actions" at bounding box center [628, 26] width 1010 height 19
paste input "ST MAR"
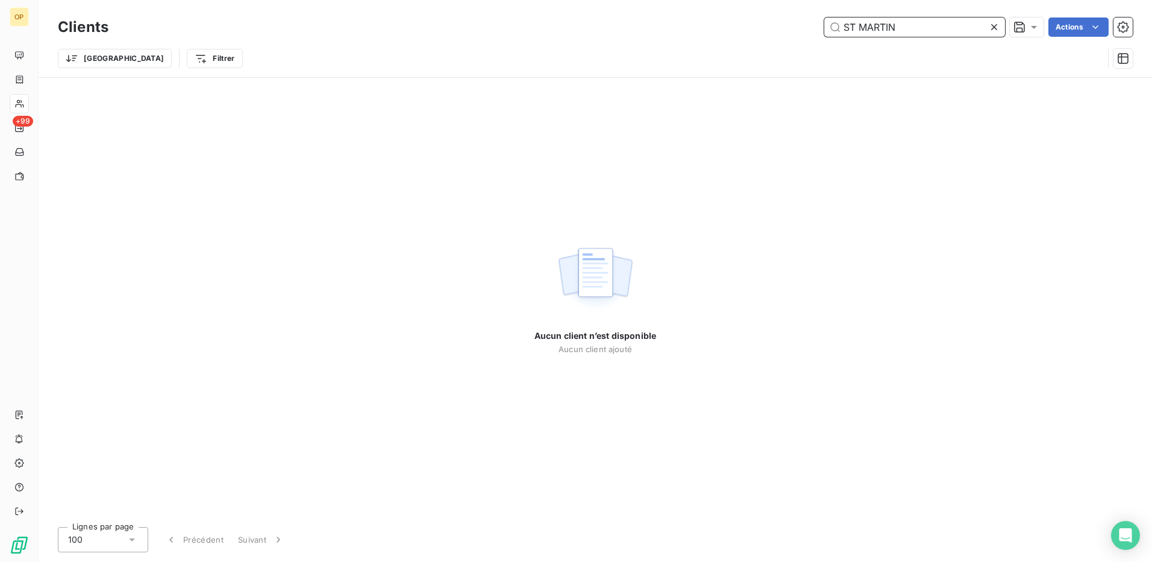
drag, startPoint x: 861, startPoint y: 25, endPoint x: 774, endPoint y: 30, distance: 86.9
click at [774, 30] on div "ST MARTIN Actions" at bounding box center [628, 26] width 1010 height 19
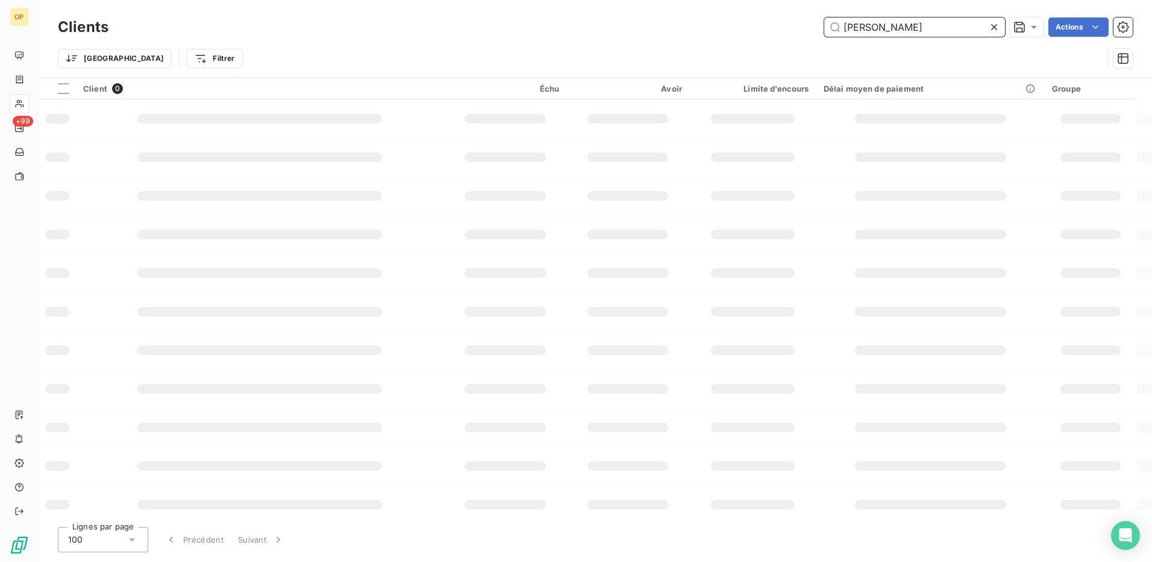
type input "[PERSON_NAME]"
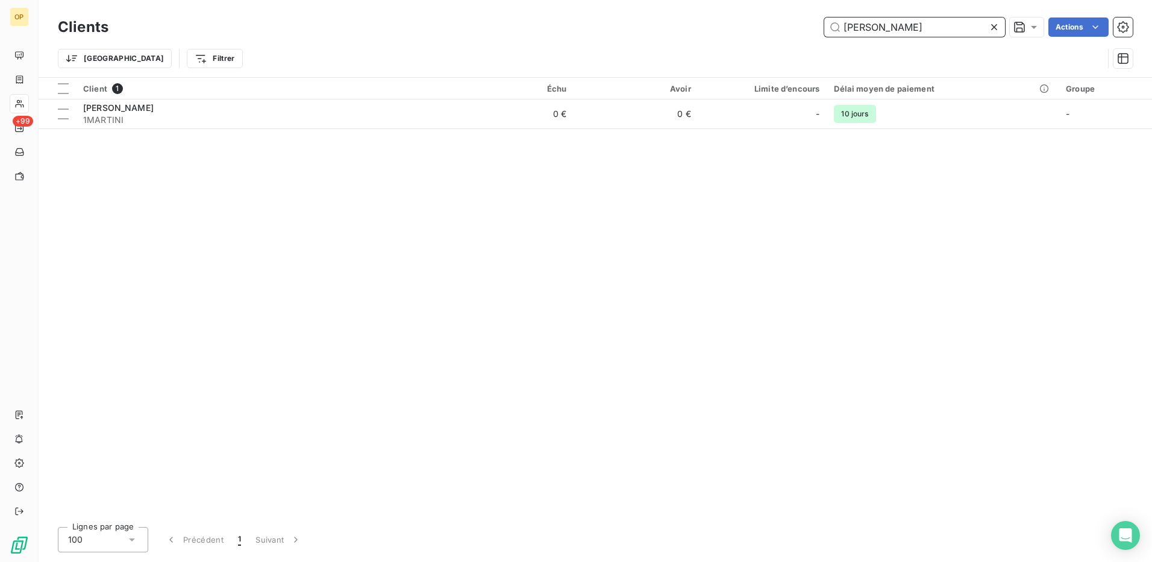
drag, startPoint x: 642, startPoint y: 36, endPoint x: 628, endPoint y: 37, distance: 13.9
click at [628, 37] on div "Clients MARTIN Actions" at bounding box center [595, 26] width 1075 height 25
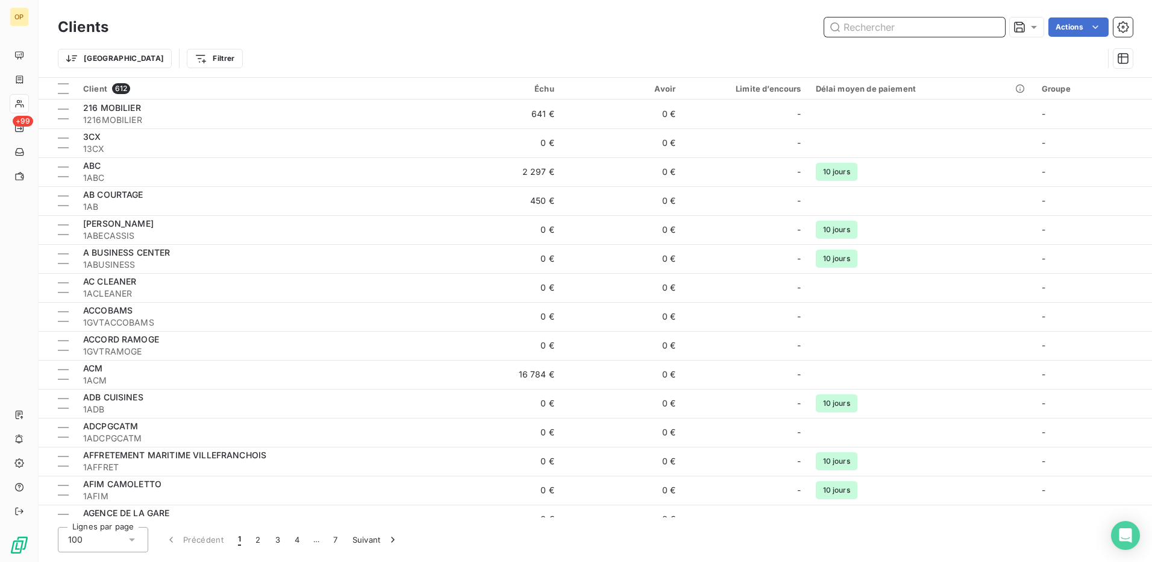
click at [916, 31] on input "text" at bounding box center [914, 26] width 181 height 19
paste input "1GVTEGLISE"
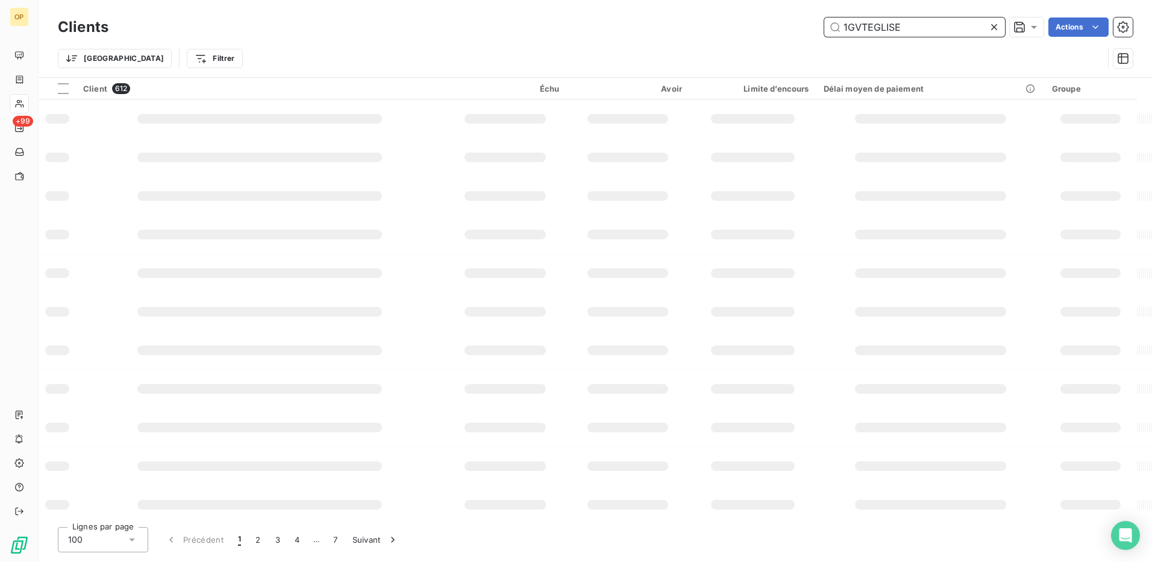
type input "1GVTEGLISE"
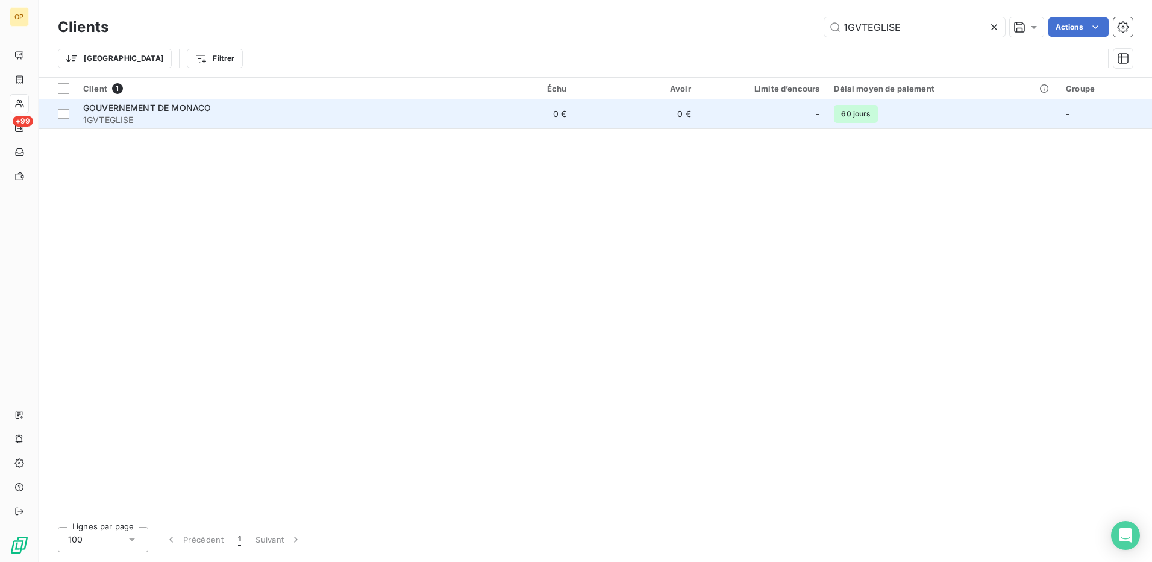
click at [525, 111] on td "0 €" at bounding box center [511, 113] width 125 height 29
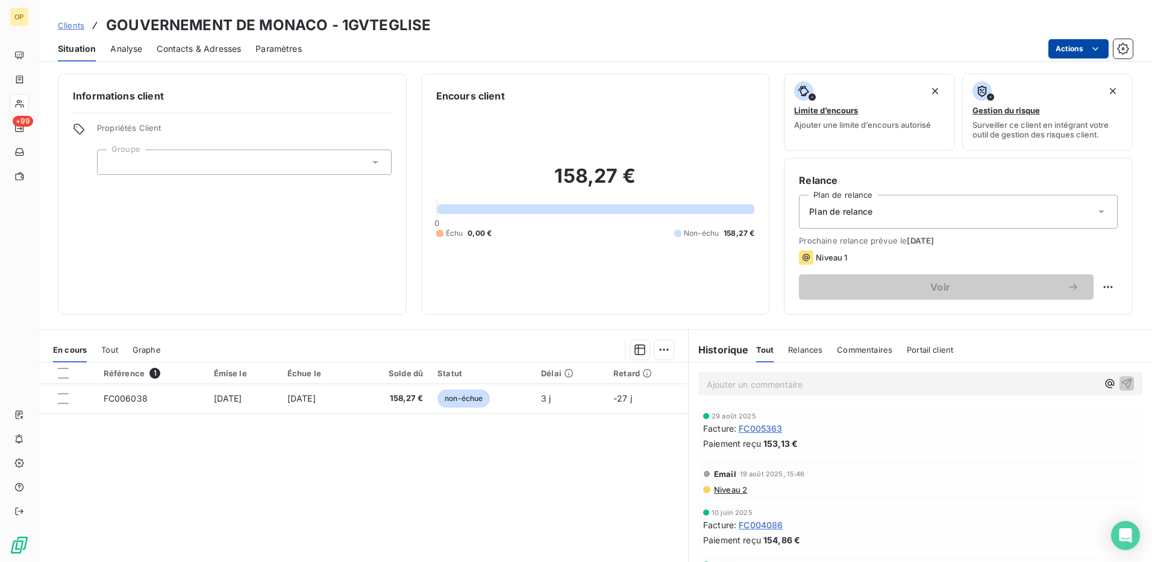
click at [1059, 51] on html "OP +99 Clients GOUVERNEMENT DE MONACO - 1GVTEGLISE Situation Analyse Contacts &…" at bounding box center [576, 281] width 1152 height 562
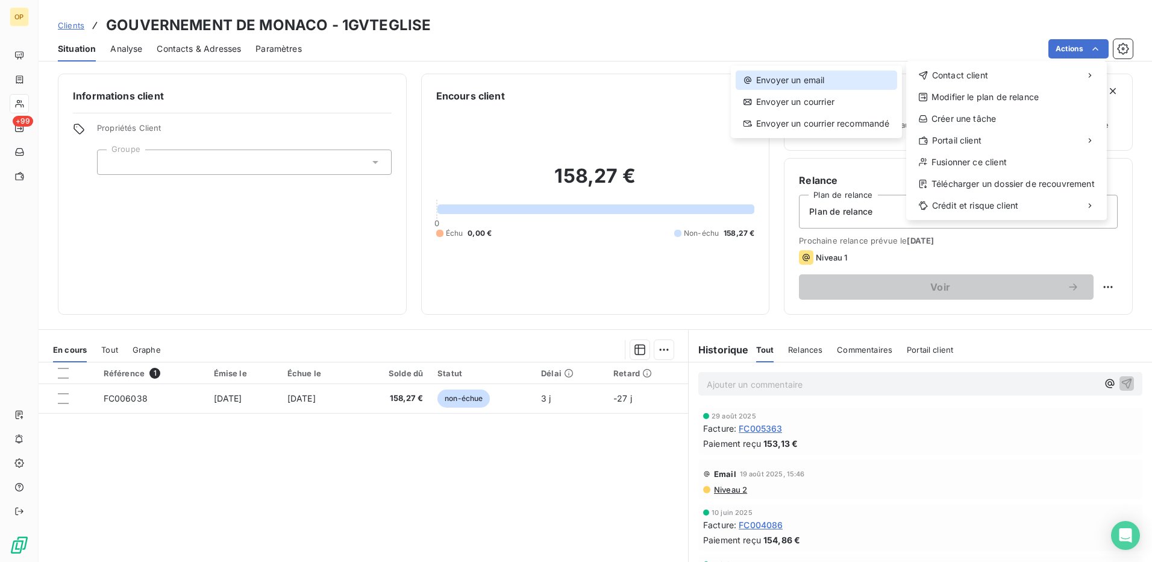
click at [835, 70] on div "Envoyer un email" at bounding box center [816, 79] width 161 height 19
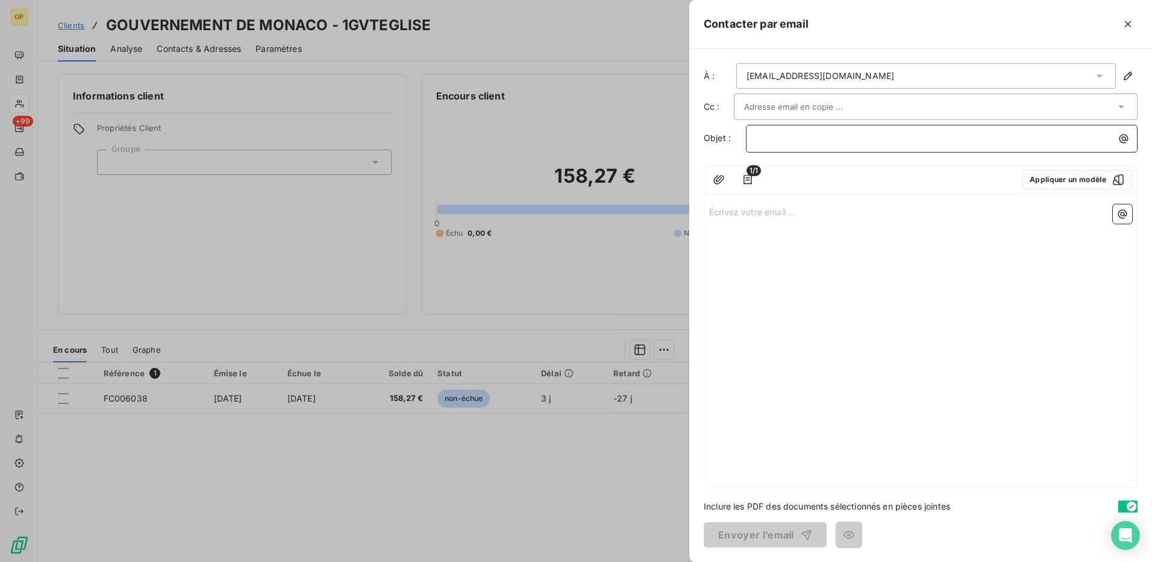
click at [753, 140] on div "﻿" at bounding box center [941, 137] width 383 height 16
click at [745, 206] on p "Écrivez votre email ... ﻿" at bounding box center [920, 211] width 423 height 14
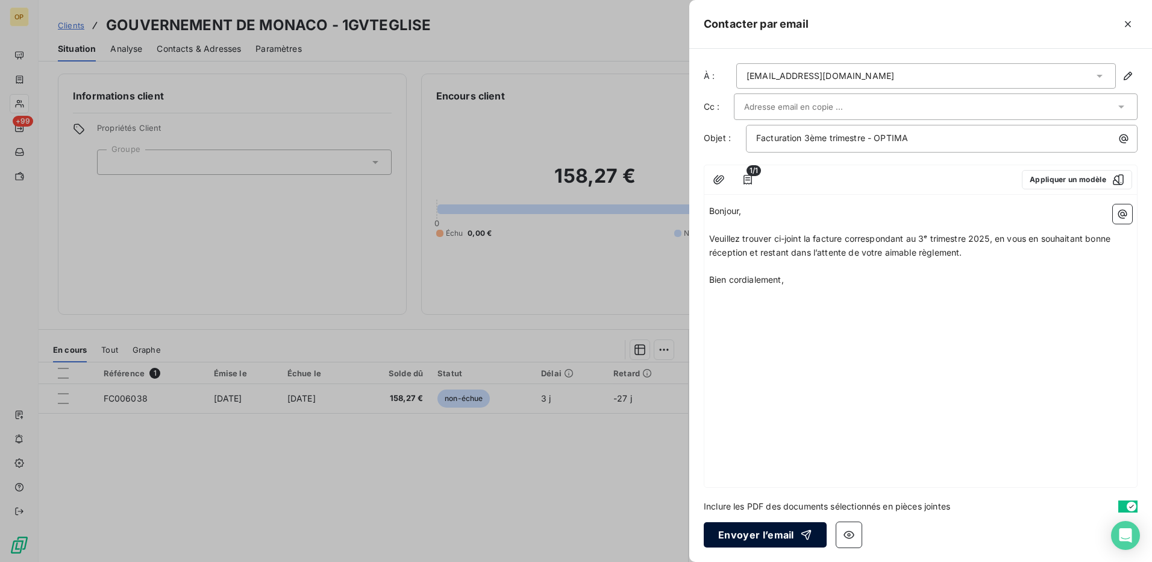
click at [729, 532] on button "Envoyer l’email" at bounding box center [765, 534] width 123 height 25
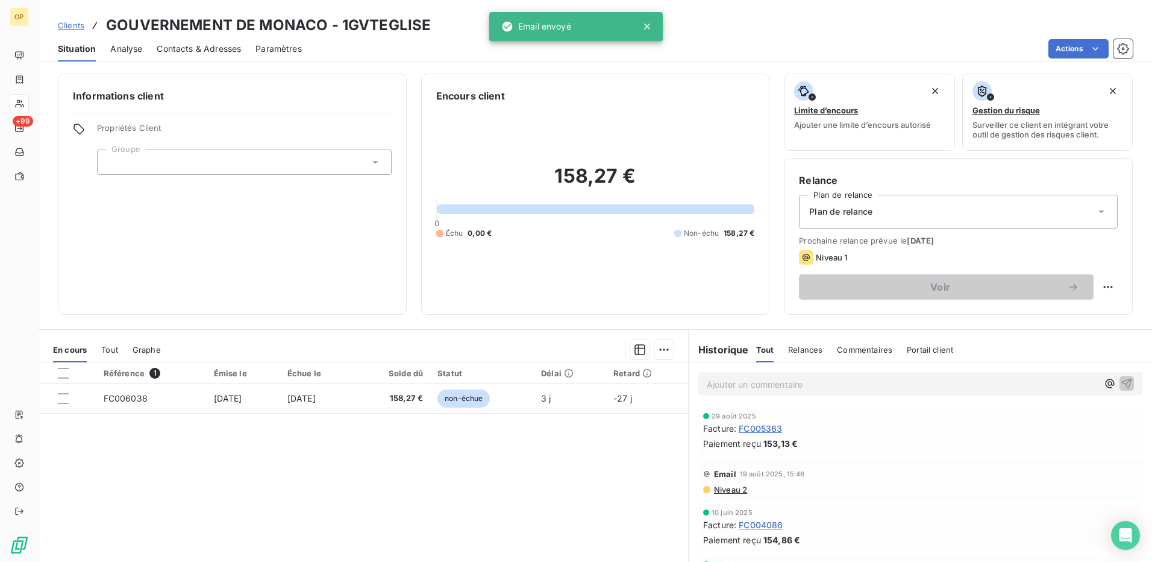
click at [272, 206] on div "Informations client Propriétés Client Groupe" at bounding box center [232, 194] width 349 height 241
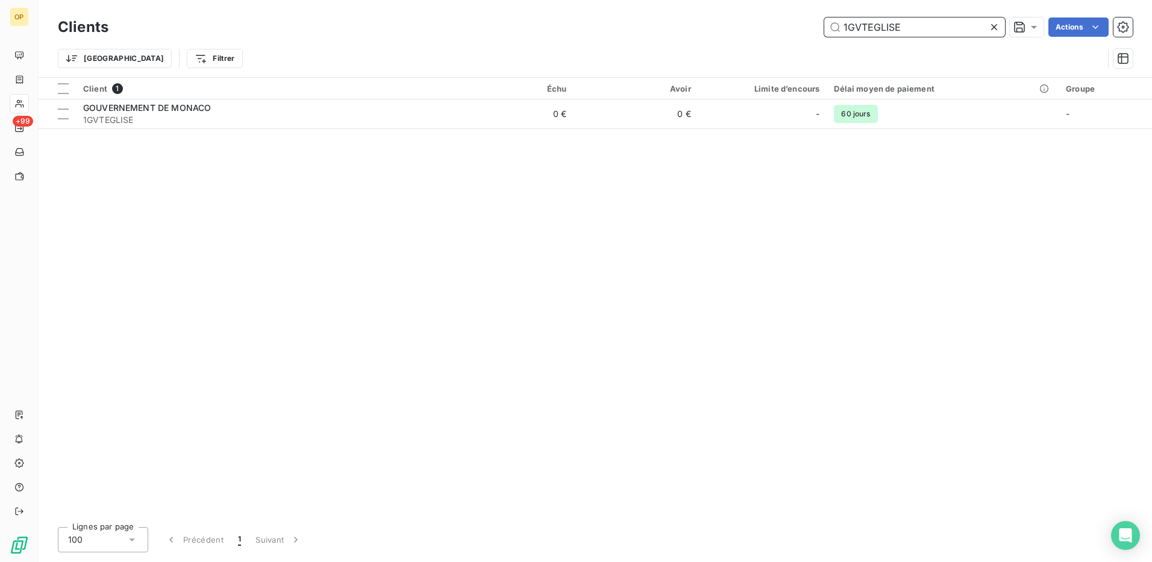
drag, startPoint x: 922, startPoint y: 27, endPoint x: 730, endPoint y: 30, distance: 192.8
click at [730, 30] on div "1GVTEGLISE Actions" at bounding box center [628, 26] width 1010 height 19
paste input "FONDATION PRINCE [PERSON_NAME]"
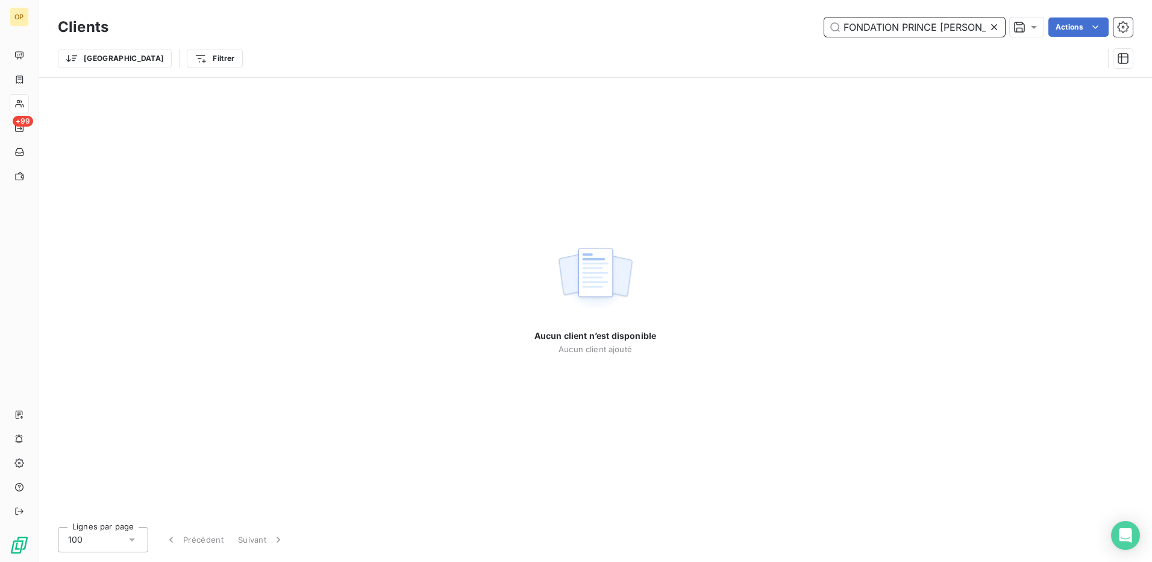
drag, startPoint x: 901, startPoint y: 22, endPoint x: 793, endPoint y: 28, distance: 108.0
click at [793, 28] on div "FONDATION PRINCE [PERSON_NAME] Actions" at bounding box center [628, 26] width 1010 height 19
drag, startPoint x: 948, startPoint y: 30, endPoint x: 651, endPoint y: 35, distance: 296.5
click at [651, 35] on div "PRINCE [PERSON_NAME] Actions" at bounding box center [628, 26] width 1010 height 19
paste input "1GVTFONDATION"
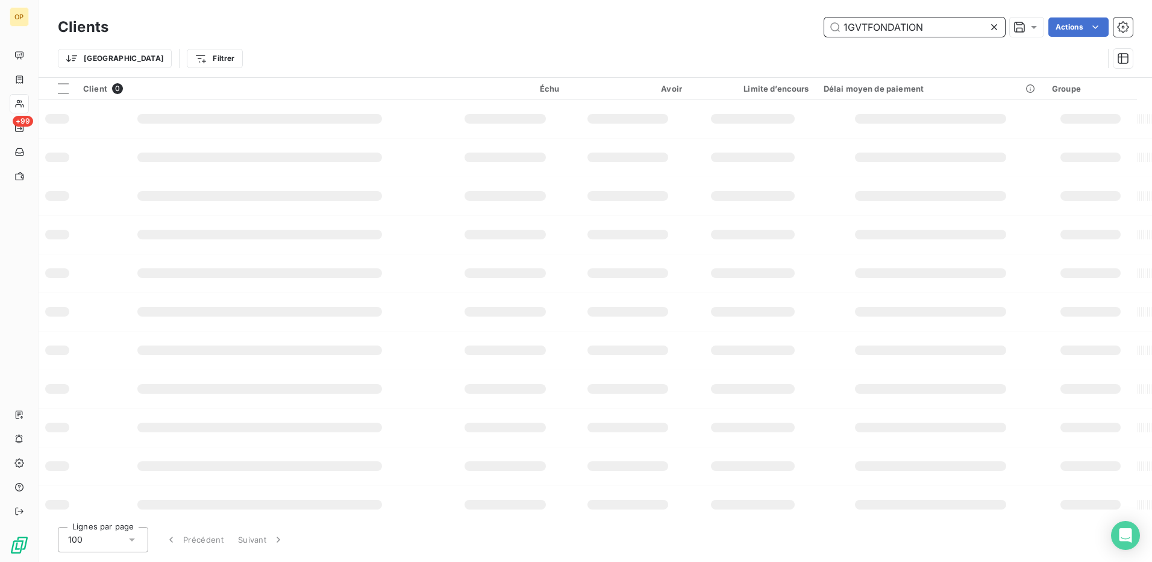
type input "1GVTFONDATION"
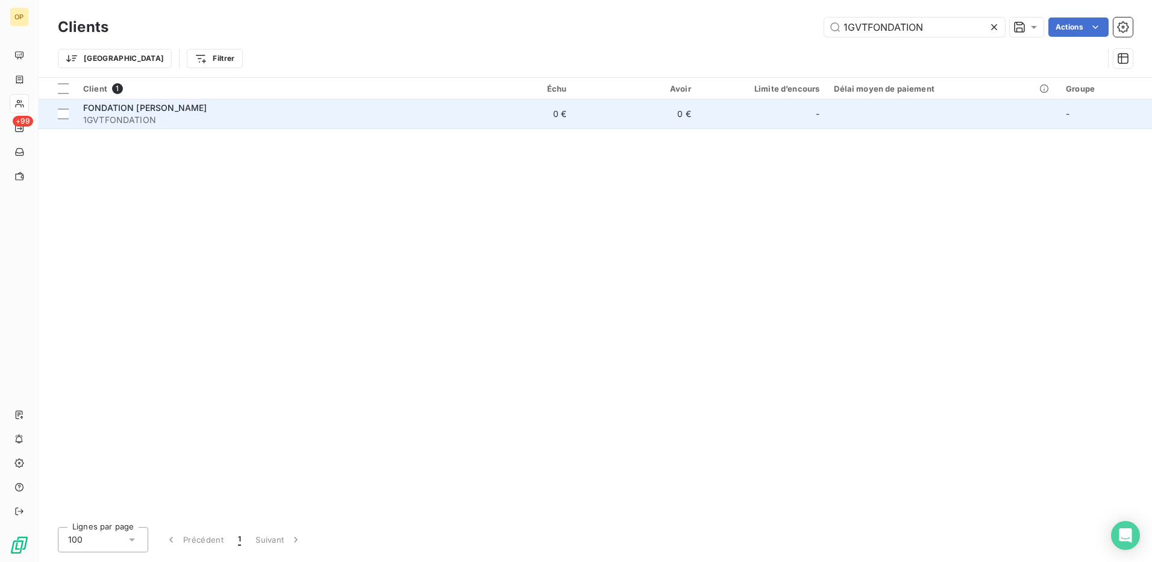
click at [357, 116] on span "1GVTFONDATION" at bounding box center [262, 120] width 359 height 12
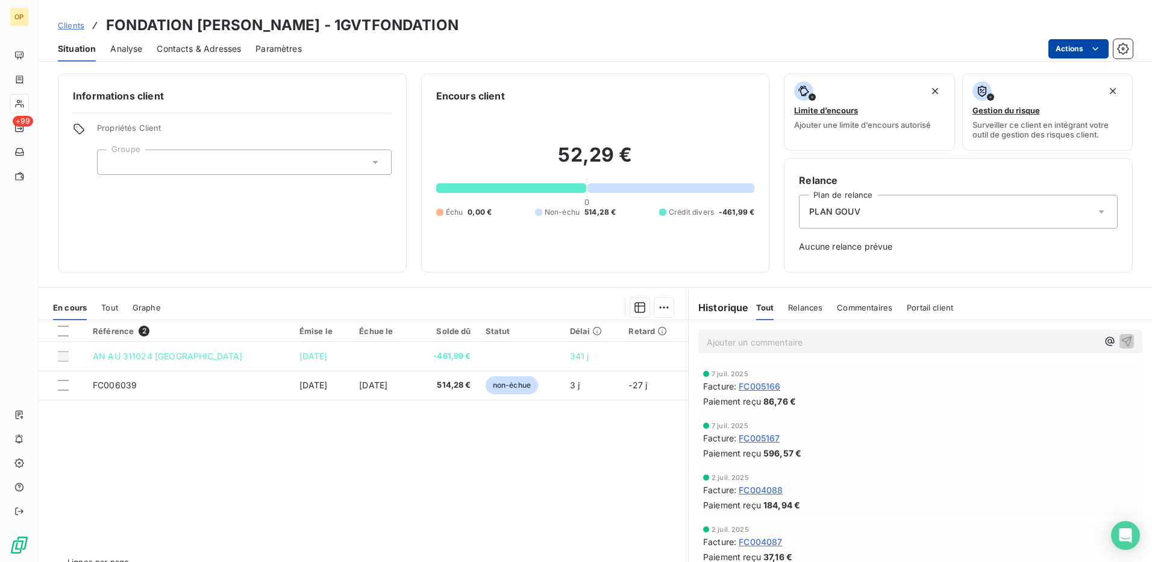
click at [1060, 46] on html "OP +99 Clients FONDATION [PERSON_NAME] - 1GVTFONDATION Situation Analyse Contac…" at bounding box center [576, 281] width 1152 height 562
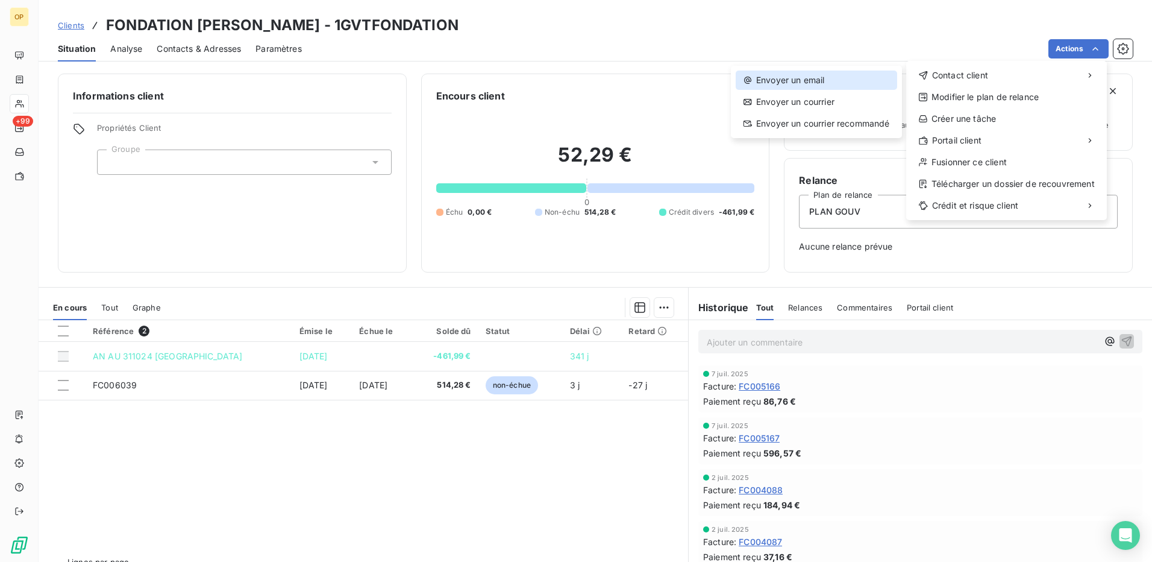
click at [851, 79] on div "Envoyer un email" at bounding box center [816, 79] width 161 height 19
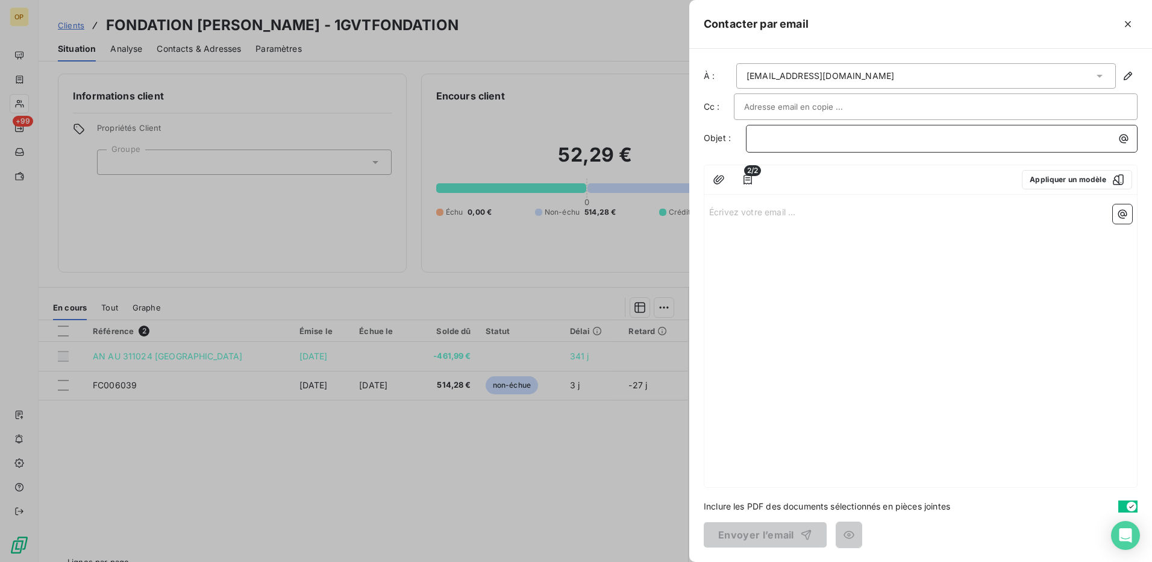
click at [813, 140] on p "﻿" at bounding box center [944, 138] width 377 height 14
click at [772, 210] on p "Écrivez votre email ... ﻿" at bounding box center [920, 211] width 423 height 14
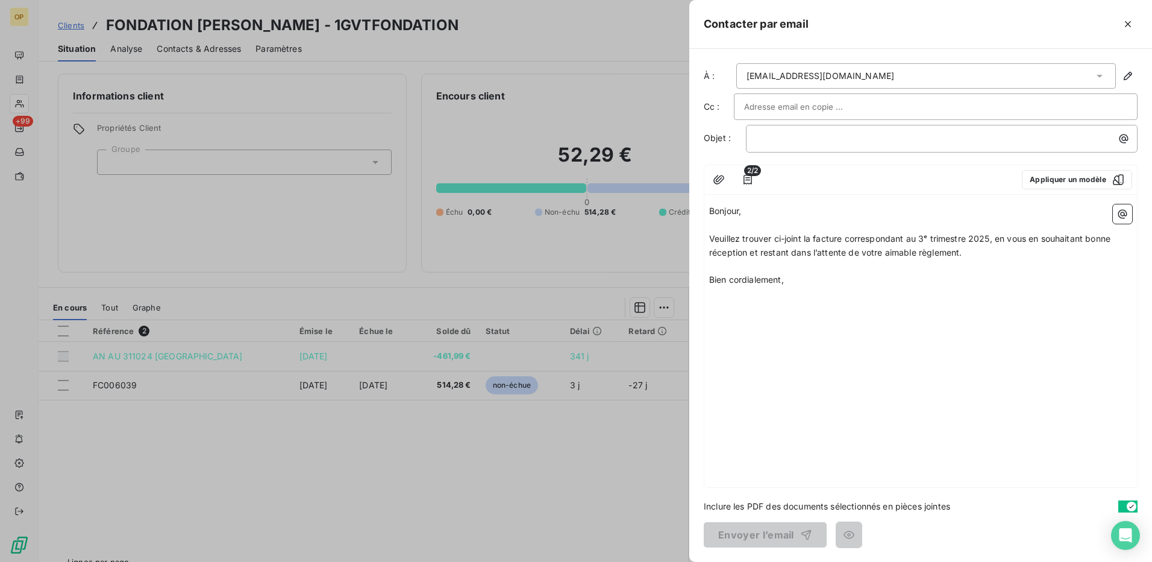
drag, startPoint x: 869, startPoint y: 127, endPoint x: 861, endPoint y: 131, distance: 9.4
click at [865, 128] on div "﻿" at bounding box center [942, 139] width 392 height 28
click at [861, 131] on div "﻿" at bounding box center [941, 137] width 383 height 16
click at [721, 184] on icon "button" at bounding box center [719, 180] width 12 height 12
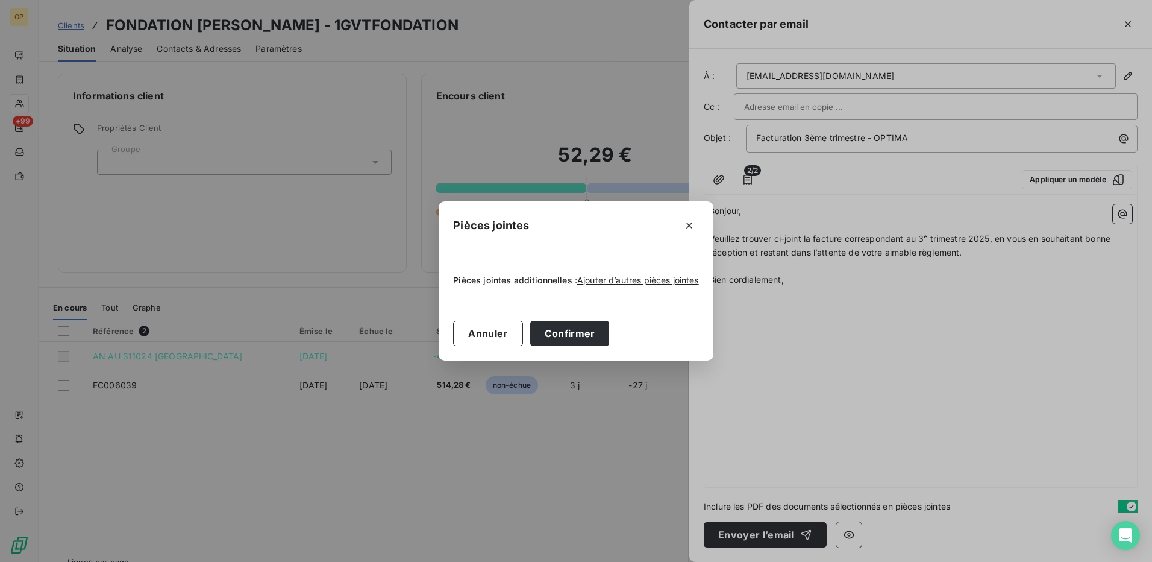
click at [805, 175] on div "Pièces jointes Pièces jointes additionnelles : Ajouter d’autres pièces jointes …" at bounding box center [576, 281] width 1152 height 562
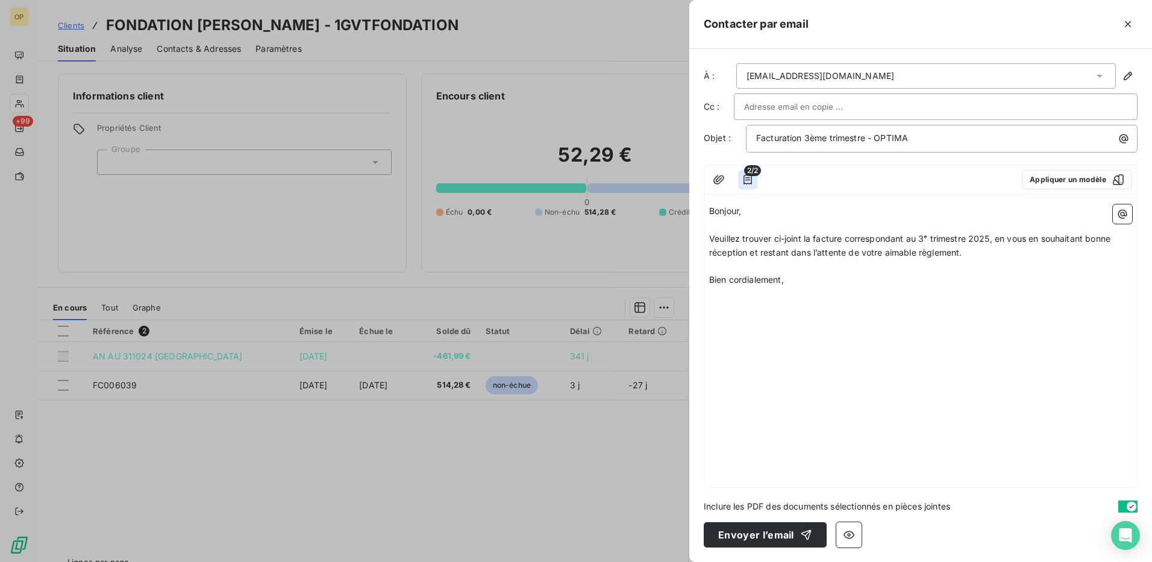
click at [754, 181] on button "button" at bounding box center [747, 179] width 19 height 19
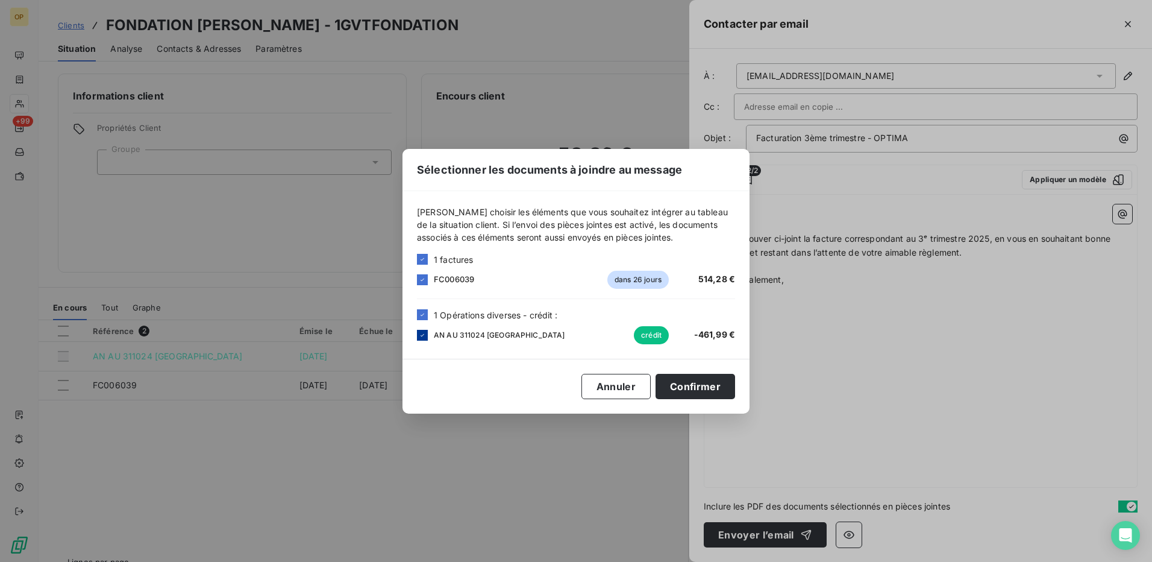
click at [425, 334] on icon at bounding box center [422, 334] width 7 height 7
click at [699, 388] on button "Confirmer" at bounding box center [696, 386] width 80 height 25
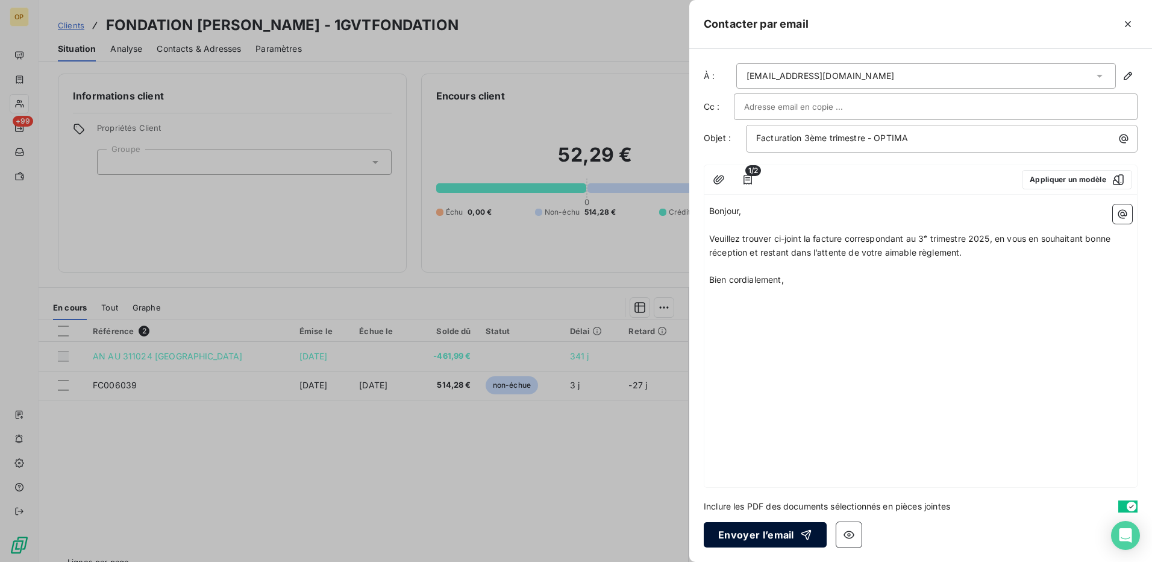
click at [766, 533] on button "Envoyer l’email" at bounding box center [765, 534] width 123 height 25
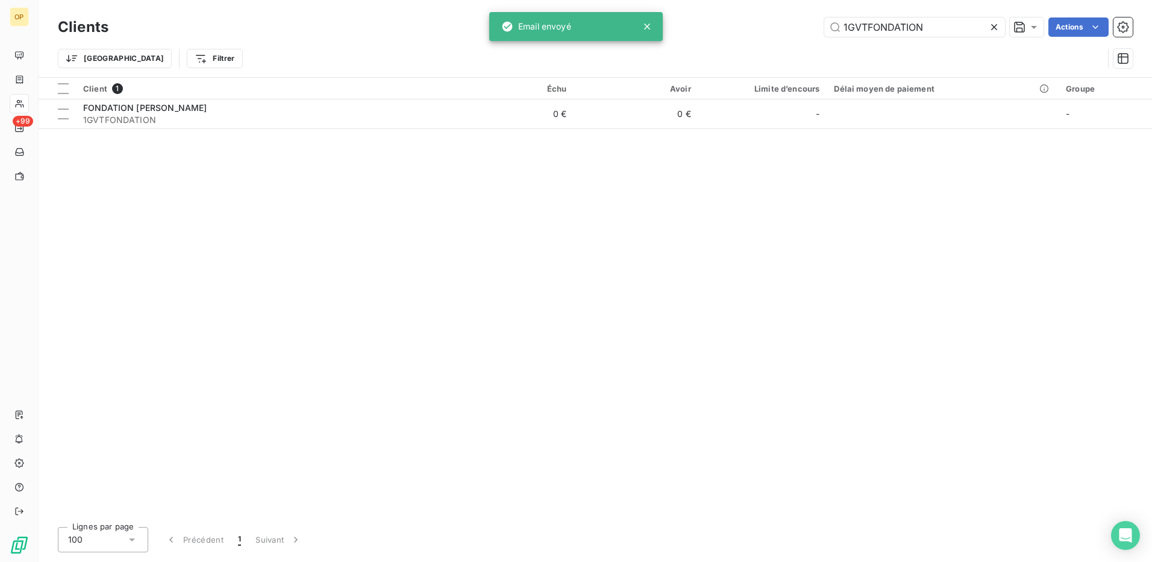
drag, startPoint x: 935, startPoint y: 34, endPoint x: 792, endPoint y: 43, distance: 143.1
click at [792, 43] on div "Clients 1GVTFONDATION Actions Trier Filtrer" at bounding box center [595, 45] width 1075 height 63
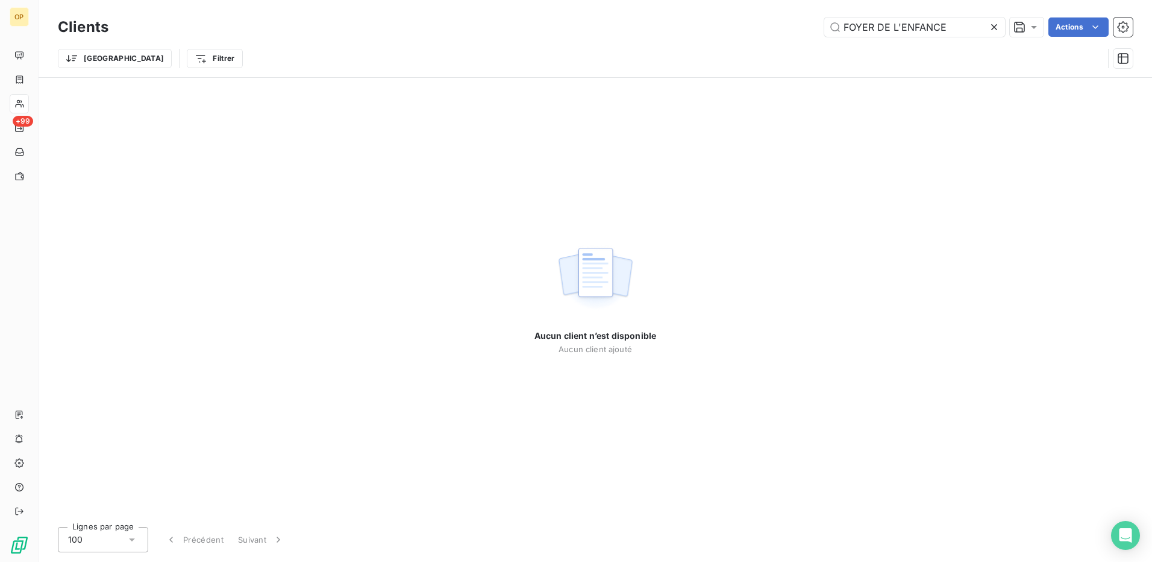
drag, startPoint x: 901, startPoint y: 27, endPoint x: 737, endPoint y: 37, distance: 164.2
click at [737, 37] on div "Clients FOYER DE L'ENFANCE Actions" at bounding box center [595, 26] width 1075 height 25
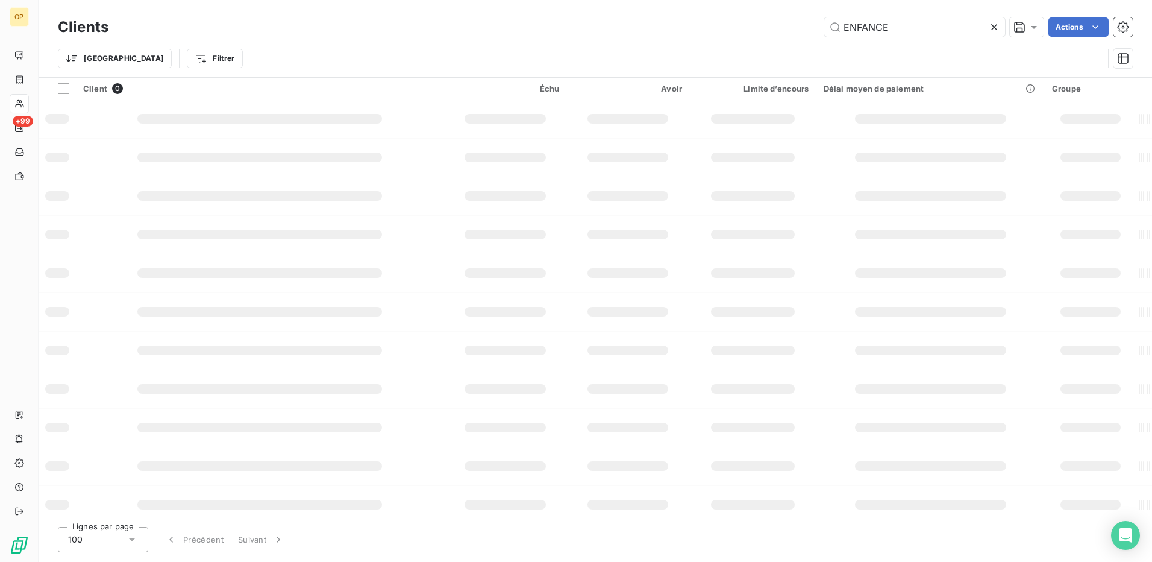
drag, startPoint x: 910, startPoint y: 34, endPoint x: 704, endPoint y: 39, distance: 206.1
click at [704, 39] on div "Clients ENFANCE Actions" at bounding box center [595, 26] width 1075 height 25
type input "G"
type input "FOYER"
drag, startPoint x: 912, startPoint y: 28, endPoint x: 789, endPoint y: 45, distance: 124.1
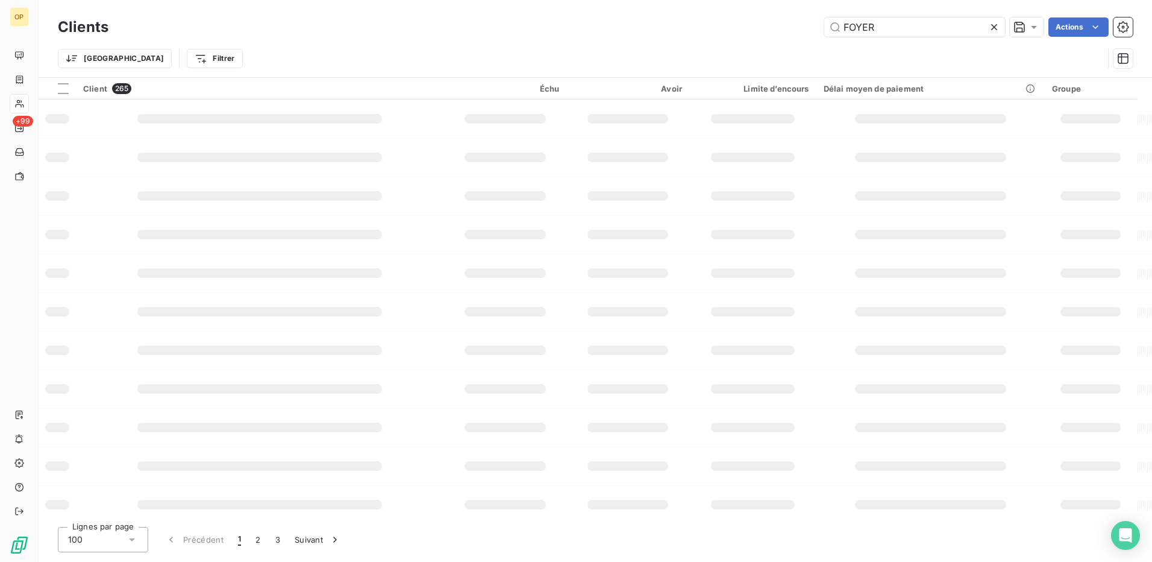
click at [789, 45] on div "Clients FOYER Actions Trier Filtrer" at bounding box center [595, 45] width 1075 height 63
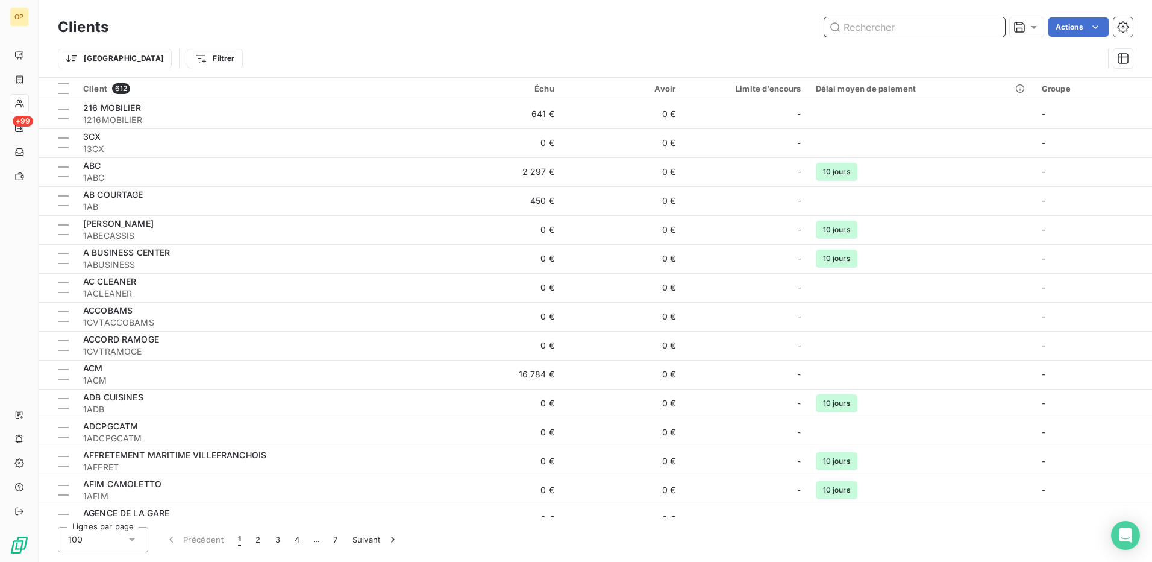
click at [913, 23] on input "text" at bounding box center [914, 26] width 181 height 19
paste input "1GVTFOYER"
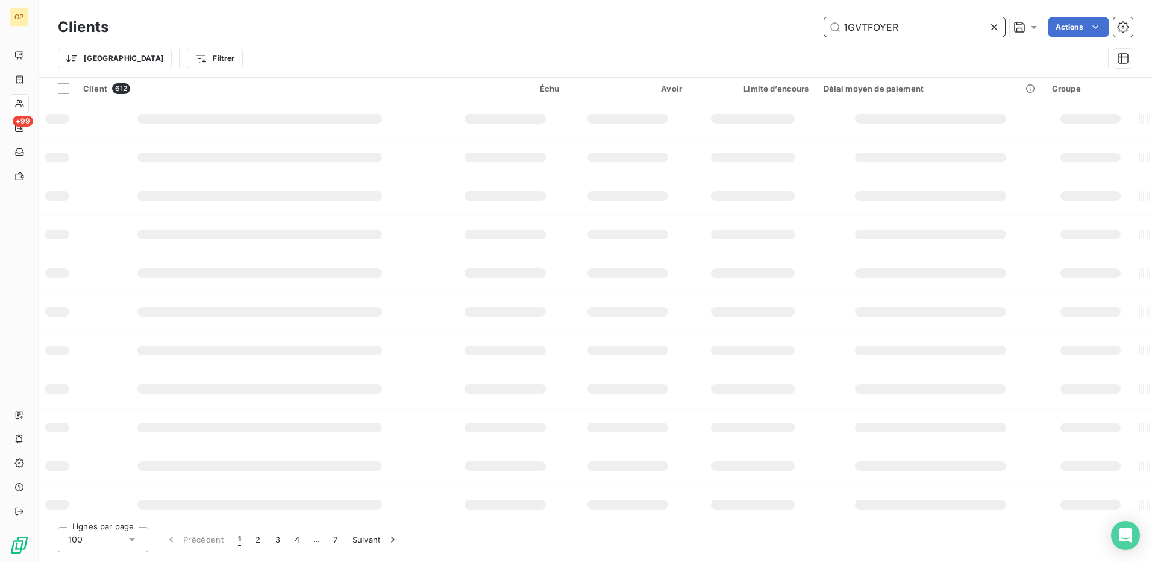
type input "1GVTFOYER"
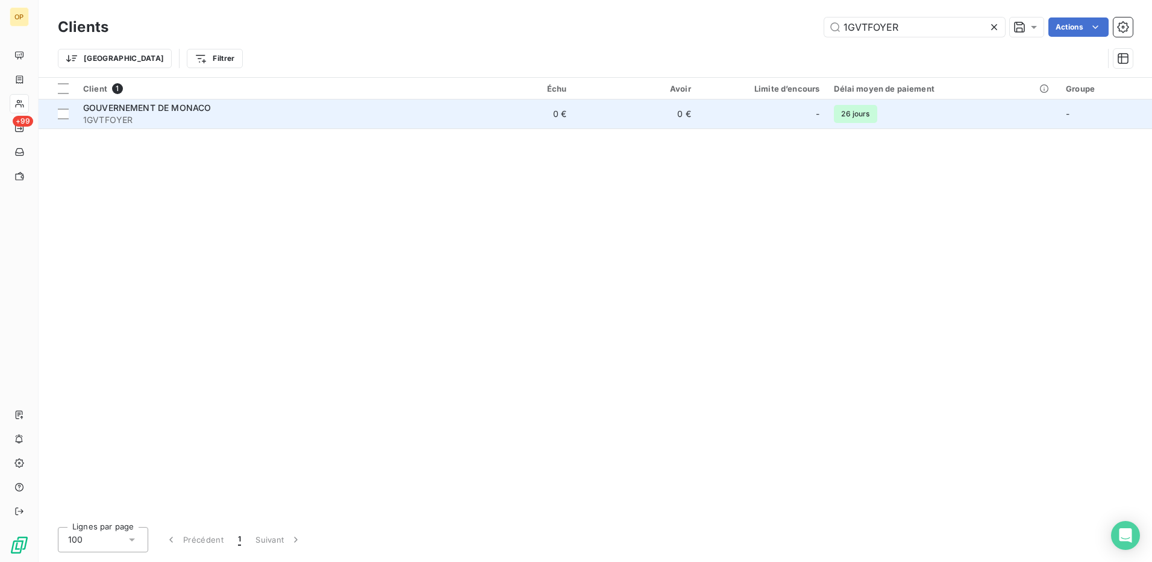
click at [787, 105] on div "-" at bounding box center [763, 113] width 114 height 19
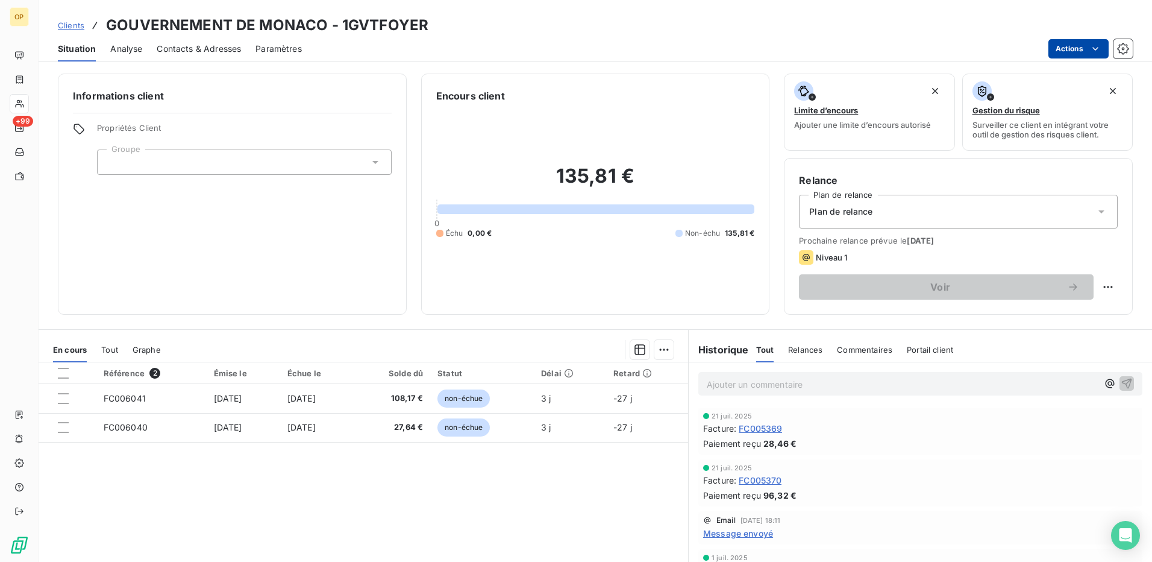
click at [1069, 54] on html "OP +99 Clients GOUVERNEMENT DE MONACO - 1GVTFOYER Situation Analyse Contacts & …" at bounding box center [576, 281] width 1152 height 562
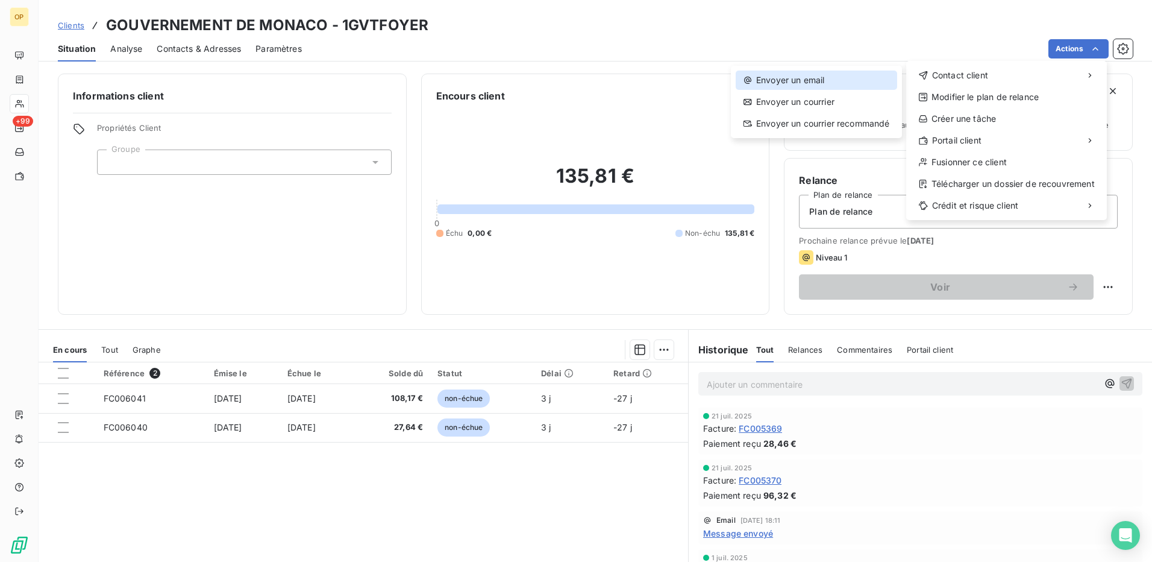
click at [868, 77] on div "Envoyer un email" at bounding box center [816, 79] width 161 height 19
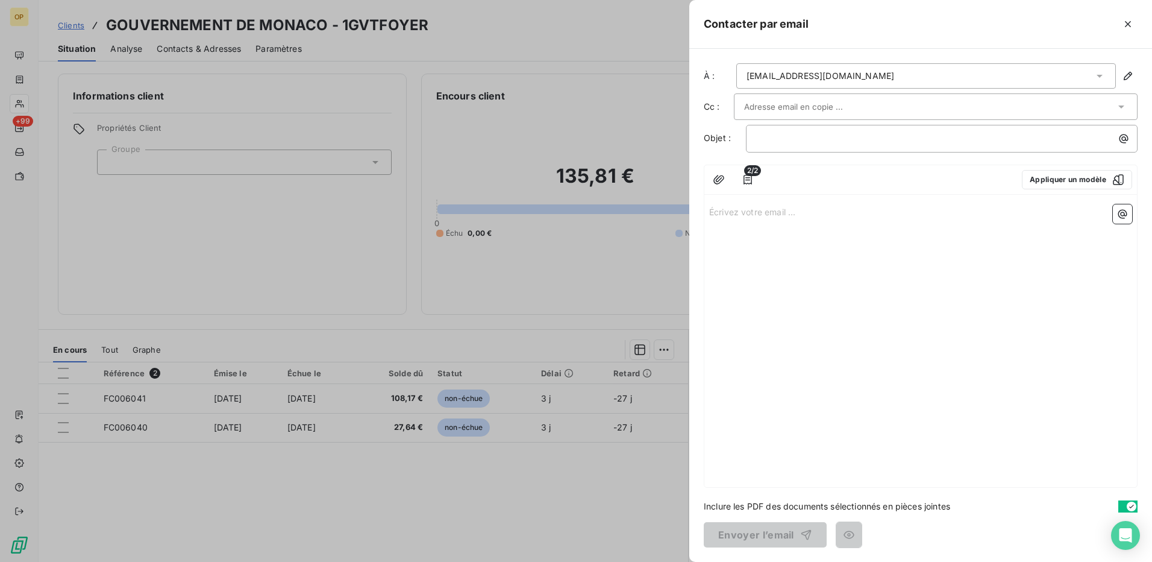
click at [727, 211] on p "Écrivez votre email ... ﻿" at bounding box center [920, 211] width 423 height 14
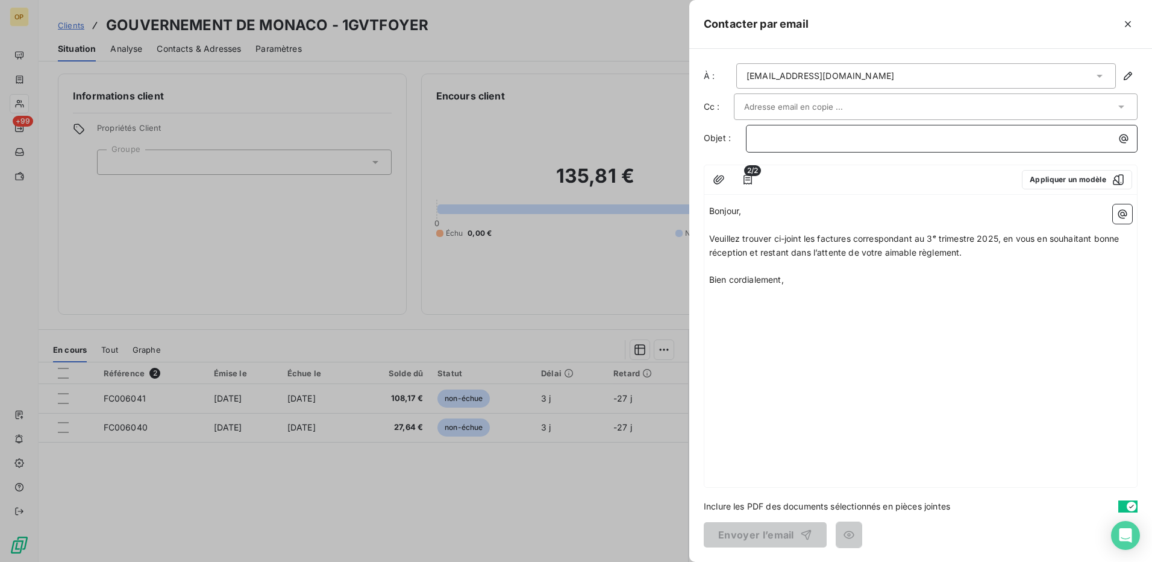
click at [756, 139] on p "﻿" at bounding box center [944, 138] width 377 height 14
click at [754, 538] on button "Envoyer l’email" at bounding box center [765, 534] width 123 height 25
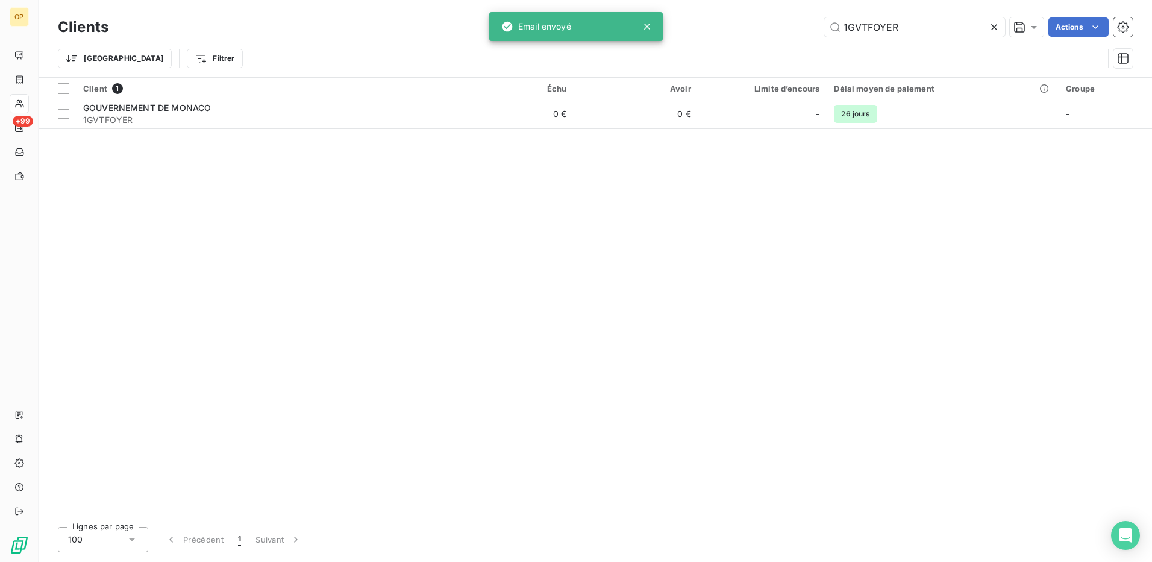
drag, startPoint x: 825, startPoint y: 28, endPoint x: 745, endPoint y: 35, distance: 80.4
click at [745, 35] on div "1GVTFOYER Actions" at bounding box center [628, 26] width 1010 height 19
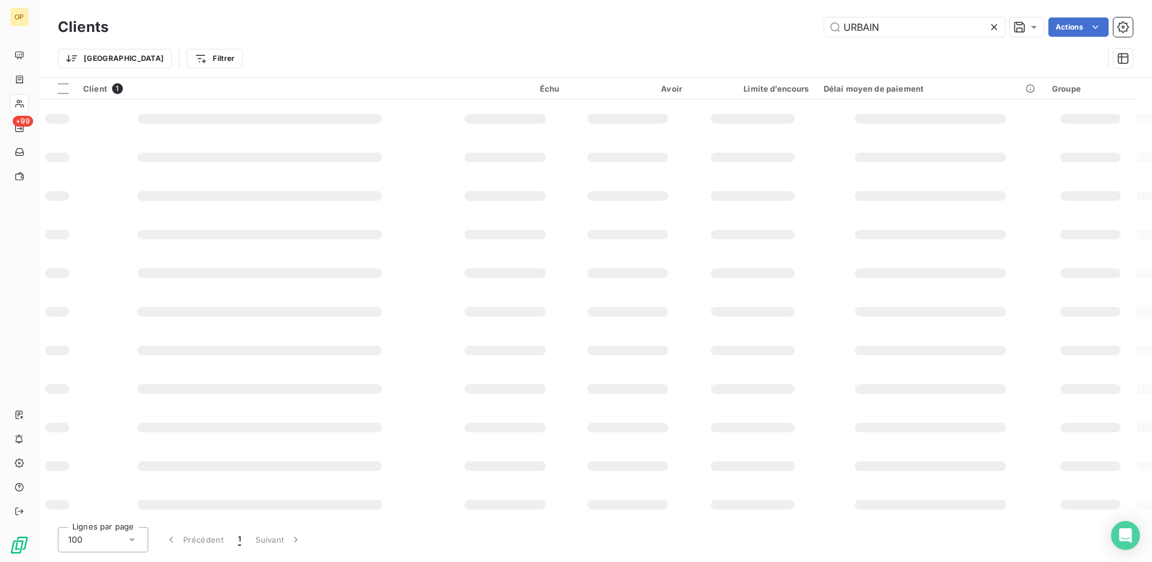
type input "URBAIN"
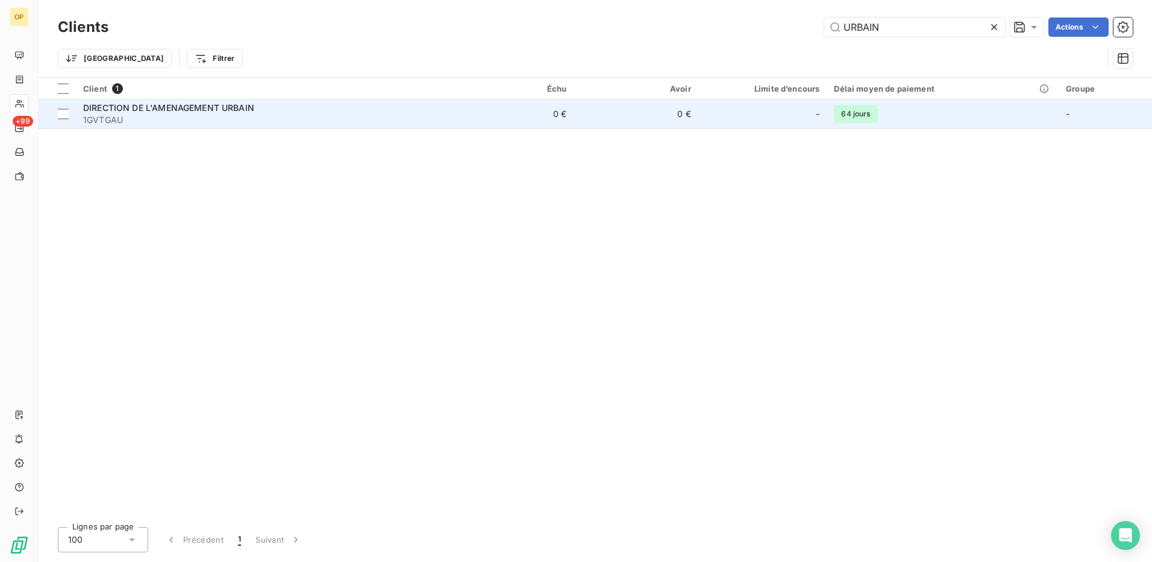
click at [309, 107] on div "DIRECTION DE L'AMENAGEMENT URBAIN" at bounding box center [262, 108] width 359 height 12
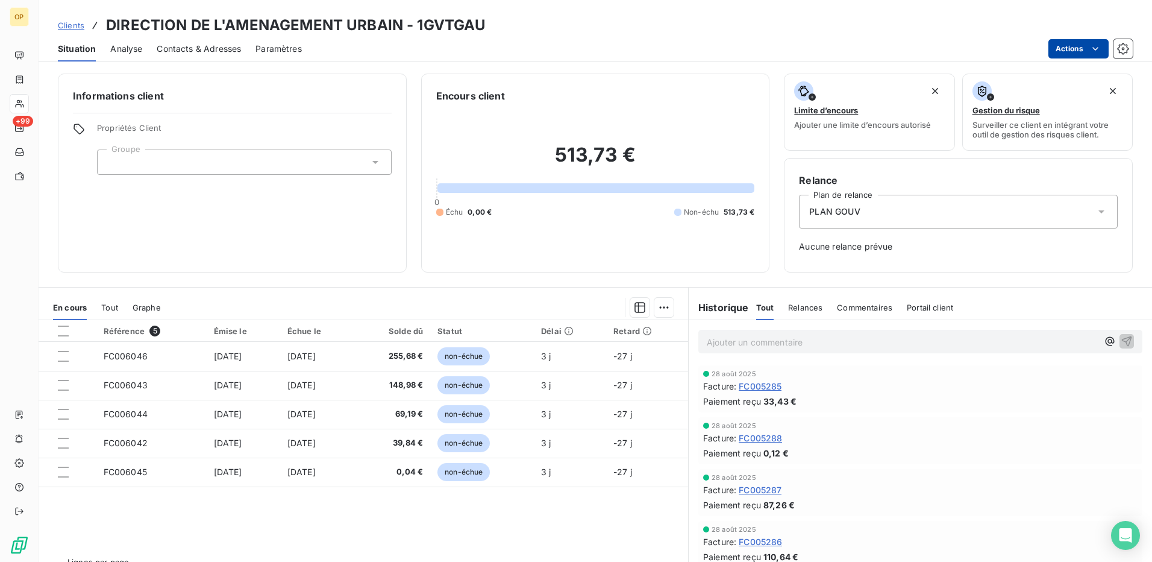
click at [1066, 51] on html "OP +99 Clients DIRECTION DE L'AMENAGEMENT URBAIN - 1GVTGAU Situation Analyse Co…" at bounding box center [576, 281] width 1152 height 562
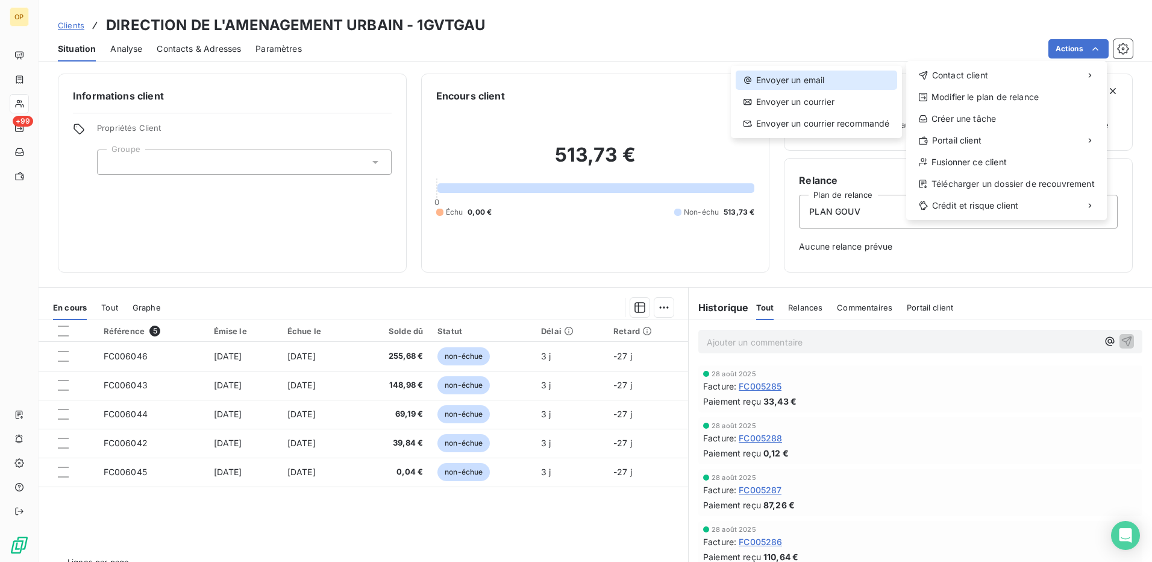
click at [836, 76] on div "Envoyer un email" at bounding box center [816, 79] width 161 height 19
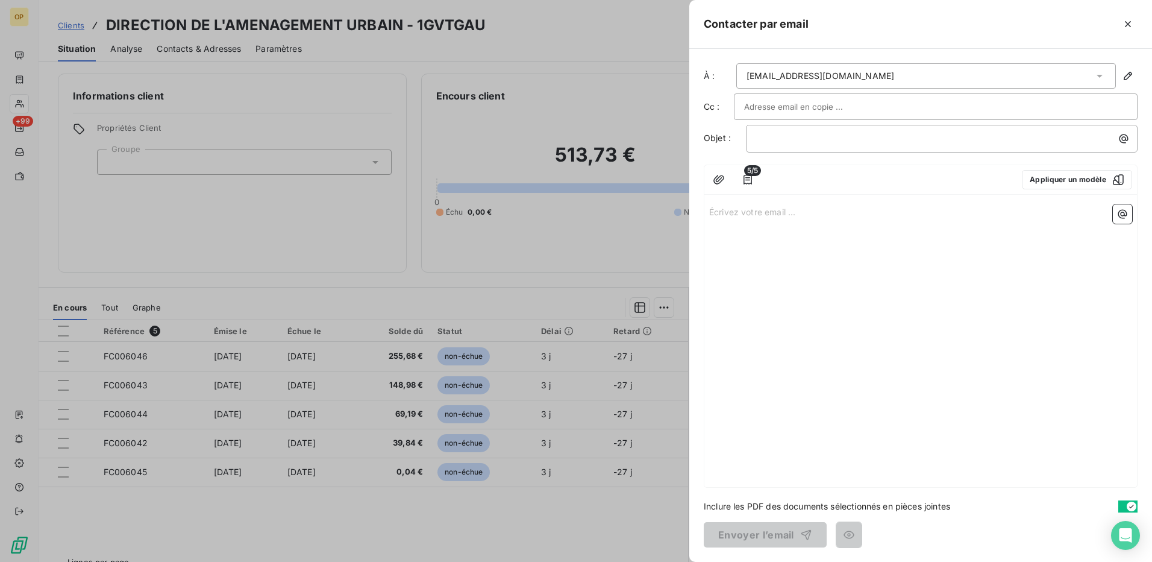
click at [761, 208] on p "Écrivez votre email ... ﻿" at bounding box center [920, 211] width 423 height 14
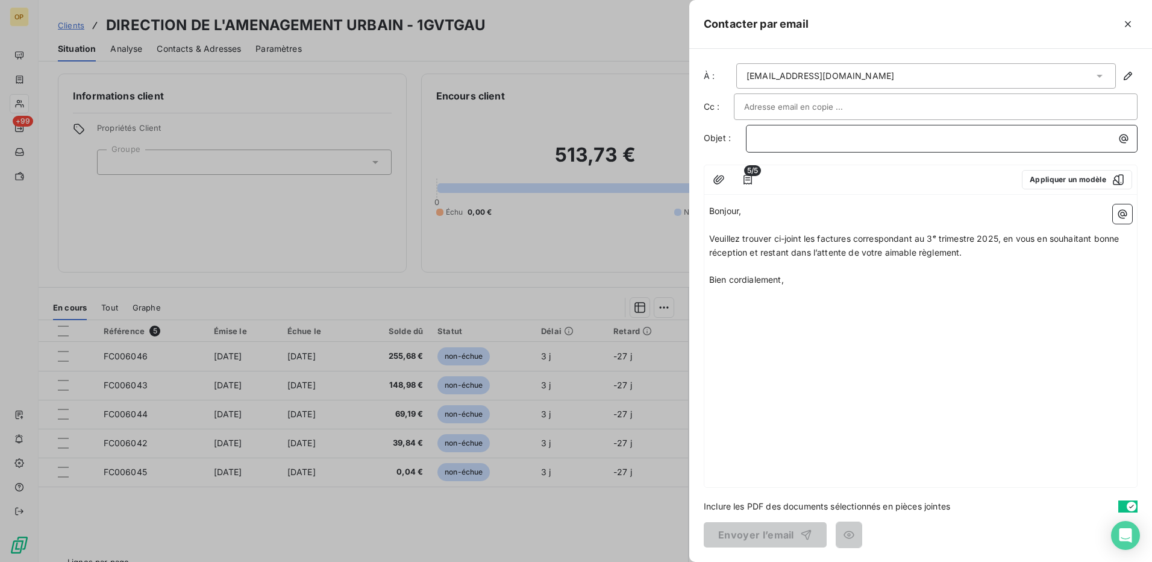
click at [880, 133] on p "﻿" at bounding box center [944, 138] width 377 height 14
click at [753, 531] on button "Envoyer l’email" at bounding box center [765, 534] width 123 height 25
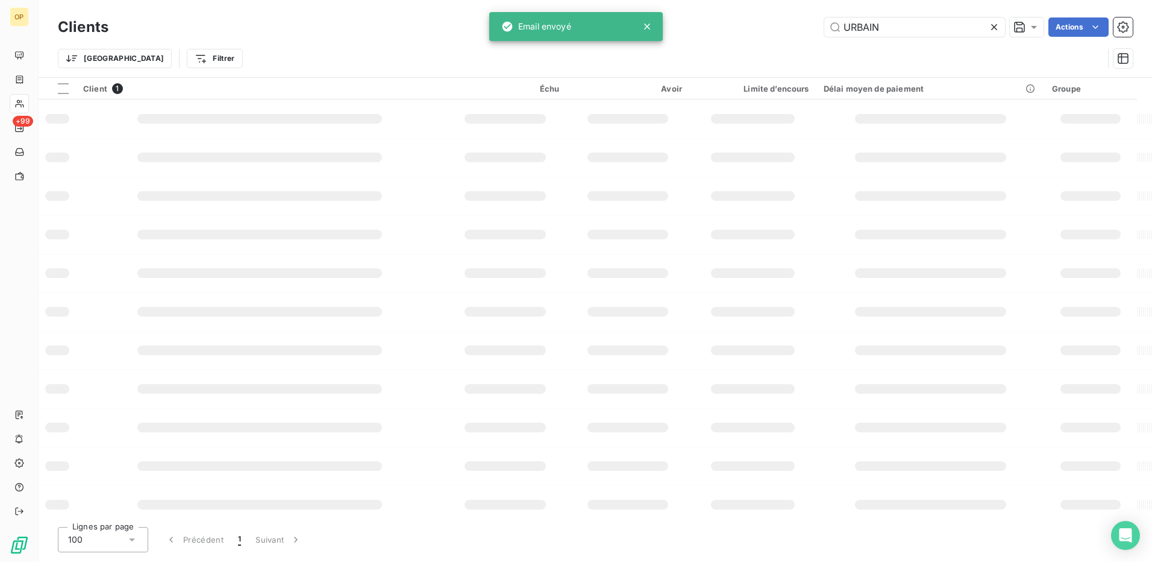
drag, startPoint x: 909, startPoint y: 20, endPoint x: 659, endPoint y: 29, distance: 250.2
click at [659, 29] on div "OP +99 Clients URBAIN Actions Trier Filtrer Client 1 Échu Avoir Limite d’encour…" at bounding box center [576, 281] width 1152 height 562
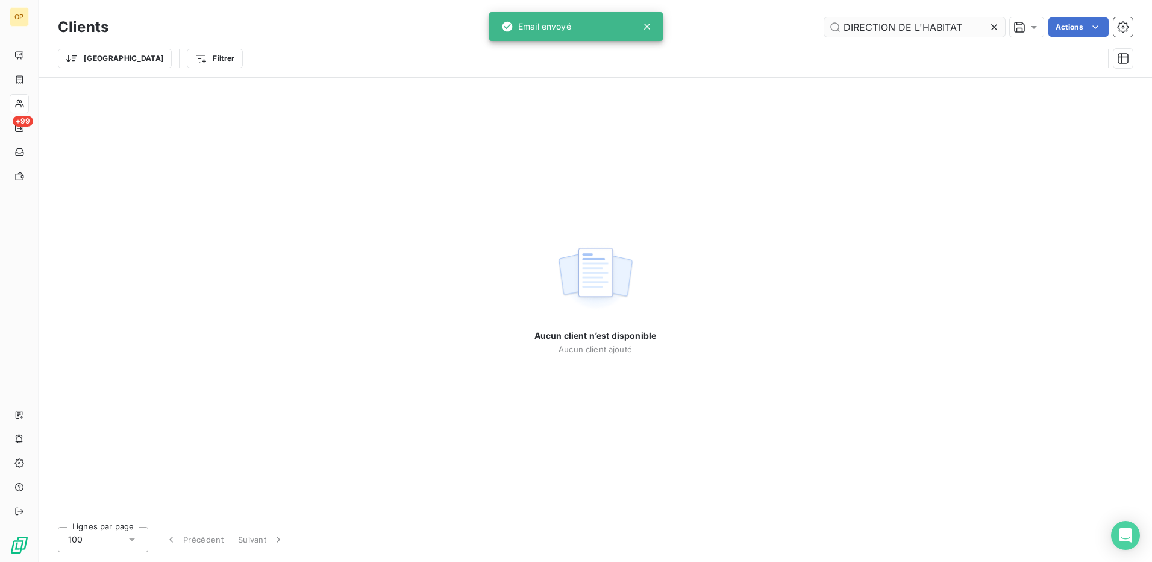
click at [960, 25] on input "DIRECTION DE L'HABITAT" at bounding box center [914, 26] width 181 height 19
drag, startPoint x: 920, startPoint y: 27, endPoint x: 753, endPoint y: 27, distance: 167.5
click at [753, 27] on div "DIRECTION DE L'HABITAT Actions" at bounding box center [628, 26] width 1010 height 19
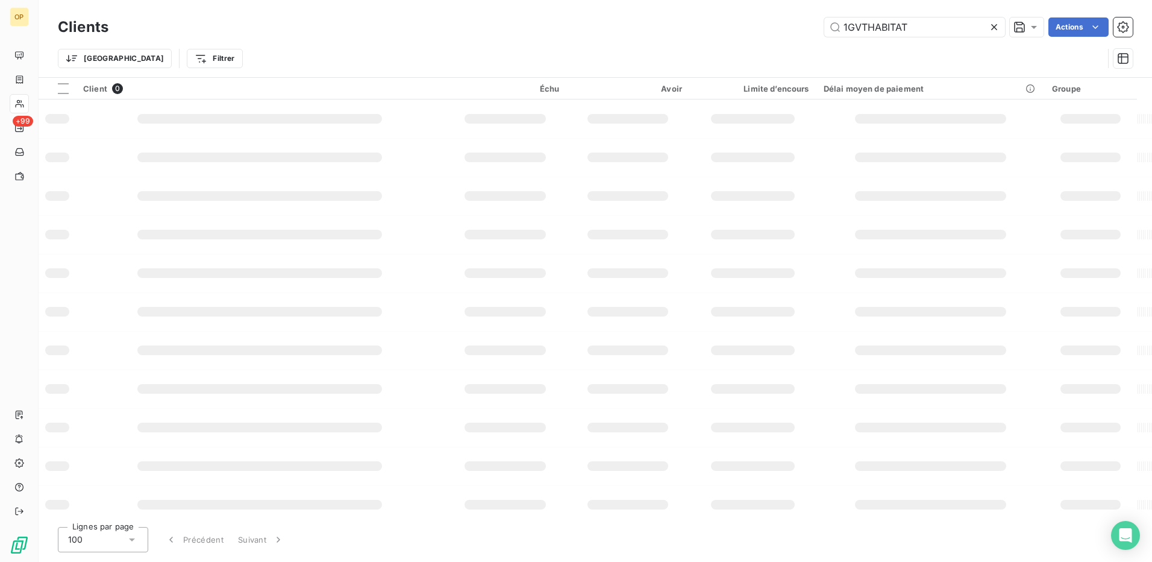
type input "1GVTHABITAT"
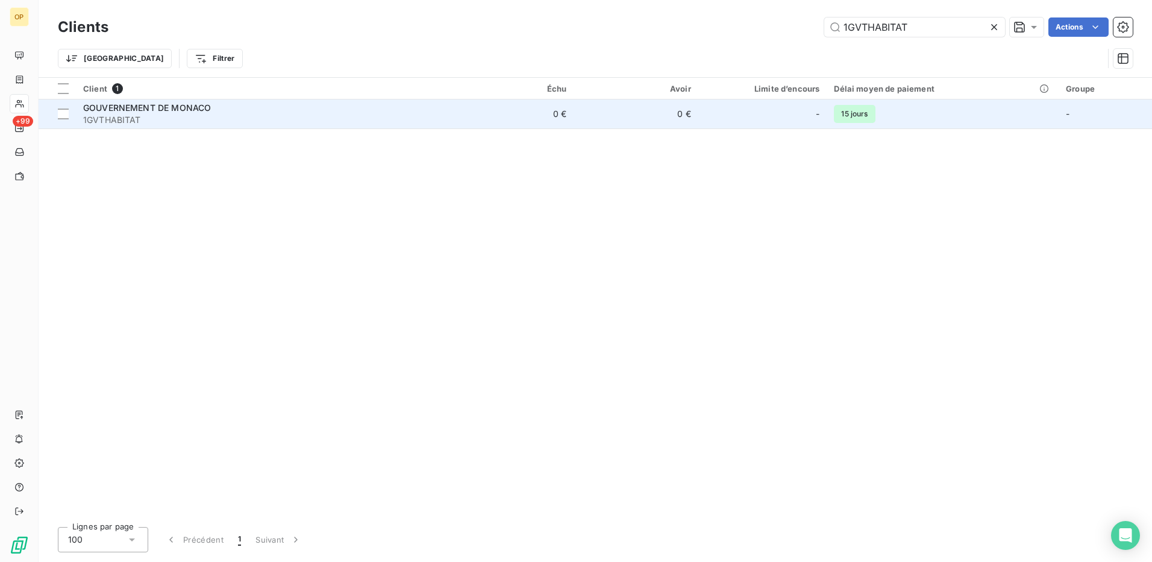
click at [434, 112] on div "GOUVERNEMENT DE MONACO" at bounding box center [262, 108] width 359 height 12
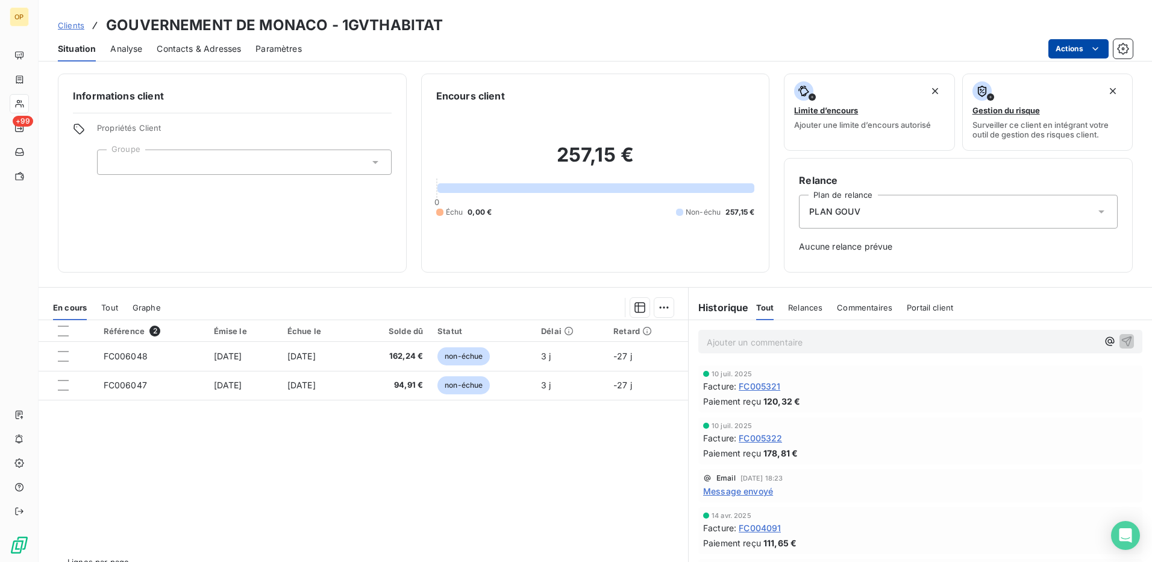
click at [1087, 52] on html "OP +99 Clients GOUVERNEMENT DE MONACO - 1GVTHABITAT Situation Analyse Contacts …" at bounding box center [576, 281] width 1152 height 562
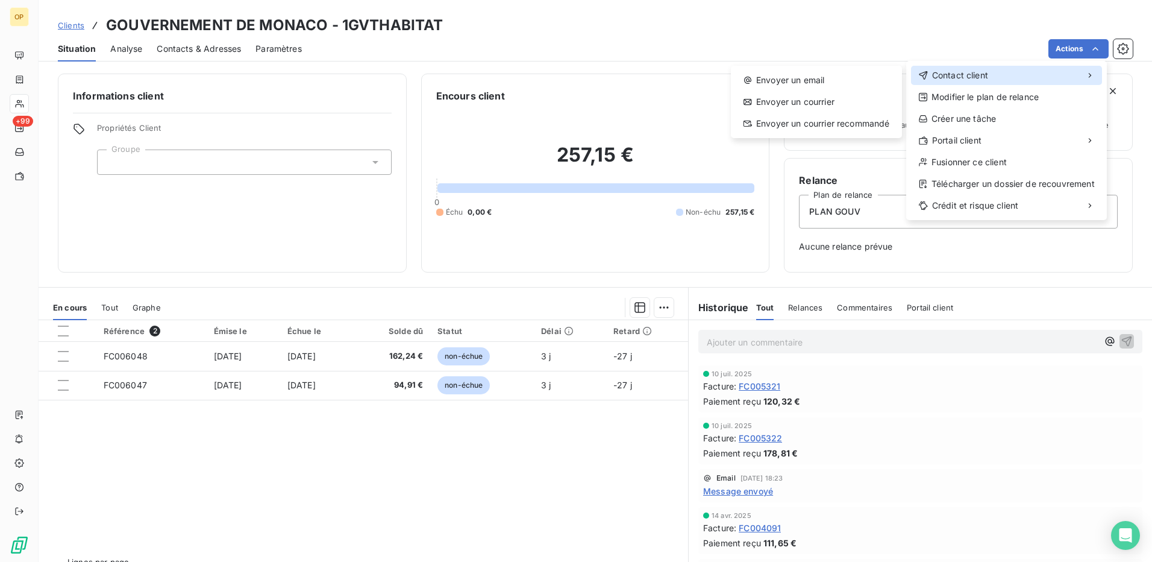
drag, startPoint x: 997, startPoint y: 70, endPoint x: 928, endPoint y: 71, distance: 68.7
click at [996, 70] on div "Contact client" at bounding box center [1006, 75] width 191 height 19
click at [790, 84] on div "Envoyer un email" at bounding box center [816, 79] width 161 height 19
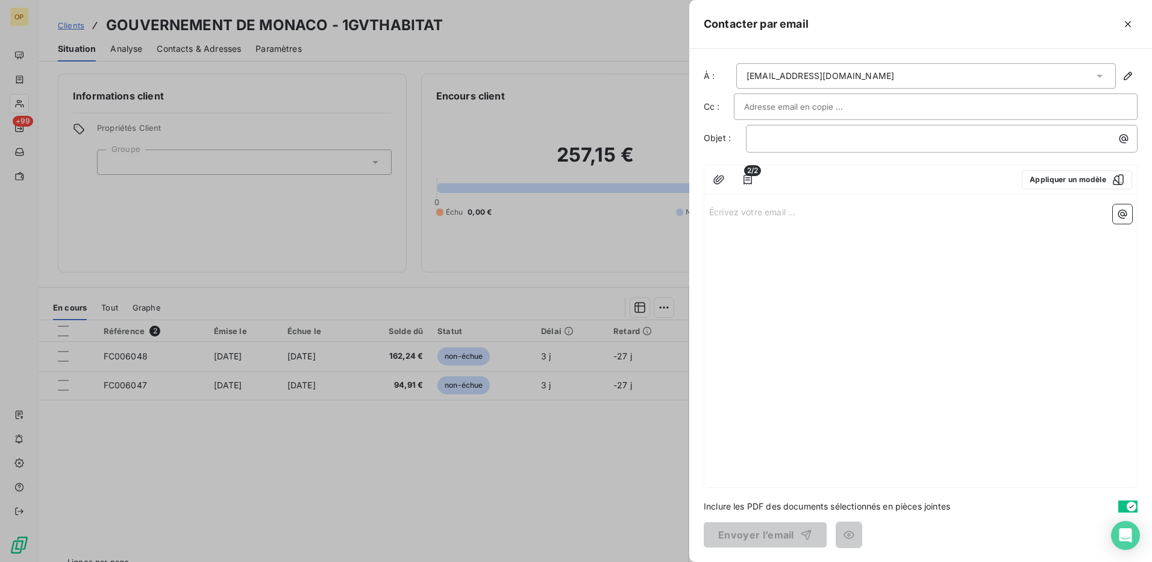
click at [754, 207] on p "Écrivez votre email ... ﻿" at bounding box center [920, 211] width 423 height 14
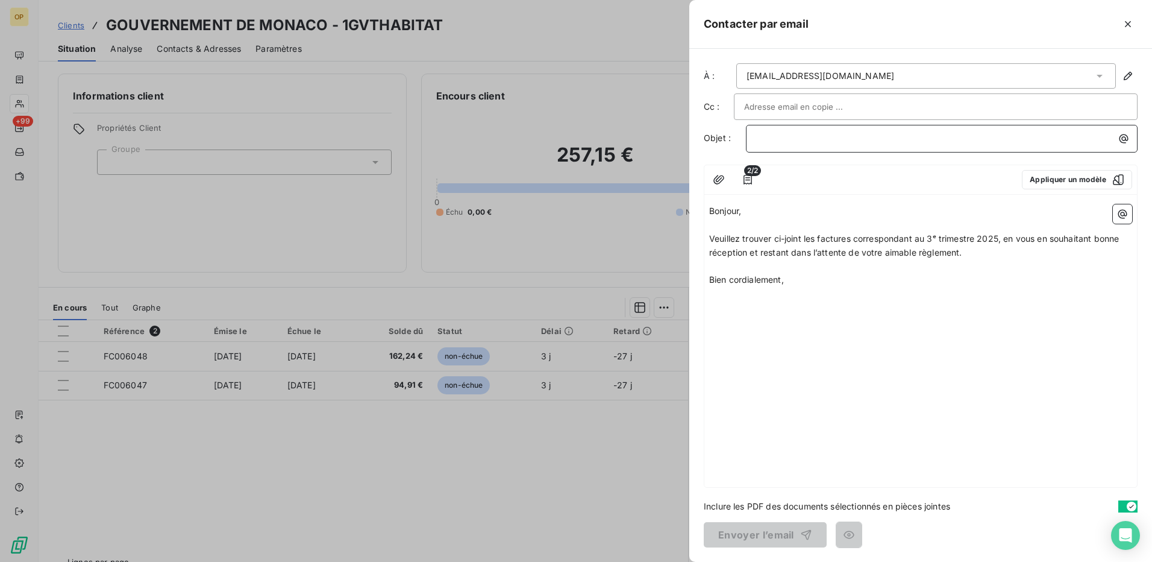
click at [791, 137] on p "﻿" at bounding box center [944, 138] width 377 height 14
click at [754, 536] on button "Envoyer l’email" at bounding box center [765, 534] width 123 height 25
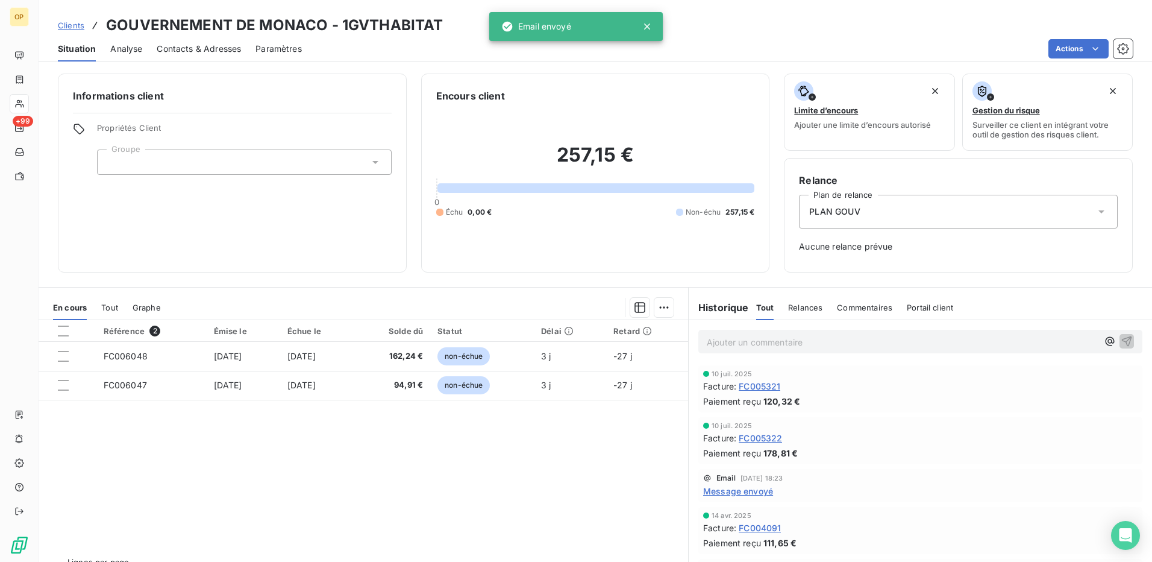
click at [579, 472] on div "Référence 2 Émise le Échue le Solde dû Statut Délai Retard FC006048 [DATE] [DAT…" at bounding box center [364, 436] width 650 height 232
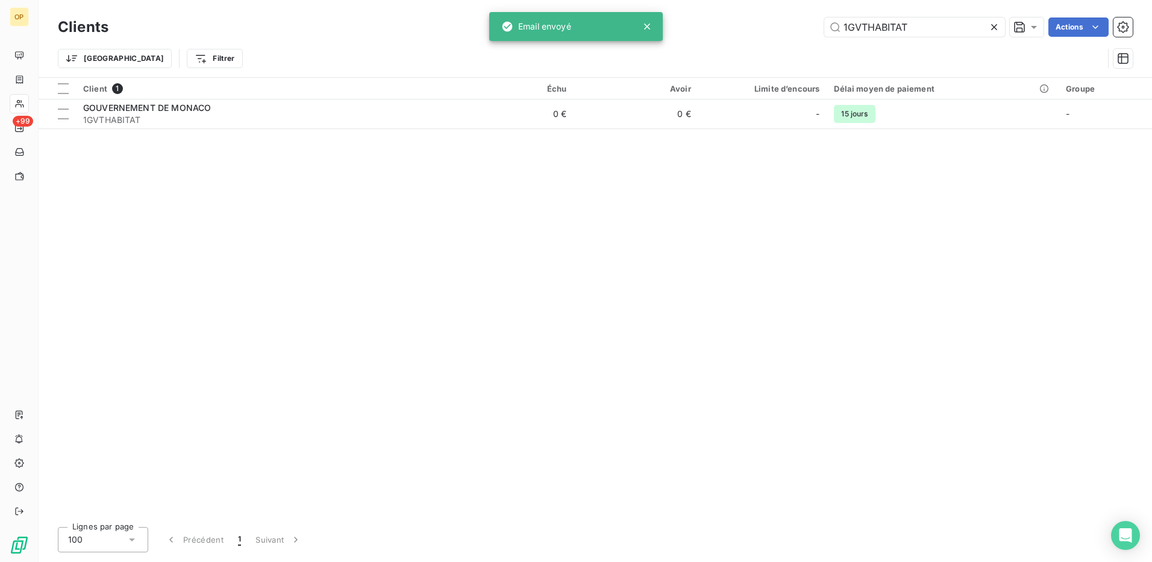
drag, startPoint x: 813, startPoint y: 34, endPoint x: 774, endPoint y: 45, distance: 41.4
click at [774, 45] on div "Clients 1GVTHABITAT Actions Trier Filtrer" at bounding box center [595, 45] width 1075 height 63
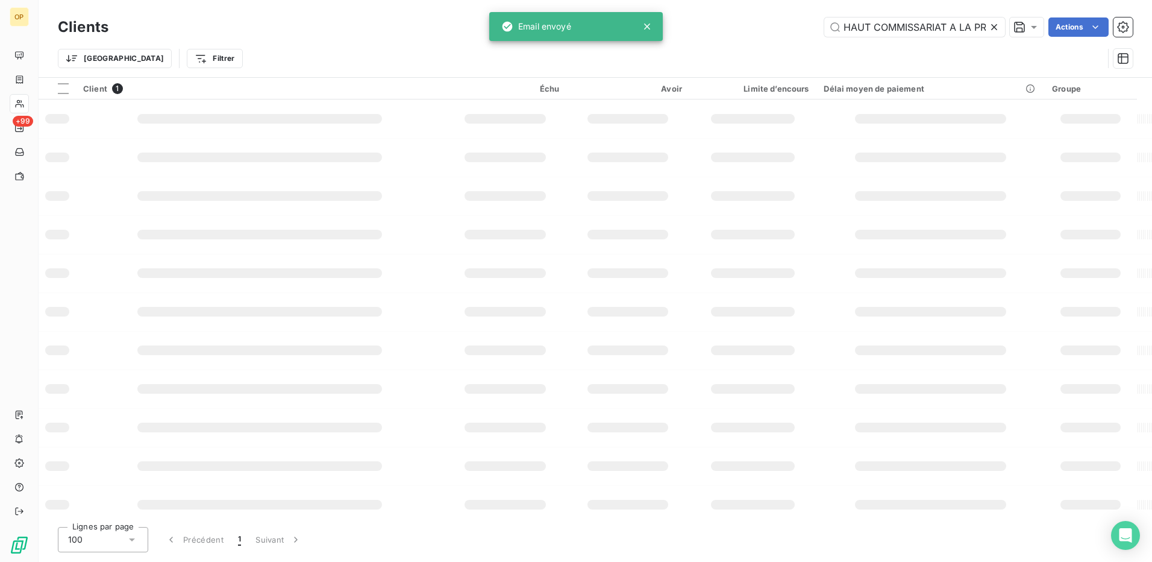
scroll to position [0, 51]
type input "HAUT COMMISSARIAT A LA PROTECTION"
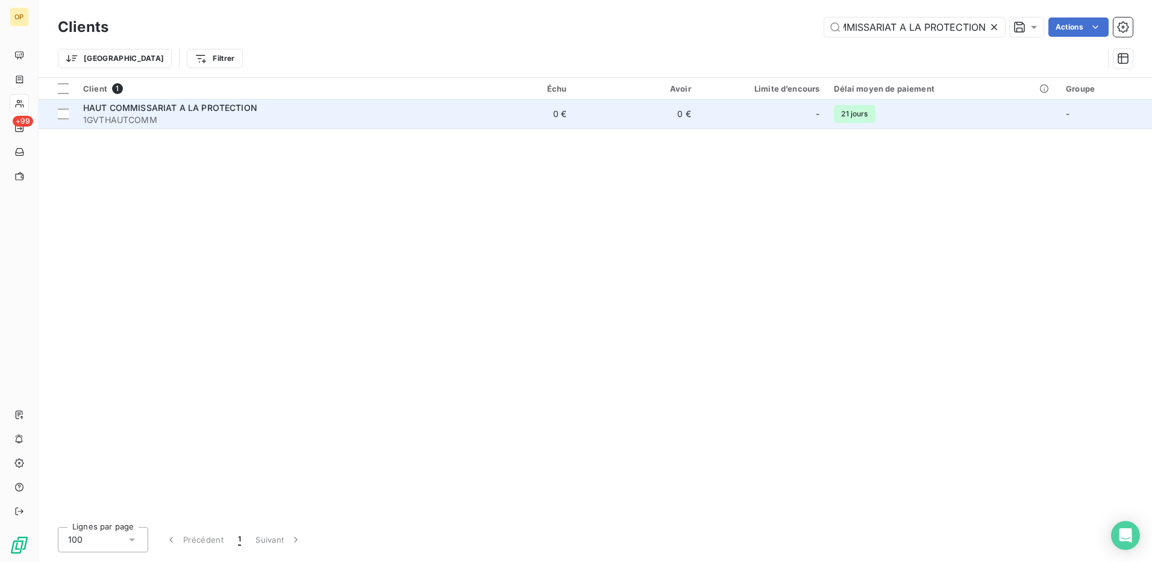
click at [360, 117] on span "1GVTHAUTCOMM" at bounding box center [262, 120] width 359 height 12
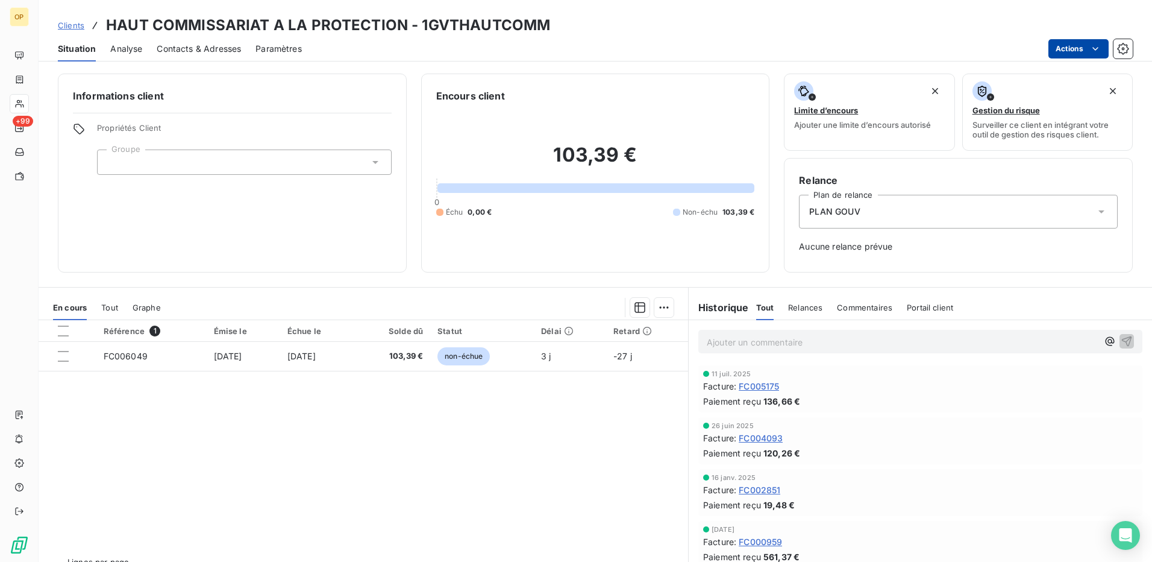
click at [1077, 52] on html "OP +99 Clients HAUT COMMISSARIAT A LA PROTECTION - 1GVTHAUTCOMM Situation Analy…" at bounding box center [576, 281] width 1152 height 562
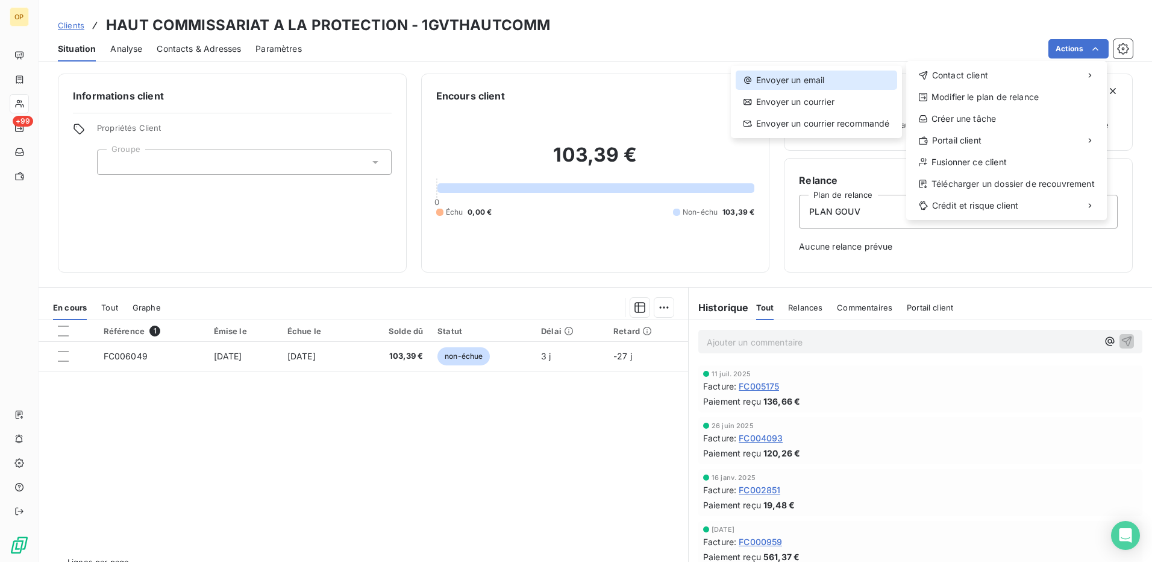
click at [842, 80] on div "Envoyer un email" at bounding box center [816, 79] width 161 height 19
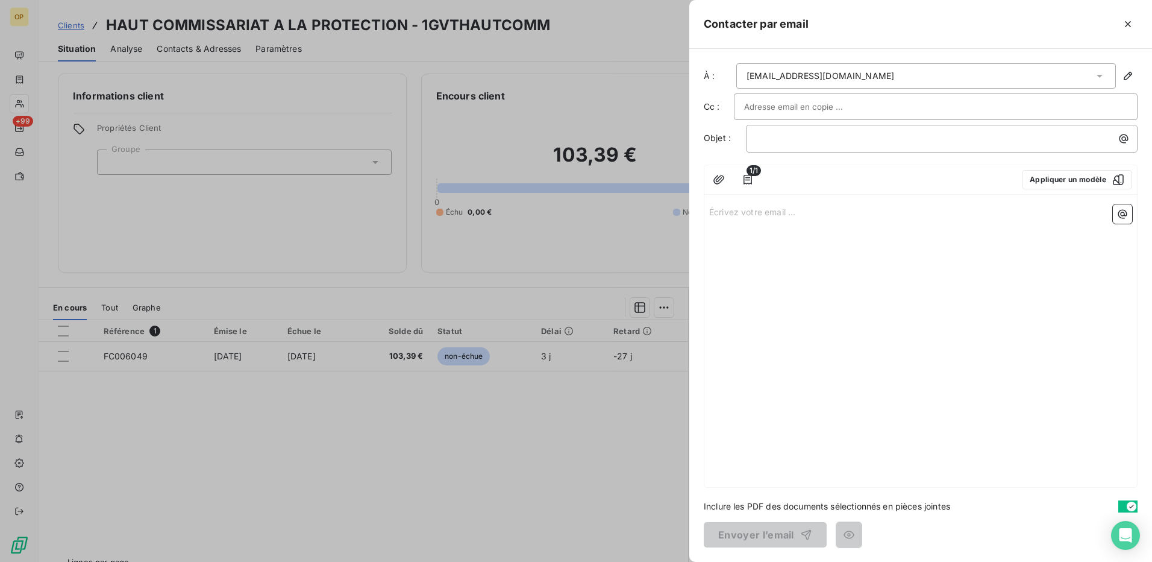
click at [785, 152] on div "﻿" at bounding box center [942, 139] width 392 height 28
click at [784, 140] on p "﻿" at bounding box center [944, 138] width 377 height 14
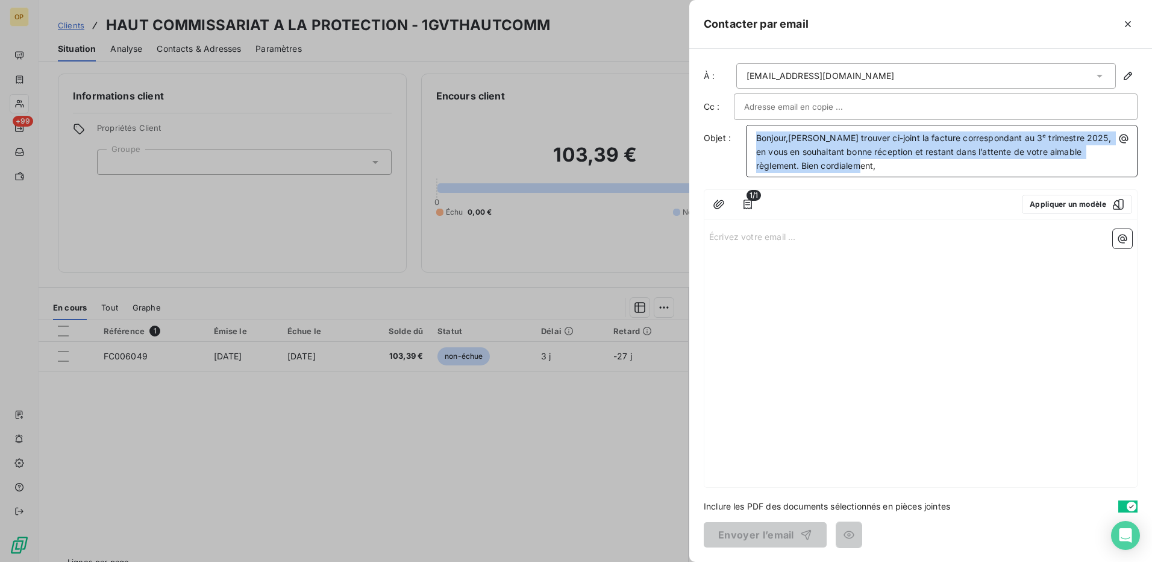
drag, startPoint x: 838, startPoint y: 168, endPoint x: 751, endPoint y: 131, distance: 93.7
click at [751, 131] on div "Bonjour,[PERSON_NAME] trouver ci-joint la facture correspondant au 3ᵉ trimestre…" at bounding box center [941, 151] width 383 height 44
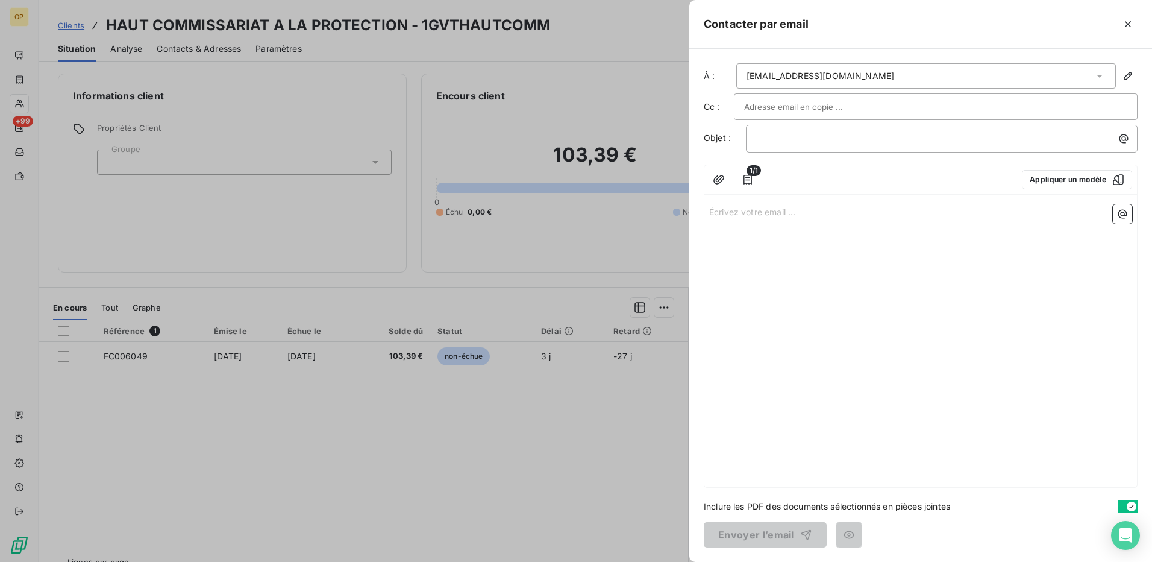
click at [730, 213] on p "Écrivez votre email ... ﻿" at bounding box center [920, 211] width 423 height 14
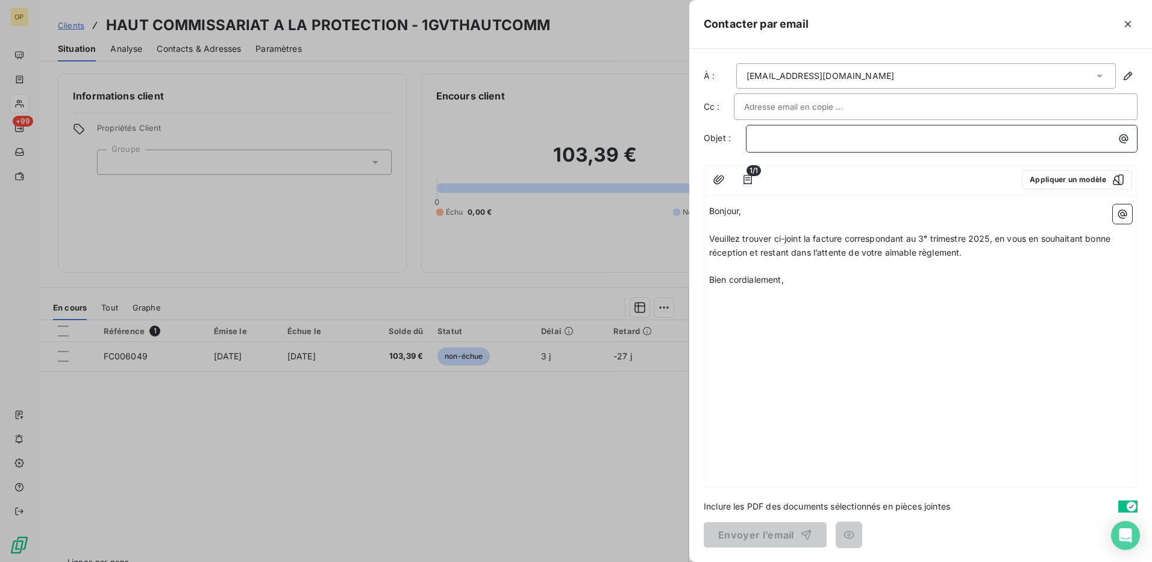
click at [794, 137] on p "﻿" at bounding box center [944, 138] width 377 height 14
click at [771, 527] on button "Envoyer l’email" at bounding box center [765, 534] width 123 height 25
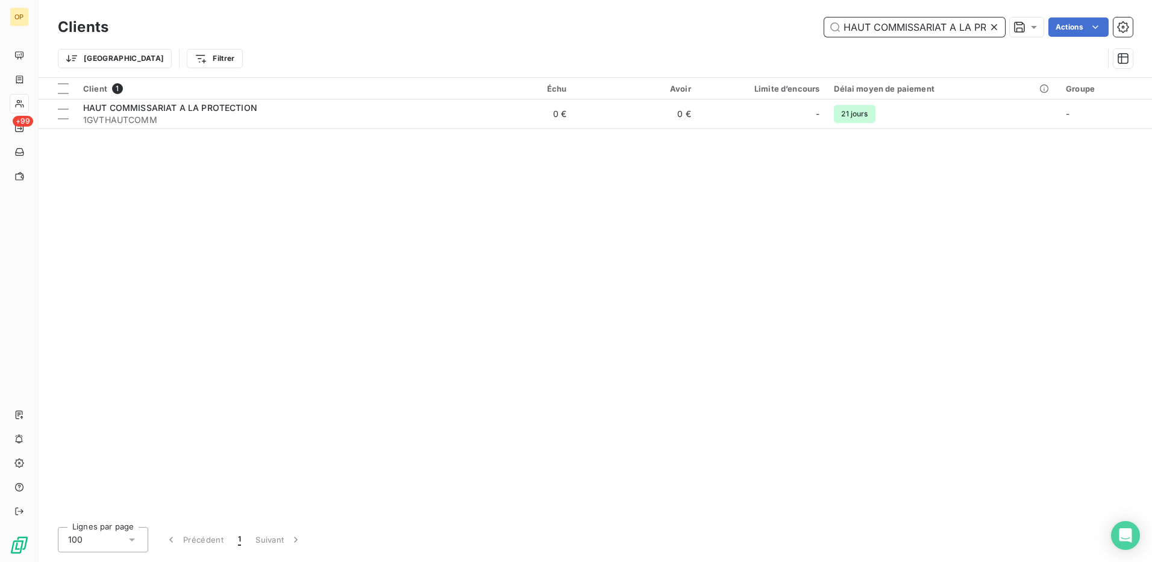
click at [845, 23] on input "HAUT COMMISSARIAT A LA PROTECTION" at bounding box center [914, 26] width 181 height 19
drag, startPoint x: 929, startPoint y: 21, endPoint x: 603, endPoint y: 22, distance: 325.4
click at [603, 22] on div "1GVTINS Actions" at bounding box center [628, 26] width 1010 height 19
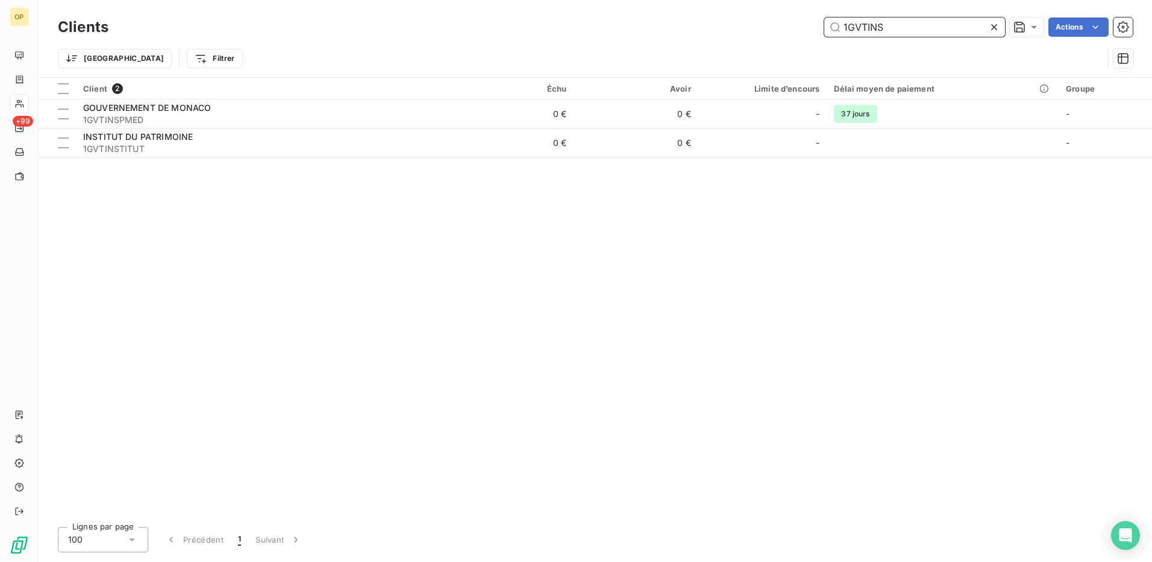
paste input "GA"
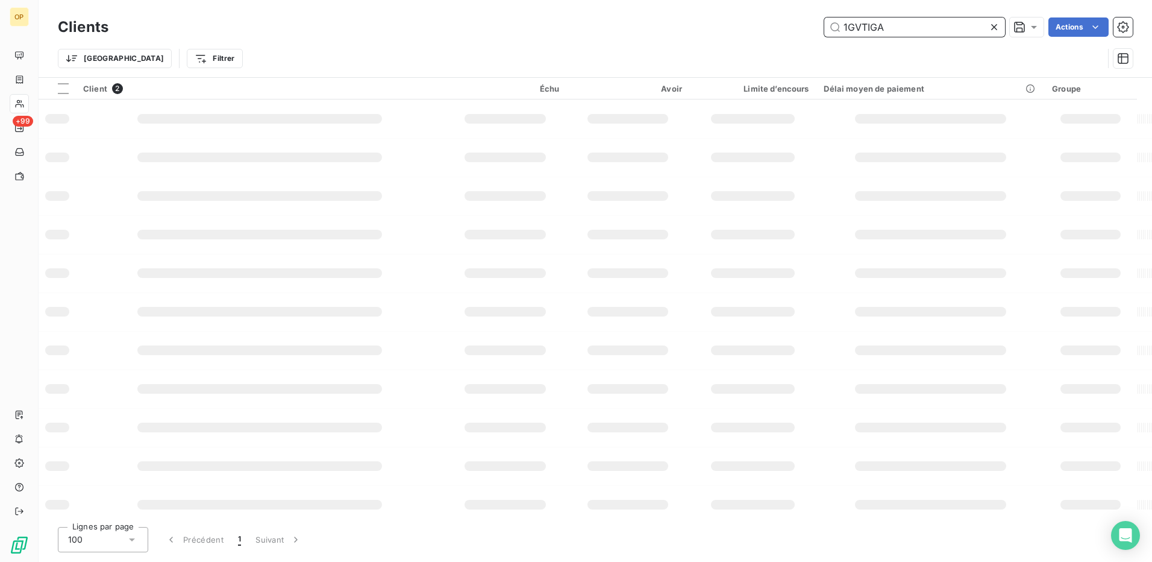
type input "1GVTIGA"
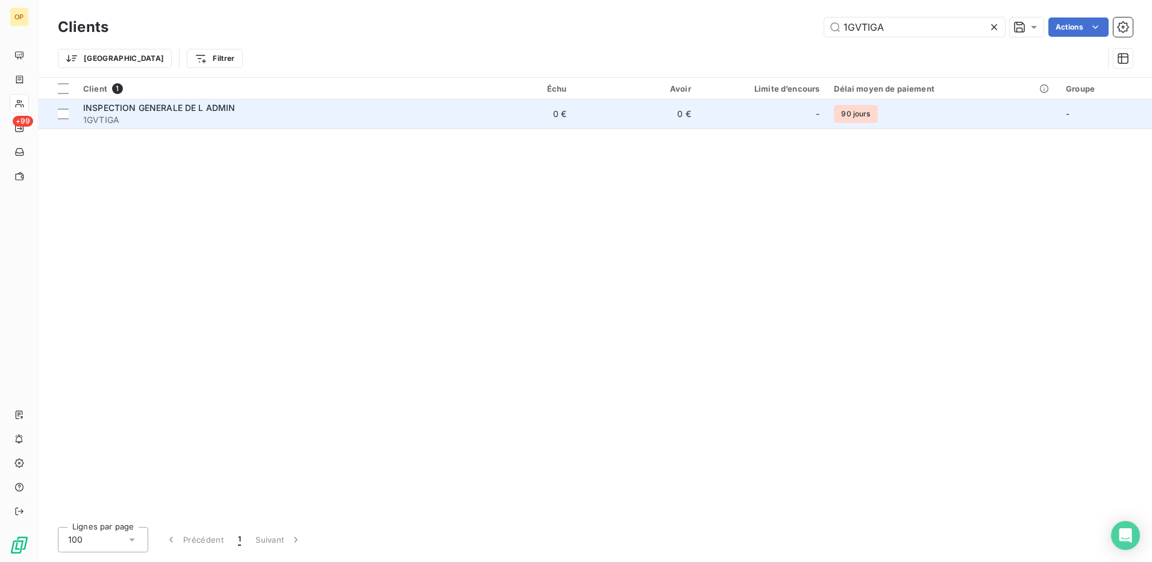
click at [547, 111] on td "0 €" at bounding box center [511, 113] width 125 height 29
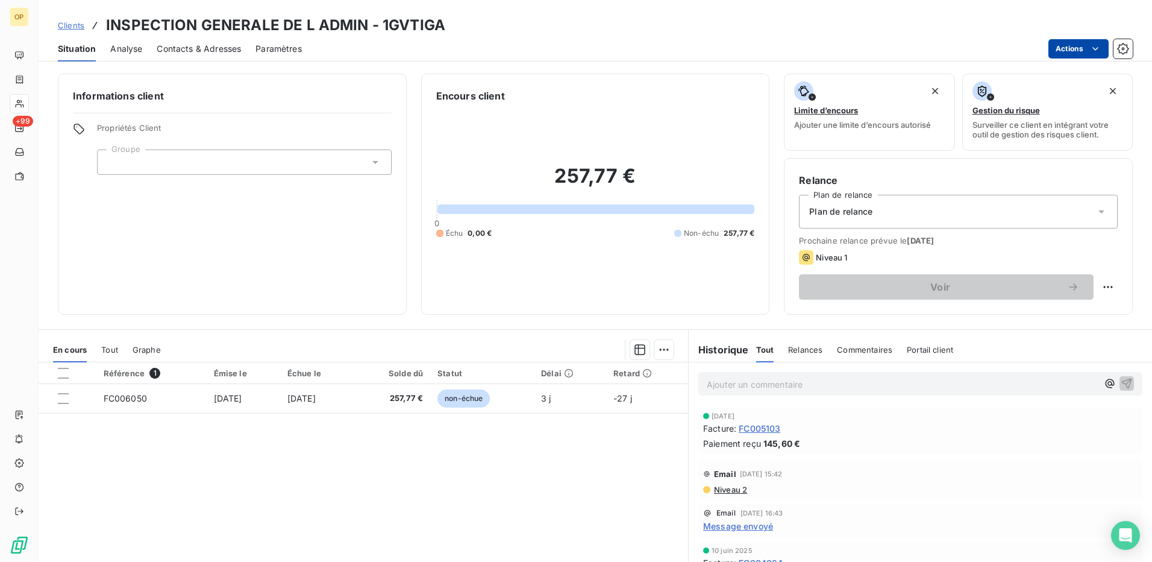
click at [1084, 48] on html "OP +99 Clients INSPECTION GENERALE DE L ADMIN - 1GVTIGA Situation Analyse Conta…" at bounding box center [576, 281] width 1152 height 562
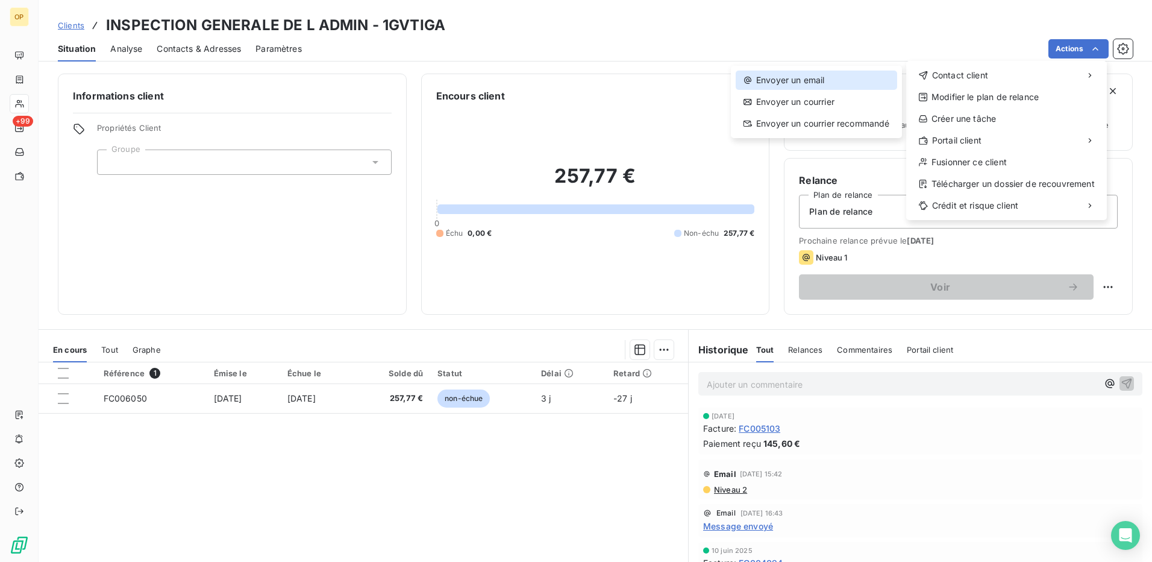
click at [839, 78] on div "Envoyer un email" at bounding box center [816, 79] width 161 height 19
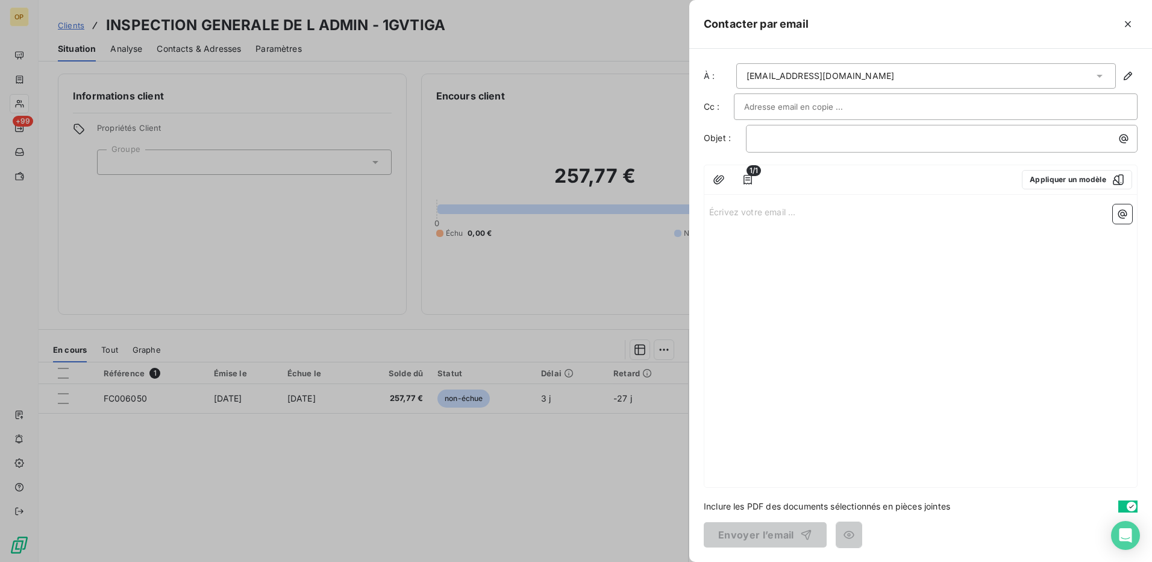
drag, startPoint x: 768, startPoint y: 199, endPoint x: 757, endPoint y: 210, distance: 15.4
click at [768, 200] on div "Écrivez votre email ... ﻿" at bounding box center [920, 342] width 433 height 287
click at [756, 212] on p "Écrivez votre email ... ﻿" at bounding box center [920, 211] width 423 height 14
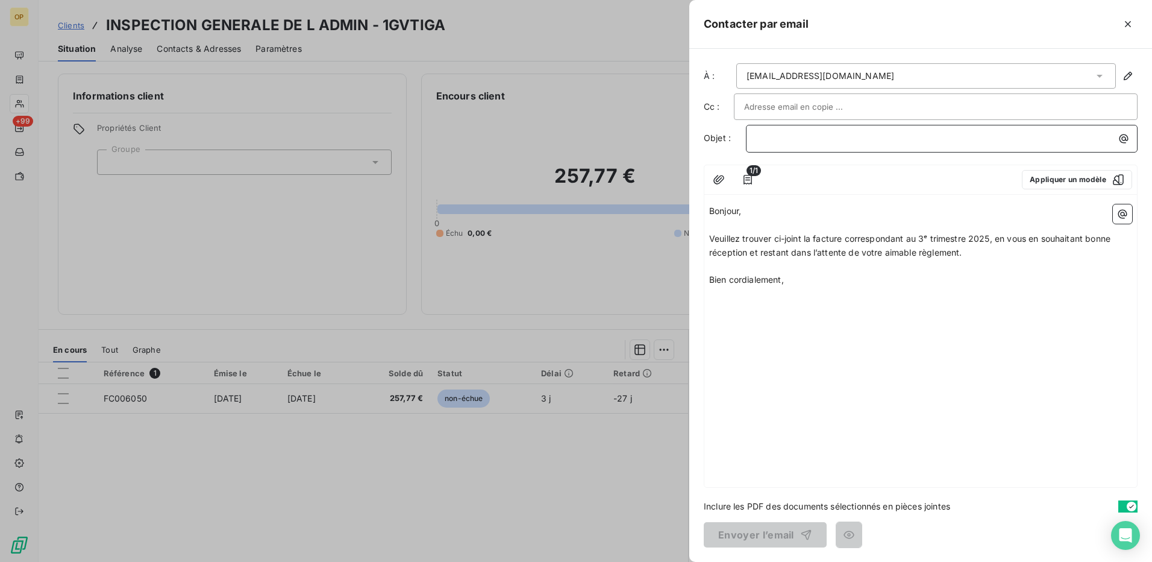
click at [822, 139] on p "﻿" at bounding box center [944, 138] width 377 height 14
click at [728, 527] on button "Envoyer l’email" at bounding box center [765, 534] width 123 height 25
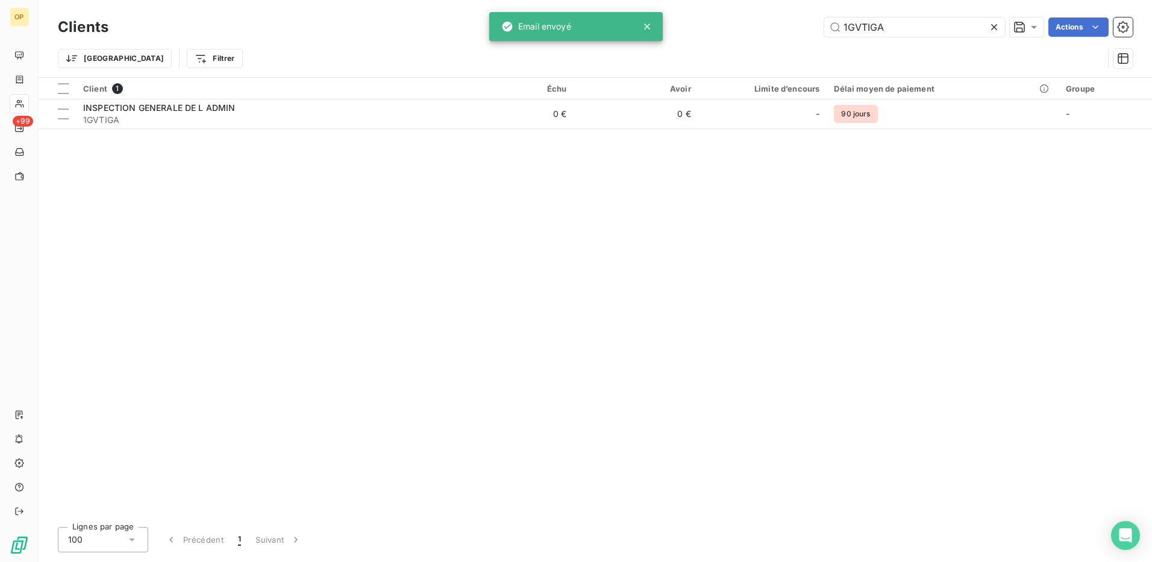
drag, startPoint x: 912, startPoint y: 28, endPoint x: 757, endPoint y: 13, distance: 156.1
click at [757, 13] on div "Clients 1GVTIGA Actions Trier Filtrer" at bounding box center [595, 38] width 1113 height 77
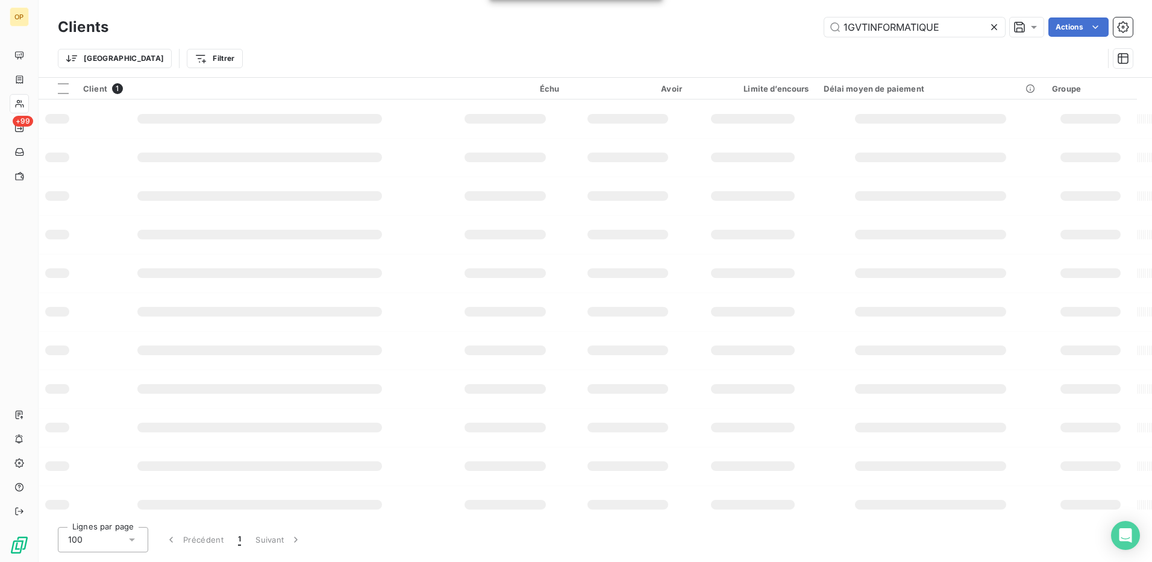
type input "1GVTINFORMATIQUE"
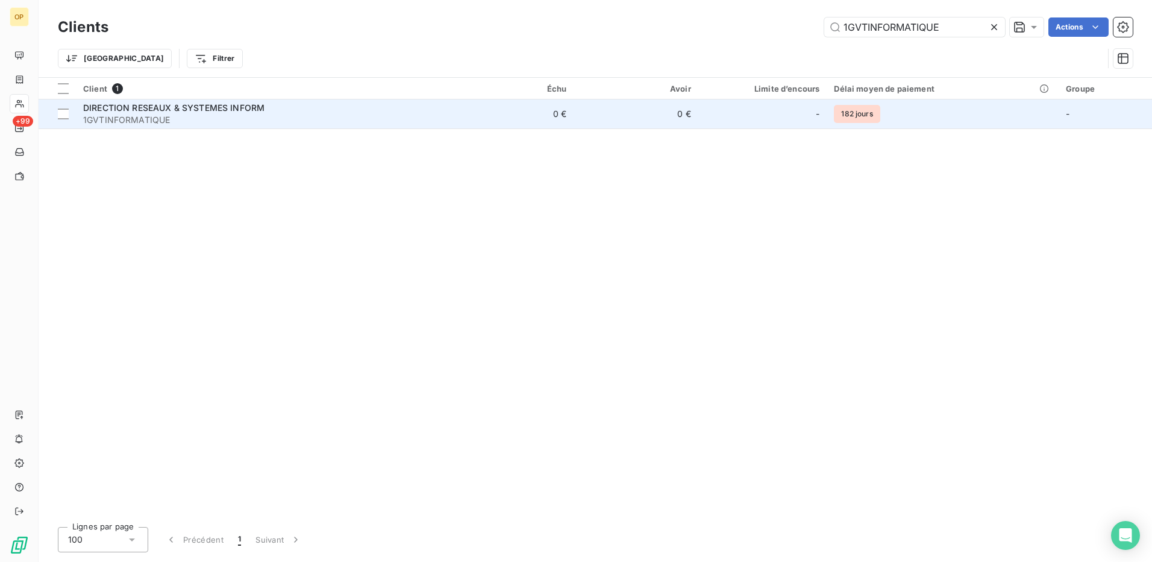
click at [595, 108] on td "0 €" at bounding box center [636, 113] width 125 height 29
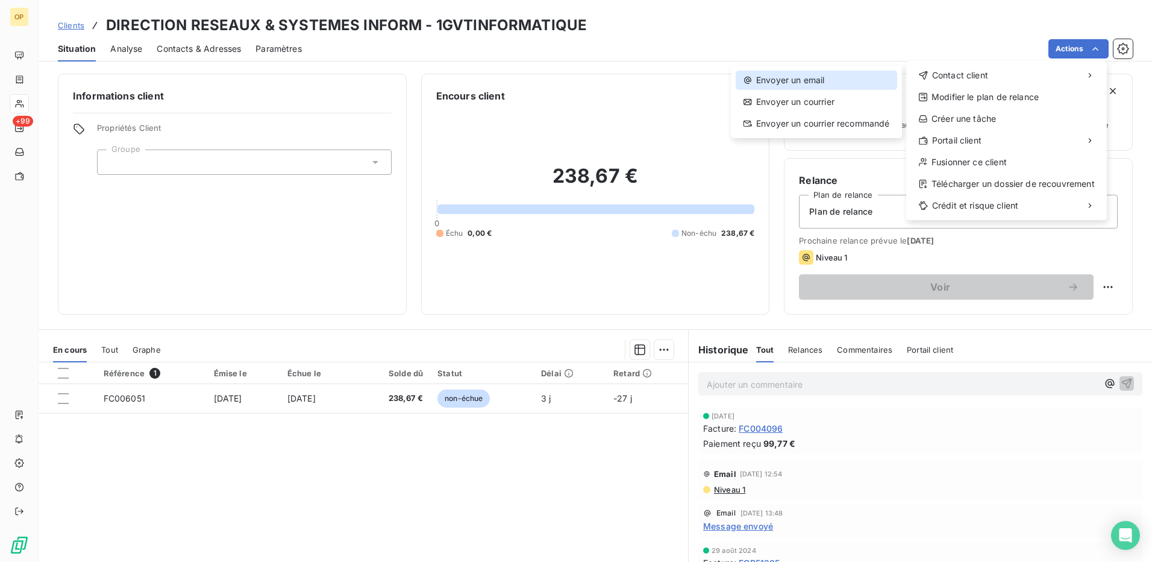
click at [845, 76] on div "Envoyer un email" at bounding box center [816, 79] width 161 height 19
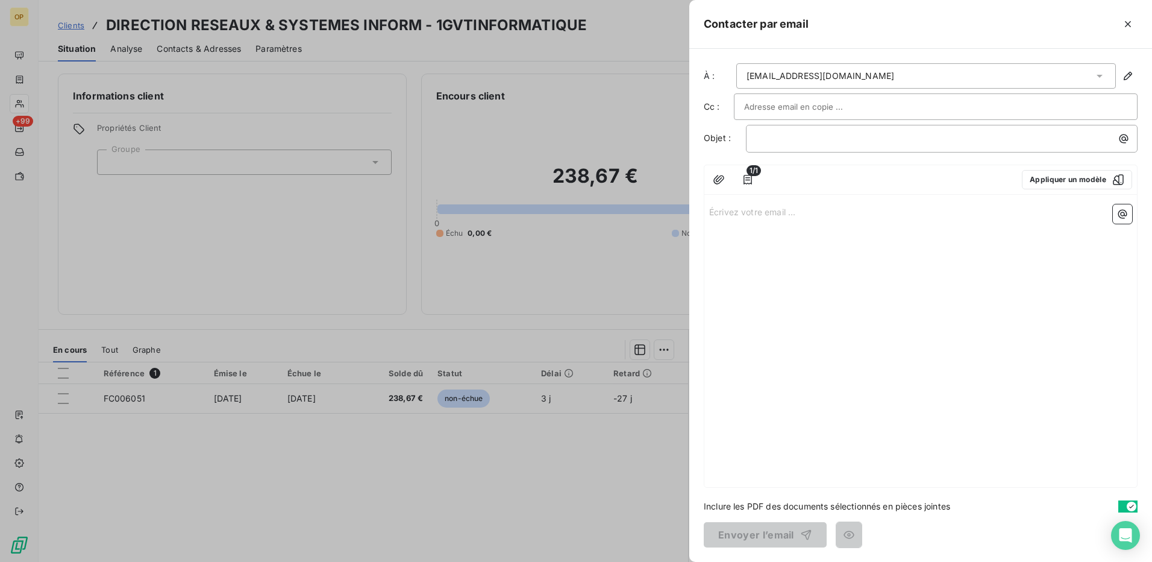
click at [785, 205] on p "Écrivez votre email ... ﻿" at bounding box center [920, 211] width 423 height 14
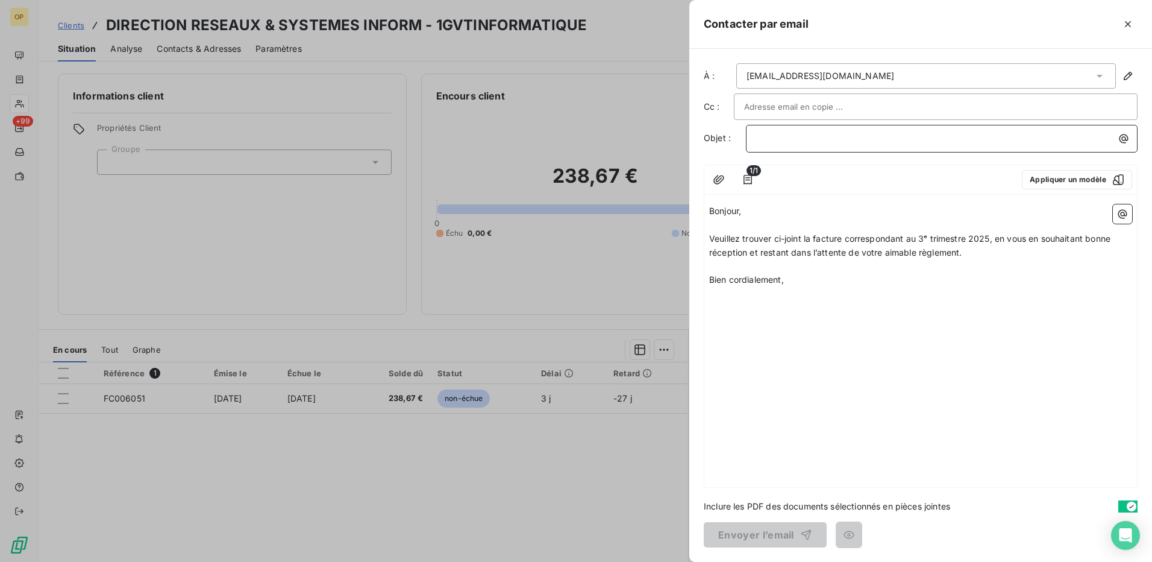
click at [788, 131] on div "﻿" at bounding box center [941, 137] width 383 height 16
click at [746, 534] on button "Envoyer l’email" at bounding box center [765, 534] width 123 height 25
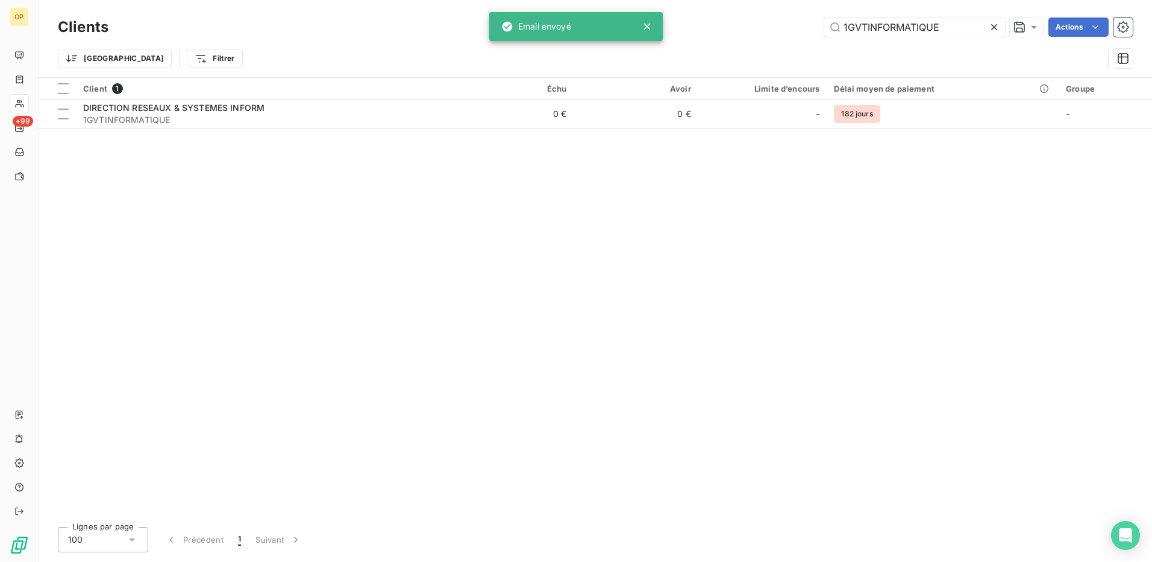
drag, startPoint x: 954, startPoint y: 33, endPoint x: 801, endPoint y: 39, distance: 153.2
click at [801, 39] on div "Clients 1GVTINFORMATIQUE Actions" at bounding box center [595, 26] width 1075 height 25
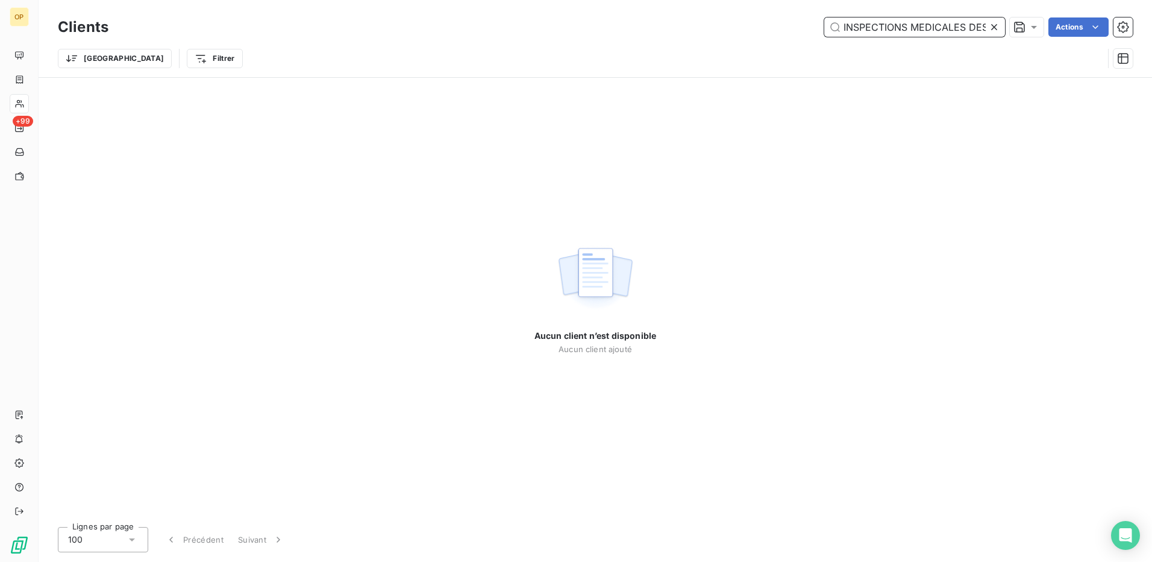
click at [912, 20] on input "INSPECTIONS MEDICALES DES SCOLAIRES" at bounding box center [914, 26] width 181 height 19
click at [906, 27] on input "INSPECTIONS MEDICALES DES SCOLAIRES" at bounding box center [914, 26] width 181 height 19
paste input "1GVTINSPMED"
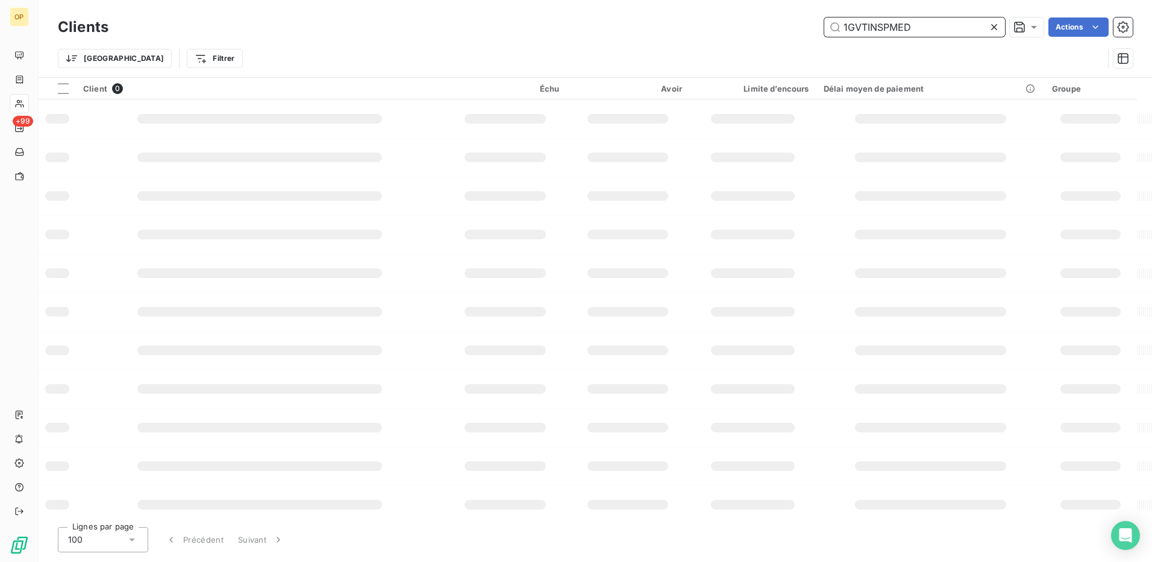
type input "1GVTINSPMED"
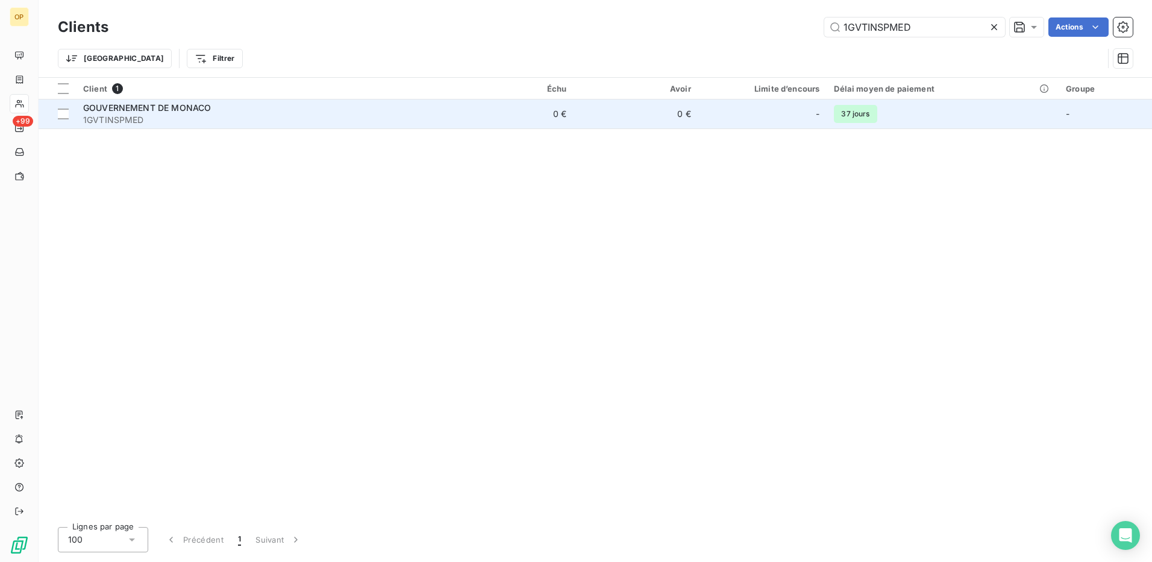
click at [598, 102] on td "0 €" at bounding box center [636, 113] width 125 height 29
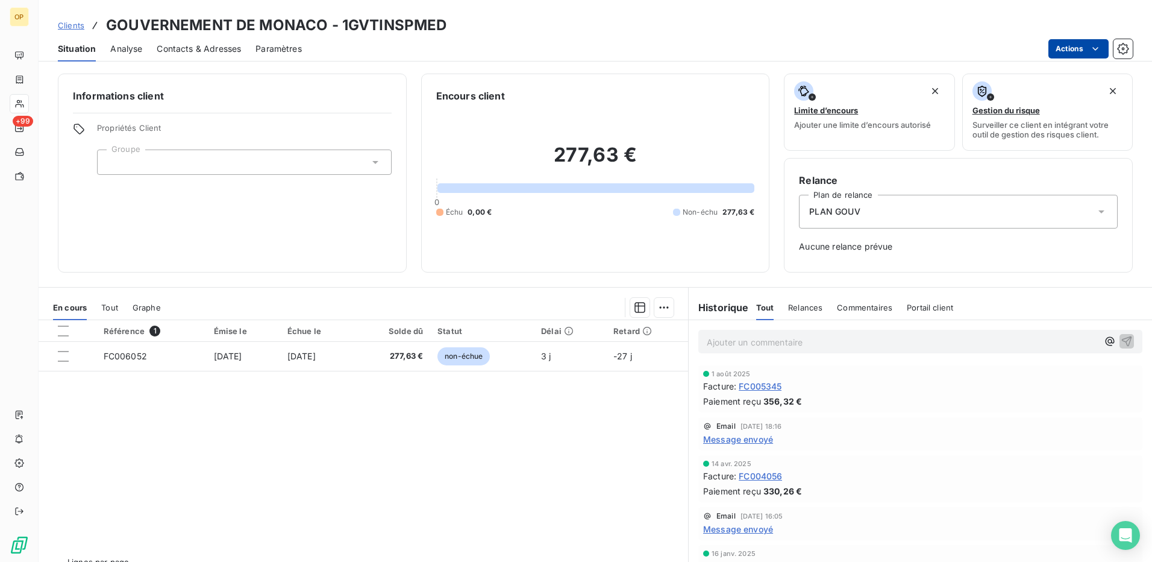
click at [1073, 51] on html "OP +99 Clients GOUVERNEMENT DE MONACO - 1GVTINSPMED Situation Analyse Contacts …" at bounding box center [576, 281] width 1152 height 562
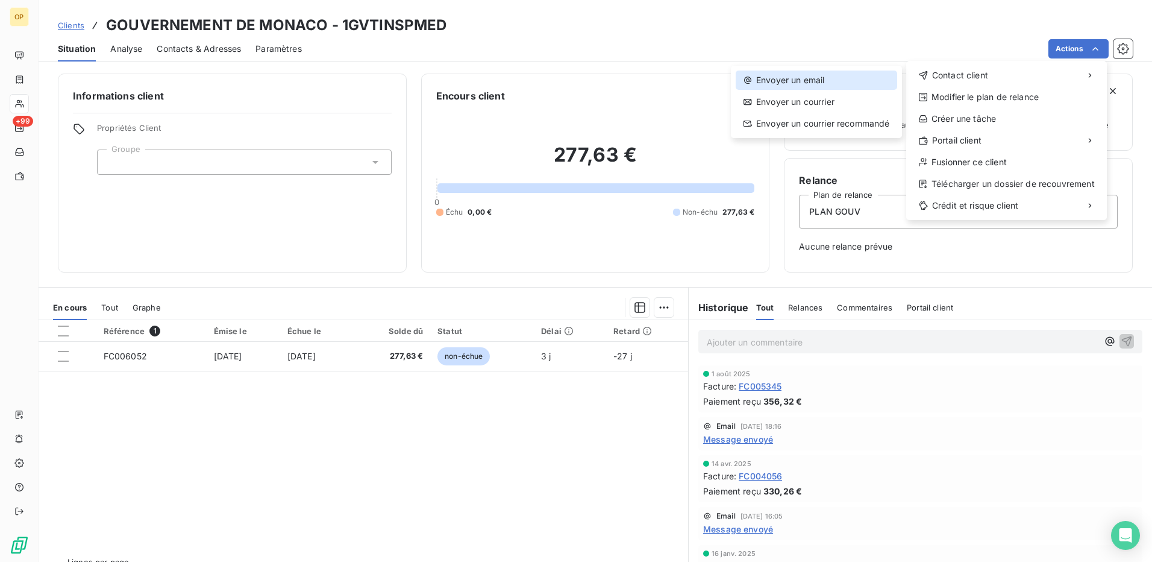
click at [811, 78] on div "Envoyer un email" at bounding box center [816, 79] width 161 height 19
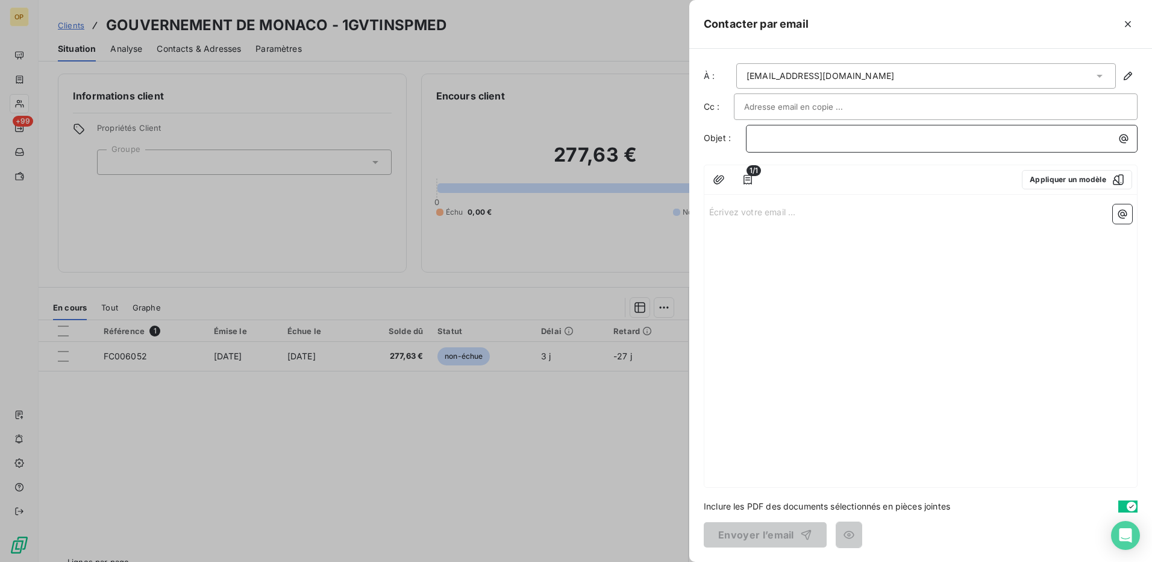
click at [783, 137] on p "﻿" at bounding box center [944, 138] width 377 height 14
click at [734, 215] on p "Écrivez votre email ... ﻿" at bounding box center [920, 211] width 423 height 14
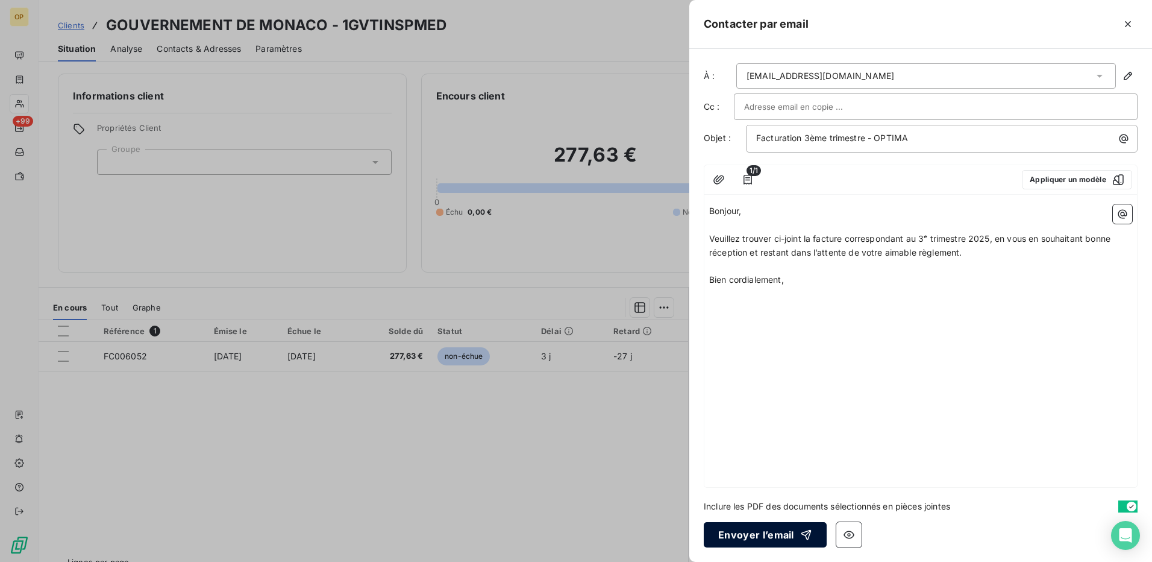
click at [775, 540] on button "Envoyer l’email" at bounding box center [765, 534] width 123 height 25
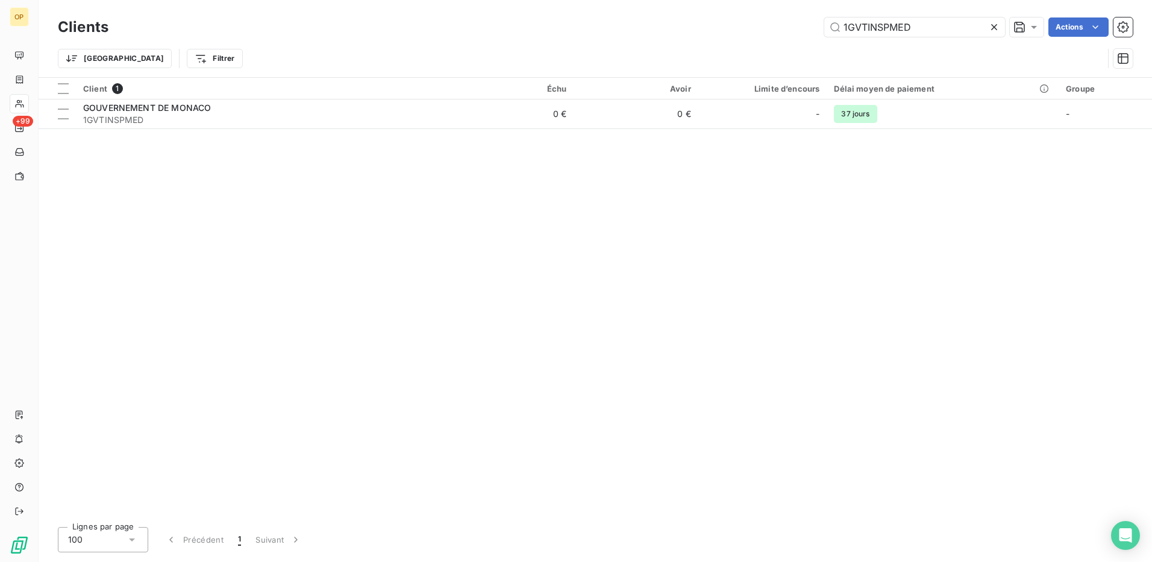
drag, startPoint x: 945, startPoint y: 26, endPoint x: 777, endPoint y: 51, distance: 170.0
click at [777, 51] on div "Clients 1GVTINSPMED Actions Trier Filtrer" at bounding box center [595, 45] width 1075 height 63
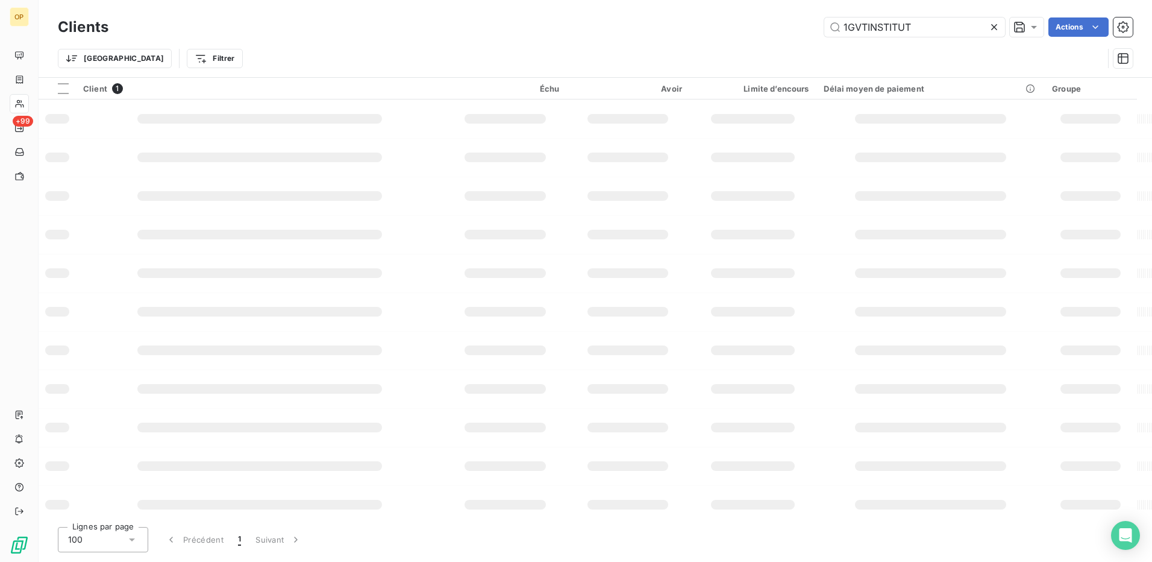
type input "1GVTINSTITUT"
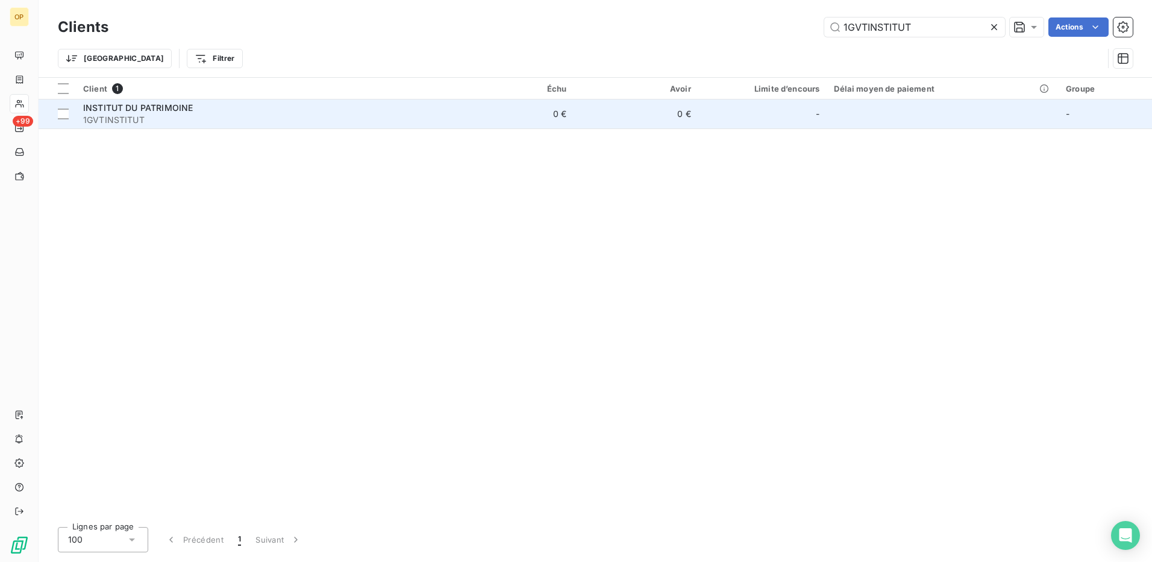
click at [698, 125] on td "0 €" at bounding box center [636, 113] width 125 height 29
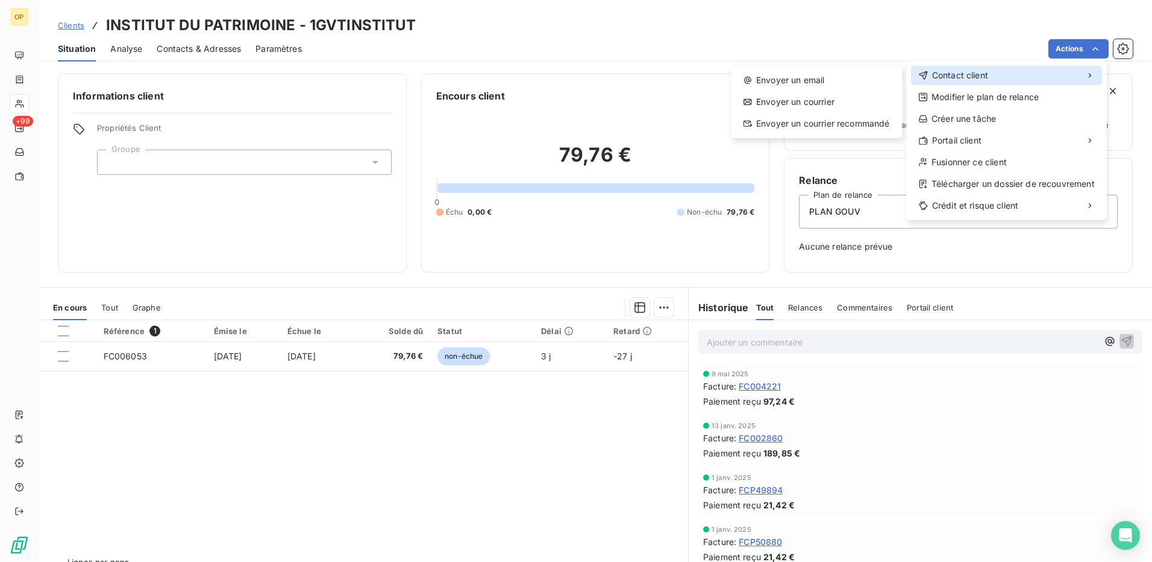
click at [1038, 74] on div "Contact client" at bounding box center [1006, 75] width 191 height 19
click at [768, 83] on div "Envoyer un email" at bounding box center [816, 79] width 161 height 19
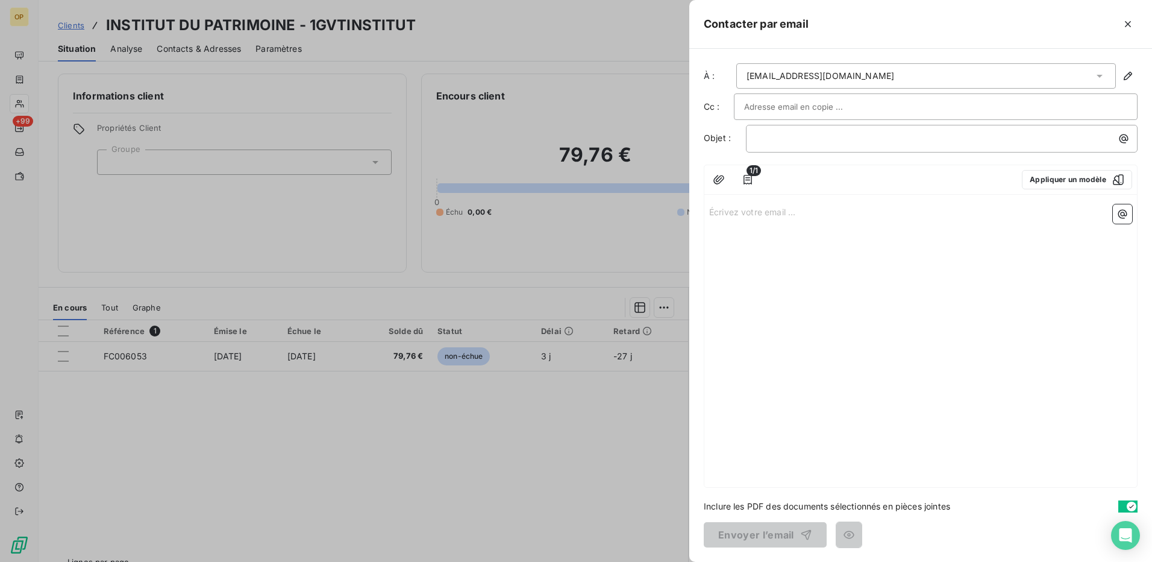
click at [774, 208] on p "Écrivez votre email ... ﻿" at bounding box center [920, 211] width 423 height 14
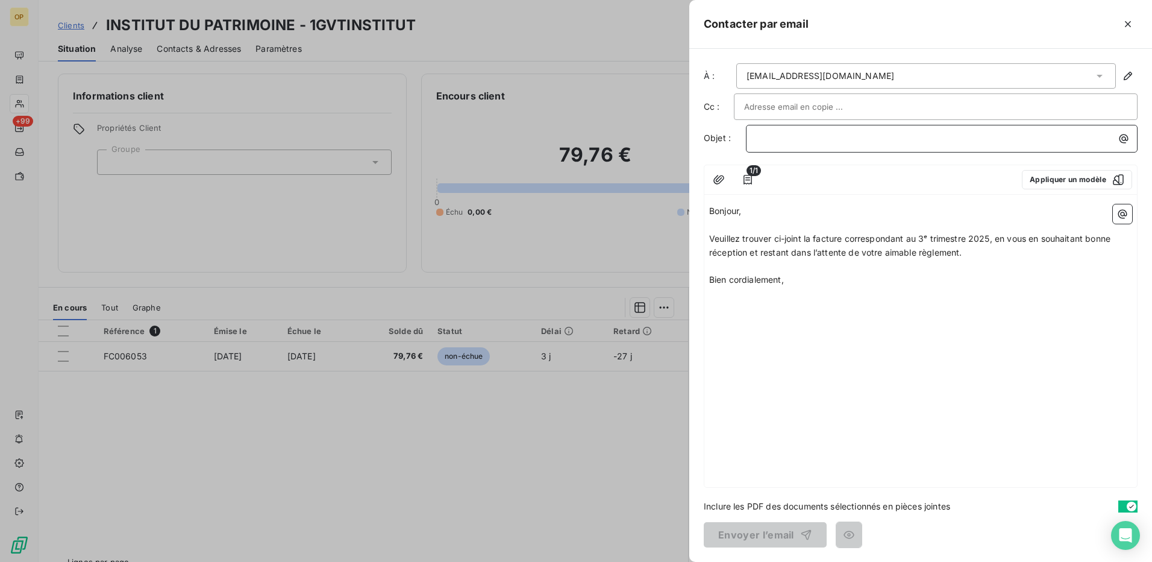
click at [838, 145] on p "﻿" at bounding box center [944, 138] width 377 height 14
click at [772, 530] on button "Envoyer l’email" at bounding box center [765, 534] width 123 height 25
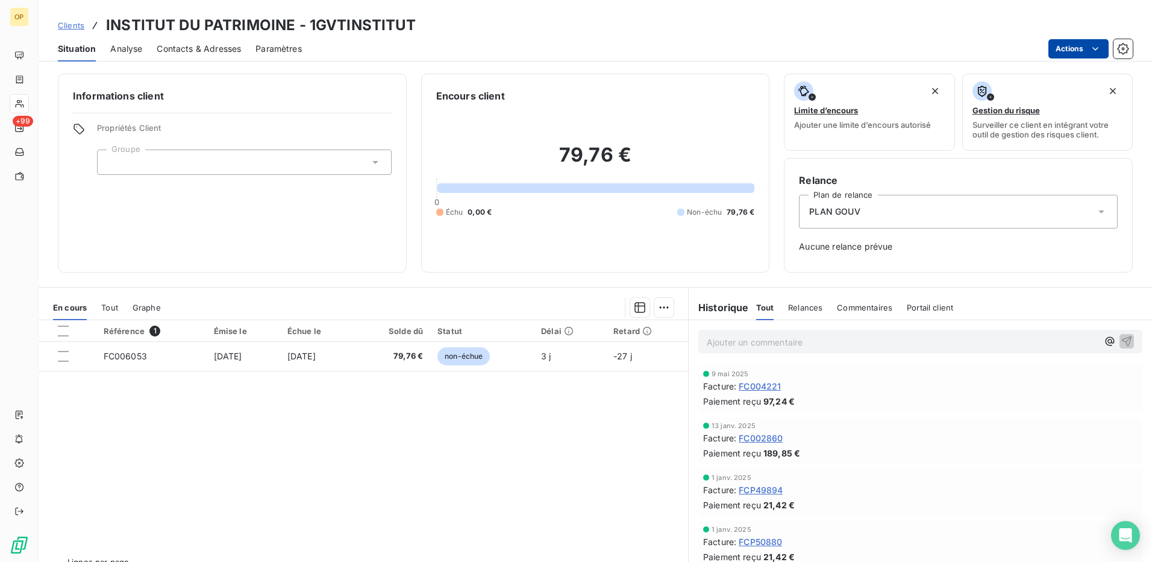
click at [1086, 43] on html "OP +99 Clients INSTITUT DU PATRIMOINE - 1GVTINSTITUT Situation Analyse Contacts…" at bounding box center [576, 281] width 1152 height 562
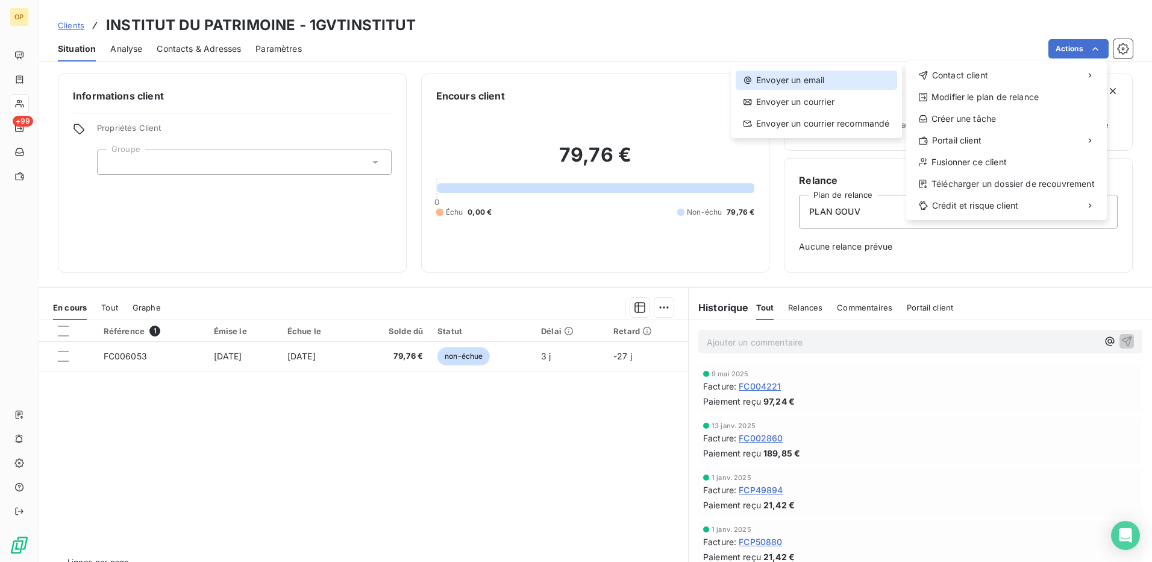
click at [847, 77] on div "Envoyer un email" at bounding box center [816, 79] width 161 height 19
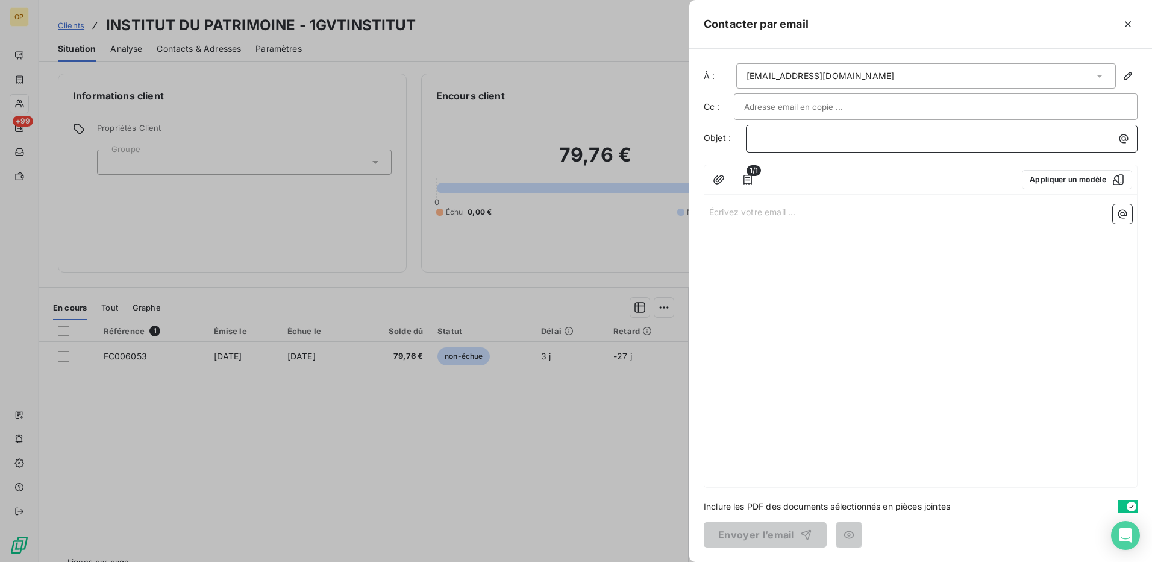
click at [763, 137] on p "﻿" at bounding box center [944, 138] width 377 height 14
click at [712, 188] on button "button" at bounding box center [718, 179] width 19 height 19
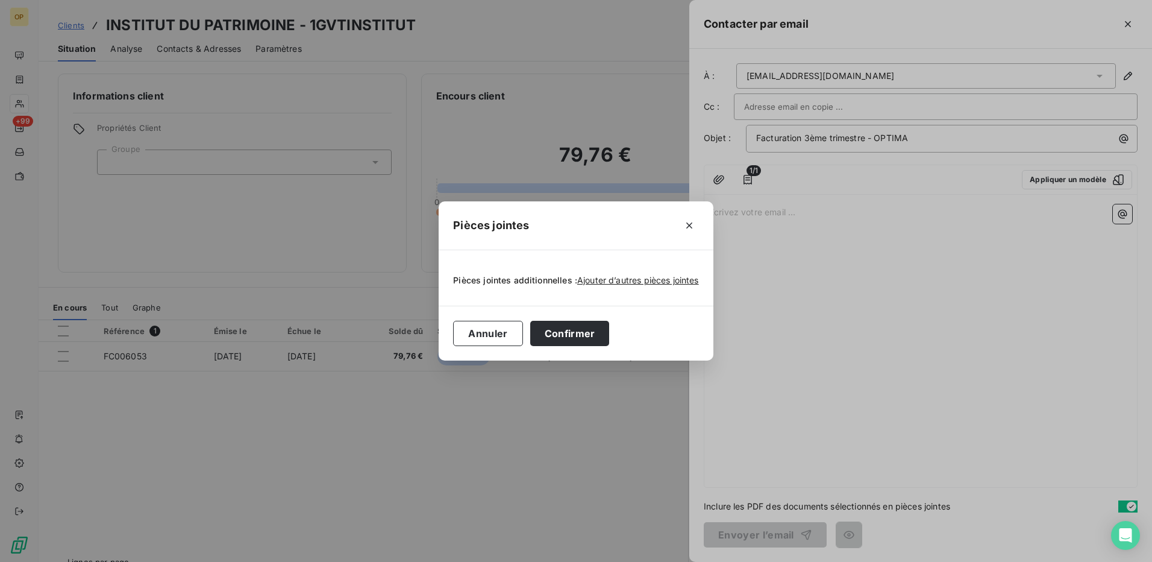
click at [807, 239] on div "Pièces jointes Pièces jointes additionnelles : Ajouter d’autres pièces jointes …" at bounding box center [576, 281] width 1152 height 562
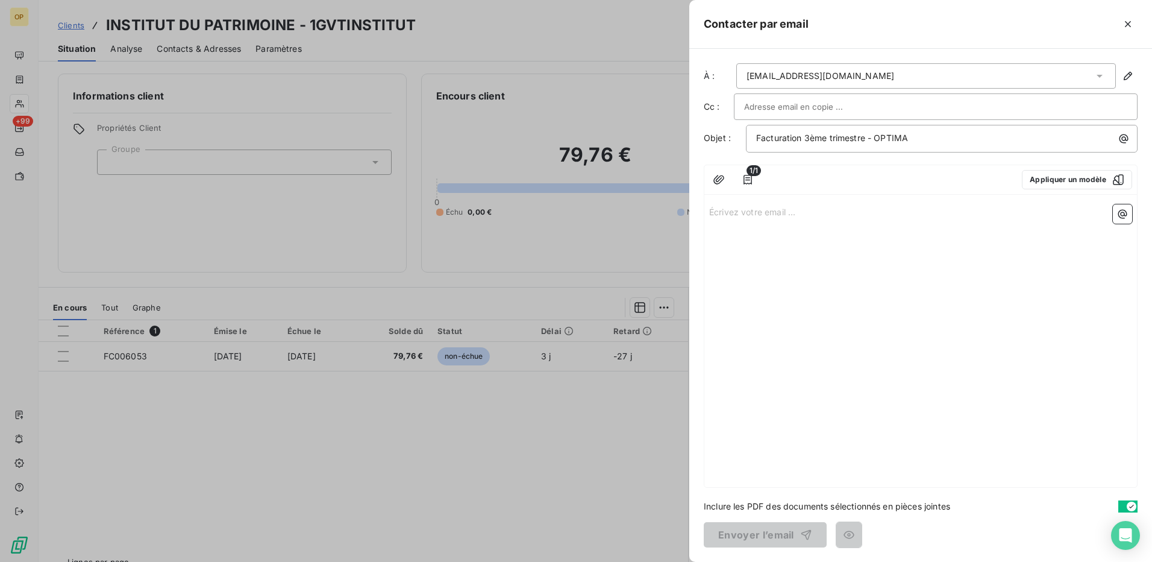
click at [811, 219] on div "Écrivez votre email ... ﻿" at bounding box center [920, 342] width 433 height 287
click at [763, 213] on p "Écrivez votre email ... ﻿" at bounding box center [920, 211] width 423 height 14
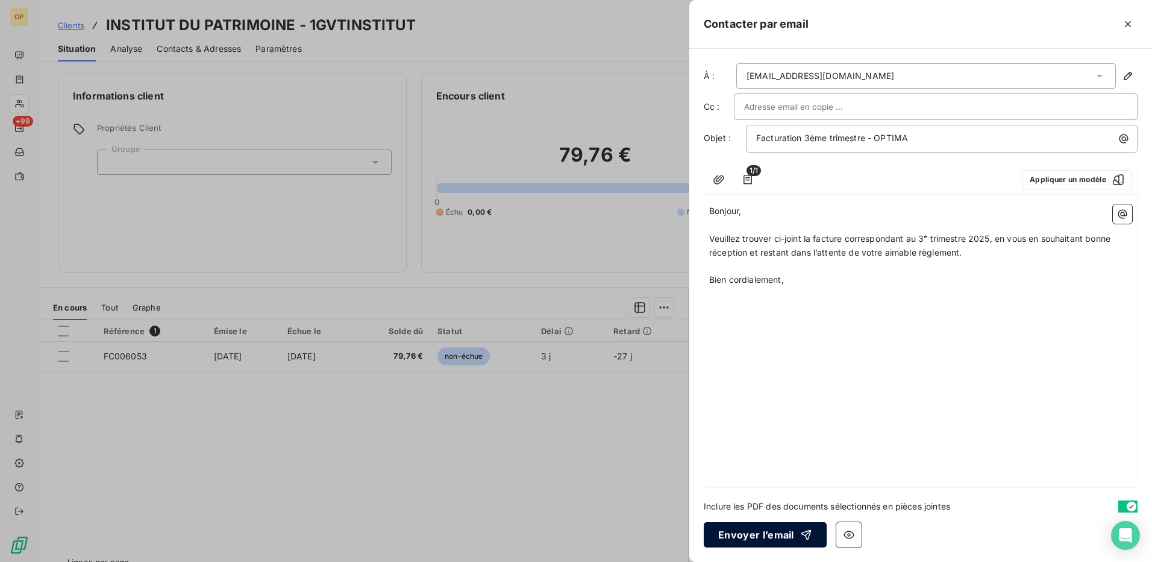
click at [772, 536] on button "Envoyer l’email" at bounding box center [765, 534] width 123 height 25
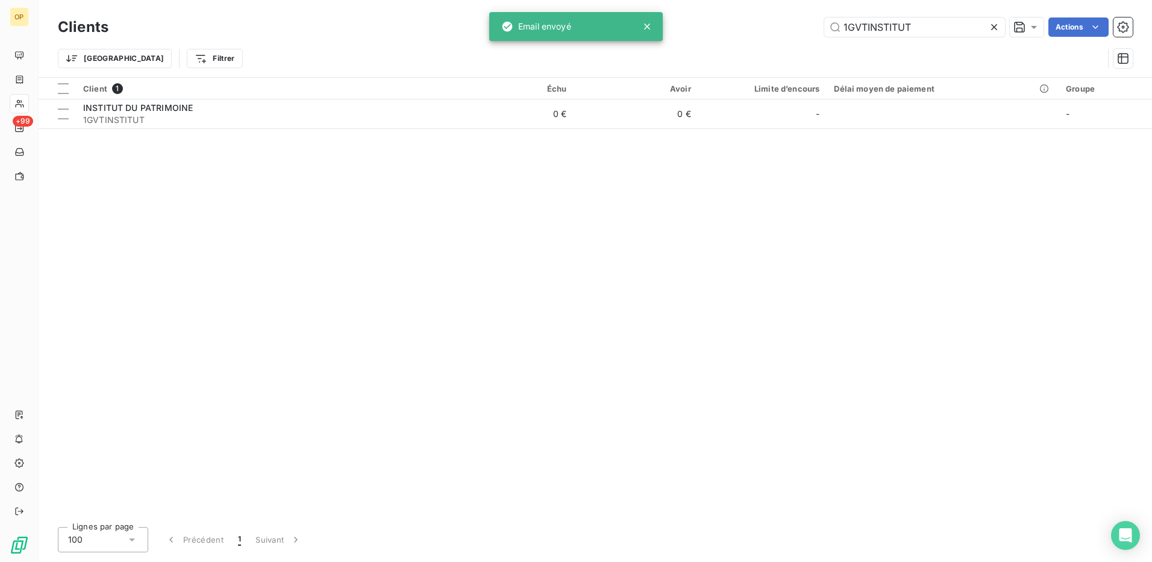
drag, startPoint x: 925, startPoint y: 33, endPoint x: 757, endPoint y: 39, distance: 167.6
click at [757, 39] on div "Clients 1GVTINSTITUT Actions" at bounding box center [595, 26] width 1075 height 25
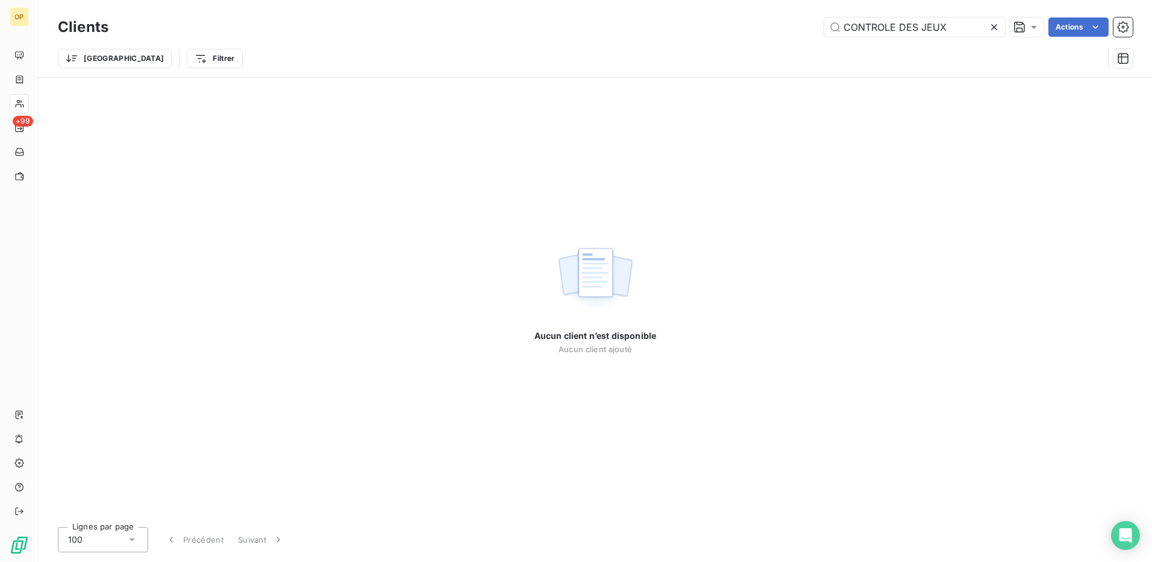
drag, startPoint x: 917, startPoint y: 26, endPoint x: 691, endPoint y: 53, distance: 228.2
click at [691, 53] on div "Clients CONTROLE DES JEUX Actions Trier Filtrer" at bounding box center [595, 45] width 1075 height 63
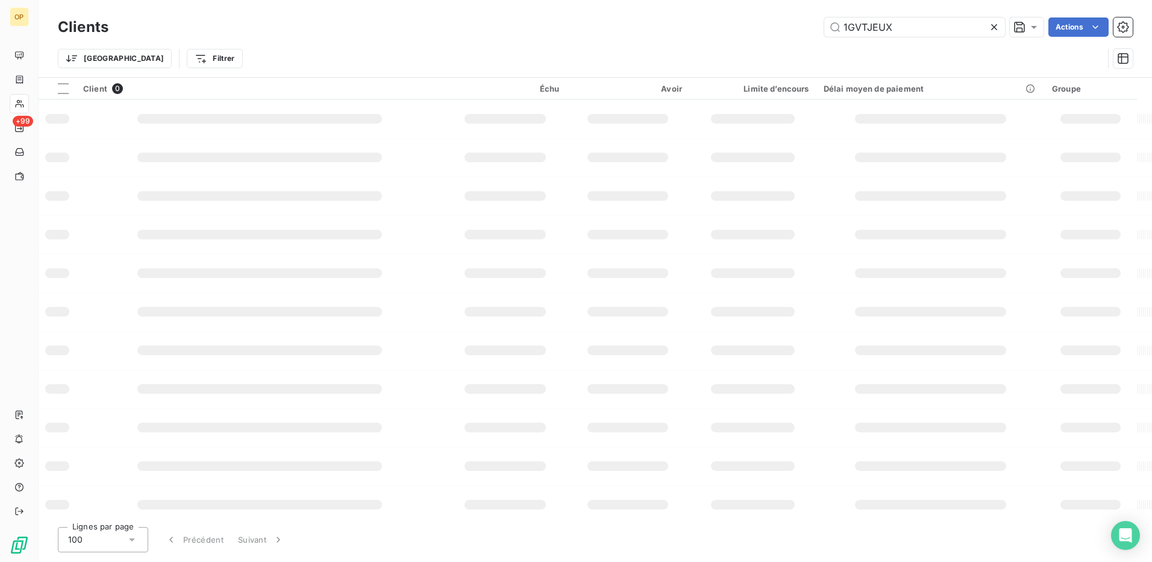
type input "1GVTJEUX"
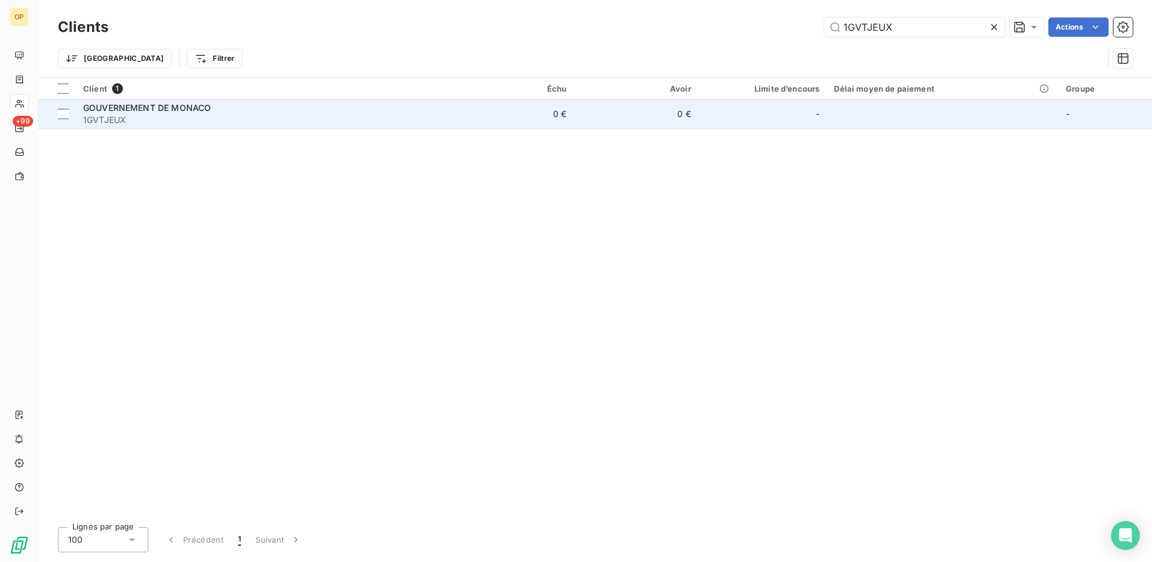
click at [367, 119] on span "1GVTJEUX" at bounding box center [262, 120] width 359 height 12
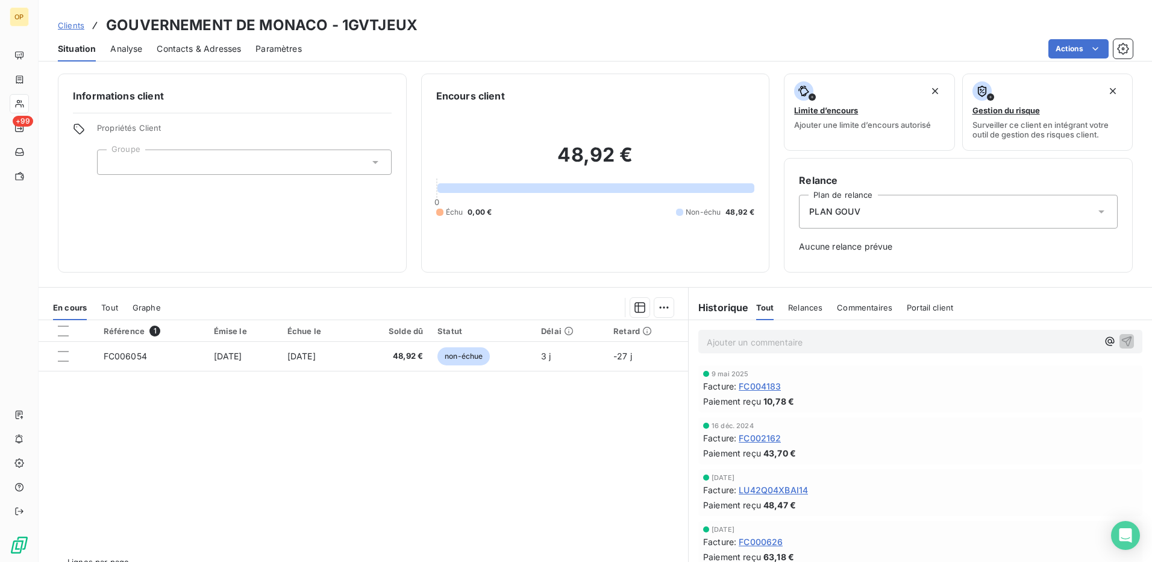
click at [1083, 60] on div "Situation Analyse Contacts & Adresses Paramètres Actions" at bounding box center [595, 48] width 1113 height 25
click at [1082, 55] on html "OP +99 Clients GOUVERNEMENT DE MONACO - 1GVTJEUX Situation Analyse Contacts & A…" at bounding box center [576, 281] width 1152 height 562
click at [803, 65] on html "OP +99 Clients GOUVERNEMENT DE MONACO - 1GVTJEUX Situation Analyse Contacts & A…" at bounding box center [576, 281] width 1152 height 562
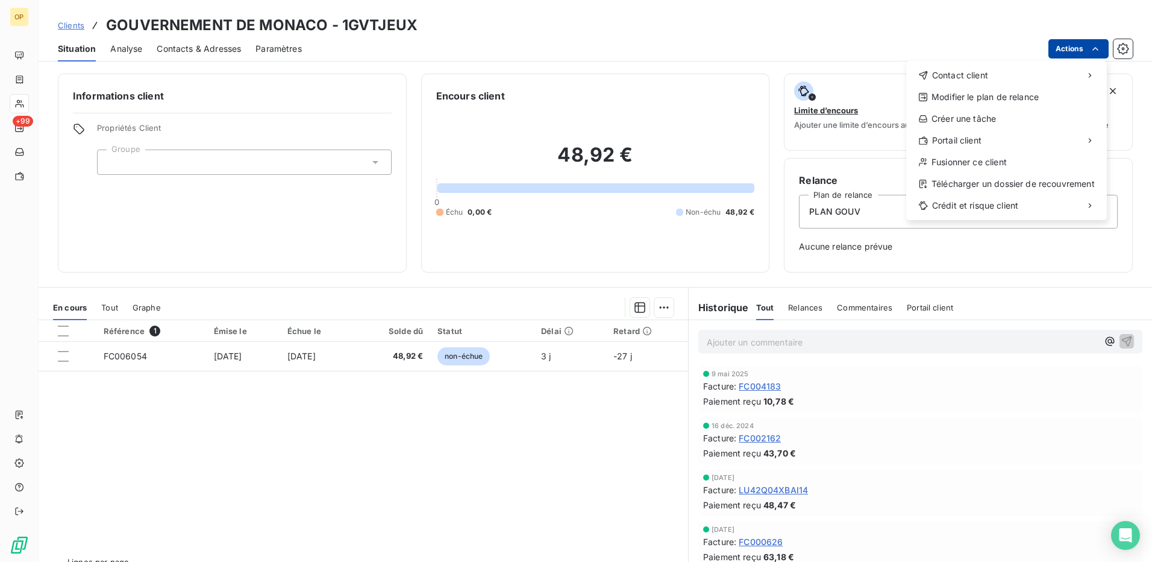
click at [1060, 50] on html "OP +99 Clients GOUVERNEMENT DE MONACO - 1GVTJEUX Situation Analyse Contacts & A…" at bounding box center [576, 281] width 1152 height 562
click at [825, 83] on div "Envoyer un email" at bounding box center [816, 79] width 161 height 19
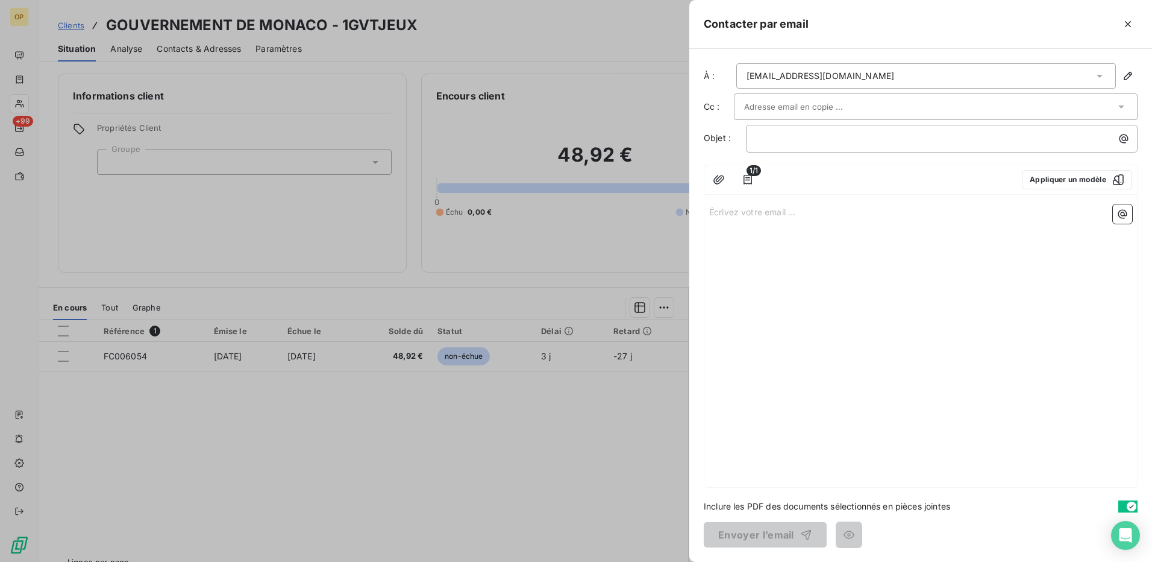
click at [813, 212] on p "Écrivez votre email ... ﻿" at bounding box center [920, 211] width 423 height 14
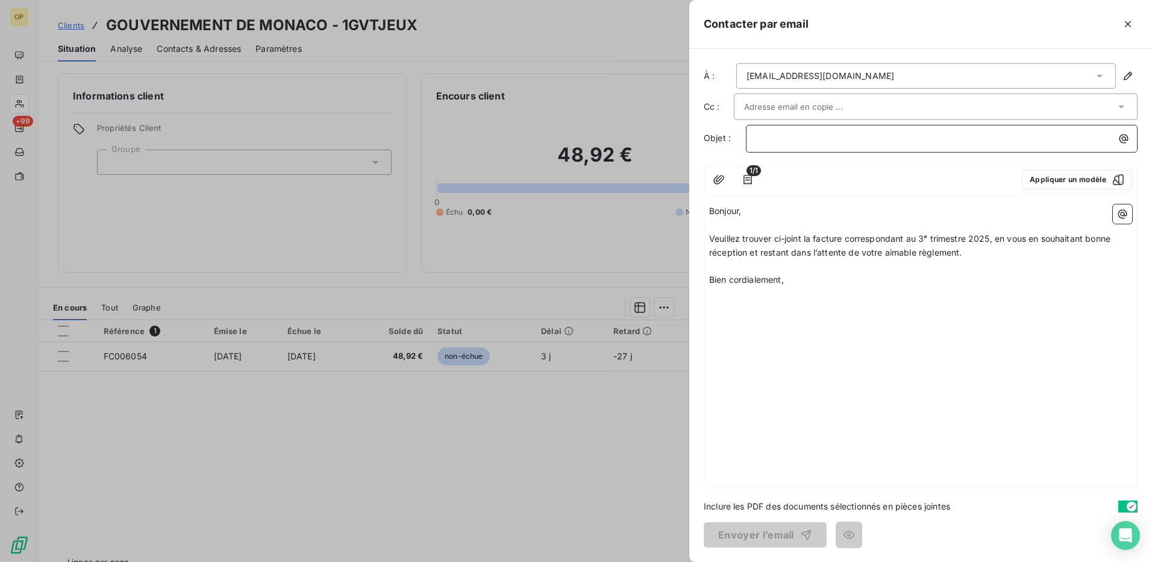
click at [771, 133] on p "﻿" at bounding box center [944, 138] width 377 height 14
click at [777, 537] on button "Envoyer l’email" at bounding box center [765, 534] width 123 height 25
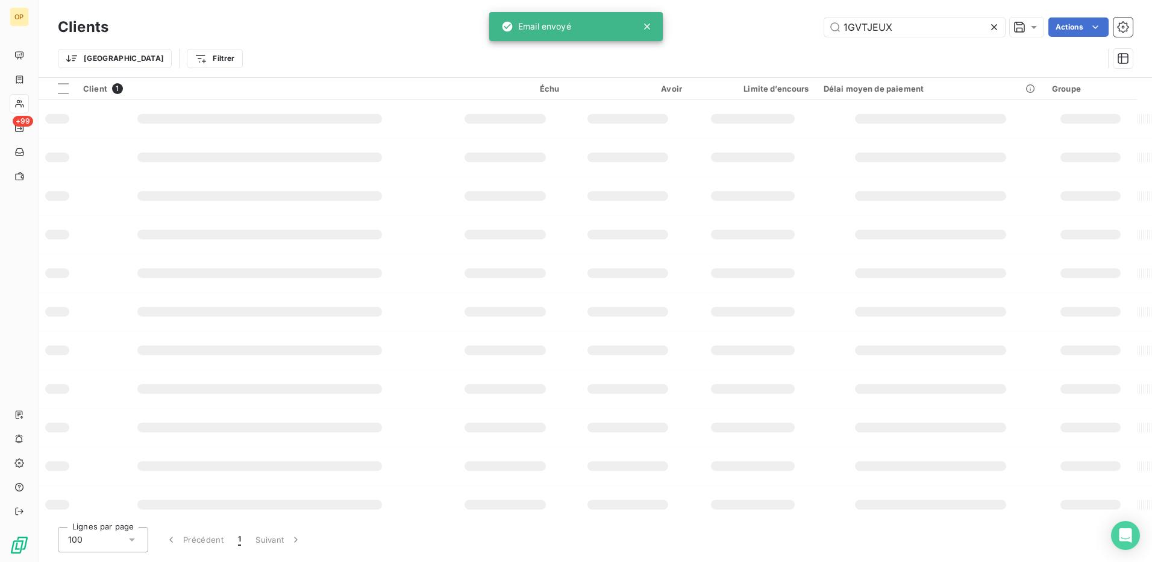
drag, startPoint x: 908, startPoint y: 33, endPoint x: 750, endPoint y: 39, distance: 158.6
click at [750, 39] on div "Clients 1GVTJEUX Actions" at bounding box center [595, 26] width 1075 height 25
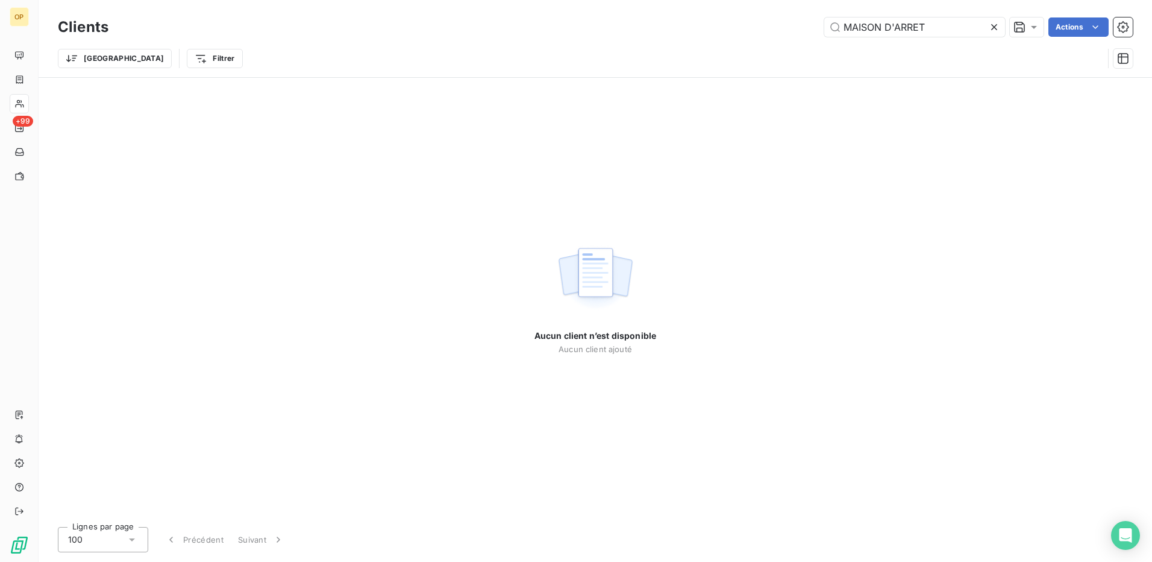
drag, startPoint x: 957, startPoint y: 30, endPoint x: 752, endPoint y: 45, distance: 206.0
click at [752, 45] on div "Clients MAISON D'ARRET Actions Trier Filtrer" at bounding box center [595, 45] width 1075 height 63
drag, startPoint x: 974, startPoint y: 26, endPoint x: 624, endPoint y: 31, distance: 350.7
click at [624, 31] on div "1GVTMAISON Actions" at bounding box center [628, 26] width 1010 height 19
paste input "ARRET"
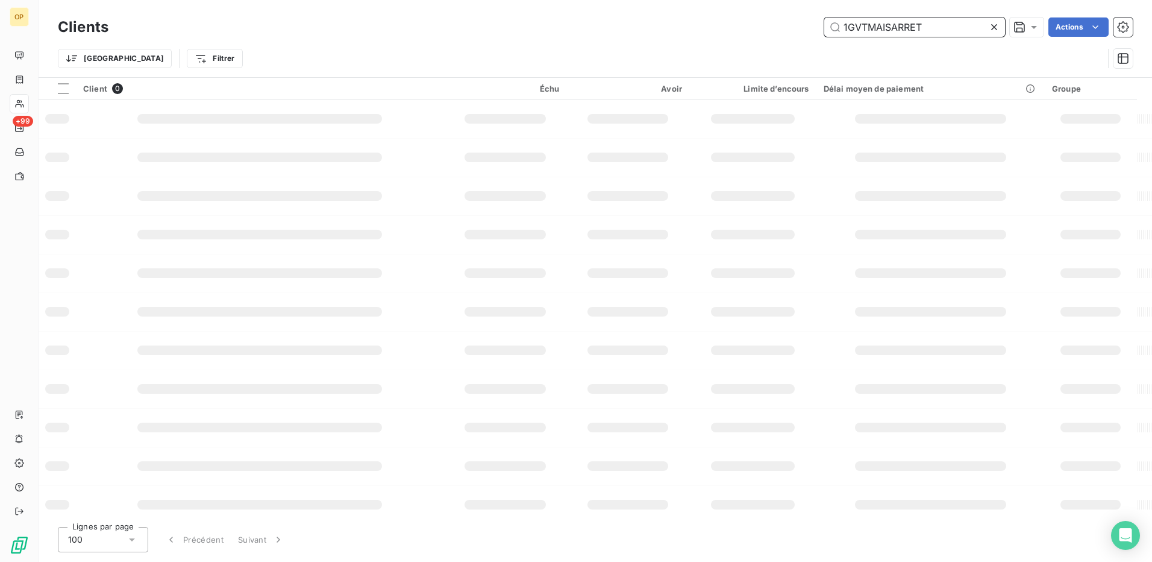
type input "1GVTMAISARRET"
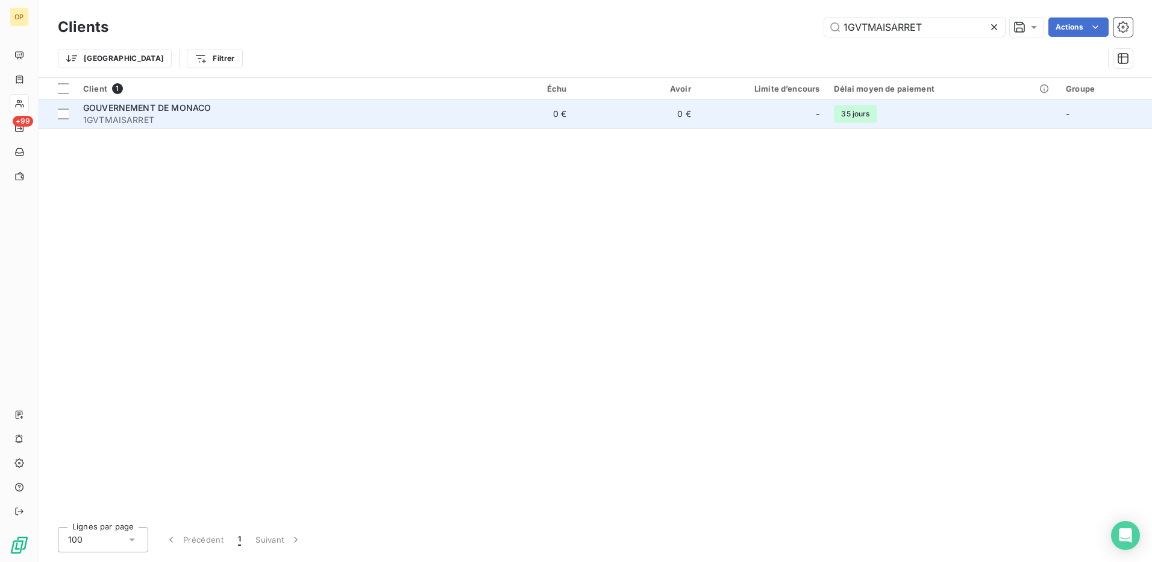
click at [582, 107] on td "0 €" at bounding box center [636, 113] width 125 height 29
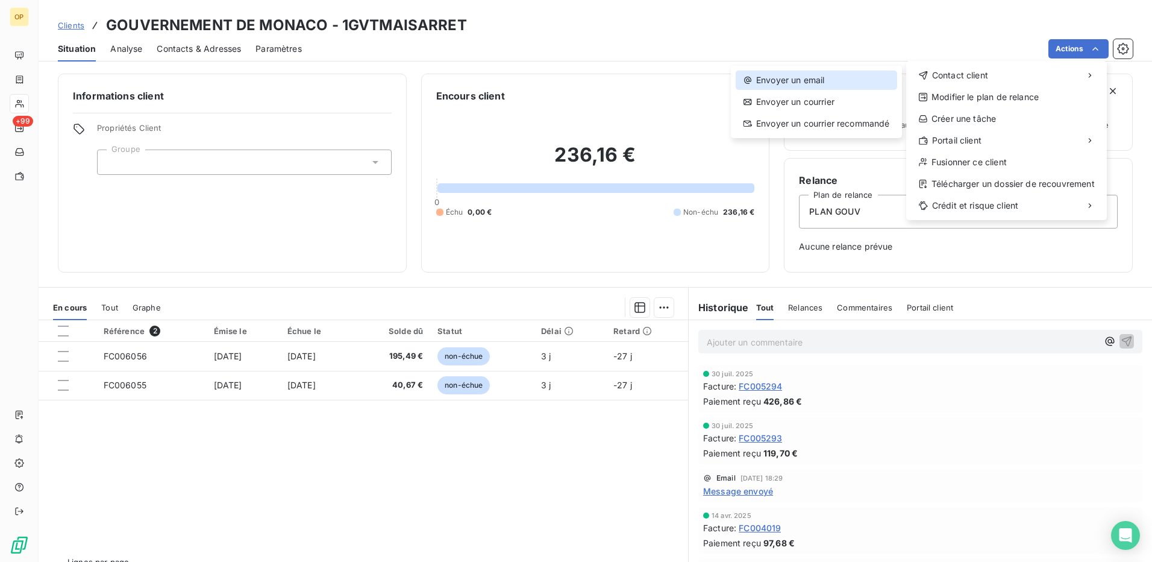
click at [817, 71] on div "Envoyer un email" at bounding box center [816, 79] width 161 height 19
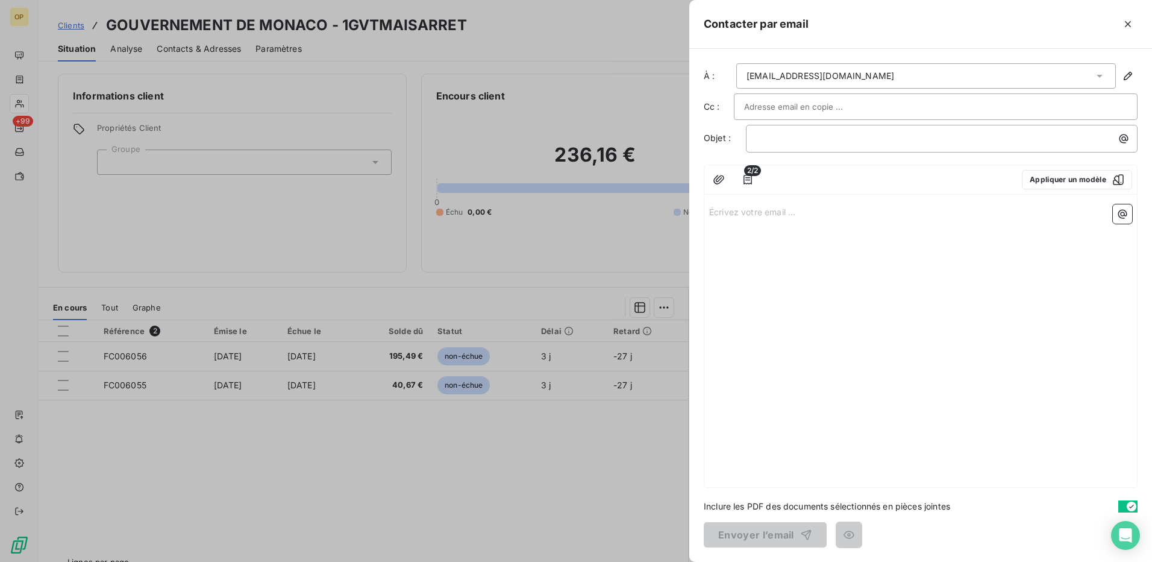
click at [720, 207] on p "Écrivez votre email ... ﻿" at bounding box center [920, 211] width 423 height 14
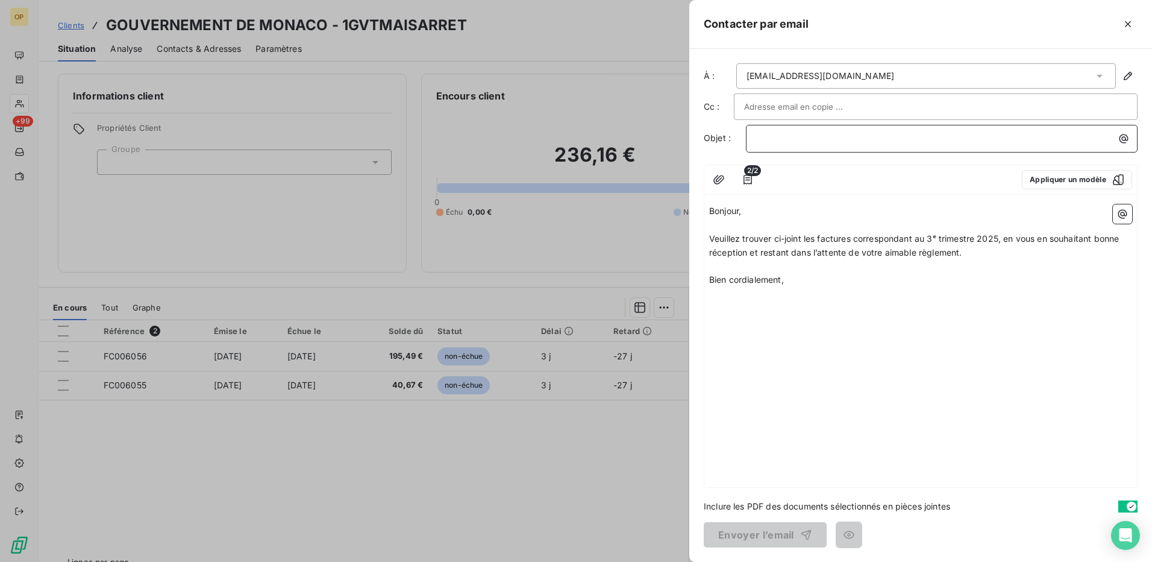
click at [842, 133] on p "﻿" at bounding box center [944, 138] width 377 height 14
click at [772, 530] on button "Envoyer l’email" at bounding box center [765, 534] width 123 height 25
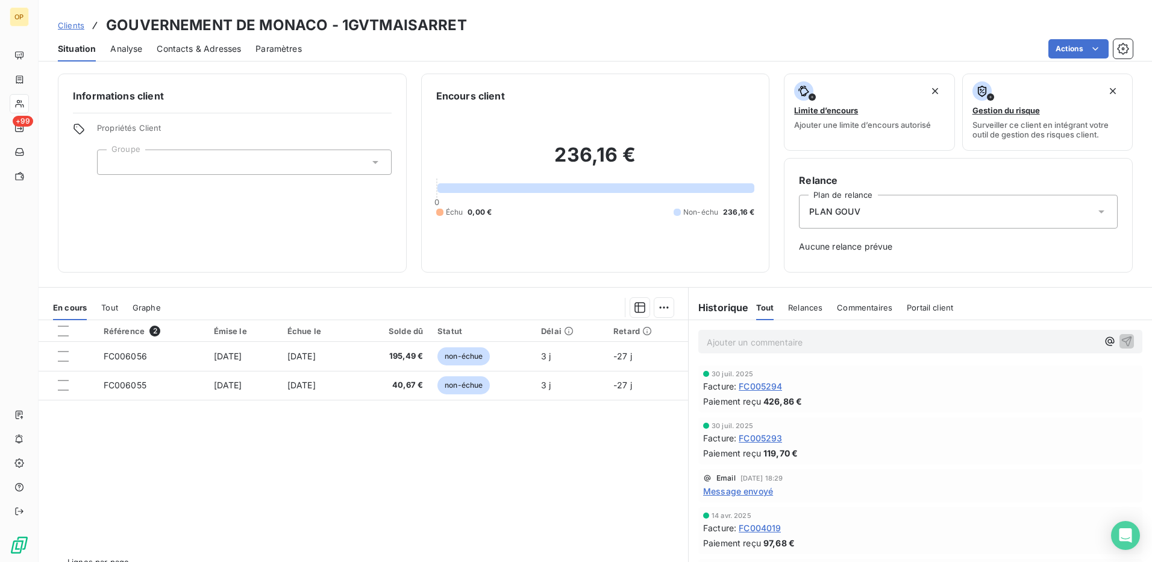
click at [292, 467] on div "Référence 2 Émise le Échue le Solde dû Statut Délai Retard FC006056 [DATE] [DAT…" at bounding box center [364, 436] width 650 height 232
